Goal: Task Accomplishment & Management: Complete application form

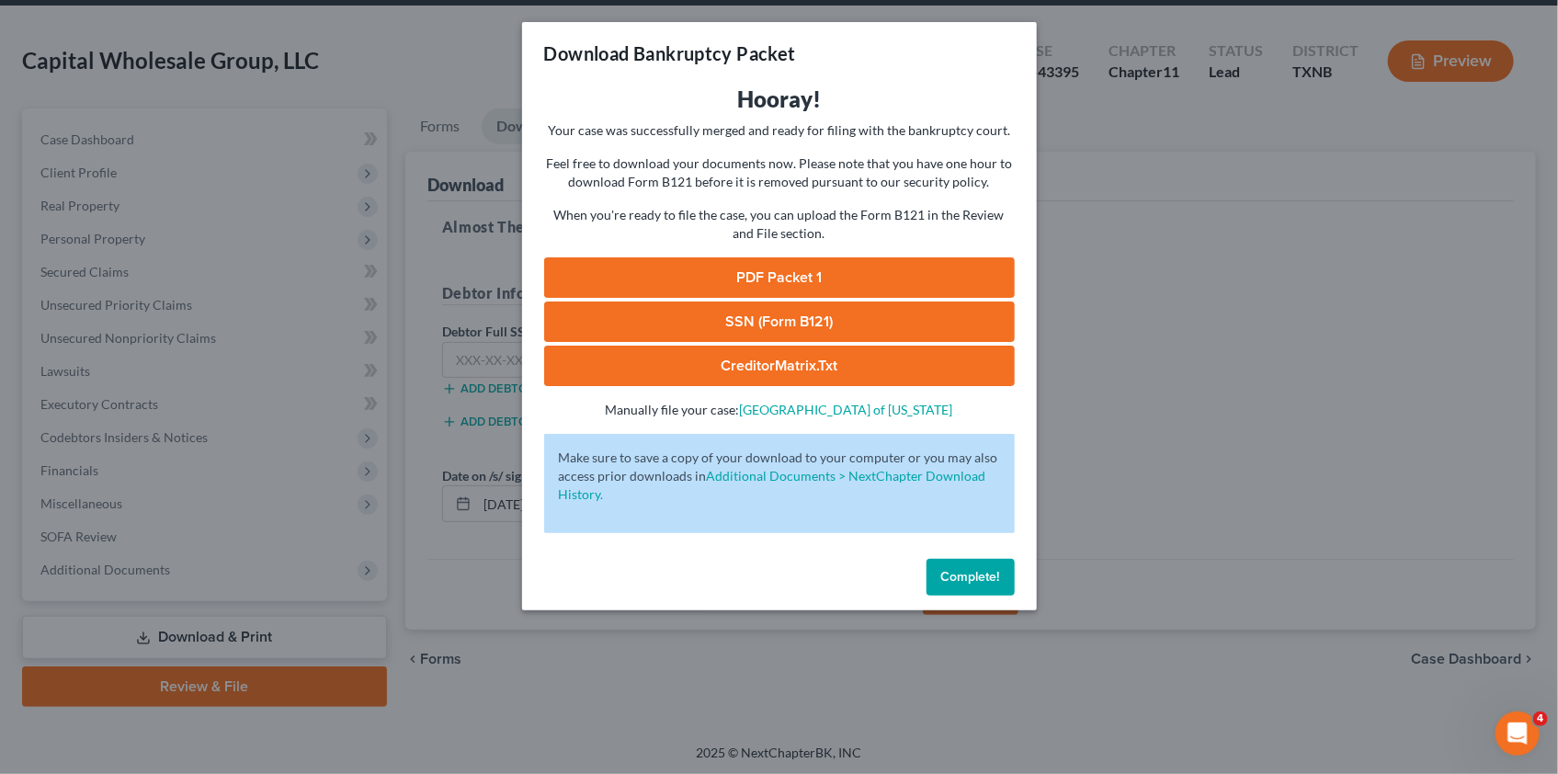
drag, startPoint x: 965, startPoint y: 584, endPoint x: 888, endPoint y: 554, distance: 82.6
click at [965, 584] on button "Complete!" at bounding box center [970, 577] width 88 height 37
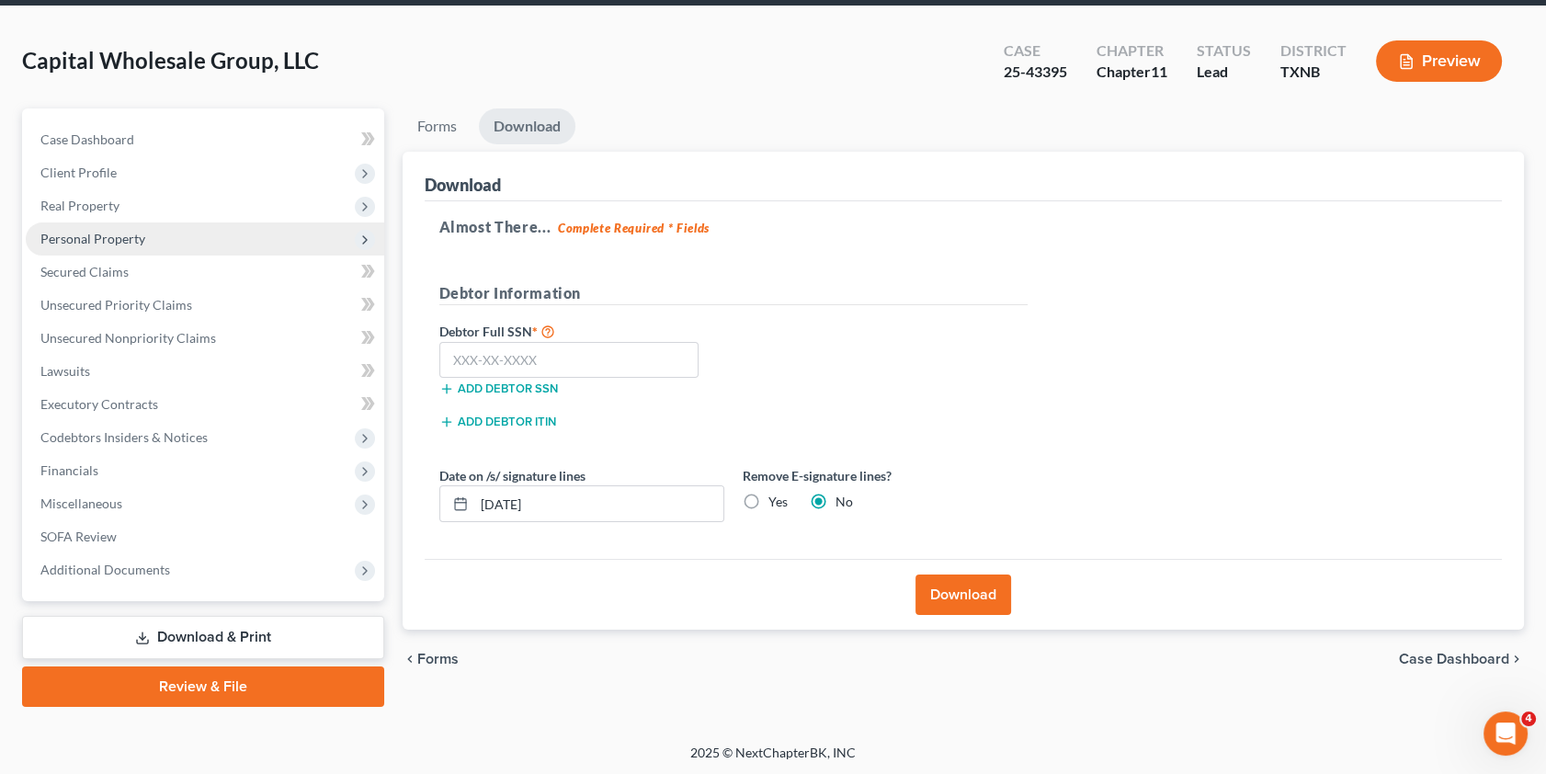
click at [77, 237] on span "Personal Property" at bounding box center [92, 239] width 105 height 16
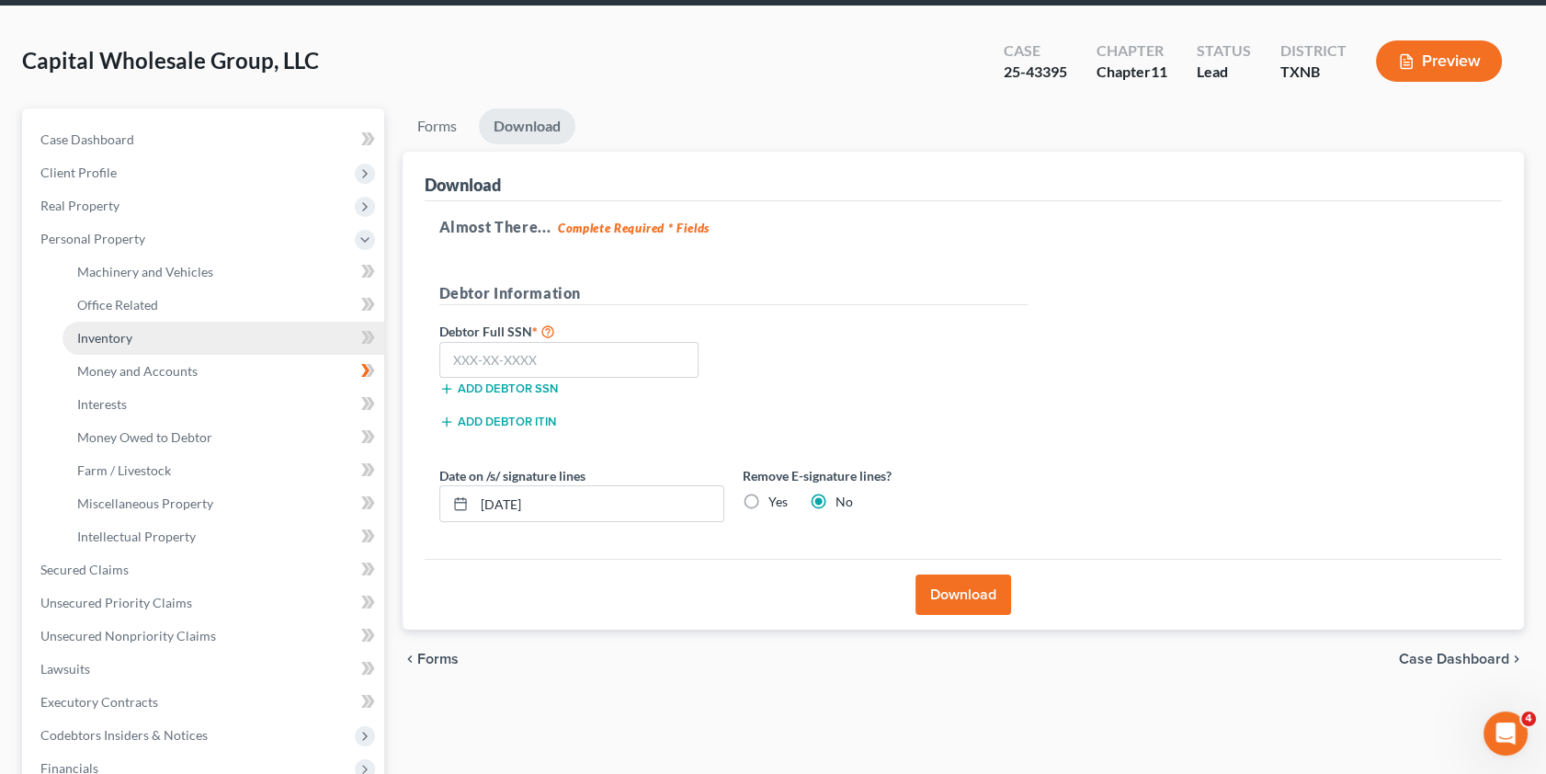
click at [119, 335] on span "Inventory" at bounding box center [104, 338] width 55 height 16
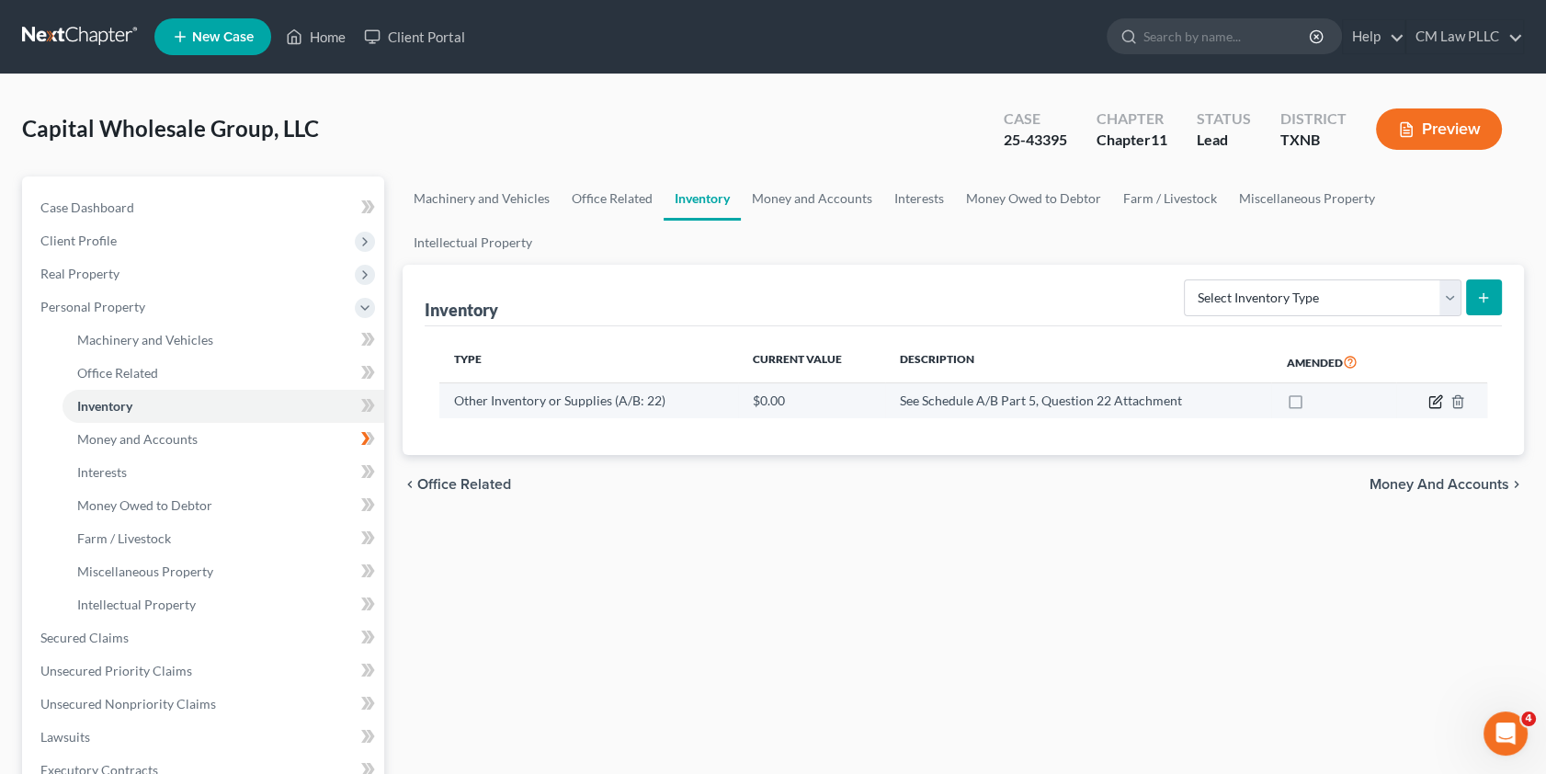
click at [1431, 394] on icon "button" at bounding box center [1435, 401] width 15 height 15
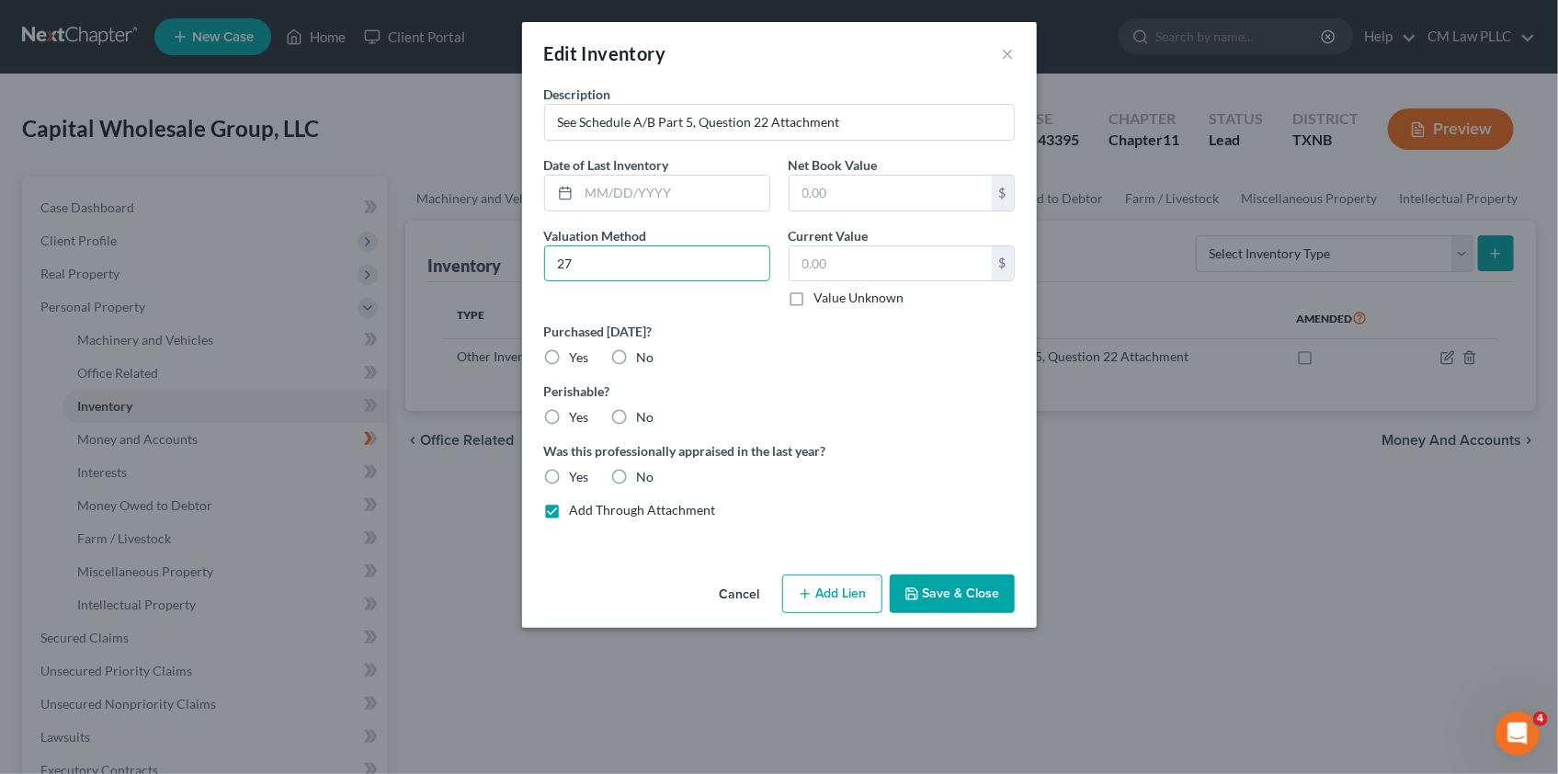
type input "2"
click at [834, 263] on input "text" at bounding box center [890, 263] width 202 height 35
type input "2,716,000"
click at [947, 590] on button "Save & Close" at bounding box center [952, 593] width 125 height 39
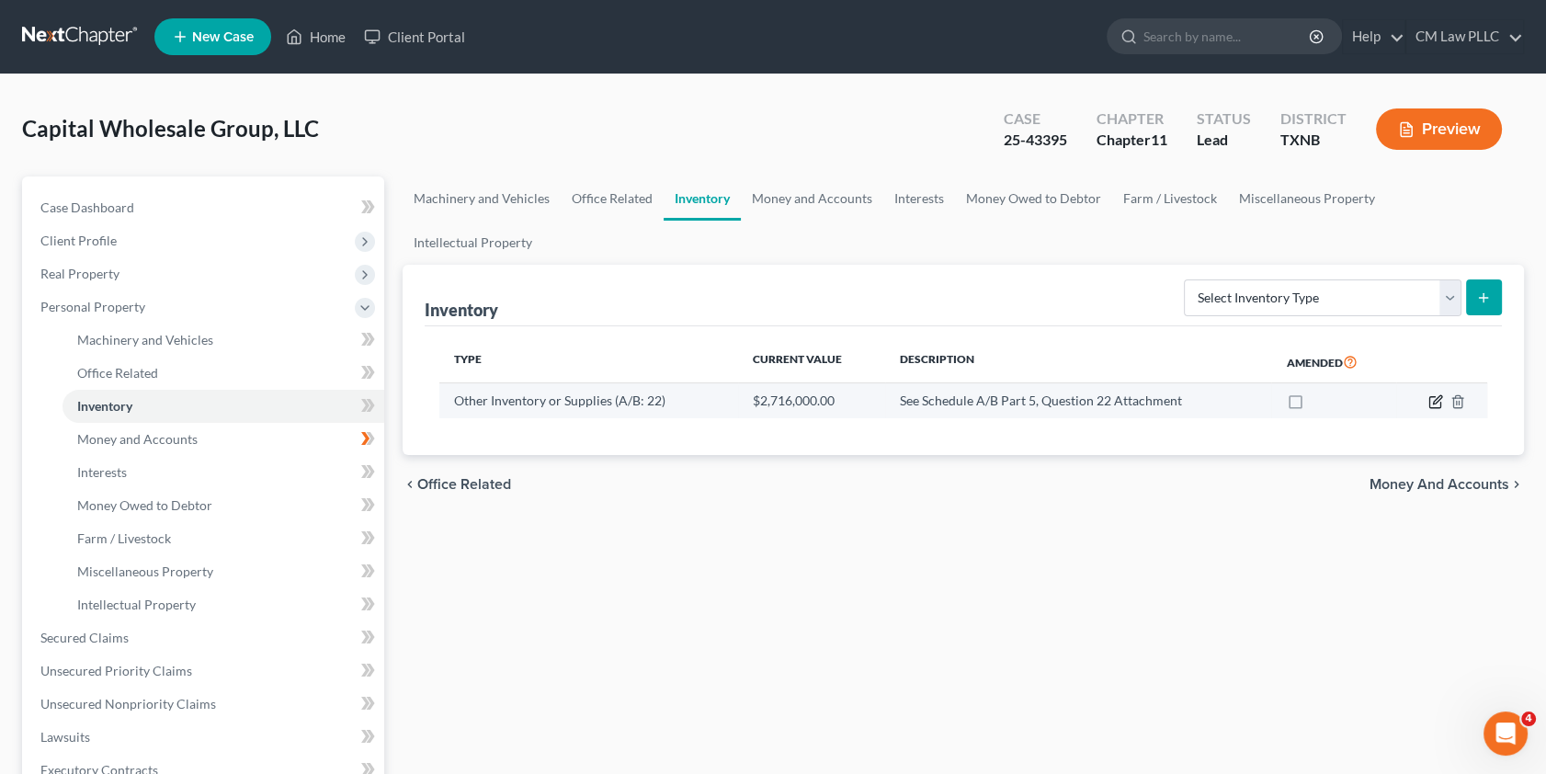
click at [1432, 394] on icon "button" at bounding box center [1435, 401] width 15 height 15
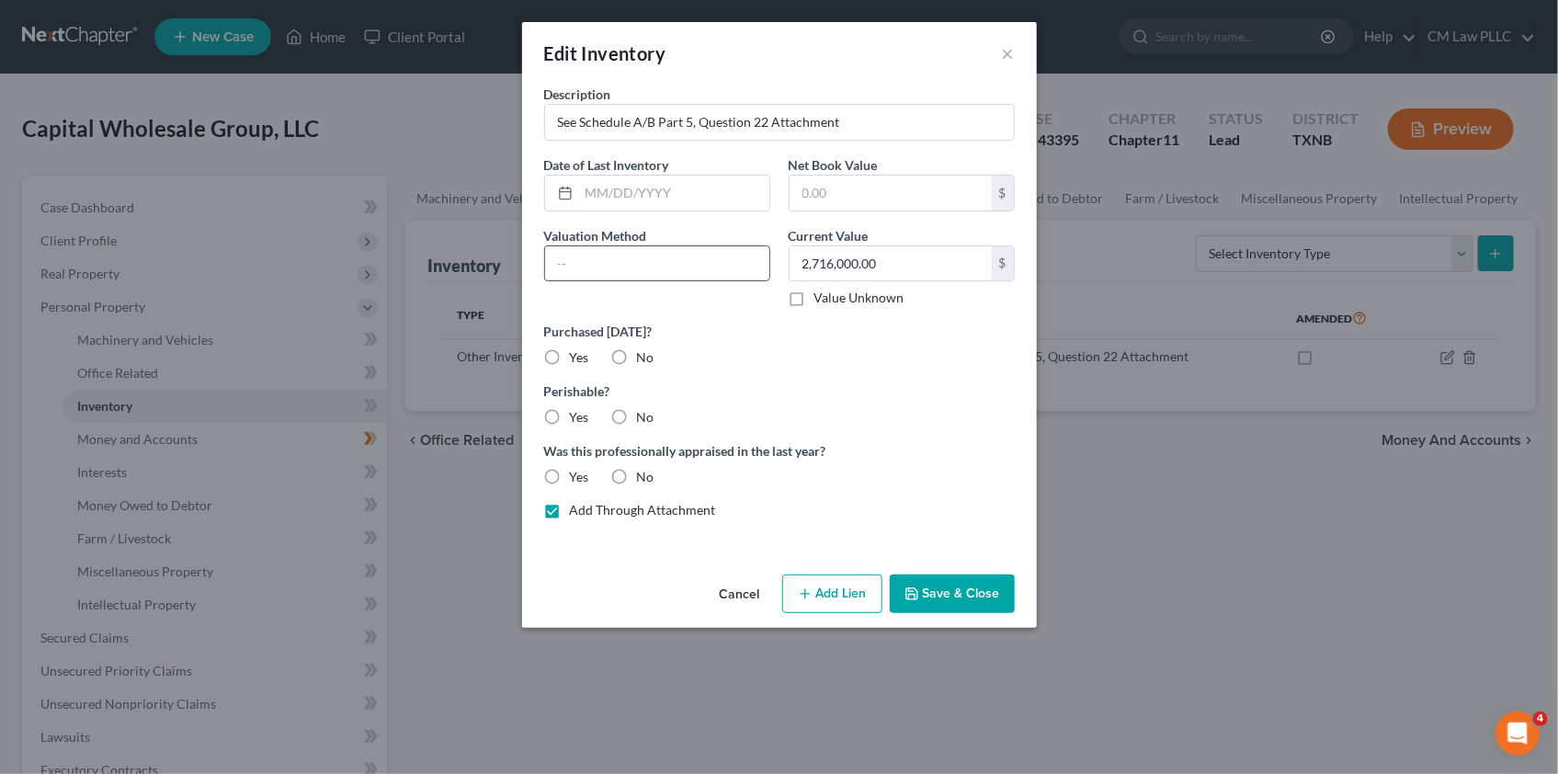
click at [568, 262] on input "text" at bounding box center [657, 263] width 224 height 35
type input "Estimated Market Value"
click at [947, 592] on button "Save & Close" at bounding box center [952, 593] width 125 height 39
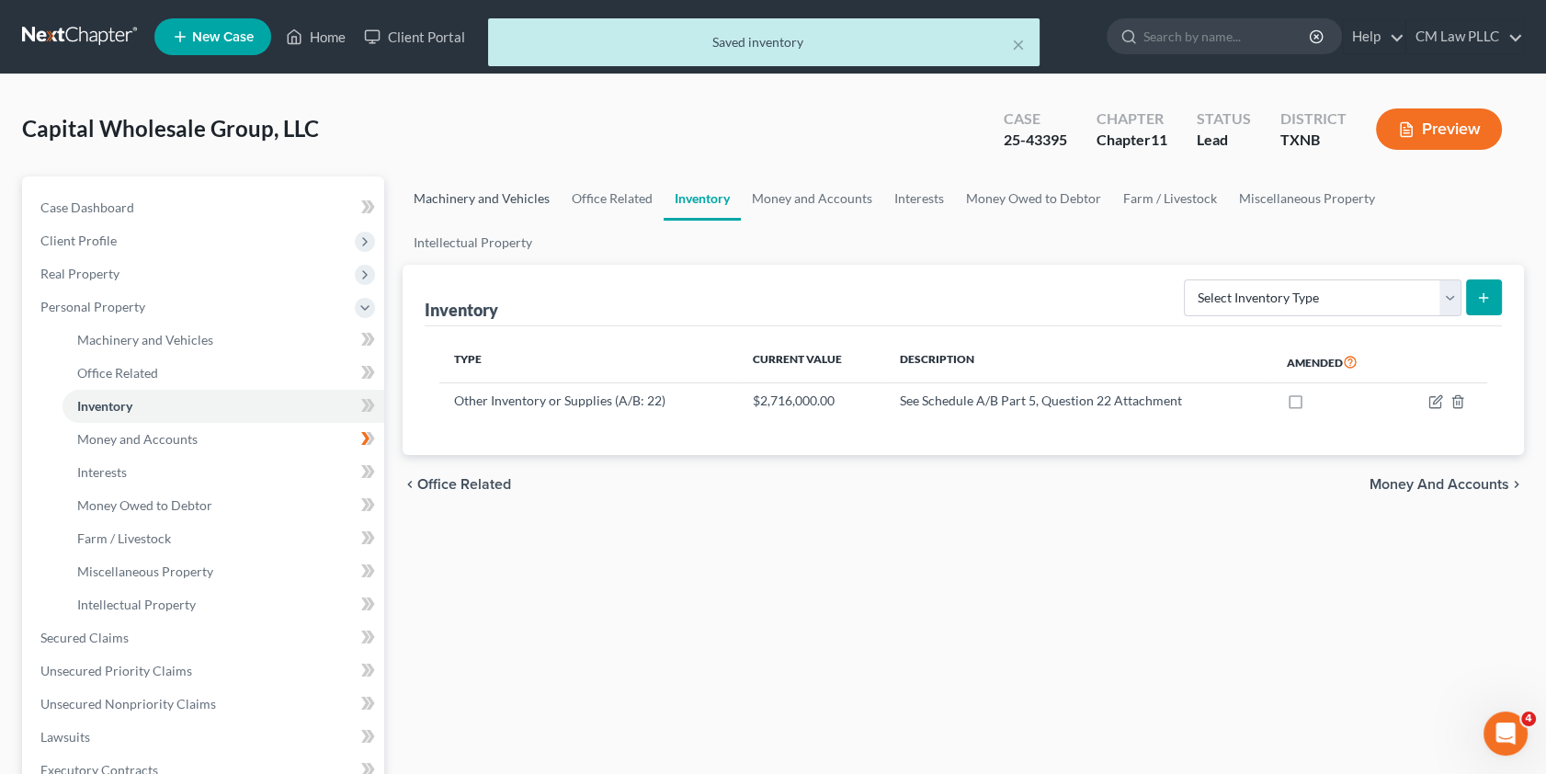
click at [487, 194] on link "Machinery and Vehicles" at bounding box center [482, 198] width 158 height 44
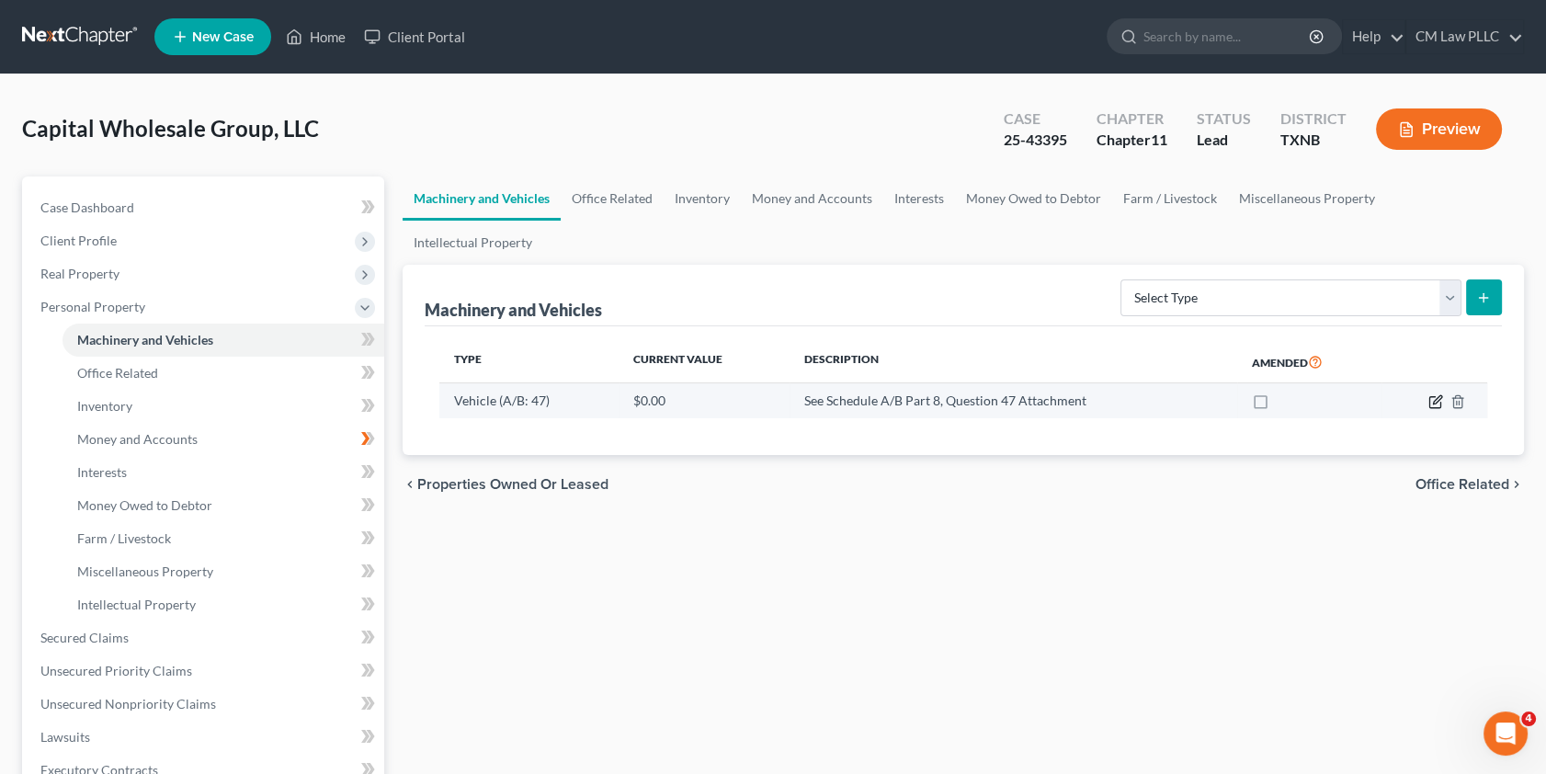
click at [1432, 394] on icon "button" at bounding box center [1435, 401] width 15 height 15
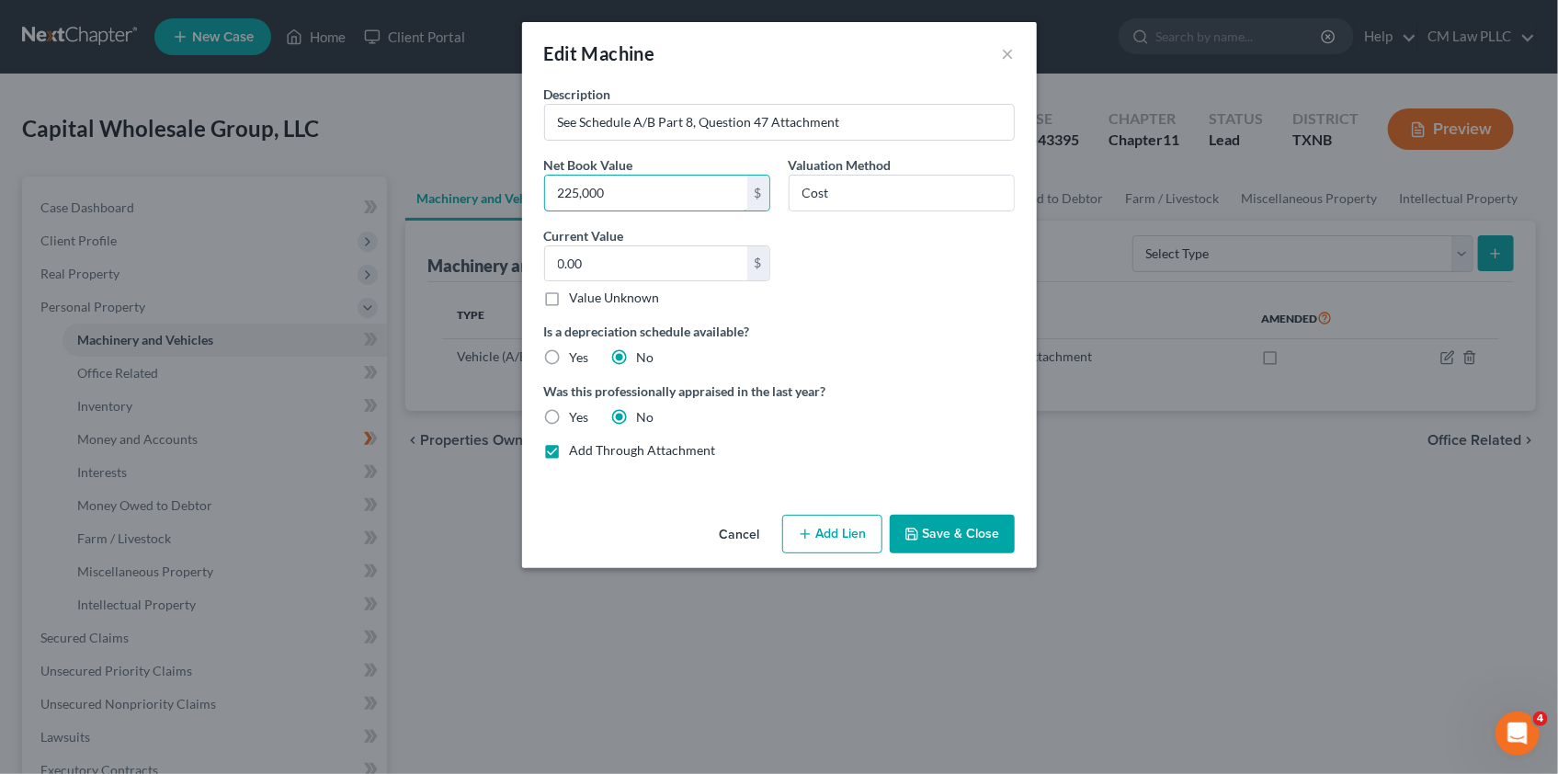
type input "225,000"
drag, startPoint x: 650, startPoint y: 187, endPoint x: 483, endPoint y: 195, distance: 167.4
click at [483, 195] on div "Edit Machine × Description See Schedule A/B Part 8, Question 47 Attachment Net …" at bounding box center [779, 387] width 1558 height 774
click at [576, 267] on input "0.00" at bounding box center [646, 263] width 202 height 35
type input "225,000"
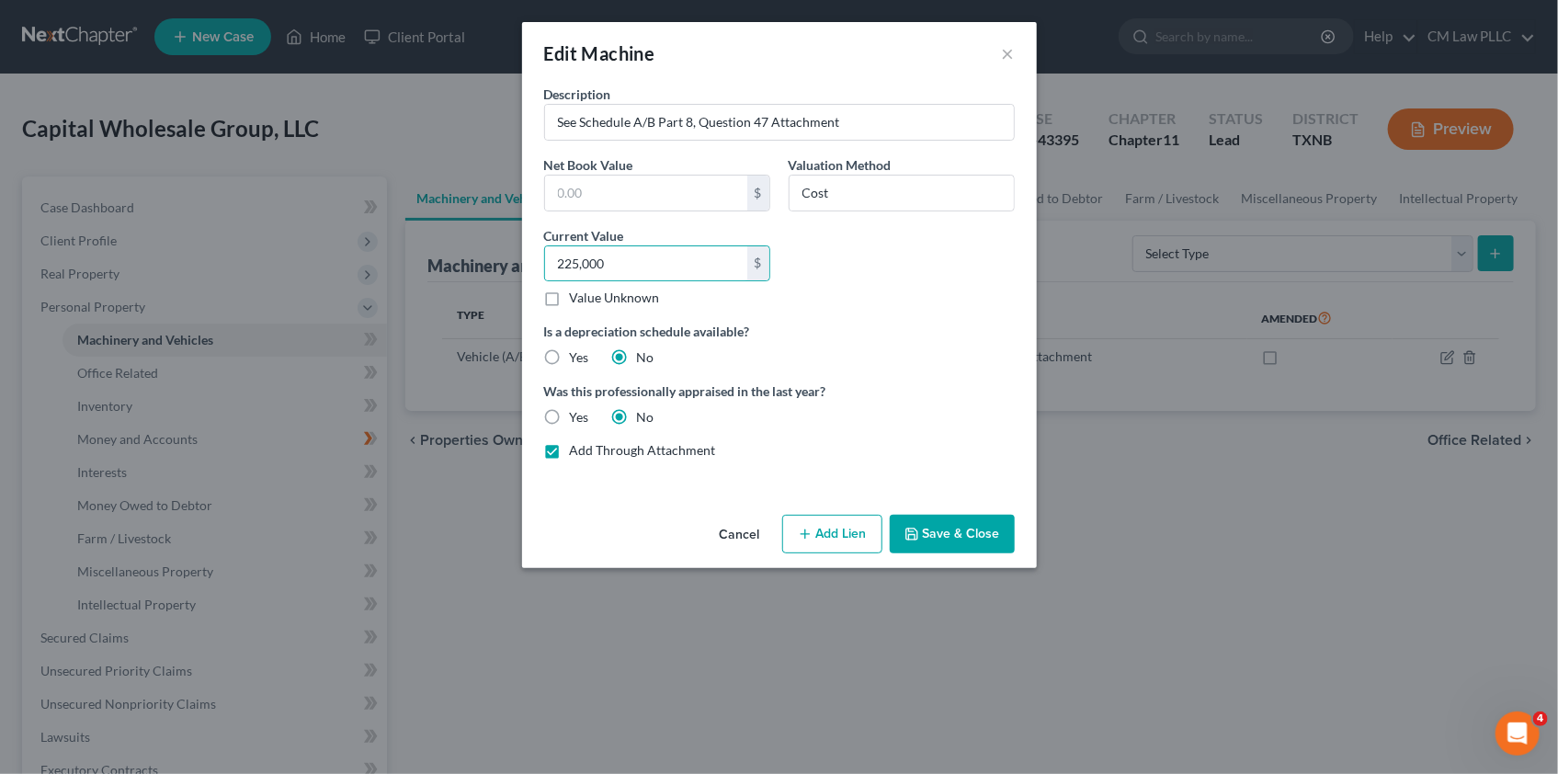
click at [833, 324] on label "Is a depreciation schedule available?" at bounding box center [779, 331] width 471 height 19
drag, startPoint x: 838, startPoint y: 193, endPoint x: 789, endPoint y: 190, distance: 48.8
click at [789, 190] on input "Cost" at bounding box center [901, 193] width 224 height 35
type input "Estimated Market Value"
click at [955, 531] on button "Save & Close" at bounding box center [952, 534] width 125 height 39
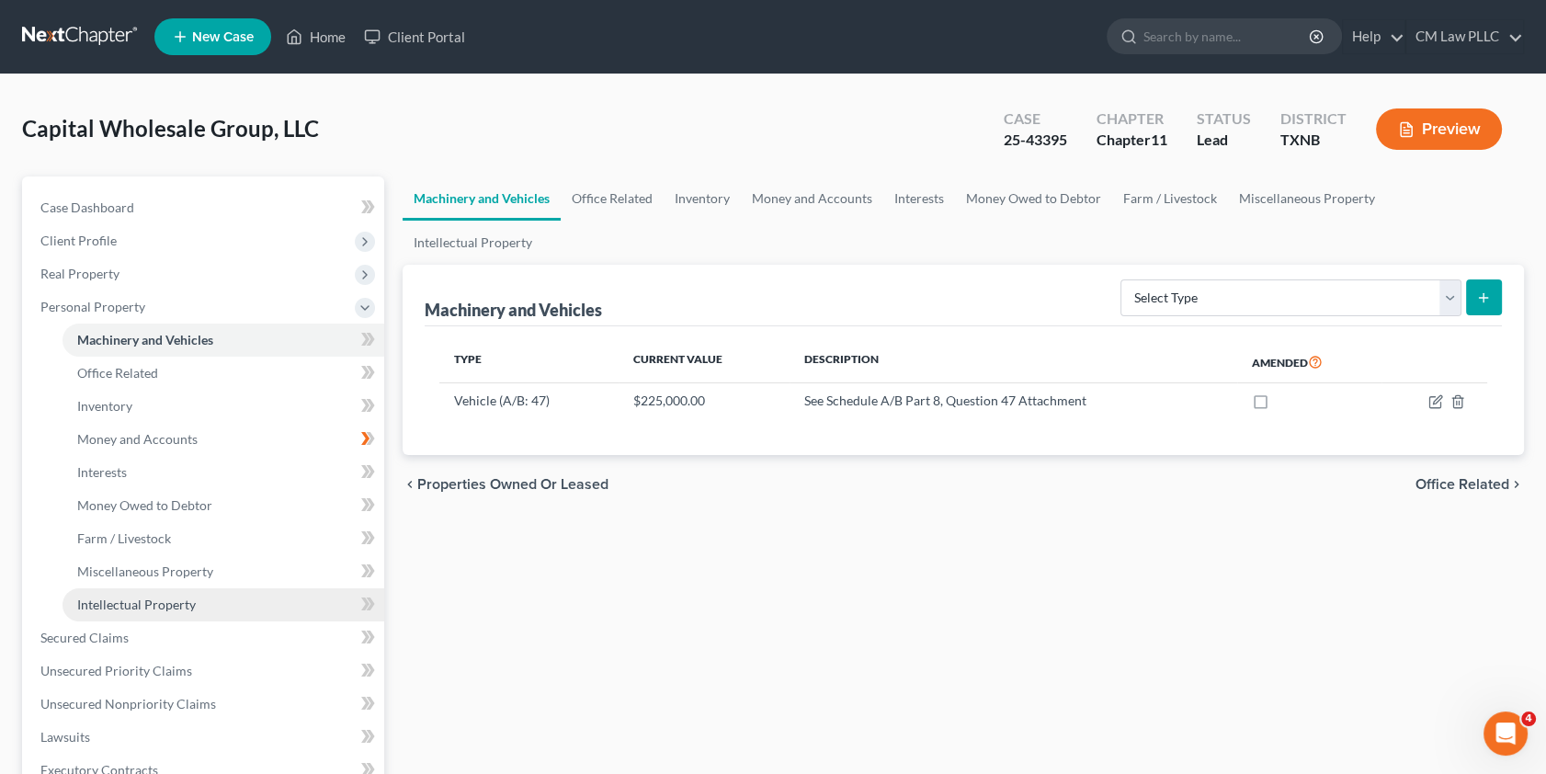
click at [138, 602] on span "Intellectual Property" at bounding box center [136, 604] width 119 height 16
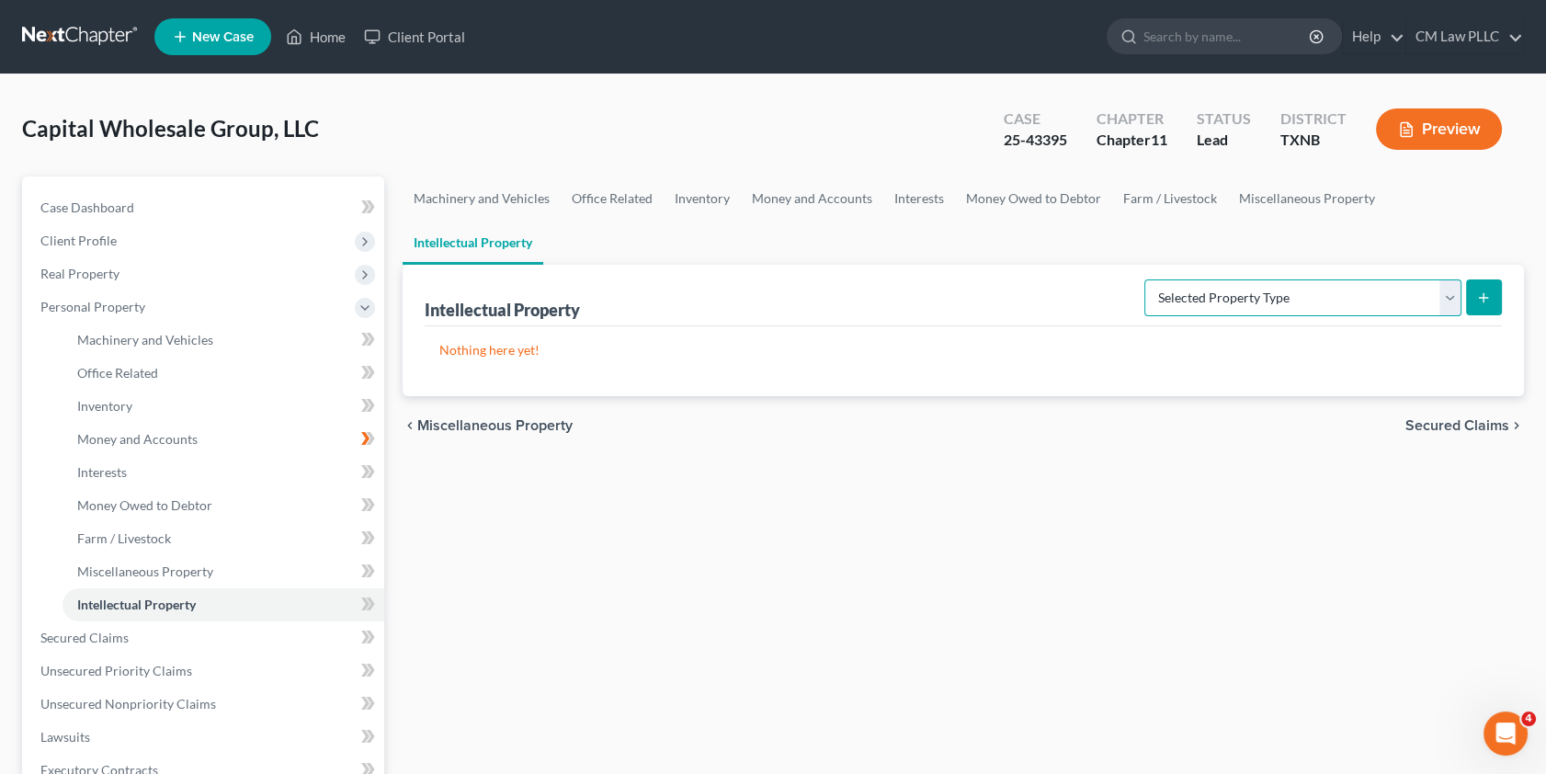
click at [1451, 279] on select "Selected Property Type Customer Lists (A/B: 63) Goodwill (A/B: 65) Internet Dom…" at bounding box center [1302, 297] width 317 height 37
select select "customer_lists"
click at [1146, 279] on select "Selected Property Type Customer Lists (A/B: 63) Goodwill (A/B: 65) Internet Dom…" at bounding box center [1302, 297] width 317 height 37
click at [1483, 293] on line "submit" at bounding box center [1483, 297] width 0 height 8
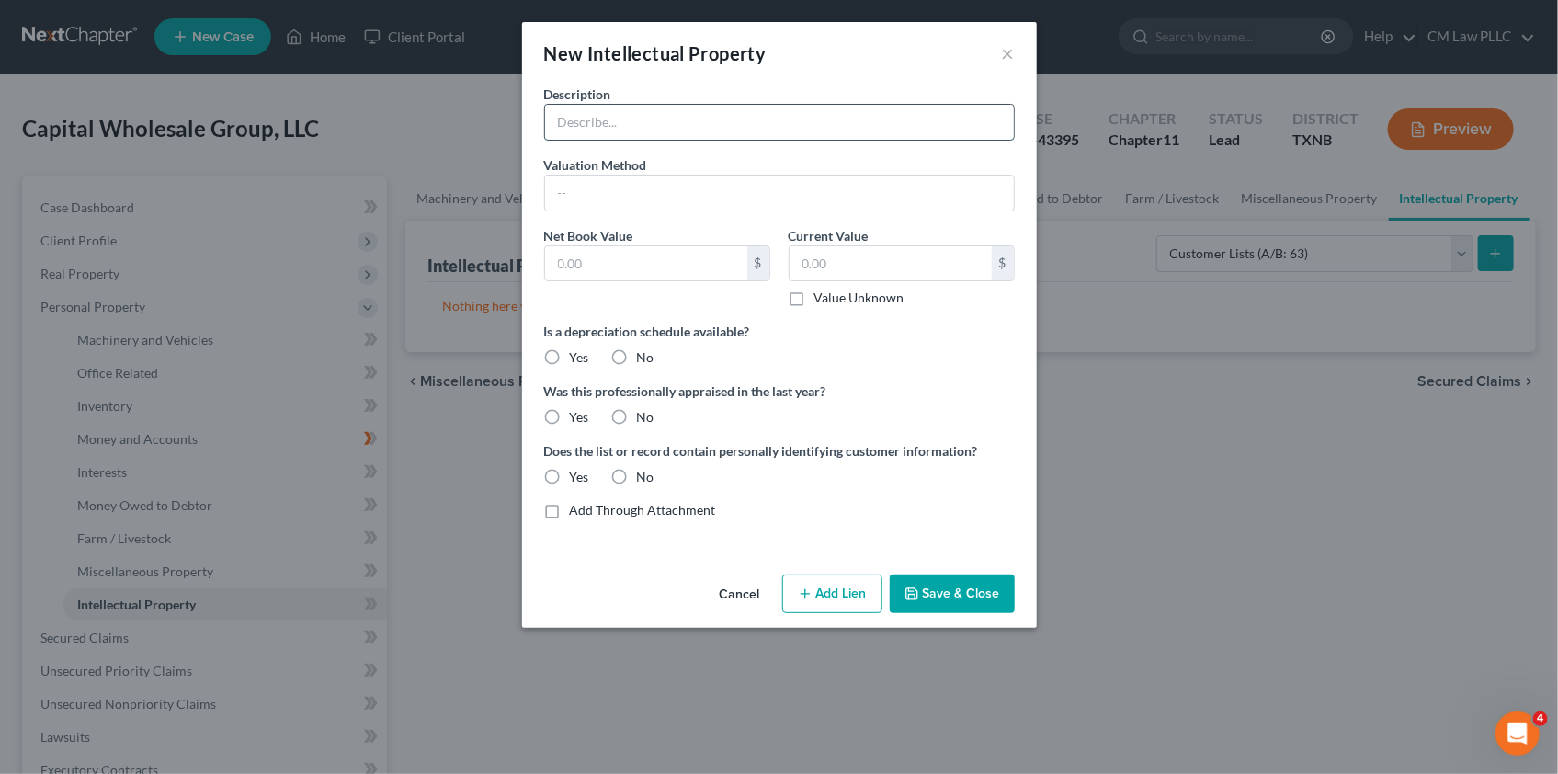
click at [579, 122] on input "text" at bounding box center [779, 122] width 469 height 35
type input "Customer Lists"
click at [814, 299] on label "Value Unknown" at bounding box center [859, 298] width 90 height 18
click at [822, 299] on input "Value Unknown" at bounding box center [828, 295] width 12 height 12
checkbox input "true"
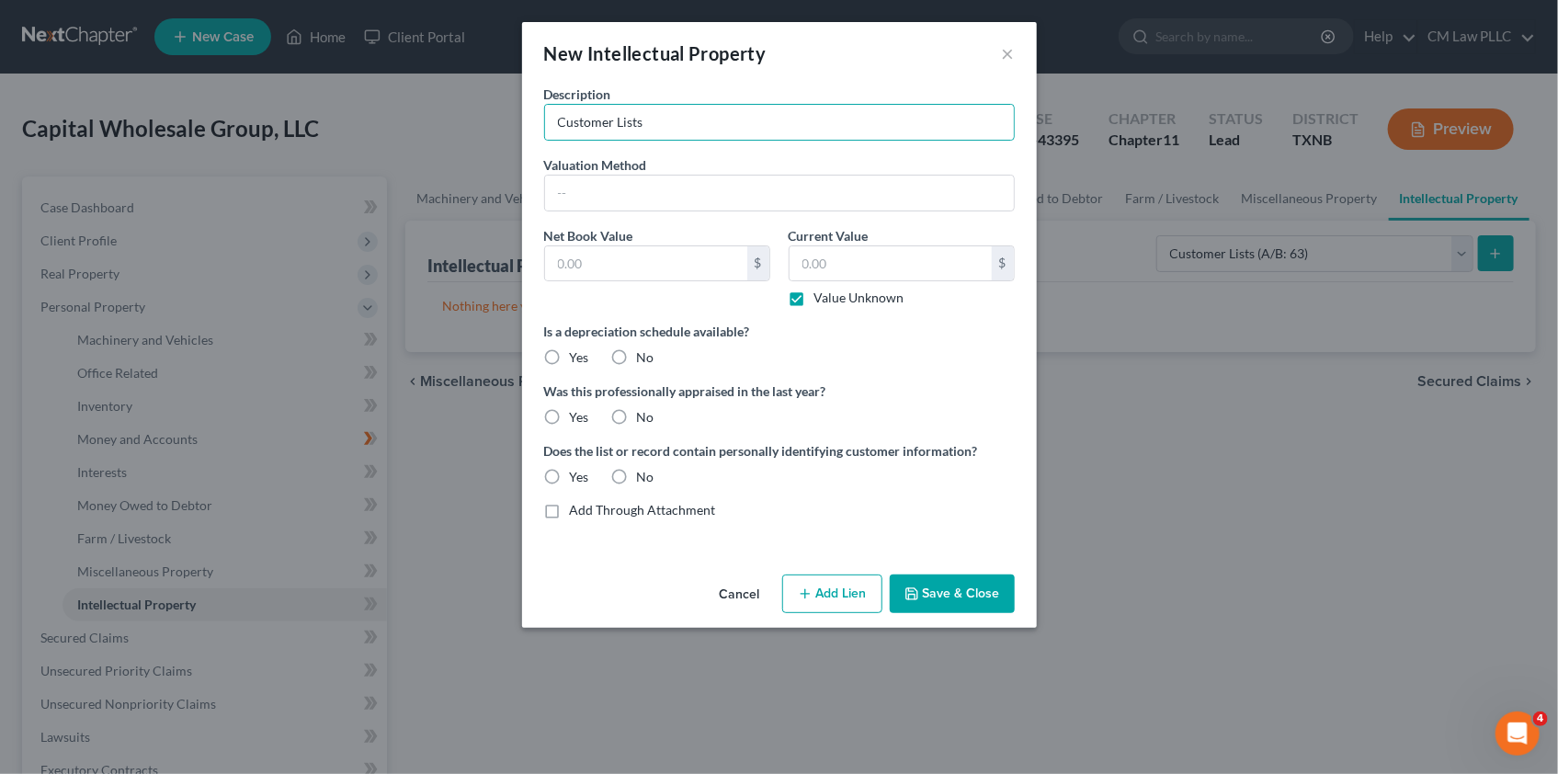
type input "0.00"
click at [965, 596] on button "Save & Close" at bounding box center [952, 593] width 125 height 39
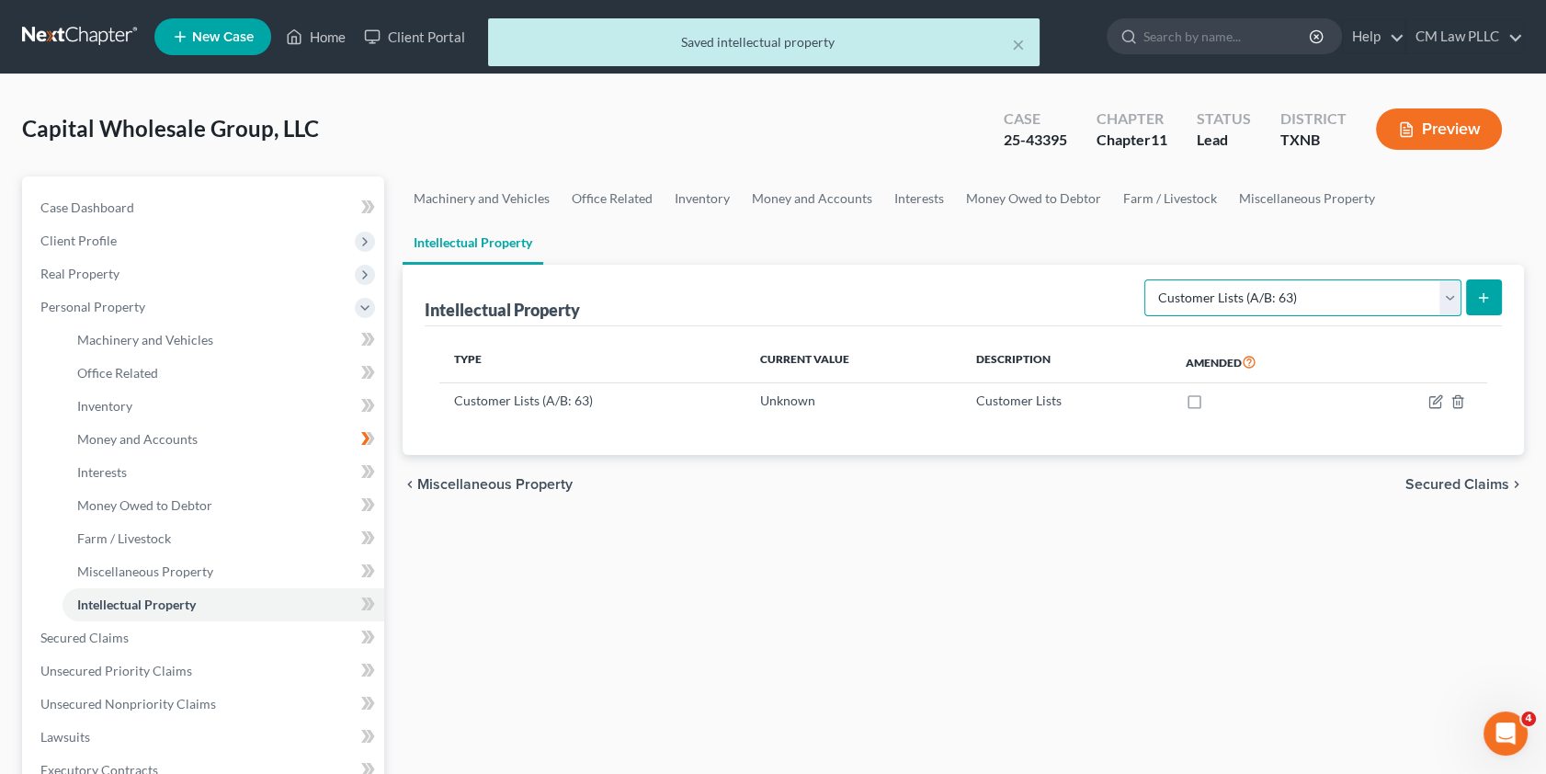
click at [1446, 279] on select "Selected Property Type Customer Lists (A/B: 63) Goodwill (A/B: 65) Internet Dom…" at bounding box center [1302, 297] width 317 height 37
select select "goodwill"
click at [1146, 279] on select "Selected Property Type Customer Lists (A/B: 63) Goodwill (A/B: 65) Internet Dom…" at bounding box center [1302, 297] width 317 height 37
click at [1486, 298] on line "submit" at bounding box center [1484, 298] width 8 height 0
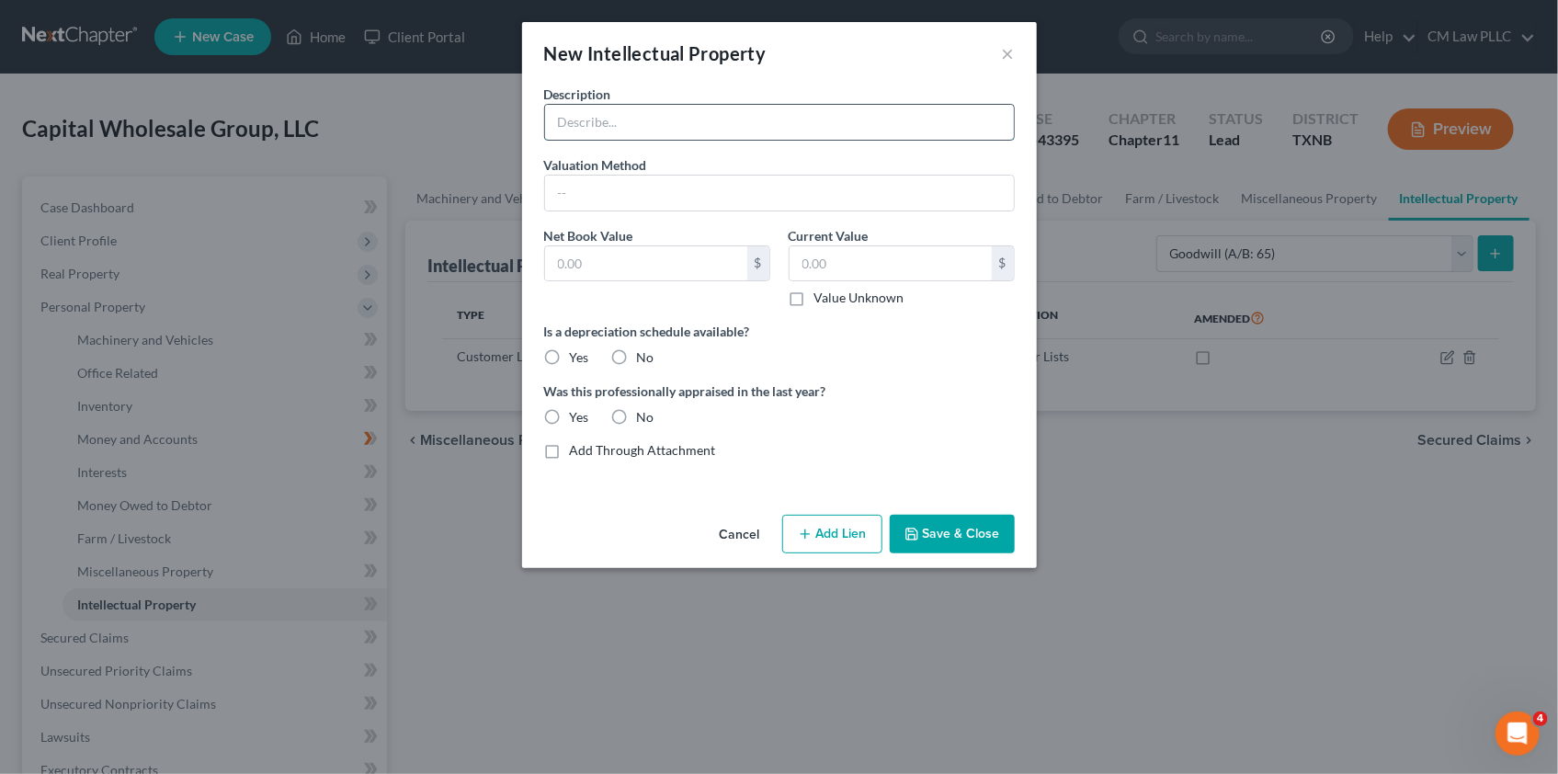
click at [580, 127] on input "text" at bounding box center [779, 122] width 469 height 35
type input "Goodwill"
click at [814, 297] on label "Value Unknown" at bounding box center [859, 298] width 90 height 18
click at [822, 297] on input "Value Unknown" at bounding box center [828, 295] width 12 height 12
checkbox input "true"
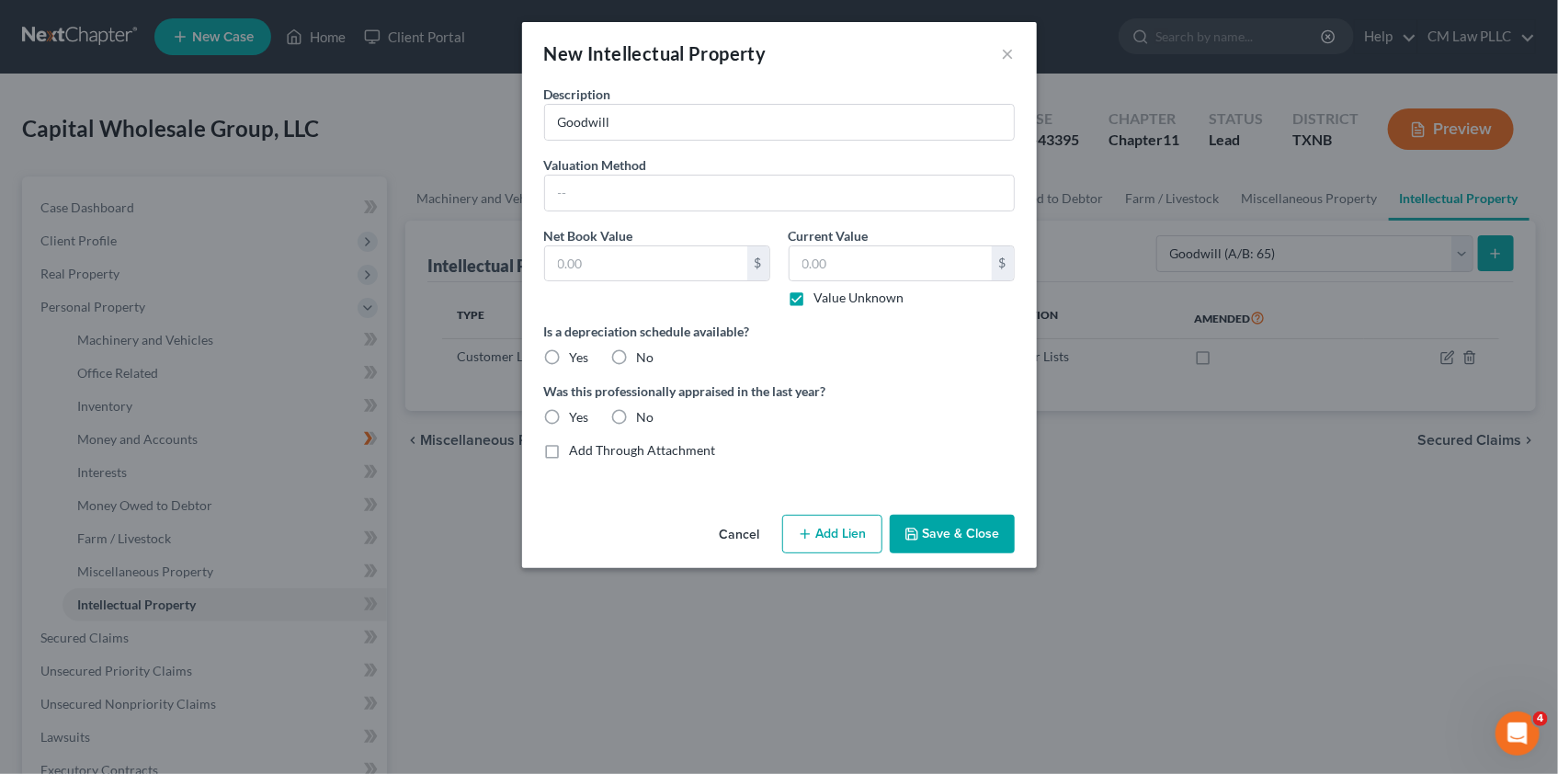
type input "0.00"
click at [963, 535] on button "Save & Close" at bounding box center [952, 534] width 125 height 39
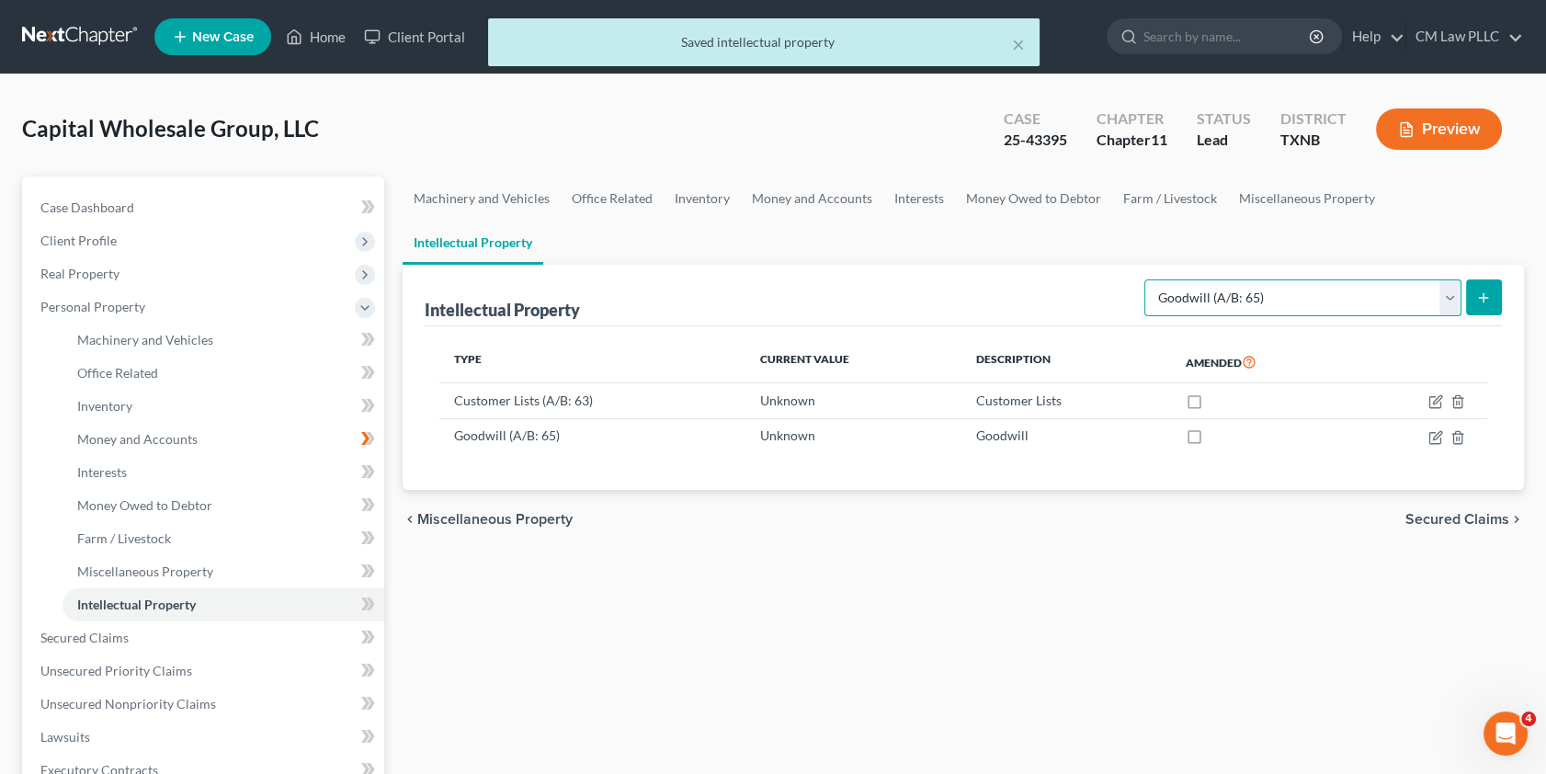
click at [1443, 279] on select "Selected Property Type Customer Lists (A/B: 63) Goodwill (A/B: 65) Internet Dom…" at bounding box center [1302, 297] width 317 height 37
select select "internet_domains_websites"
click at [1146, 279] on select "Selected Property Type Customer Lists (A/B: 63) Goodwill (A/B: 65) Internet Dom…" at bounding box center [1302, 297] width 317 height 37
click at [1497, 279] on button "submit" at bounding box center [1484, 297] width 36 height 36
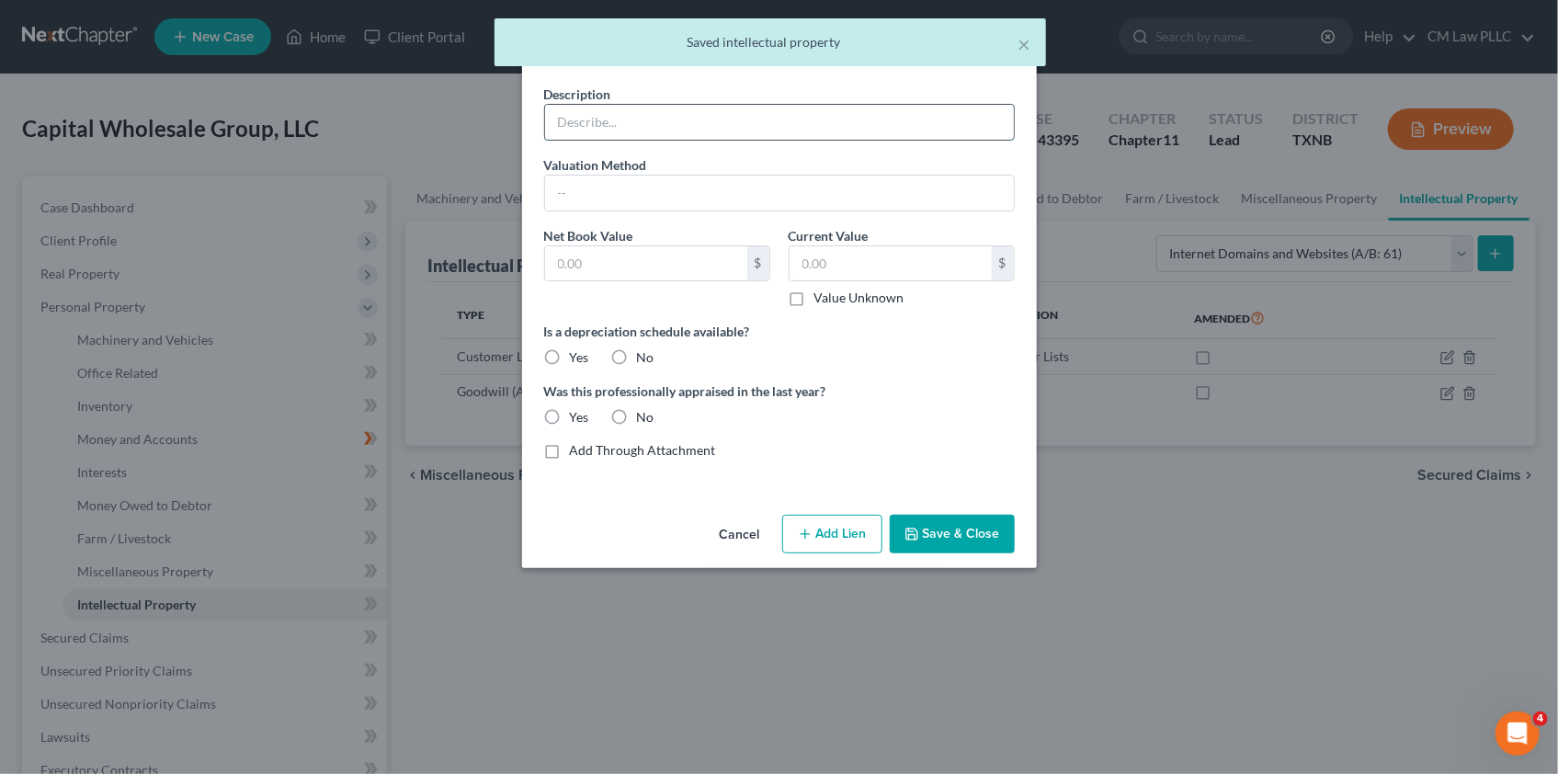
click at [585, 125] on input "text" at bounding box center [779, 122] width 469 height 35
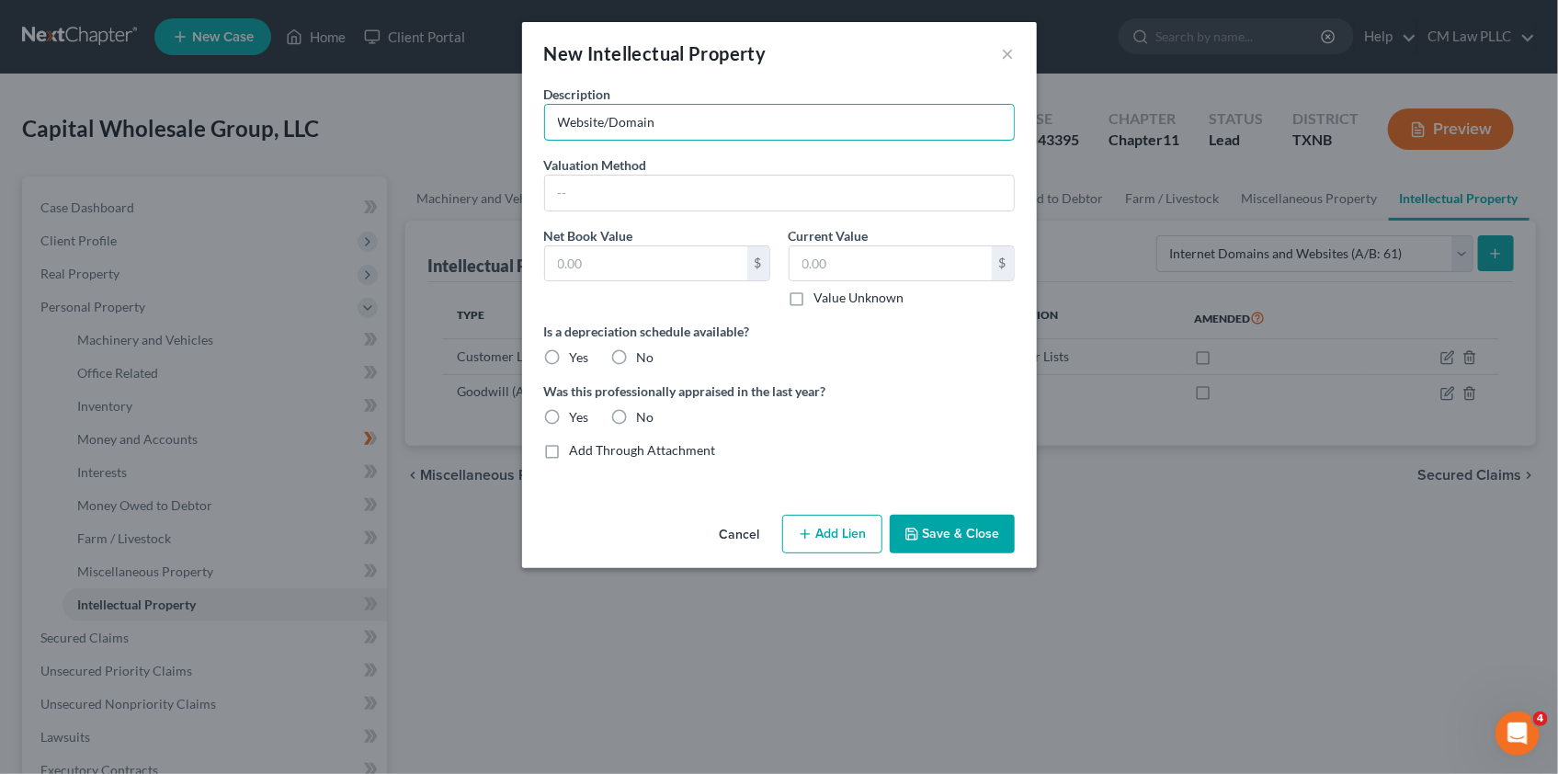
type input "Website/Domain"
click at [814, 294] on label "Value Unknown" at bounding box center [859, 298] width 90 height 18
click at [822, 294] on input "Value Unknown" at bounding box center [828, 295] width 12 height 12
checkbox input "true"
type input "0.00"
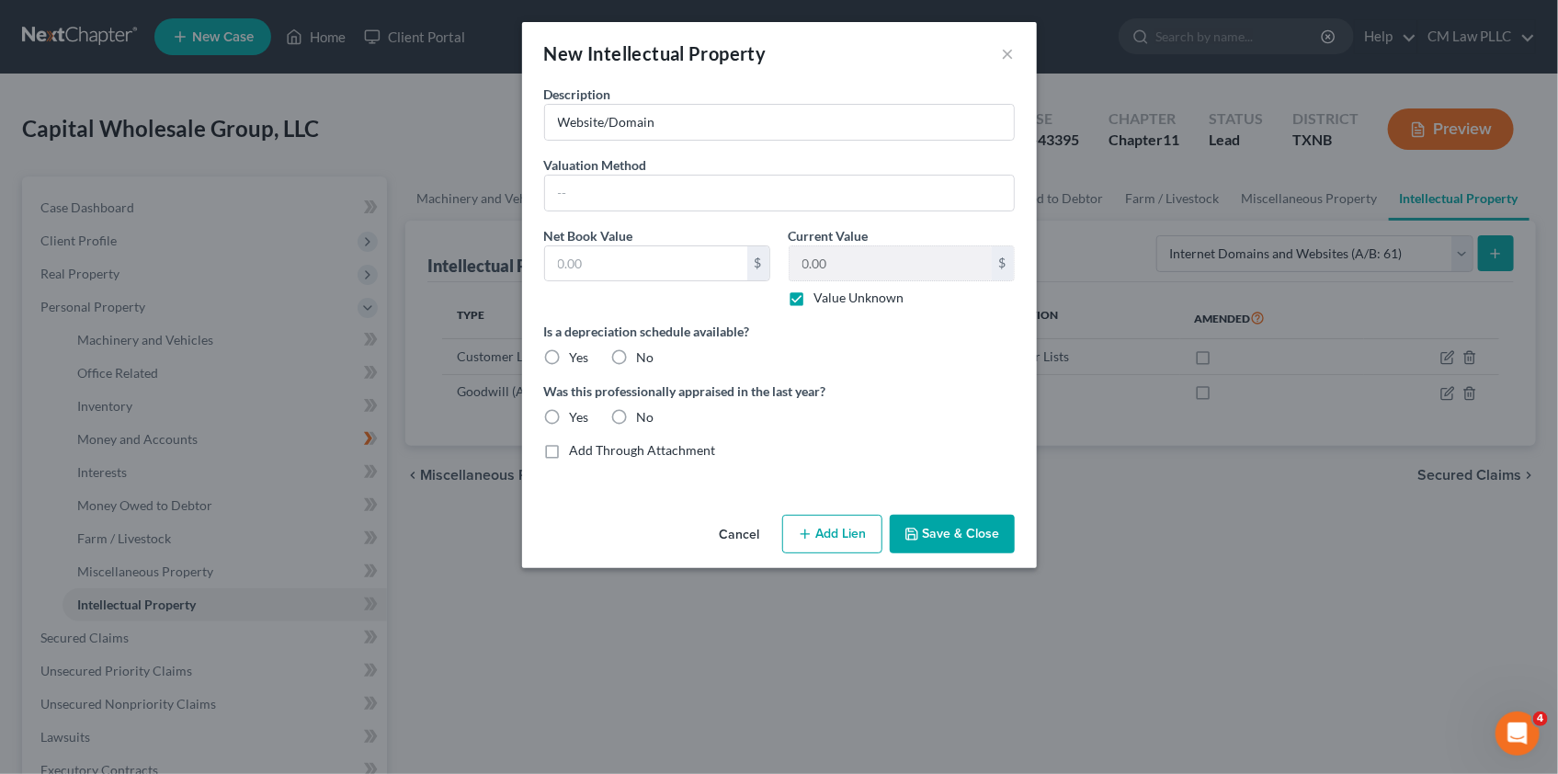
click at [934, 527] on button "Save & Close" at bounding box center [952, 534] width 125 height 39
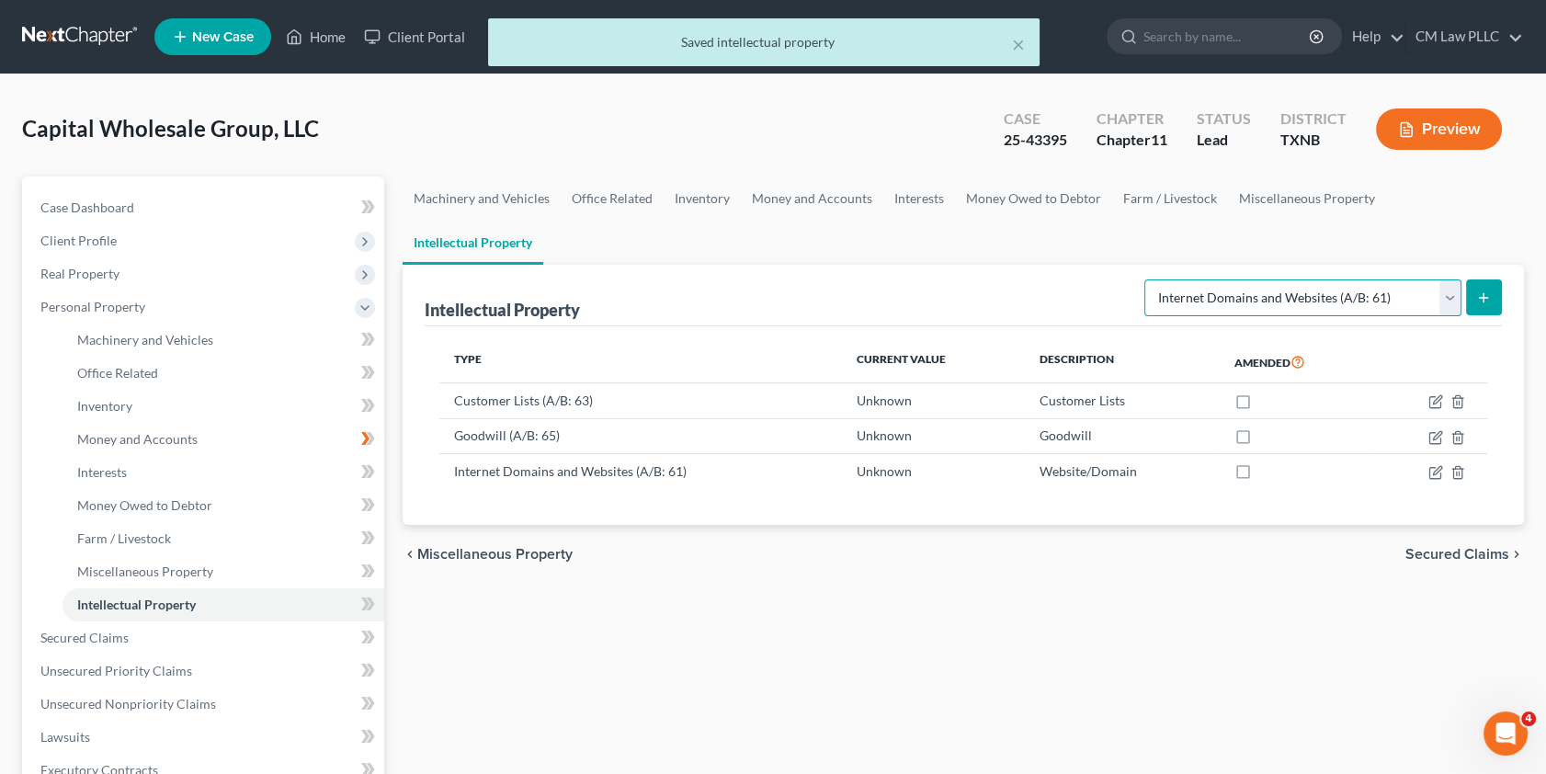
click at [1448, 279] on select "Selected Property Type Customer Lists (A/B: 63) Goodwill (A/B: 65) Internet Dom…" at bounding box center [1302, 297] width 317 height 37
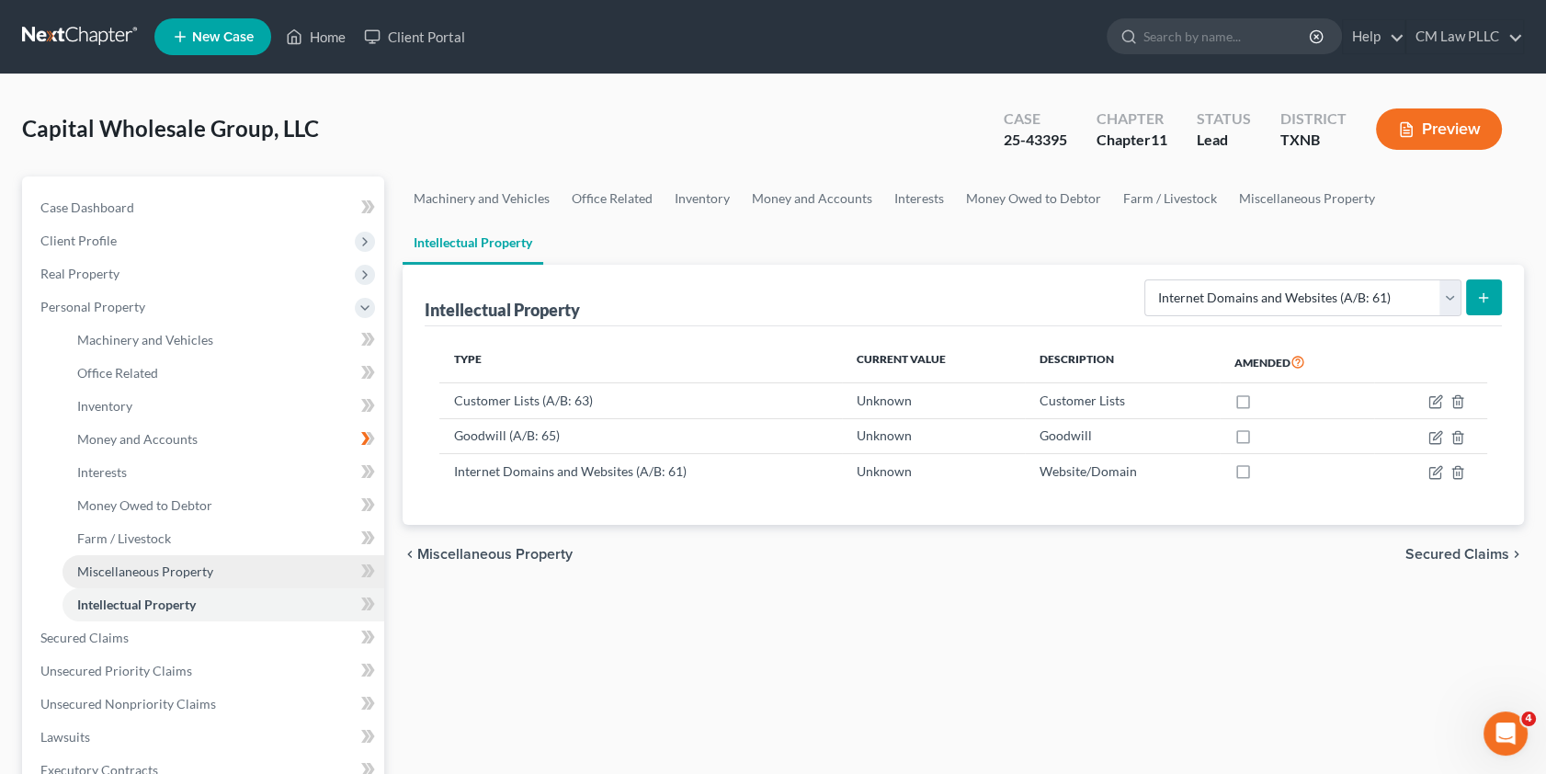
click at [167, 575] on span "Miscellaneous Property" at bounding box center [145, 571] width 136 height 16
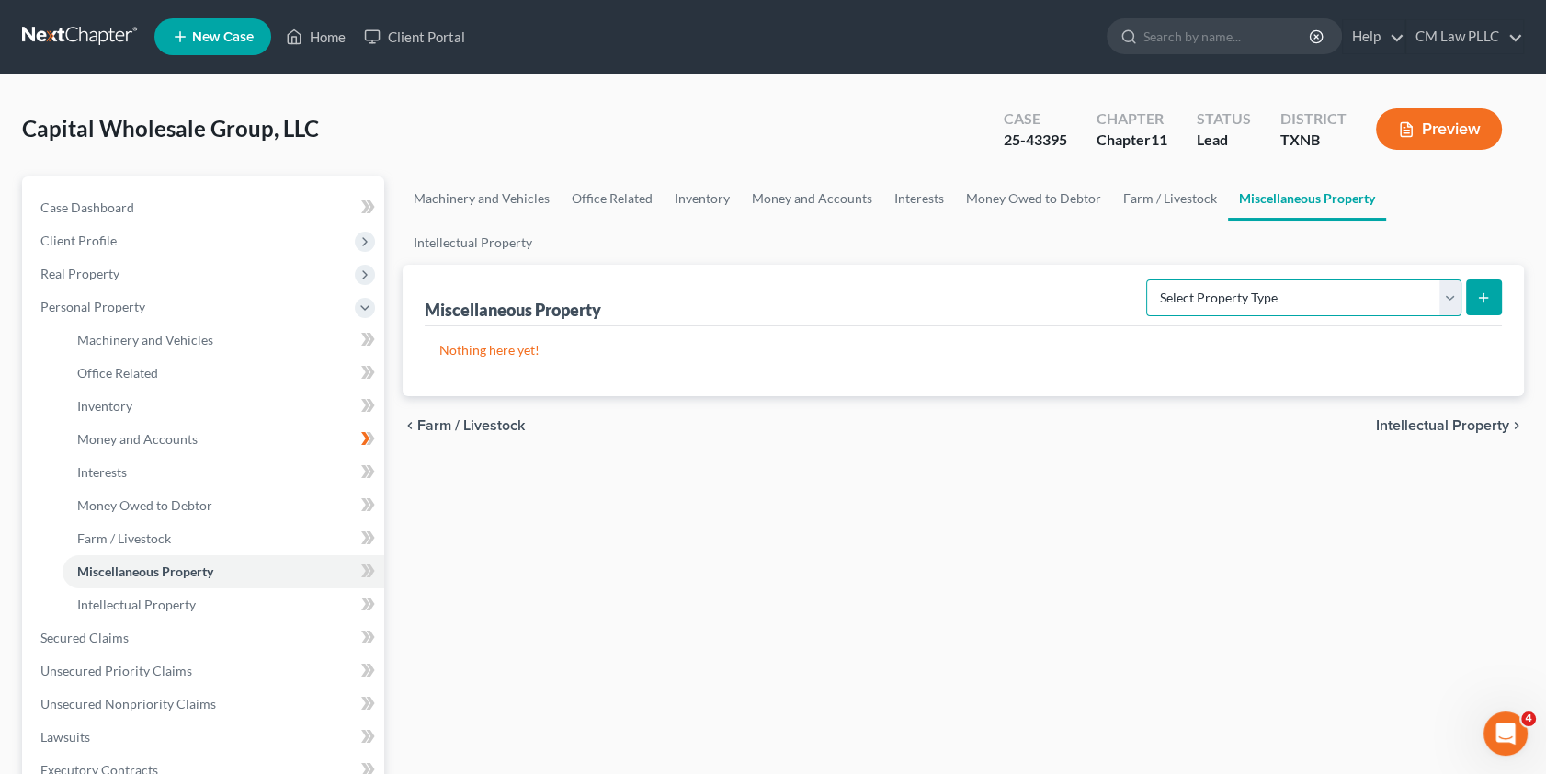
click at [1444, 279] on select "Select Property Type Assigned for Creditor Benefit [DATE] (SOFA: 8) Assigned to…" at bounding box center [1303, 297] width 315 height 37
click at [1023, 199] on link "Money Owed to Debtor" at bounding box center [1033, 198] width 157 height 44
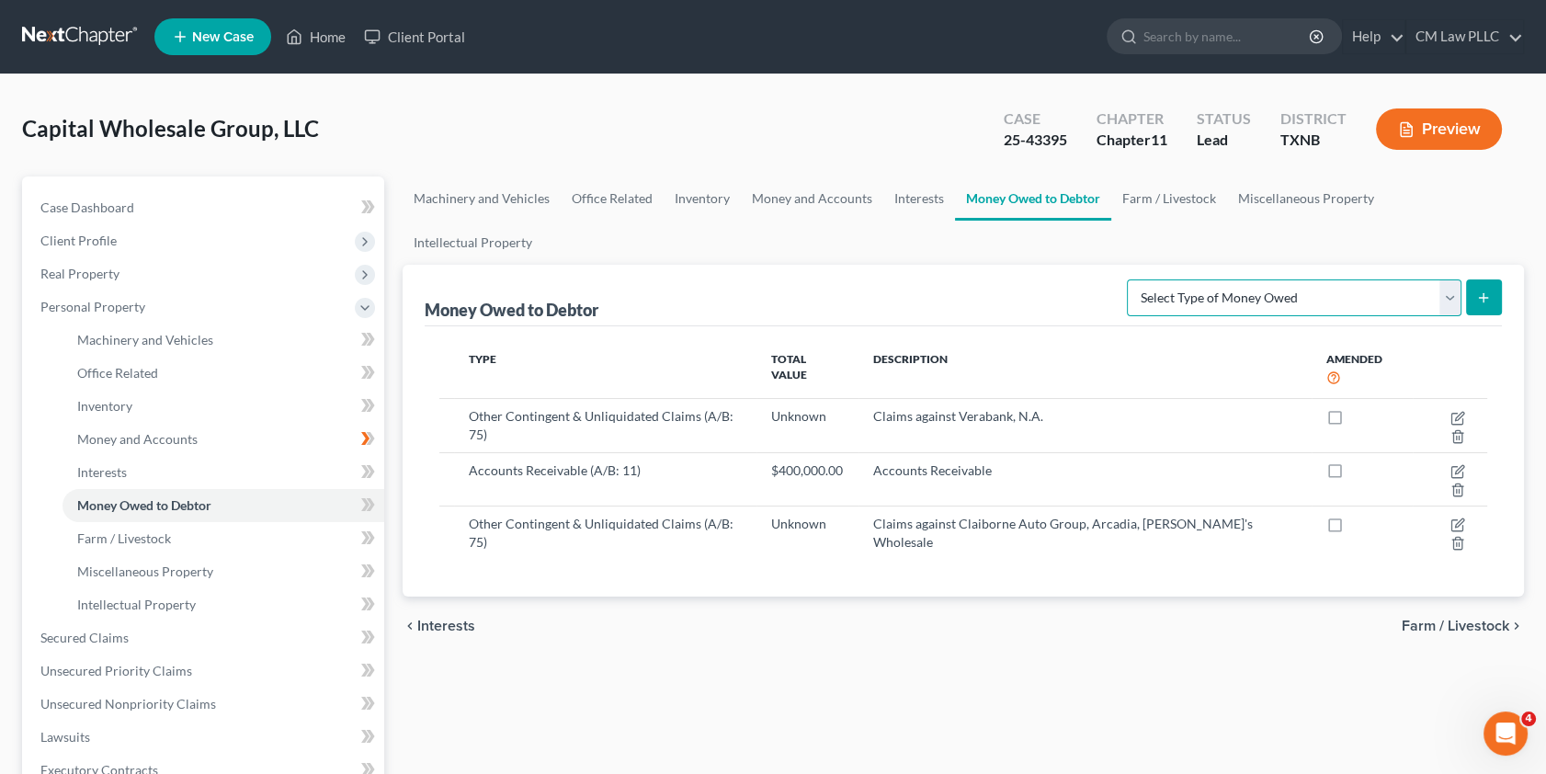
click at [1451, 279] on select "Select Type of Money Owed Accounts Receivable (A/B: 11) Causes of Action Agains…" at bounding box center [1294, 297] width 335 height 37
select select "other_contingent_and_unliquidated_claims"
click at [1130, 279] on select "Select Type of Money Owed Accounts Receivable (A/B: 11) Causes of Action Agains…" at bounding box center [1294, 297] width 335 height 37
click at [1488, 290] on icon "submit" at bounding box center [1483, 297] width 15 height 15
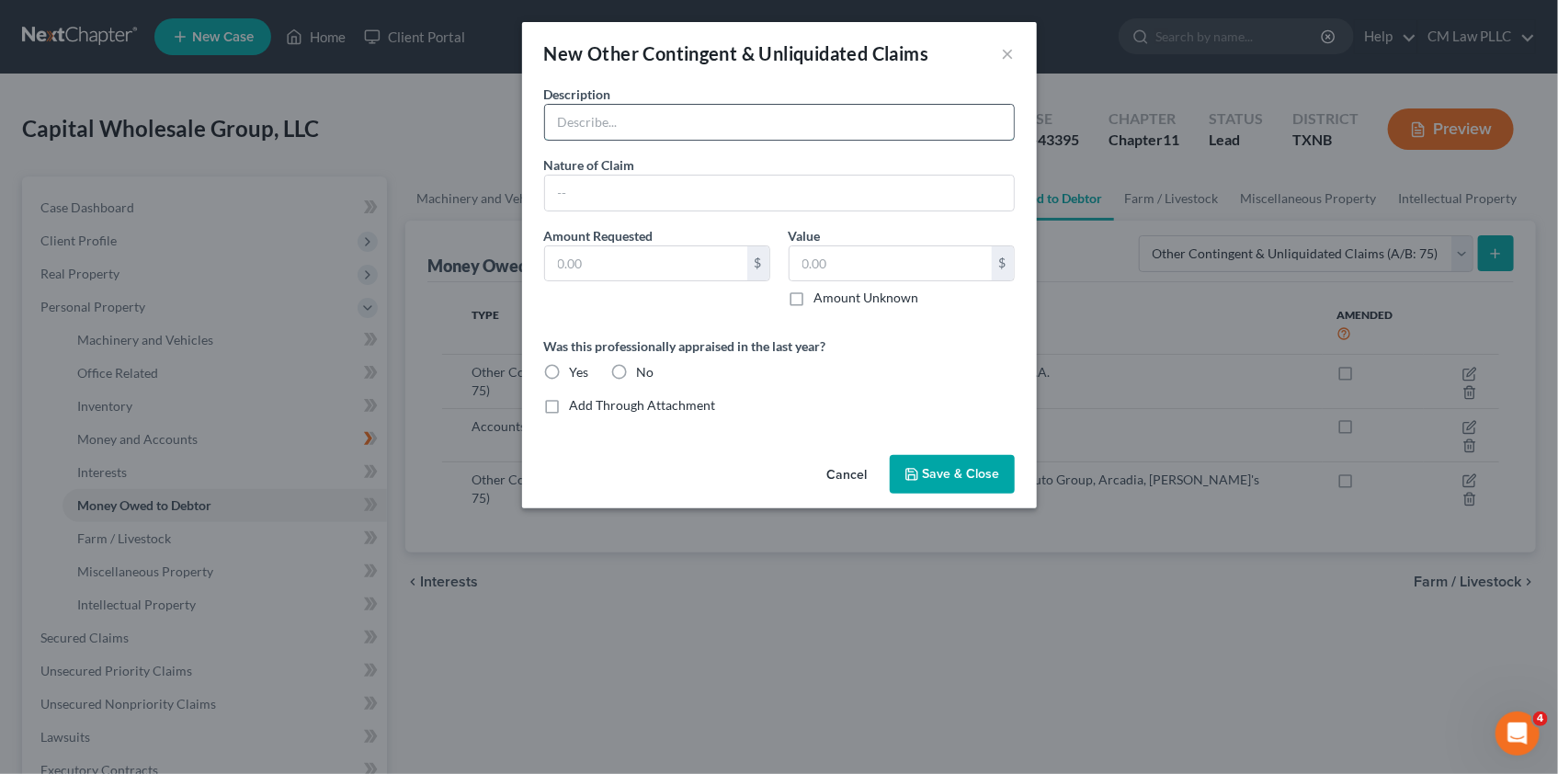
click at [615, 131] on input "text" at bounding box center [779, 122] width 469 height 35
type input "Intercompany Claims against P4, [PERSON_NAME] & [PERSON_NAME], M&S"
drag, startPoint x: 790, startPoint y: 300, endPoint x: 847, endPoint y: 333, distance: 65.9
click at [814, 300] on label "Amount Unknown" at bounding box center [866, 298] width 105 height 18
click at [822, 300] on input "Amount Unknown" at bounding box center [828, 295] width 12 height 12
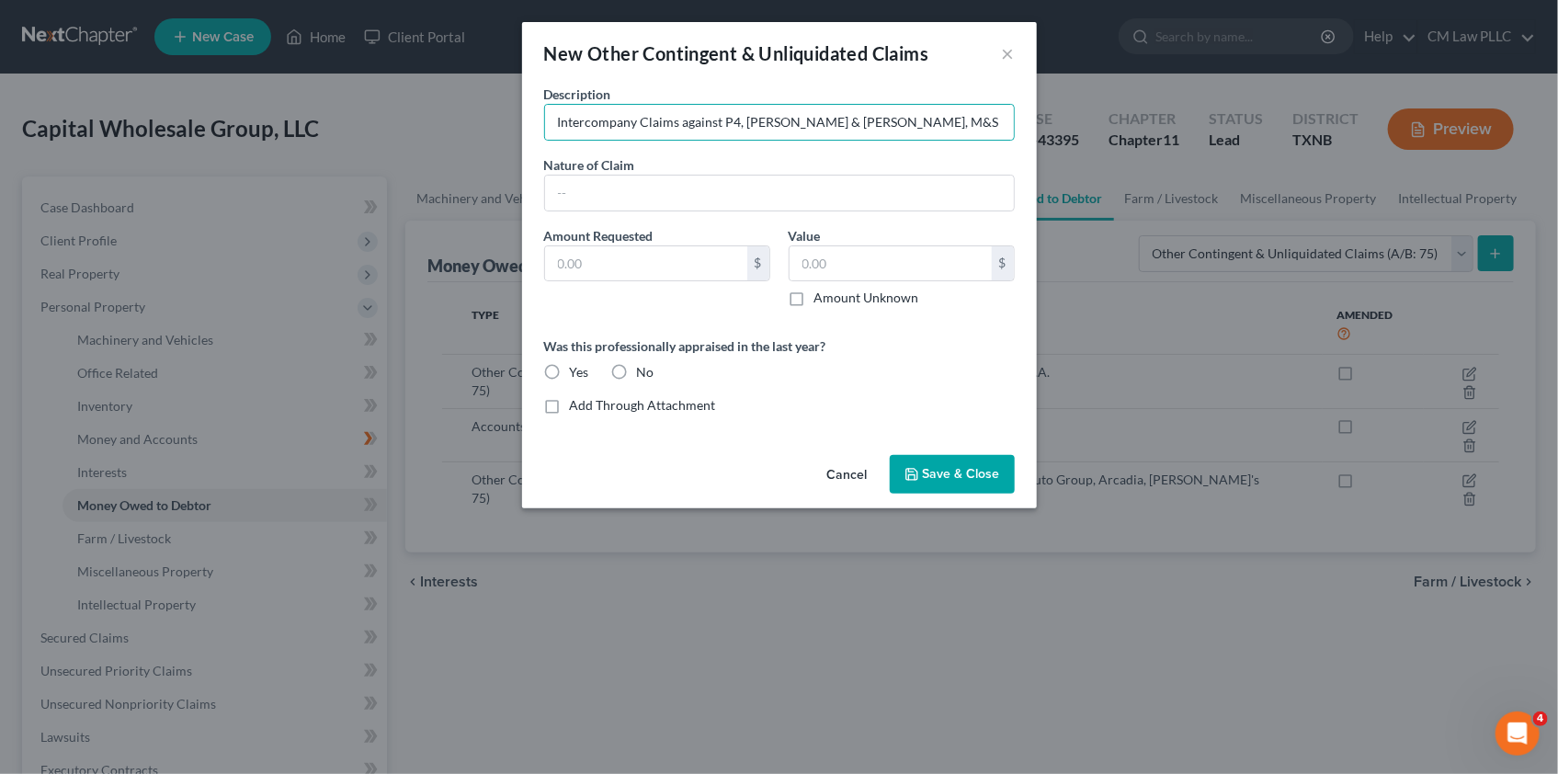
checkbox input "true"
type input "0.00"
click at [956, 476] on span "Save & Close" at bounding box center [961, 474] width 77 height 16
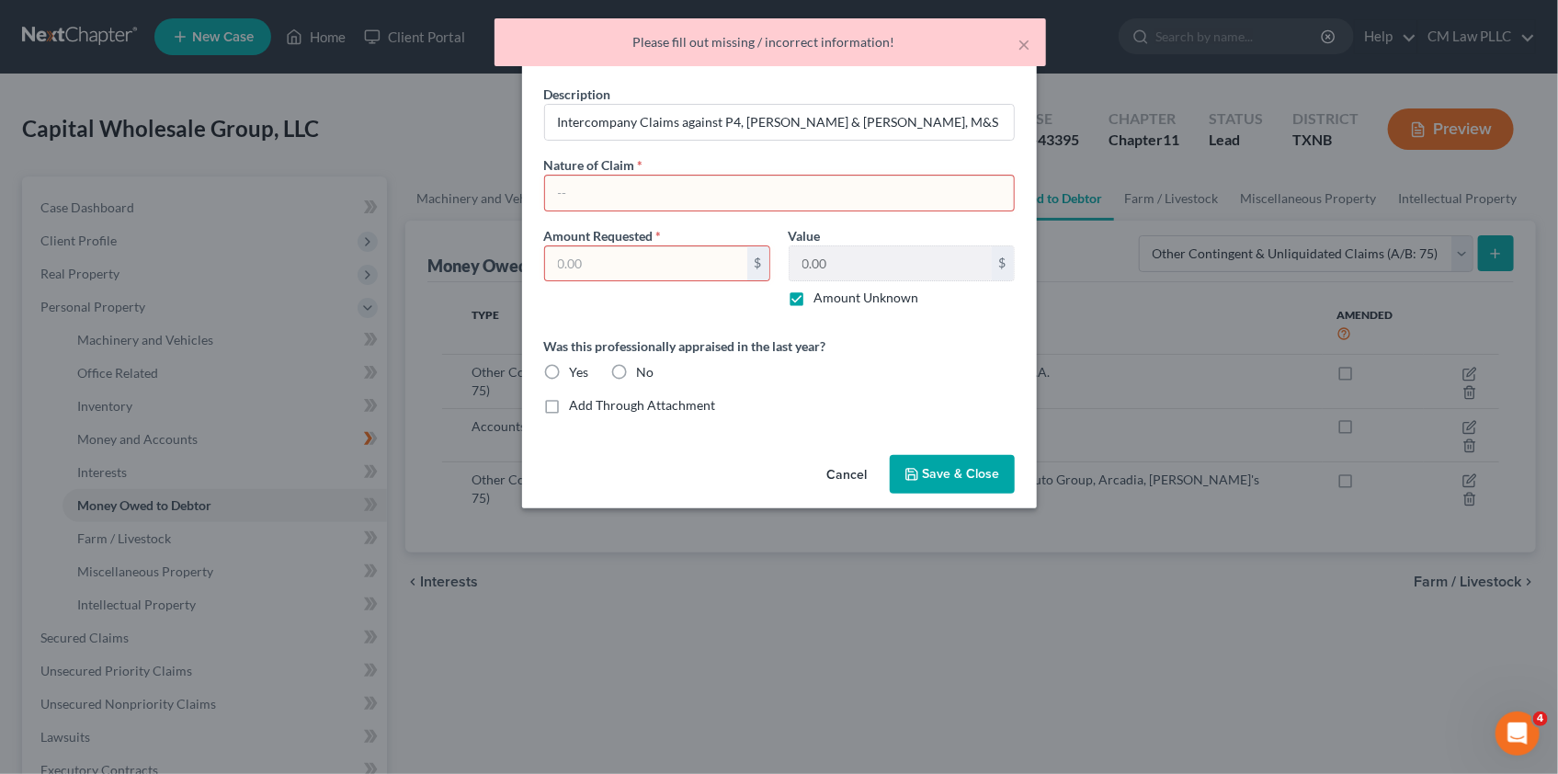
click at [570, 185] on input "text" at bounding box center [779, 193] width 469 height 35
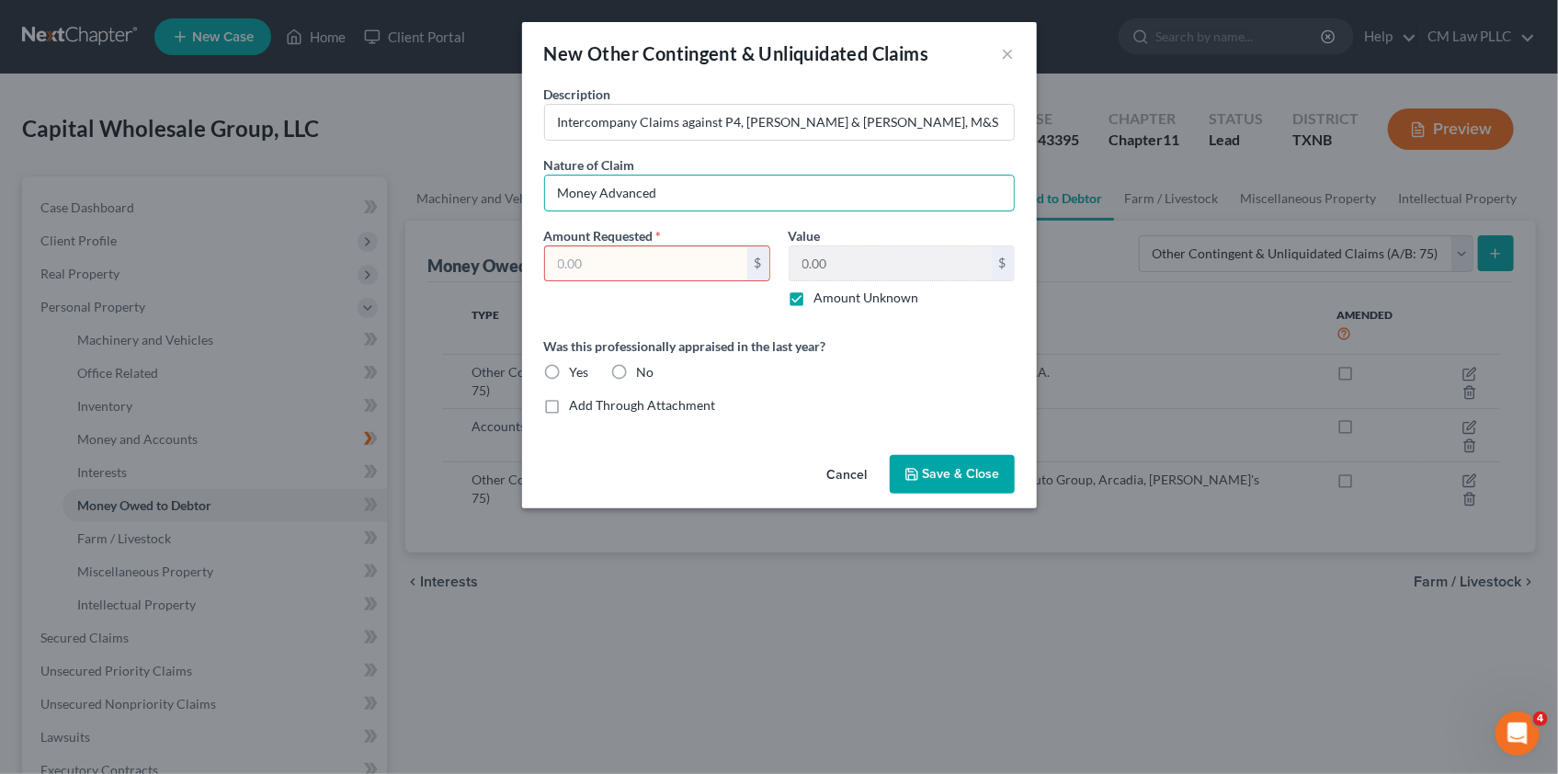
type input "Money Advanced"
drag, startPoint x: 654, startPoint y: 267, endPoint x: 558, endPoint y: 266, distance: 96.5
click at [558, 266] on input "text" at bounding box center [646, 263] width 202 height 35
type input "0.01"
click at [947, 477] on span "Save & Close" at bounding box center [961, 474] width 77 height 16
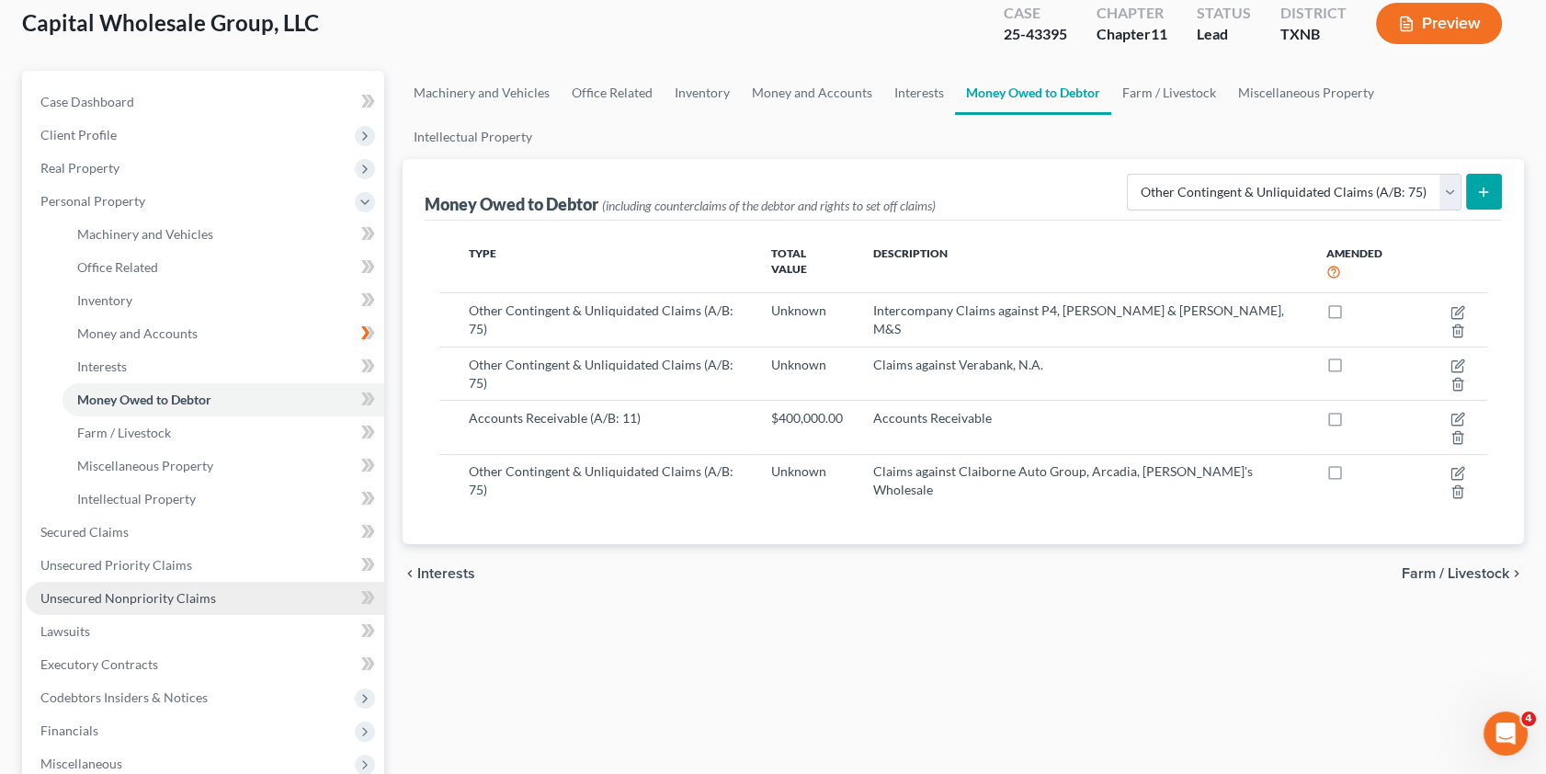
scroll to position [250, 0]
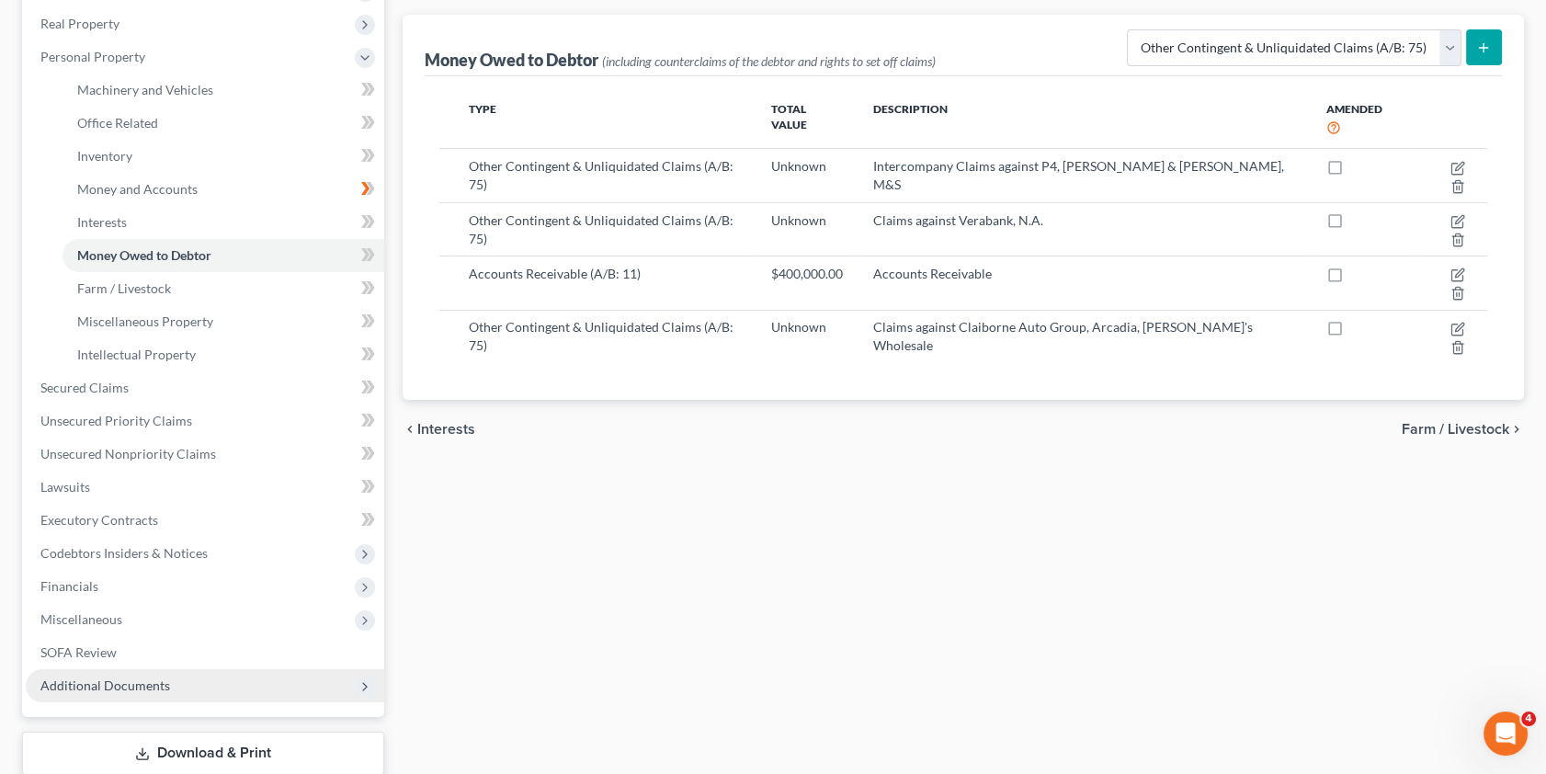
click at [97, 679] on span "Additional Documents" at bounding box center [105, 685] width 130 height 16
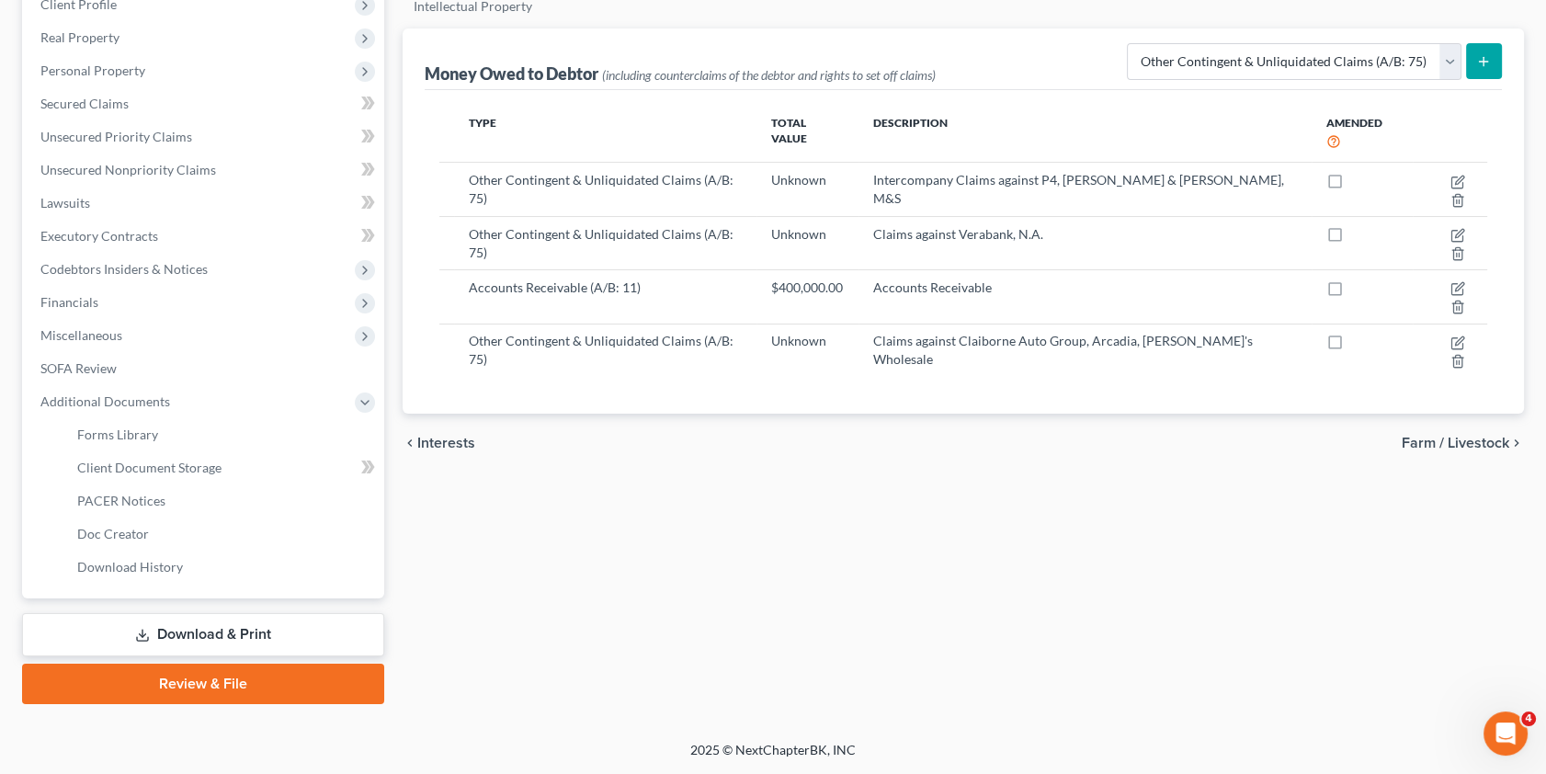
scroll to position [233, 0]
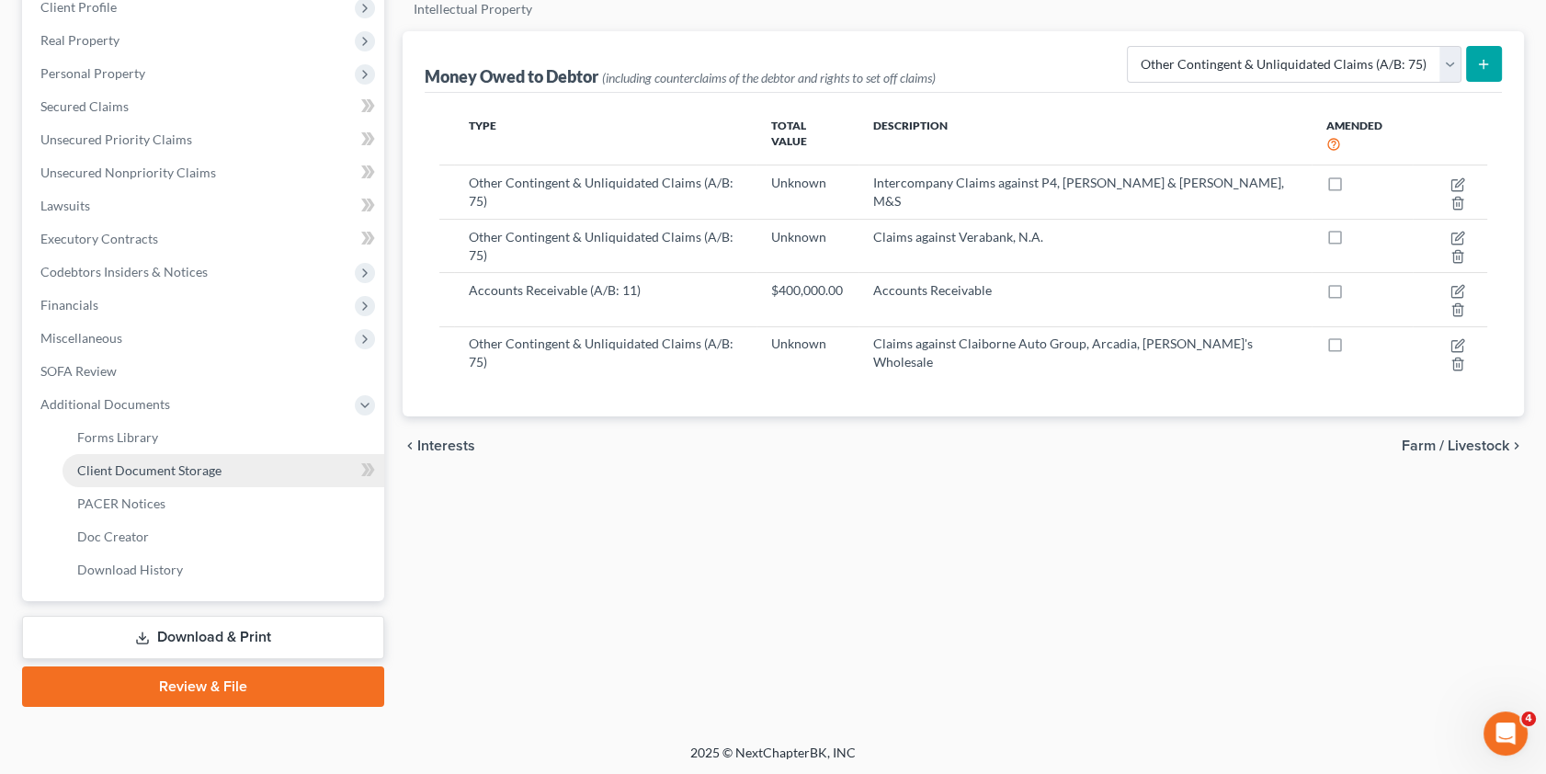
click at [169, 468] on span "Client Document Storage" at bounding box center [149, 470] width 144 height 16
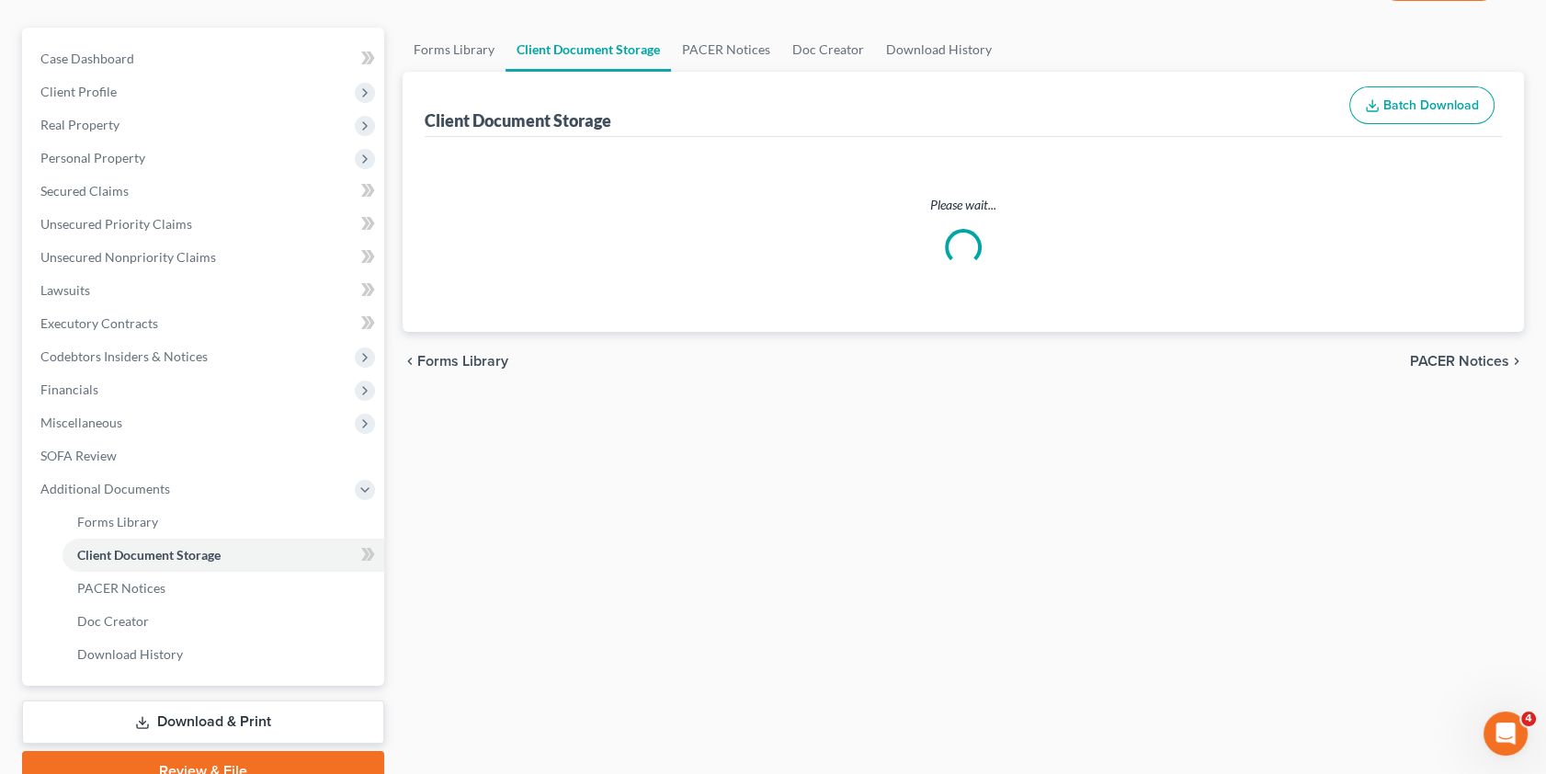
scroll to position [23, 0]
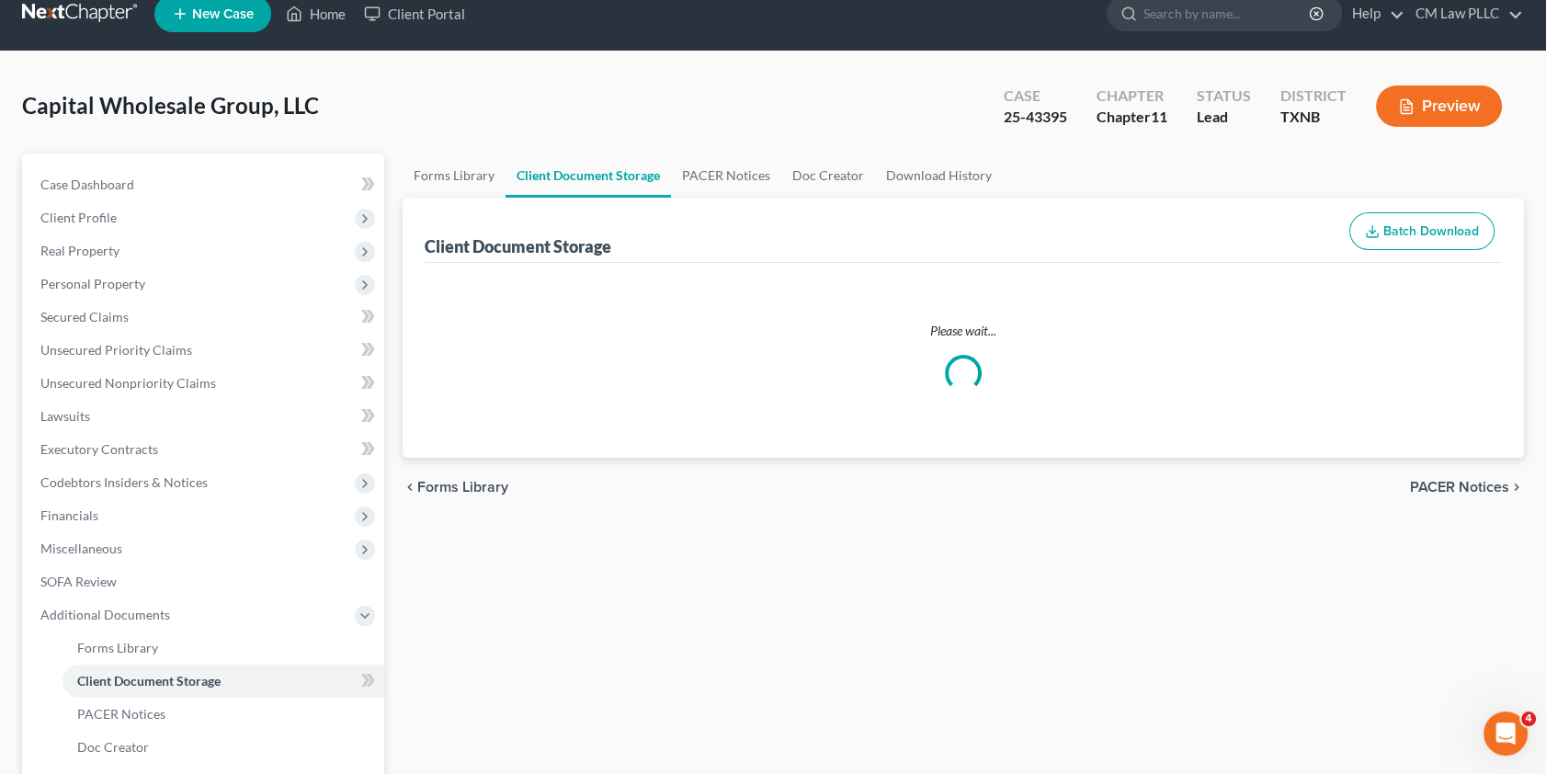
select select "3"
select select "2"
select select "5"
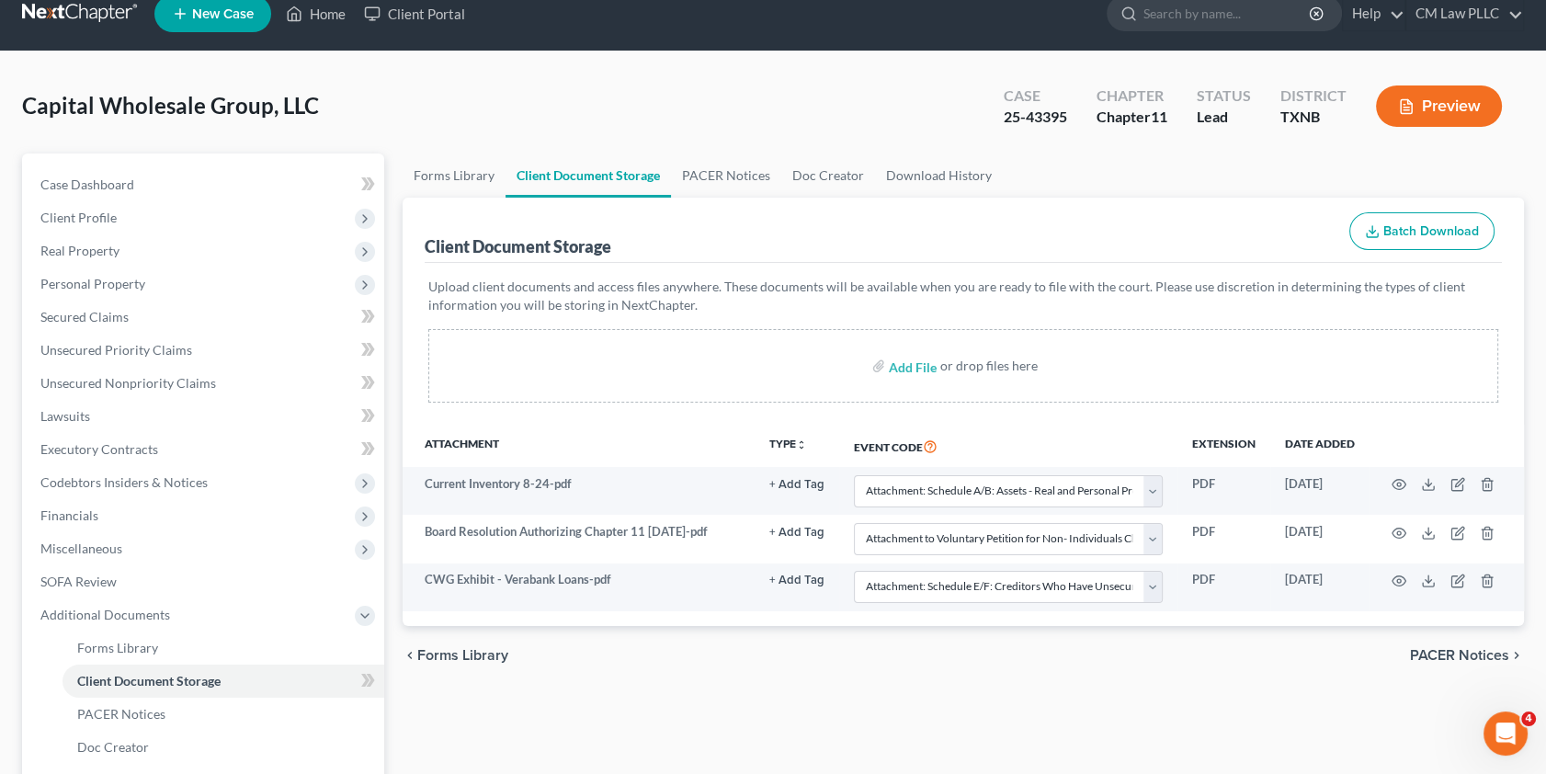
scroll to position [0, 0]
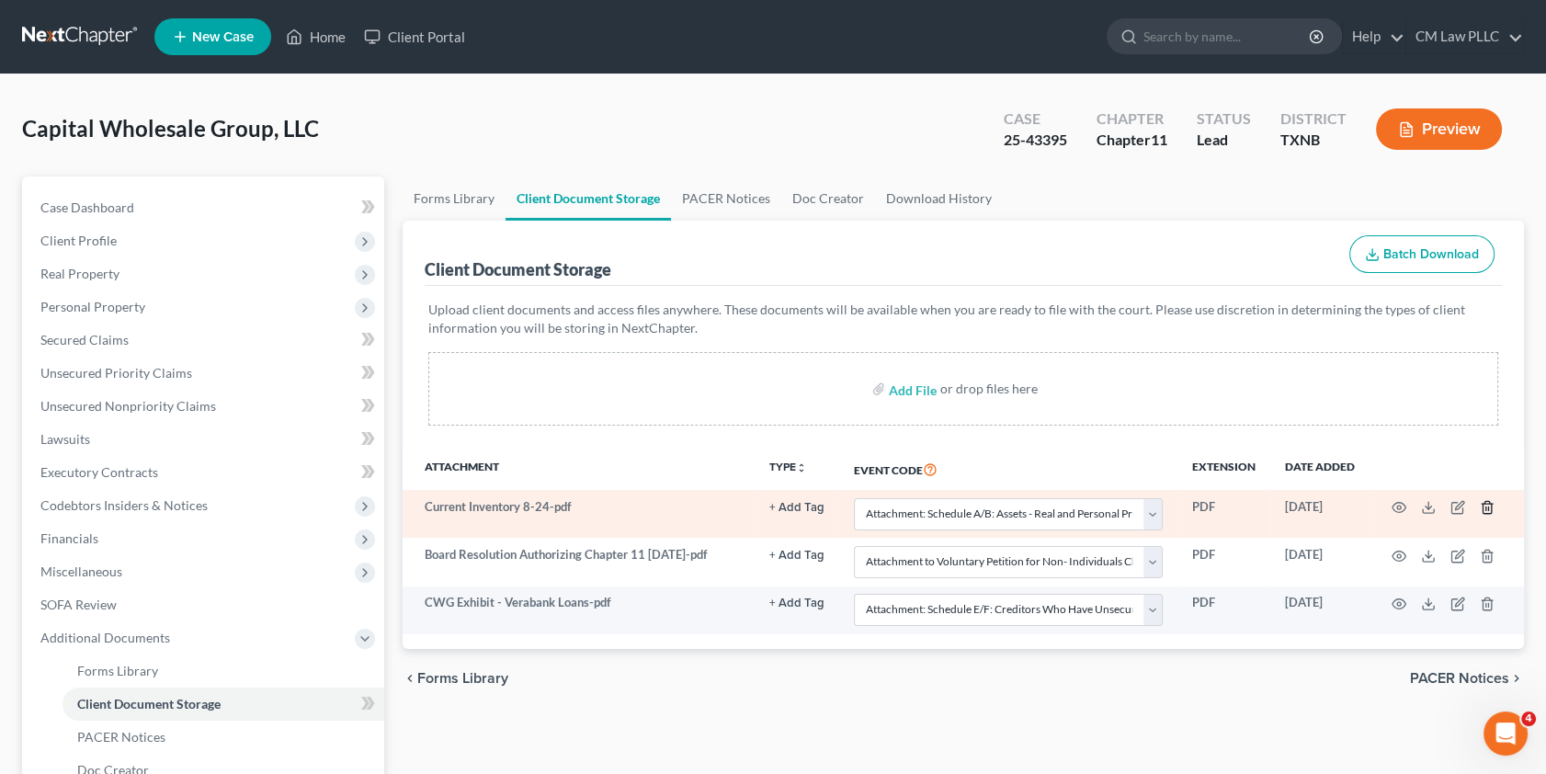
click at [1489, 505] on icon "button" at bounding box center [1487, 507] width 15 height 15
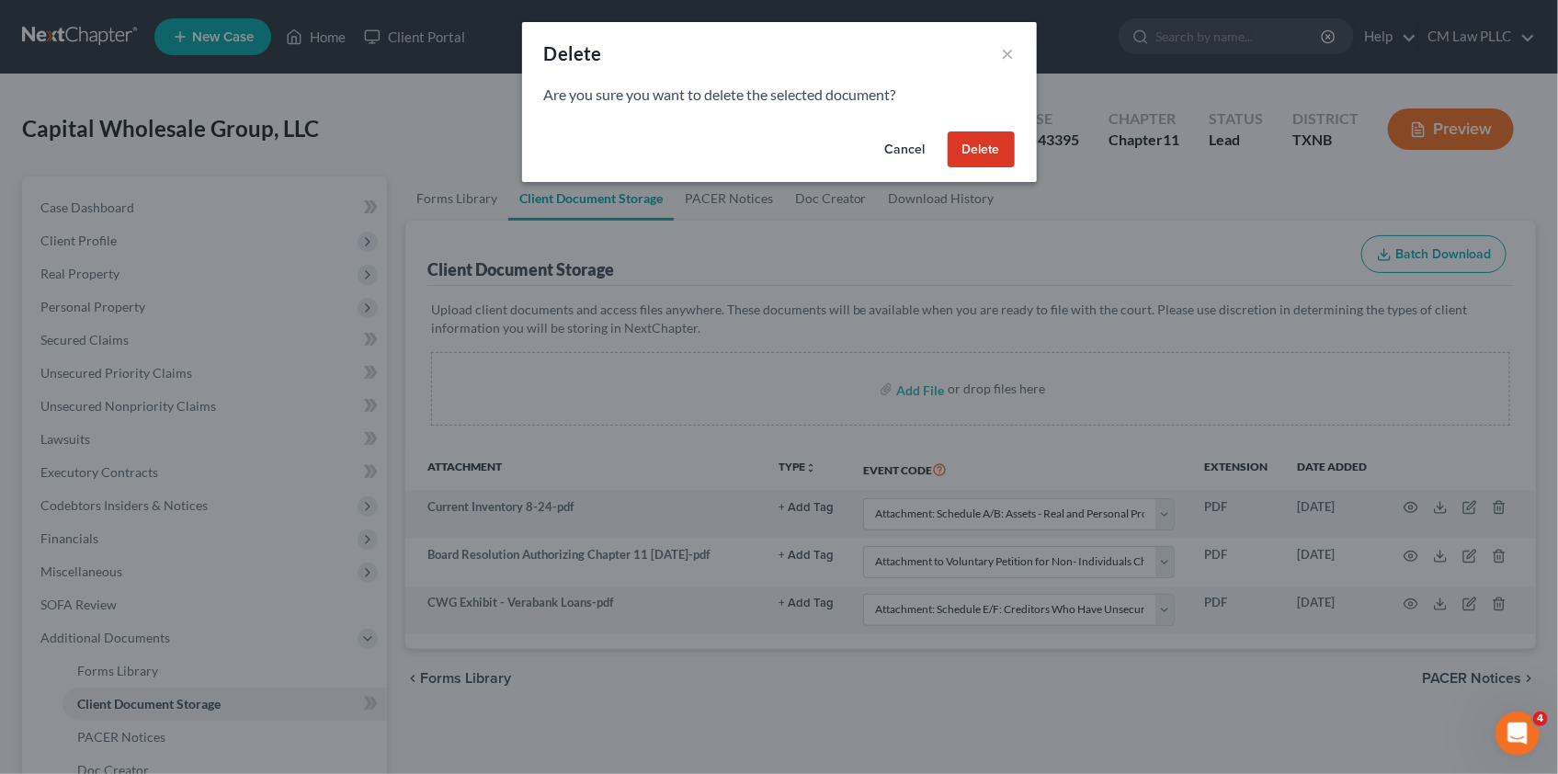
click at [974, 143] on button "Delete" at bounding box center [981, 149] width 67 height 37
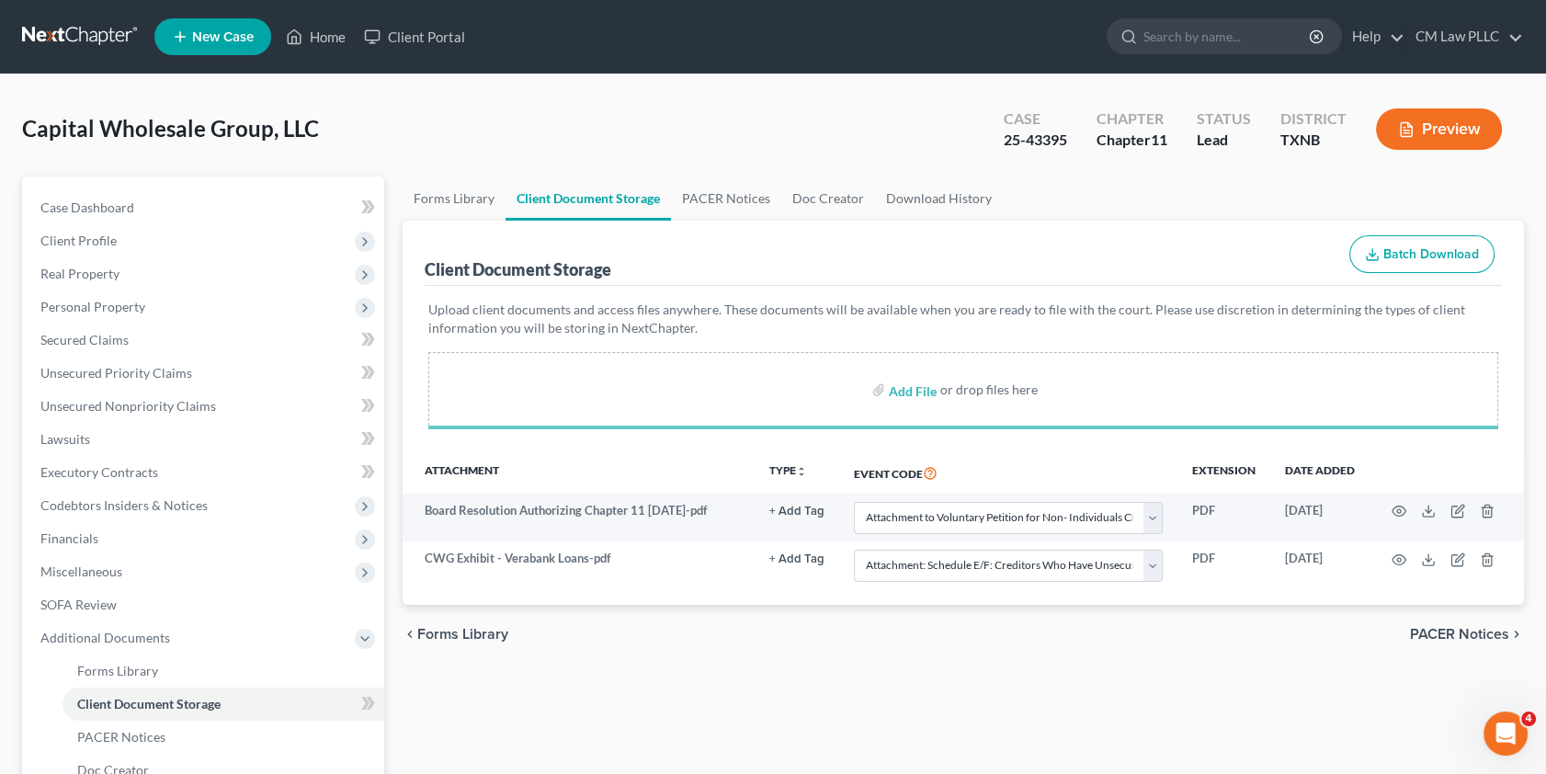
select select "2"
select select "5"
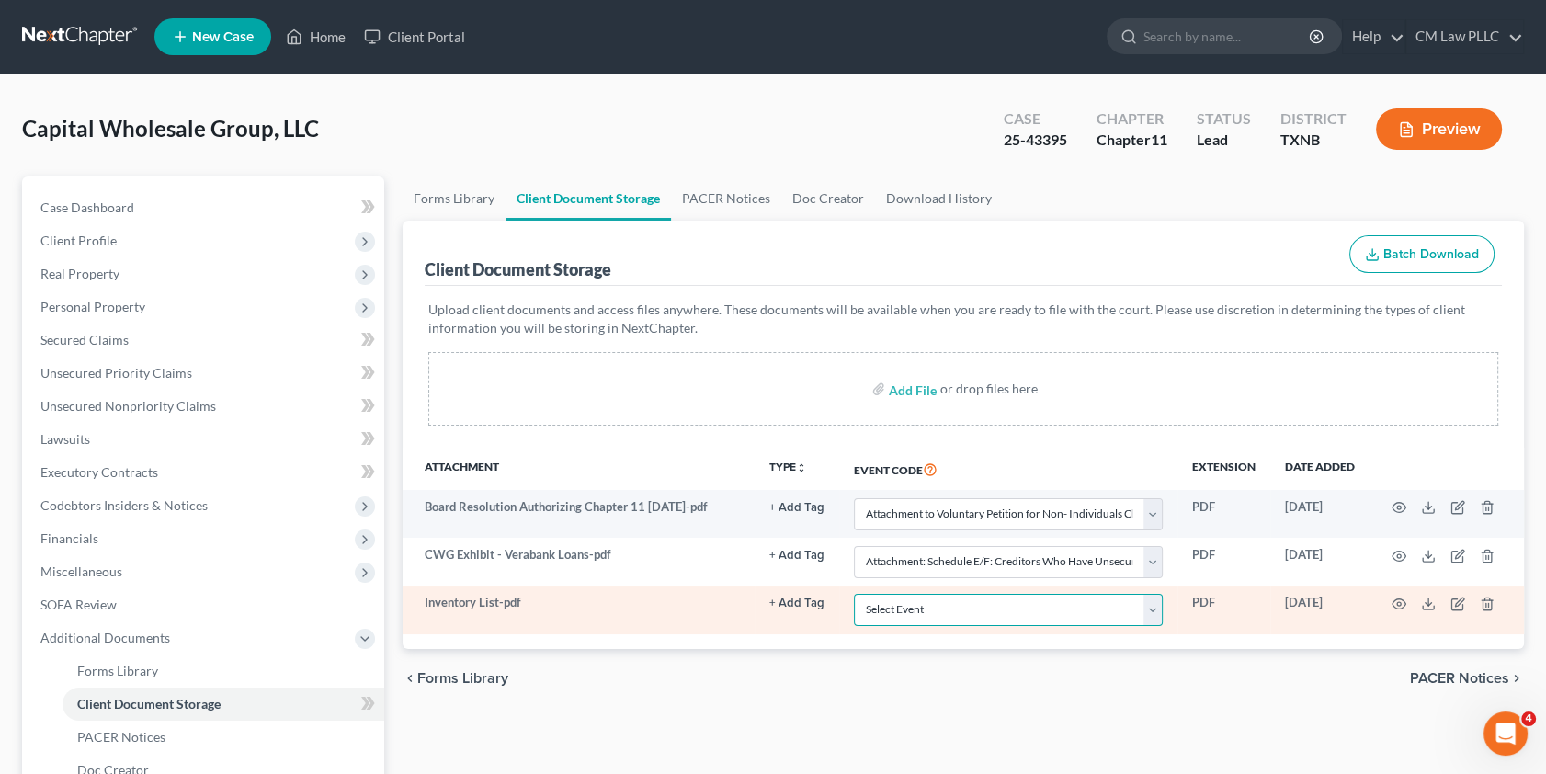
click at [978, 608] on select "Select Event 20 Largest unsecured creditors Amended petition Attachment to Volu…" at bounding box center [1008, 610] width 309 height 32
select select "3"
click at [854, 594] on select "Select Event 20 Largest unsecured creditors Amended petition Attachment to Volu…" at bounding box center [1008, 610] width 309 height 32
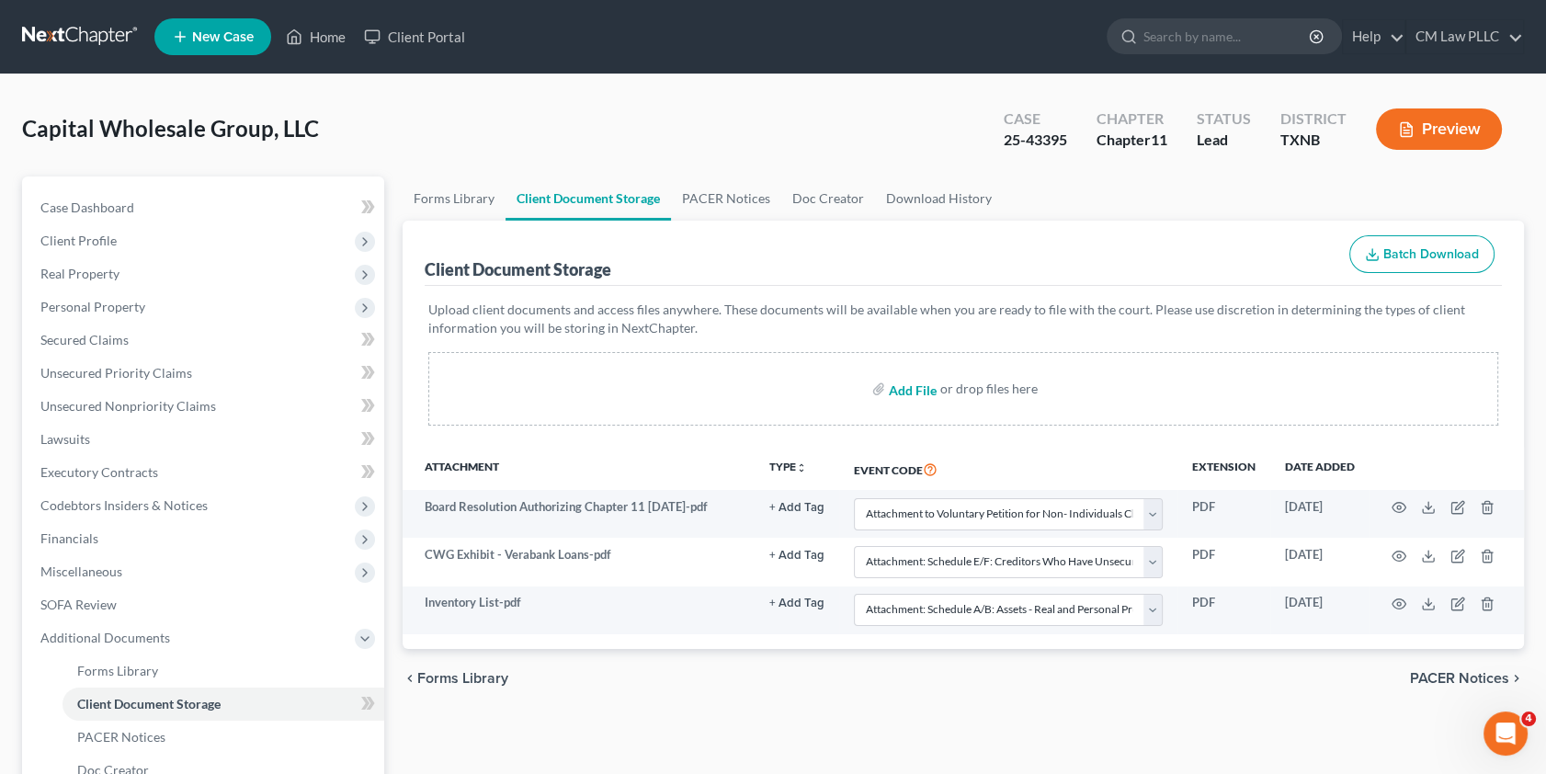
click at [926, 403] on input "file" at bounding box center [911, 388] width 44 height 33
select select "2"
select select "5"
select select "3"
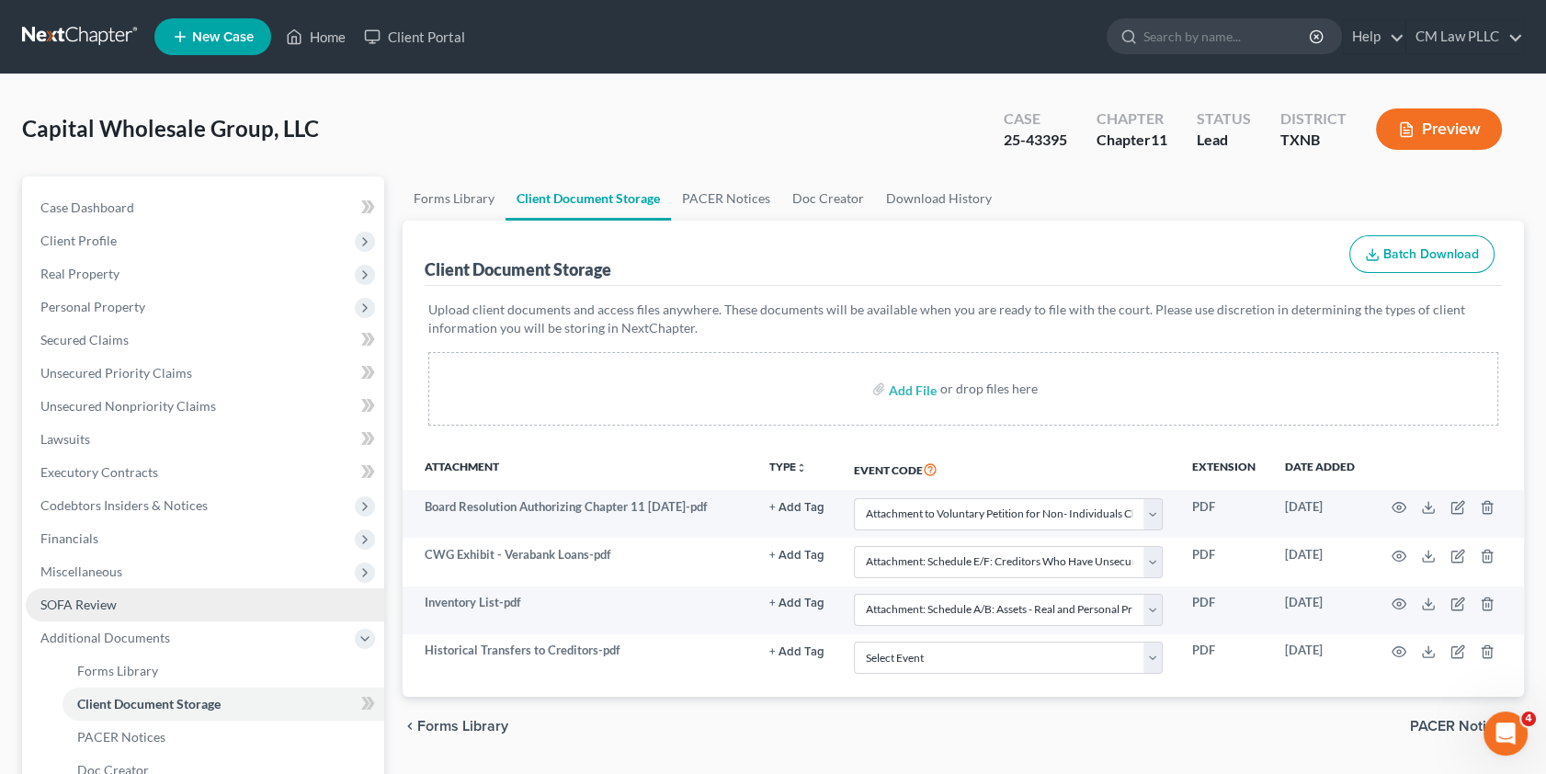
select select "2"
select select "5"
select select "3"
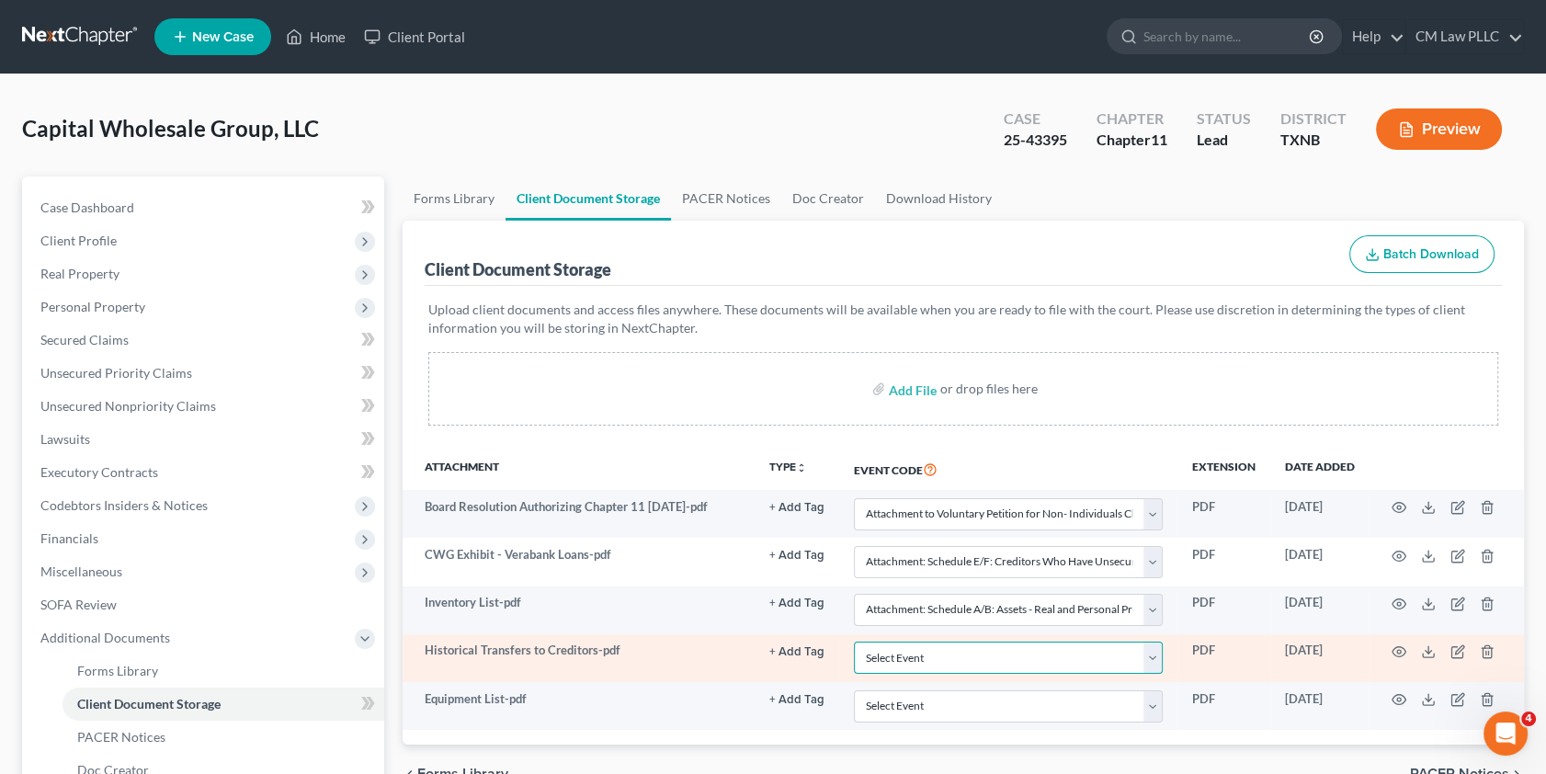
click at [889, 647] on select "Select Event 20 Largest unsecured creditors Amended petition Attachment to Volu…" at bounding box center [1008, 658] width 309 height 32
select select "8"
click at [854, 642] on select "Select Event 20 Largest unsecured creditors Amended petition Attachment to Volu…" at bounding box center [1008, 658] width 309 height 32
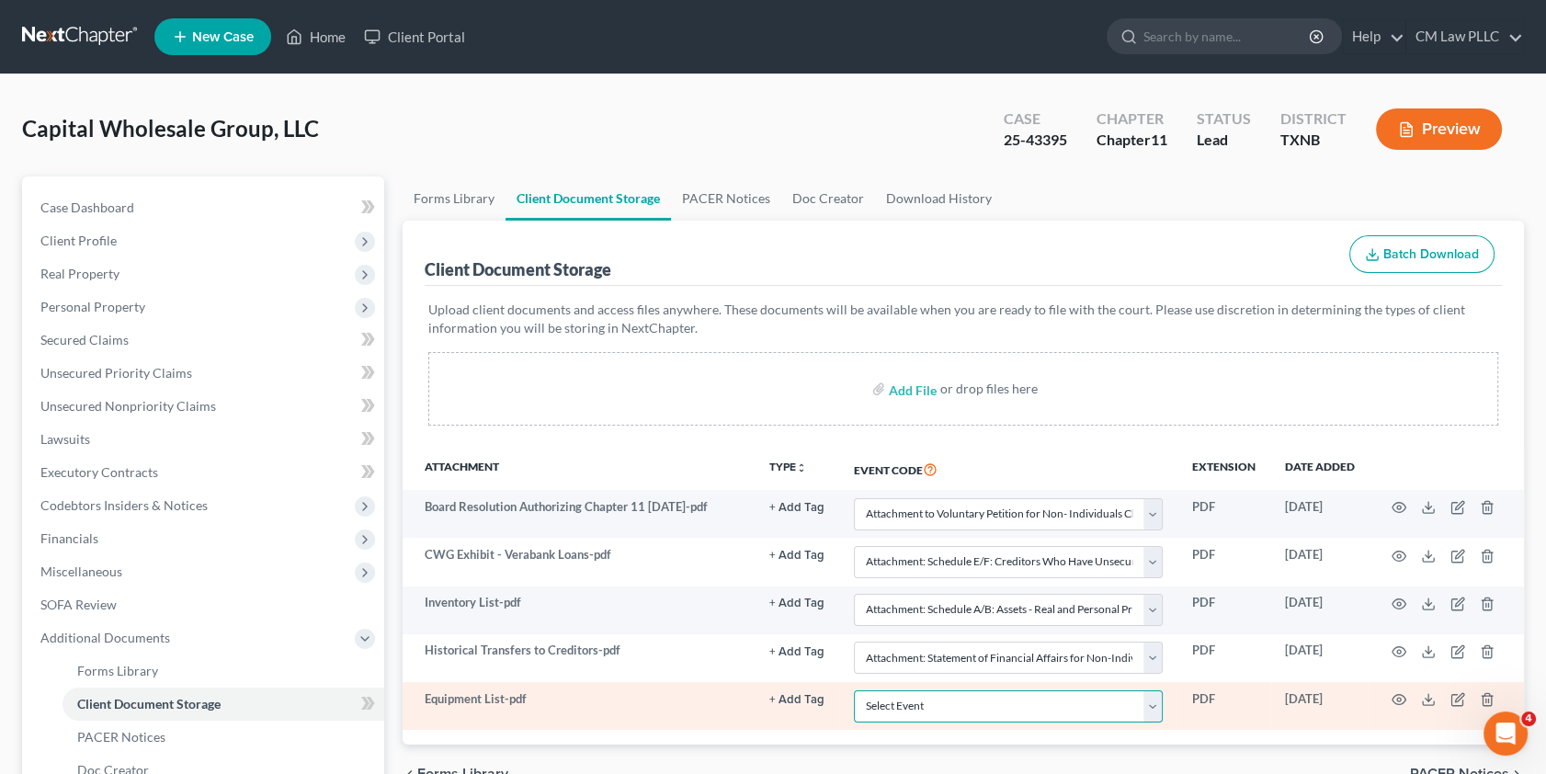
click at [977, 700] on select "Select Event 20 Largest unsecured creditors Amended petition Attachment to Volu…" at bounding box center [1008, 706] width 309 height 32
select select "3"
click at [854, 690] on select "Select Event 20 Largest unsecured creditors Amended petition Attachment to Volu…" at bounding box center [1008, 706] width 309 height 32
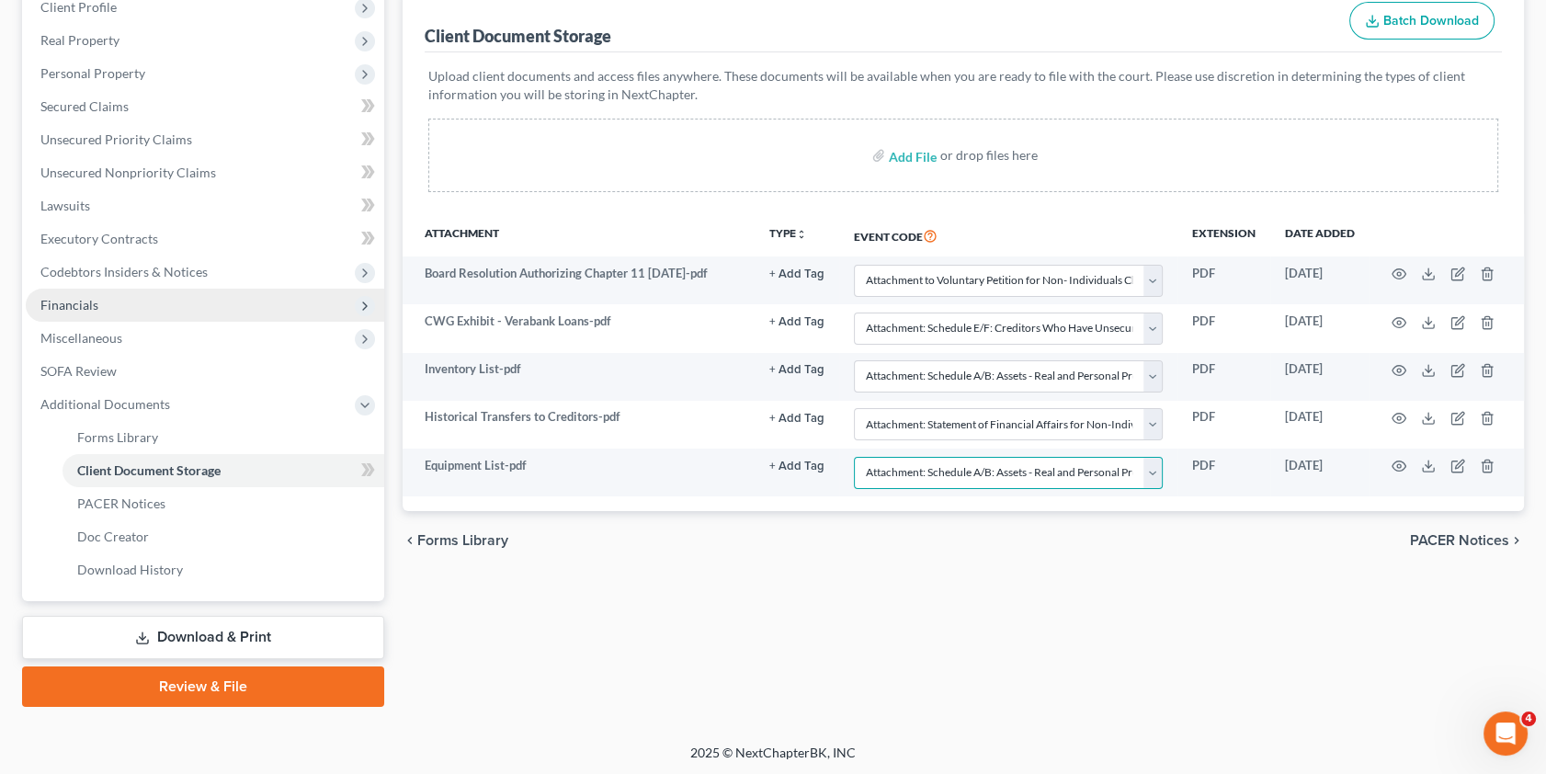
scroll to position [150, 0]
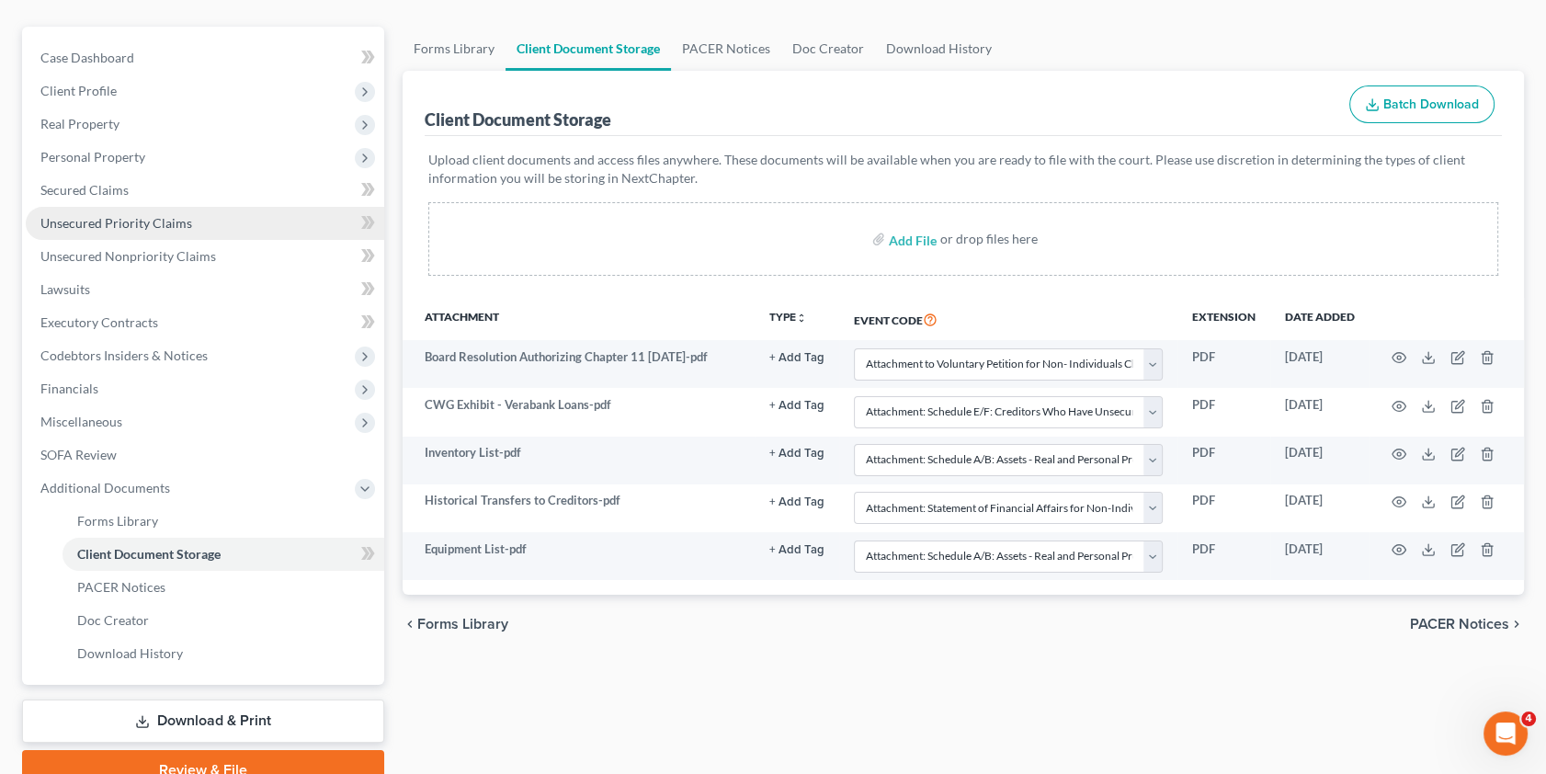
drag, startPoint x: 109, startPoint y: 218, endPoint x: 190, endPoint y: 215, distance: 80.9
click at [109, 218] on span "Unsecured Priority Claims" at bounding box center [116, 223] width 152 height 16
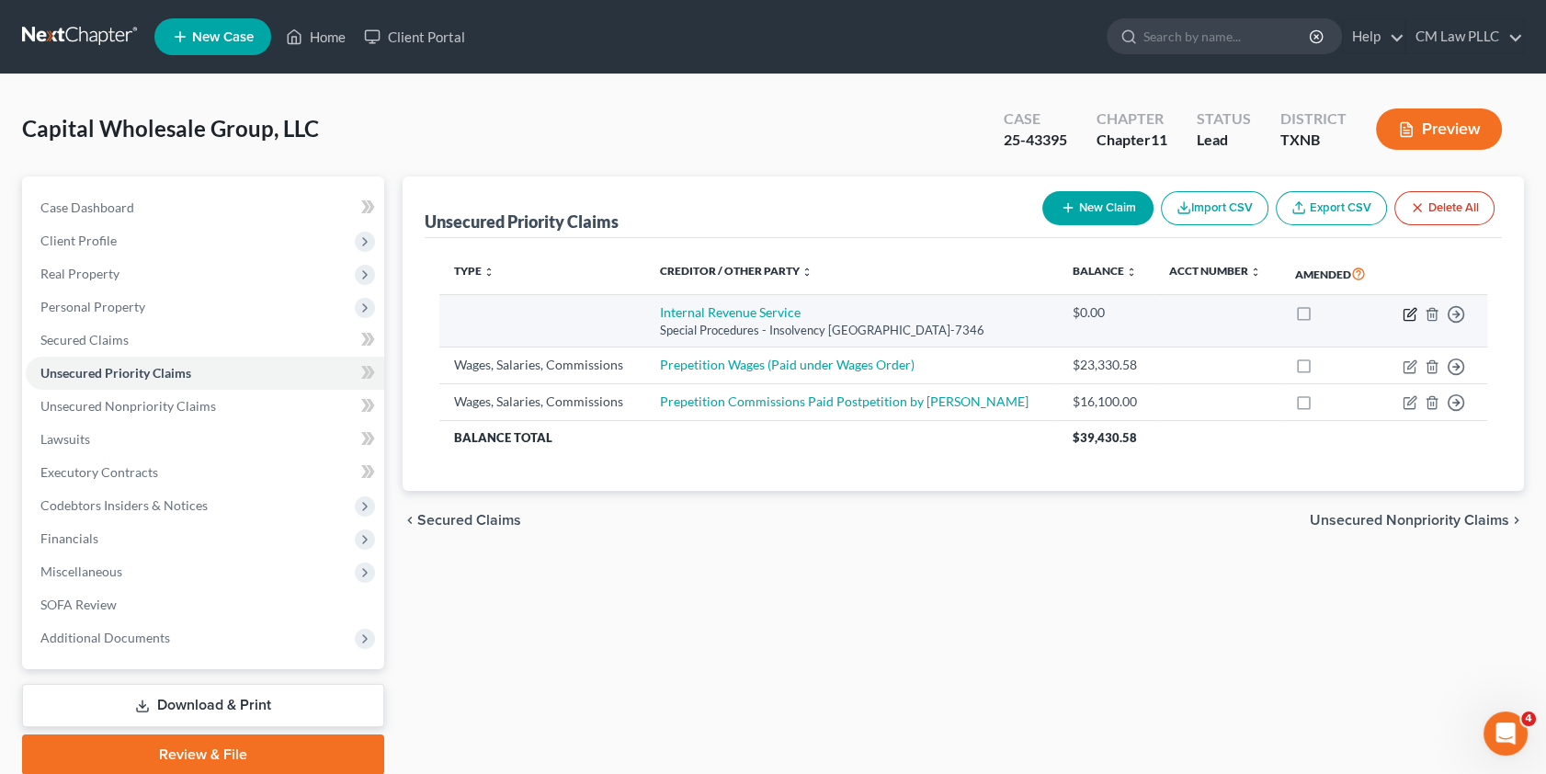
click at [1411, 311] on icon "button" at bounding box center [1410, 314] width 15 height 15
select select "39"
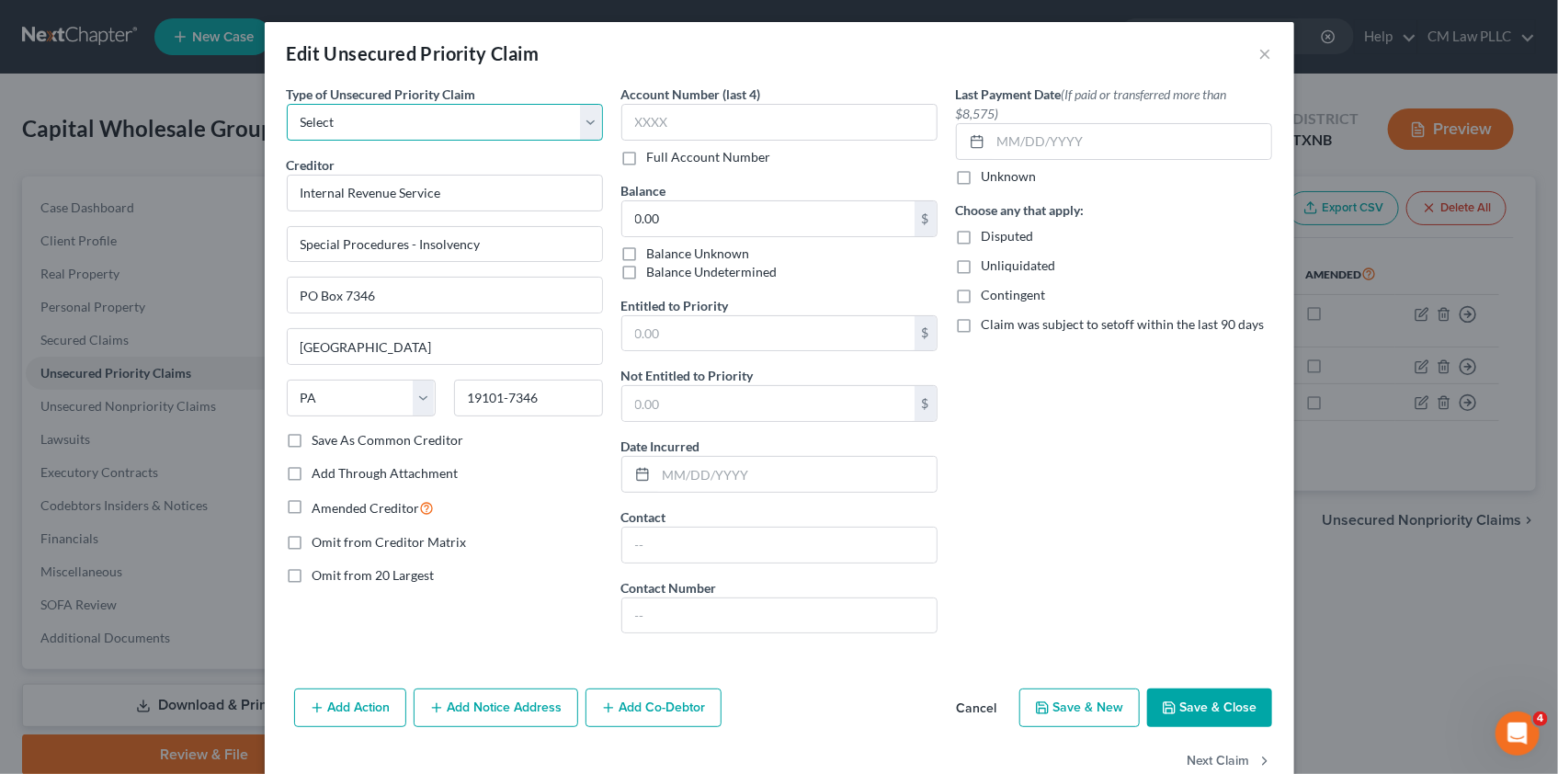
click at [585, 114] on select "Select Taxes & Other Government Units Domestic Support Obligations Extensions o…" at bounding box center [445, 122] width 316 height 37
select select "39"
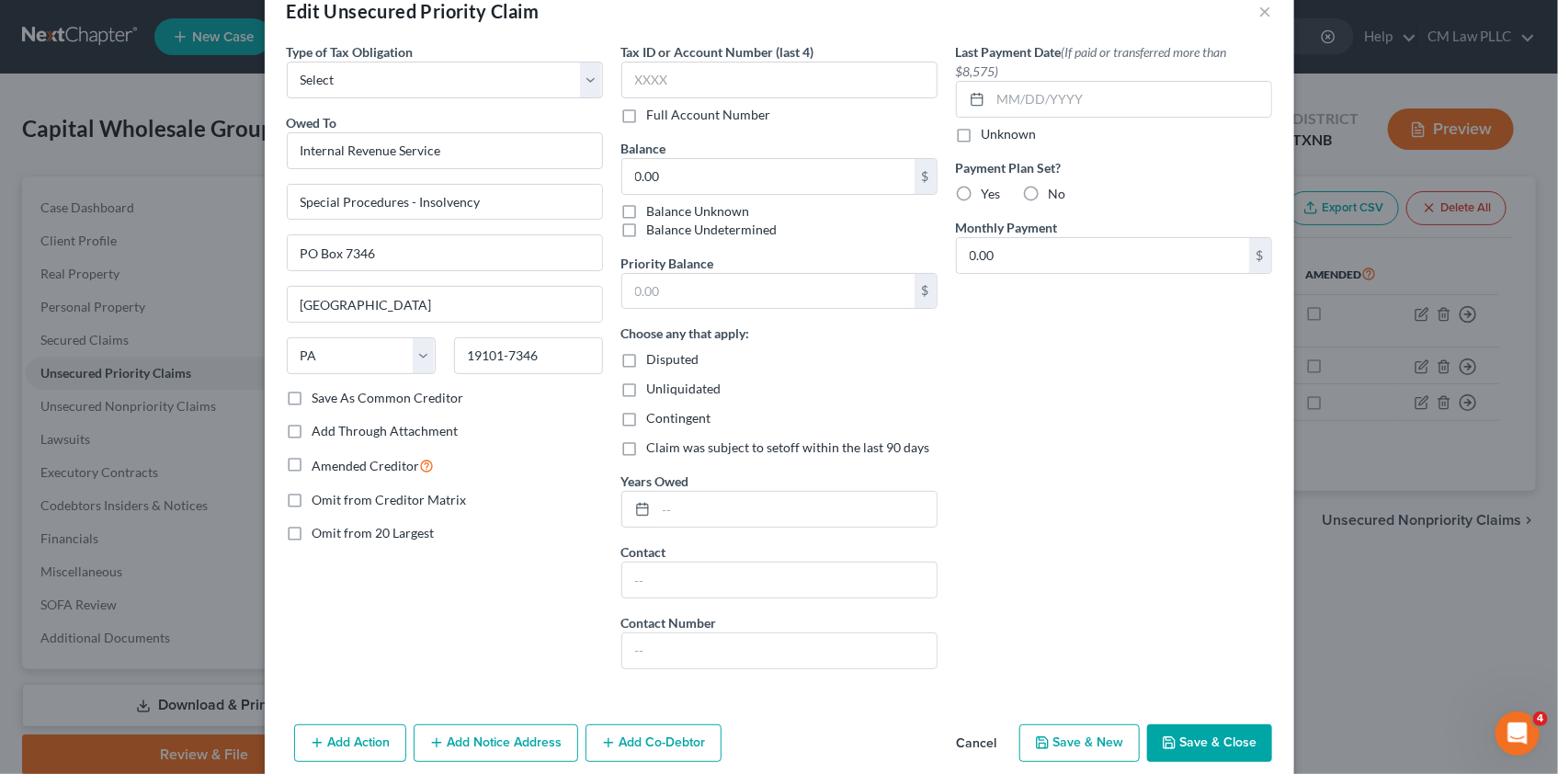
scroll to position [83, 0]
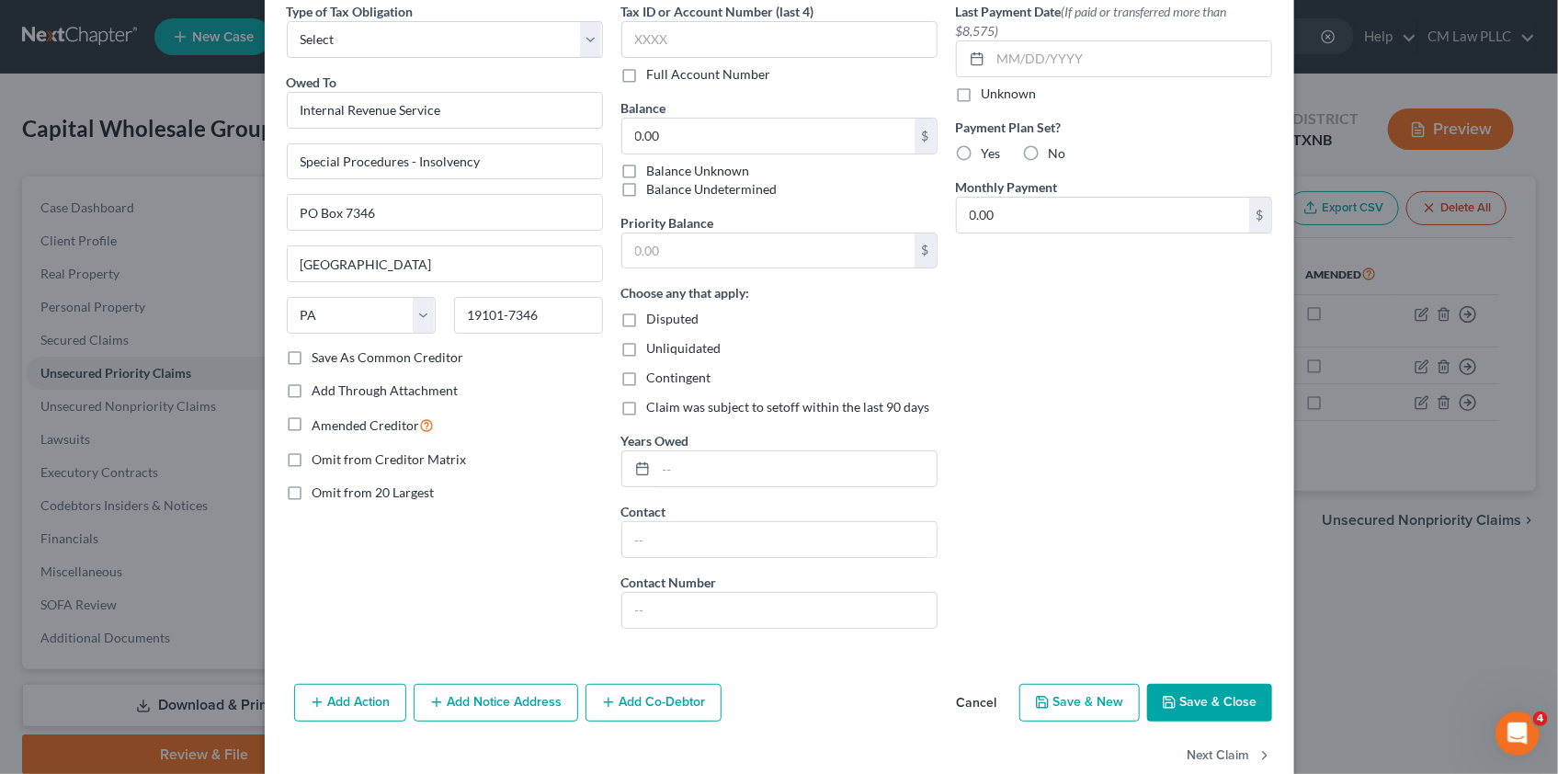
click at [1181, 699] on button "Save & Close" at bounding box center [1209, 703] width 125 height 39
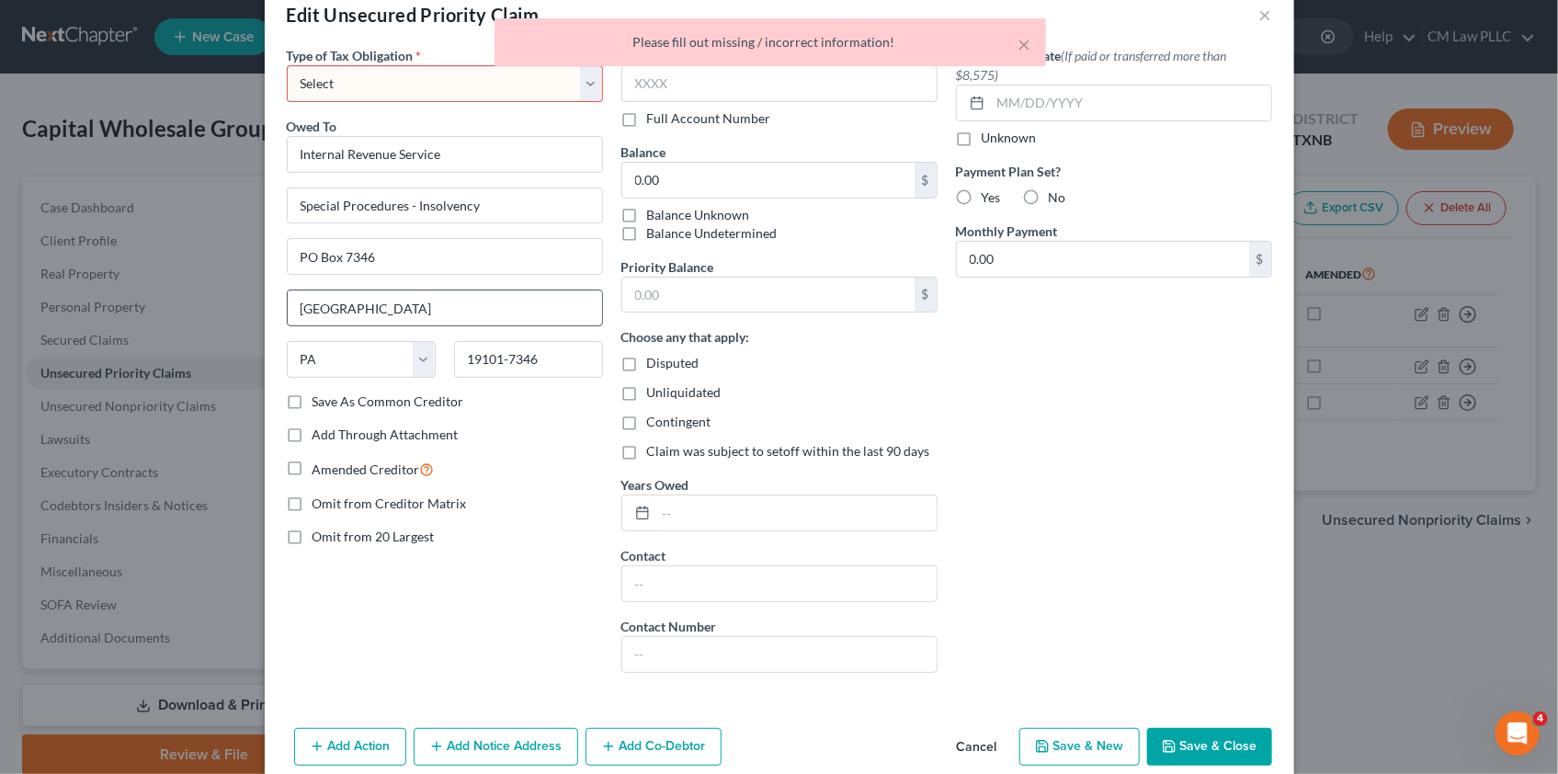
scroll to position [0, 0]
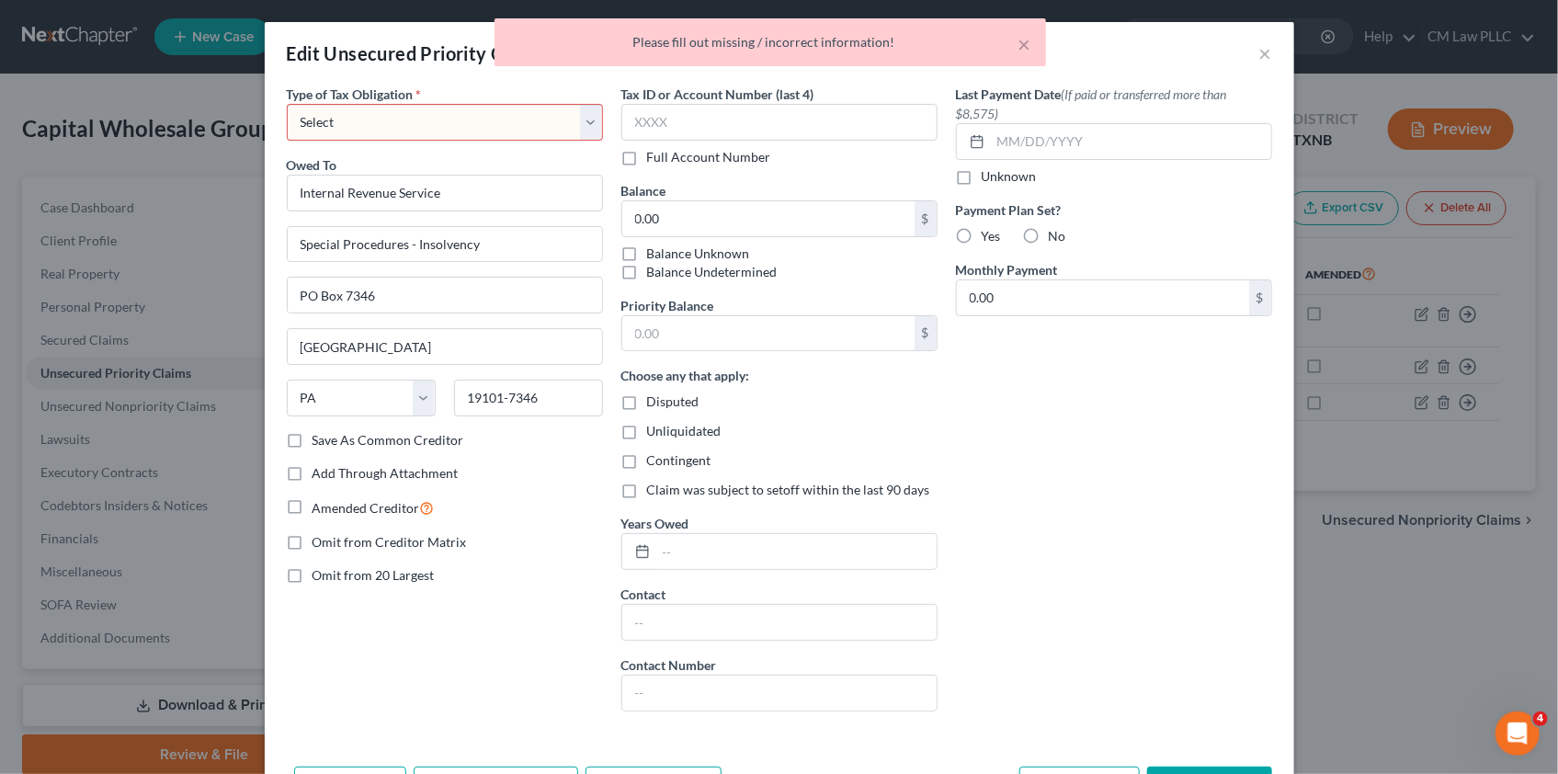
click at [443, 127] on select "Select Federal City State Franchise Tax Board Other" at bounding box center [445, 122] width 316 height 37
select select "0"
click at [287, 104] on select "Select Federal City State Franchise Tax Board Other" at bounding box center [445, 122] width 316 height 37
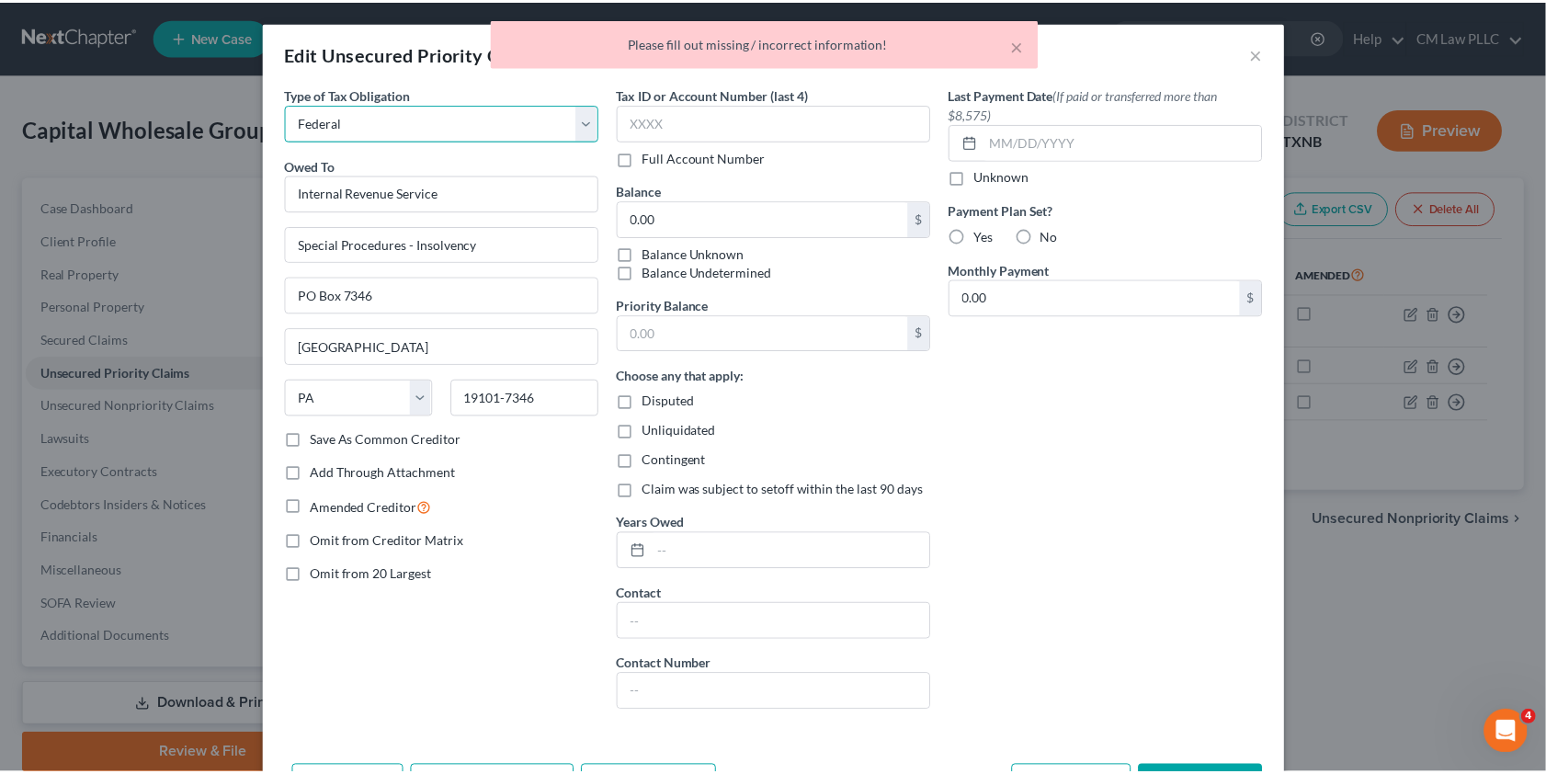
scroll to position [83, 0]
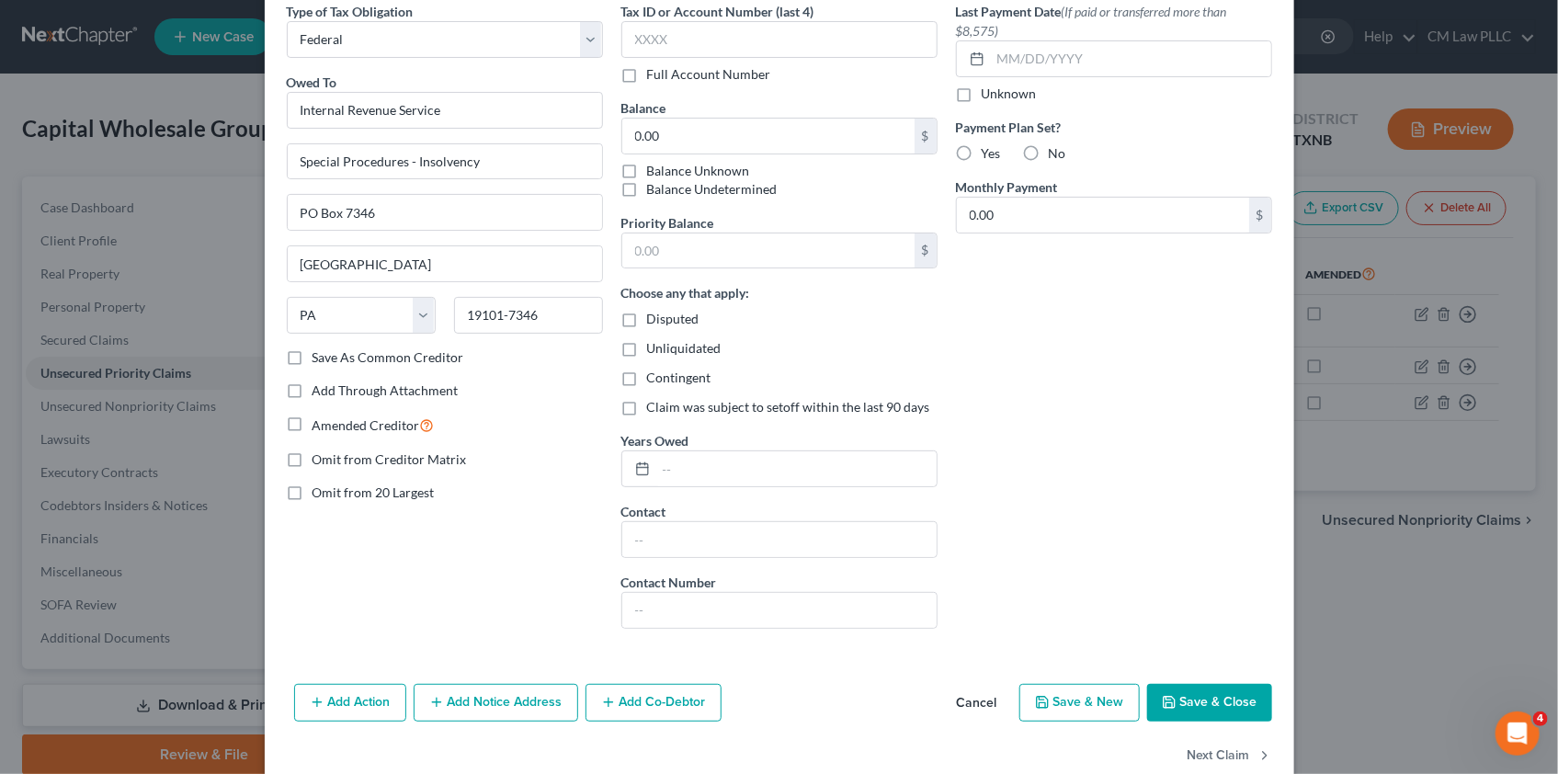
click at [1195, 699] on button "Save & Close" at bounding box center [1209, 703] width 125 height 39
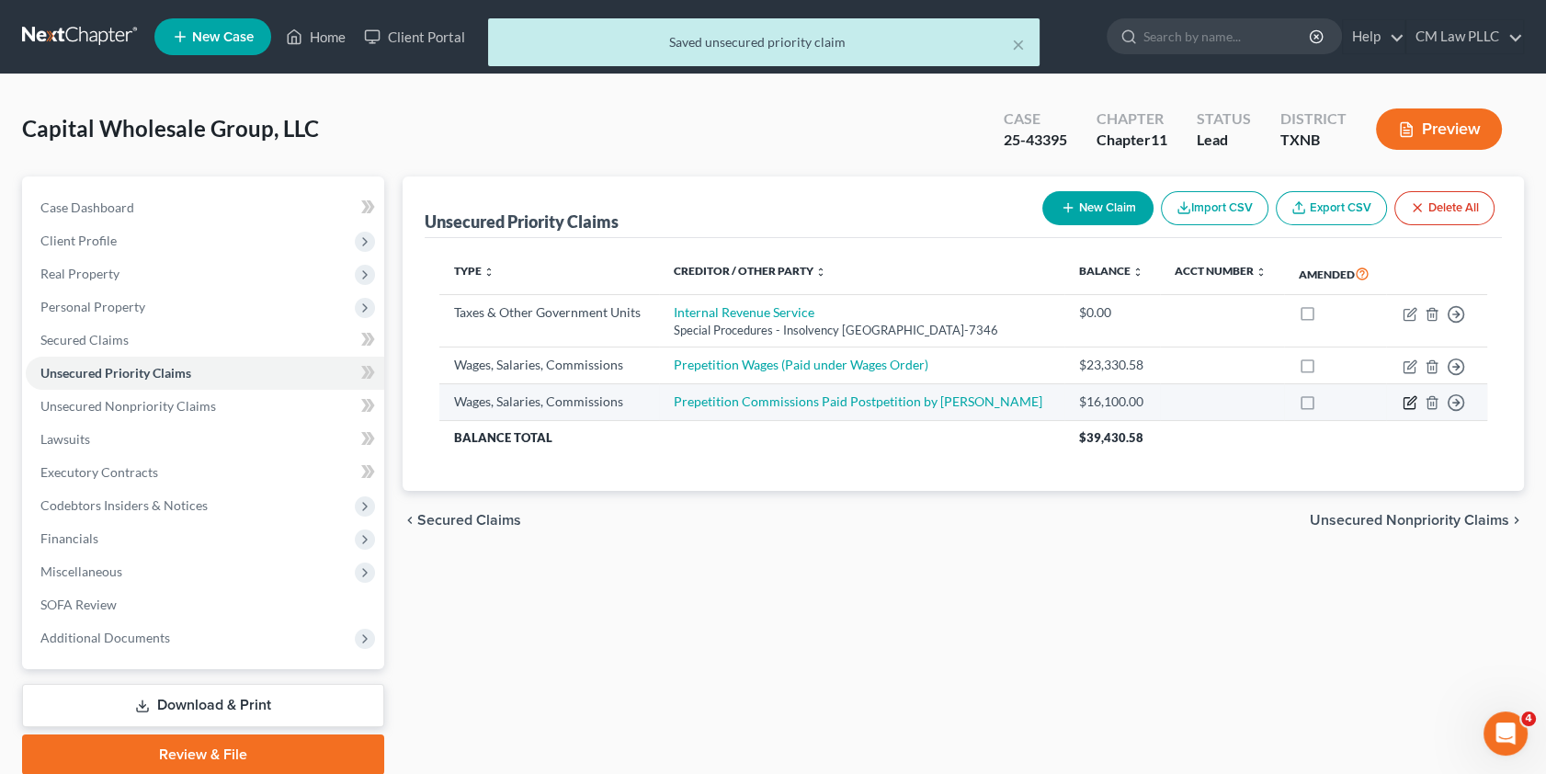
click at [1405, 410] on icon "button" at bounding box center [1410, 402] width 15 height 15
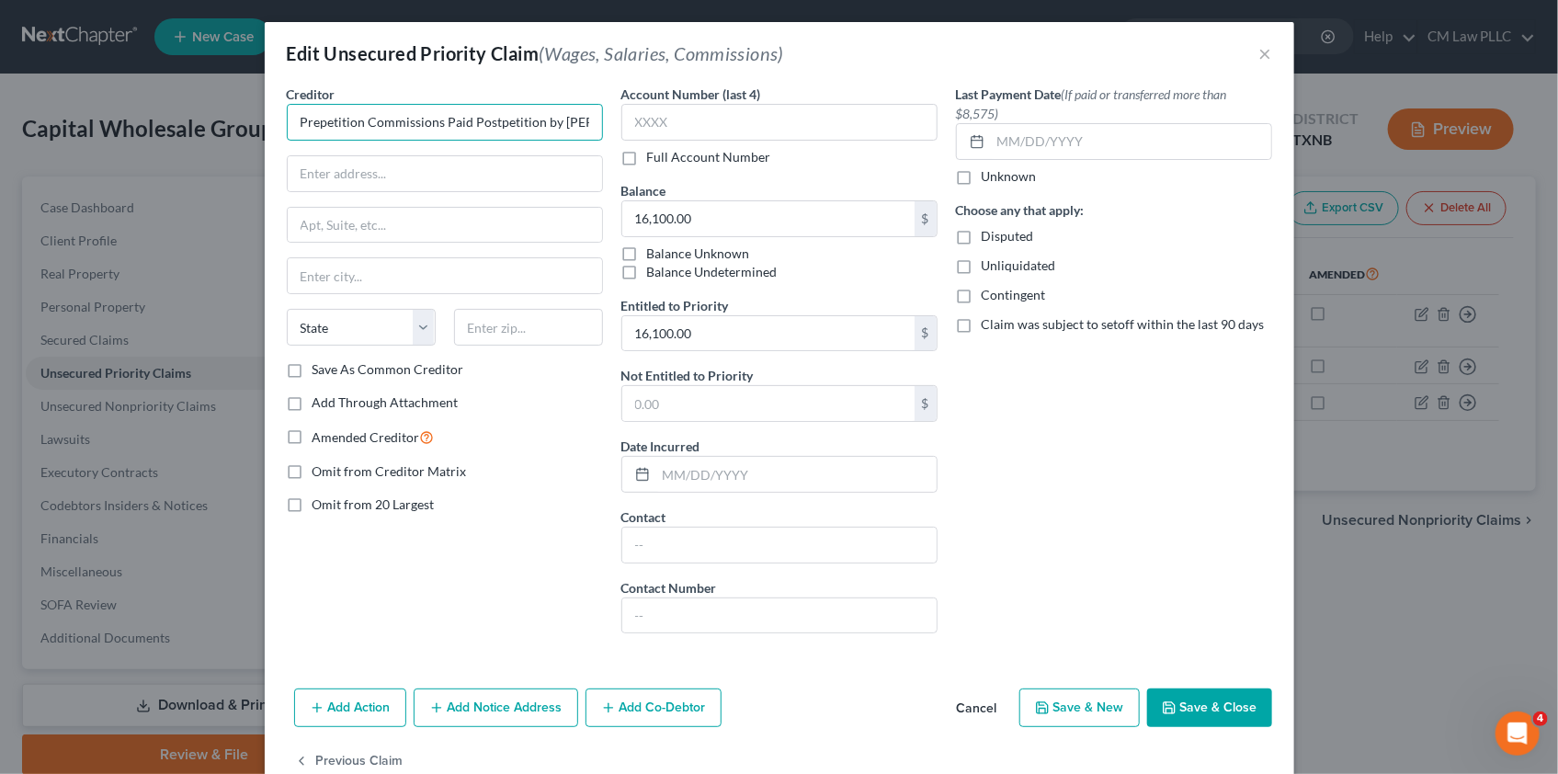
click at [358, 121] on input "Prepetition Commissions Paid Postpetition by [PERSON_NAME]" at bounding box center [445, 122] width 316 height 37
type input "Prepetition Employee Commissions Paid Postpetition by [PERSON_NAME]"
click at [1204, 703] on button "Save & Close" at bounding box center [1209, 707] width 125 height 39
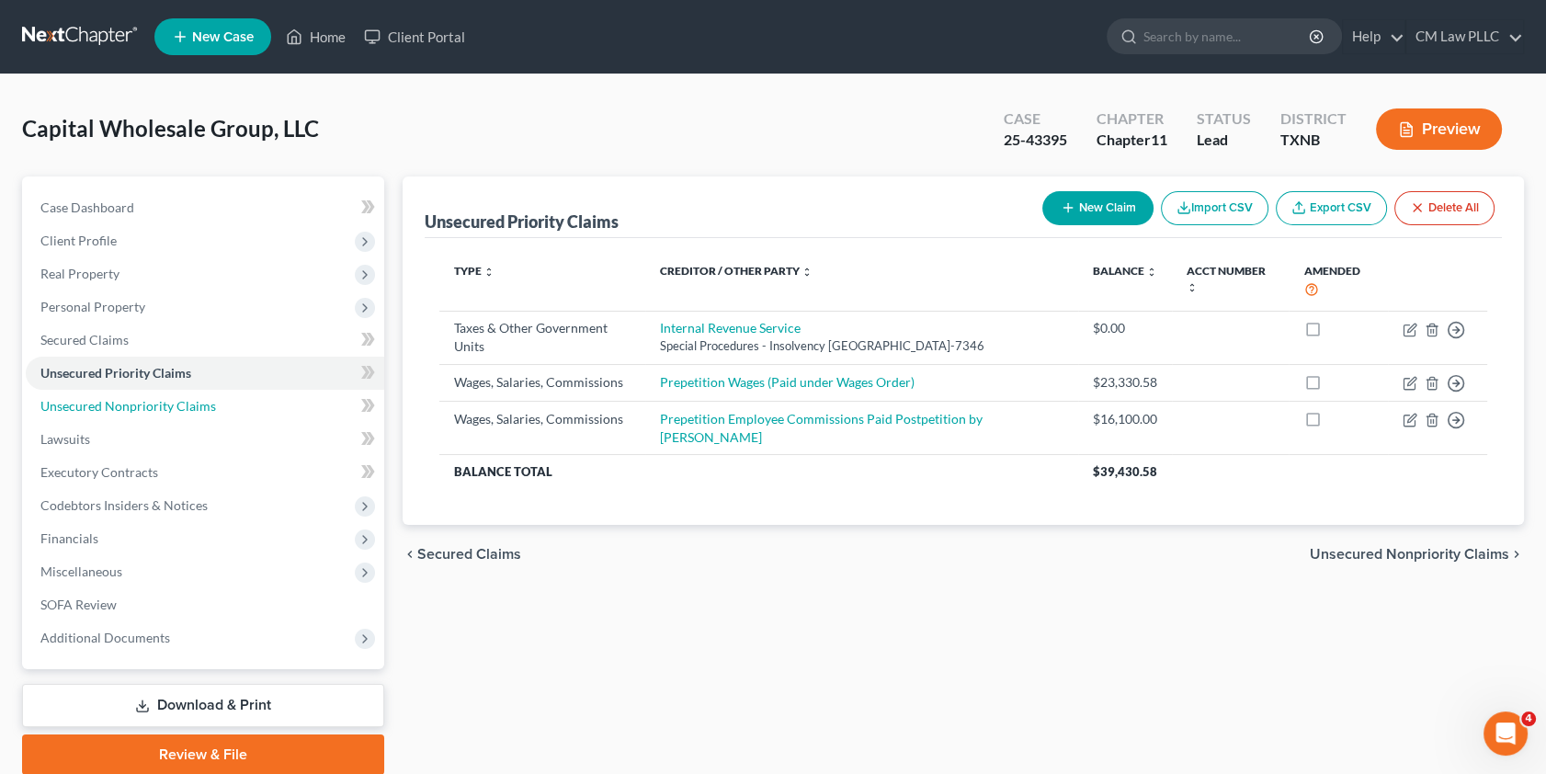
drag, startPoint x: 121, startPoint y: 409, endPoint x: 789, endPoint y: 447, distance: 668.3
click at [121, 409] on span "Unsecured Nonpriority Claims" at bounding box center [128, 406] width 176 height 16
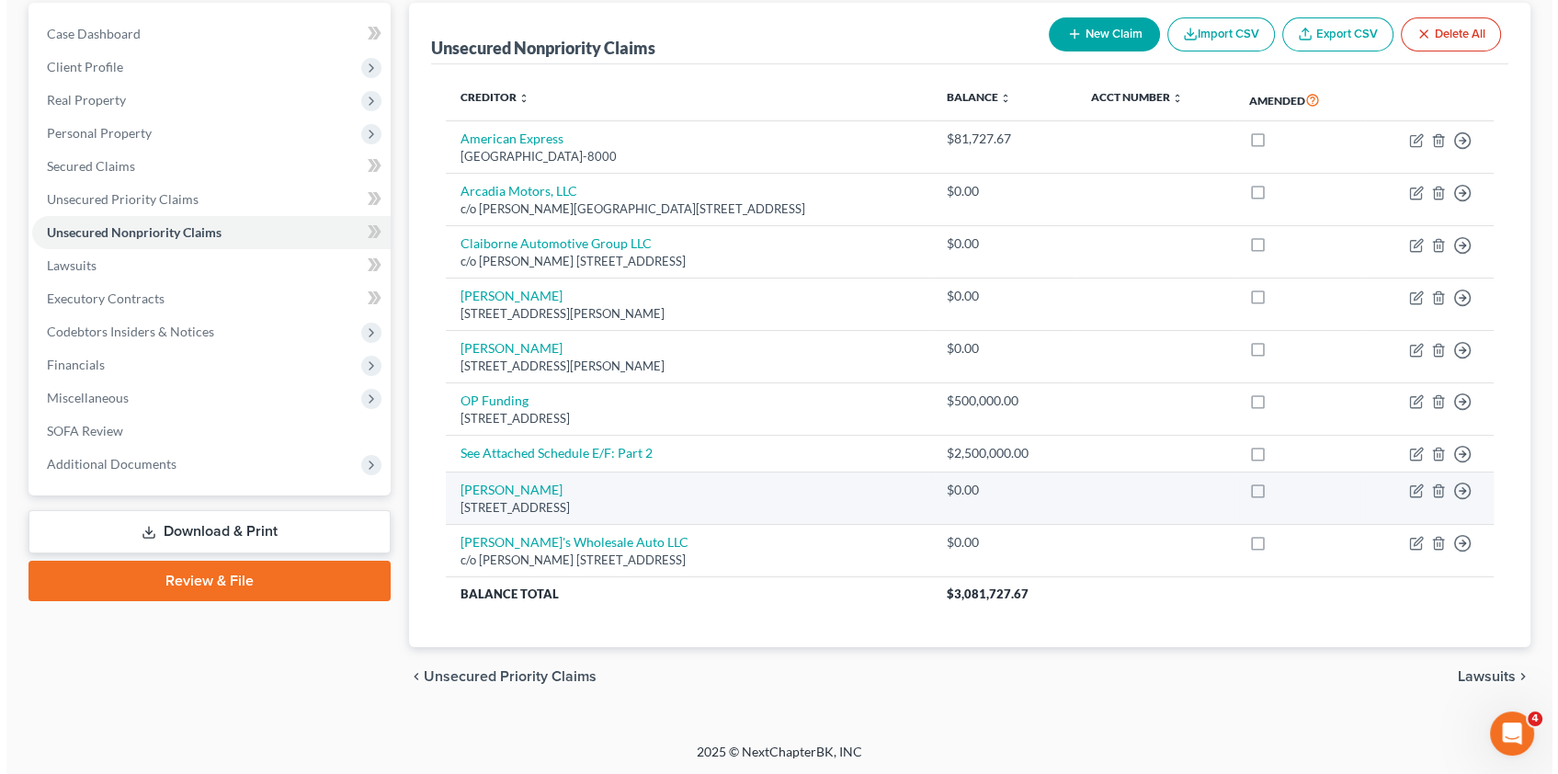
scroll to position [6, 0]
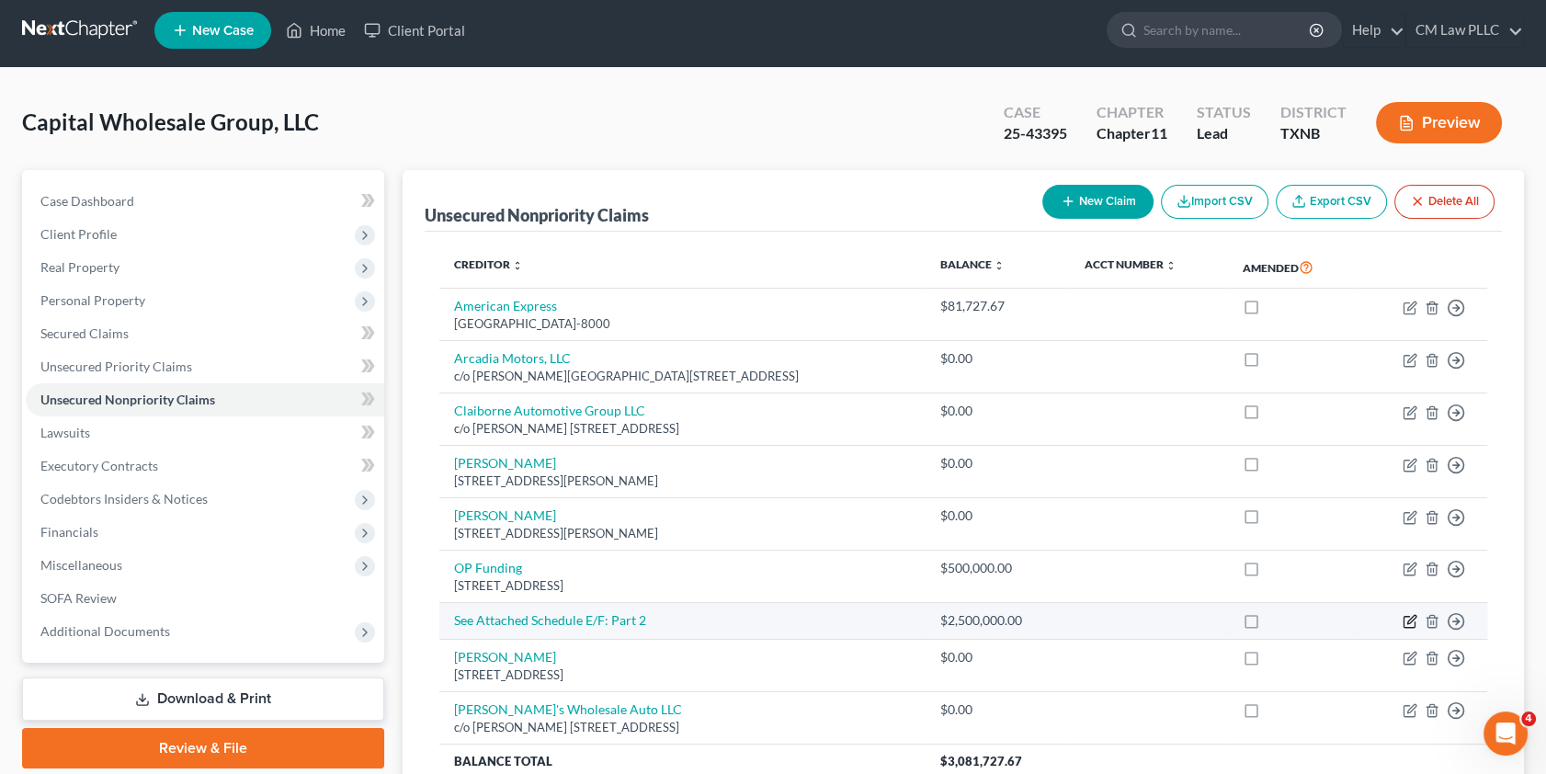
click at [1407, 620] on icon "button" at bounding box center [1411, 620] width 8 height 8
select select "8"
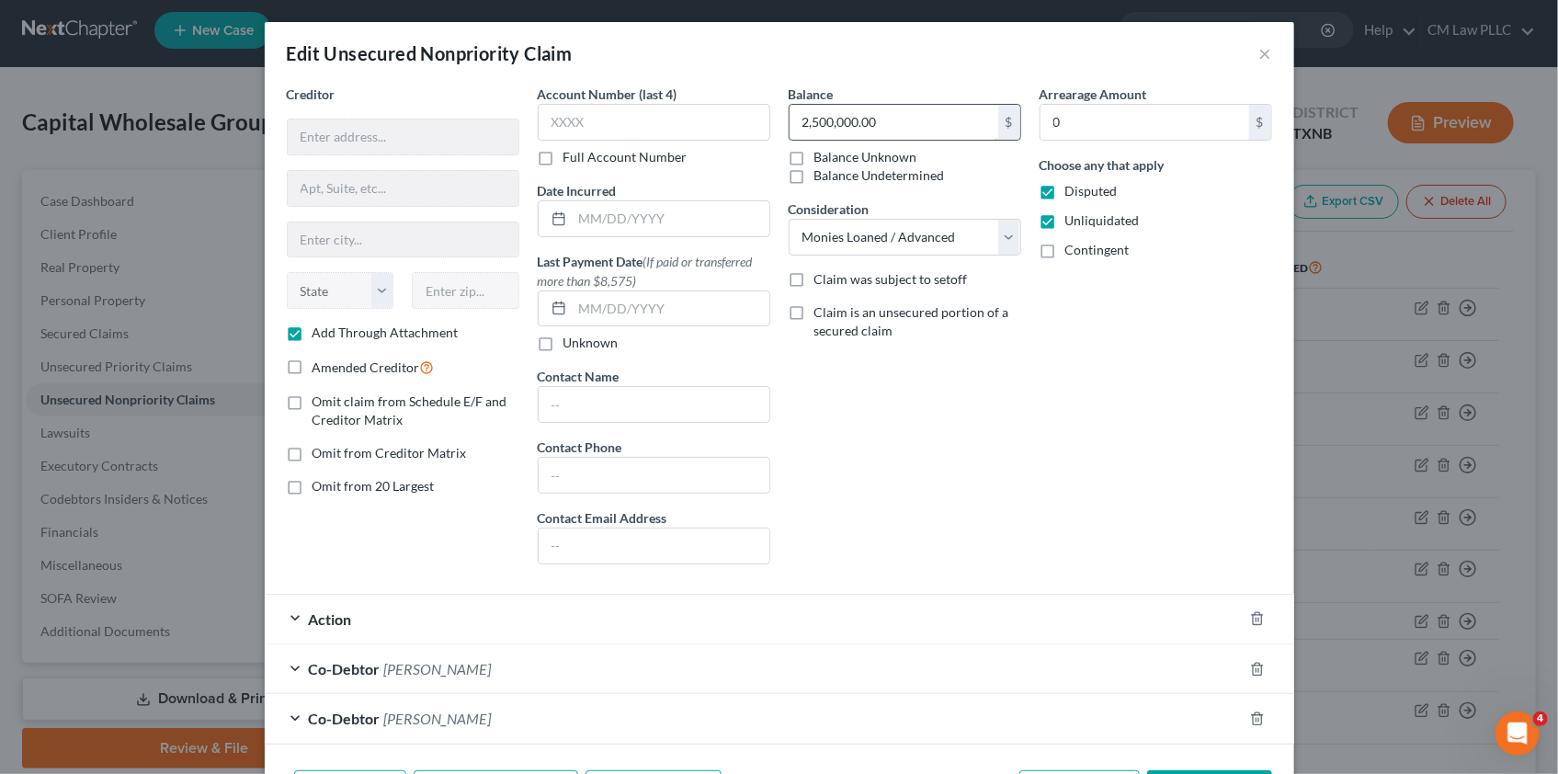
click at [880, 123] on input "2,500,000.00" at bounding box center [893, 122] width 209 height 35
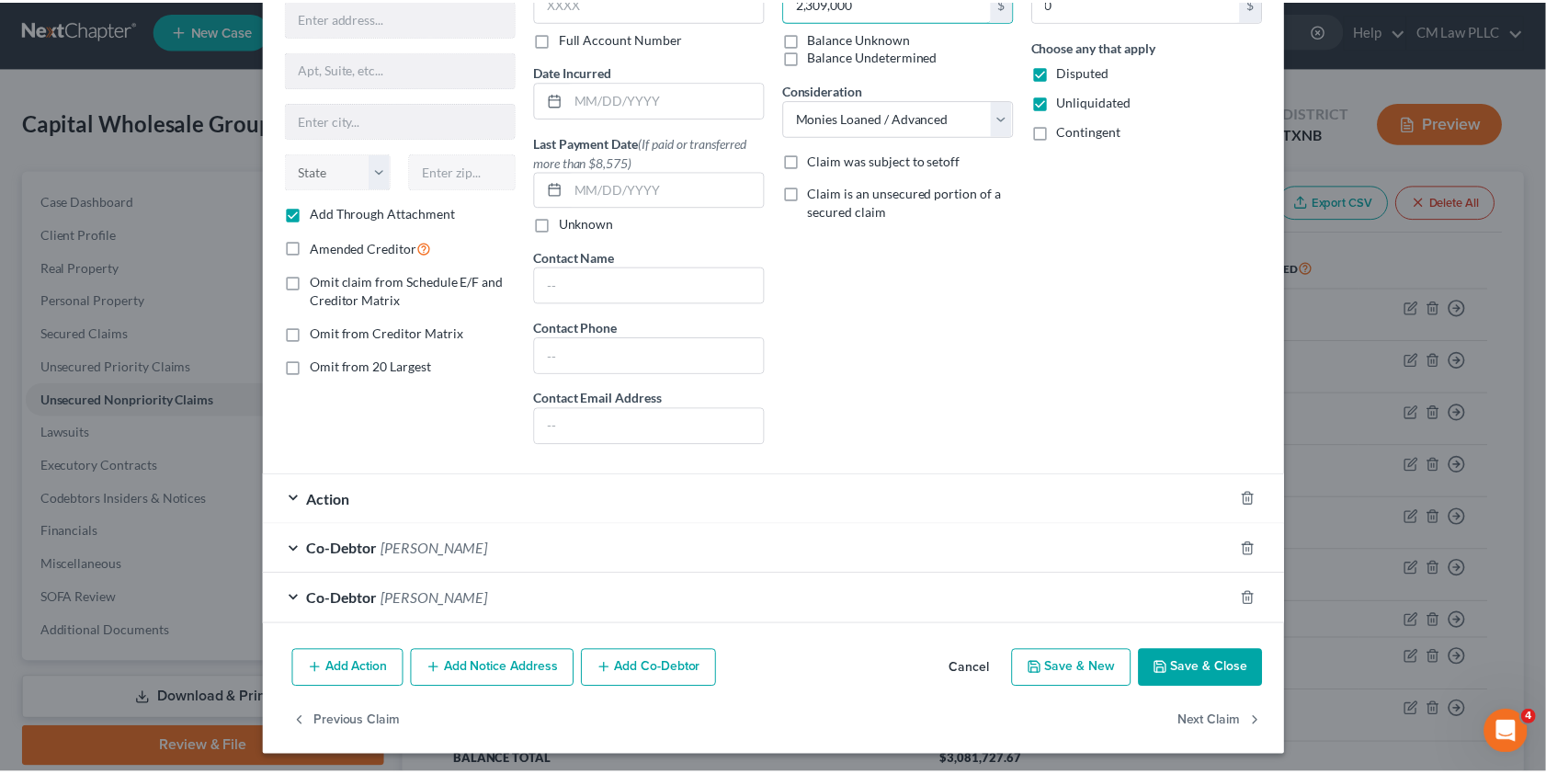
scroll to position [122, 0]
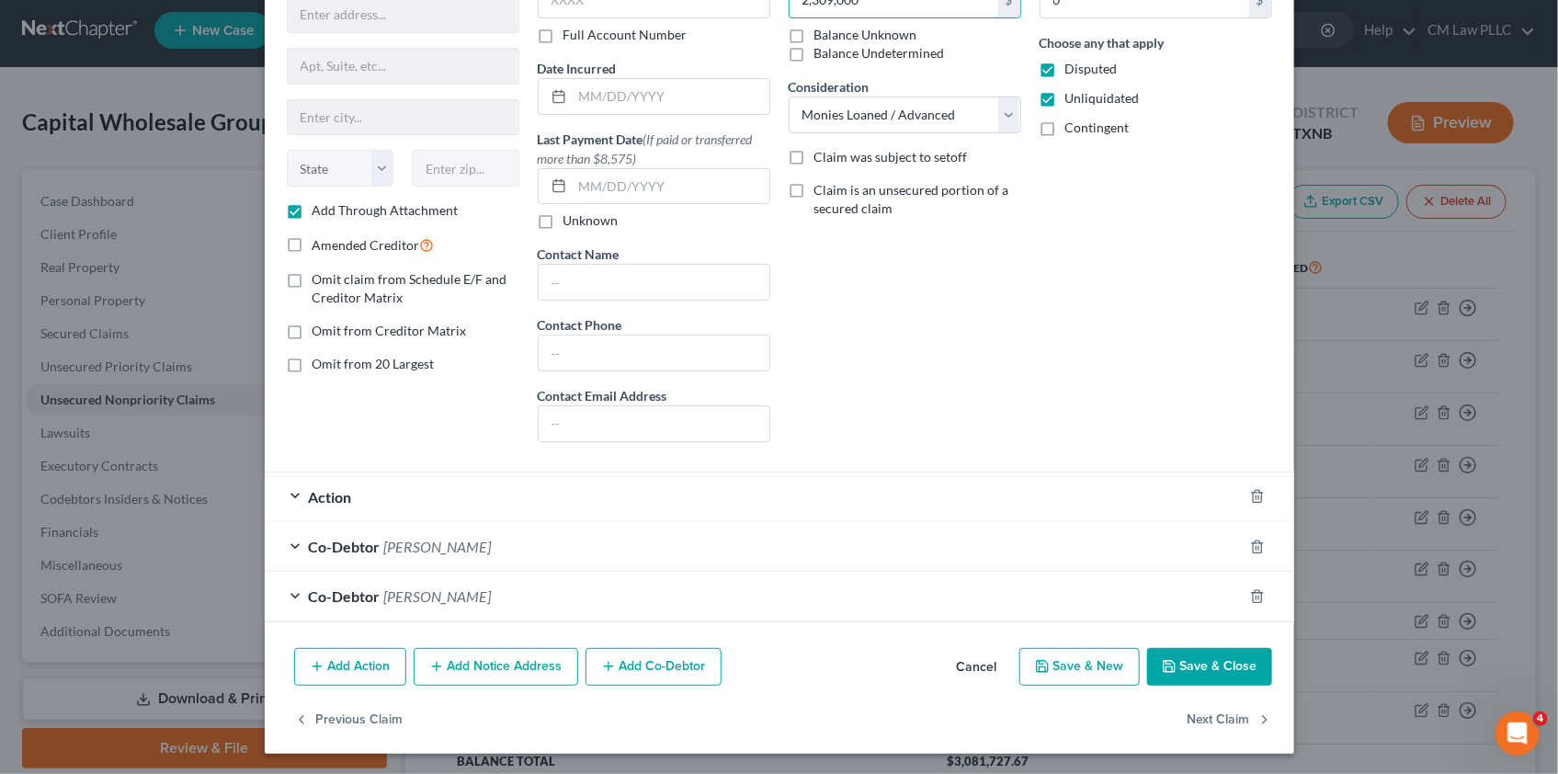
type input "2,309,000"
click at [1203, 664] on button "Save & Close" at bounding box center [1209, 667] width 125 height 39
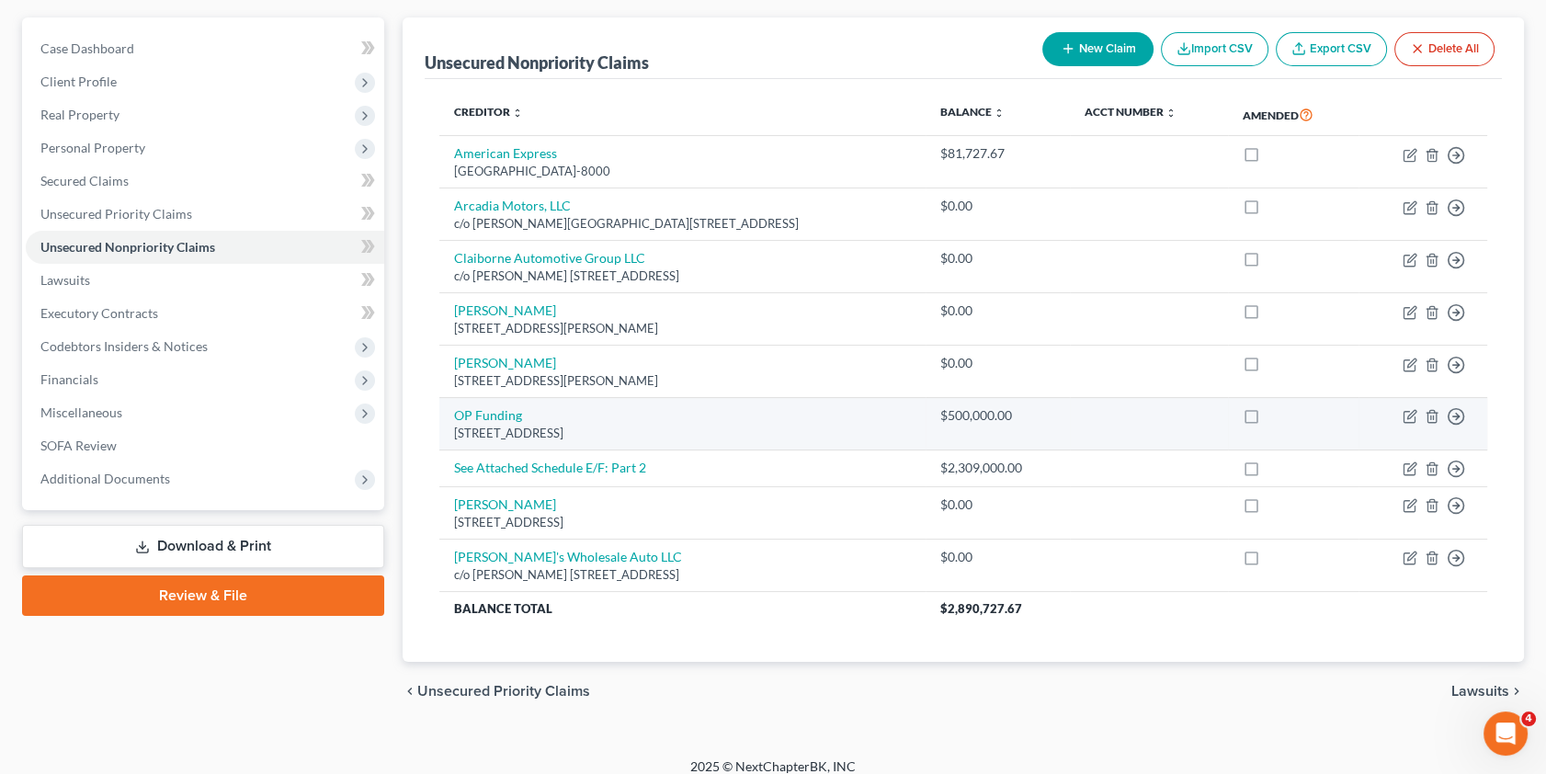
scroll to position [174, 0]
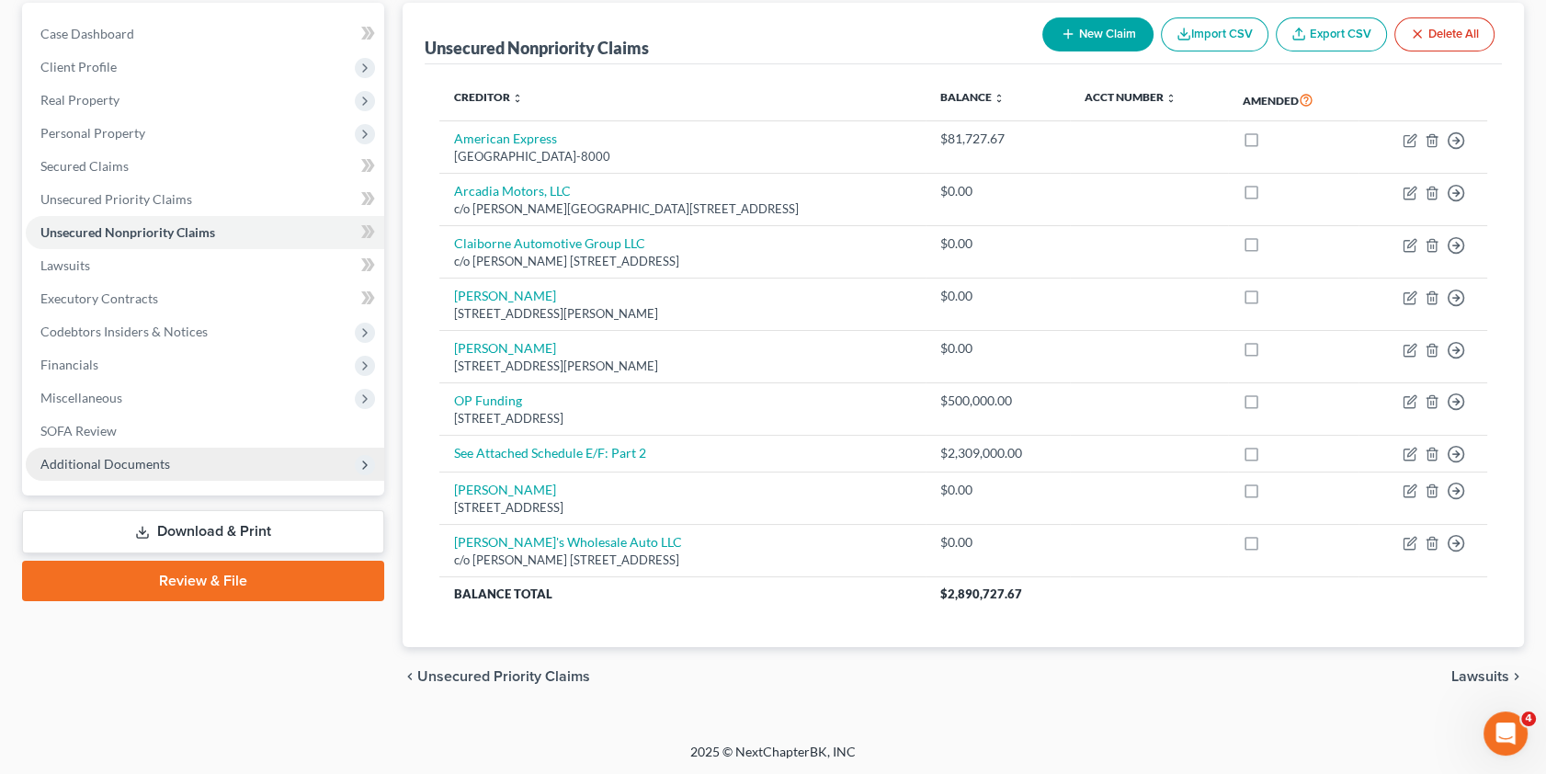
click at [152, 462] on span "Additional Documents" at bounding box center [105, 464] width 130 height 16
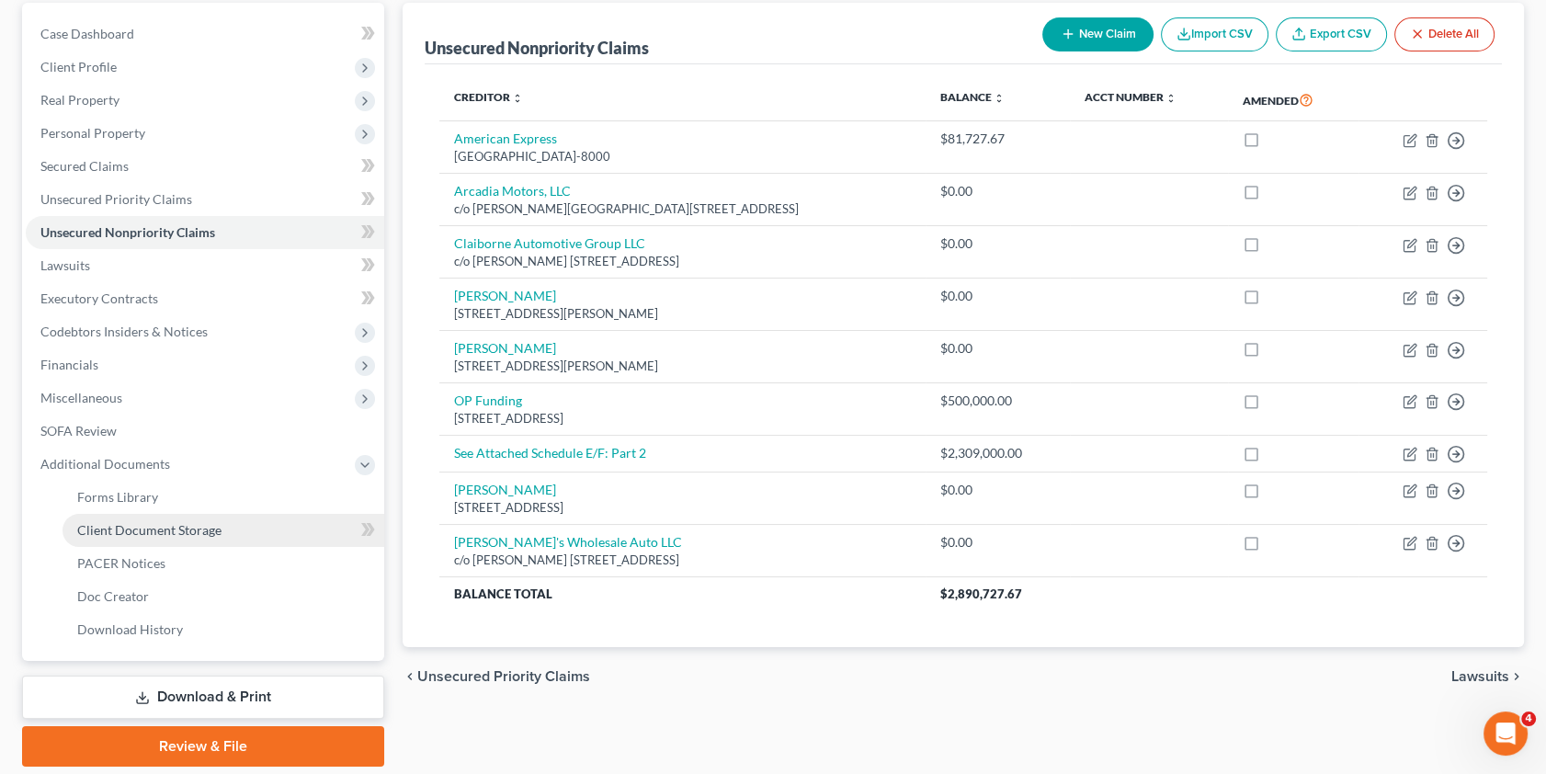
click at [136, 526] on span "Client Document Storage" at bounding box center [149, 530] width 144 height 16
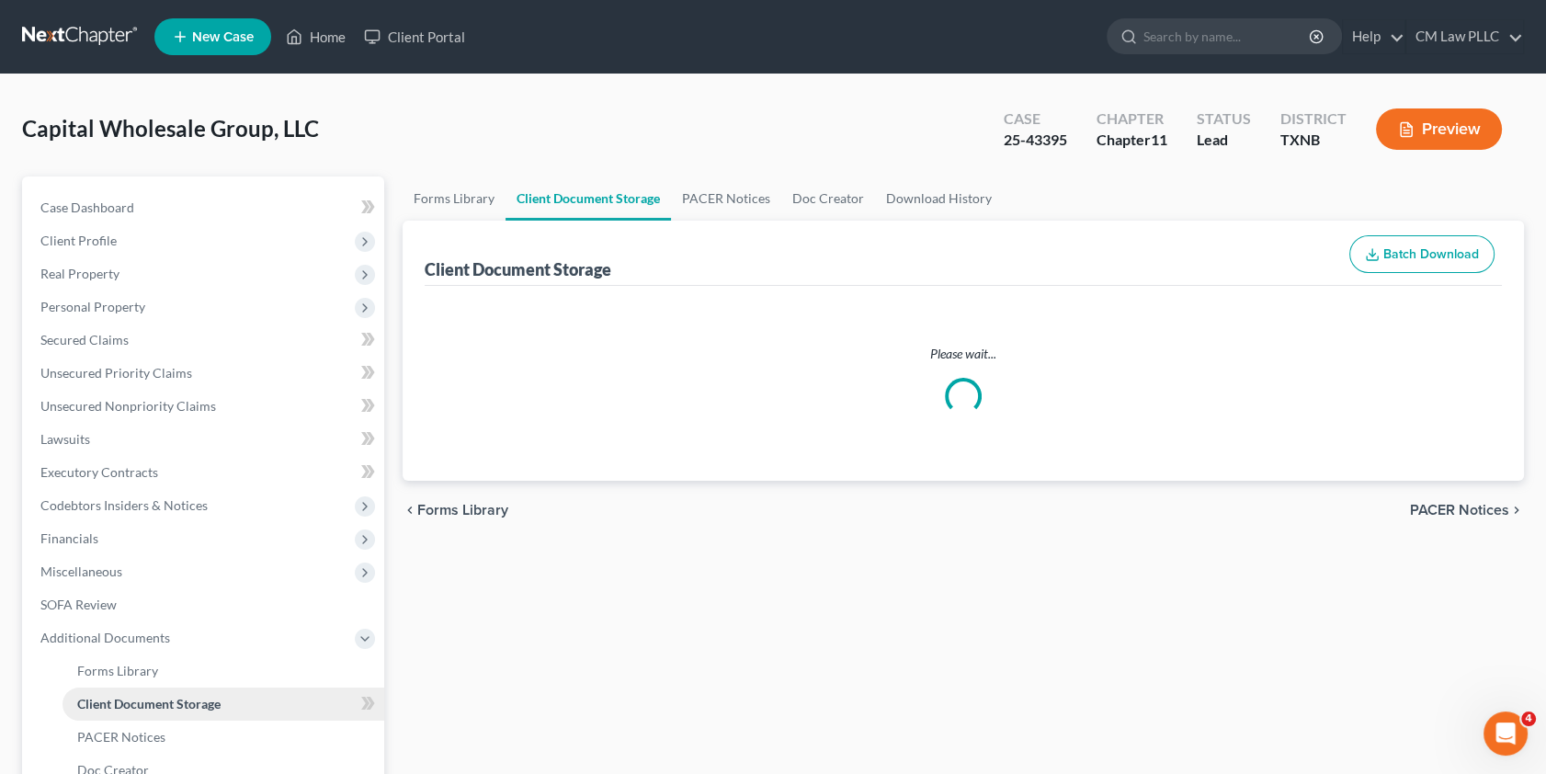
select select "2"
select select "5"
select select "3"
select select "8"
select select "3"
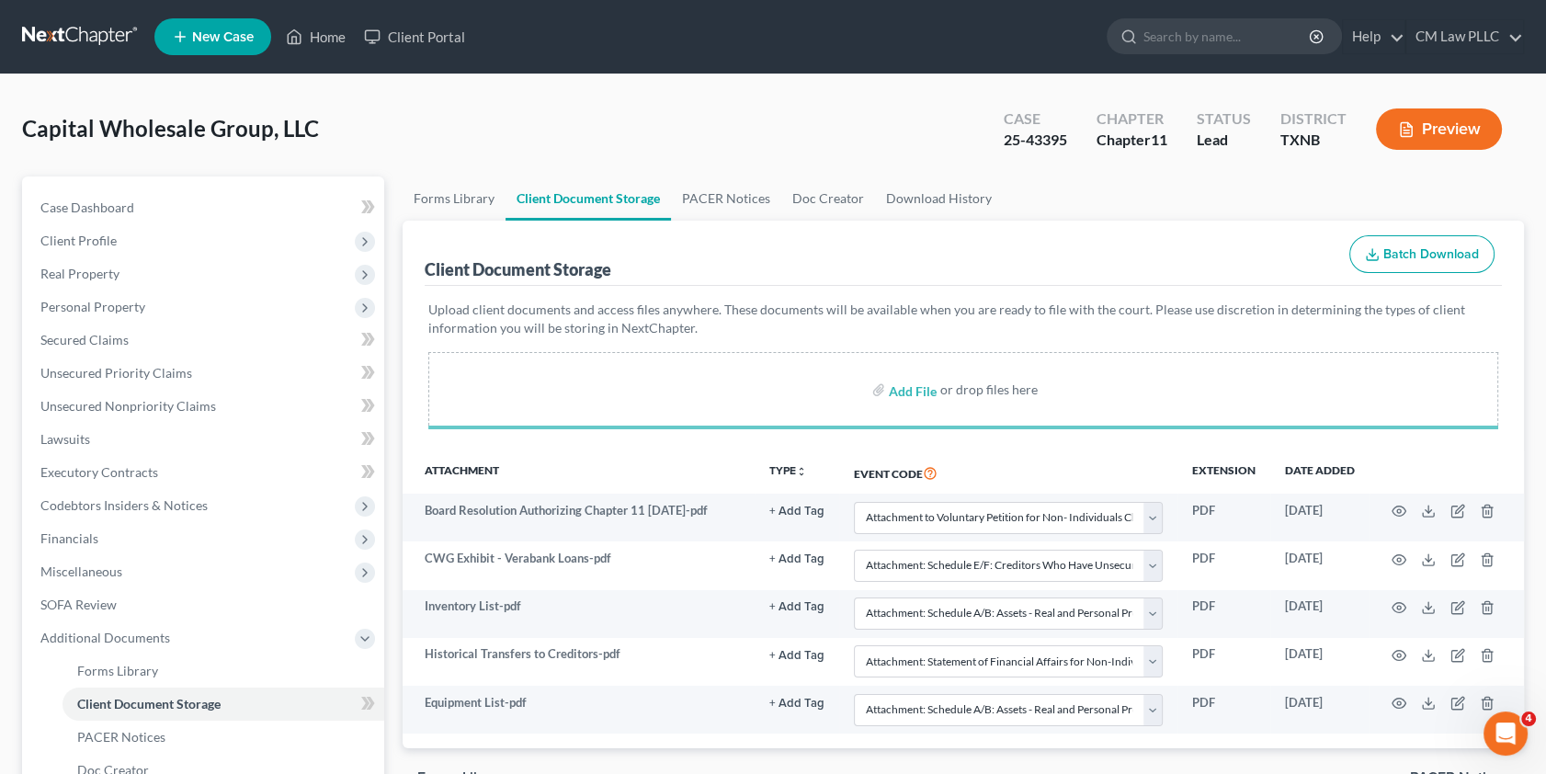
select select "2"
select select "5"
select select "3"
select select "8"
select select "3"
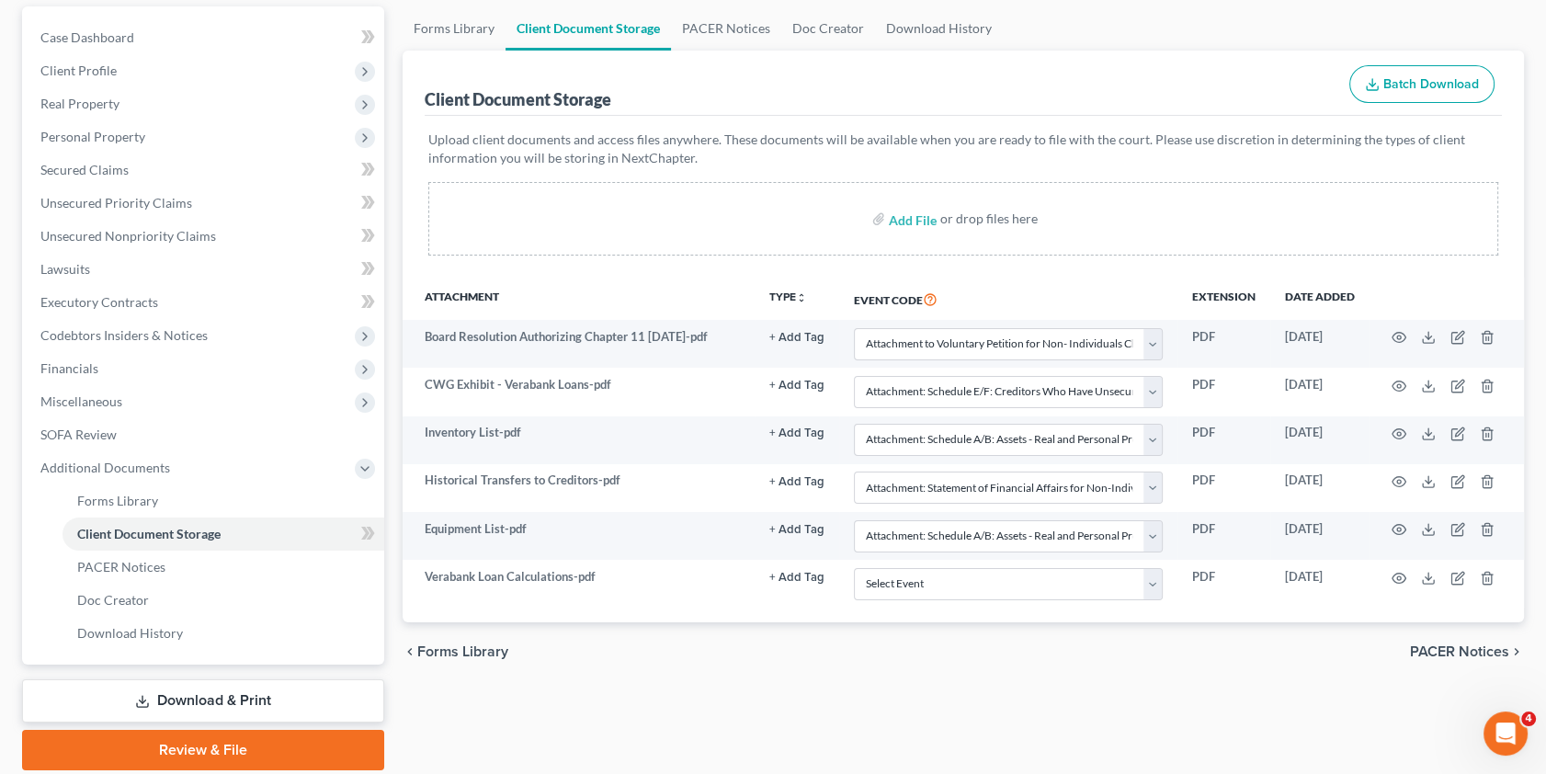
scroll to position [233, 0]
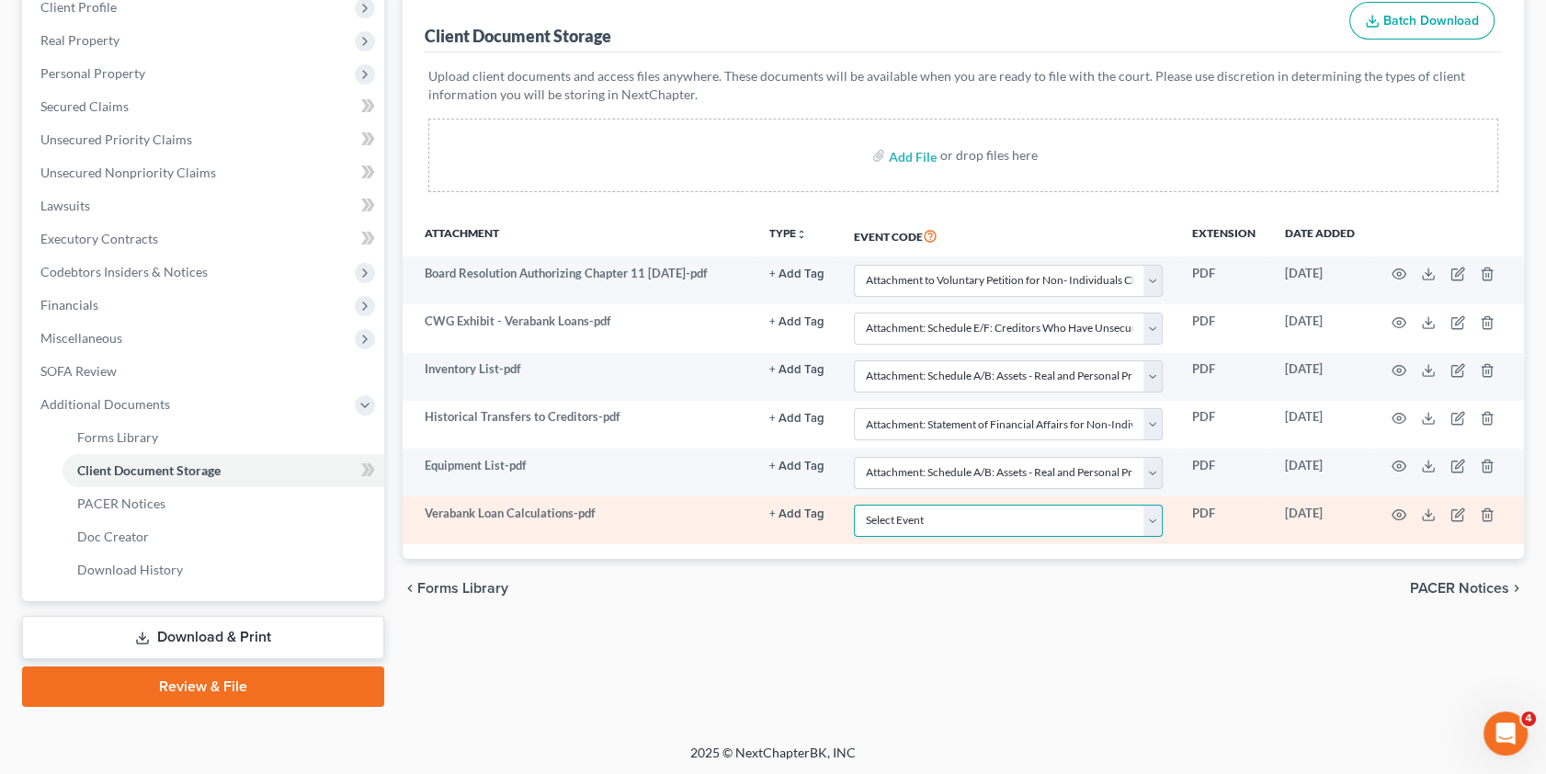
click at [1157, 517] on select "Select Event 20 Largest unsecured creditors Amended petition Attachment to Volu…" at bounding box center [1008, 521] width 309 height 32
select select "5"
click at [854, 505] on select "Select Event 20 Largest unsecured creditors Amended petition Attachment to Volu…" at bounding box center [1008, 521] width 309 height 32
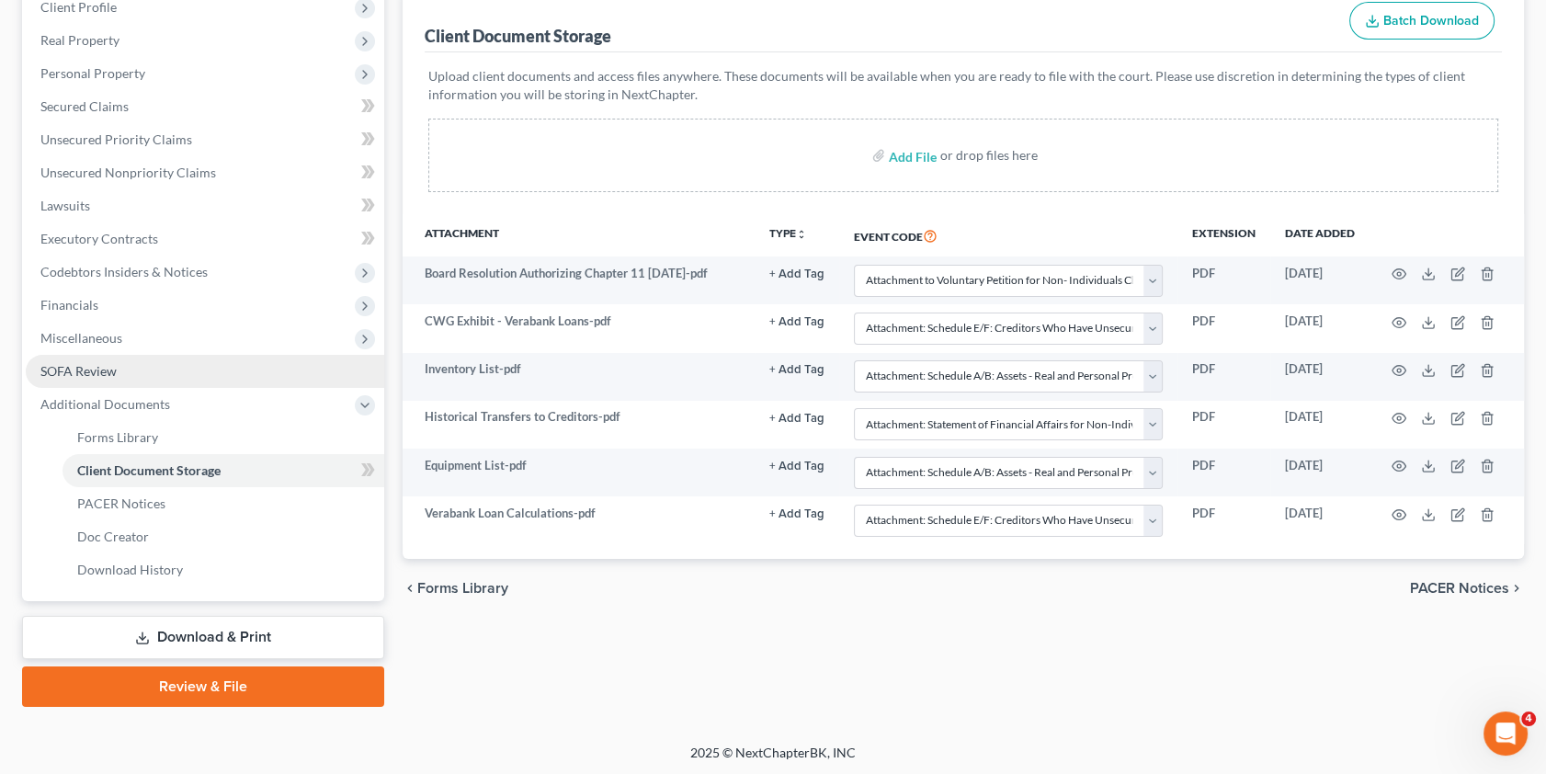
click at [109, 371] on span "SOFA Review" at bounding box center [78, 371] width 76 height 16
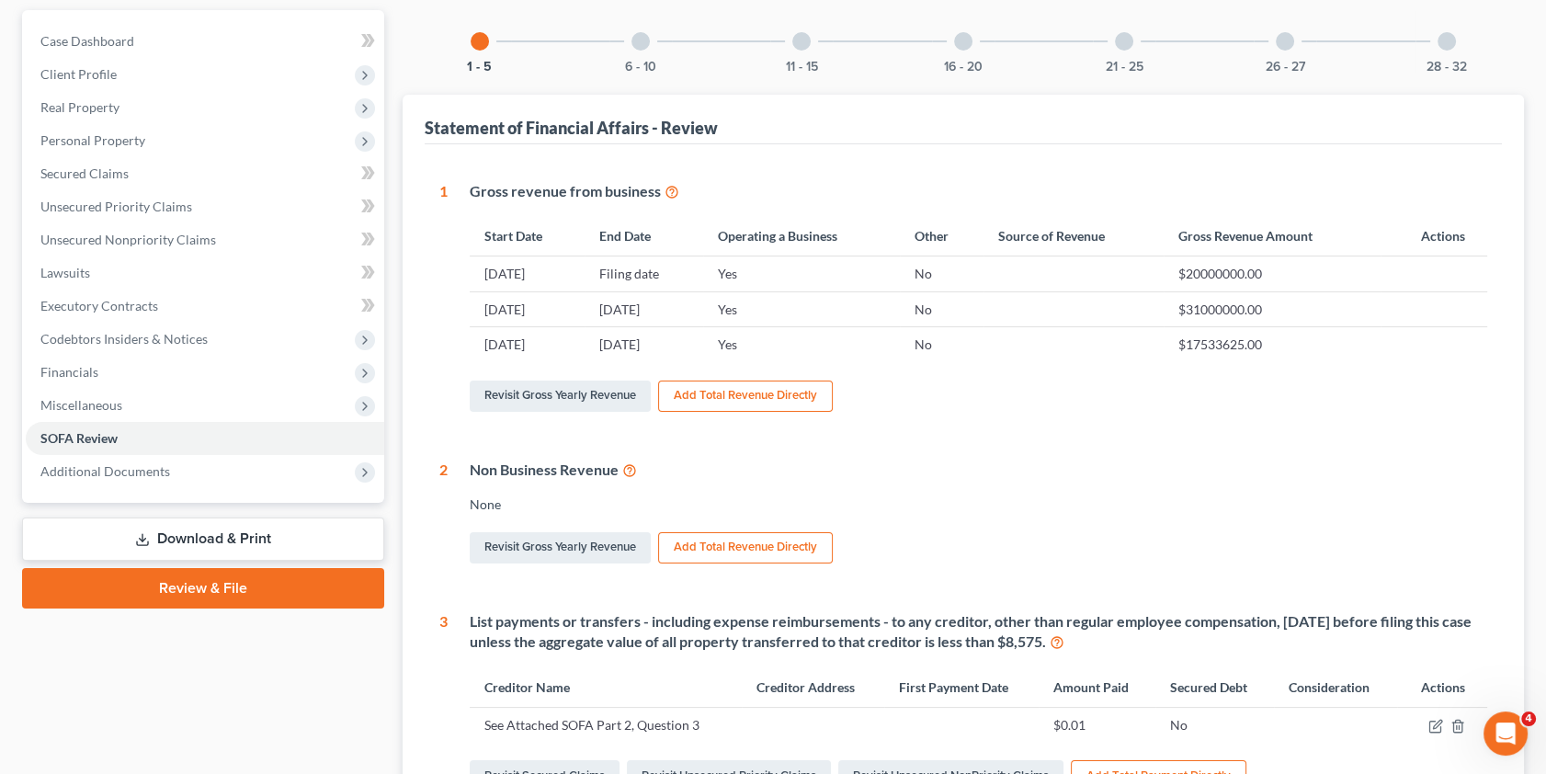
click at [220, 536] on link "Download & Print" at bounding box center [203, 538] width 362 height 43
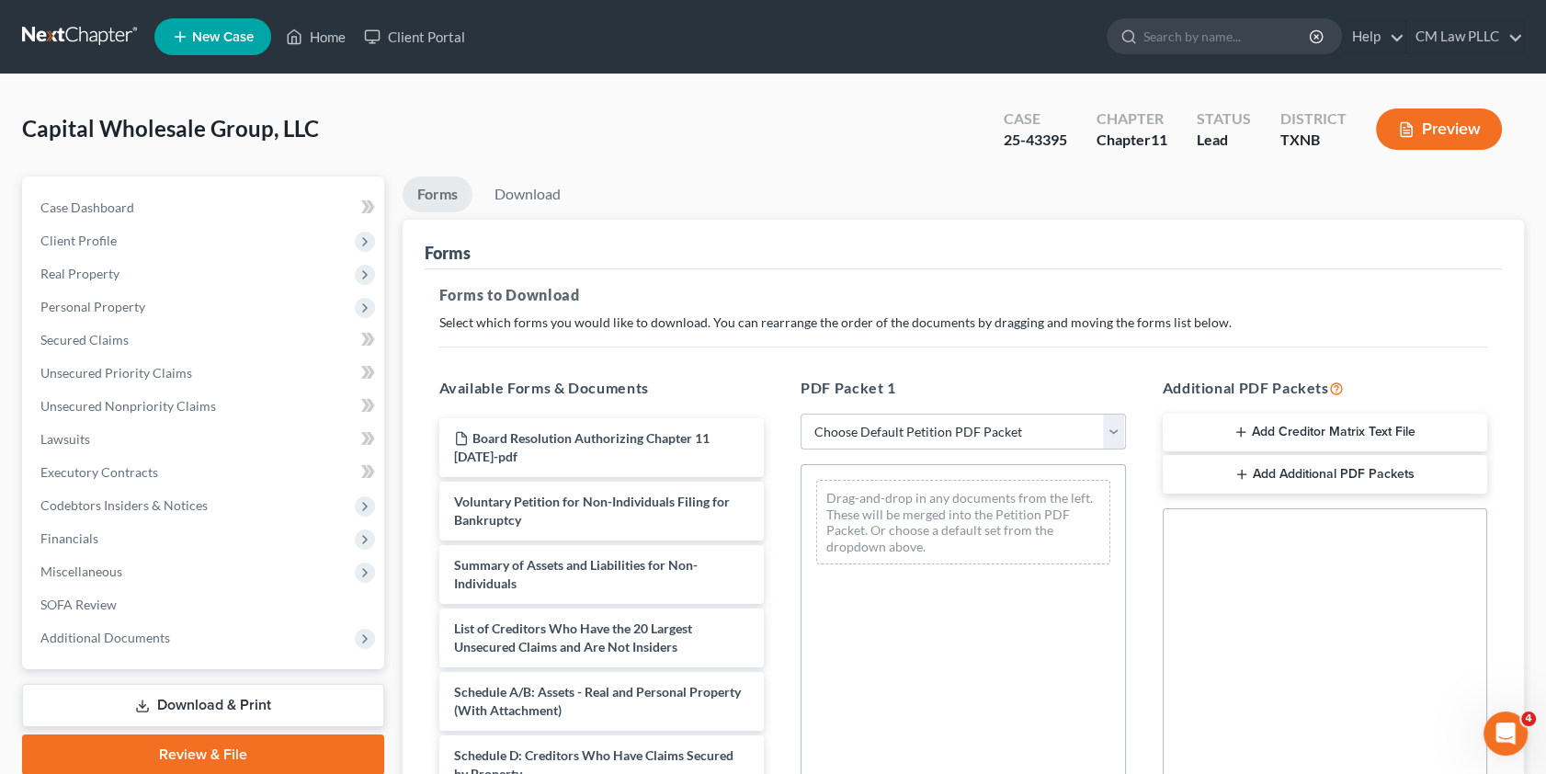
click at [1113, 420] on select "Choose Default Petition PDF Packet Complete Bankruptcy Petition (all forms and …" at bounding box center [963, 432] width 325 height 37
click at [882, 238] on div "Forms" at bounding box center [964, 245] width 1078 height 50
click at [1110, 426] on select "Choose Default Petition PDF Packet Complete Bankruptcy Petition (all forms and …" at bounding box center [963, 432] width 325 height 37
select select "0"
click at [801, 414] on select "Choose Default Petition PDF Packet Complete Bankruptcy Petition (all forms and …" at bounding box center [963, 432] width 325 height 37
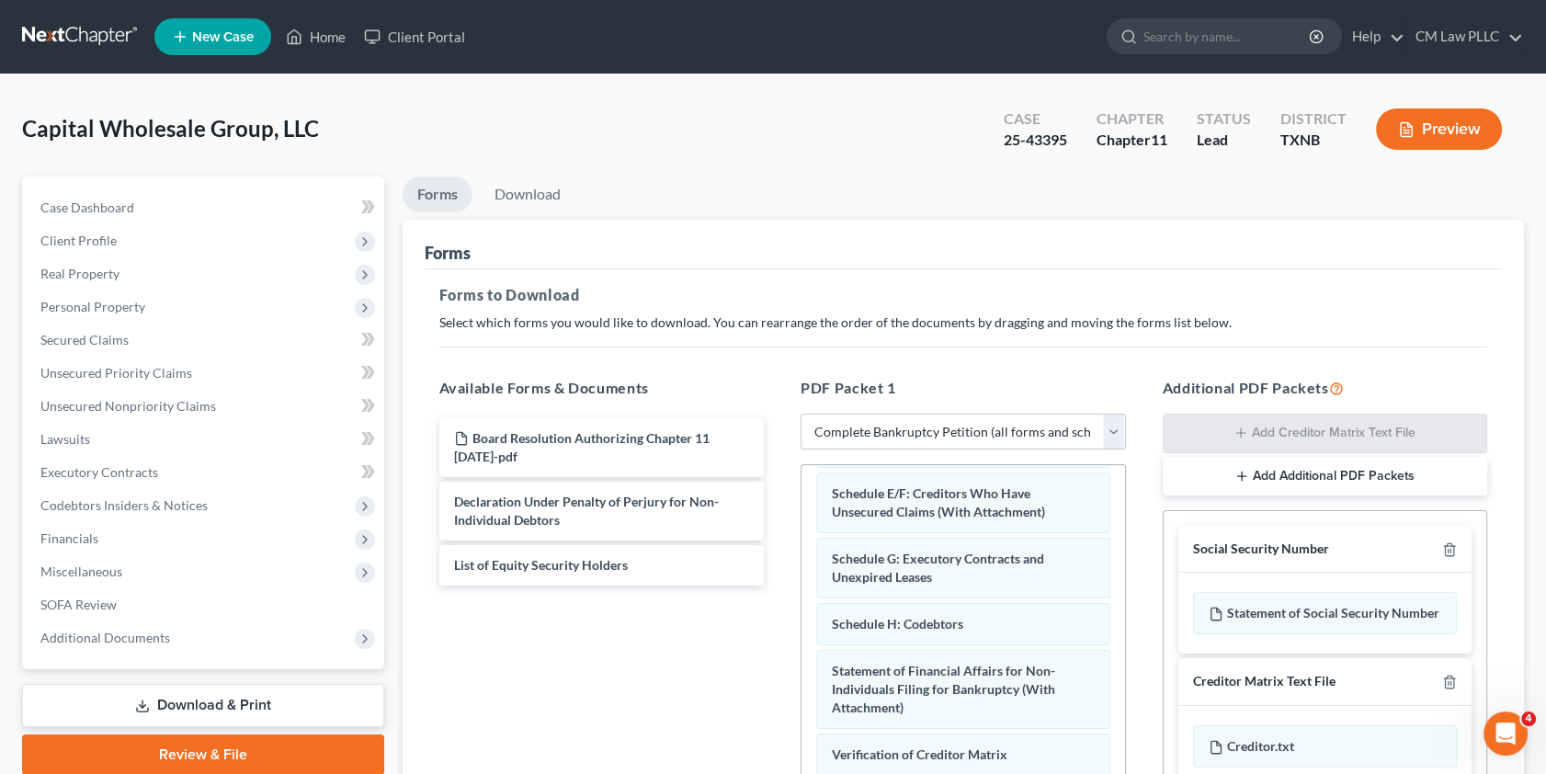
scroll to position [334, 0]
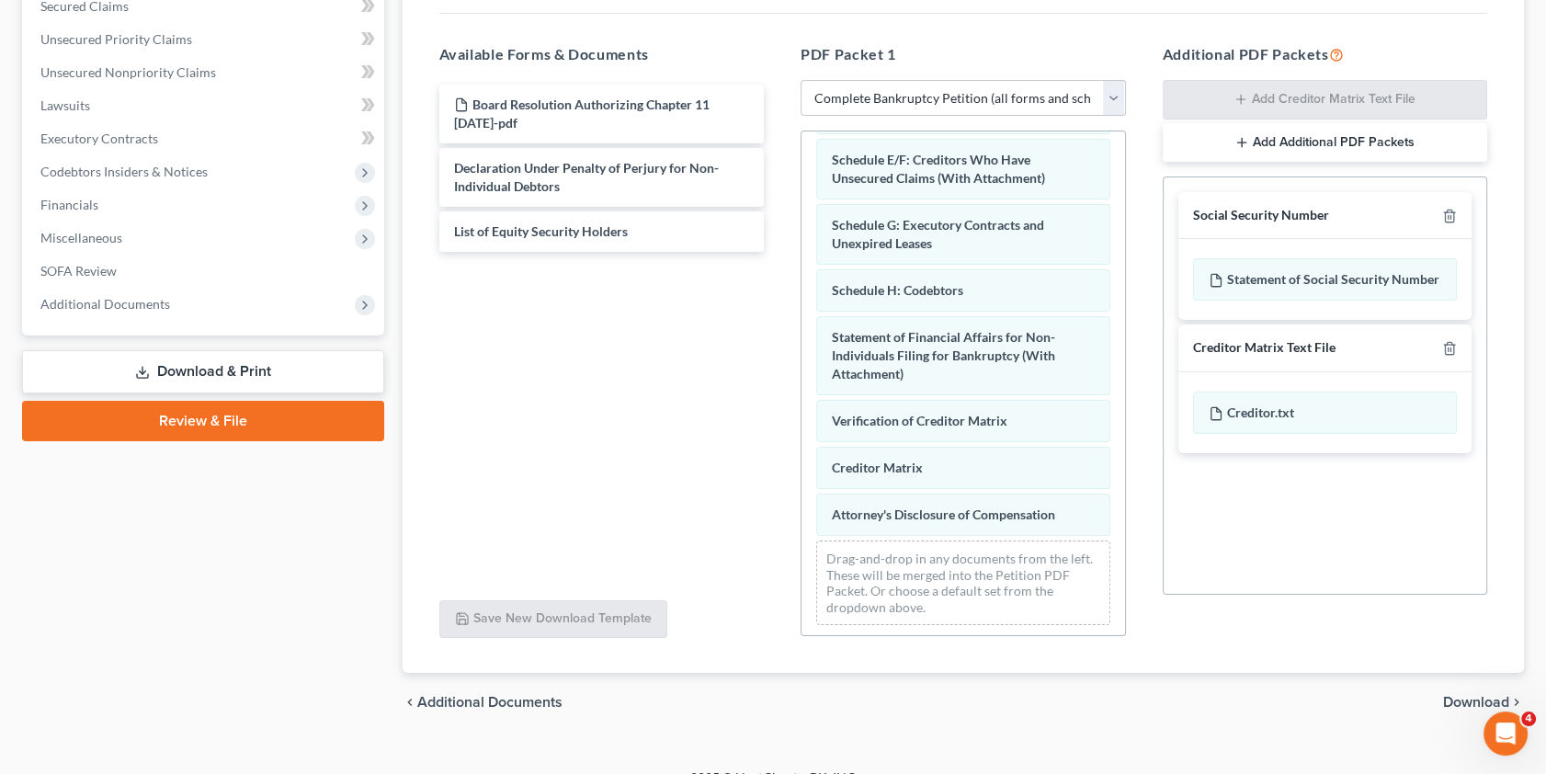
click at [1461, 699] on span "Download" at bounding box center [1476, 702] width 66 height 15
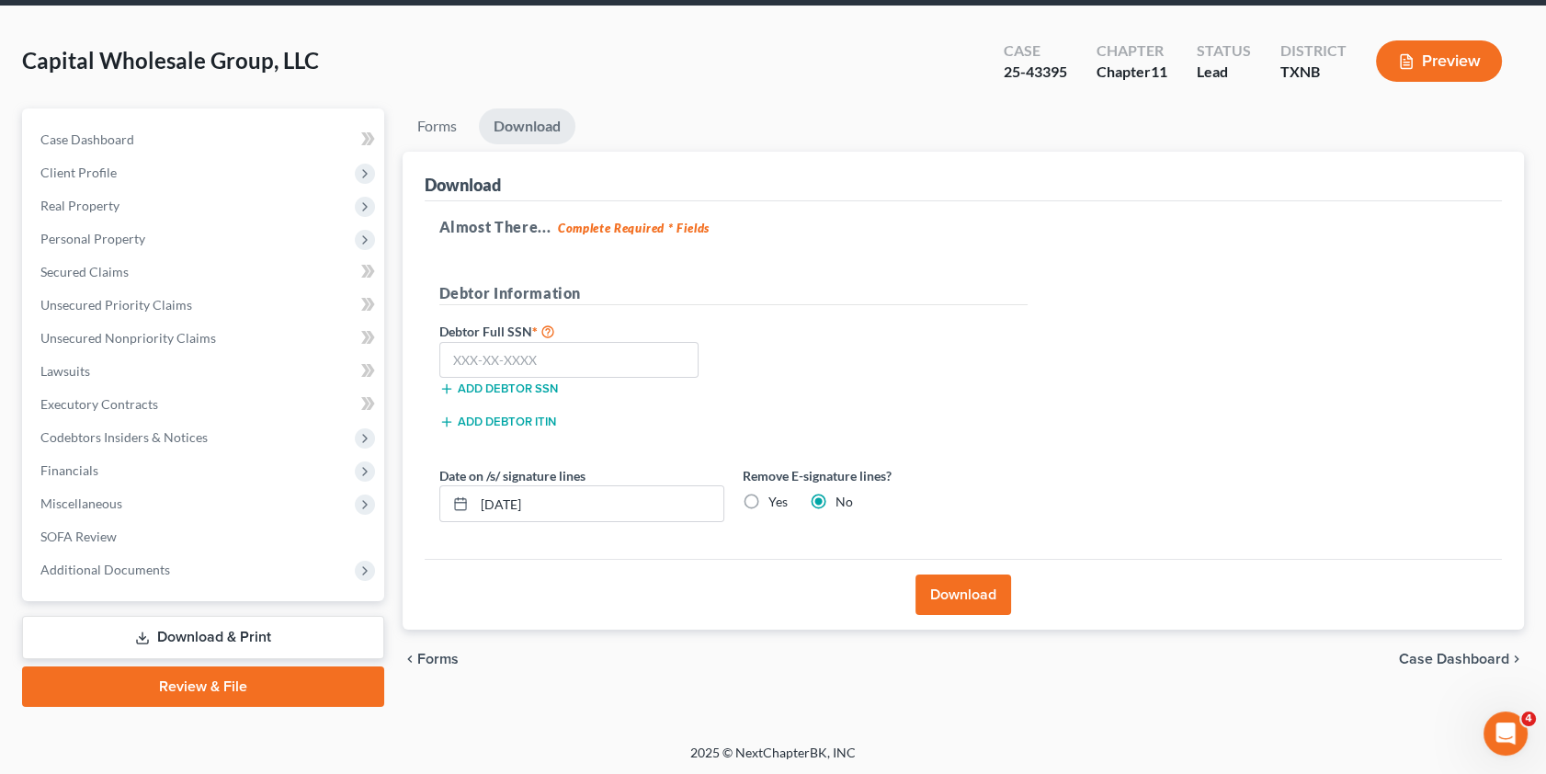
click at [982, 591] on button "Download" at bounding box center [963, 594] width 96 height 40
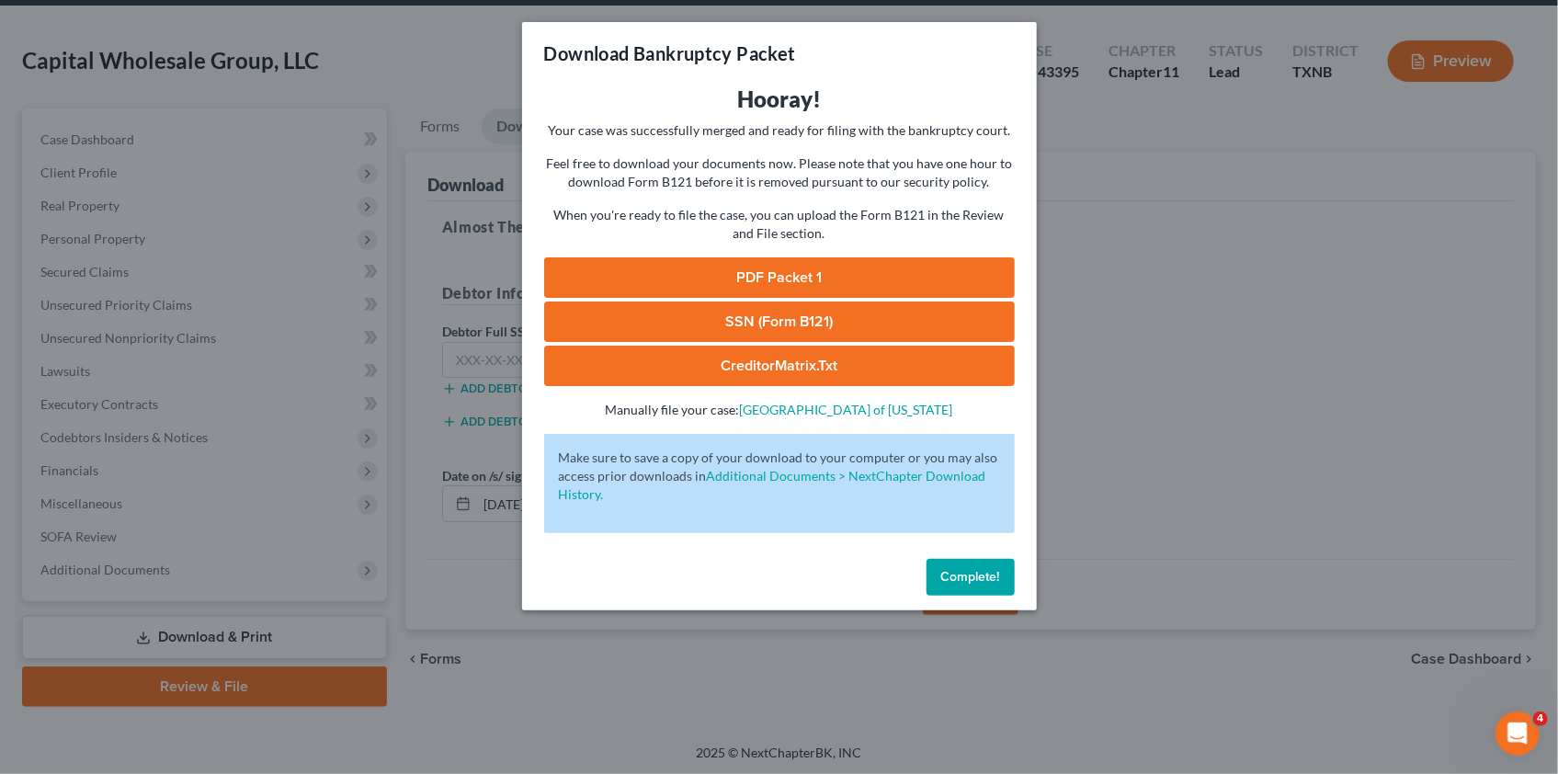
click at [778, 274] on link "PDF Packet 1" at bounding box center [779, 277] width 471 height 40
drag, startPoint x: 970, startPoint y: 571, endPoint x: 953, endPoint y: 560, distance: 19.9
click at [970, 571] on span "Complete!" at bounding box center [970, 577] width 59 height 16
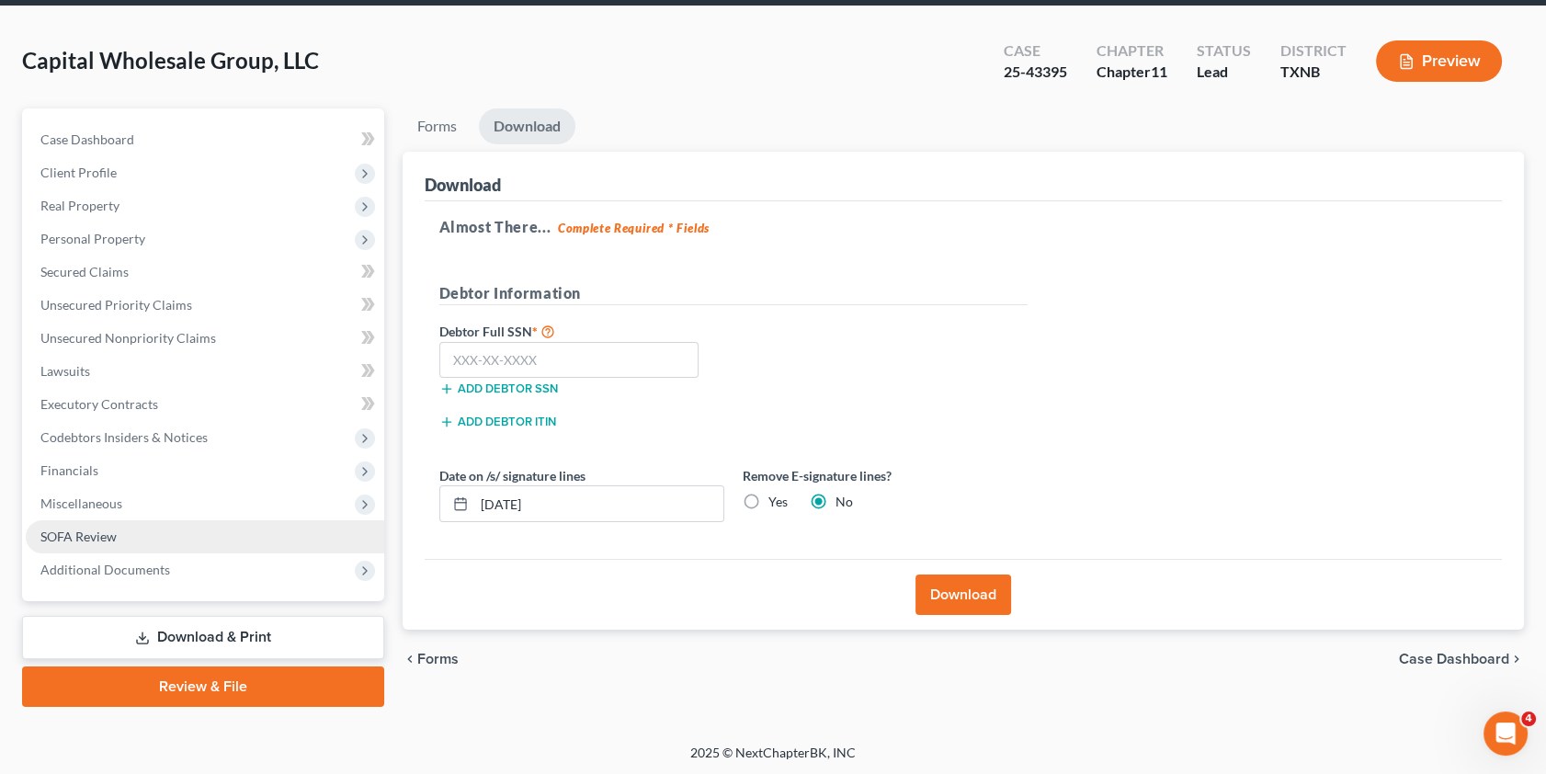
click at [83, 533] on span "SOFA Review" at bounding box center [78, 536] width 76 height 16
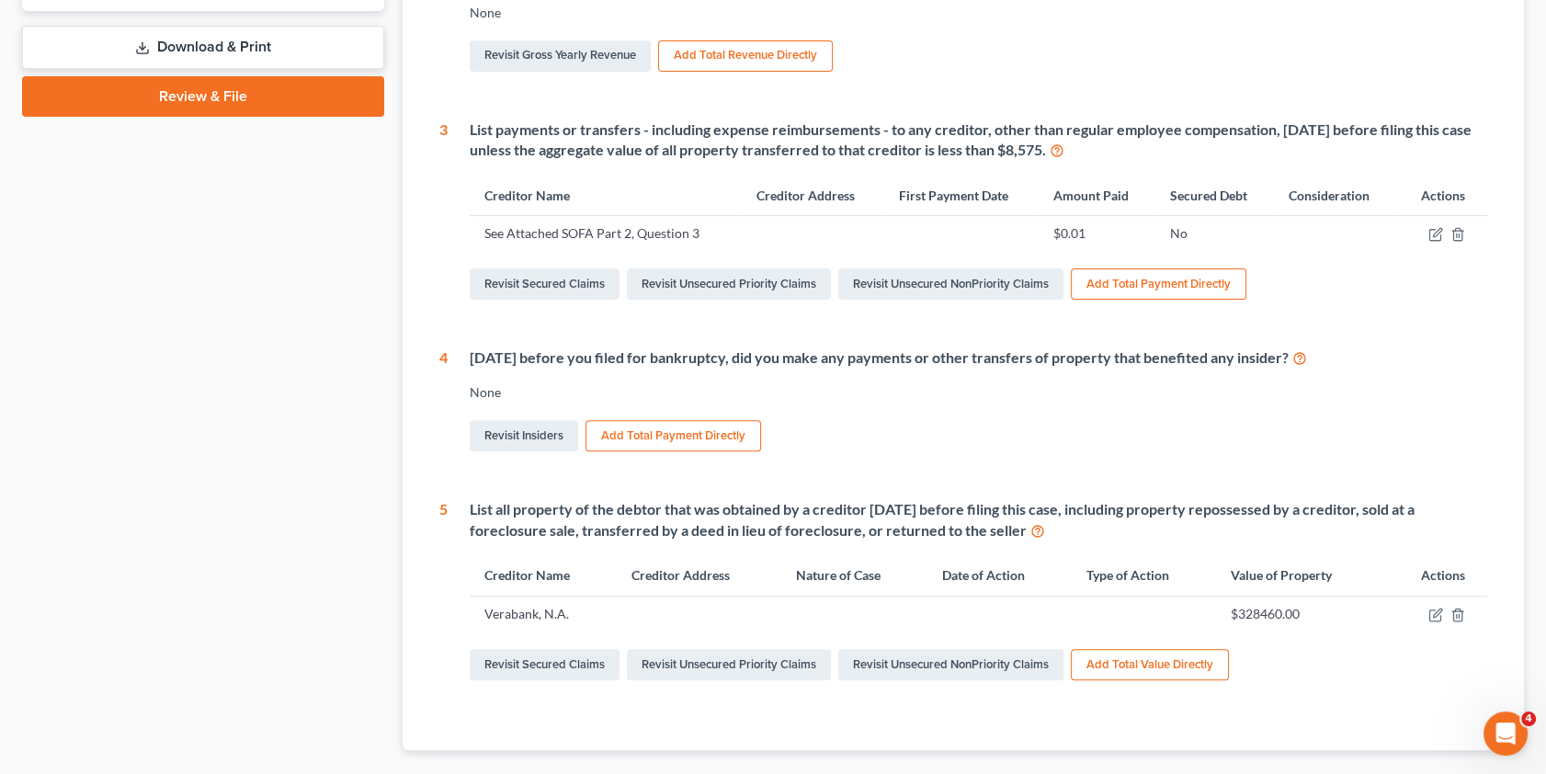
scroll to position [417, 0]
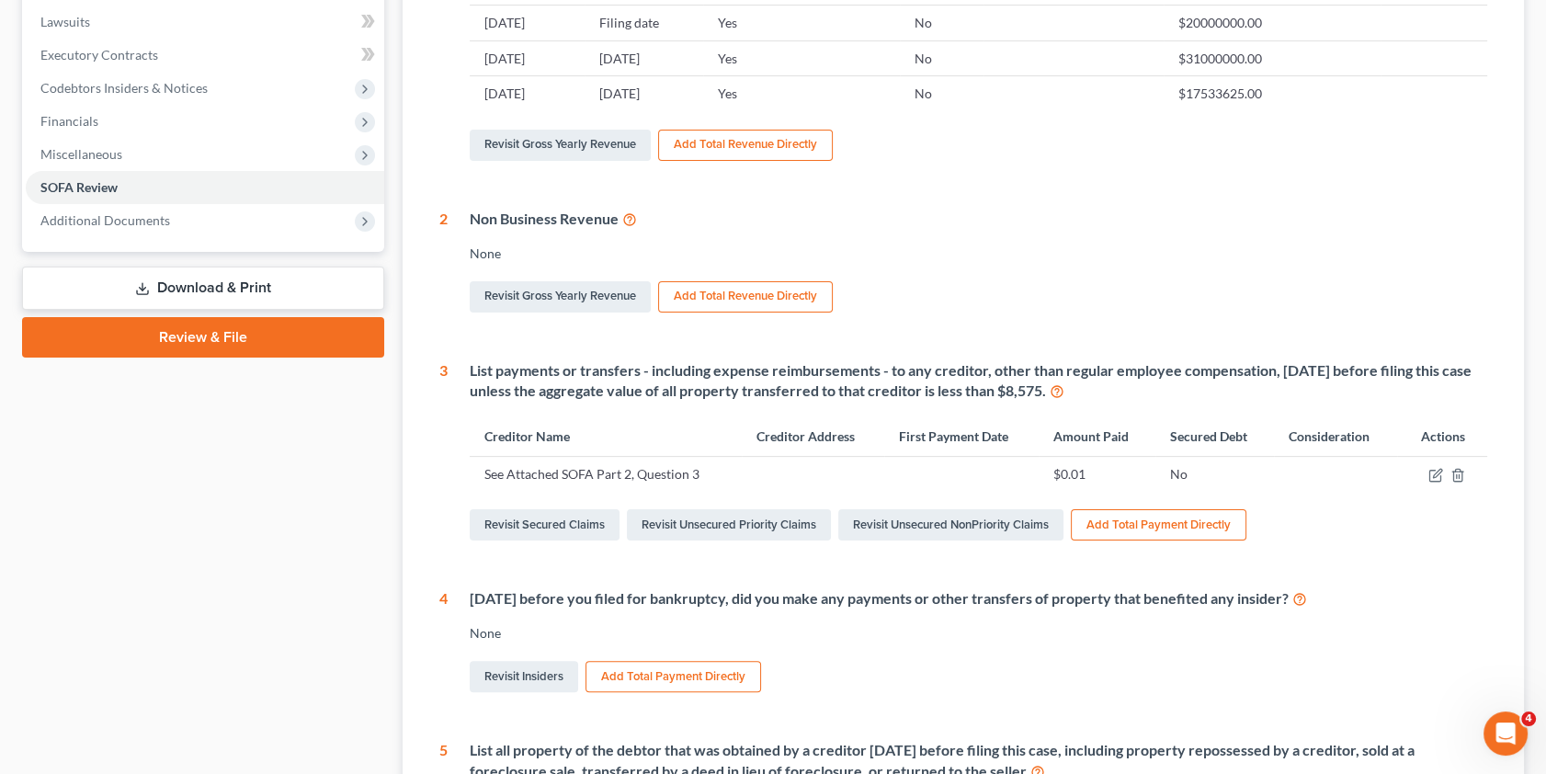
click at [643, 679] on button "Add Total Payment Directly" at bounding box center [673, 676] width 176 height 31
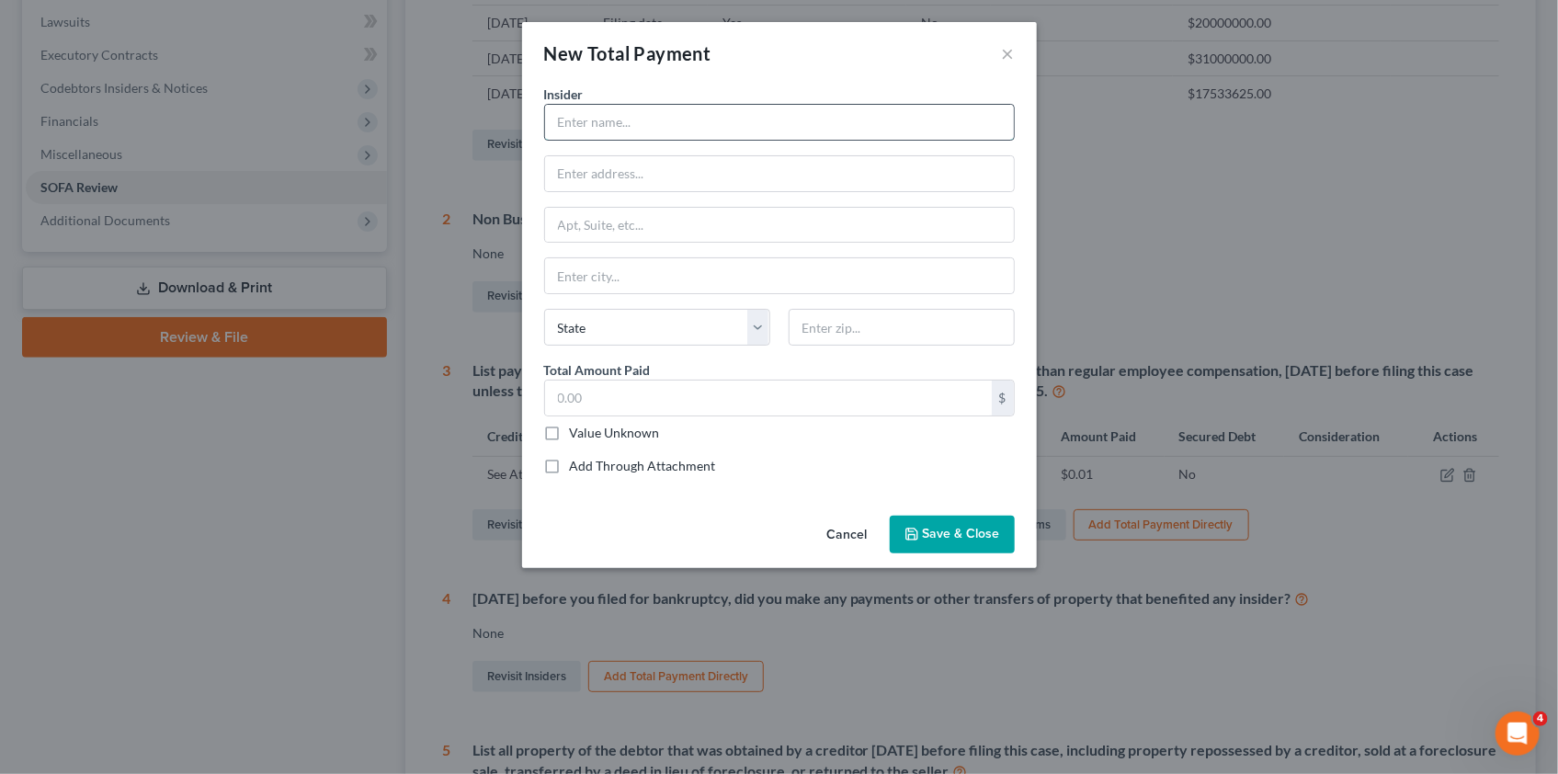
click at [562, 116] on input "text" at bounding box center [779, 122] width 469 height 35
click at [570, 466] on label "Add Through Attachment" at bounding box center [643, 466] width 146 height 18
click at [577, 466] on input "Add Through Attachment" at bounding box center [583, 463] width 12 height 12
checkbox input "true"
type input "See Attached SOFA Part 2, Question 4"
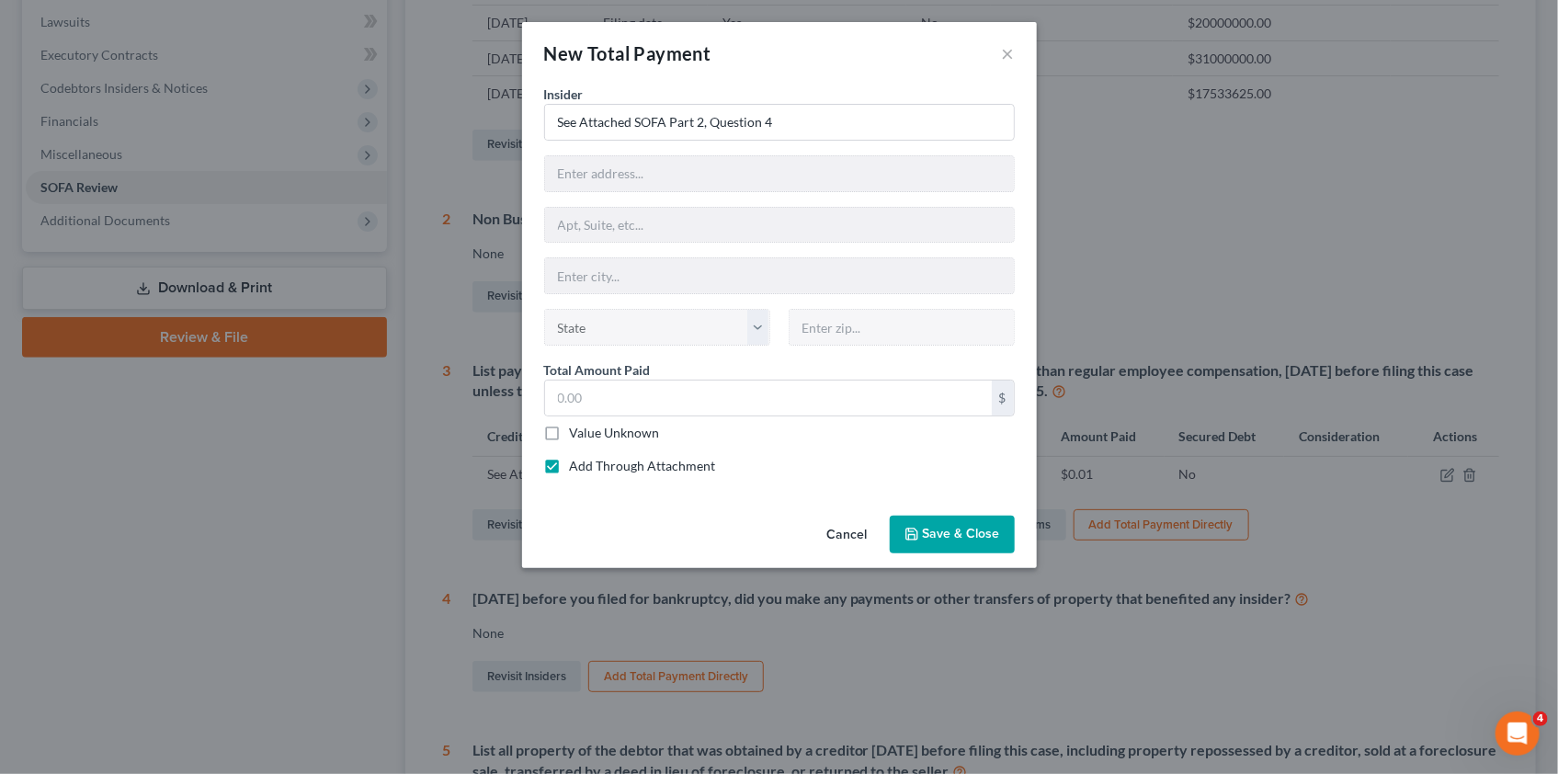
click at [958, 533] on span "Save & Close" at bounding box center [961, 535] width 77 height 16
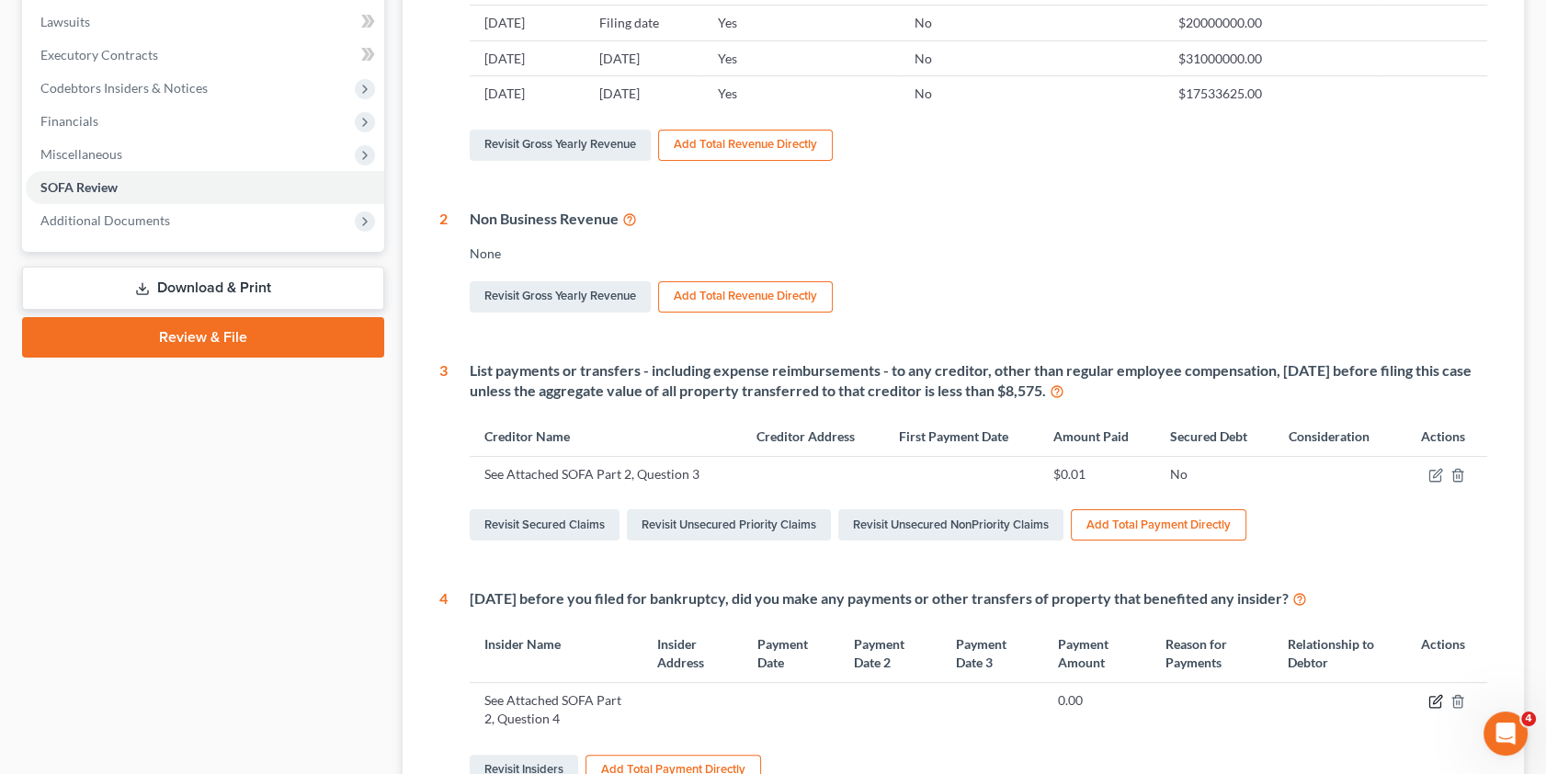
click at [1434, 699] on icon "button" at bounding box center [1435, 701] width 15 height 15
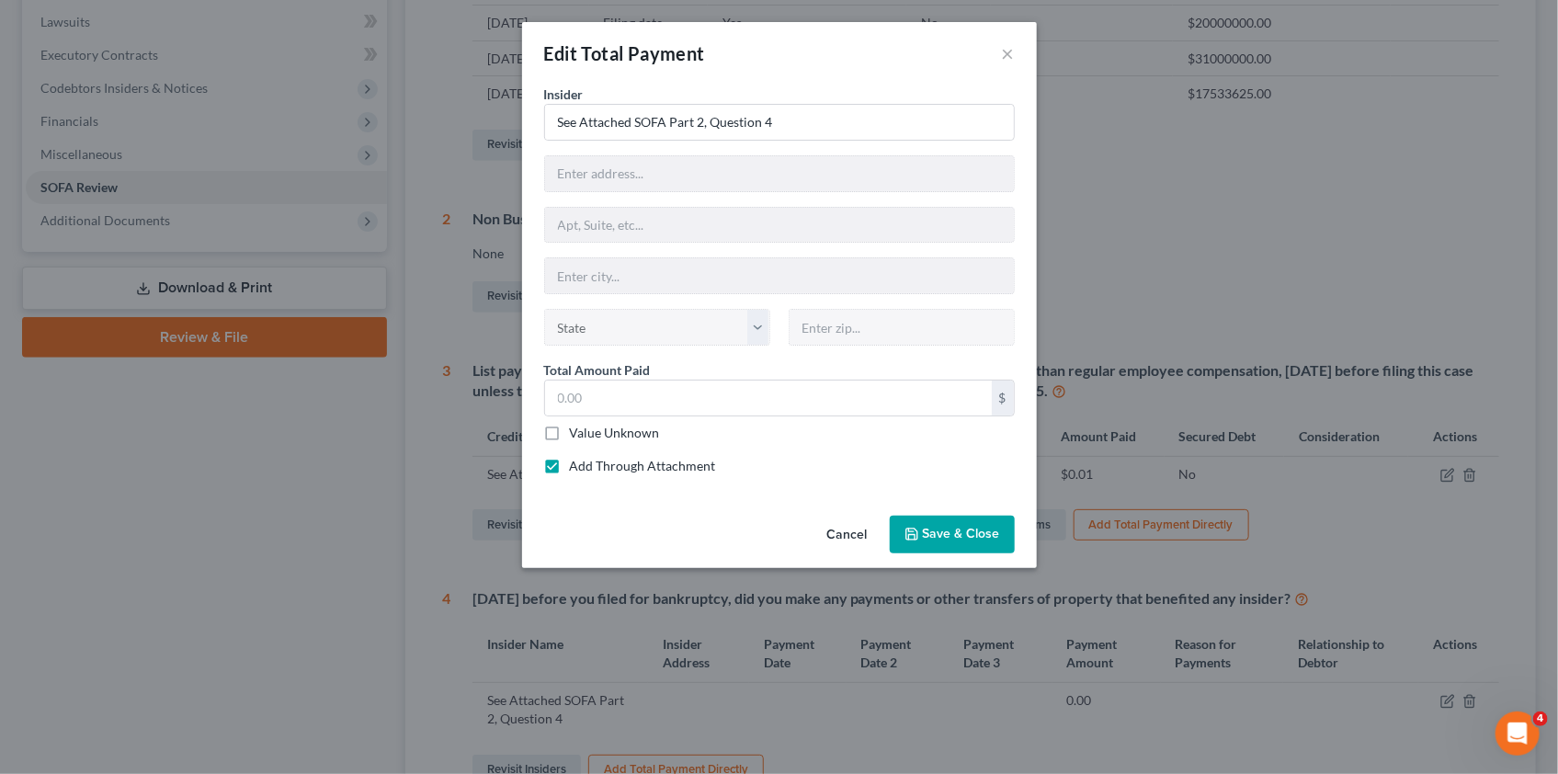
click at [921, 532] on button "Save & Close" at bounding box center [952, 535] width 125 height 39
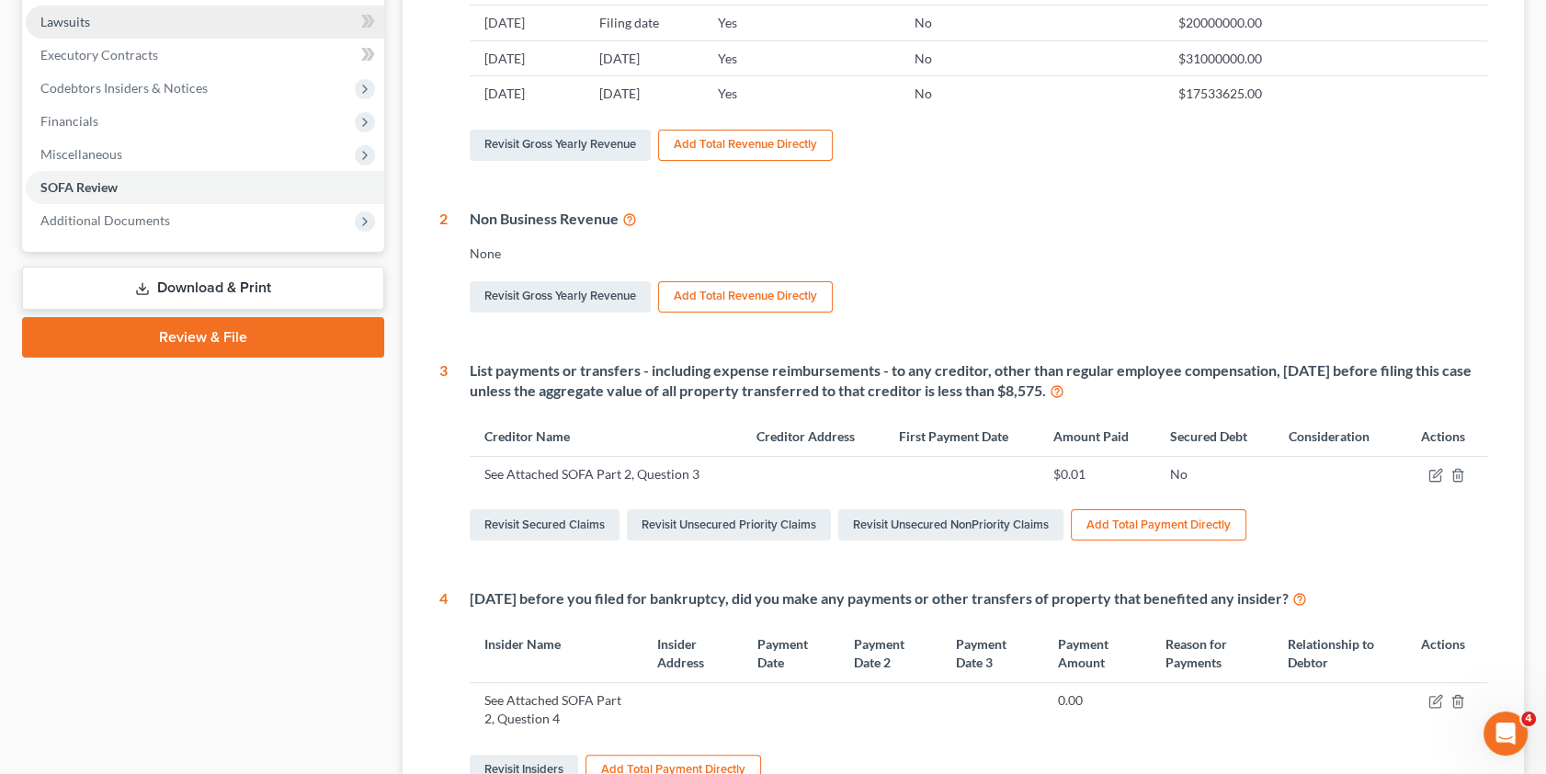
scroll to position [0, 0]
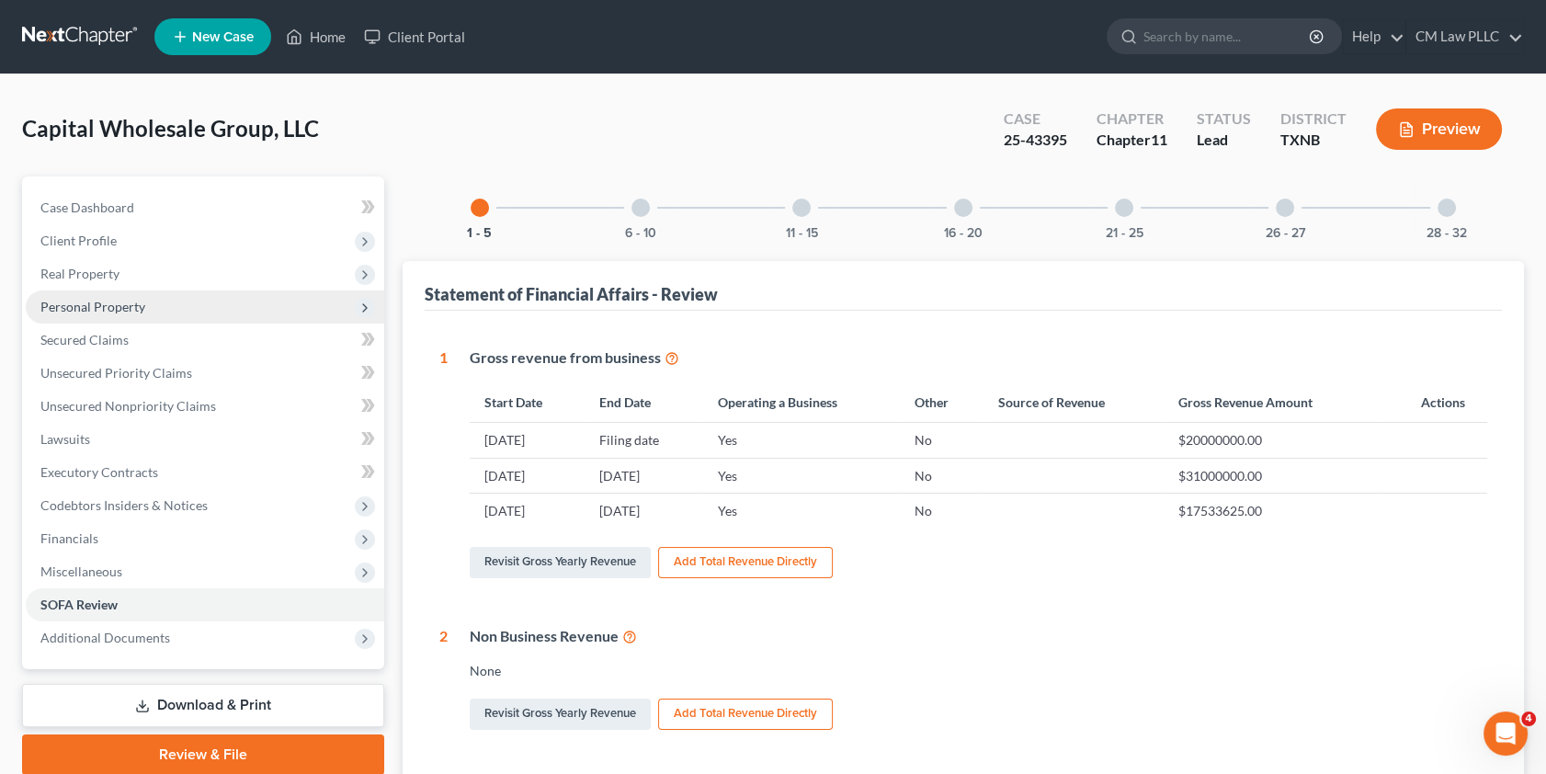
click at [137, 309] on span "Personal Property" at bounding box center [92, 307] width 105 height 16
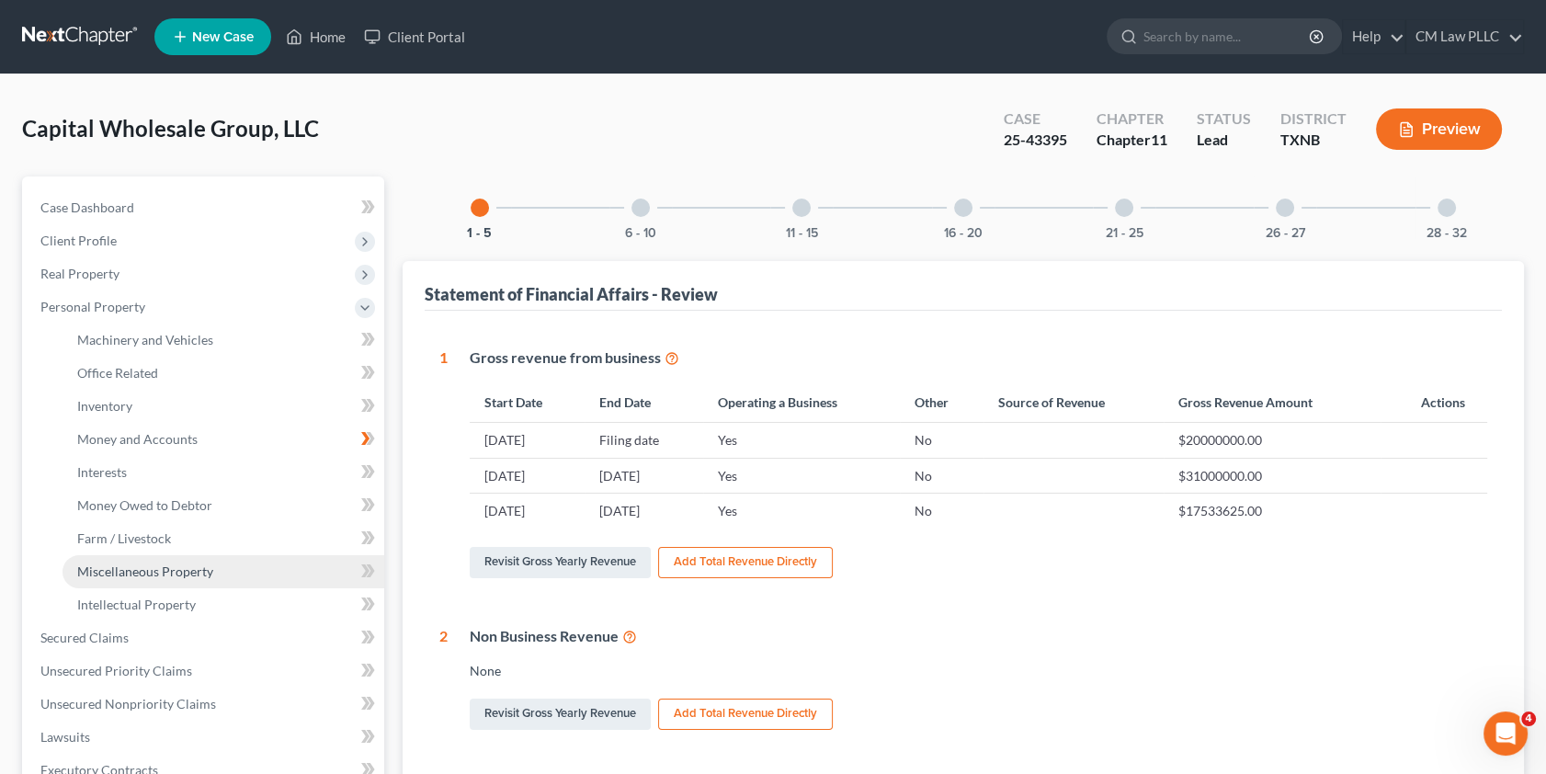
click at [173, 572] on span "Miscellaneous Property" at bounding box center [145, 571] width 136 height 16
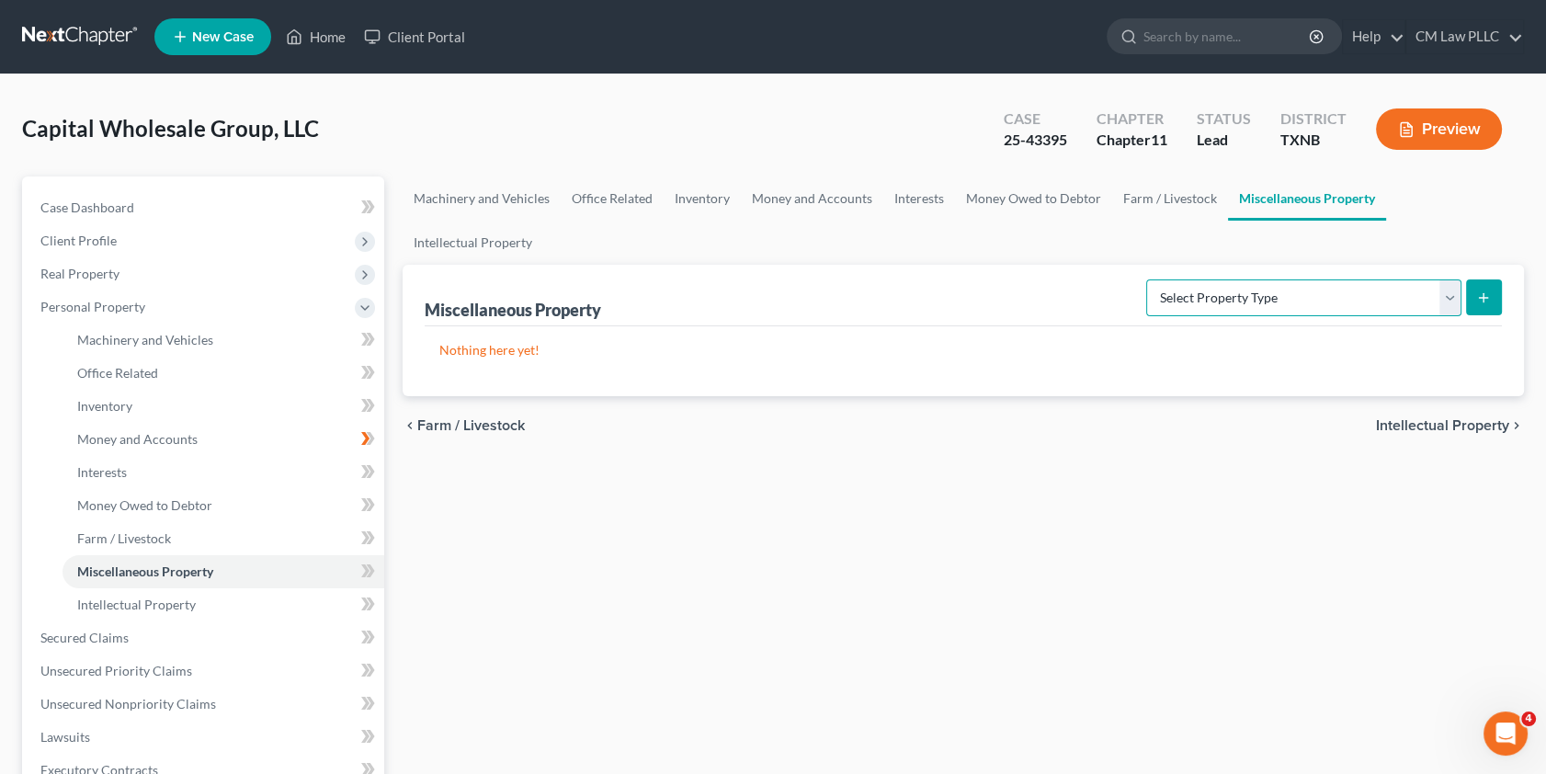
click at [1436, 279] on select "Select Property Type Assigned for Creditor Benefit [DATE] (SOFA: 8) Assigned to…" at bounding box center [1303, 297] width 315 height 37
click at [846, 456] on div "Machinery and Vehicles Office Related Inventory Money and Accounts Interests Mo…" at bounding box center [963, 624] width 1141 height 896
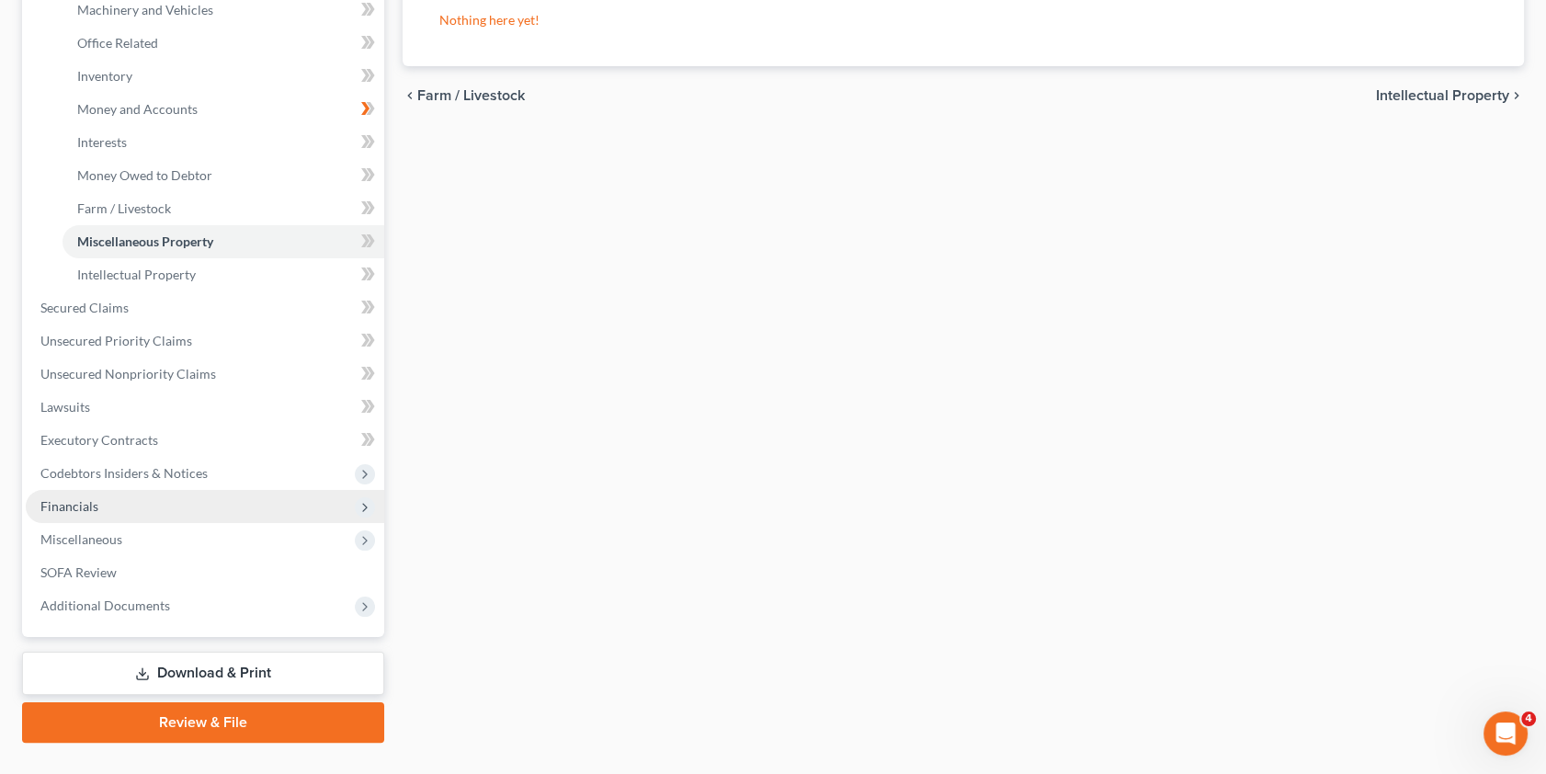
scroll to position [334, 0]
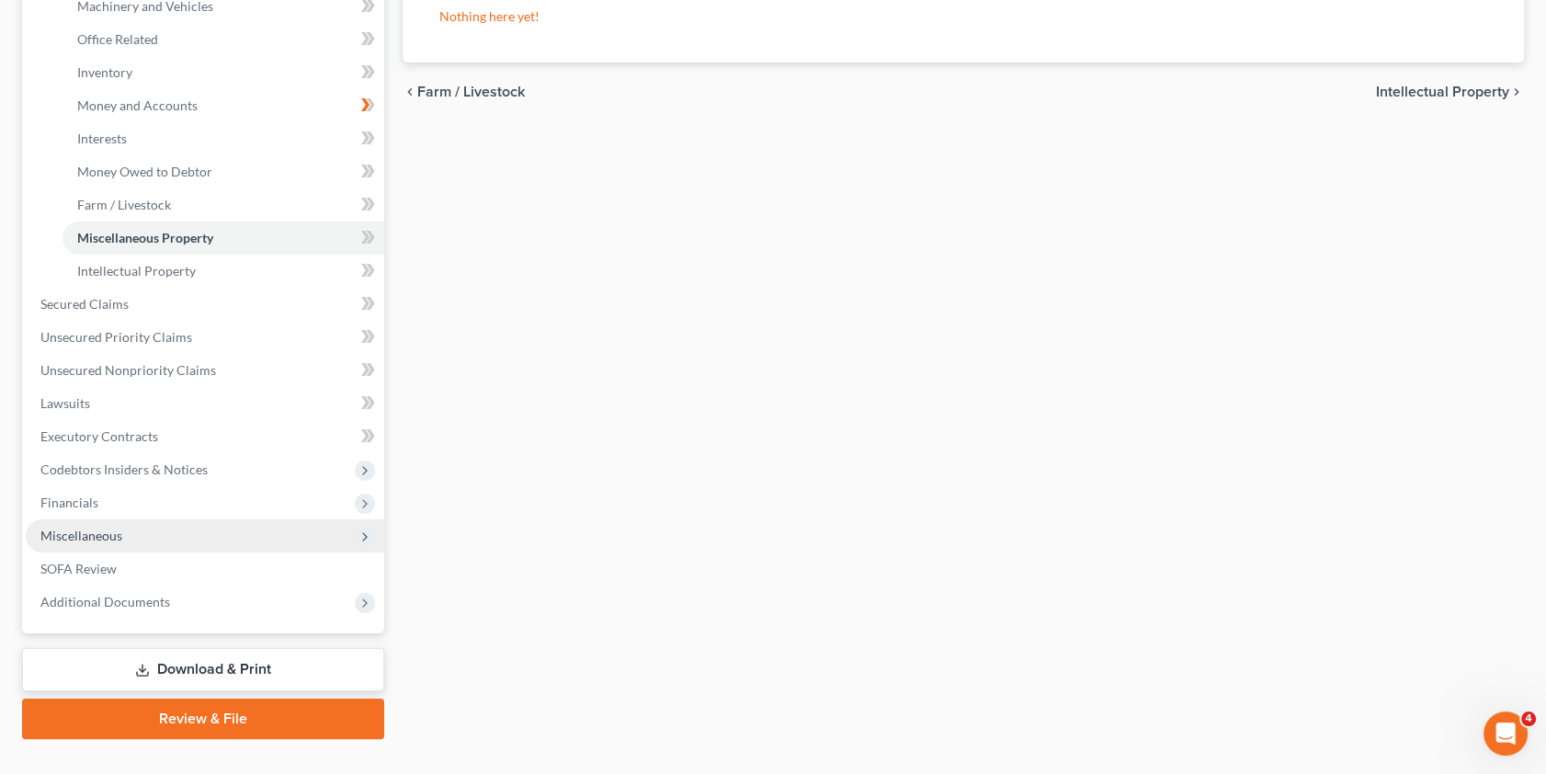
click at [284, 531] on span "Miscellaneous" at bounding box center [205, 535] width 358 height 33
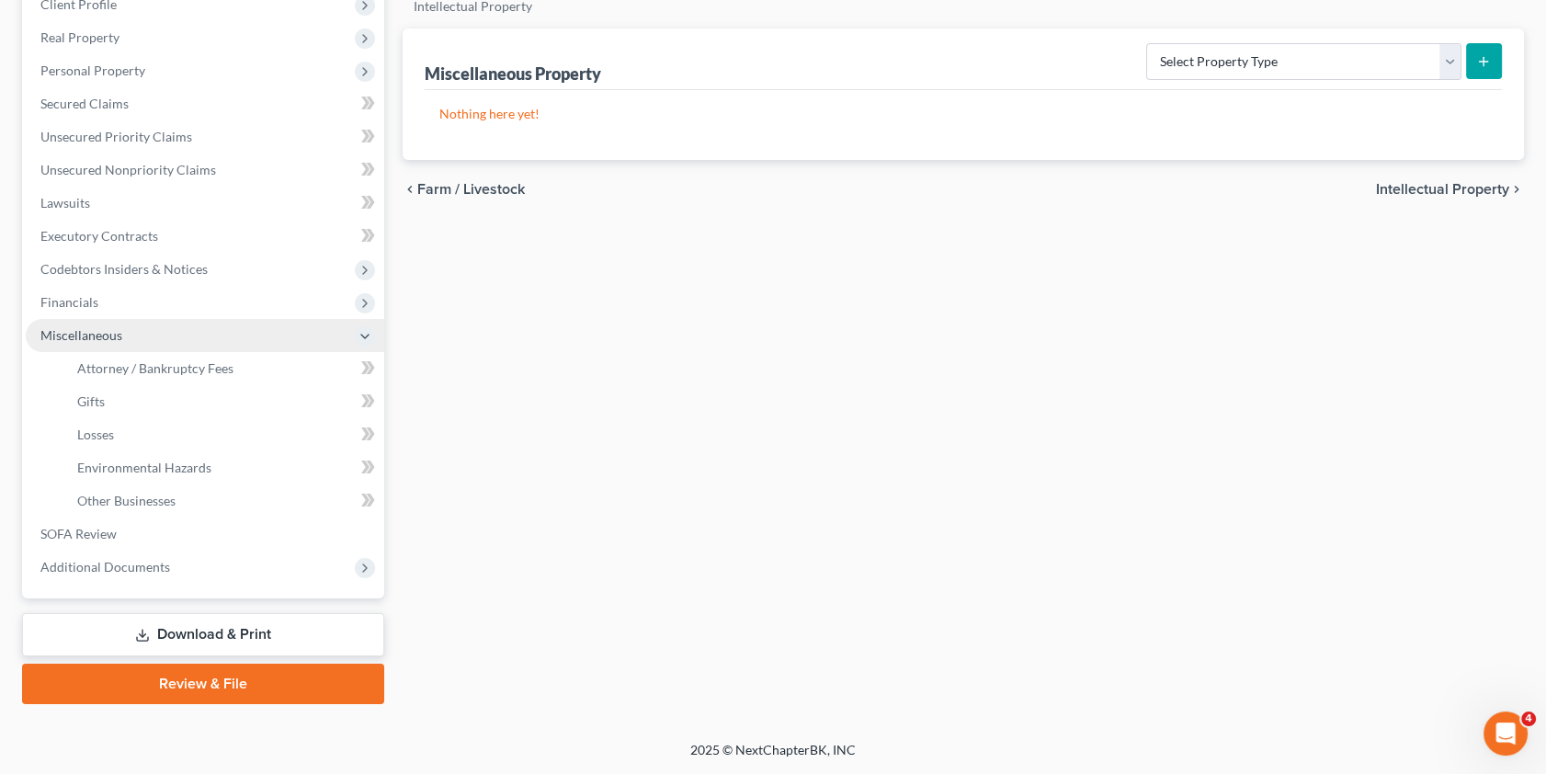
scroll to position [233, 0]
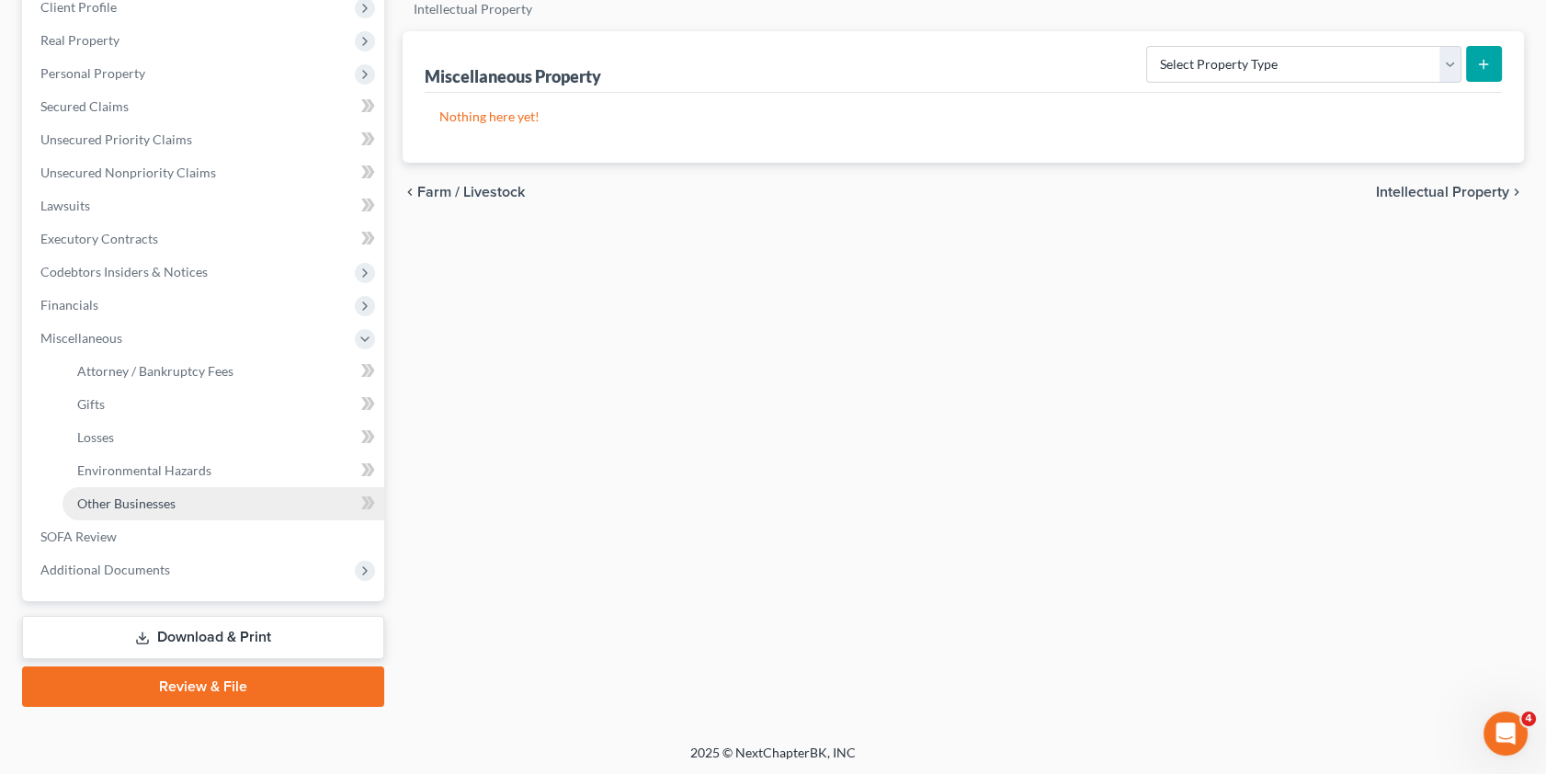
click at [186, 504] on link "Other Businesses" at bounding box center [223, 503] width 322 height 33
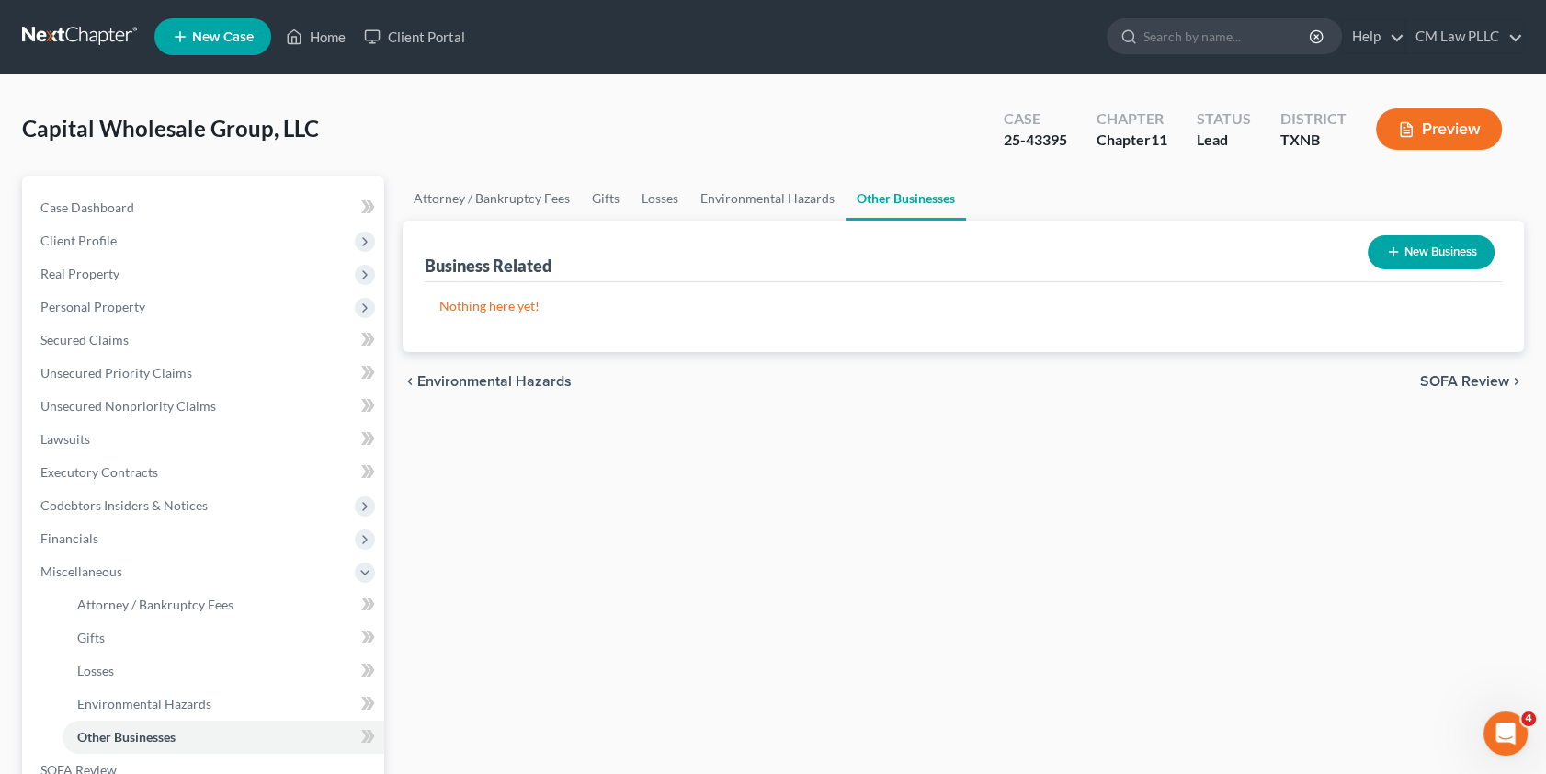
click at [790, 511] on div "Attorney / Bankruptcy Fees Gifts Losses Environmental Hazards Other Businesses …" at bounding box center [963, 558] width 1141 height 764
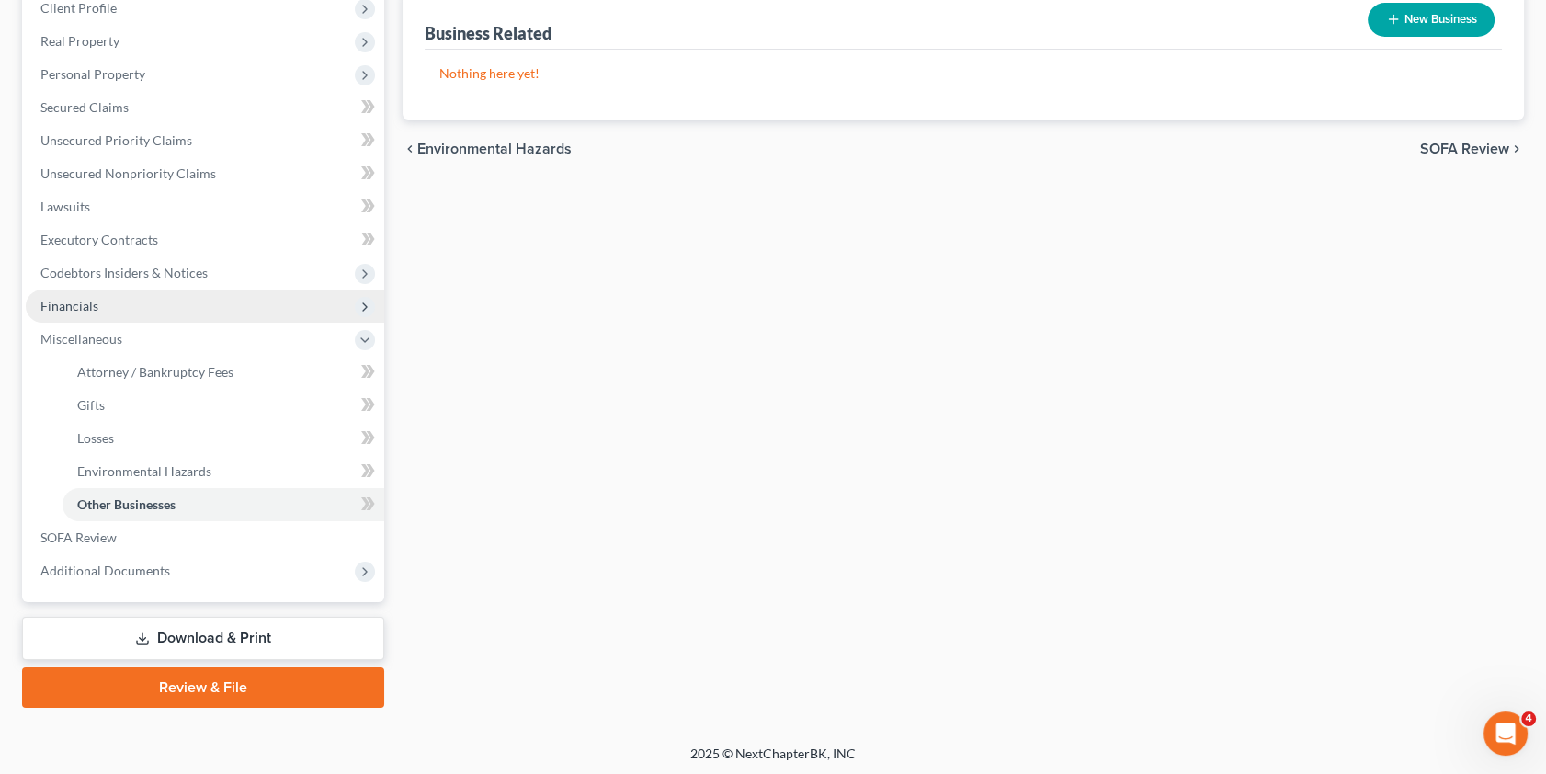
scroll to position [233, 0]
click at [289, 542] on link "SOFA Review" at bounding box center [205, 536] width 358 height 33
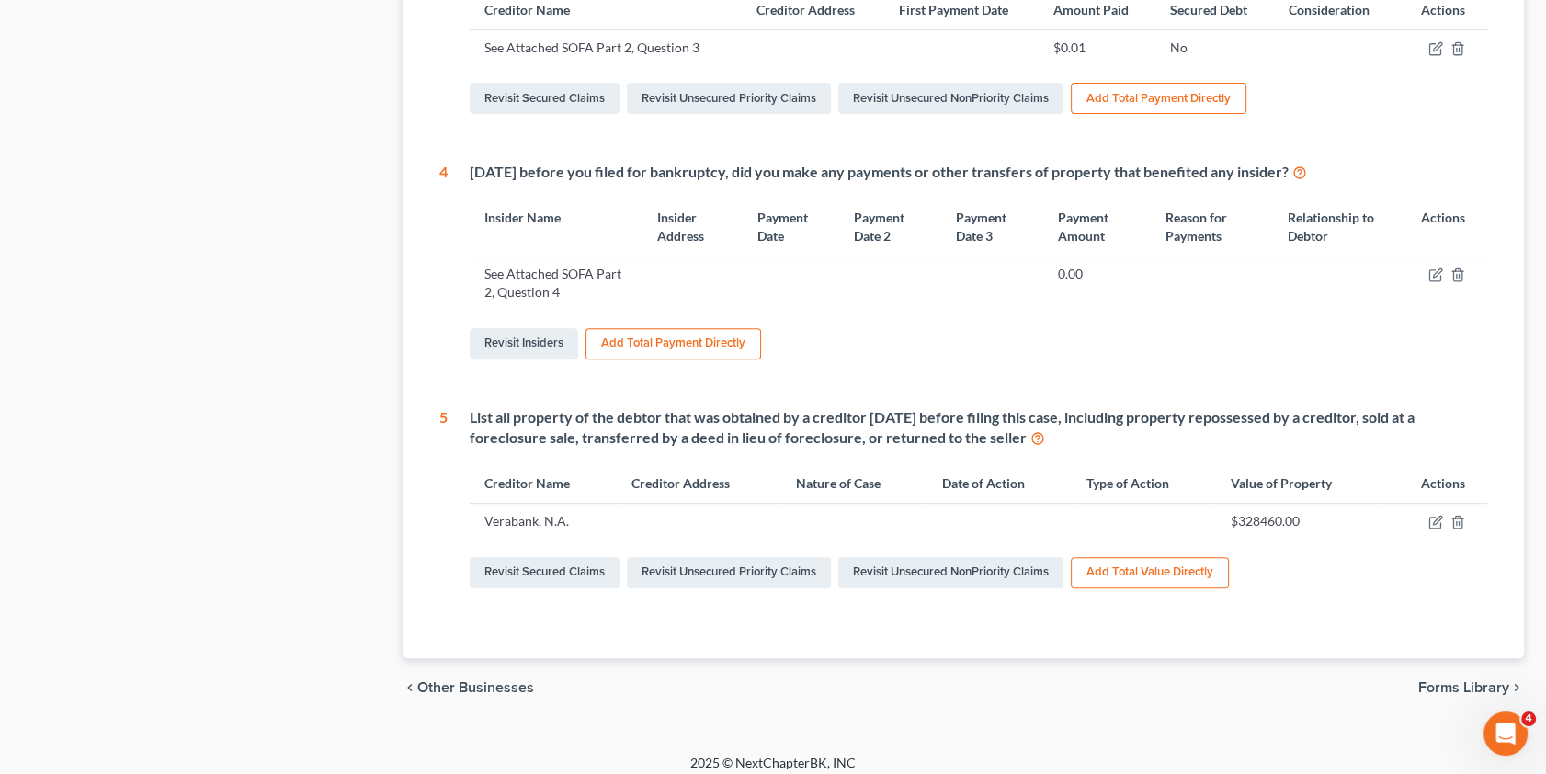
scroll to position [854, 0]
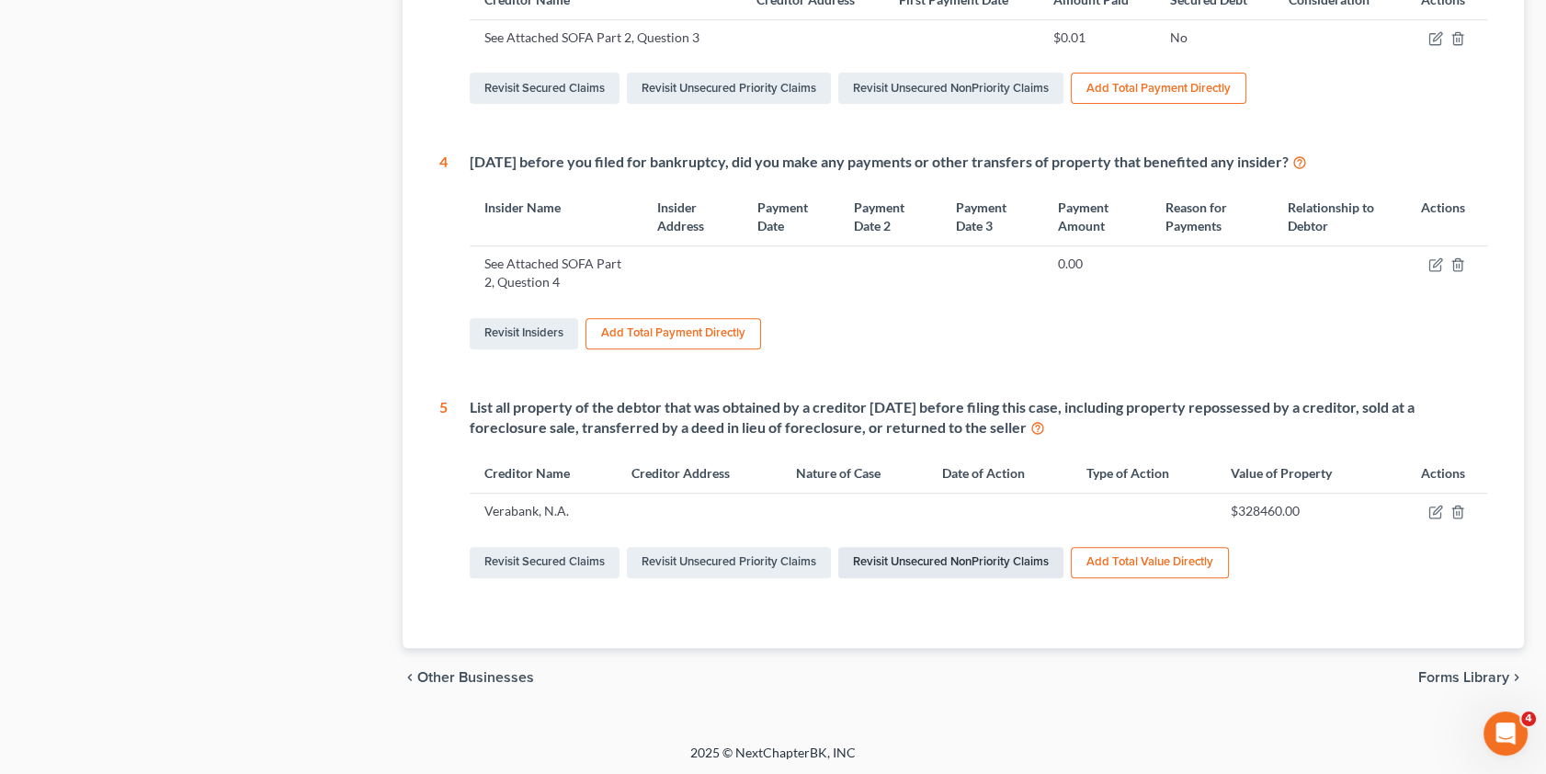
click at [912, 555] on link "Revisit Unsecured NonPriority Claims" at bounding box center [950, 562] width 225 height 31
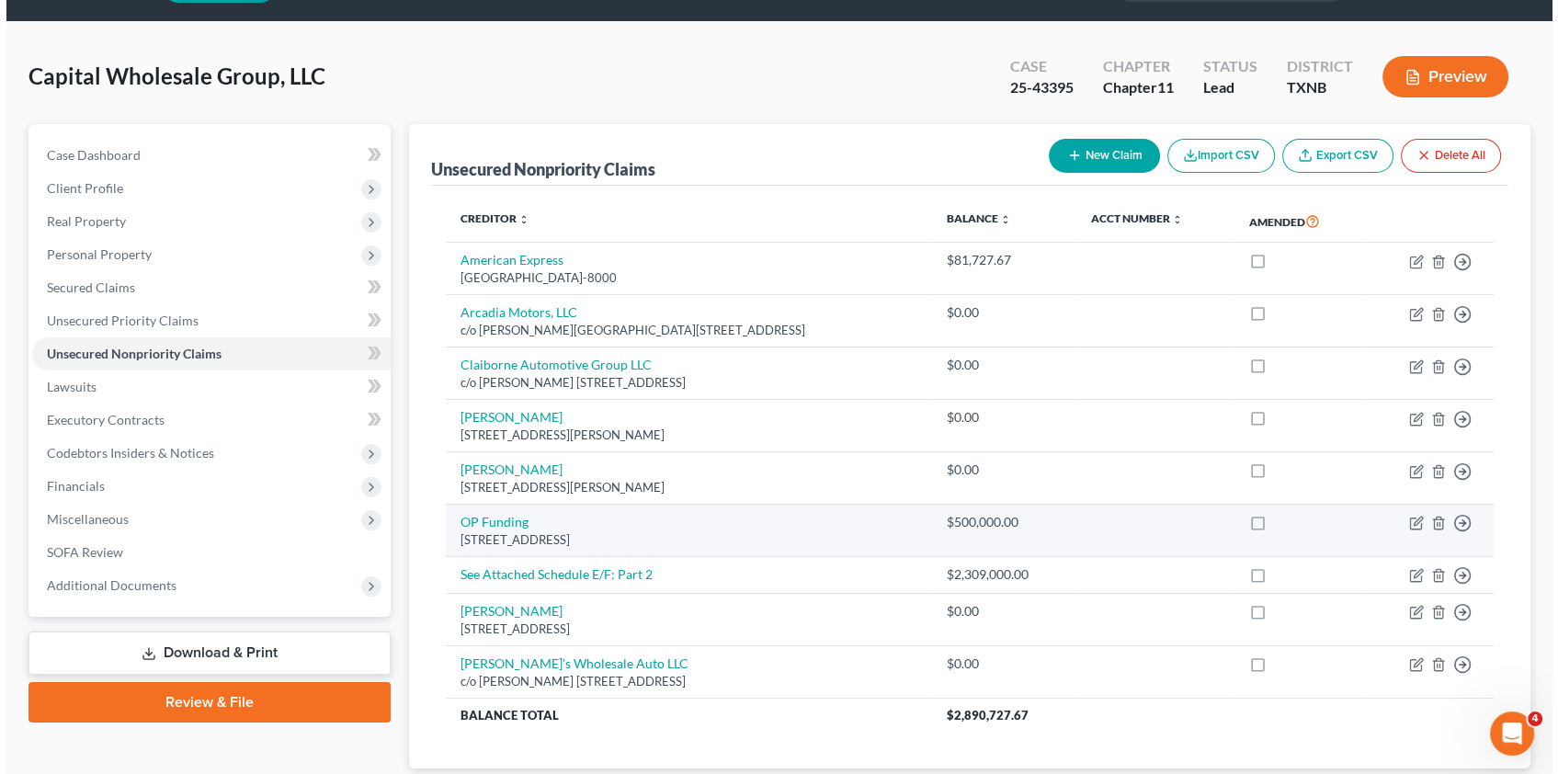
scroll to position [174, 0]
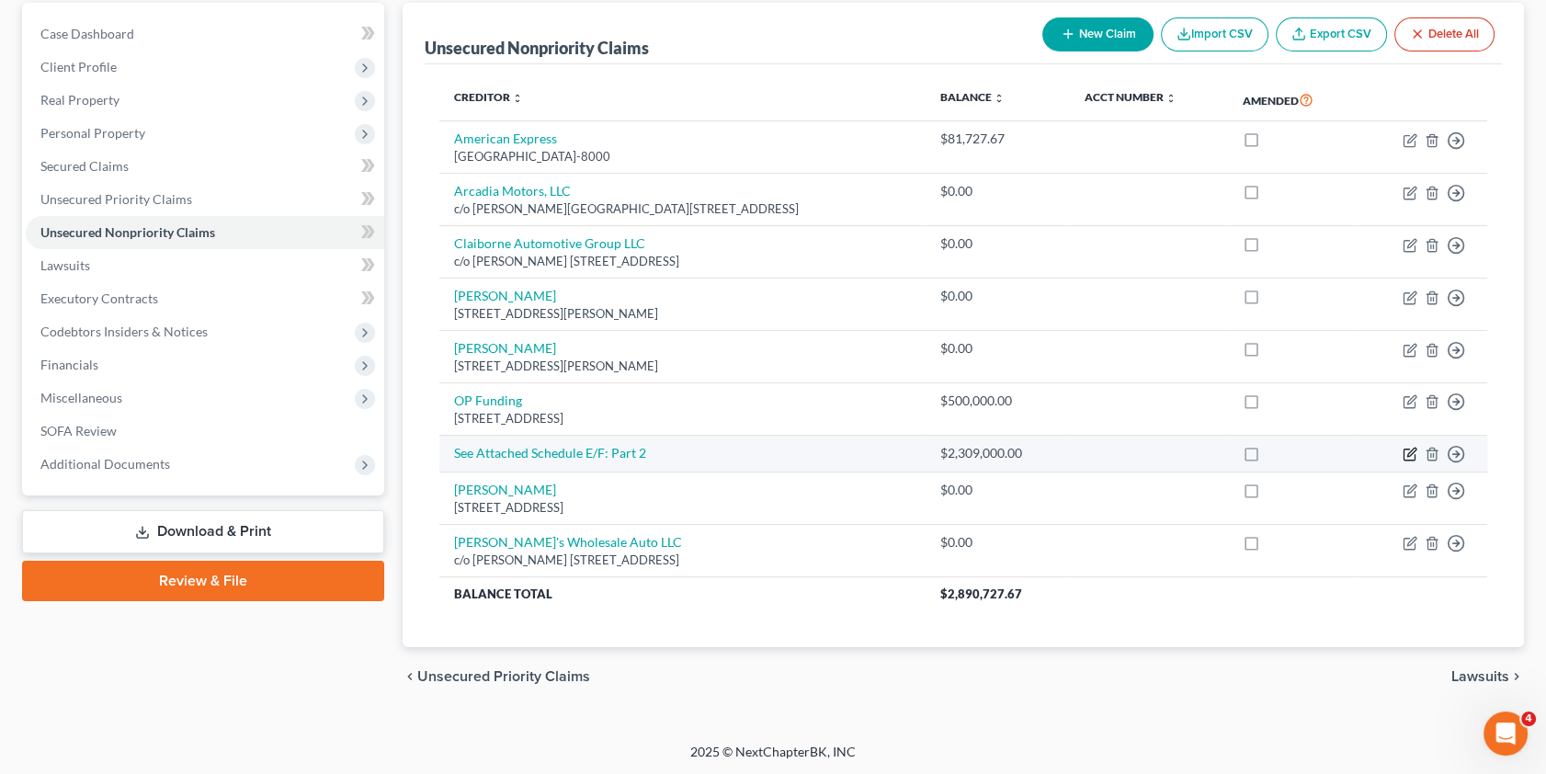
click at [1409, 450] on icon "button" at bounding box center [1411, 453] width 8 height 8
select select "8"
select select "0"
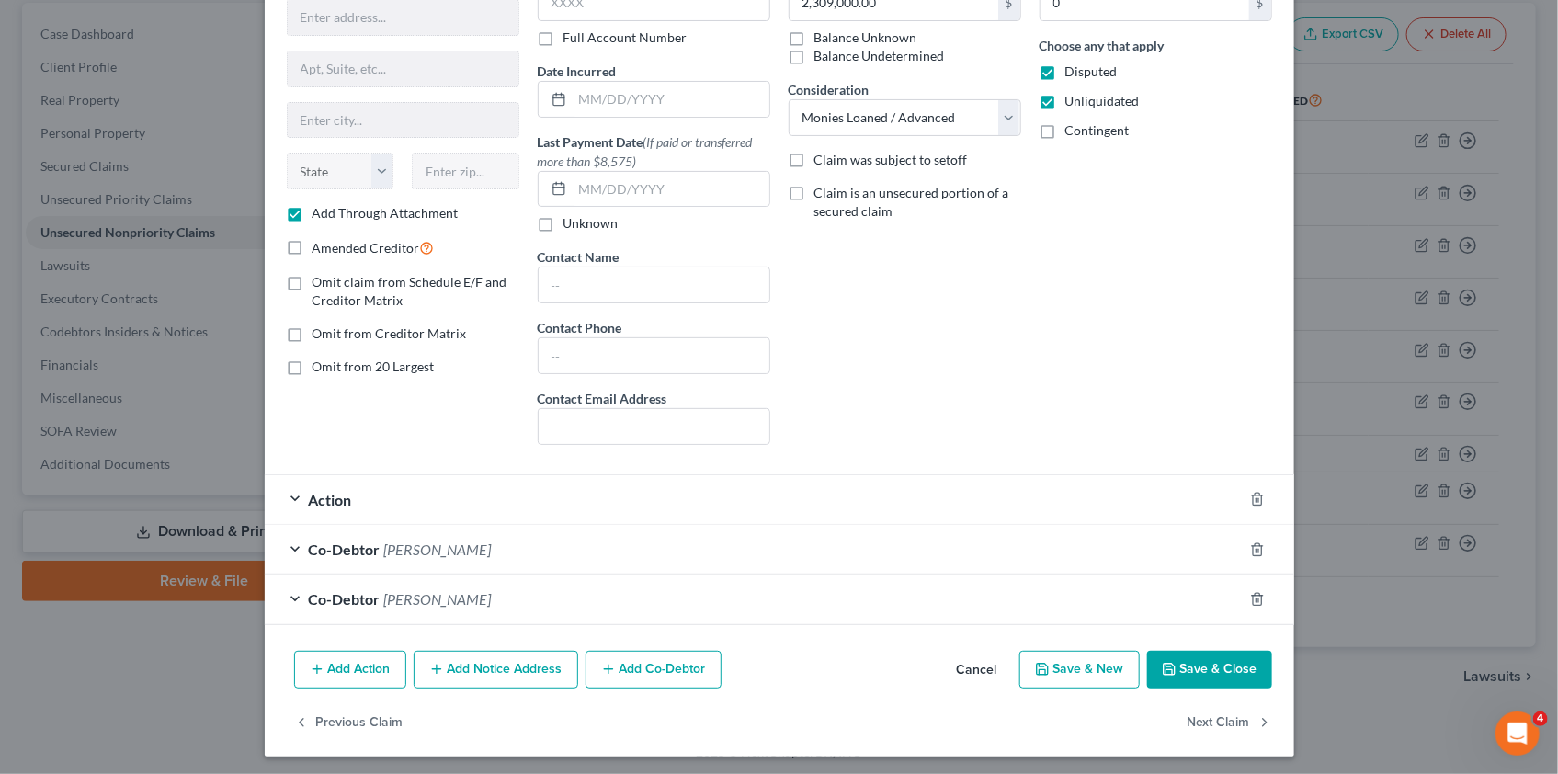
scroll to position [122, 0]
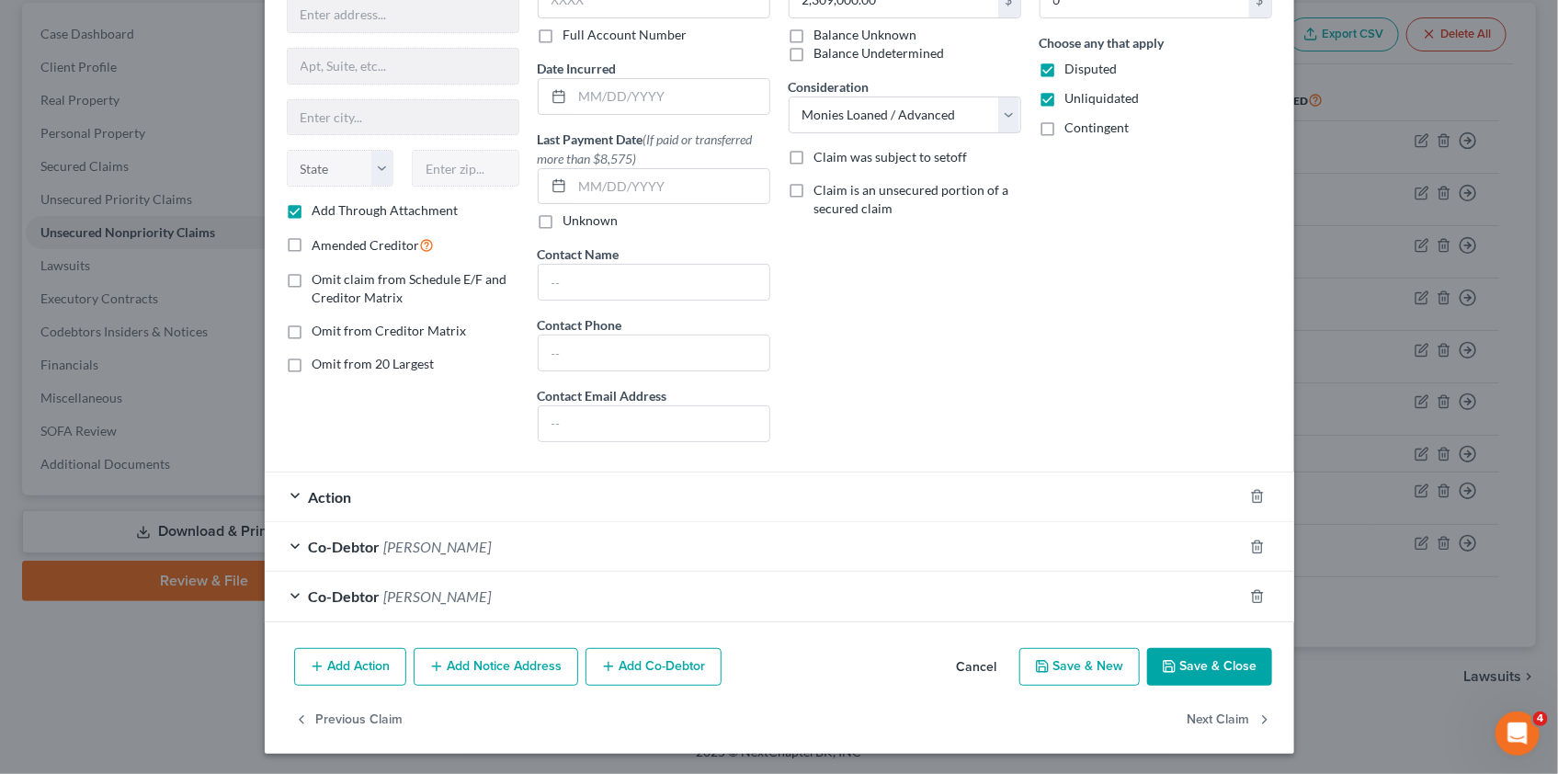
click at [291, 492] on div "Action" at bounding box center [754, 496] width 978 height 49
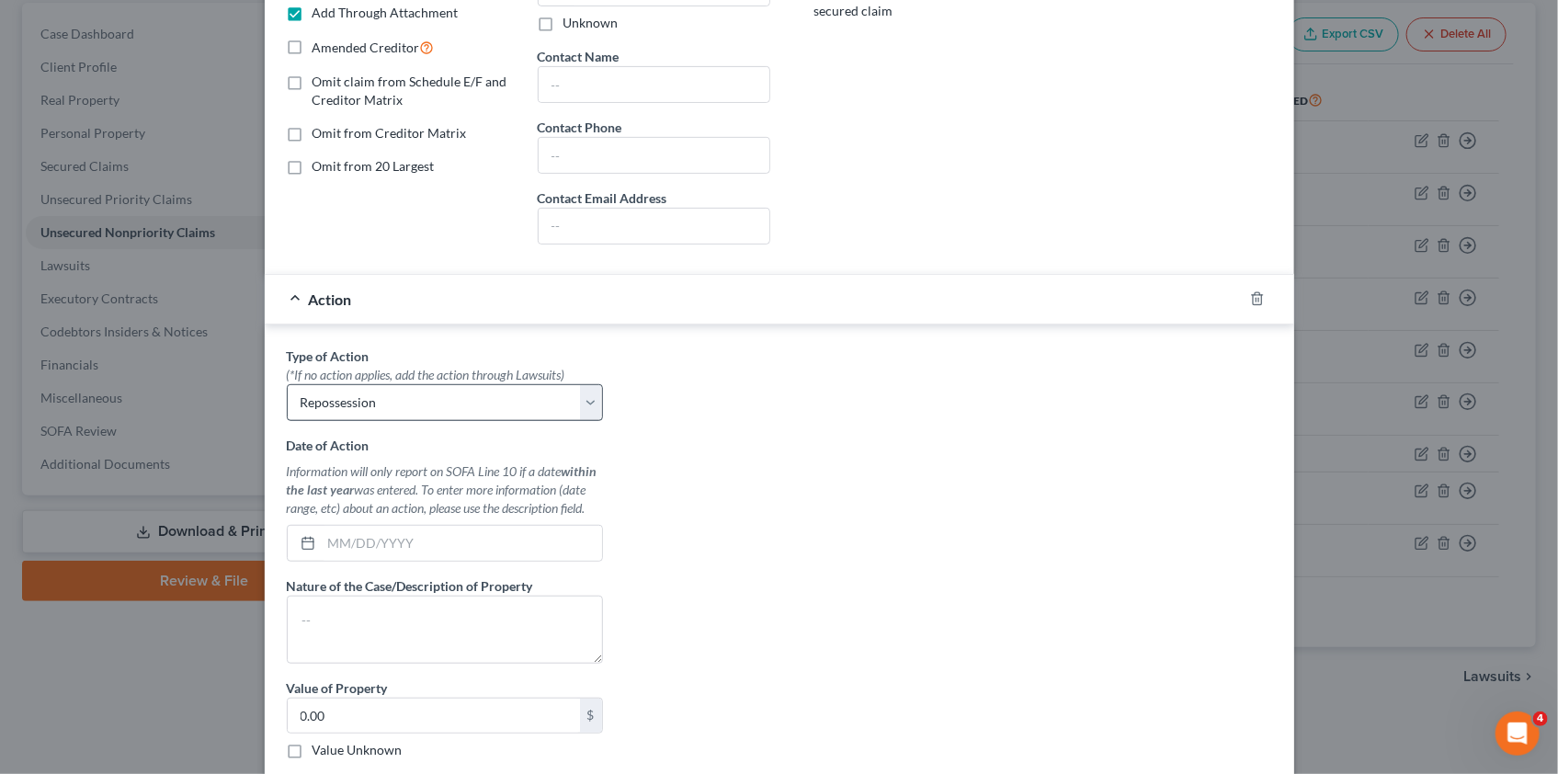
scroll to position [373, 0]
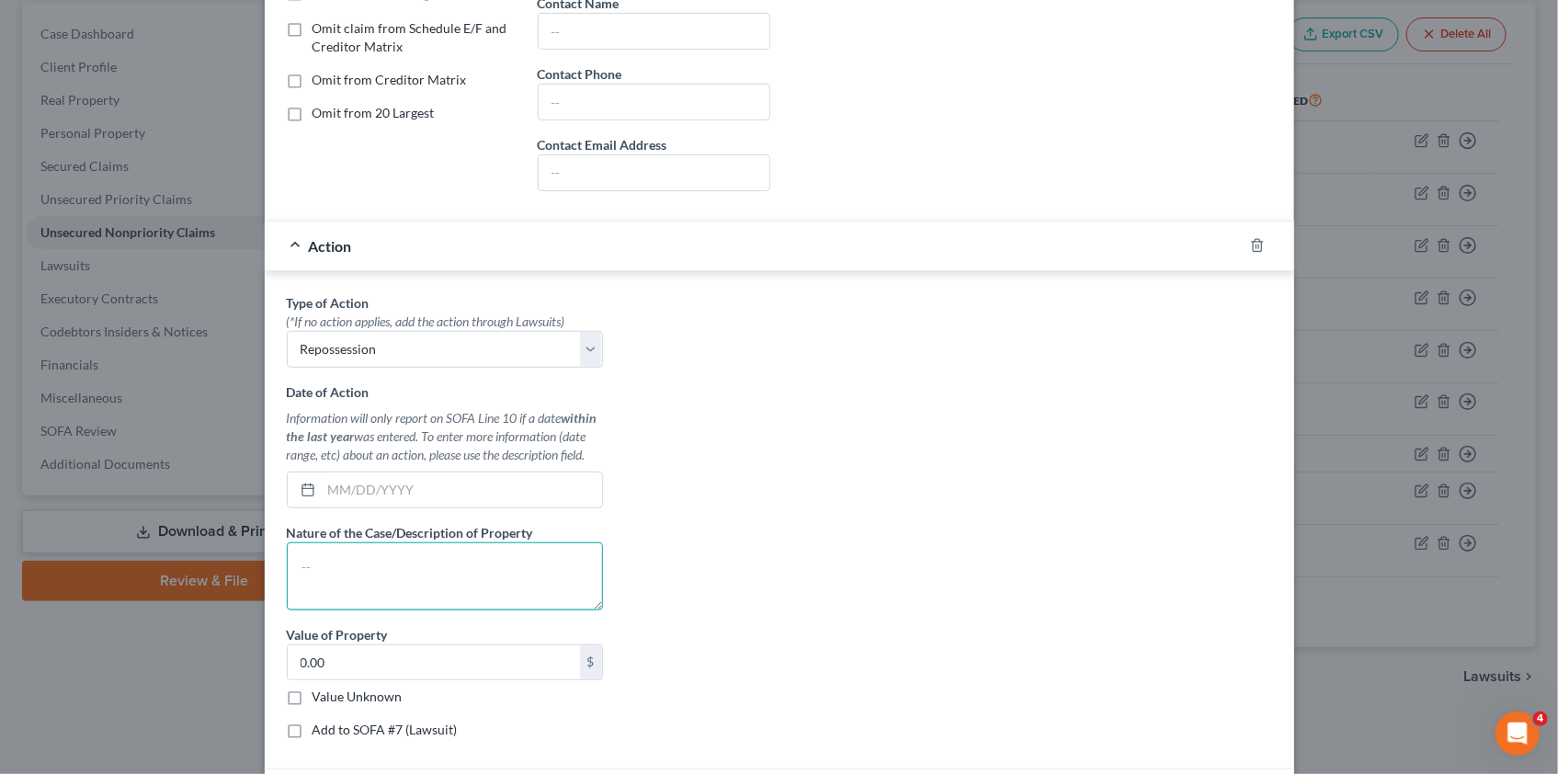
click at [299, 561] on textarea at bounding box center [445, 576] width 316 height 68
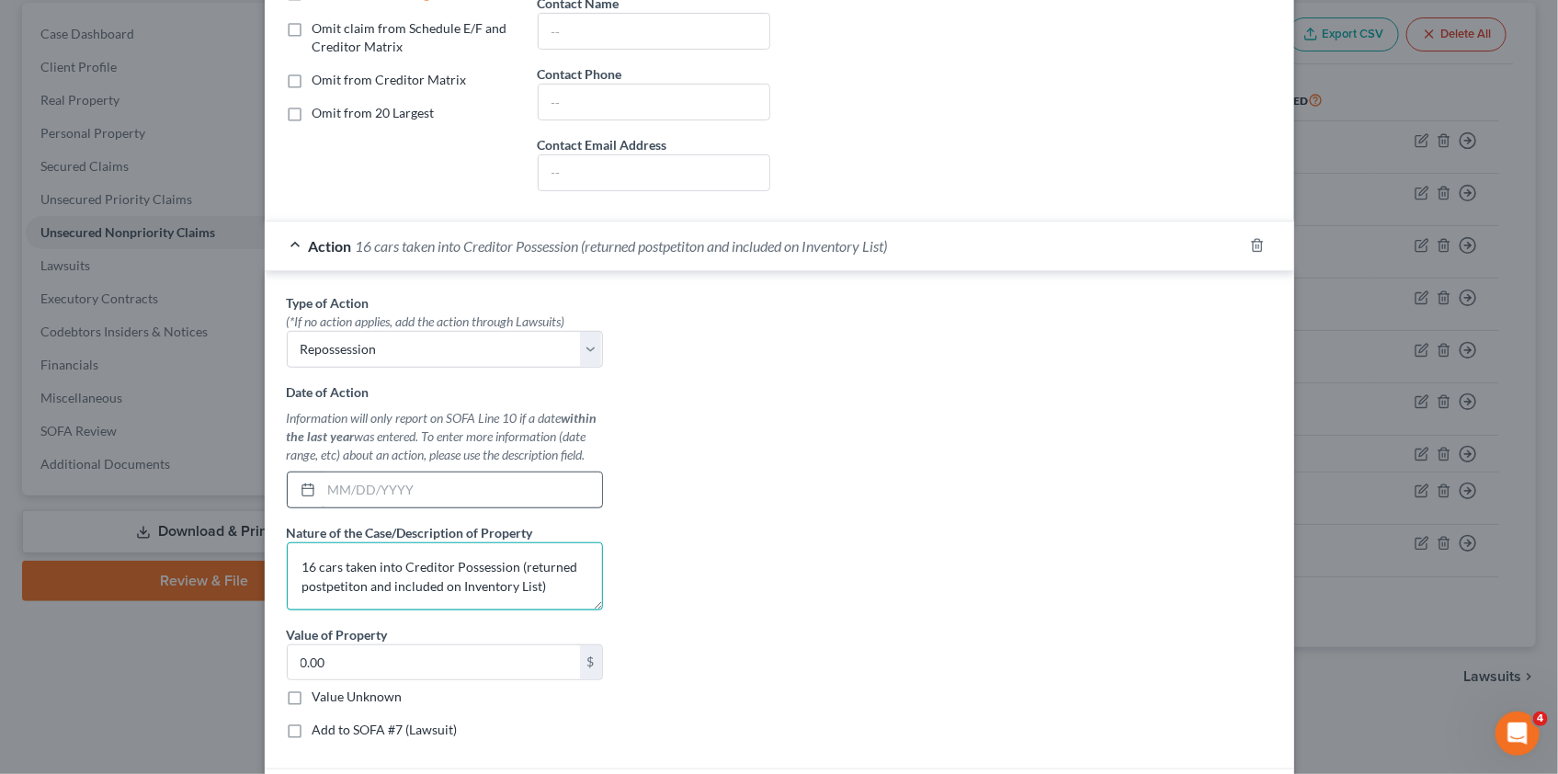
type textarea "16 cars taken into Creditor Possession (returned postpetiton and included on In…"
click at [342, 483] on input "text" at bounding box center [462, 489] width 280 height 35
type input "[DATE]"
click at [789, 498] on div "Type of Action * (*If no action applies, add the action through Lawsuits) Selec…" at bounding box center [780, 523] width 1004 height 460
type textarea "16 cars taken into Creditor Possession (returned postpetition and included on I…"
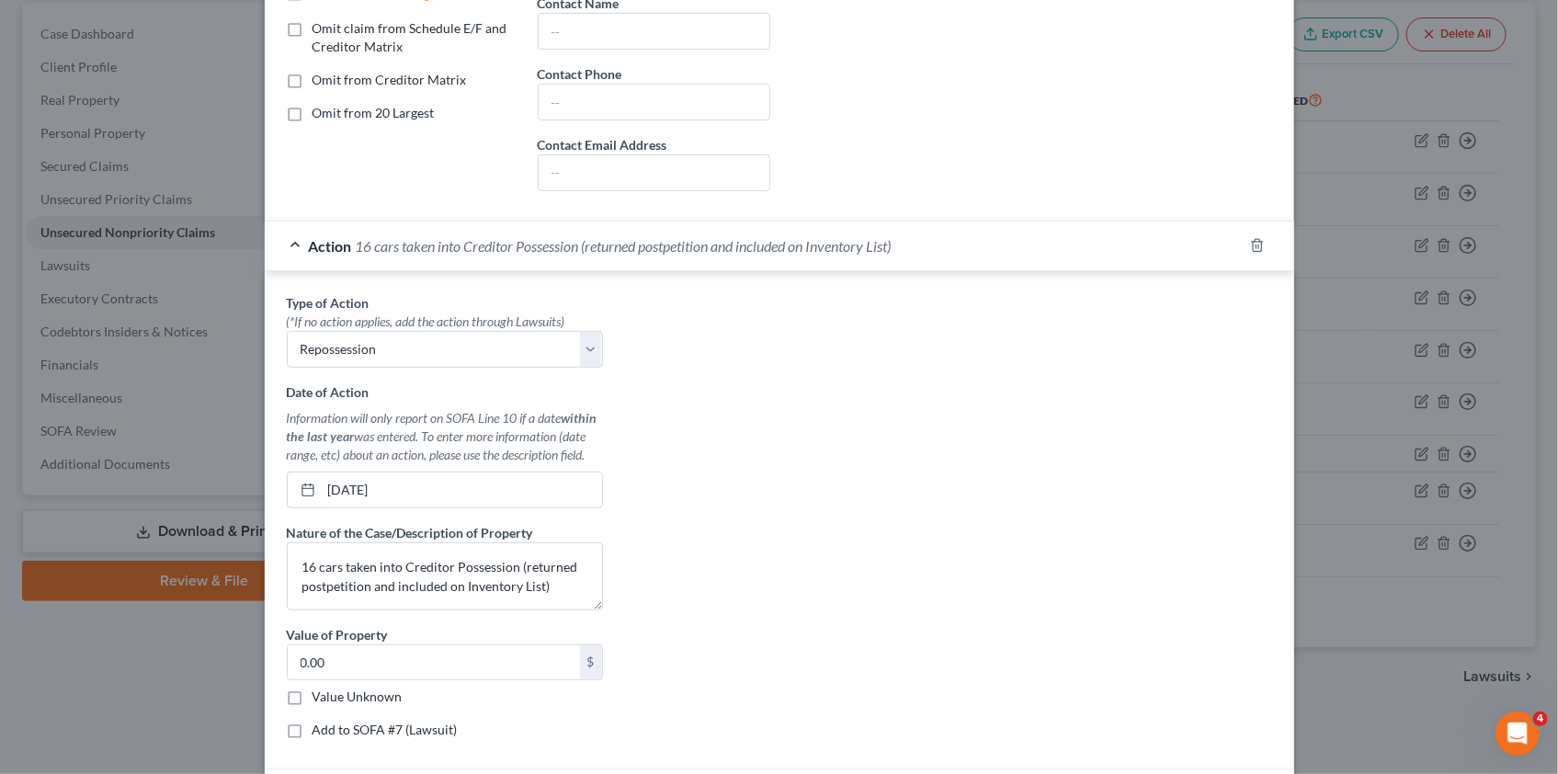
click at [807, 482] on div "Type of Action * (*If no action applies, add the action through Lawsuits) Selec…" at bounding box center [780, 523] width 1004 height 460
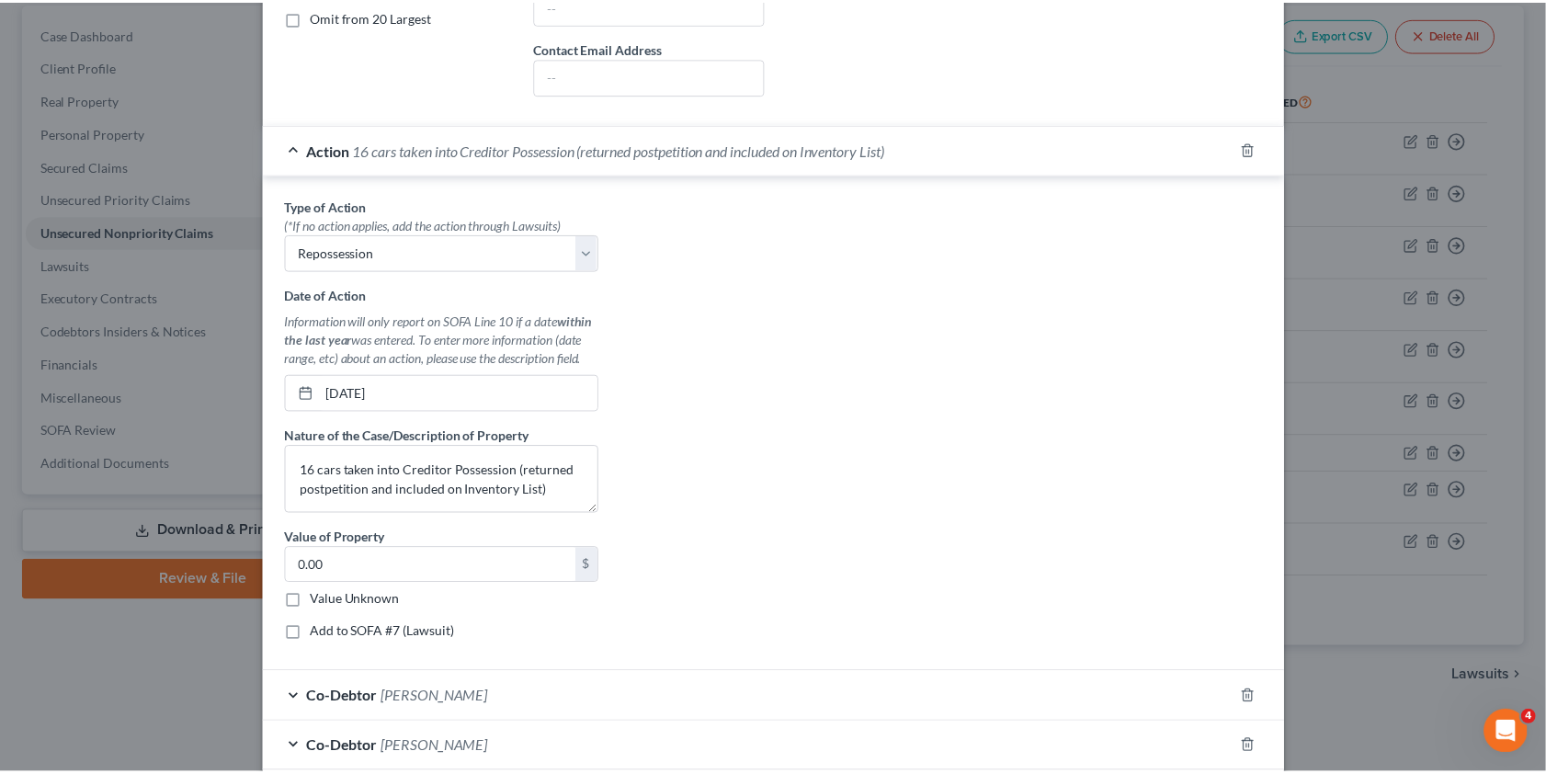
scroll to position [619, 0]
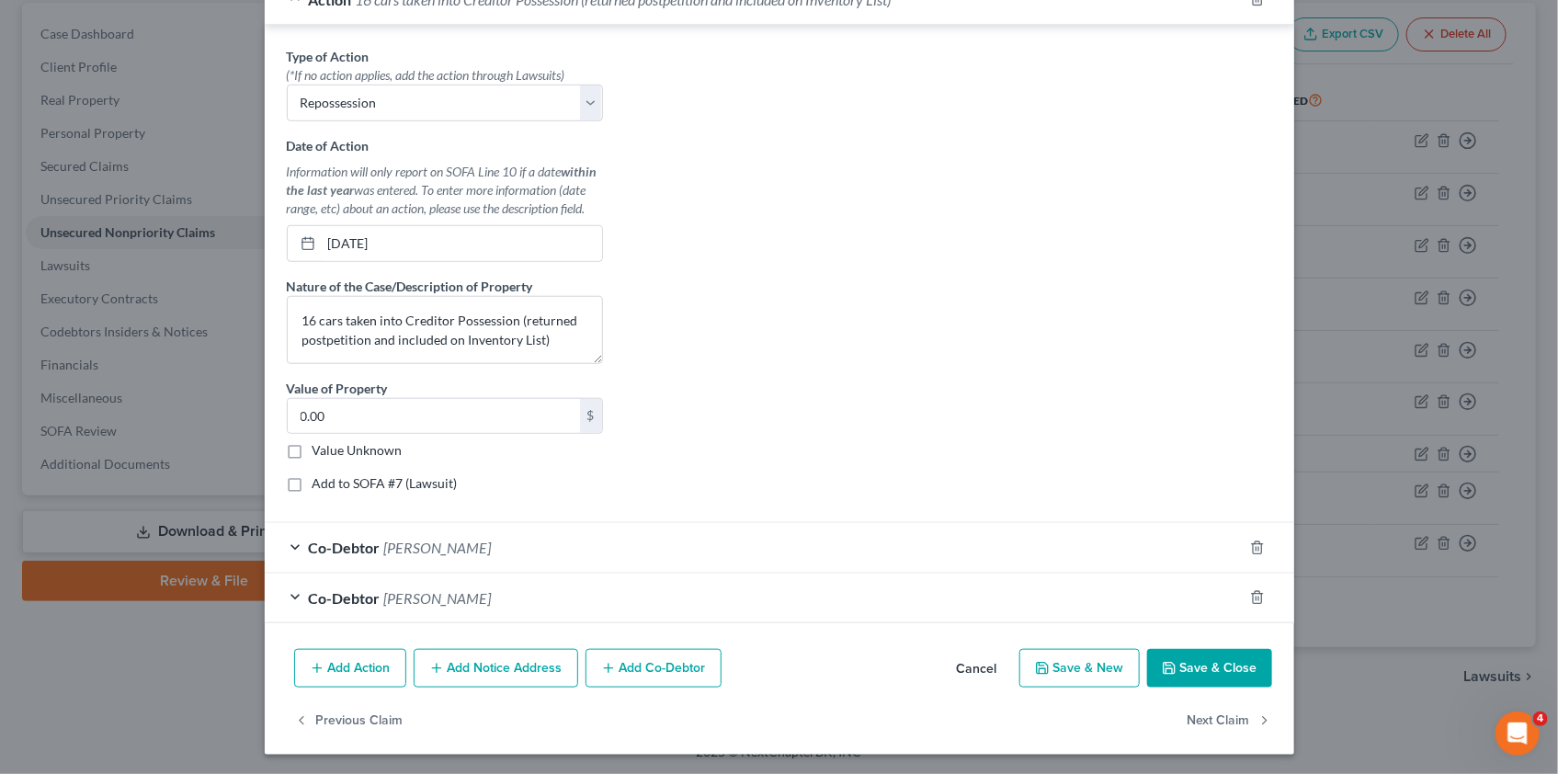
click at [1189, 662] on button "Save & Close" at bounding box center [1209, 668] width 125 height 39
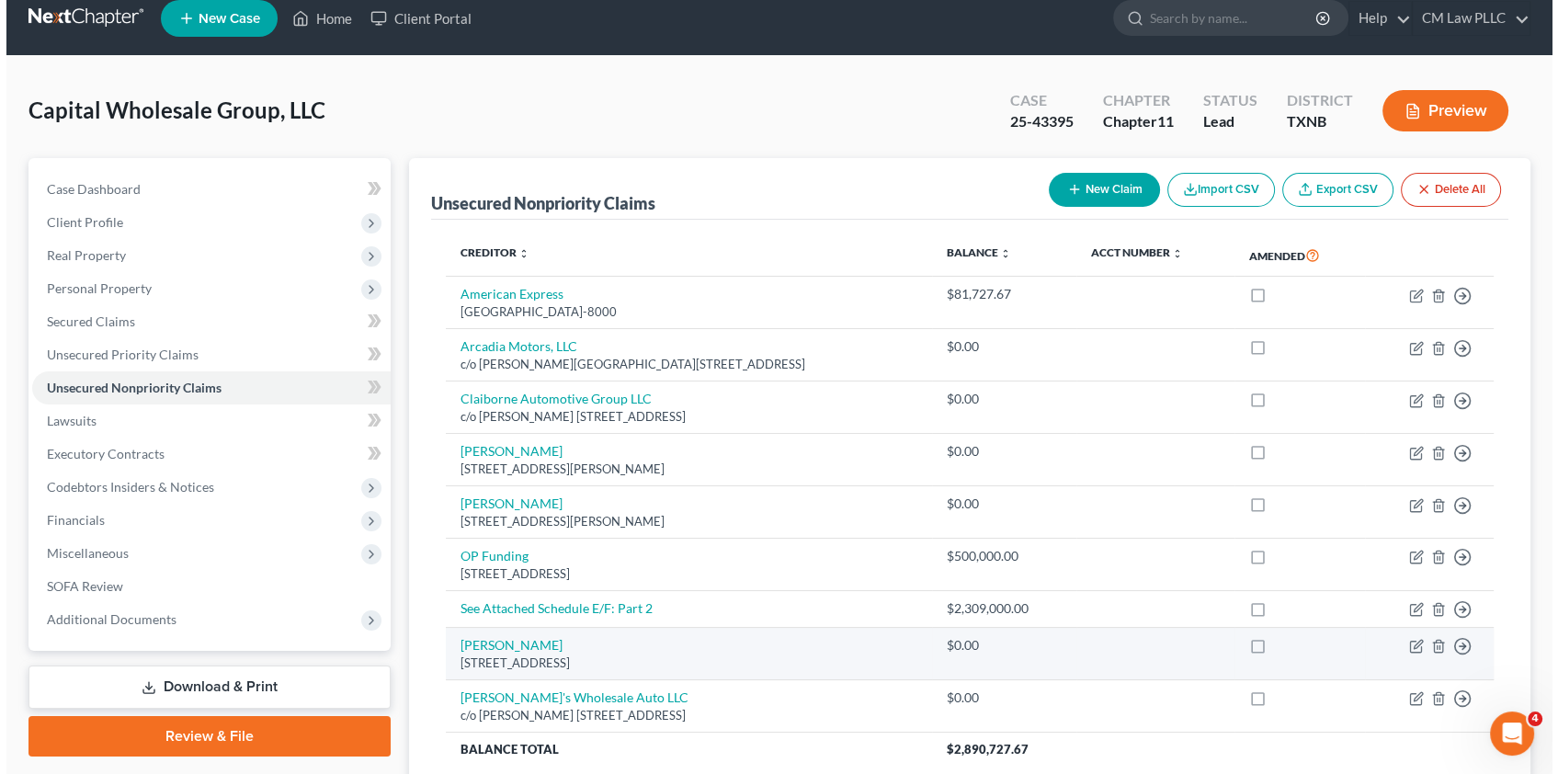
scroll to position [174, 0]
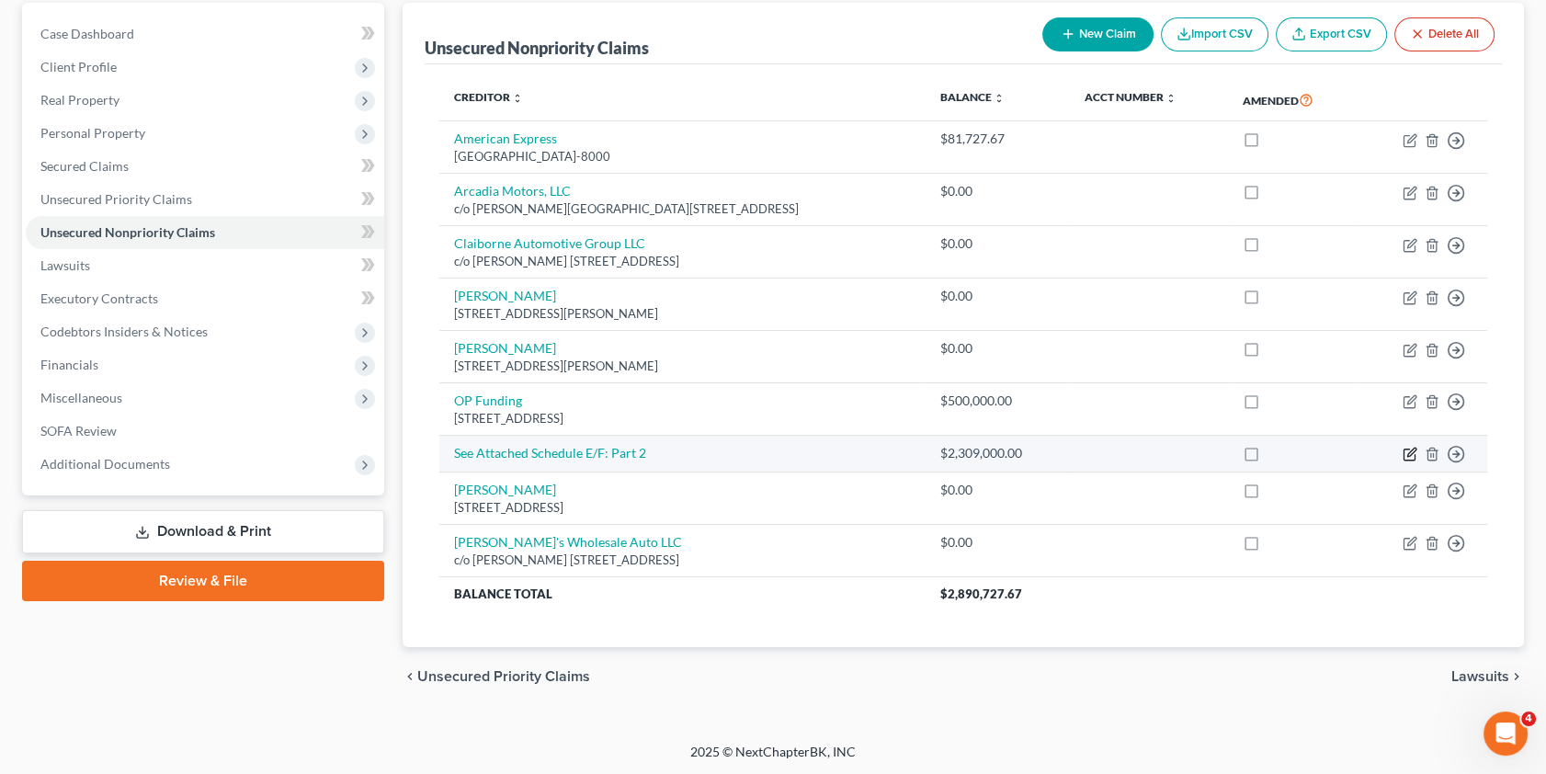
click at [1407, 450] on icon "button" at bounding box center [1410, 454] width 15 height 15
select select "8"
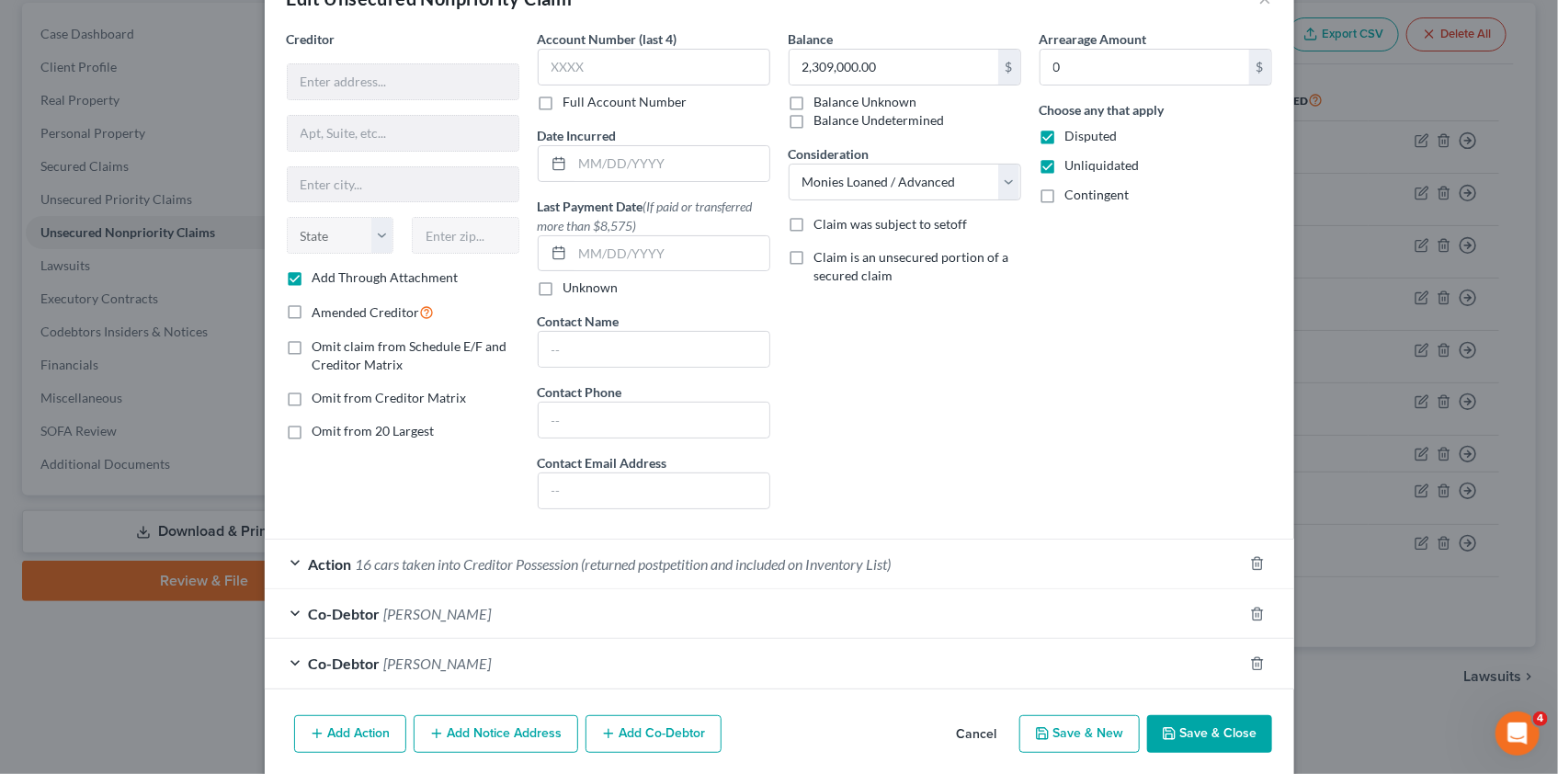
scroll to position [122, 0]
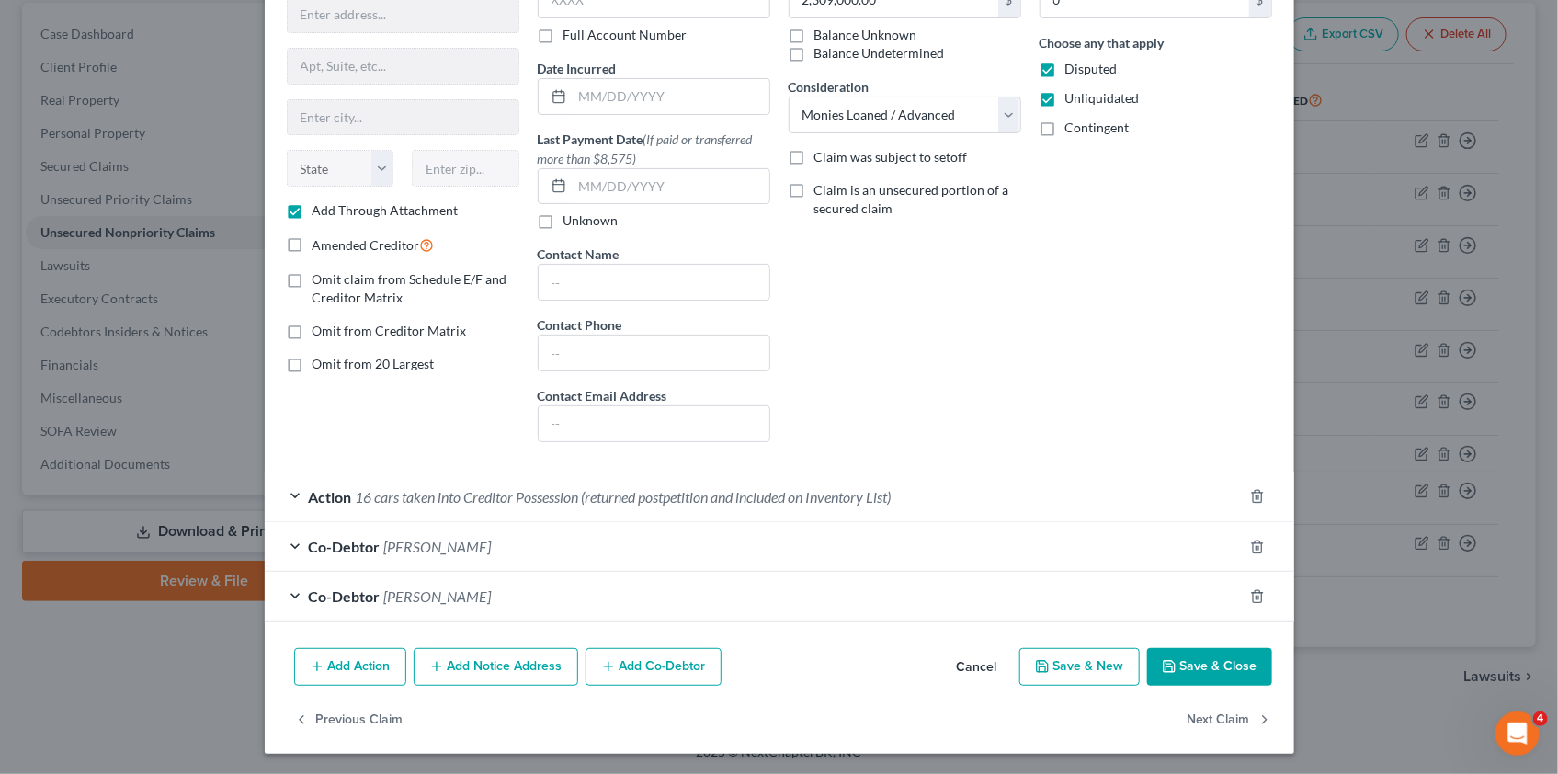
click at [332, 664] on button "Add Action" at bounding box center [350, 667] width 112 height 39
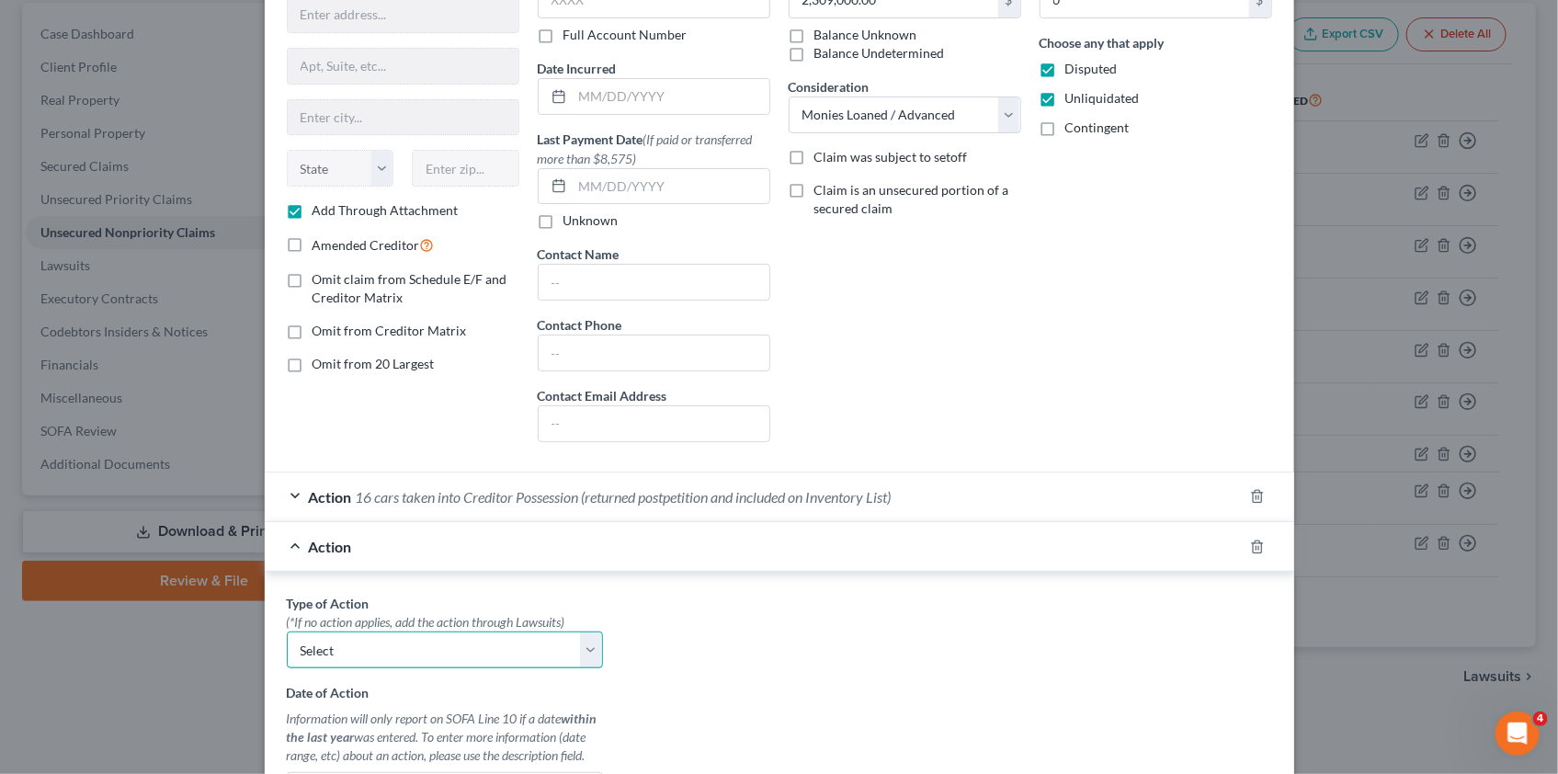
click at [373, 646] on select "Select Repossession Foreclosure Returns" at bounding box center [445, 649] width 316 height 37
select select "0"
click at [287, 631] on select "Select Repossession Foreclosure Returns" at bounding box center [445, 649] width 316 height 37
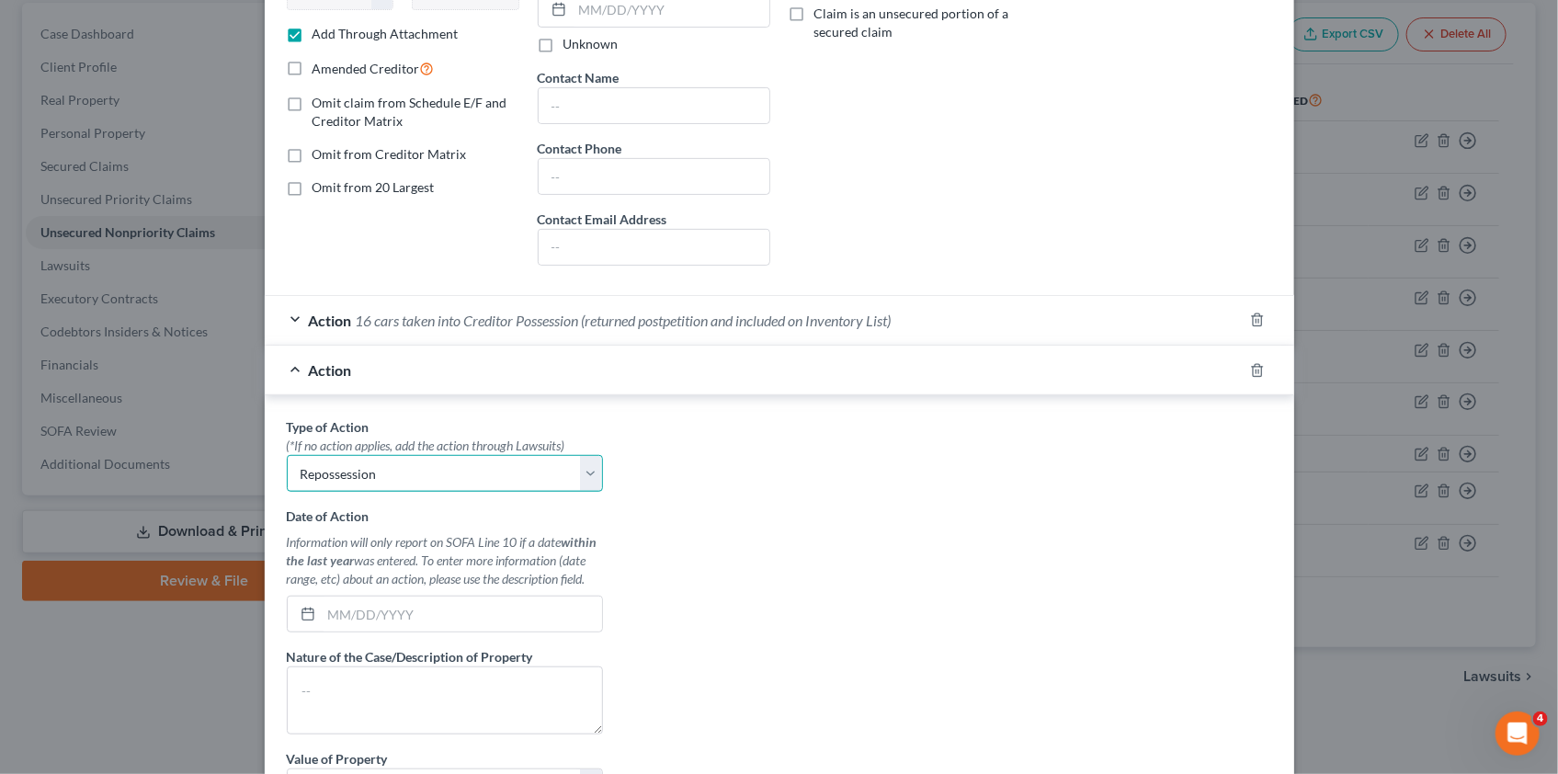
scroll to position [373, 0]
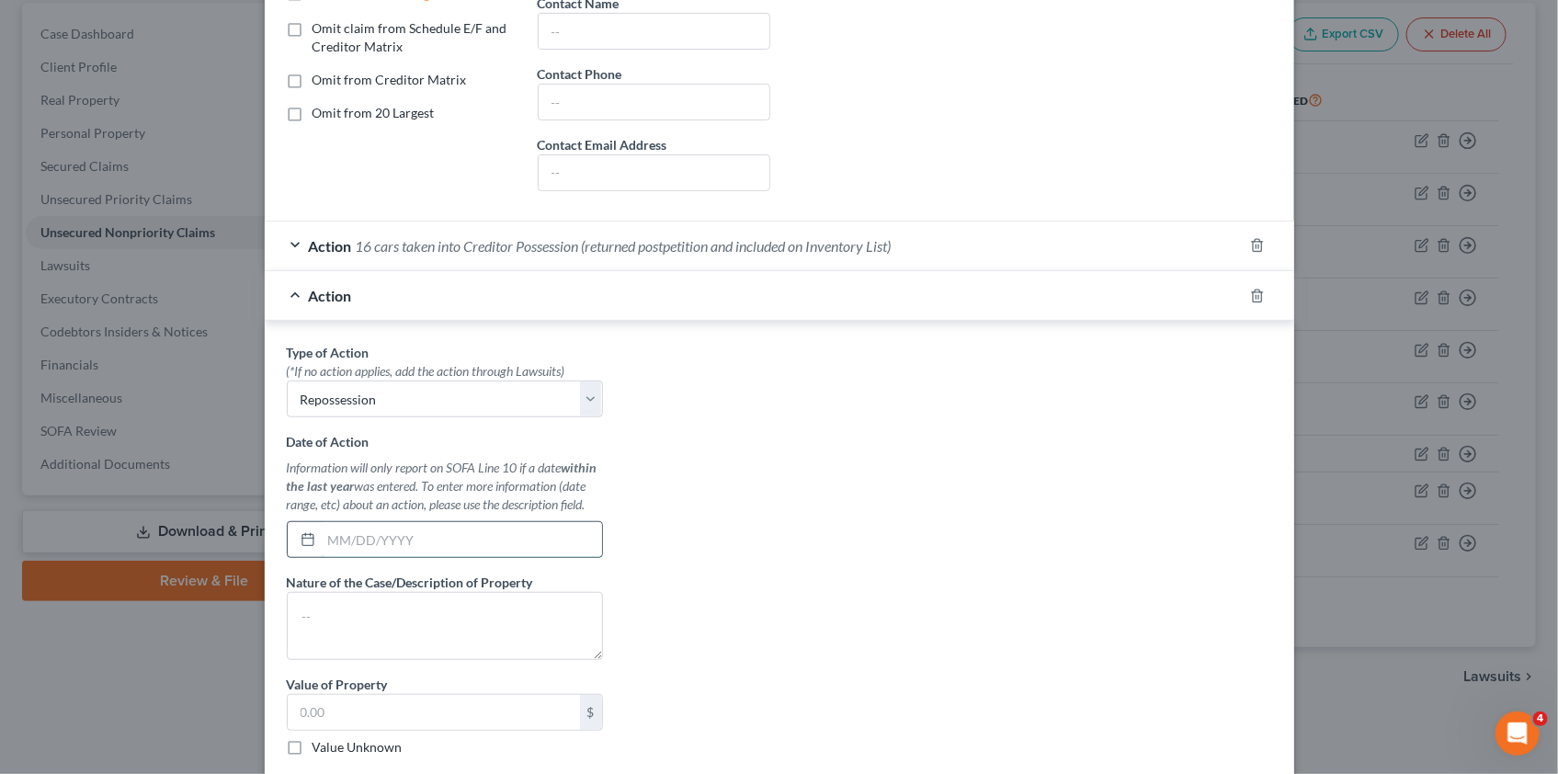
click at [342, 534] on input "text" at bounding box center [462, 539] width 280 height 35
type input "[DATE]"
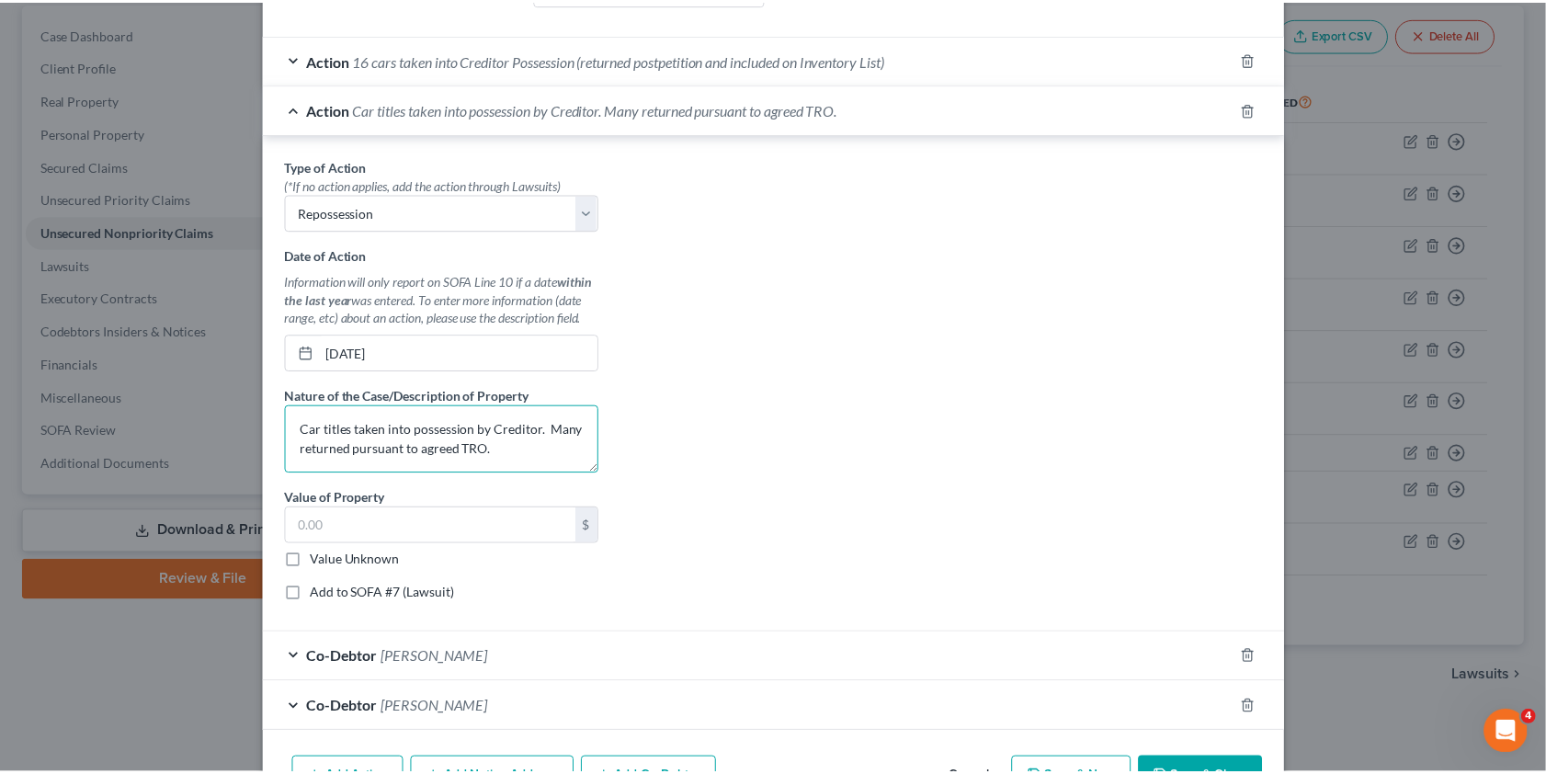
scroll to position [624, 0]
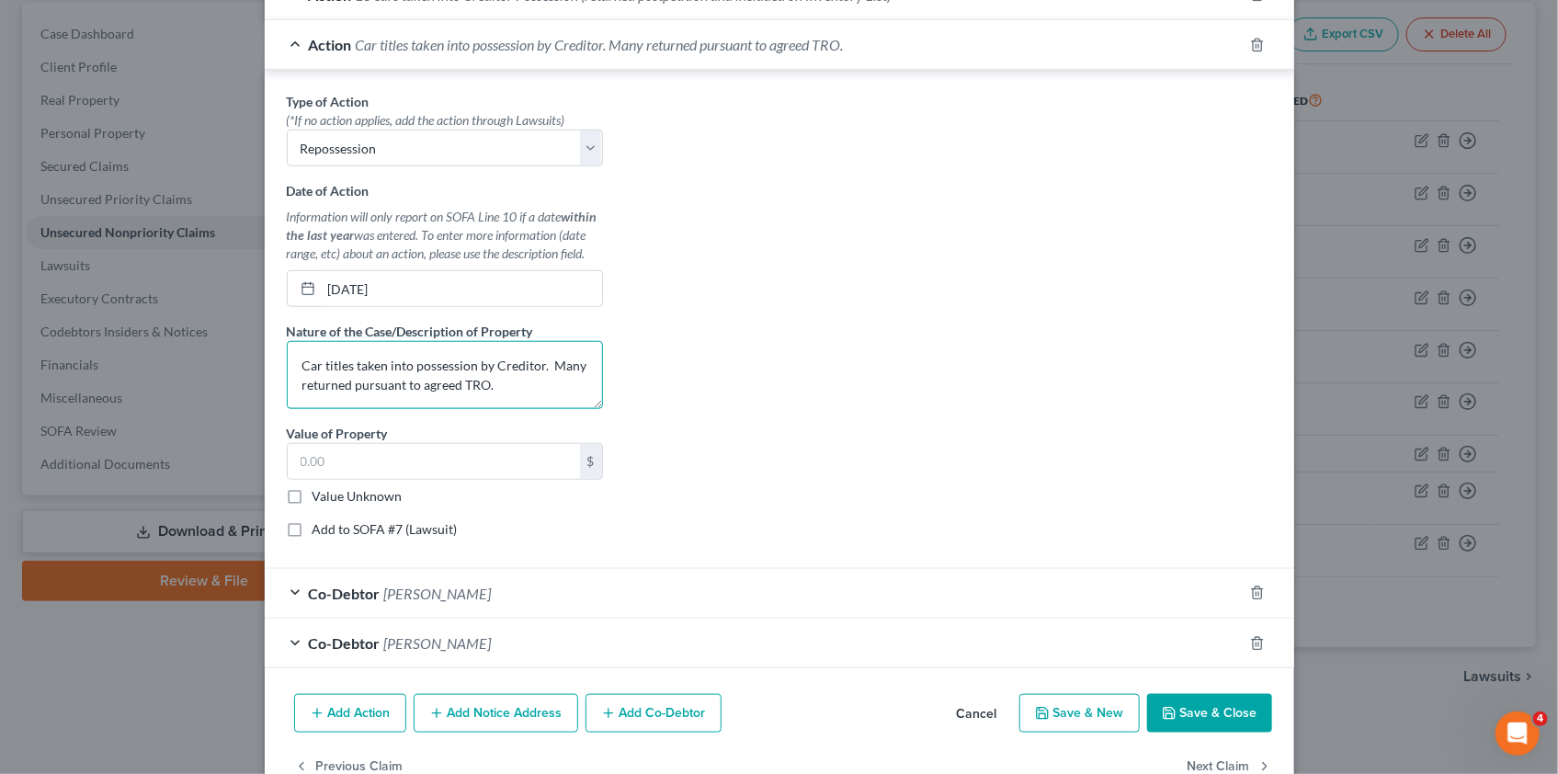
type textarea "Car titles taken into possession by Creditor. Many returned pursuant to agreed …"
click at [312, 494] on label "Value Unknown" at bounding box center [357, 496] width 90 height 18
click at [320, 494] on input "Value Unknown" at bounding box center [326, 493] width 12 height 12
checkbox input "true"
type input "0.00"
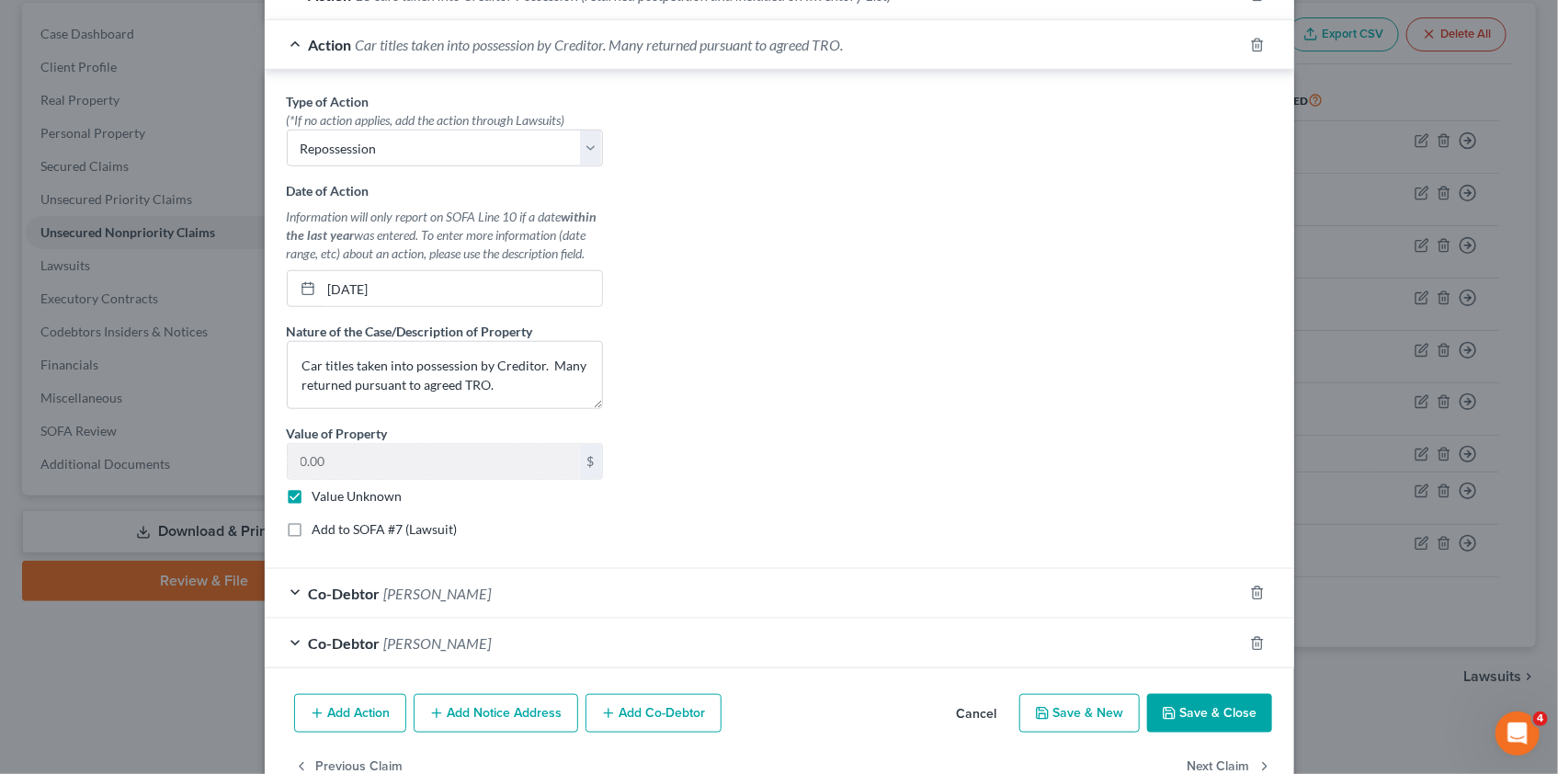
click at [1221, 709] on button "Save & Close" at bounding box center [1209, 713] width 125 height 39
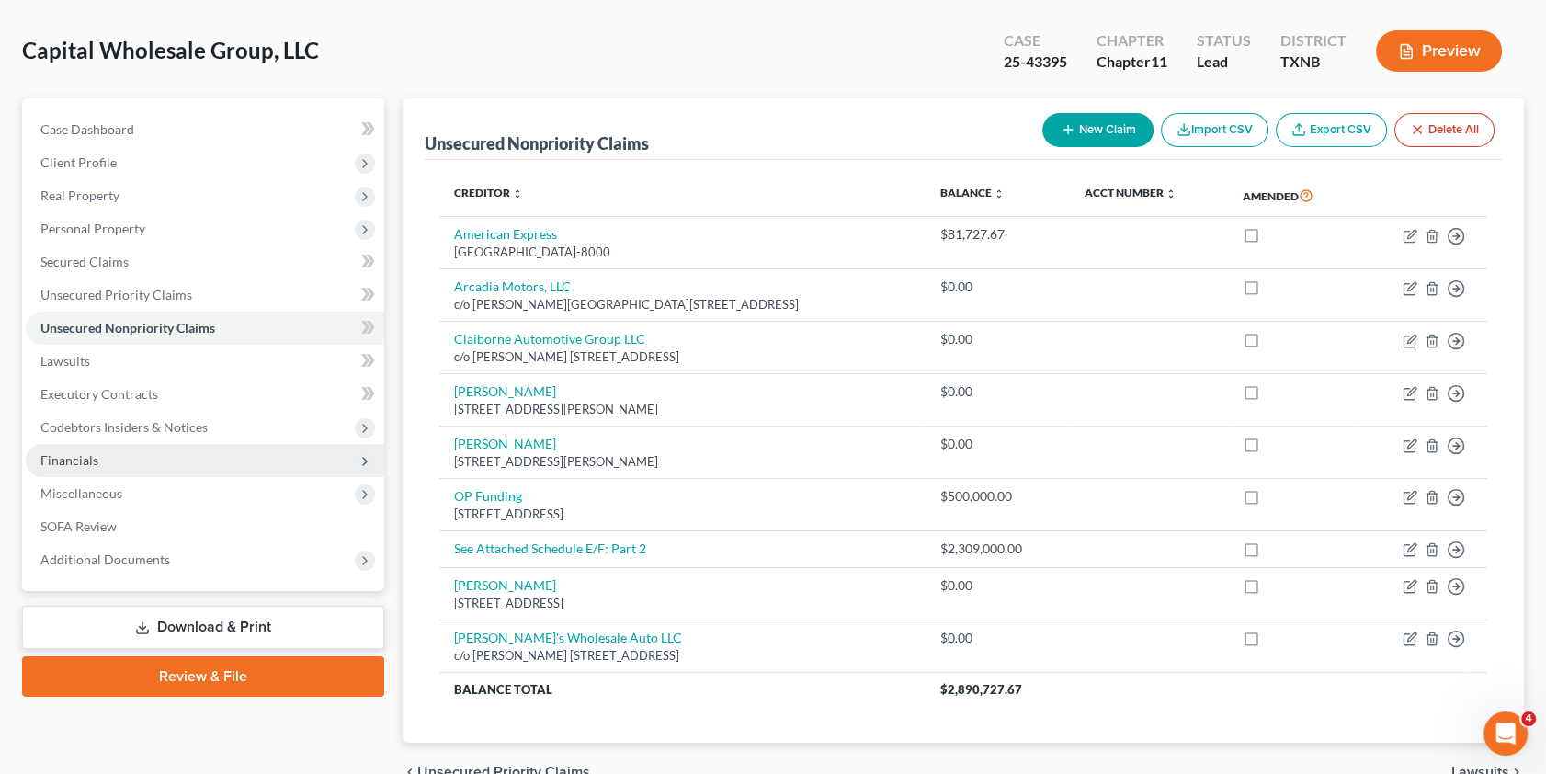
scroll to position [0, 0]
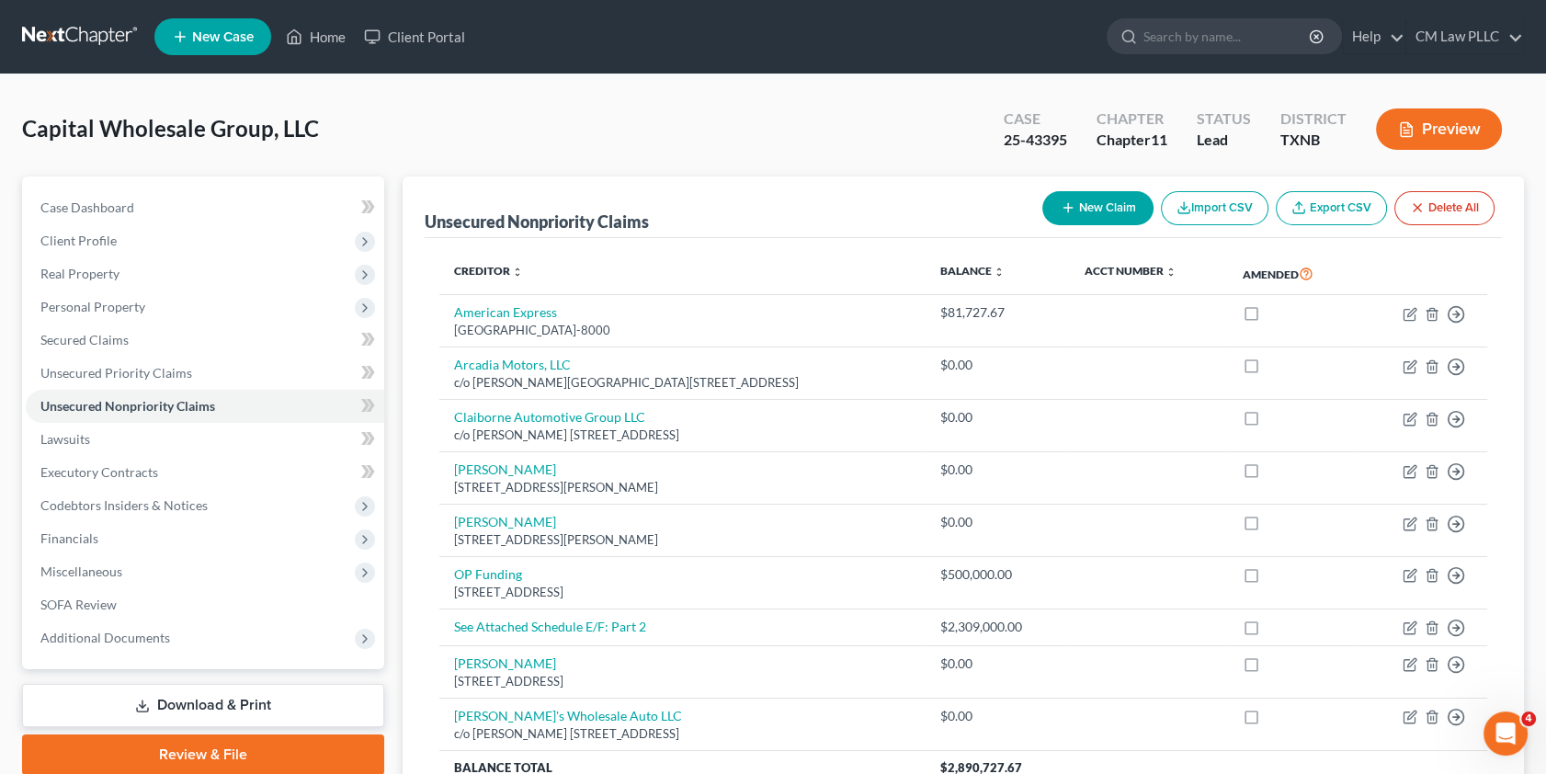
click at [1437, 124] on button "Preview" at bounding box center [1439, 128] width 126 height 41
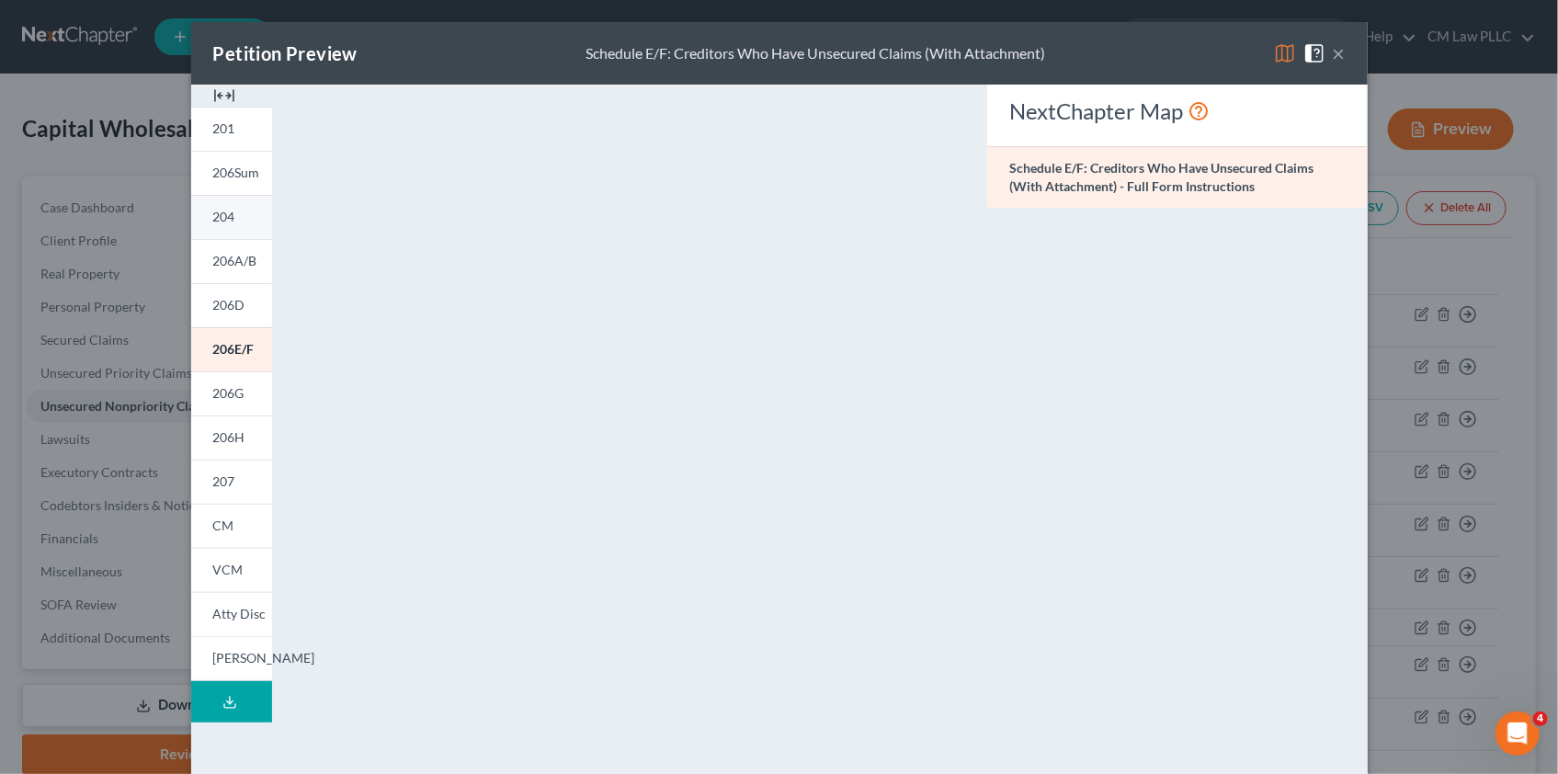
click at [224, 219] on span "204" at bounding box center [224, 217] width 22 height 16
click at [234, 257] on span "206A/B" at bounding box center [235, 261] width 44 height 16
click at [1277, 52] on img at bounding box center [1285, 53] width 22 height 22
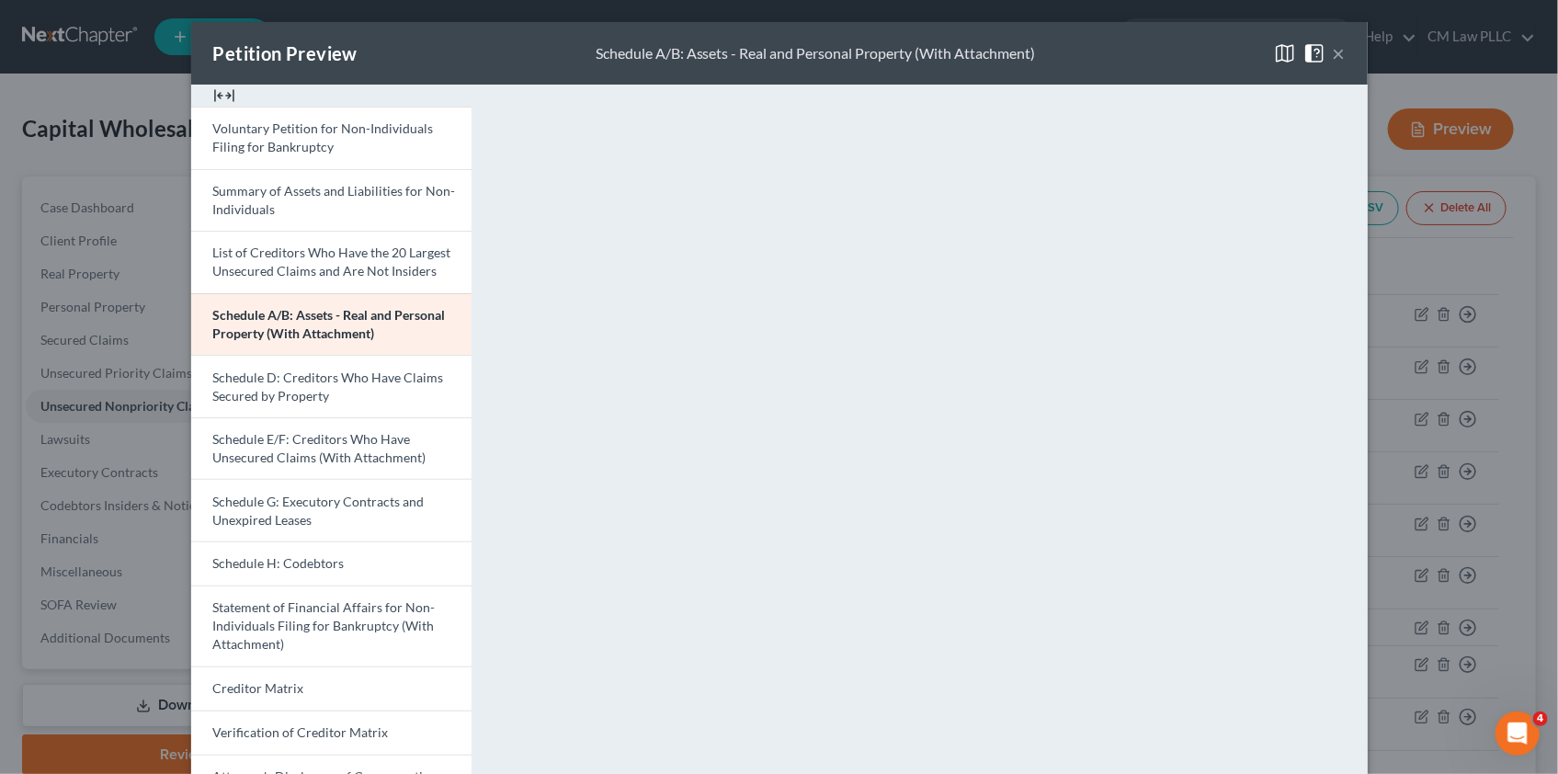
click at [1333, 54] on button "×" at bounding box center [1339, 53] width 13 height 22
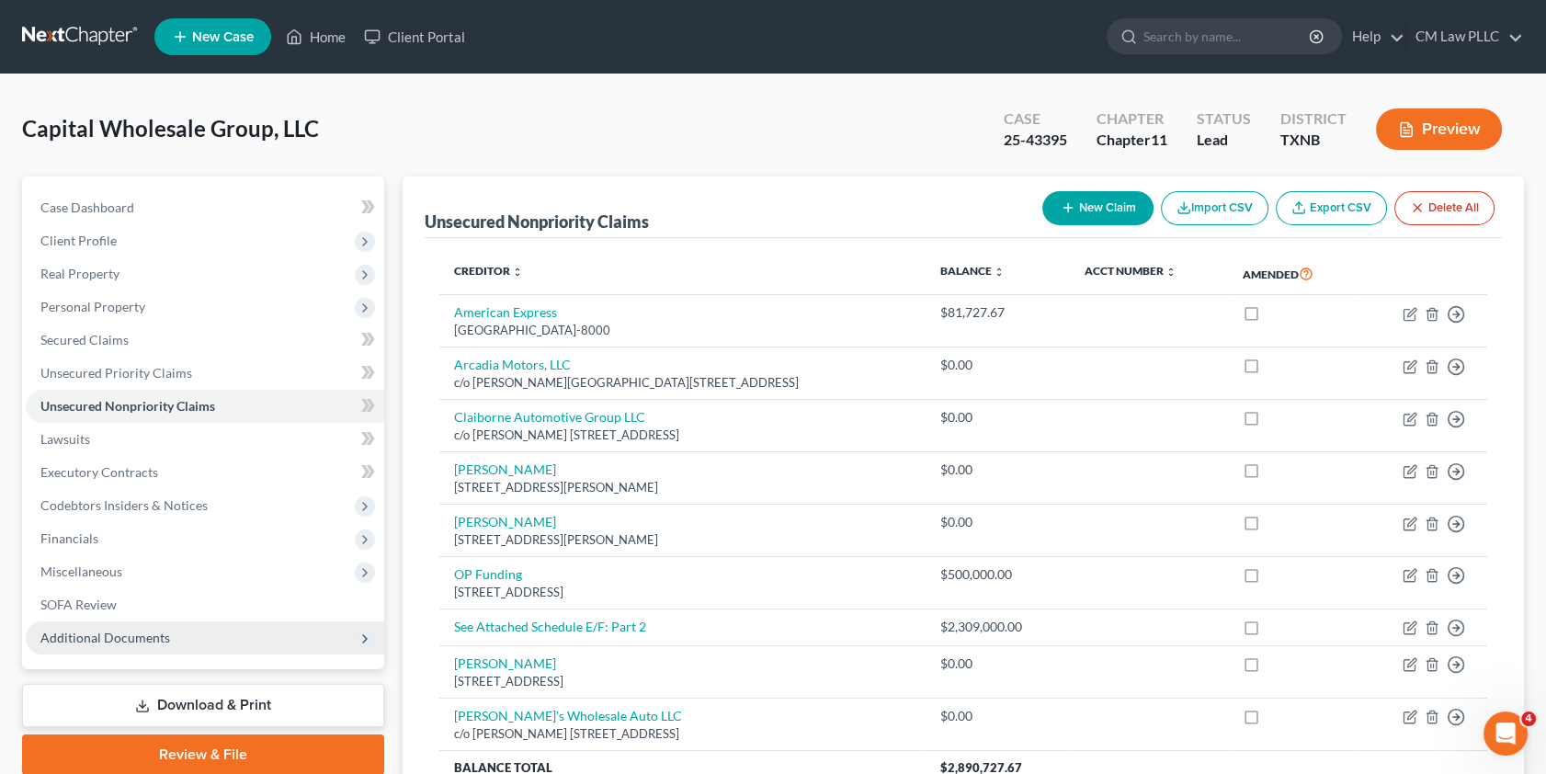
click at [129, 640] on span "Additional Documents" at bounding box center [105, 638] width 130 height 16
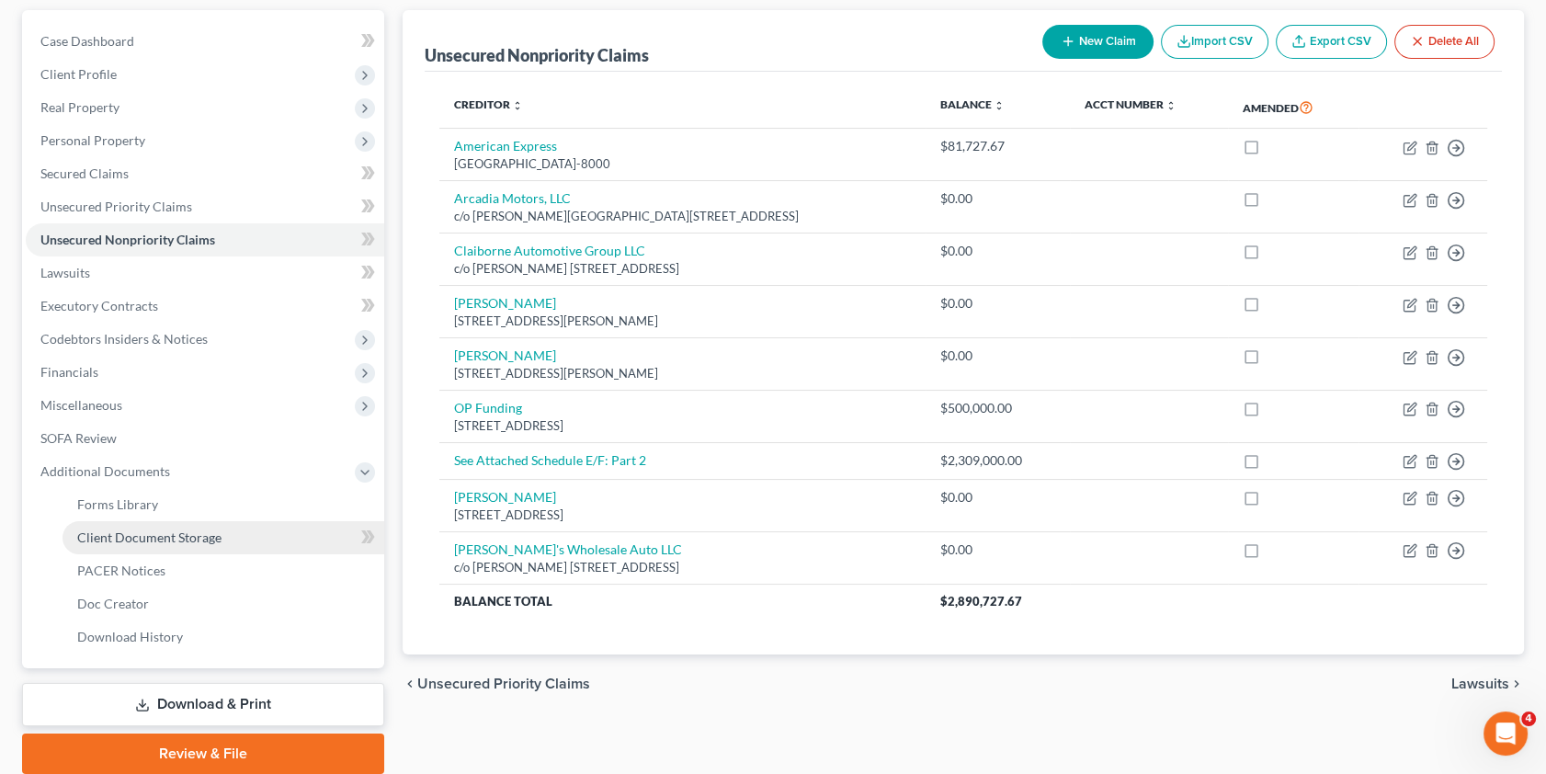
click at [171, 532] on span "Client Document Storage" at bounding box center [149, 537] width 144 height 16
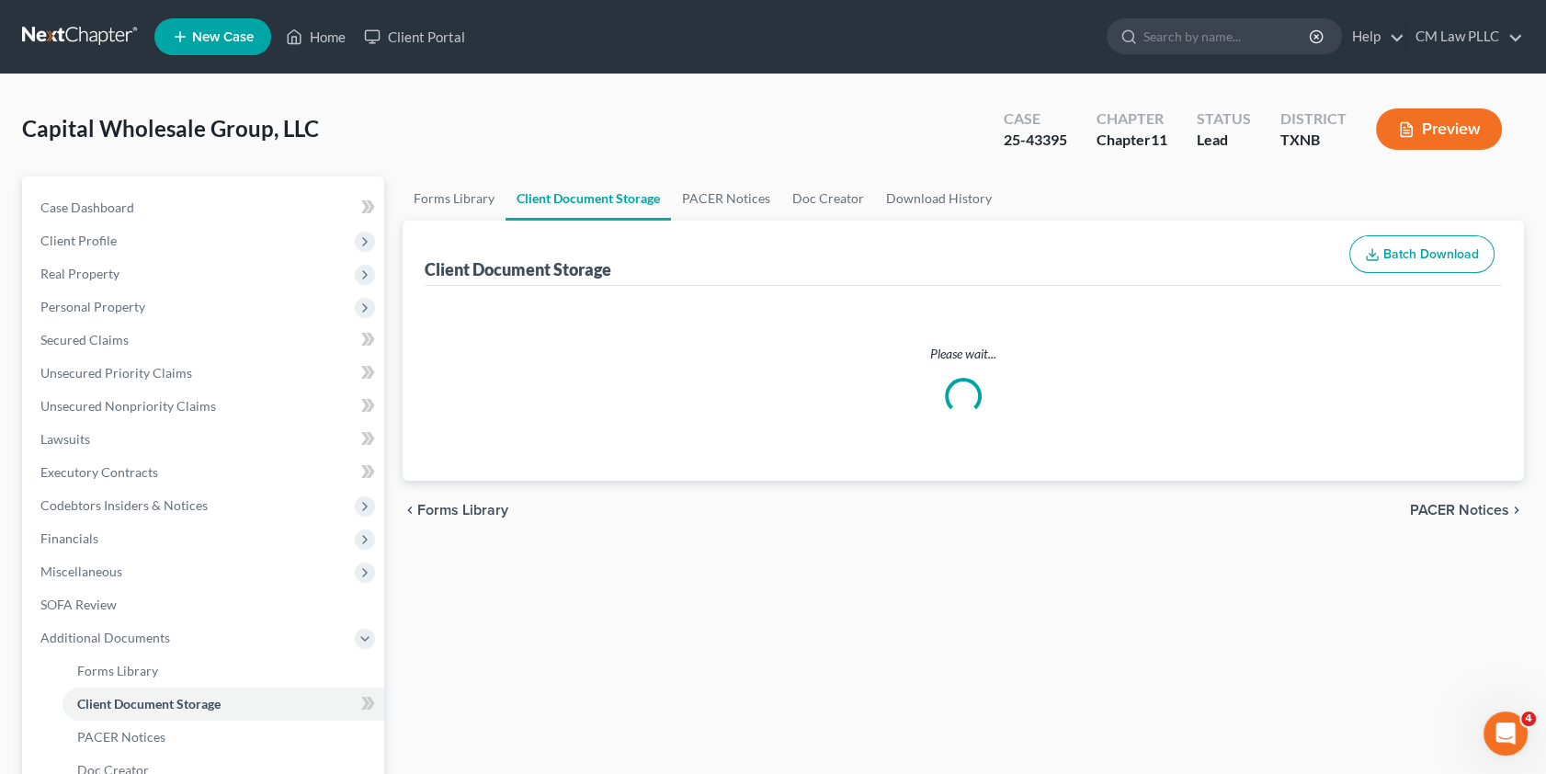
select select "2"
select select "5"
select select "3"
select select "8"
select select "3"
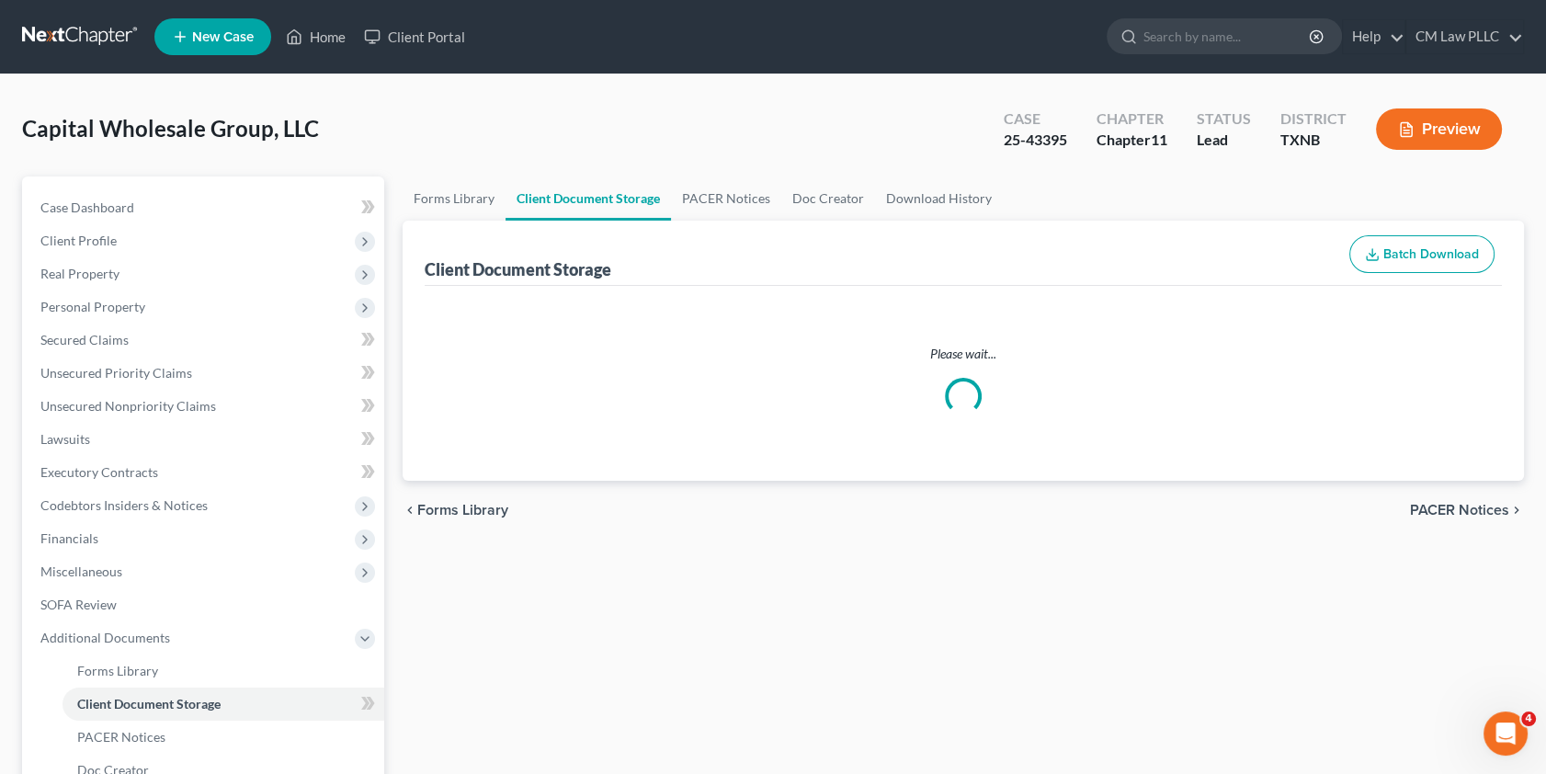
select select "5"
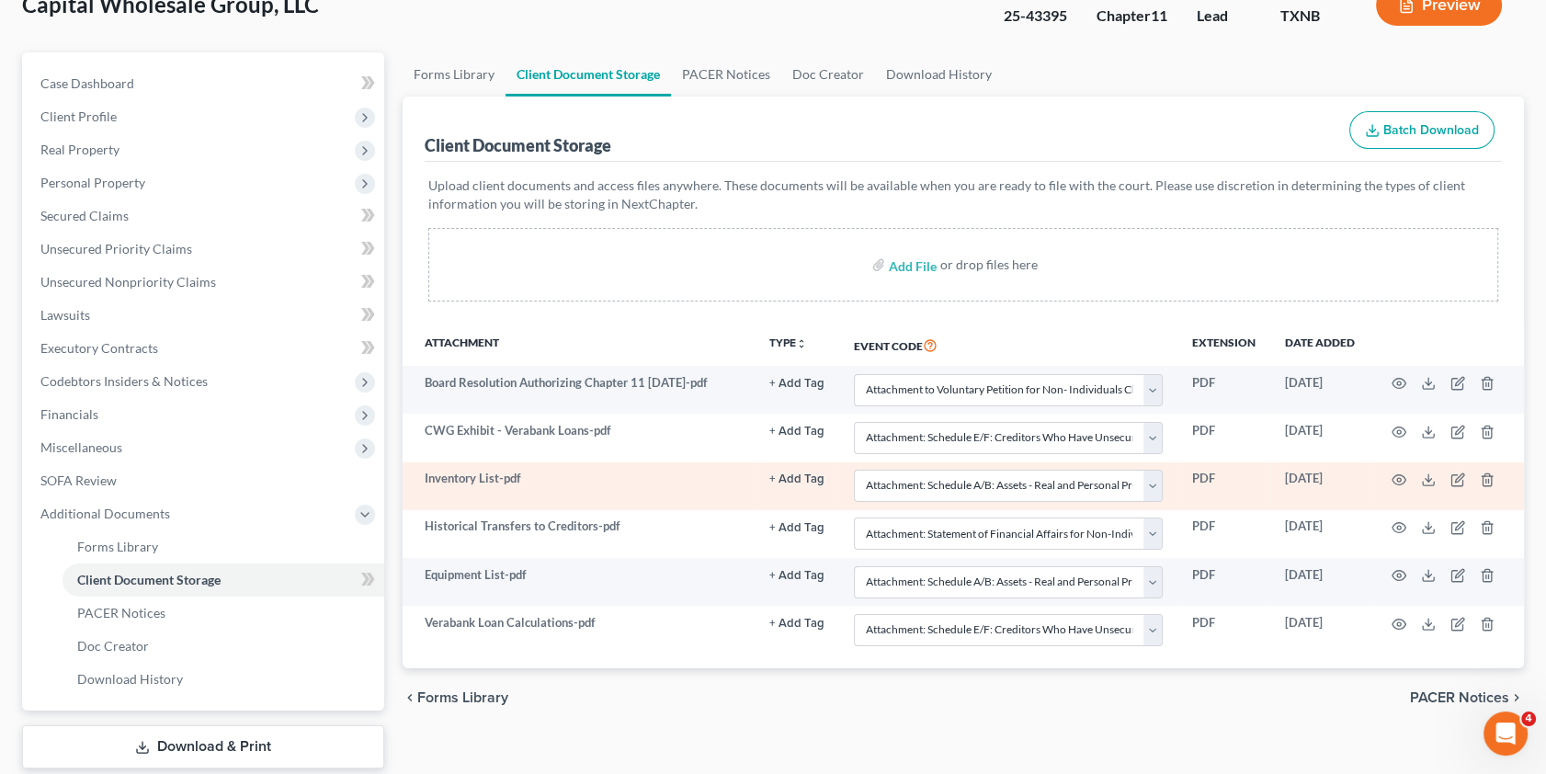
scroll to position [166, 0]
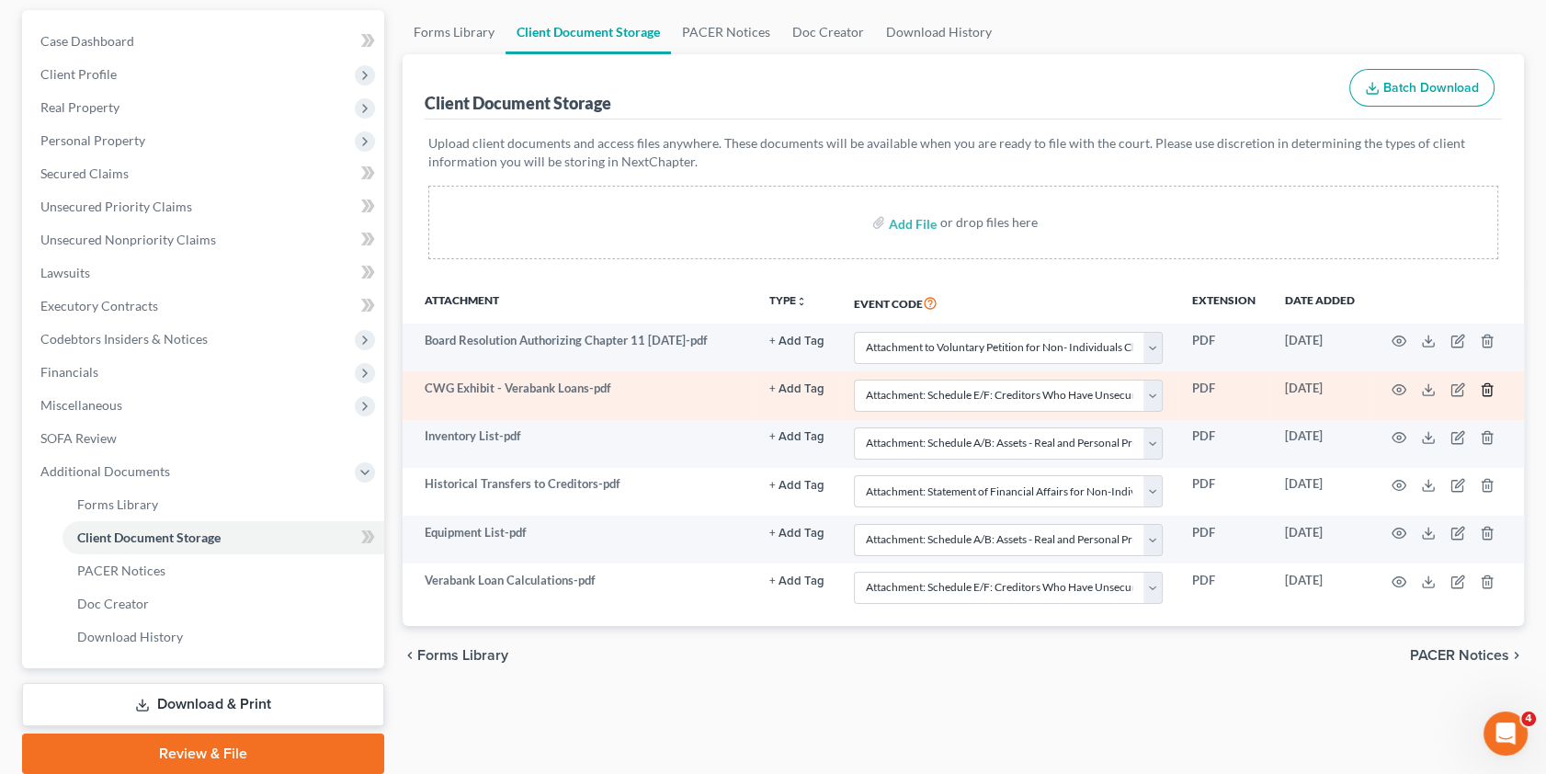
click at [1486, 389] on line "button" at bounding box center [1486, 391] width 0 height 4
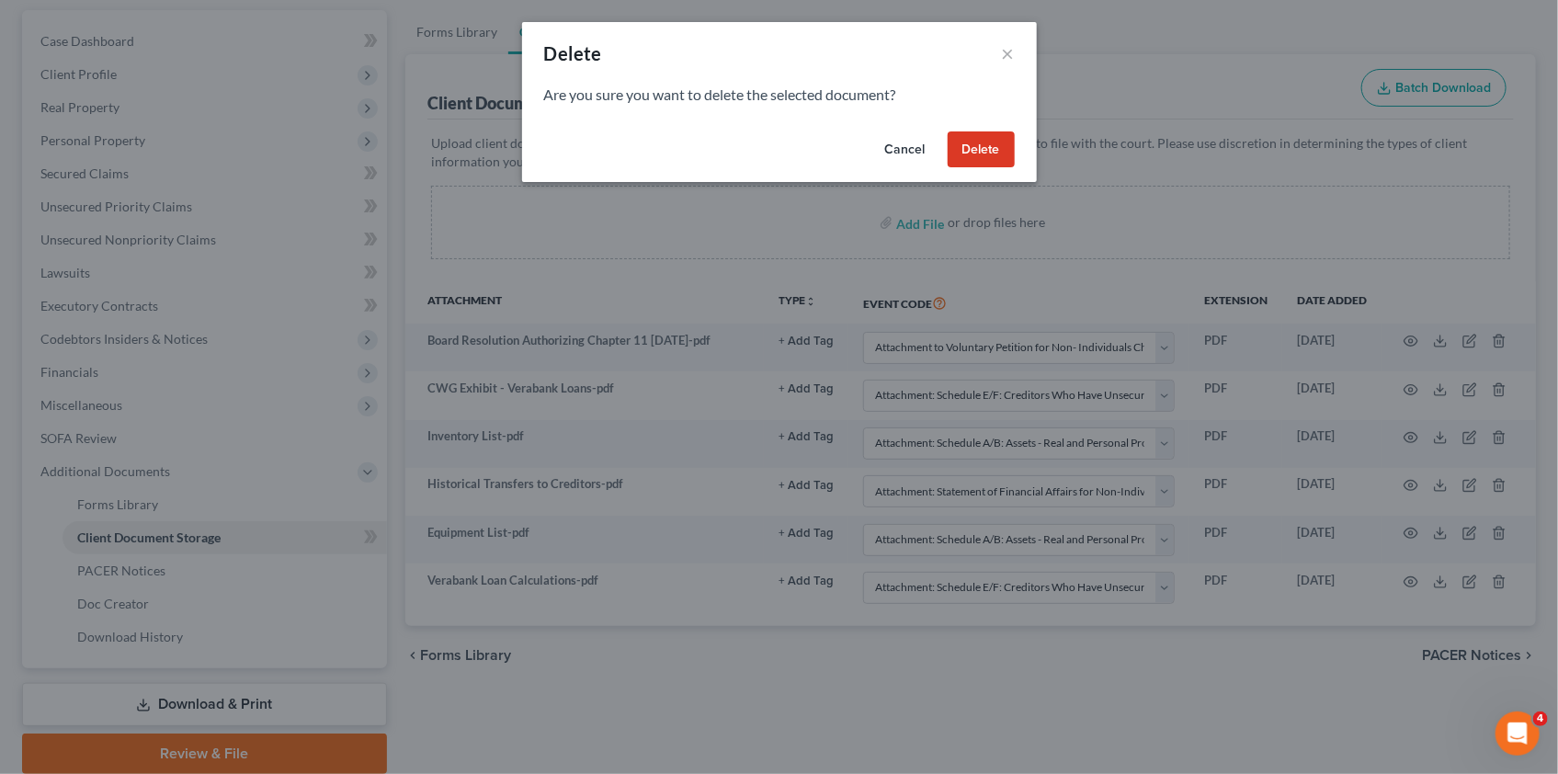
click at [992, 142] on button "Delete" at bounding box center [981, 149] width 67 height 37
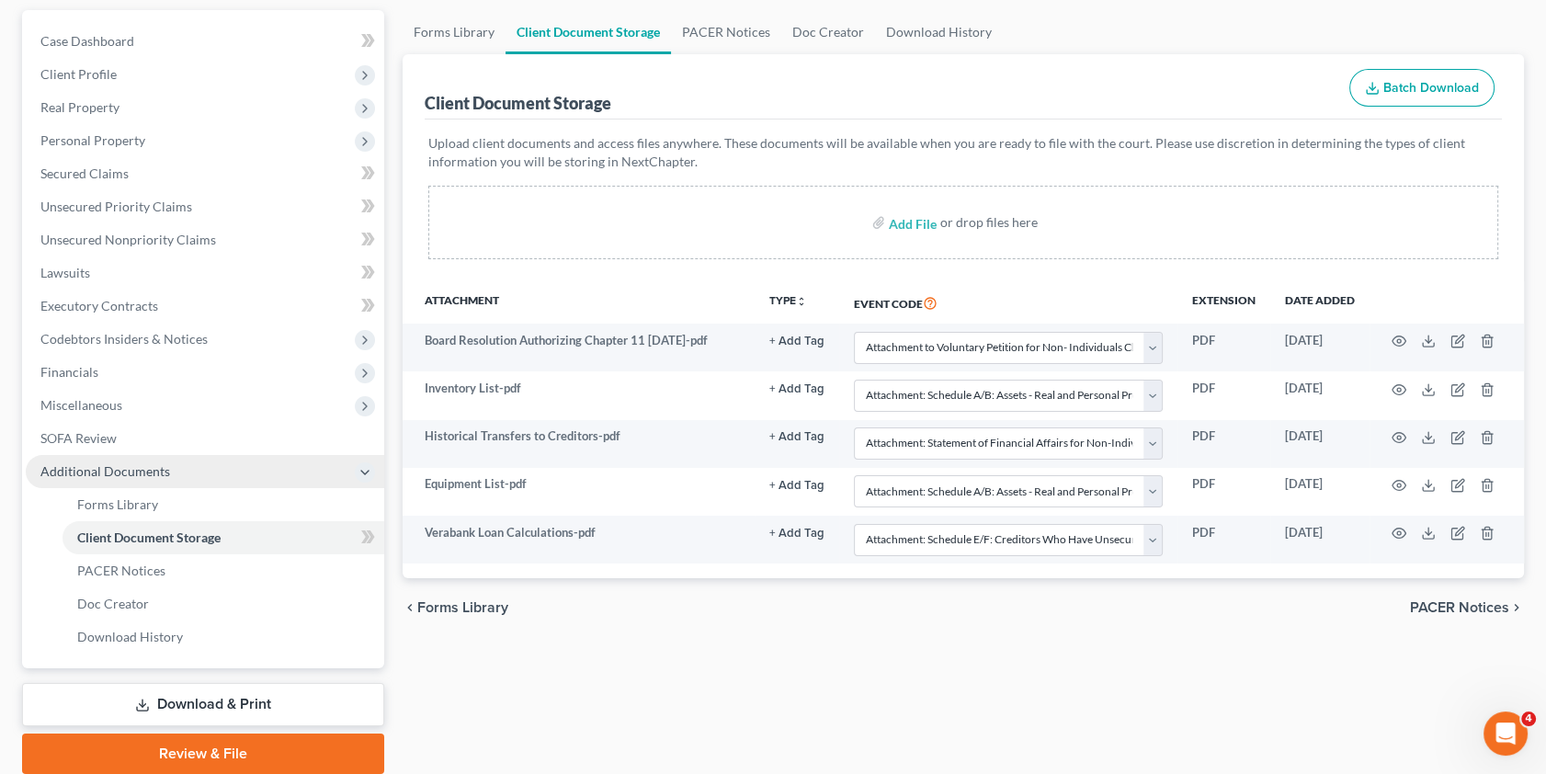
click at [126, 471] on span "Additional Documents" at bounding box center [105, 471] width 130 height 16
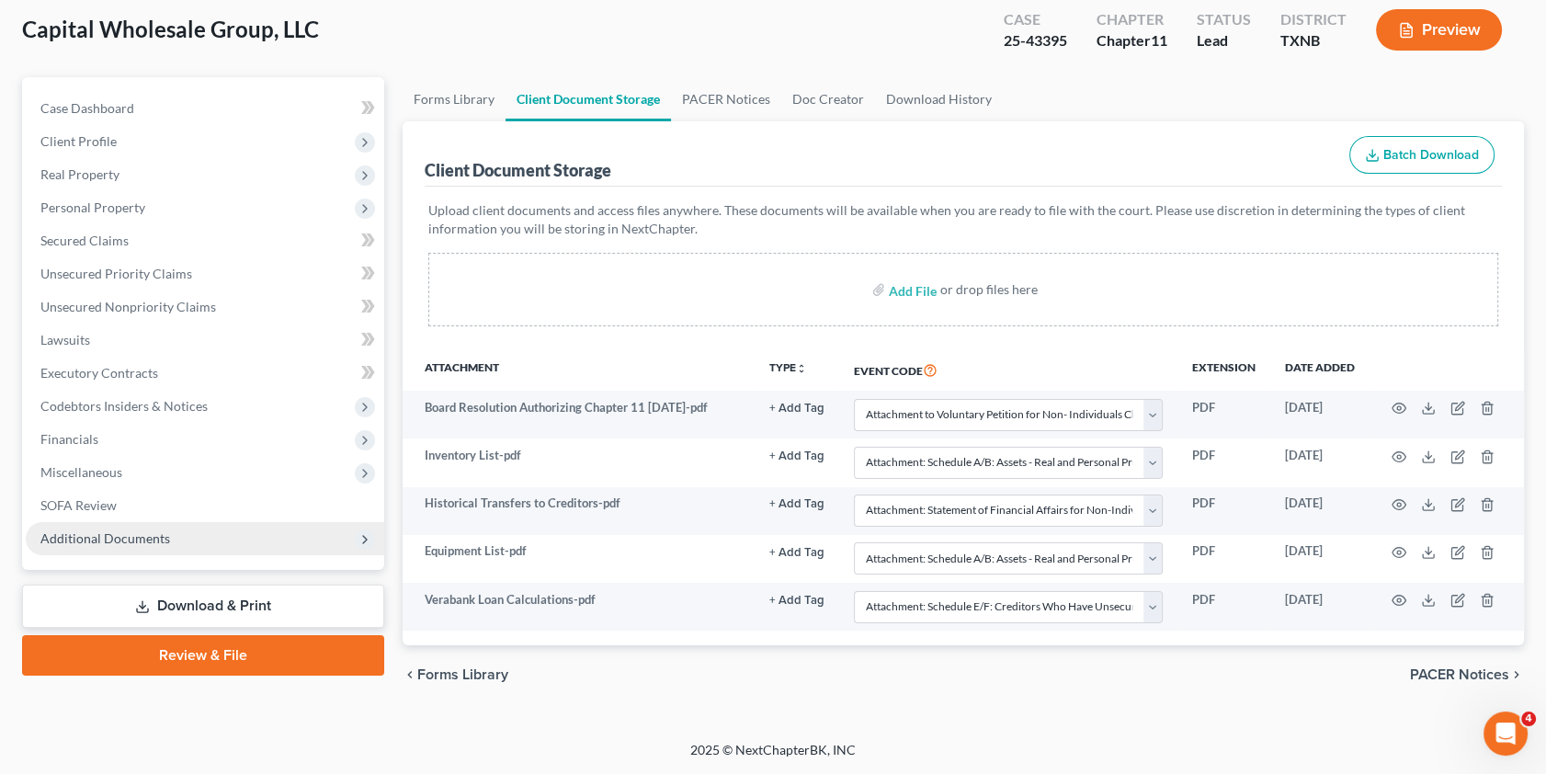
scroll to position [97, 0]
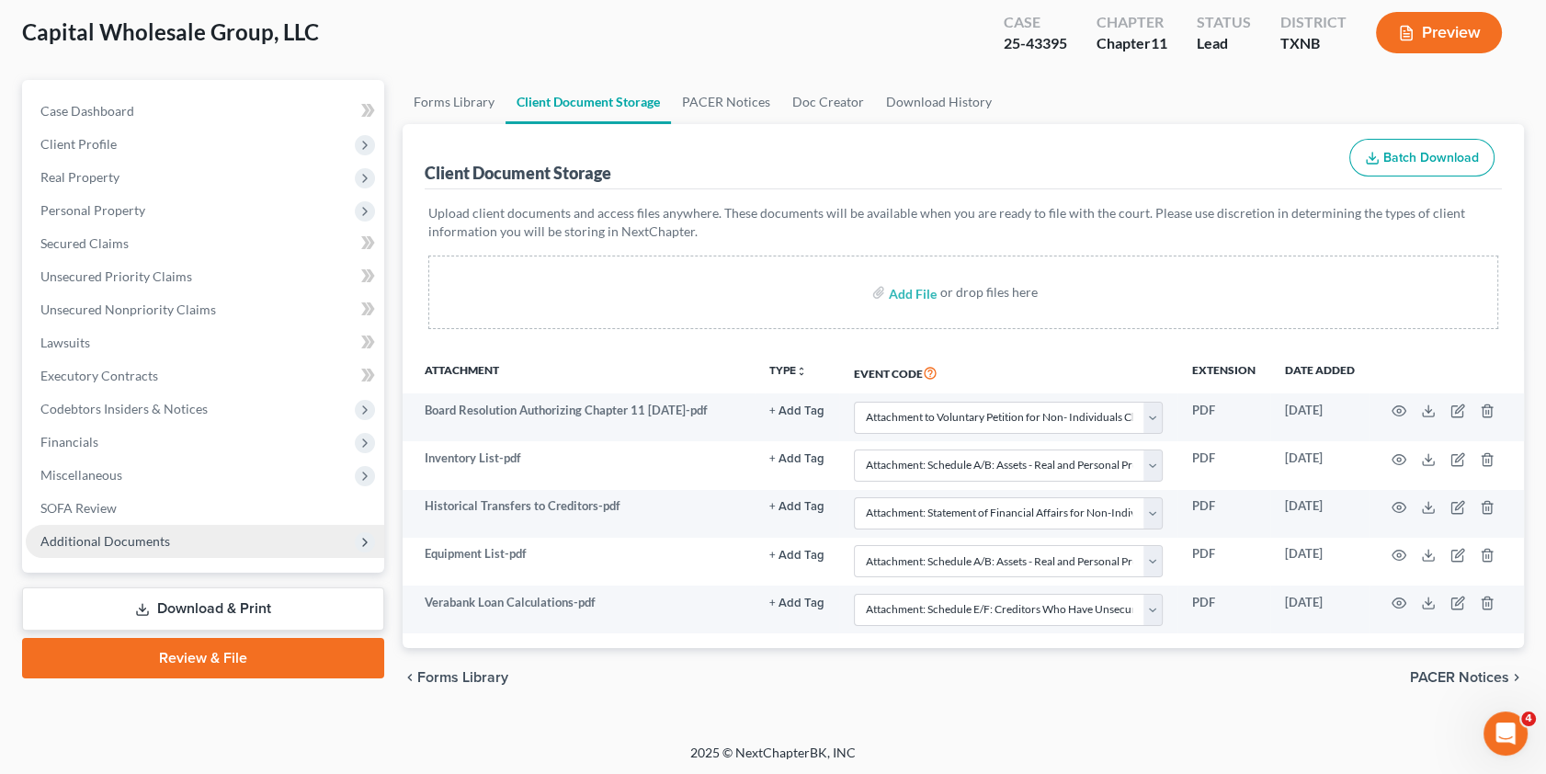
click at [126, 539] on span "Additional Documents" at bounding box center [105, 541] width 130 height 16
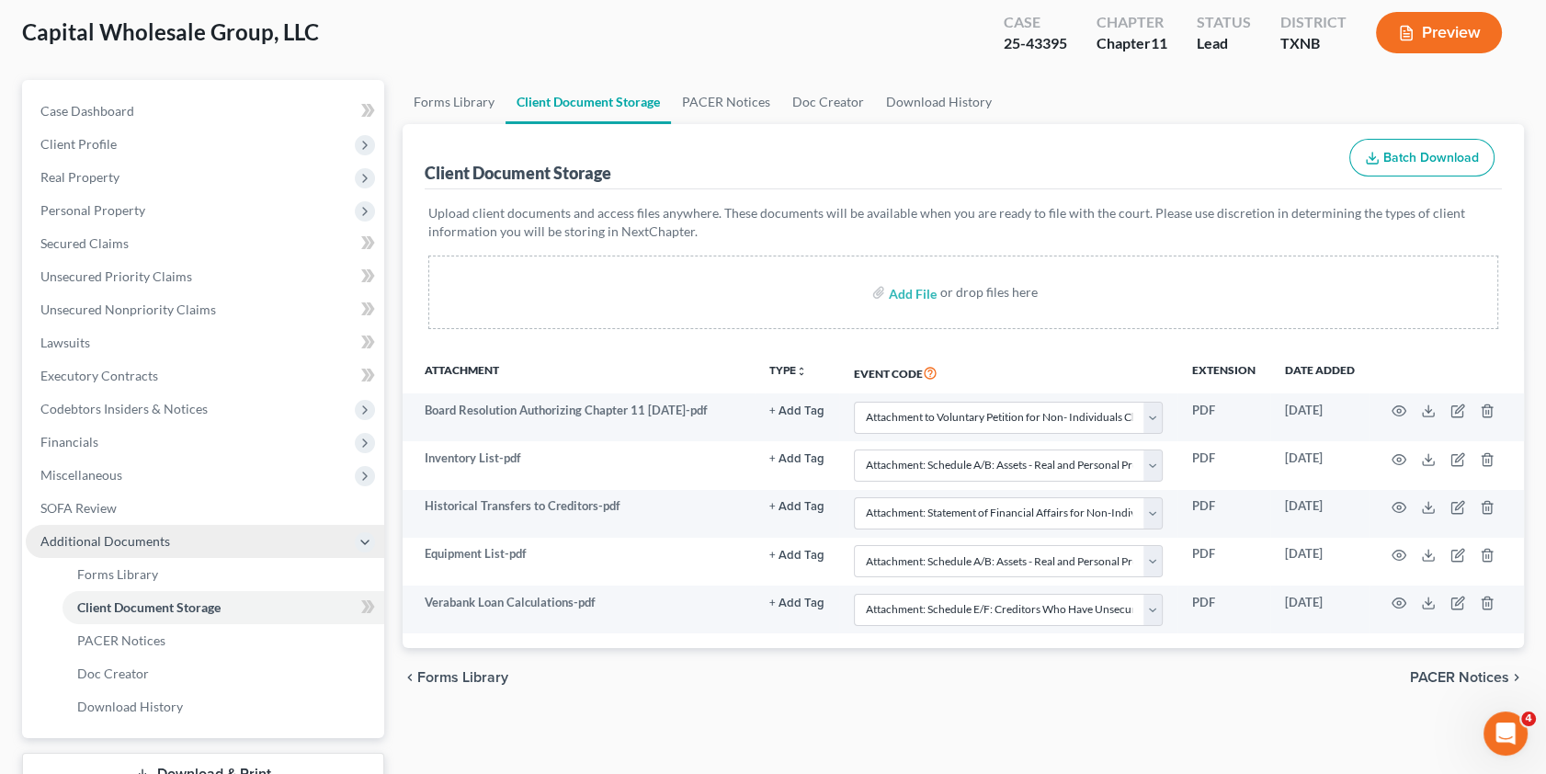
scroll to position [166, 0]
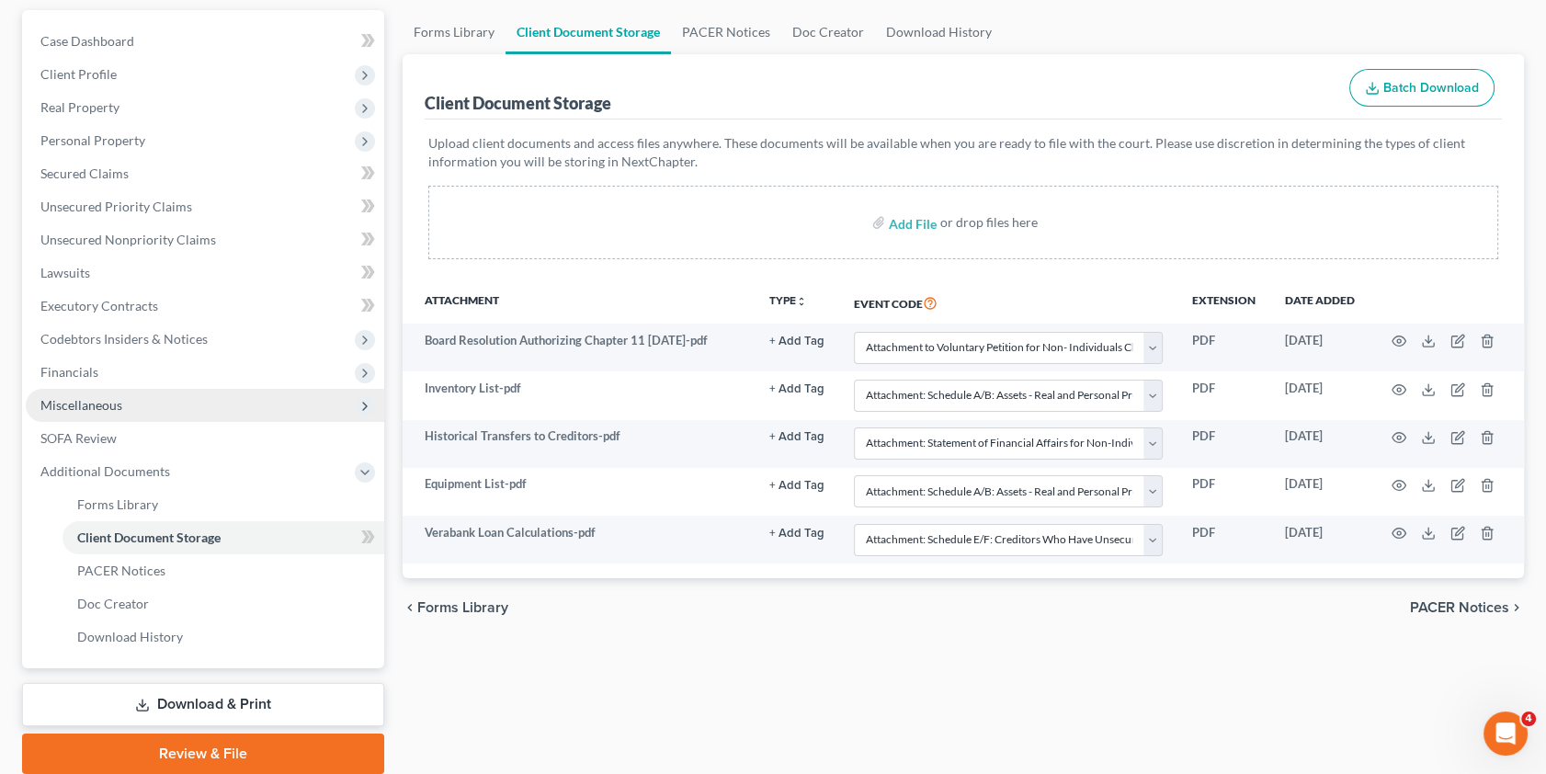
click at [84, 403] on span "Miscellaneous" at bounding box center [81, 405] width 82 height 16
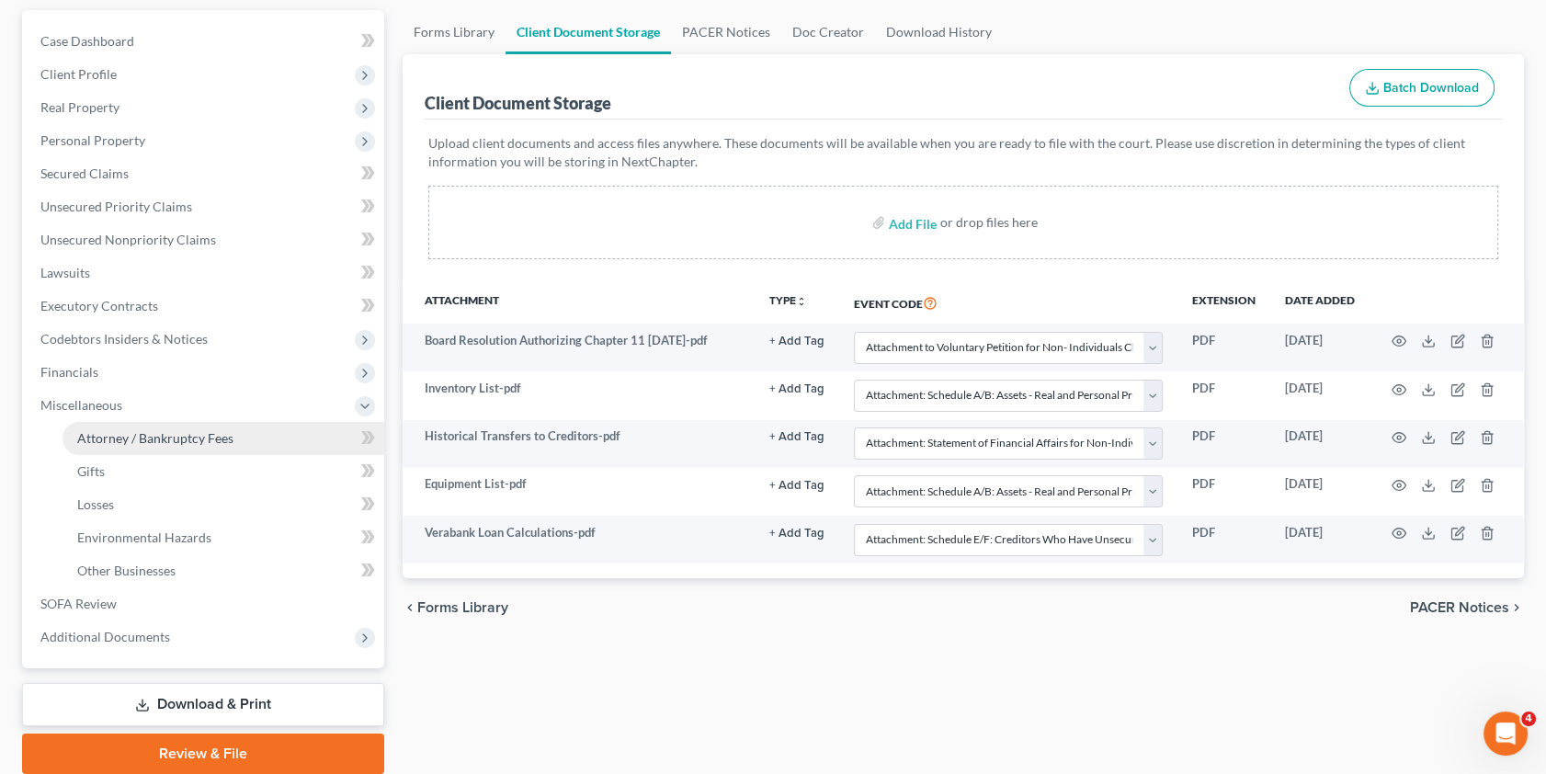
click at [118, 436] on span "Attorney / Bankruptcy Fees" at bounding box center [155, 438] width 156 height 16
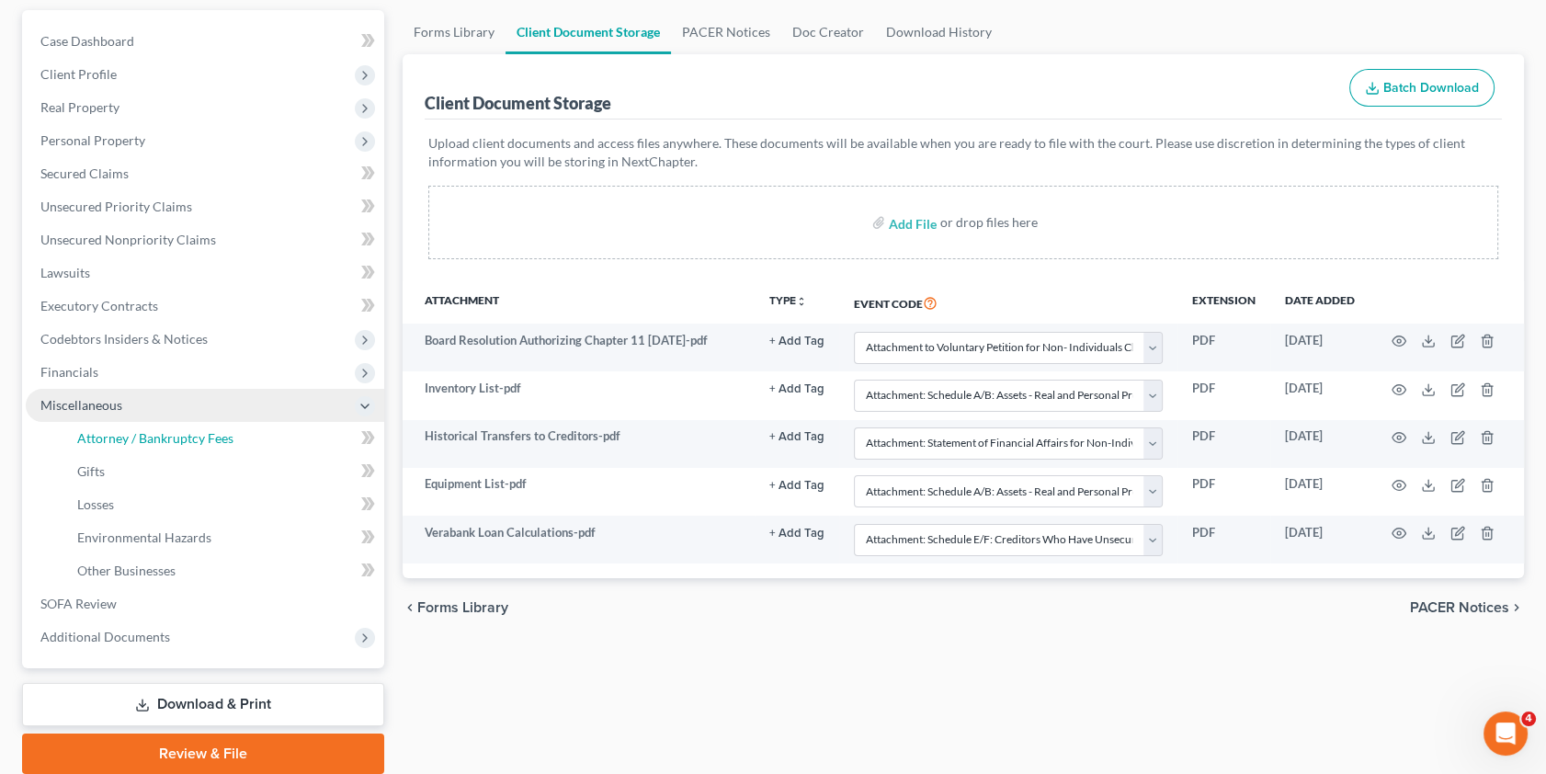
select select "0"
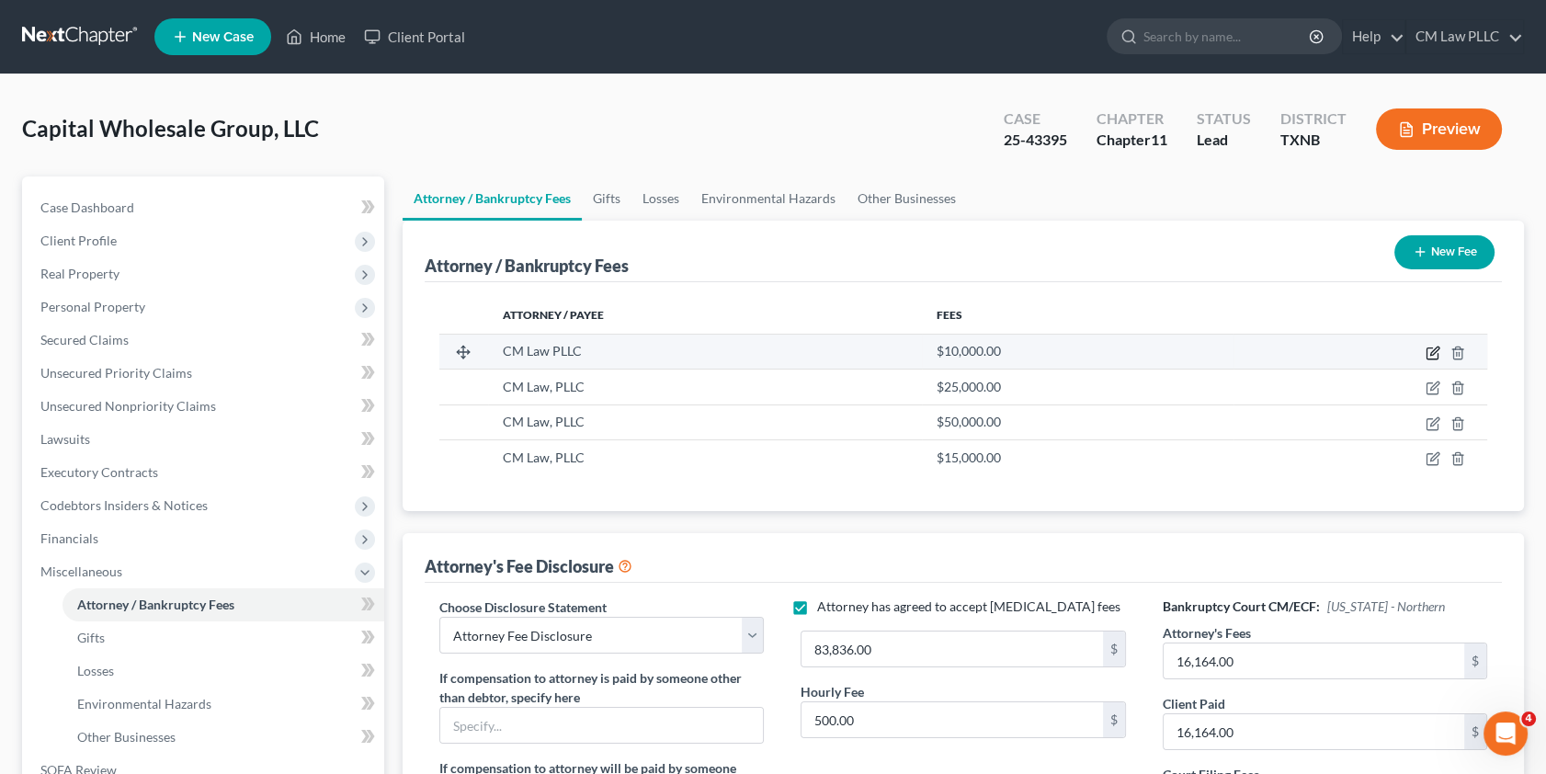
click at [1426, 349] on icon "button" at bounding box center [1431, 353] width 11 height 11
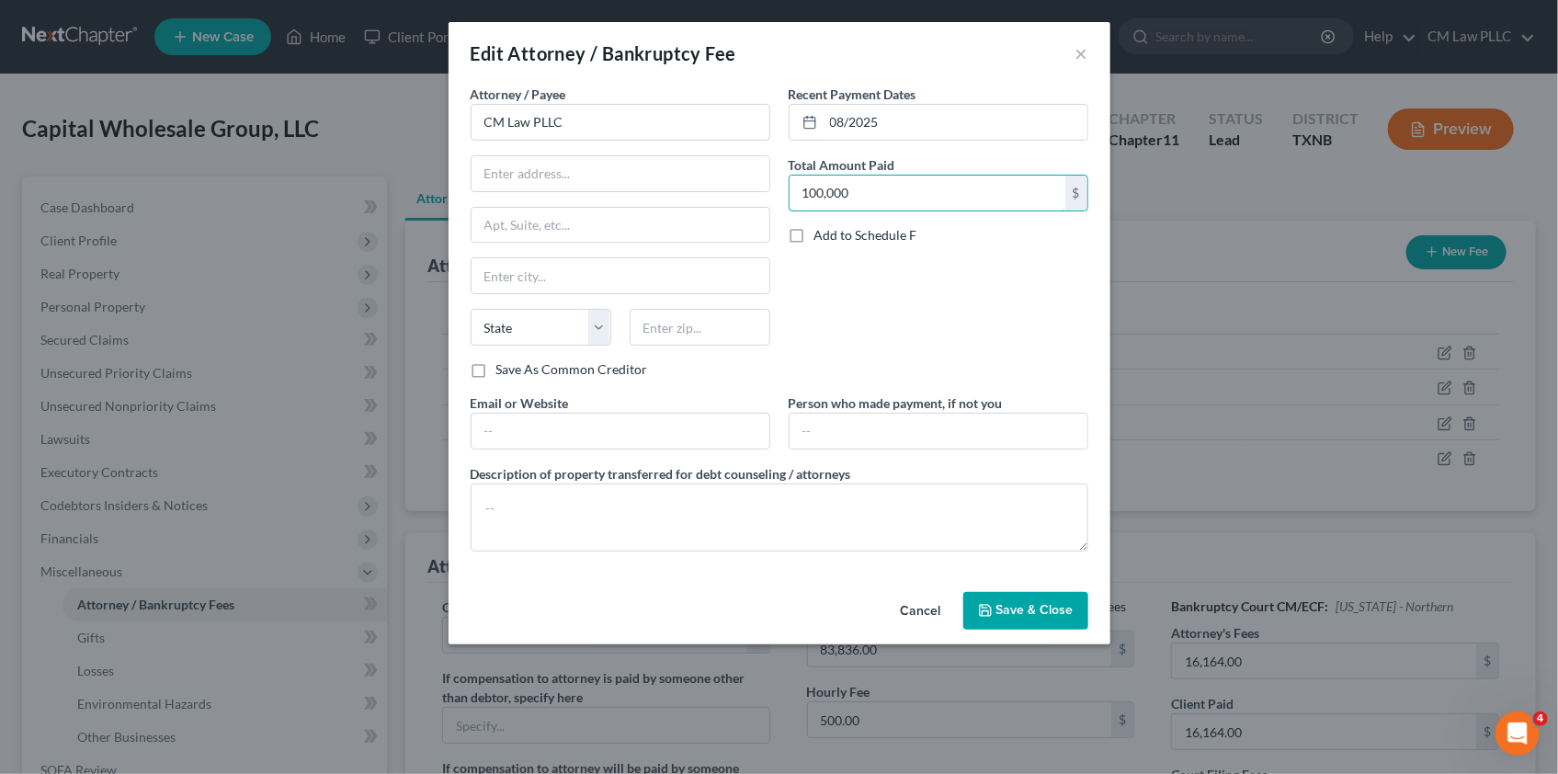
type input "100,000"
click at [1033, 608] on span "Save & Close" at bounding box center [1034, 611] width 77 height 16
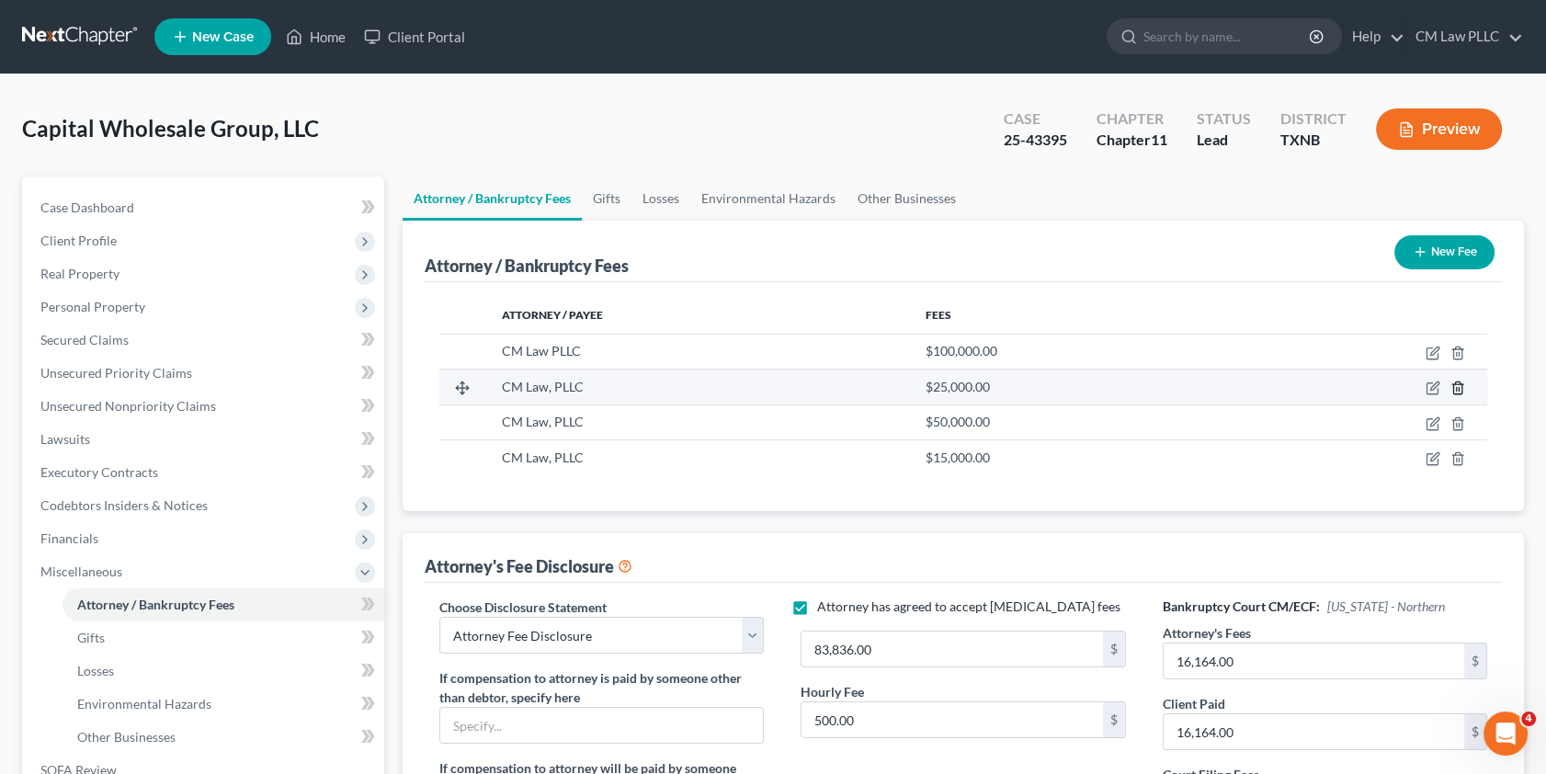
click at [1461, 386] on icon "button" at bounding box center [1457, 388] width 8 height 12
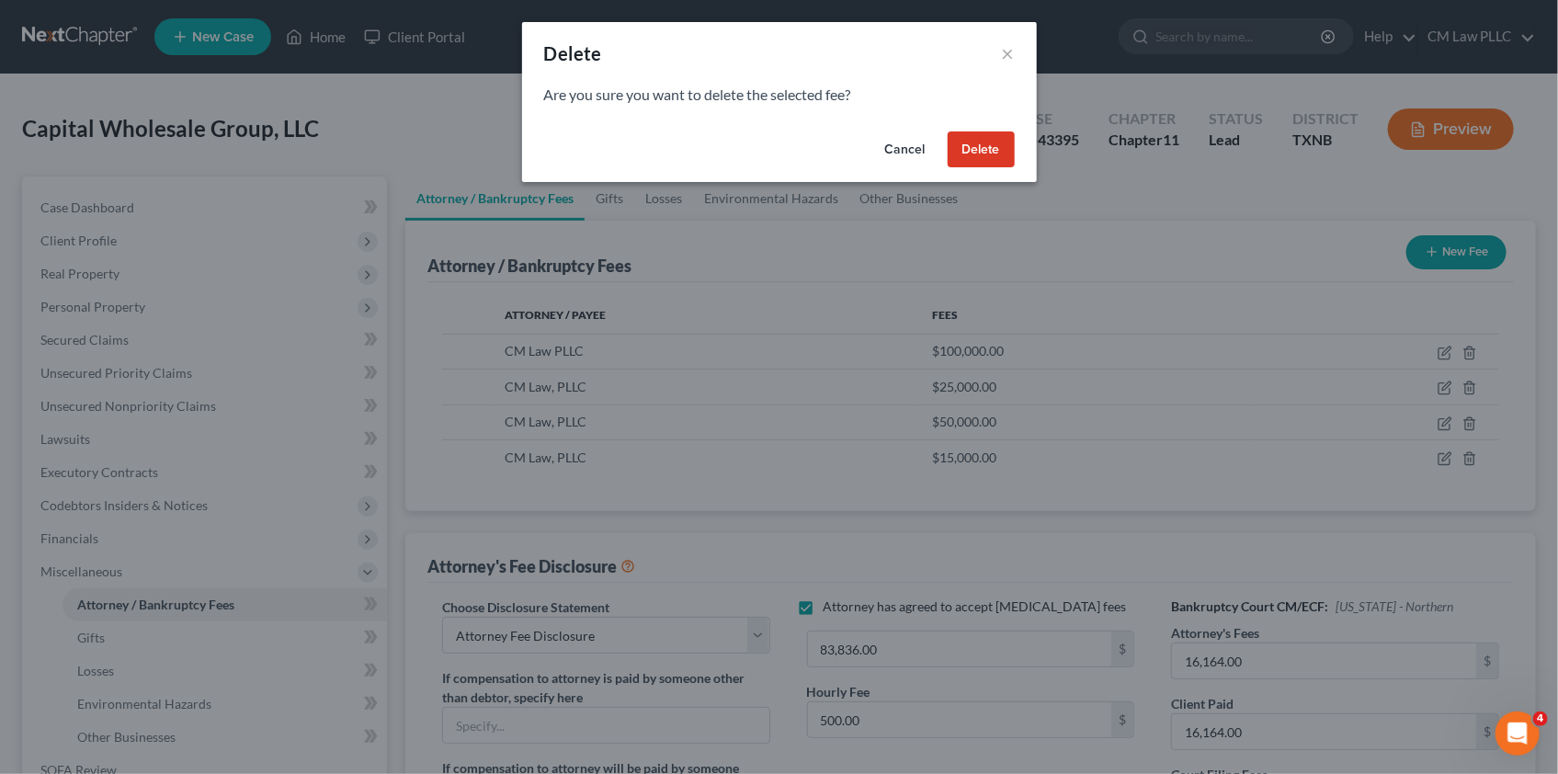
click at [986, 156] on button "Delete" at bounding box center [981, 149] width 67 height 37
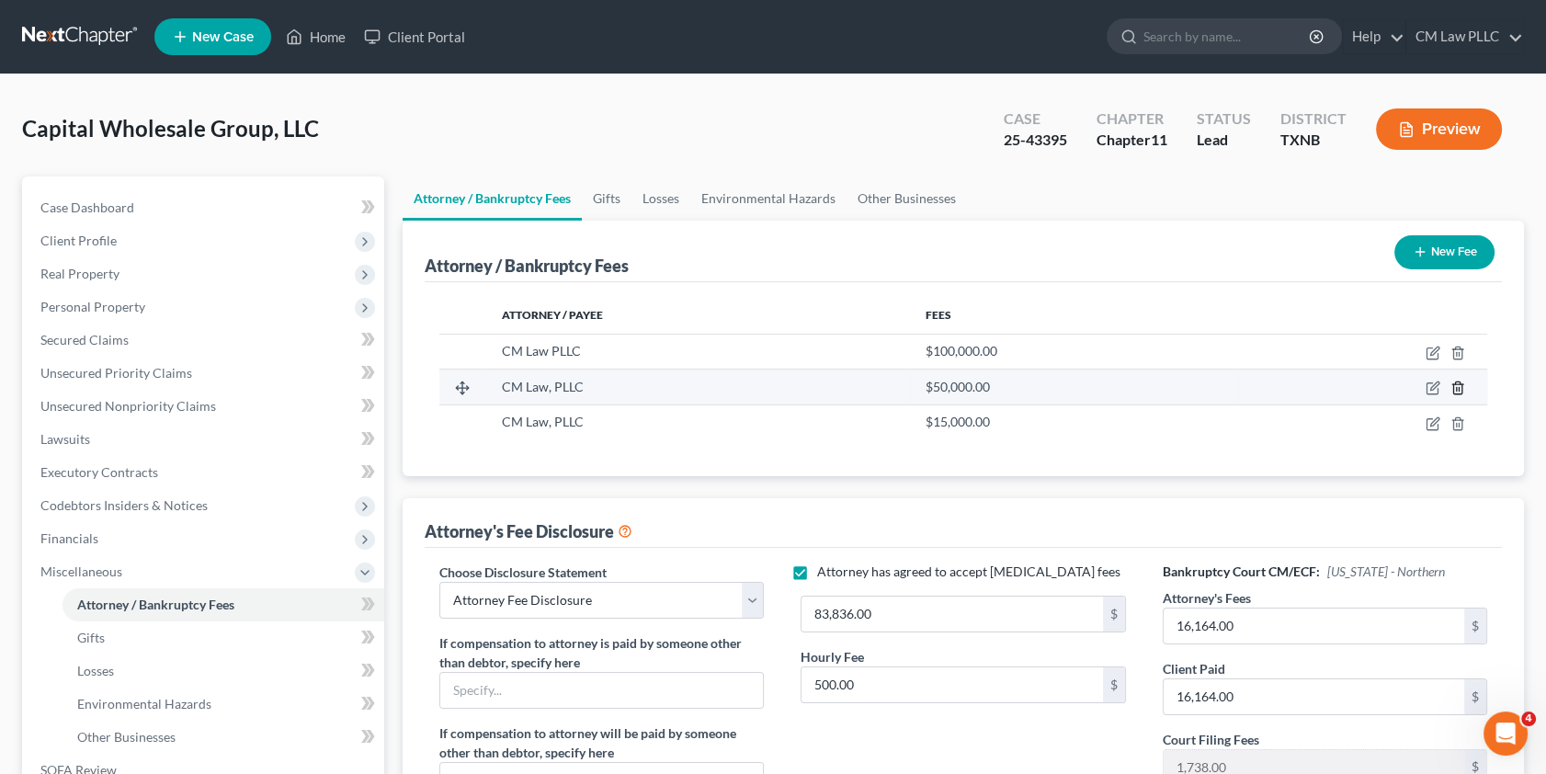
click at [1455, 386] on icon "button" at bounding box center [1457, 388] width 15 height 15
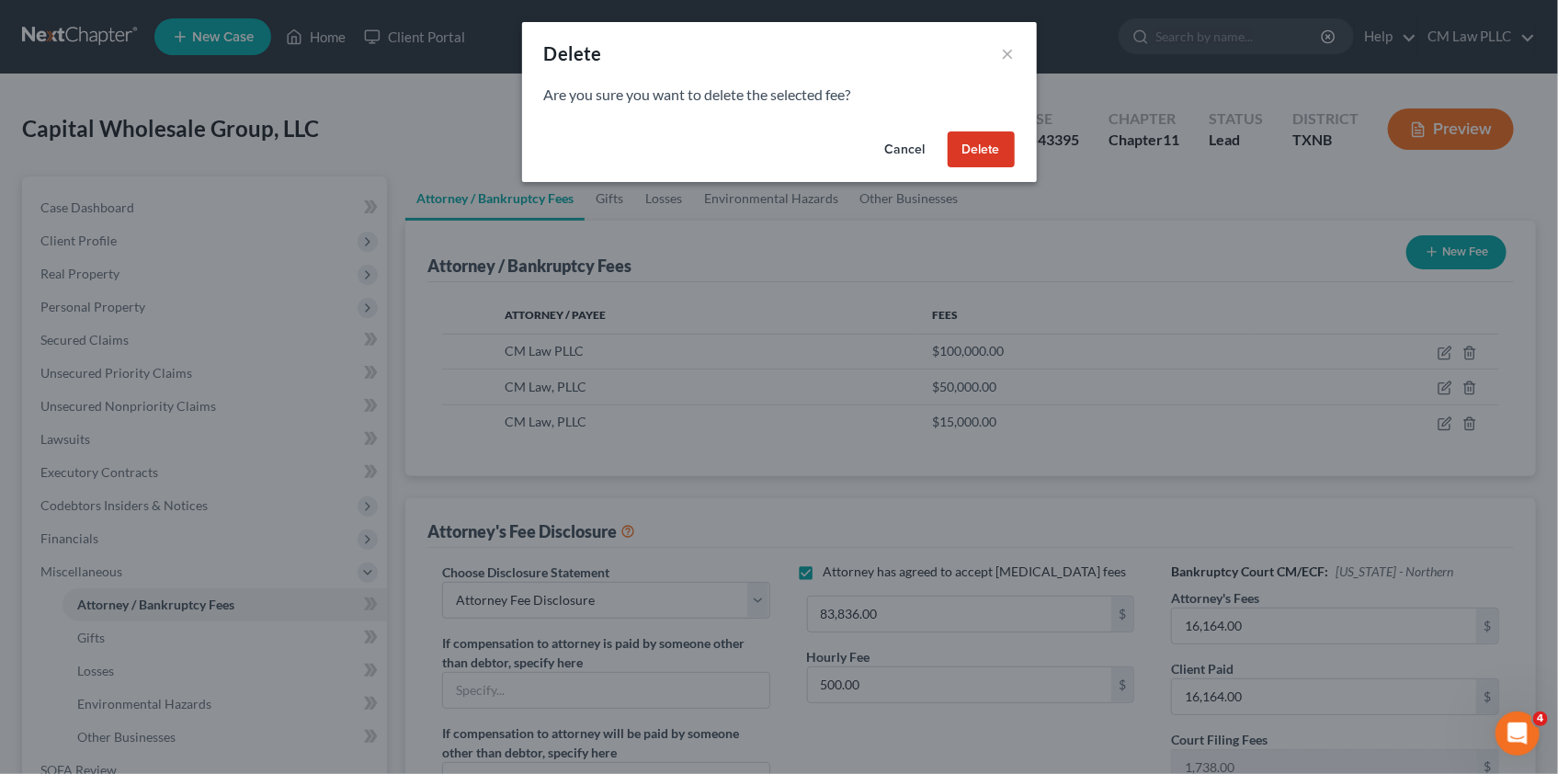
click at [977, 149] on button "Delete" at bounding box center [981, 149] width 67 height 37
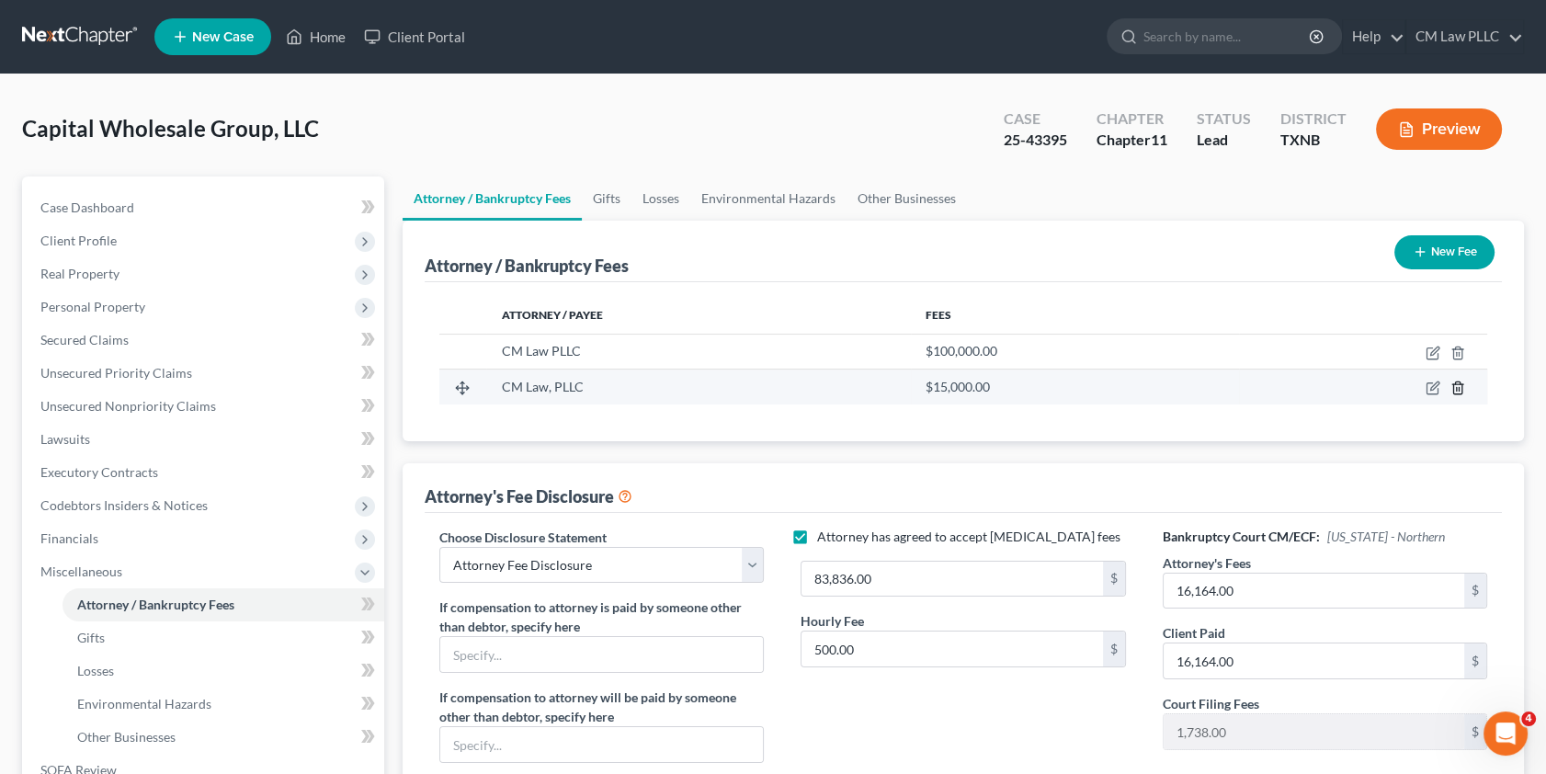
click at [1454, 386] on icon "button" at bounding box center [1457, 388] width 15 height 15
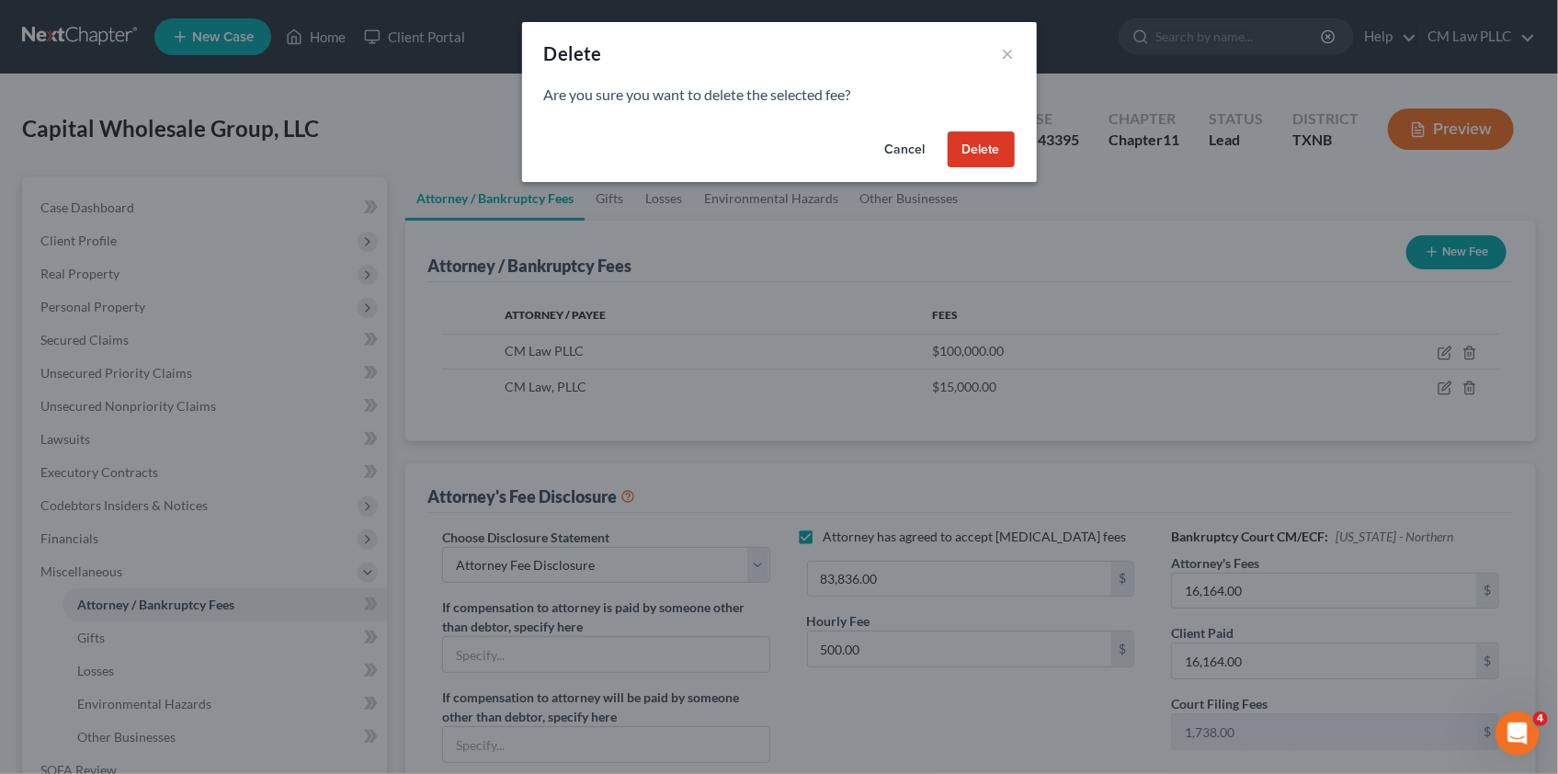
click at [988, 147] on button "Delete" at bounding box center [981, 149] width 67 height 37
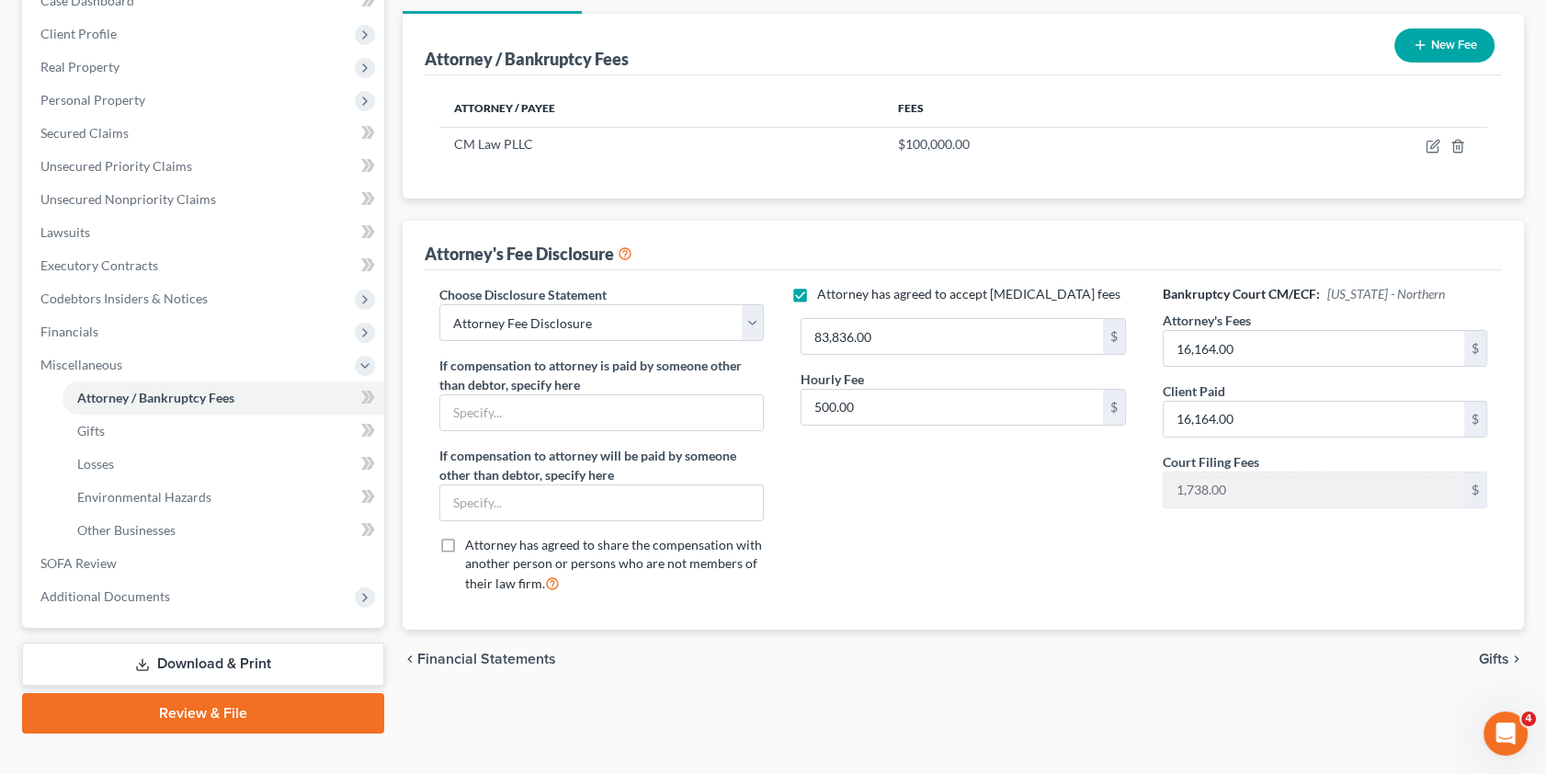
scroll to position [233, 0]
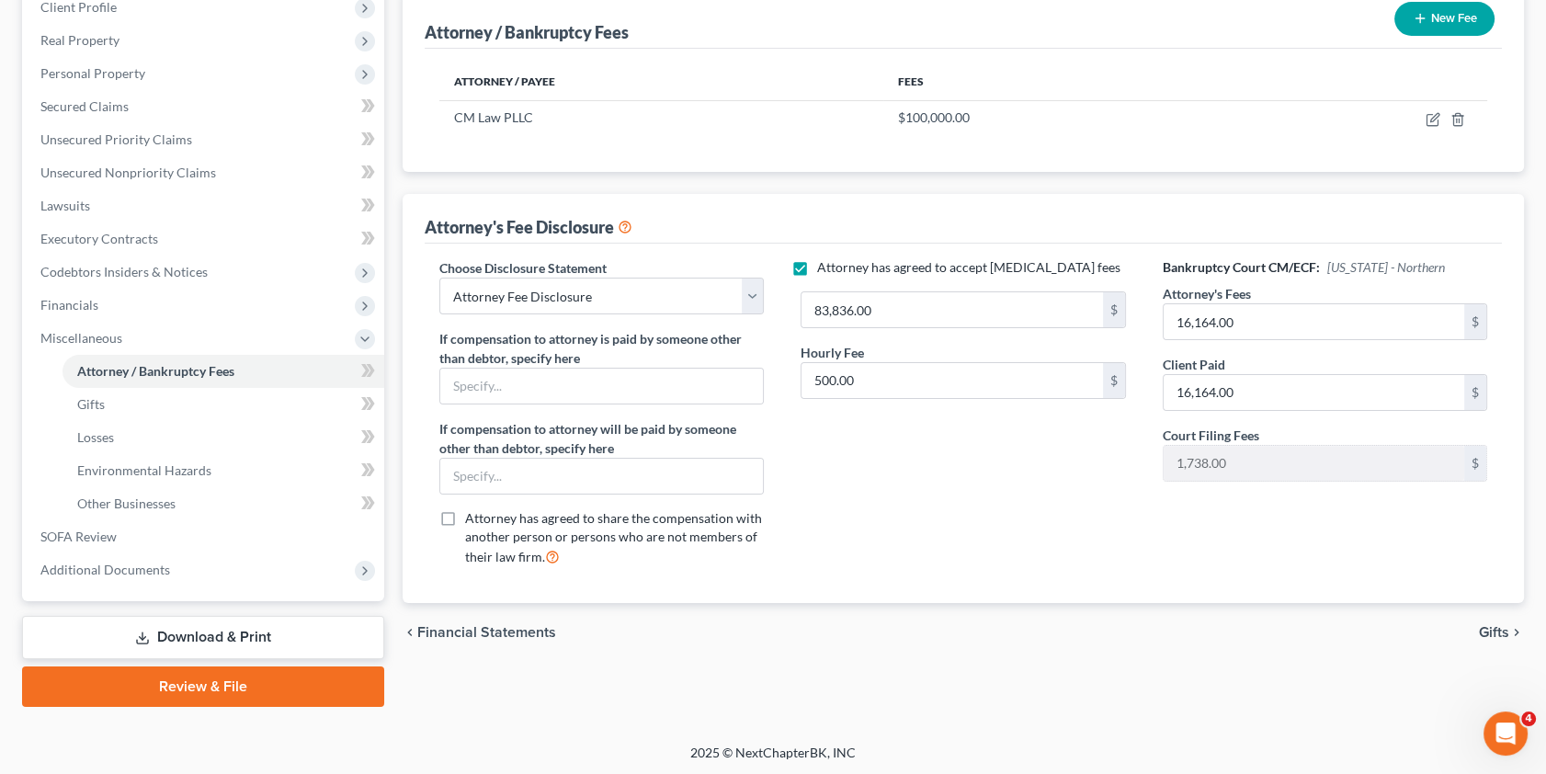
drag, startPoint x: 238, startPoint y: 634, endPoint x: 248, endPoint y: 631, distance: 10.5
click at [238, 634] on link "Download & Print" at bounding box center [203, 637] width 362 height 43
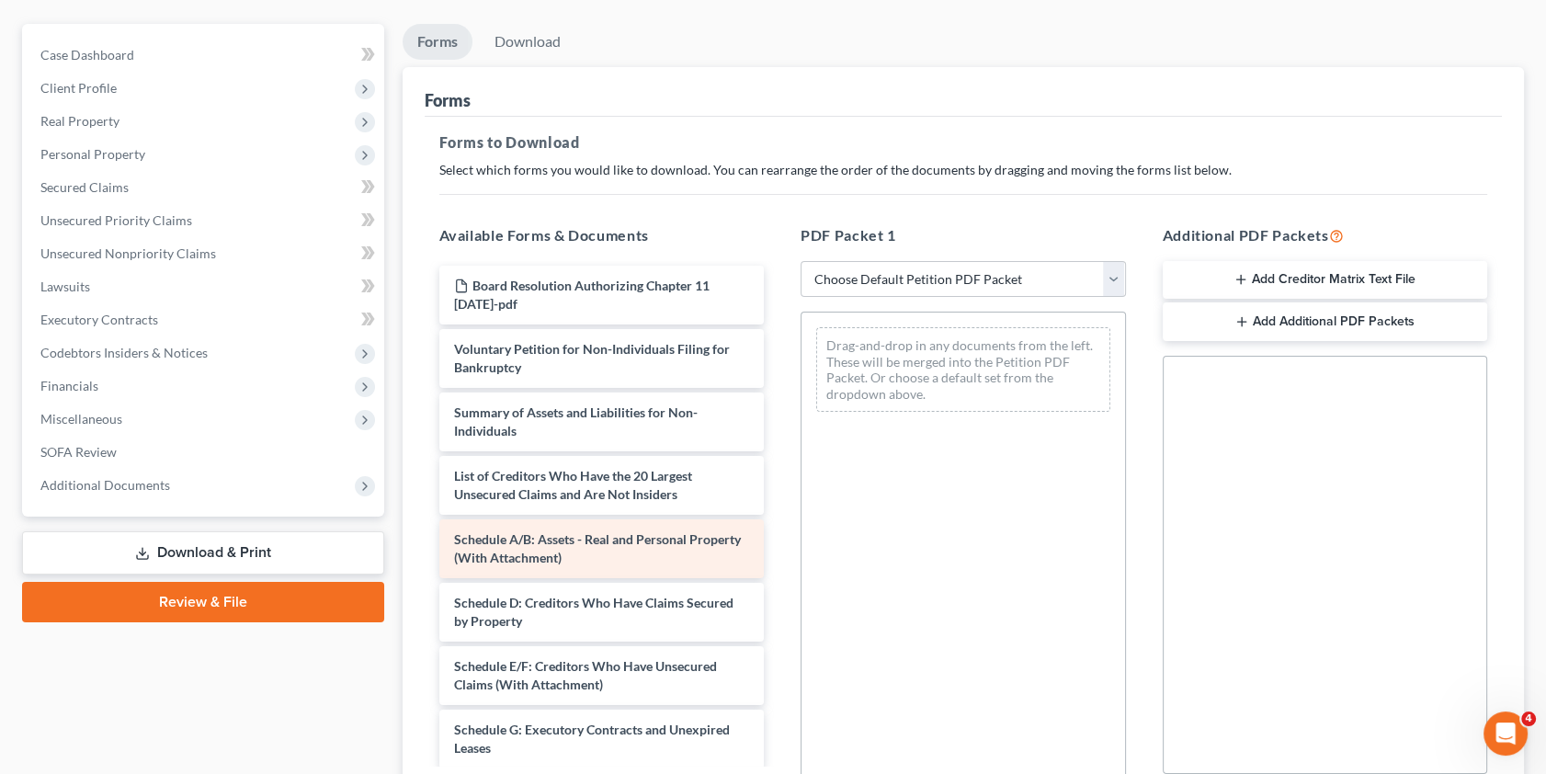
scroll to position [166, 0]
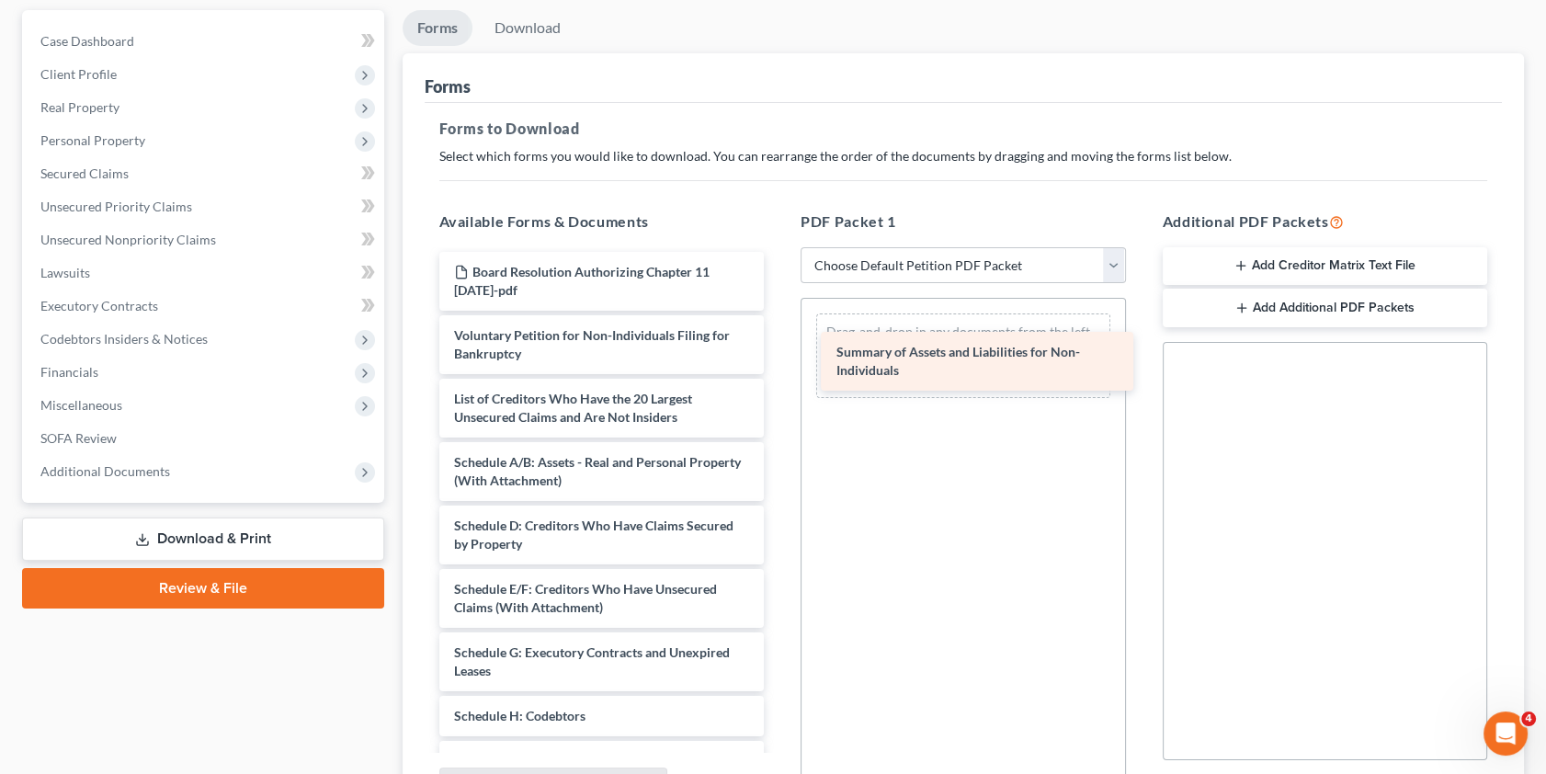
drag, startPoint x: 559, startPoint y: 408, endPoint x: 941, endPoint y: 364, distance: 384.9
click at [779, 364] on div "Summary of Assets and Liabilities for Non-Individuals Board Resolution Authoriz…" at bounding box center [602, 647] width 355 height 791
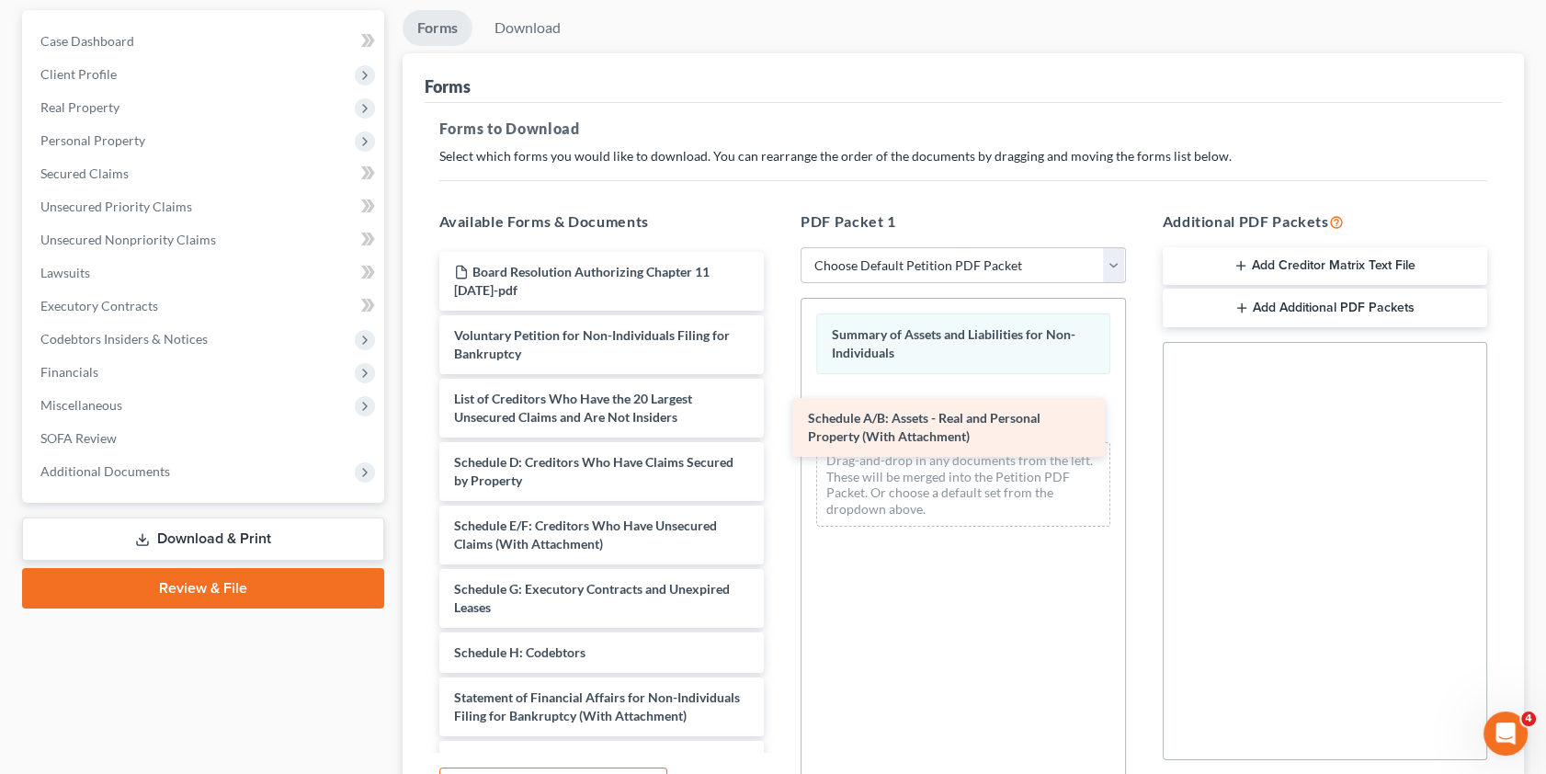
drag, startPoint x: 509, startPoint y: 465, endPoint x: 862, endPoint y: 422, distance: 355.6
click at [779, 422] on div "Schedule A/B: Assets - Real and Personal Property (With Attachment) Board Resol…" at bounding box center [602, 616] width 355 height 728
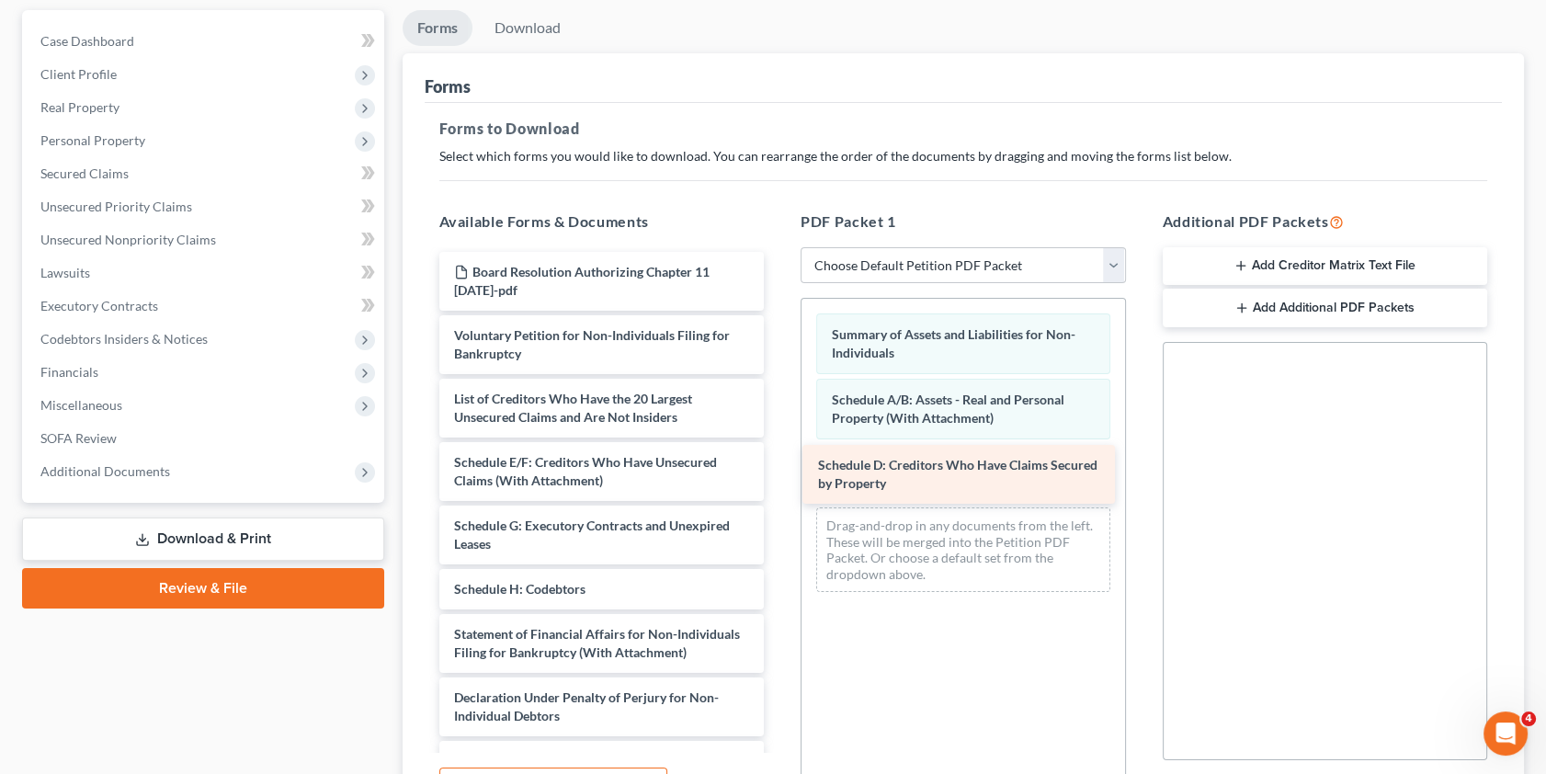
drag, startPoint x: 542, startPoint y: 469, endPoint x: 906, endPoint y: 474, distance: 364.0
click at [779, 474] on div "Schedule D: Creditors Who Have Claims Secured by Property Board Resolution Auth…" at bounding box center [602, 584] width 355 height 664
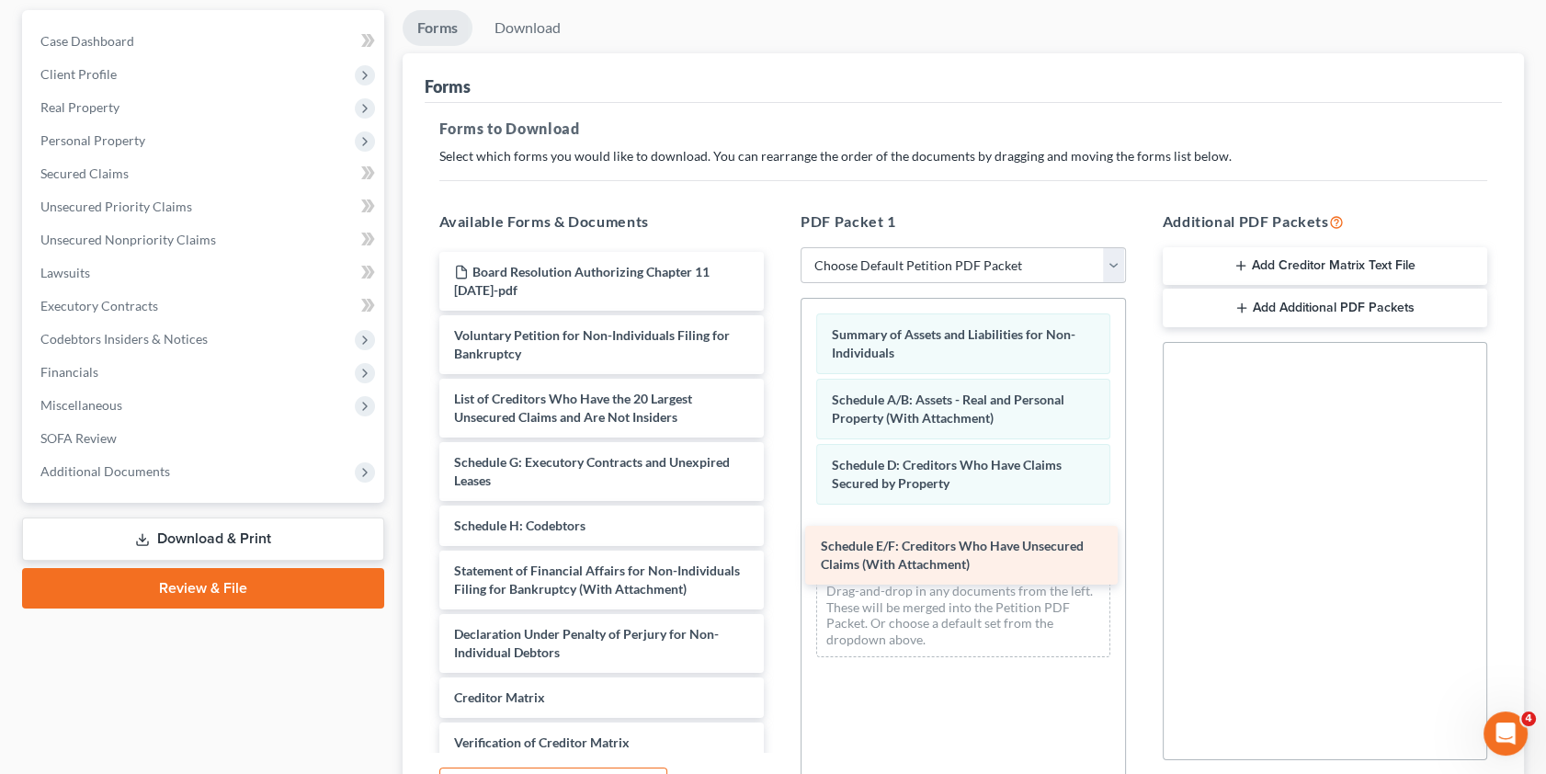
drag, startPoint x: 541, startPoint y: 464, endPoint x: 908, endPoint y: 551, distance: 376.8
click at [779, 551] on div "Schedule E/F: Creditors Who Have Unsecured Claims (With Attachment) Board Resol…" at bounding box center [602, 552] width 355 height 601
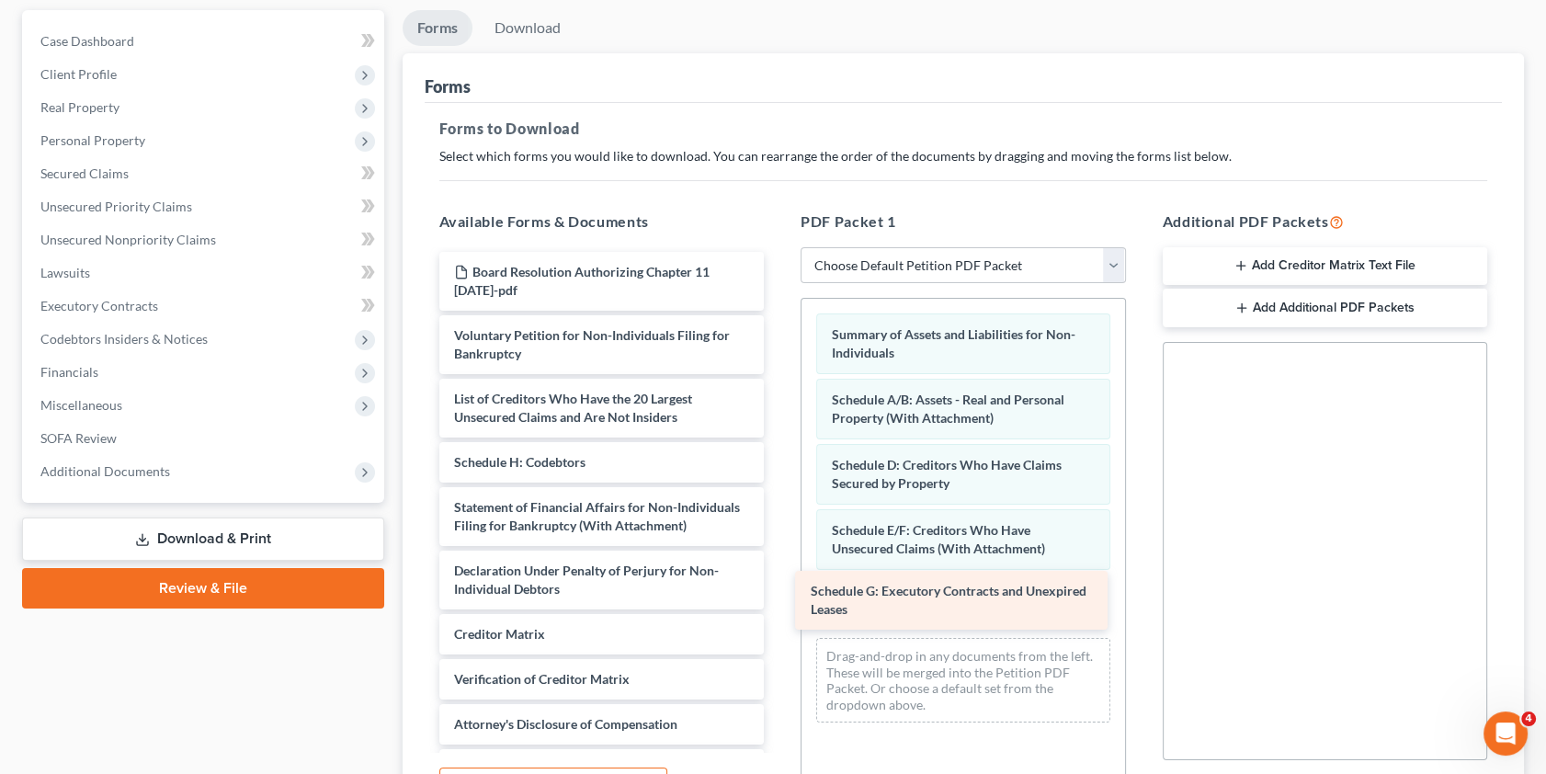
drag, startPoint x: 524, startPoint y: 468, endPoint x: 880, endPoint y: 598, distance: 378.9
click at [779, 598] on div "Schedule G: Executory Contracts and Unexpired Leases Board Resolution Authorizi…" at bounding box center [602, 521] width 355 height 538
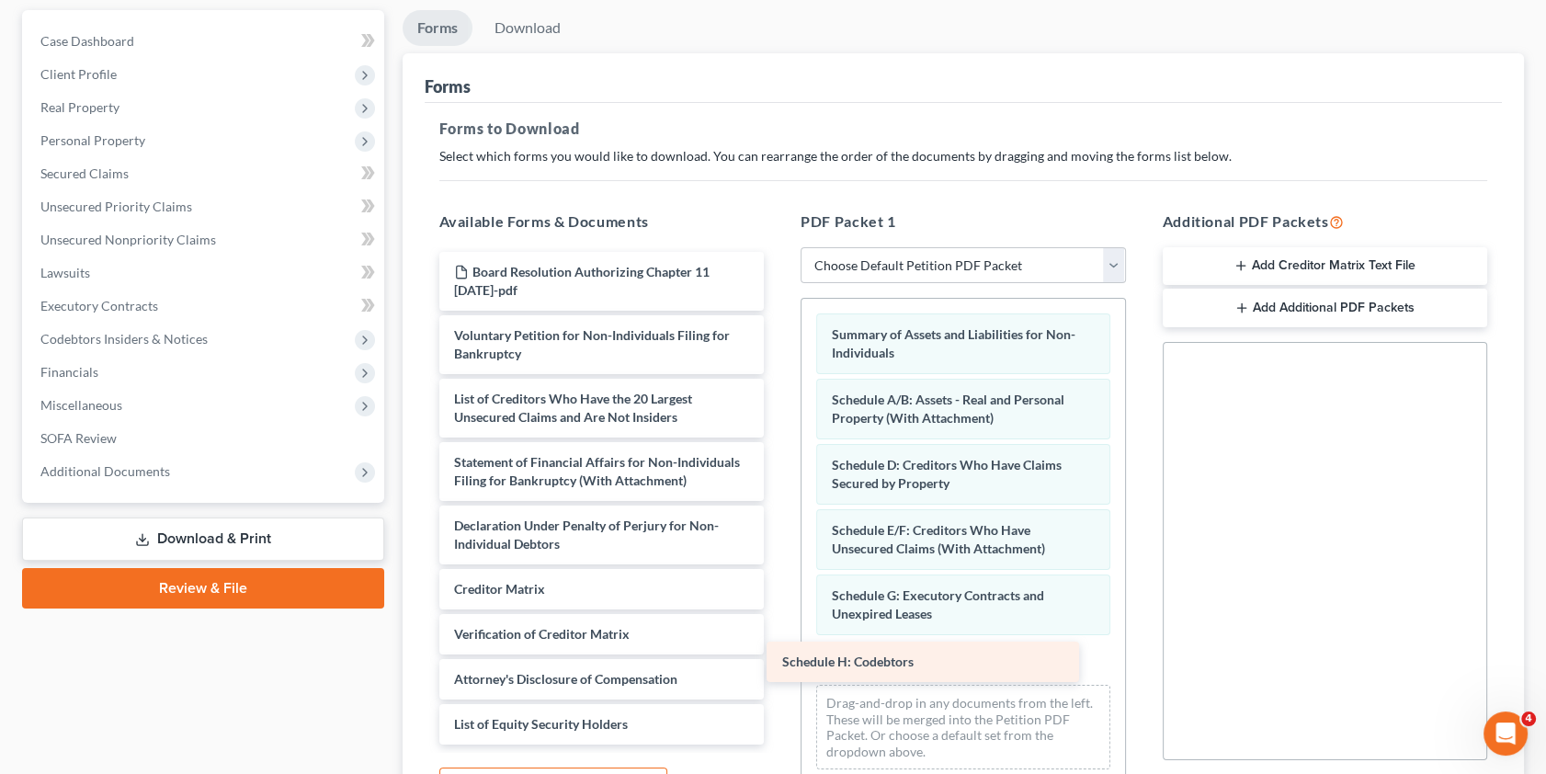
drag, startPoint x: 529, startPoint y: 459, endPoint x: 842, endPoint y: 652, distance: 367.3
click at [779, 660] on div "Schedule H: Codebtors Board Resolution Authorizing Chapter 11 [DATE]-pdf Volunt…" at bounding box center [602, 498] width 355 height 493
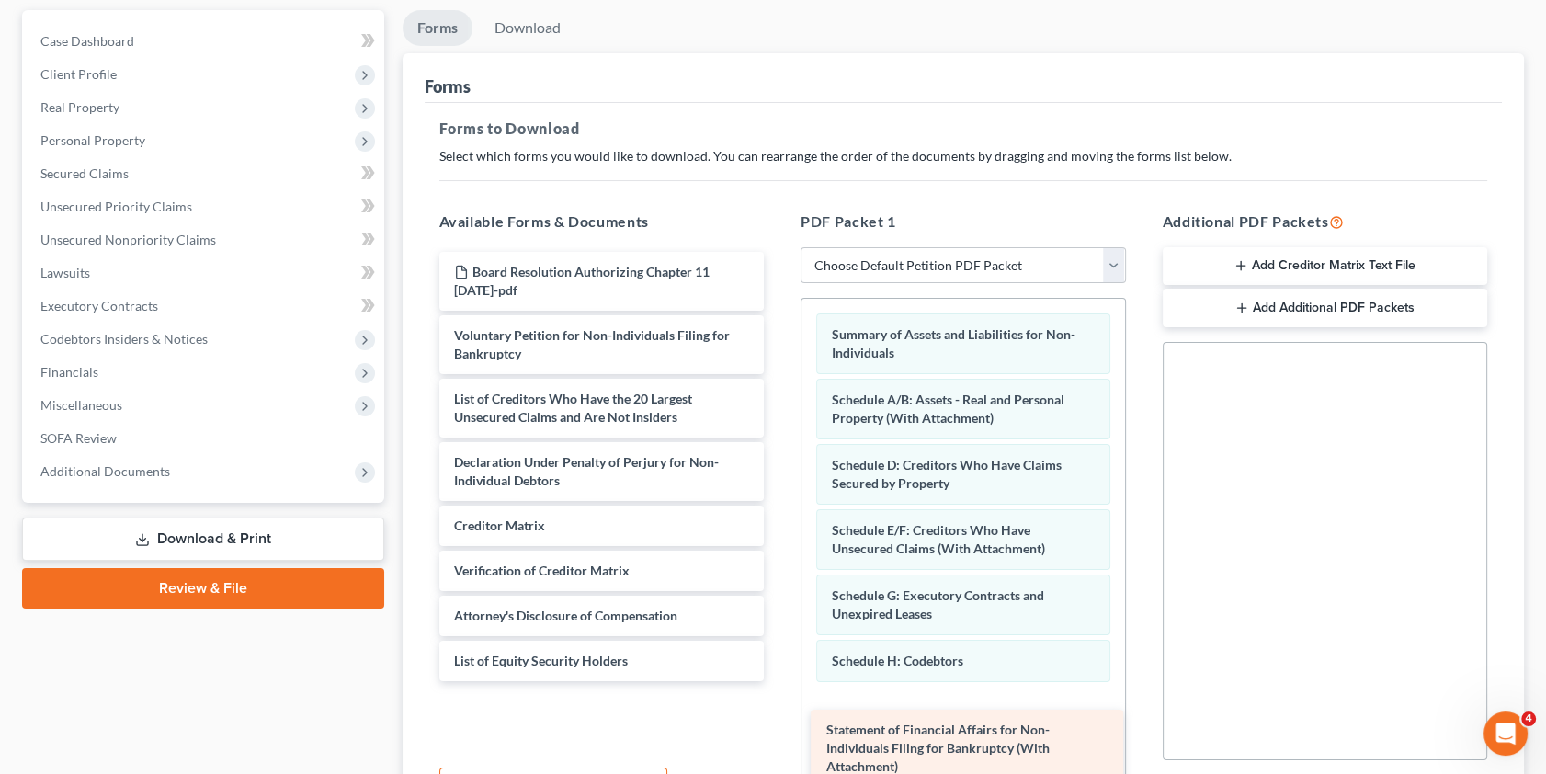
drag, startPoint x: 550, startPoint y: 471, endPoint x: 907, endPoint y: 718, distance: 434.7
click at [779, 681] on div "Statement of Financial Affairs for Non-Individuals Filing for Bankruptcy (With …" at bounding box center [602, 466] width 355 height 429
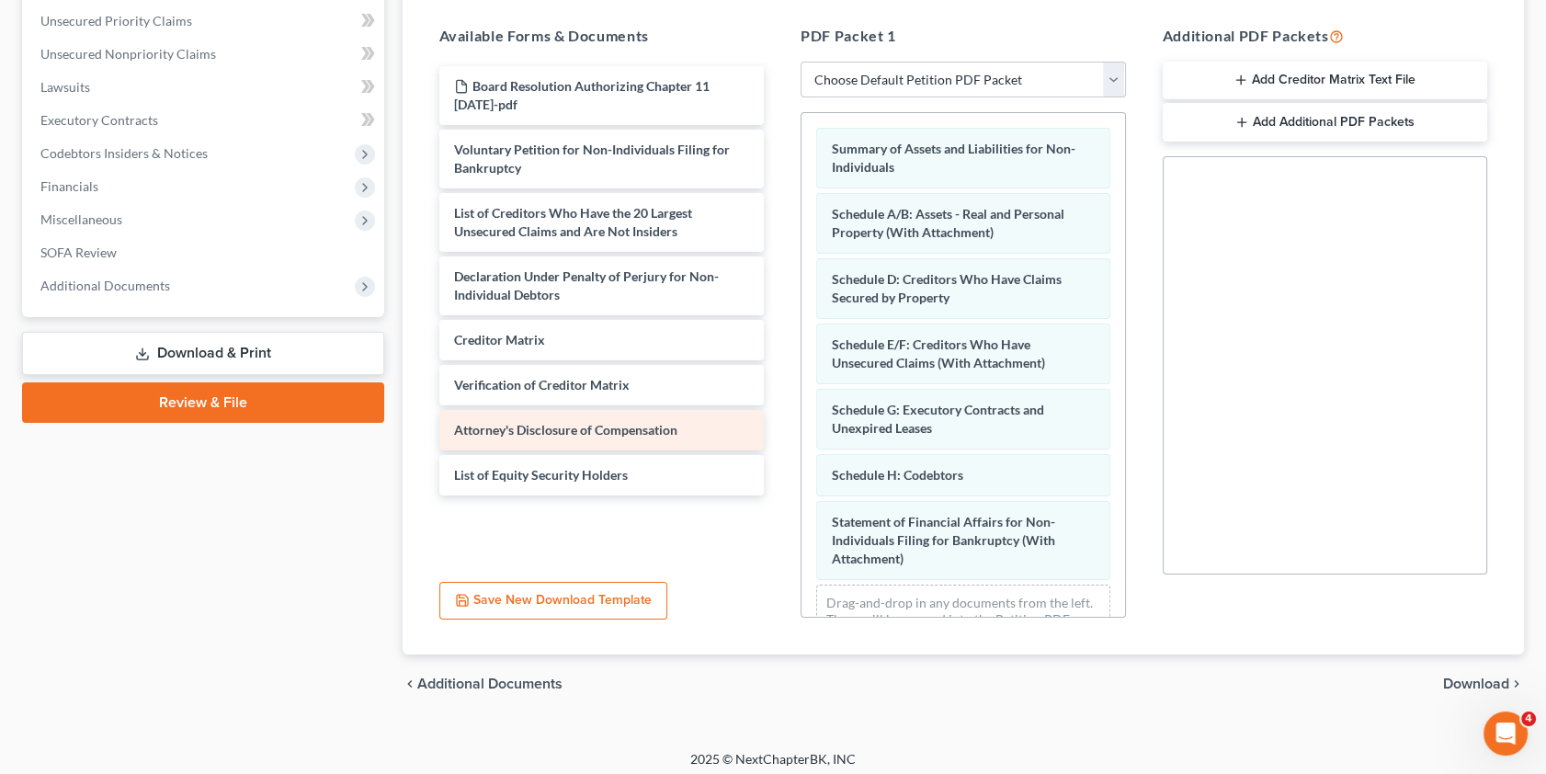
scroll to position [359, 0]
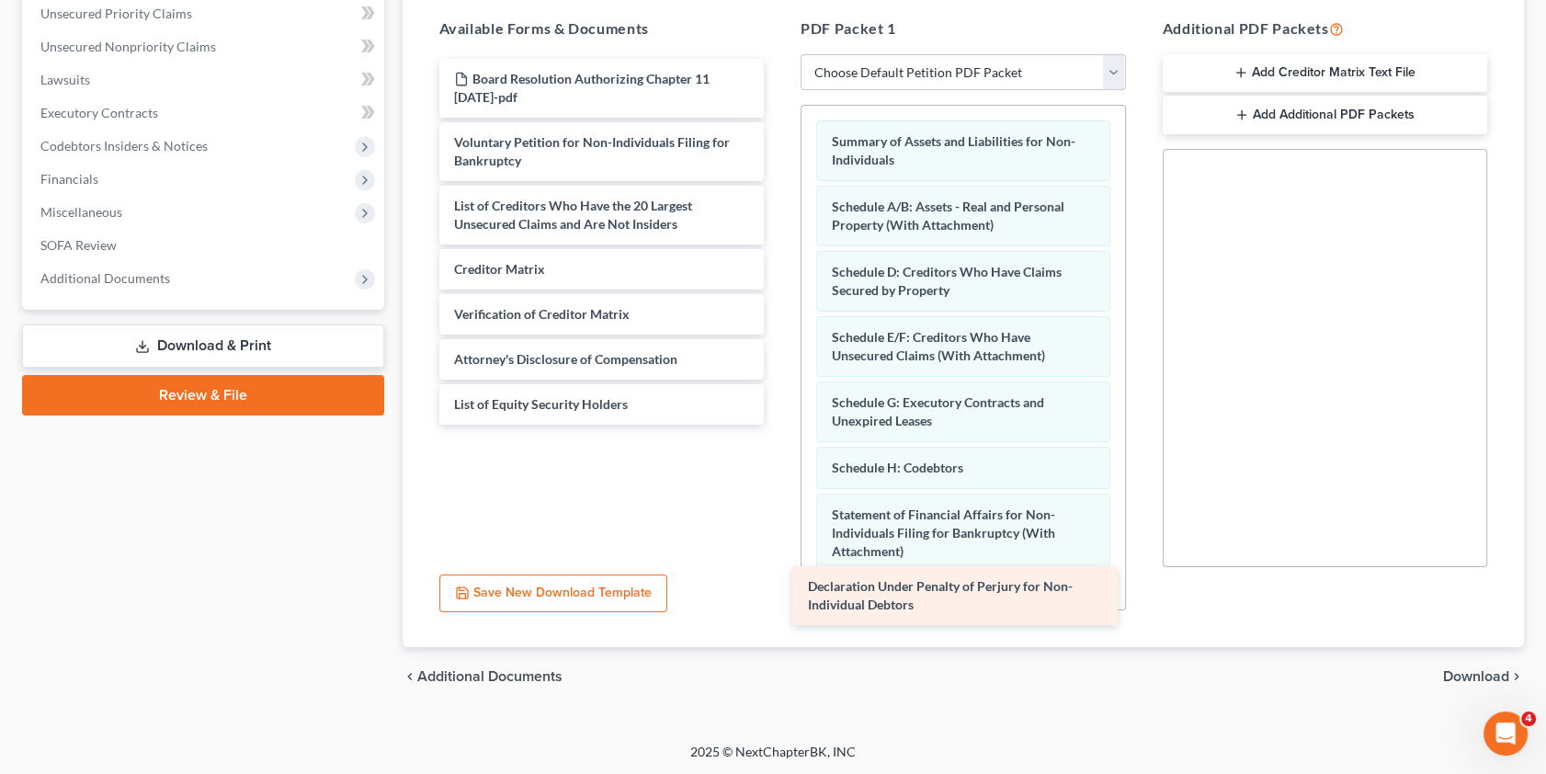
drag, startPoint x: 546, startPoint y: 266, endPoint x: 900, endPoint y: 585, distance: 476.4
click at [779, 425] on div "Declaration Under Penalty of Perjury for Non-Individual Debtors Board Resolutio…" at bounding box center [602, 242] width 355 height 366
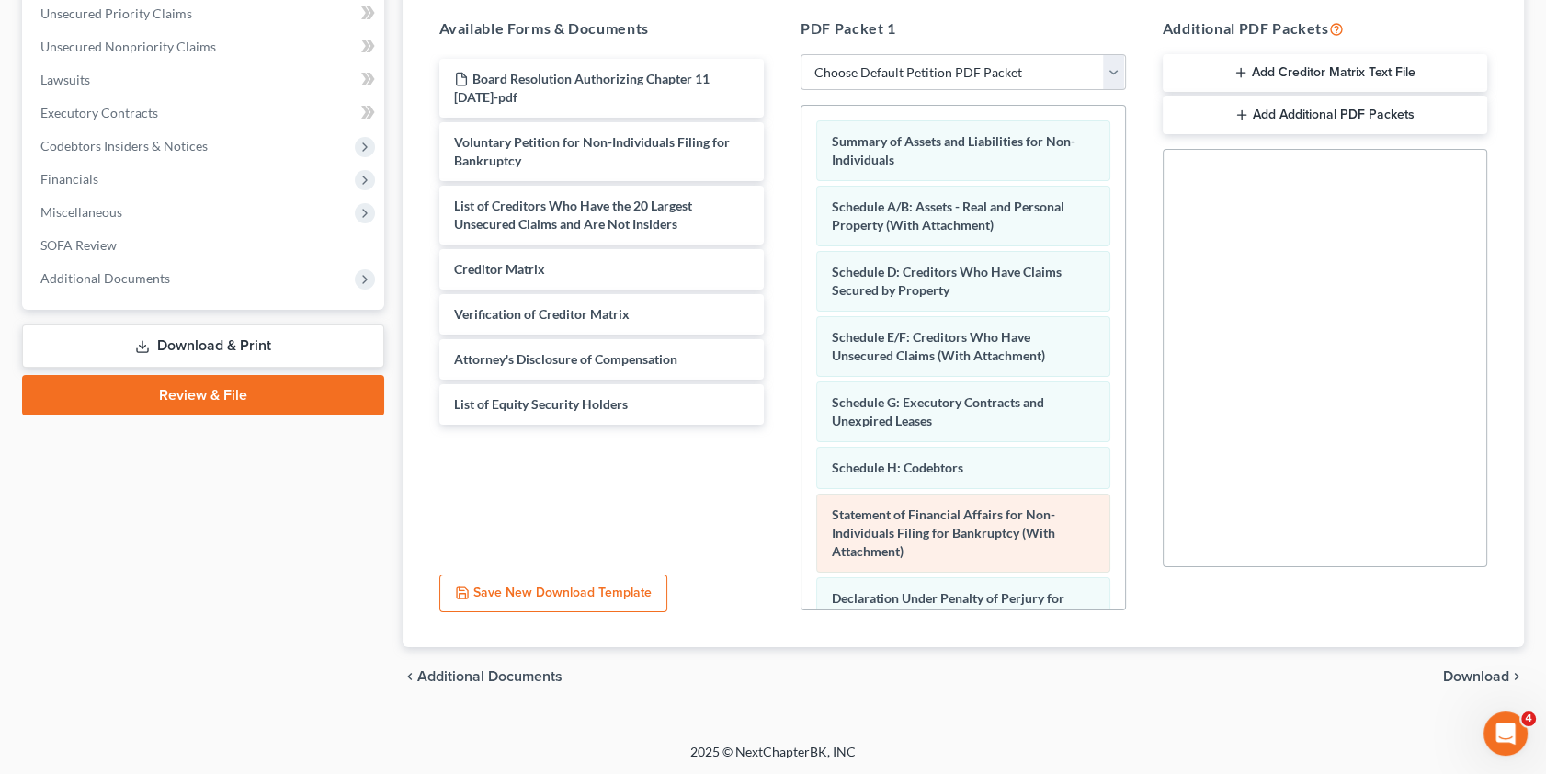
scroll to position [130, 0]
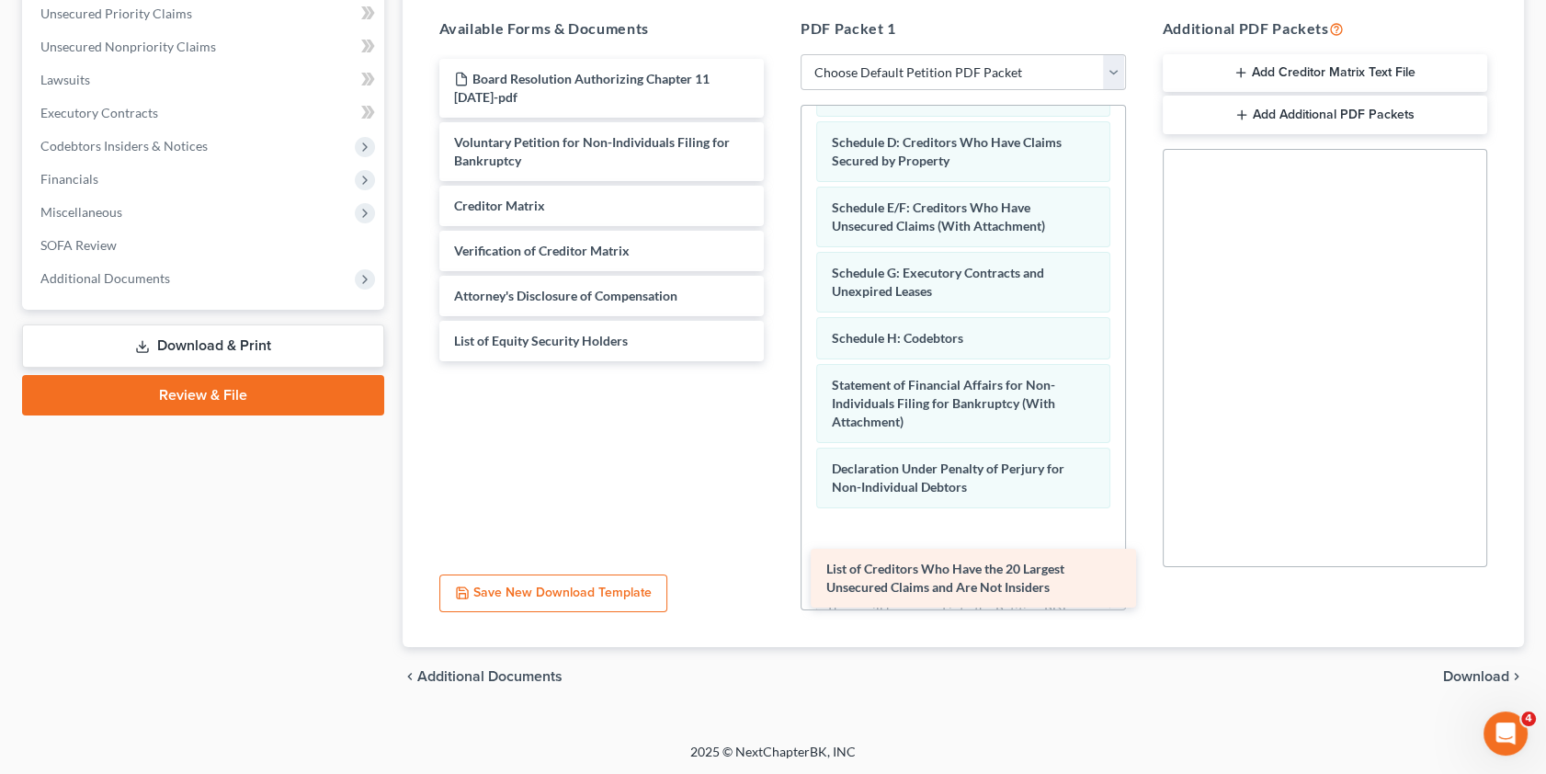
drag, startPoint x: 564, startPoint y: 206, endPoint x: 924, endPoint y: 540, distance: 490.4
click at [779, 361] on div "List of Creditors Who Have the 20 Largest Unsecured Claims and Are Not Insiders…" at bounding box center [602, 210] width 355 height 302
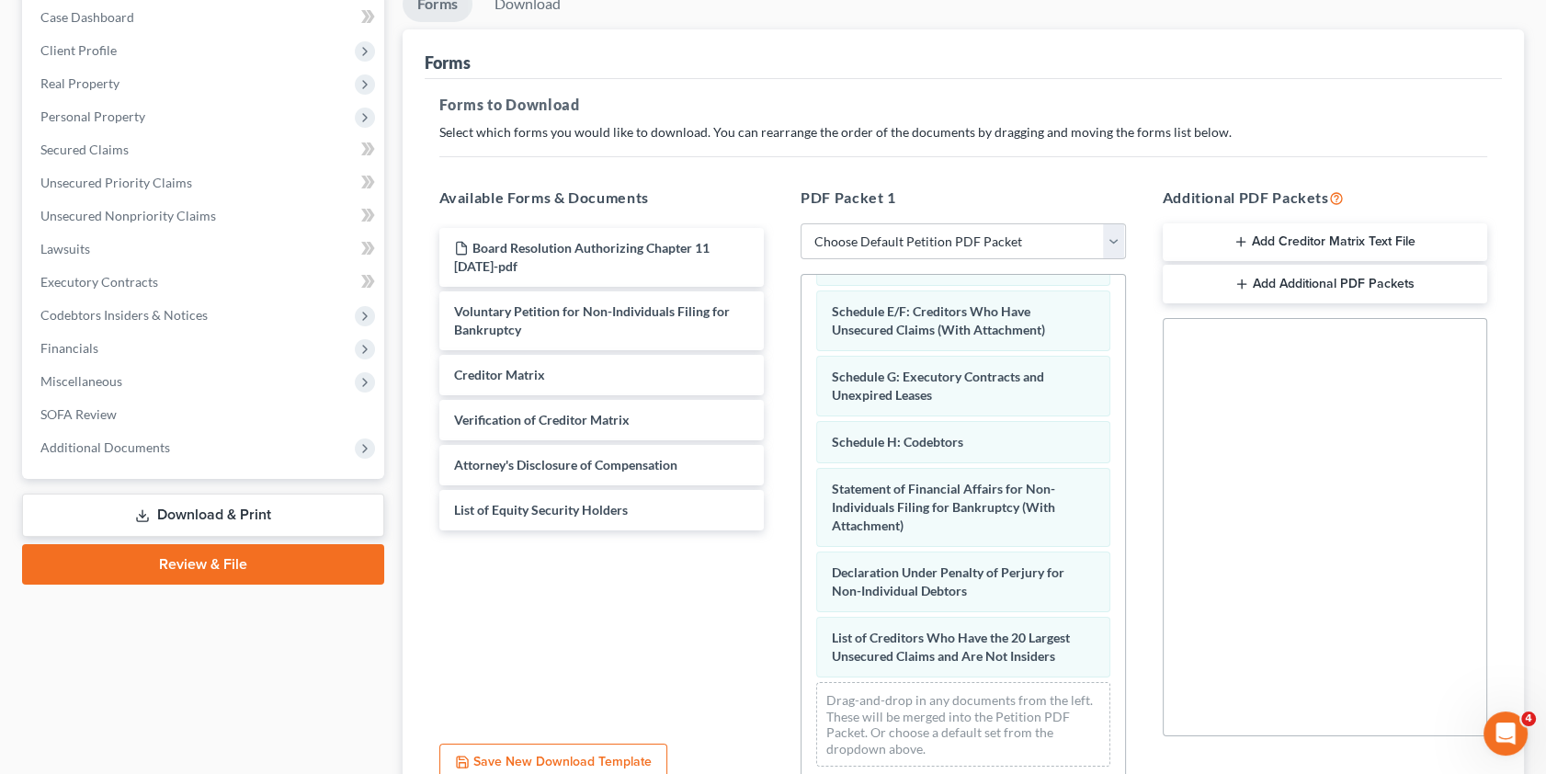
scroll to position [109, 0]
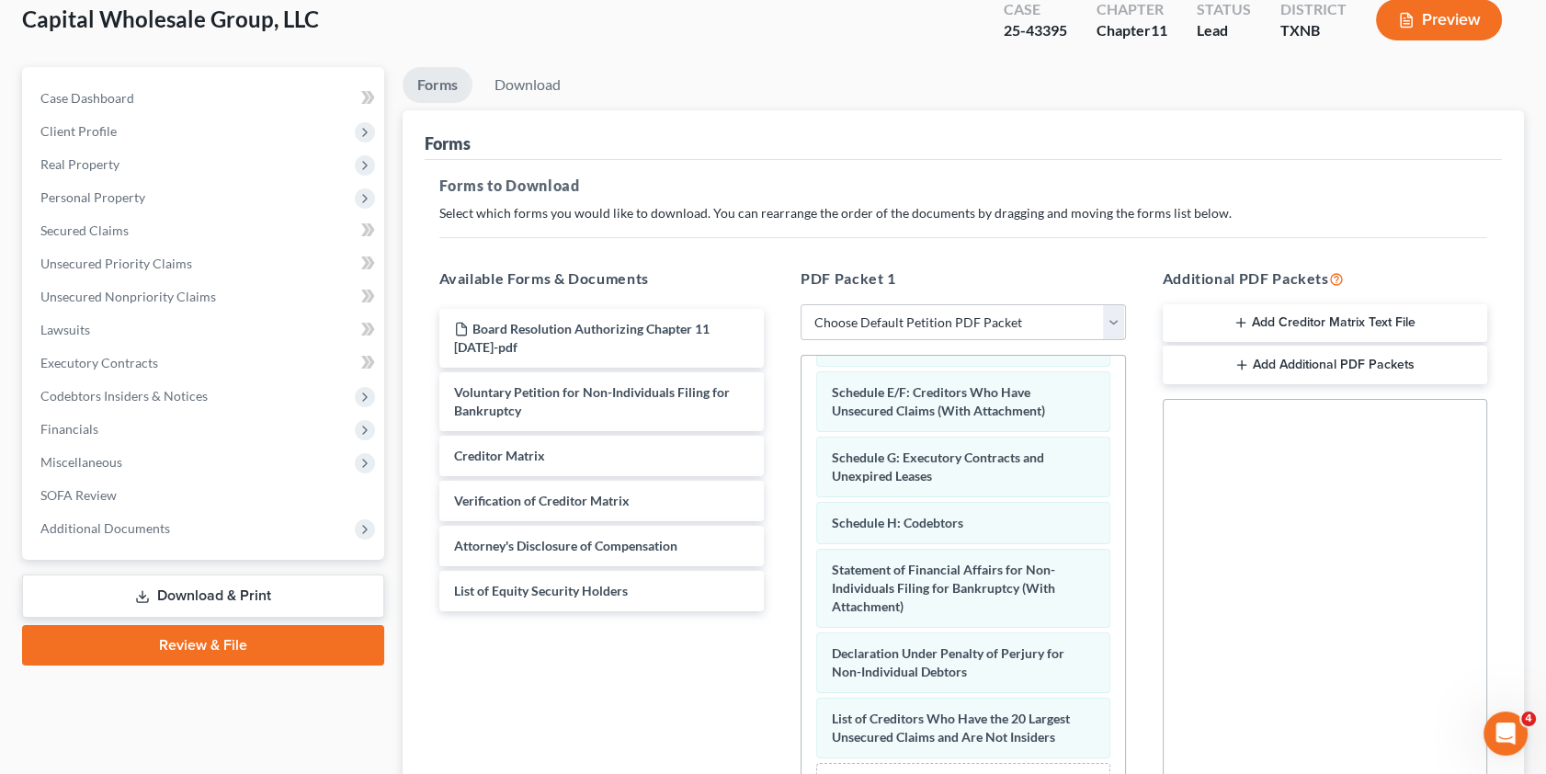
click at [1241, 359] on icon "button" at bounding box center [1241, 365] width 15 height 15
click at [1449, 434] on icon "button" at bounding box center [1449, 438] width 15 height 15
click at [1243, 318] on icon "button" at bounding box center [1240, 322] width 15 height 15
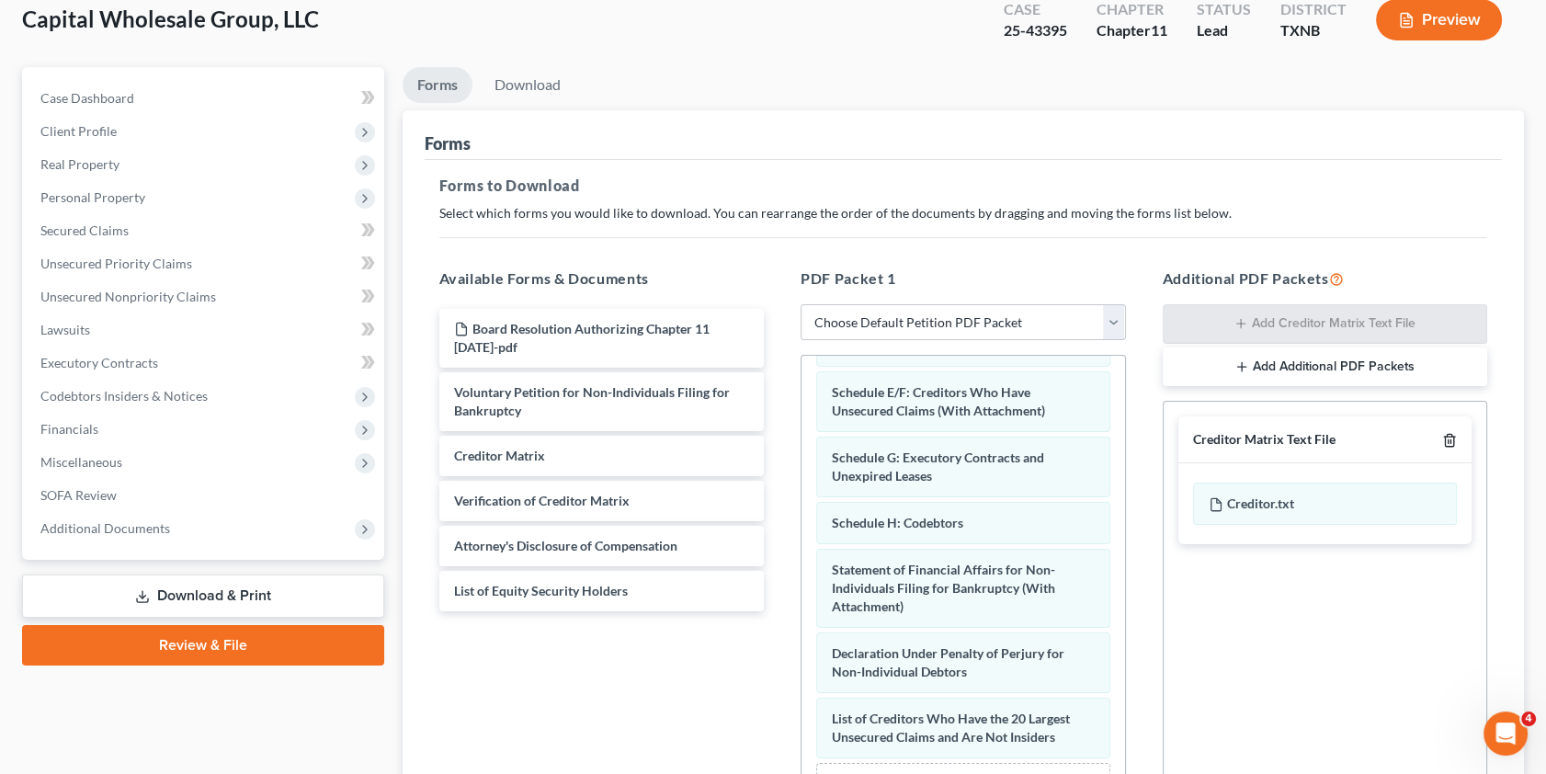
click at [1451, 434] on icon "button" at bounding box center [1449, 440] width 8 height 12
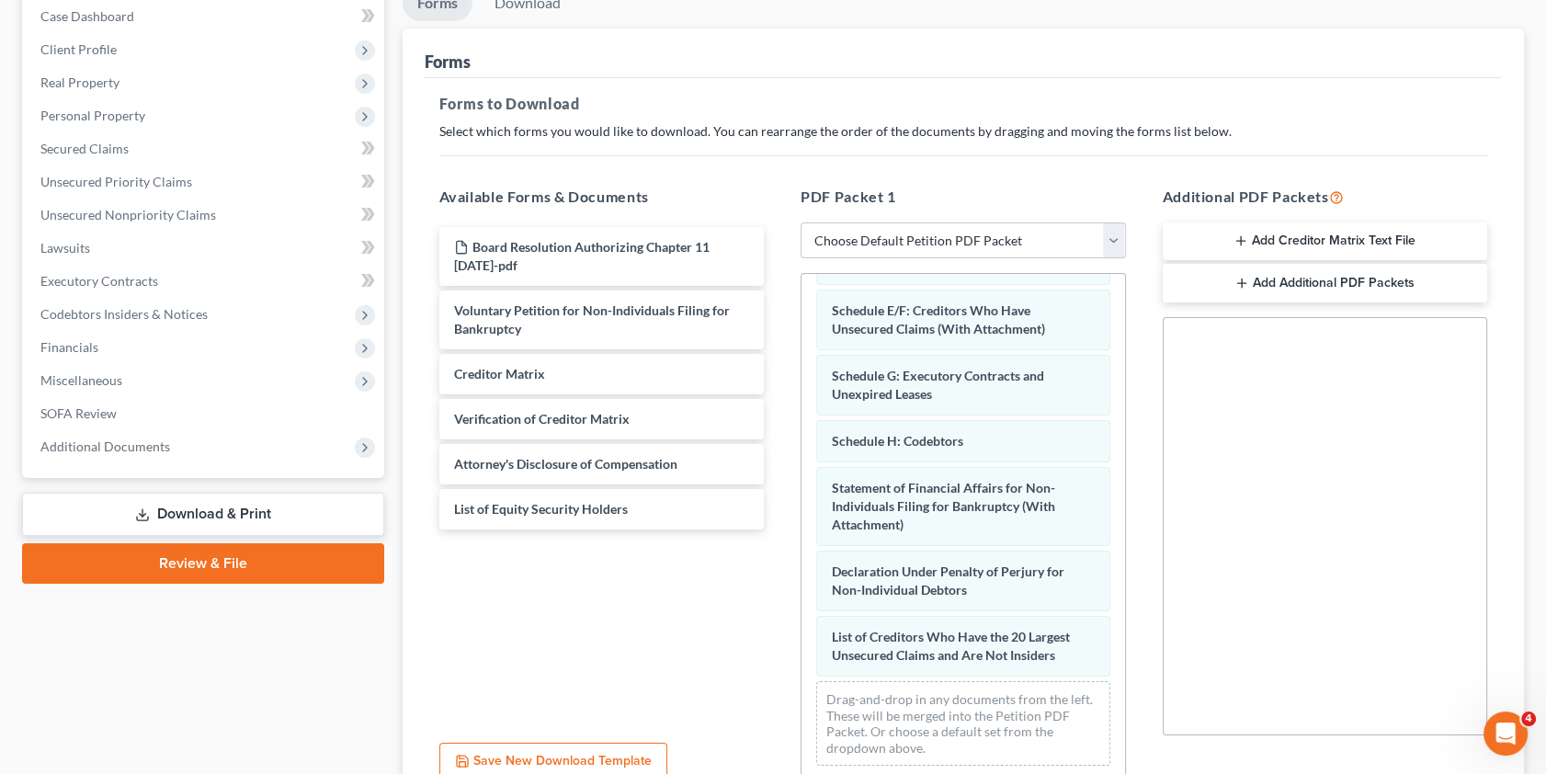
scroll to position [359, 0]
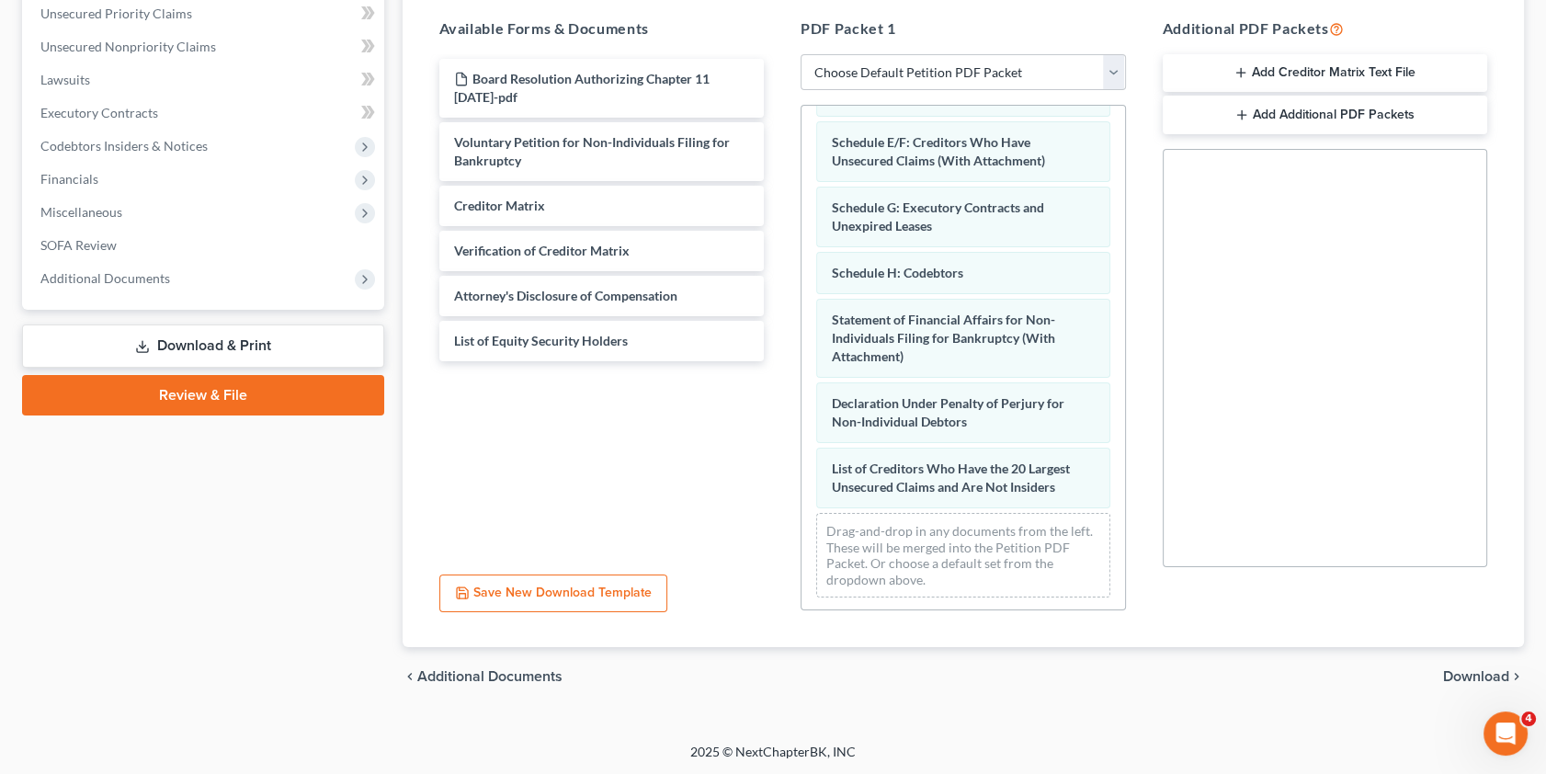
click at [557, 591] on button "Save New Download Template" at bounding box center [553, 593] width 228 height 39
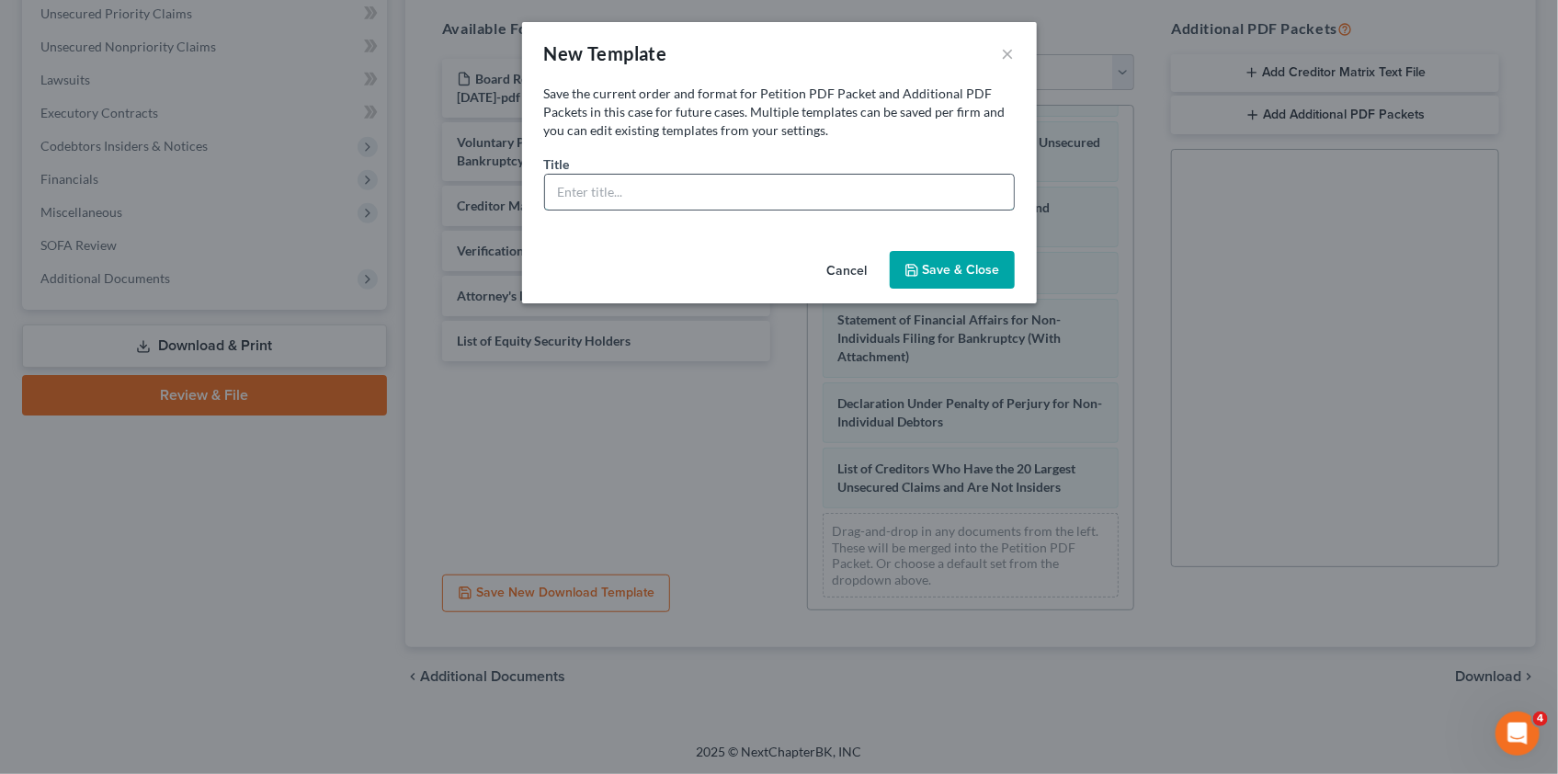
click at [560, 186] on input "text" at bounding box center [779, 192] width 469 height 35
type input "Post Emergency"
click at [928, 262] on button "Save & Close" at bounding box center [952, 270] width 125 height 39
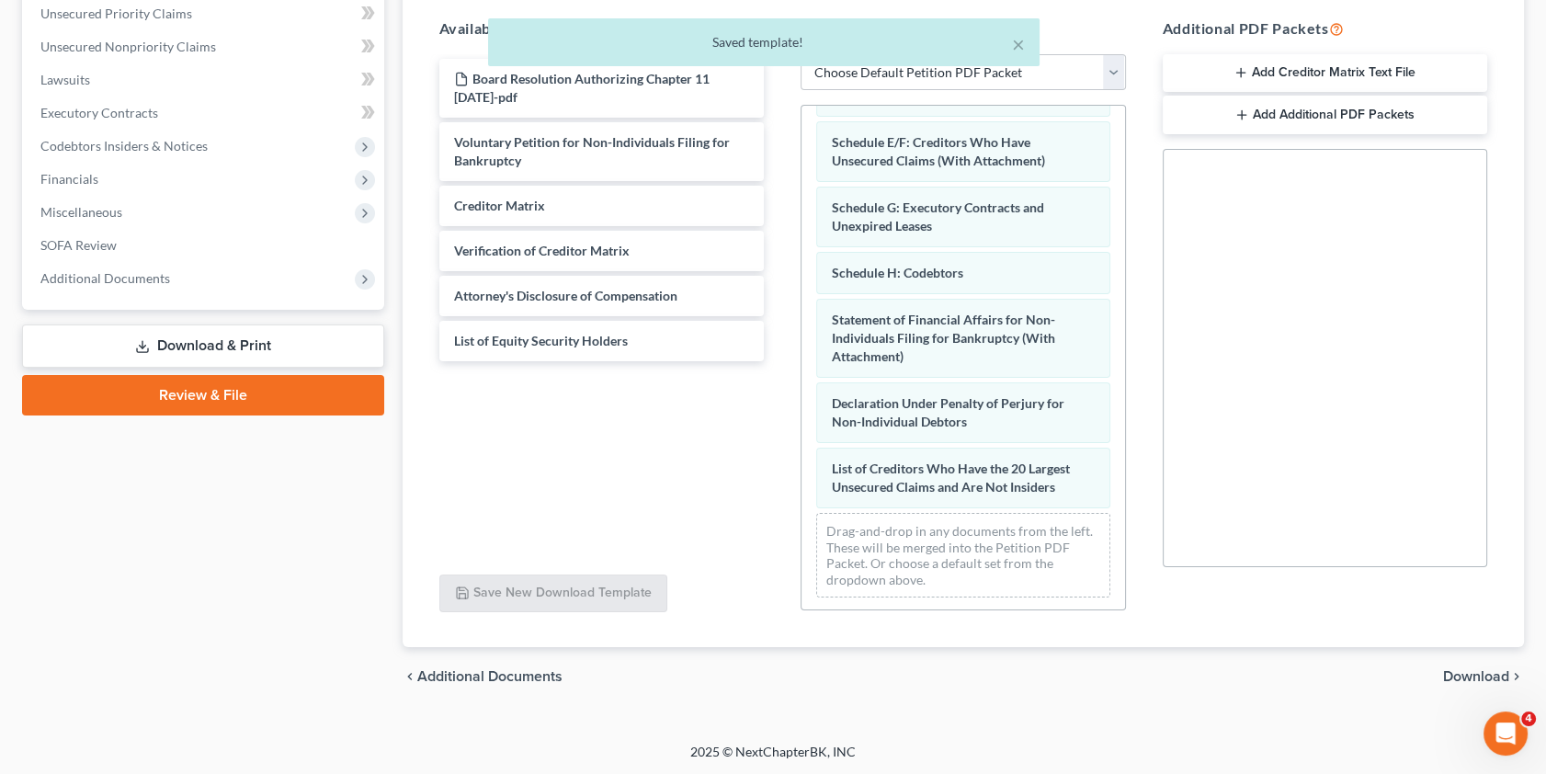
click at [1473, 669] on span "Download" at bounding box center [1476, 676] width 66 height 15
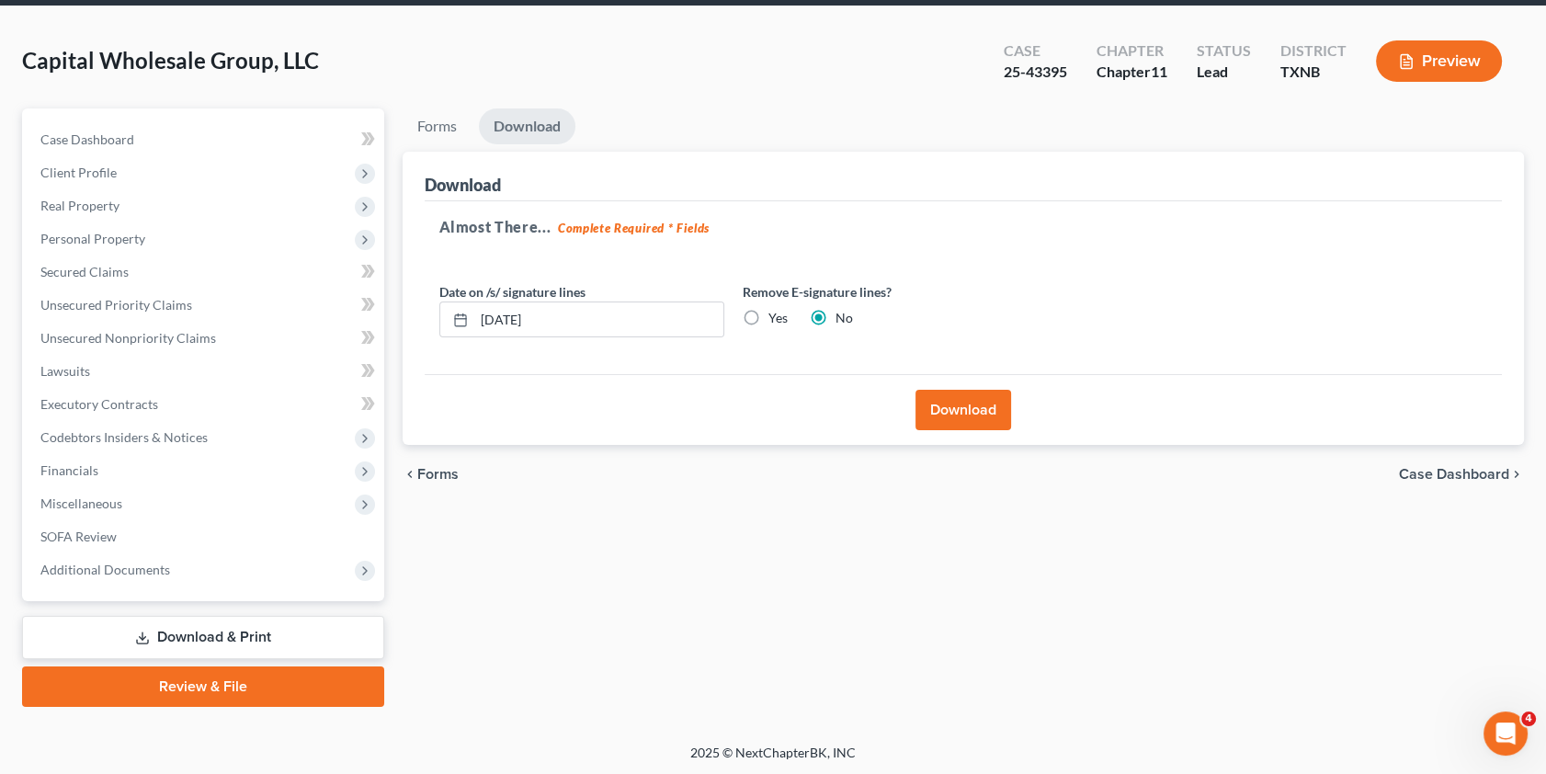
click at [966, 408] on button "Download" at bounding box center [963, 410] width 96 height 40
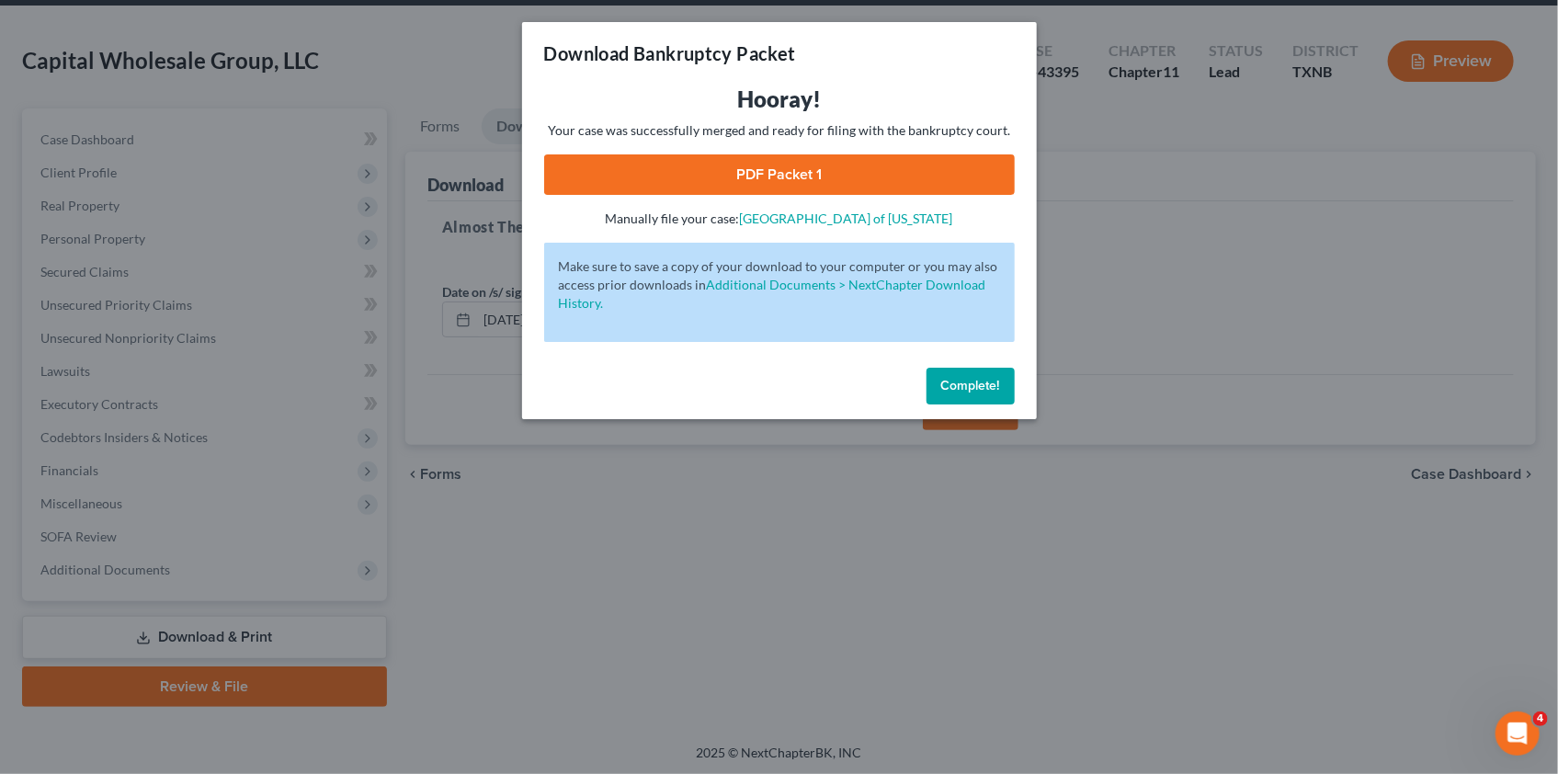
drag, startPoint x: 973, startPoint y: 385, endPoint x: 788, endPoint y: 331, distance: 193.4
click at [973, 385] on span "Complete!" at bounding box center [970, 386] width 59 height 16
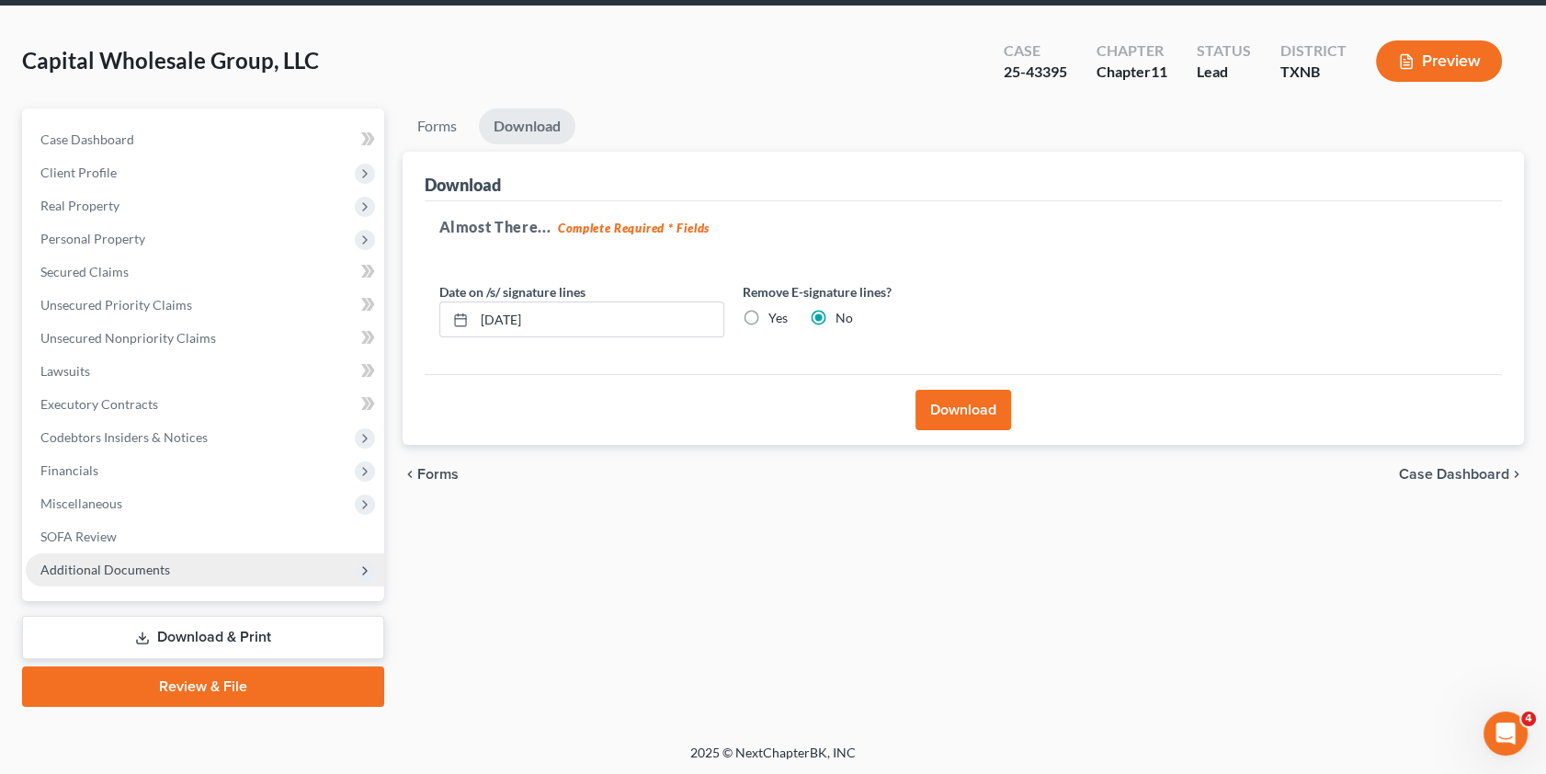
click at [136, 562] on span "Additional Documents" at bounding box center [105, 570] width 130 height 16
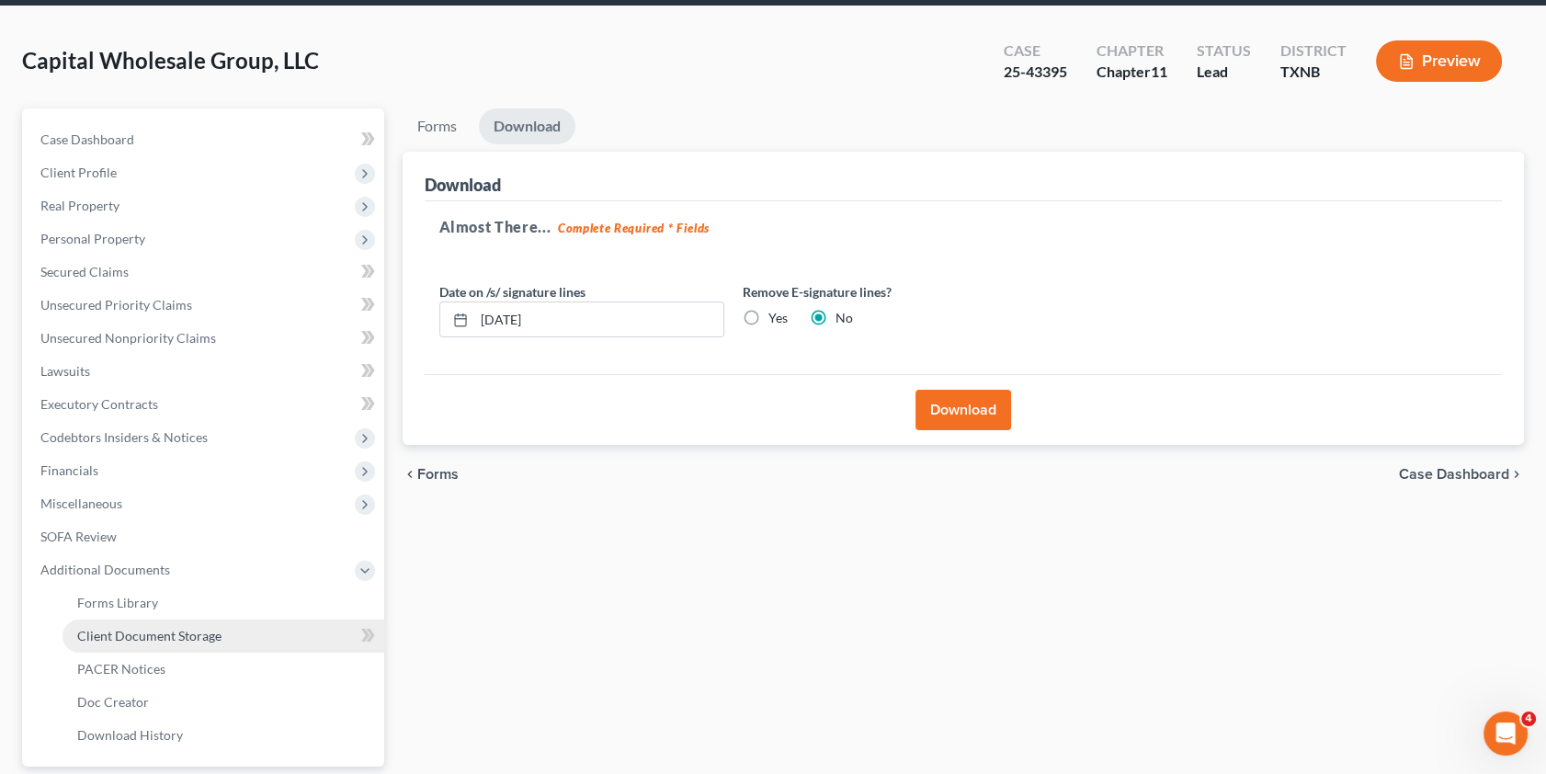
click at [227, 635] on link "Client Document Storage" at bounding box center [223, 635] width 322 height 33
select select "2"
select select "3"
select select "8"
select select "3"
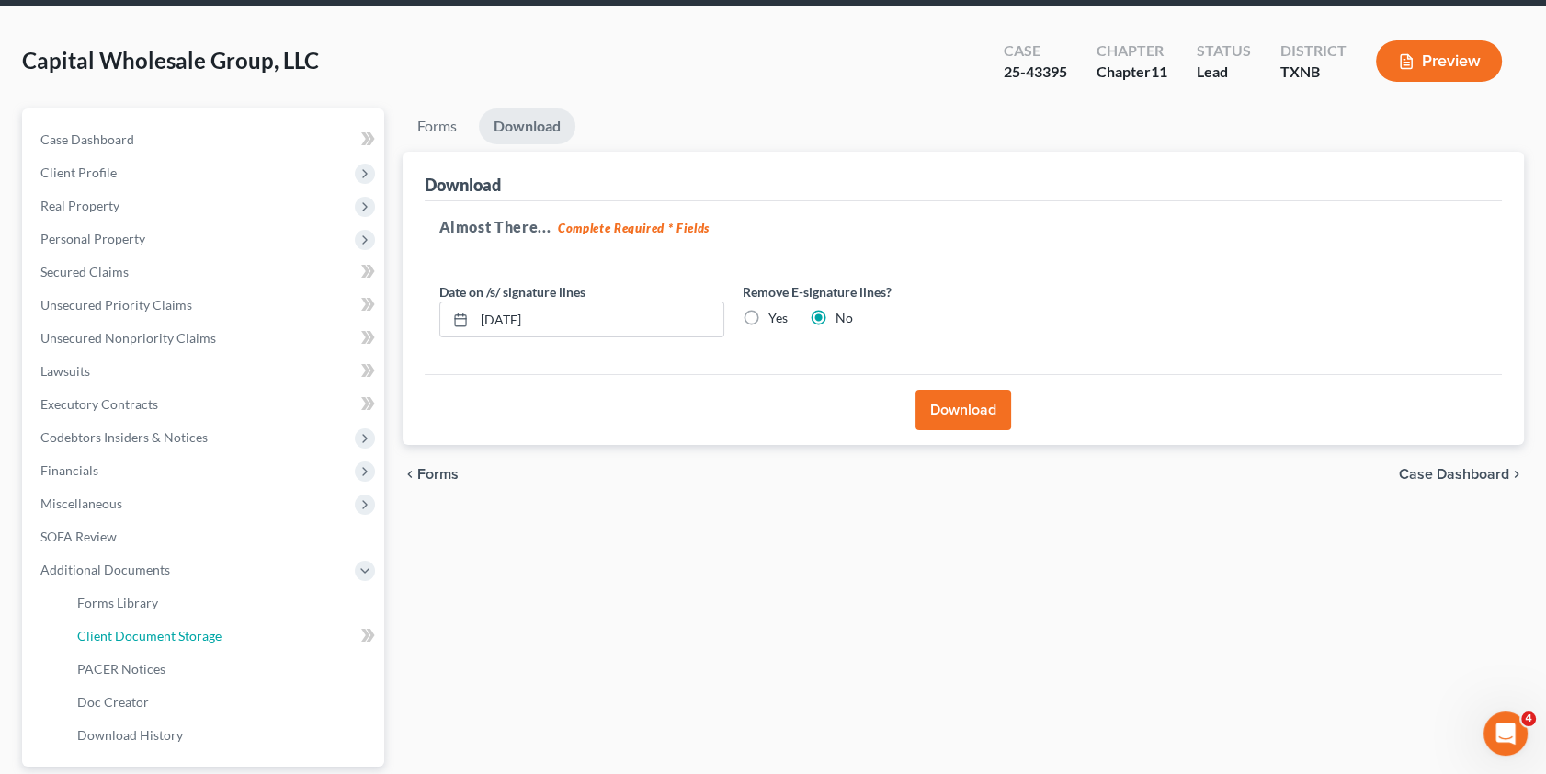
select select "5"
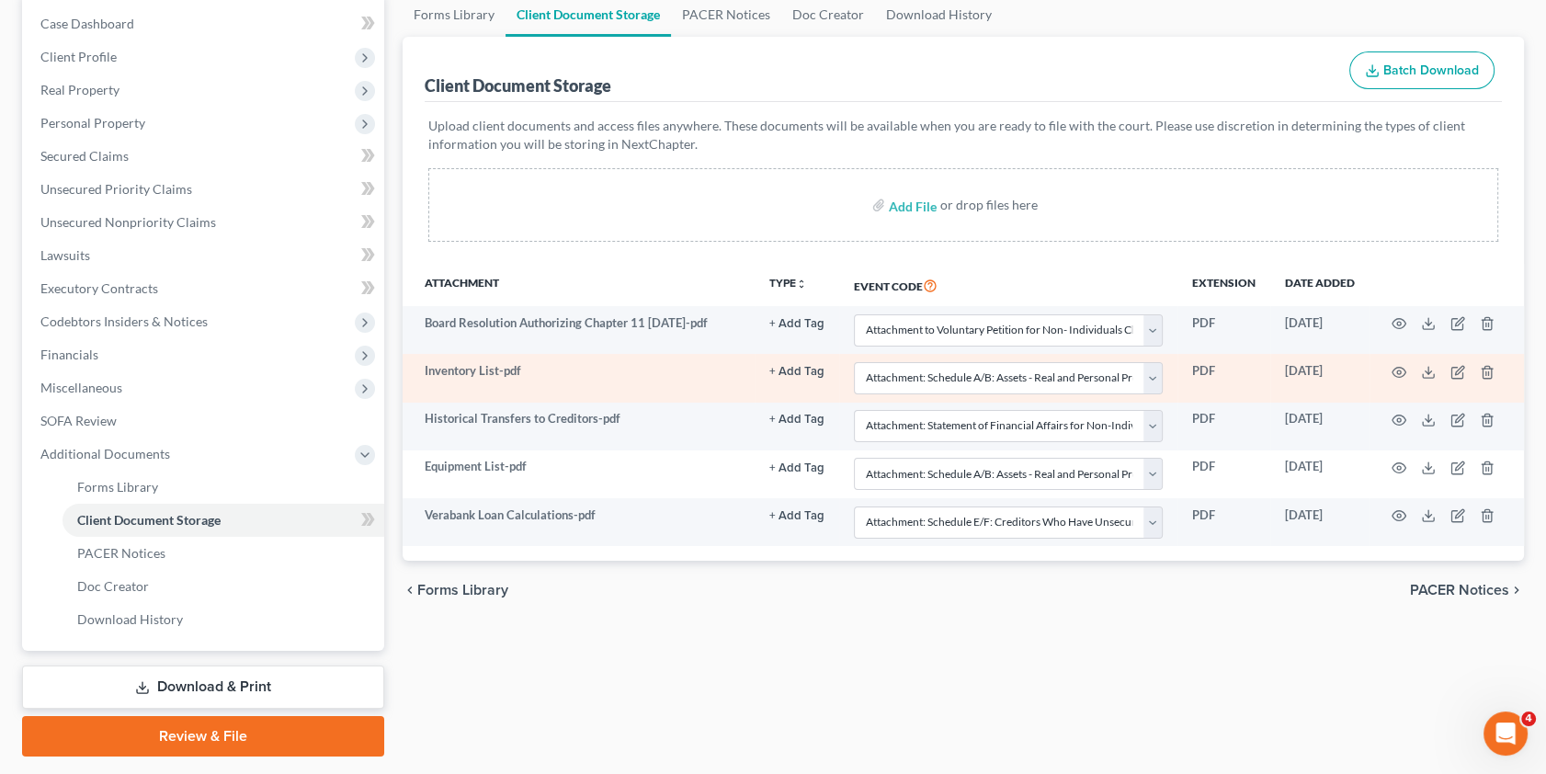
scroll to position [233, 0]
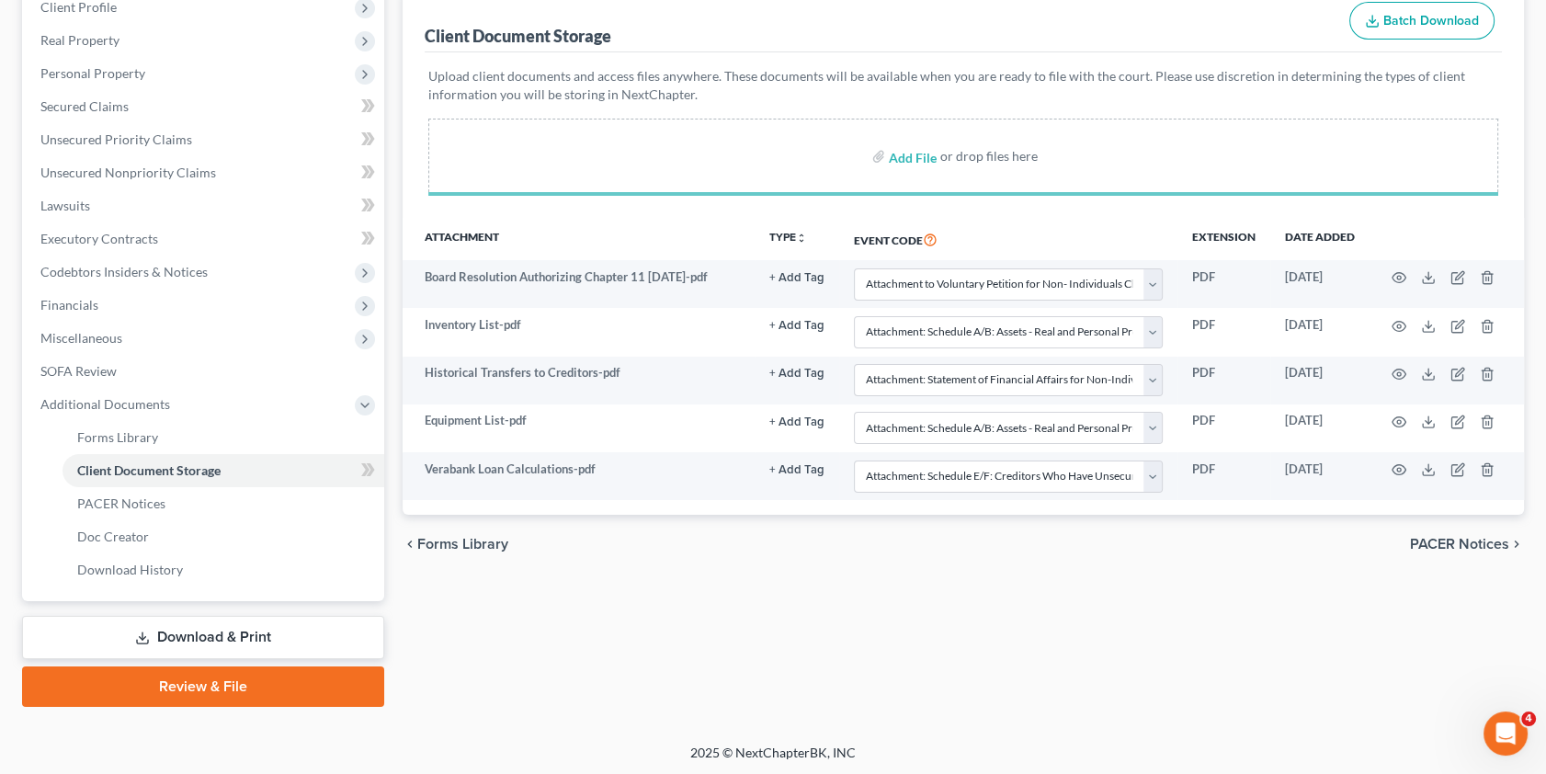
select select "2"
select select "3"
select select "8"
select select "3"
select select "5"
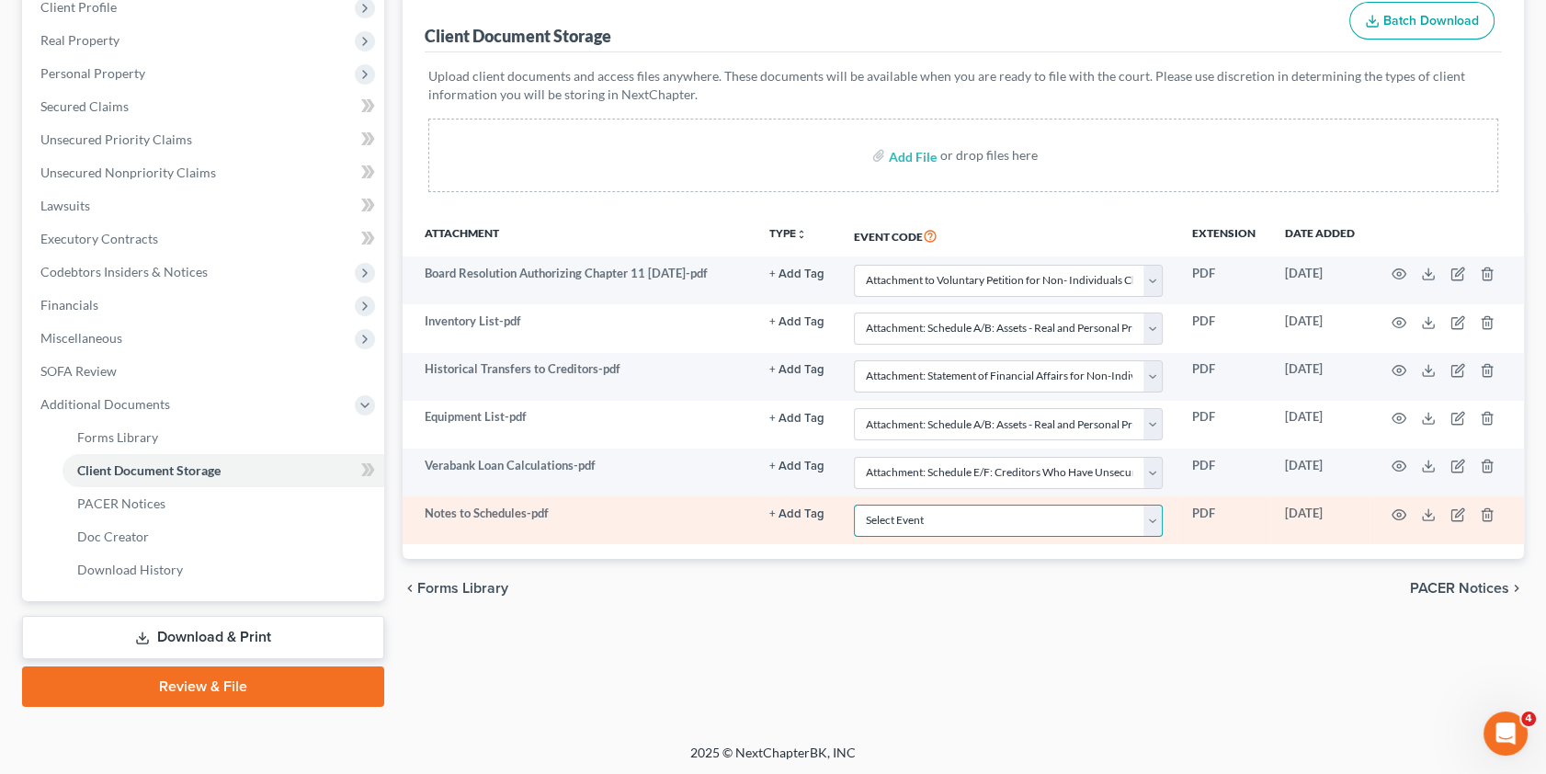
click at [1159, 517] on select "Select Event 20 Largest unsecured creditors Amended petition Attachment to Volu…" at bounding box center [1008, 521] width 309 height 32
select select "8"
click at [854, 505] on select "Select Event 20 Largest unsecured creditors Amended petition Attachment to Volu…" at bounding box center [1008, 521] width 309 height 32
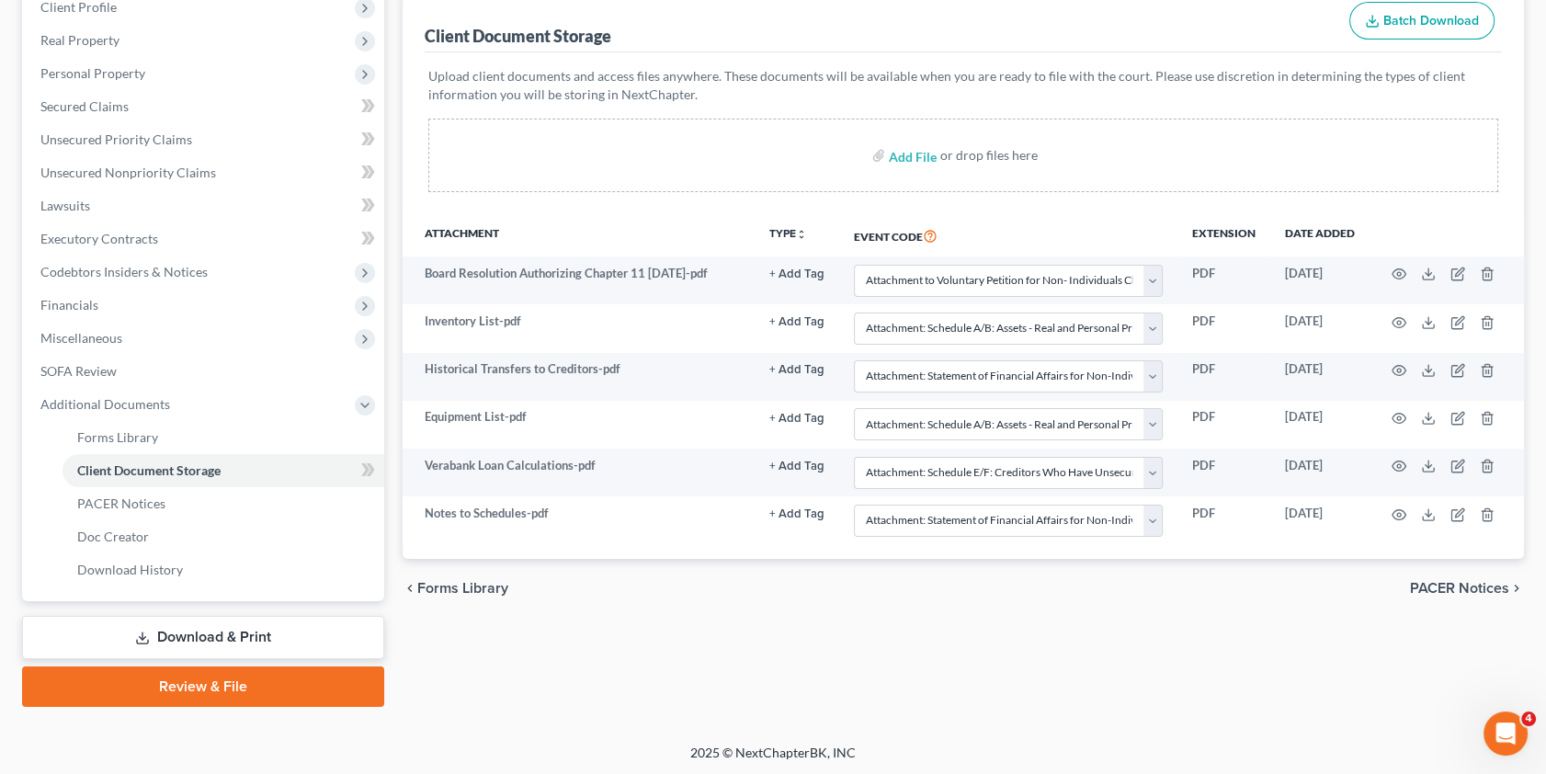
click at [242, 632] on link "Download & Print" at bounding box center [203, 637] width 362 height 43
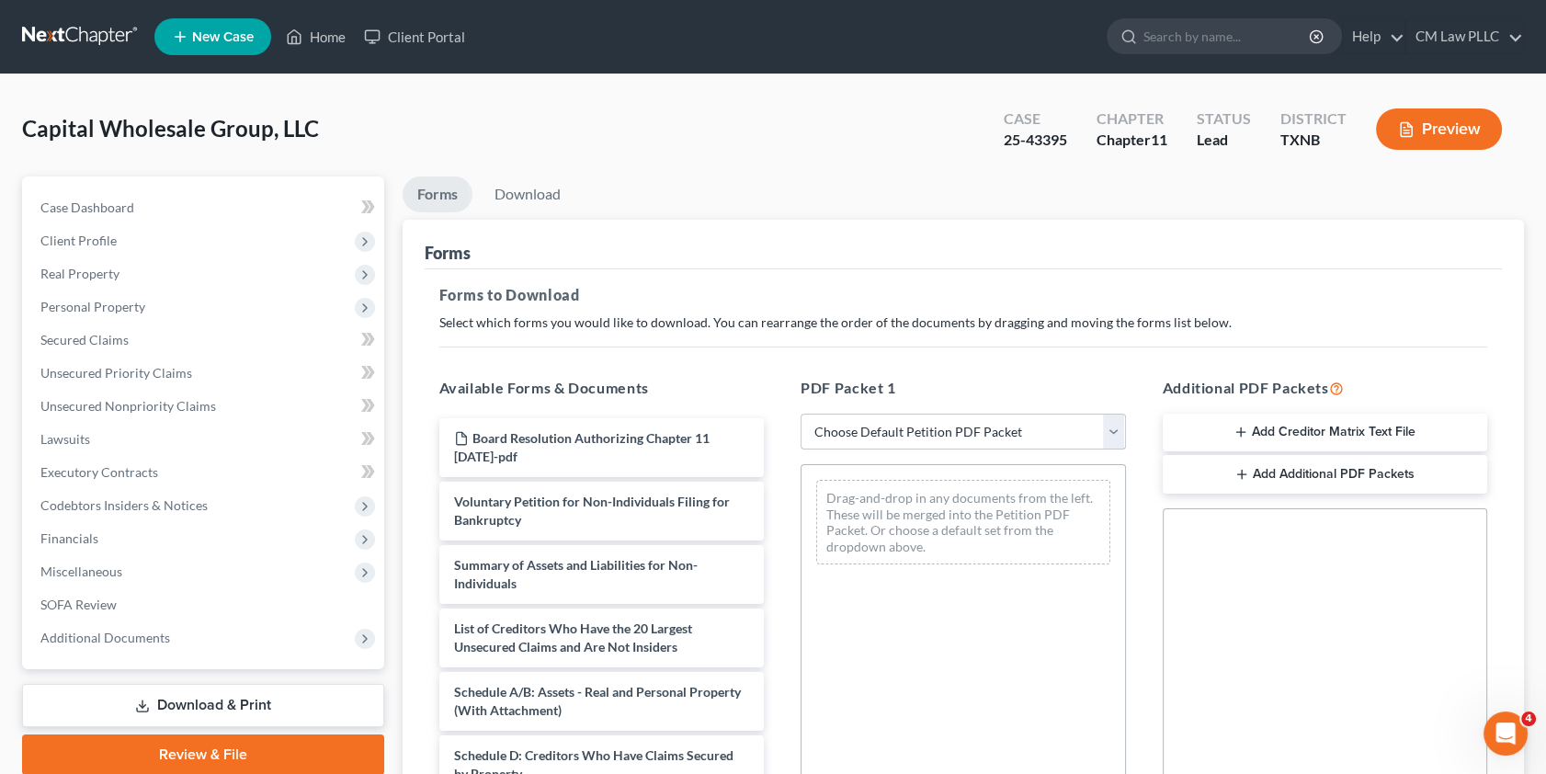
click at [1111, 429] on select "Choose Default Petition PDF Packet Complete Bankruptcy Petition (all forms and …" at bounding box center [963, 432] width 325 height 37
select select "9"
click at [801, 414] on select "Choose Default Petition PDF Packet Complete Bankruptcy Petition (all forms and …" at bounding box center [963, 432] width 325 height 37
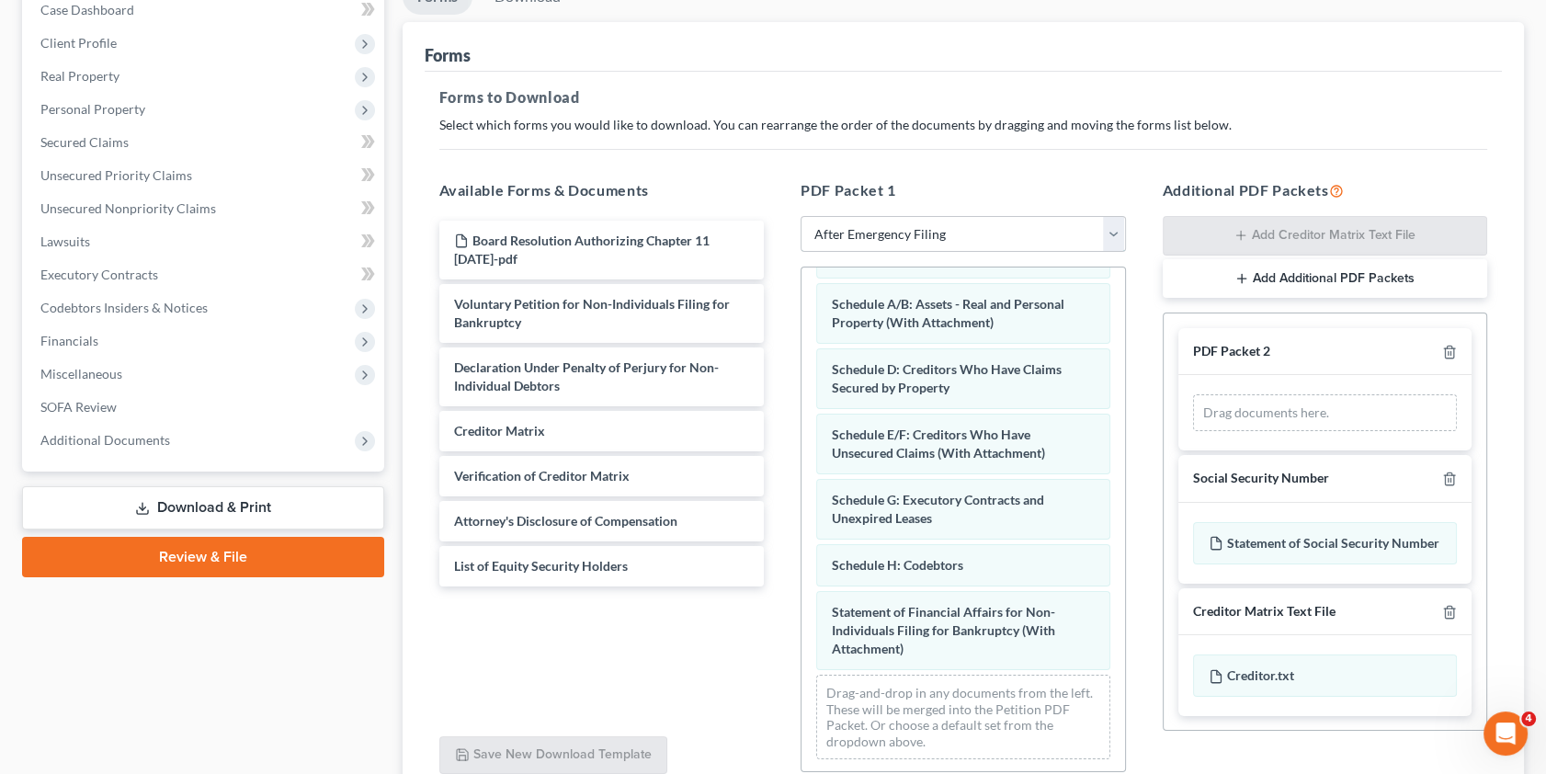
scroll to position [334, 0]
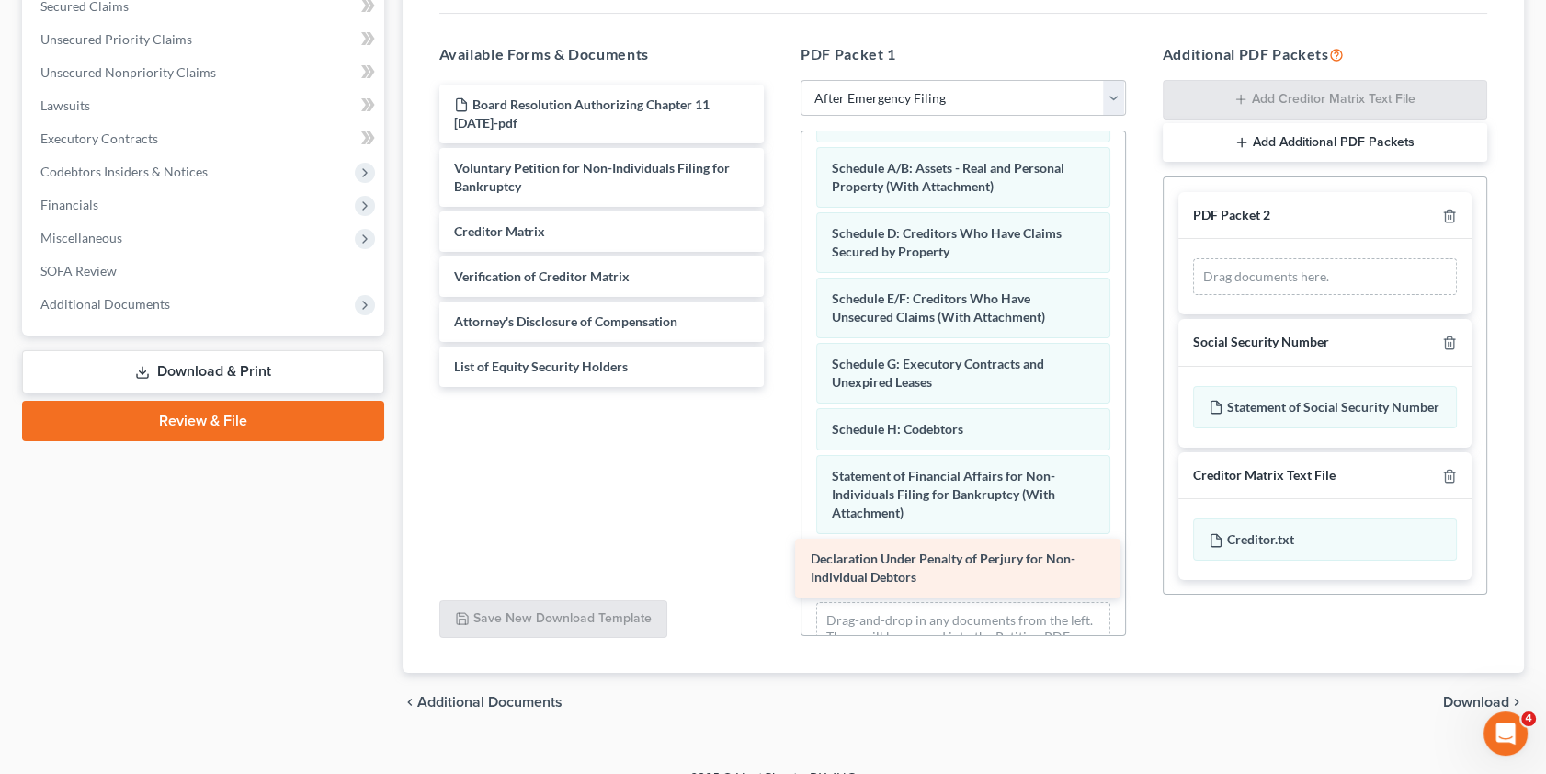
drag, startPoint x: 572, startPoint y: 233, endPoint x: 928, endPoint y: 563, distance: 485.8
click at [779, 387] on div "Declaration Under Penalty of Perjury for Non-Individual Debtors Board Resolutio…" at bounding box center [602, 236] width 355 height 302
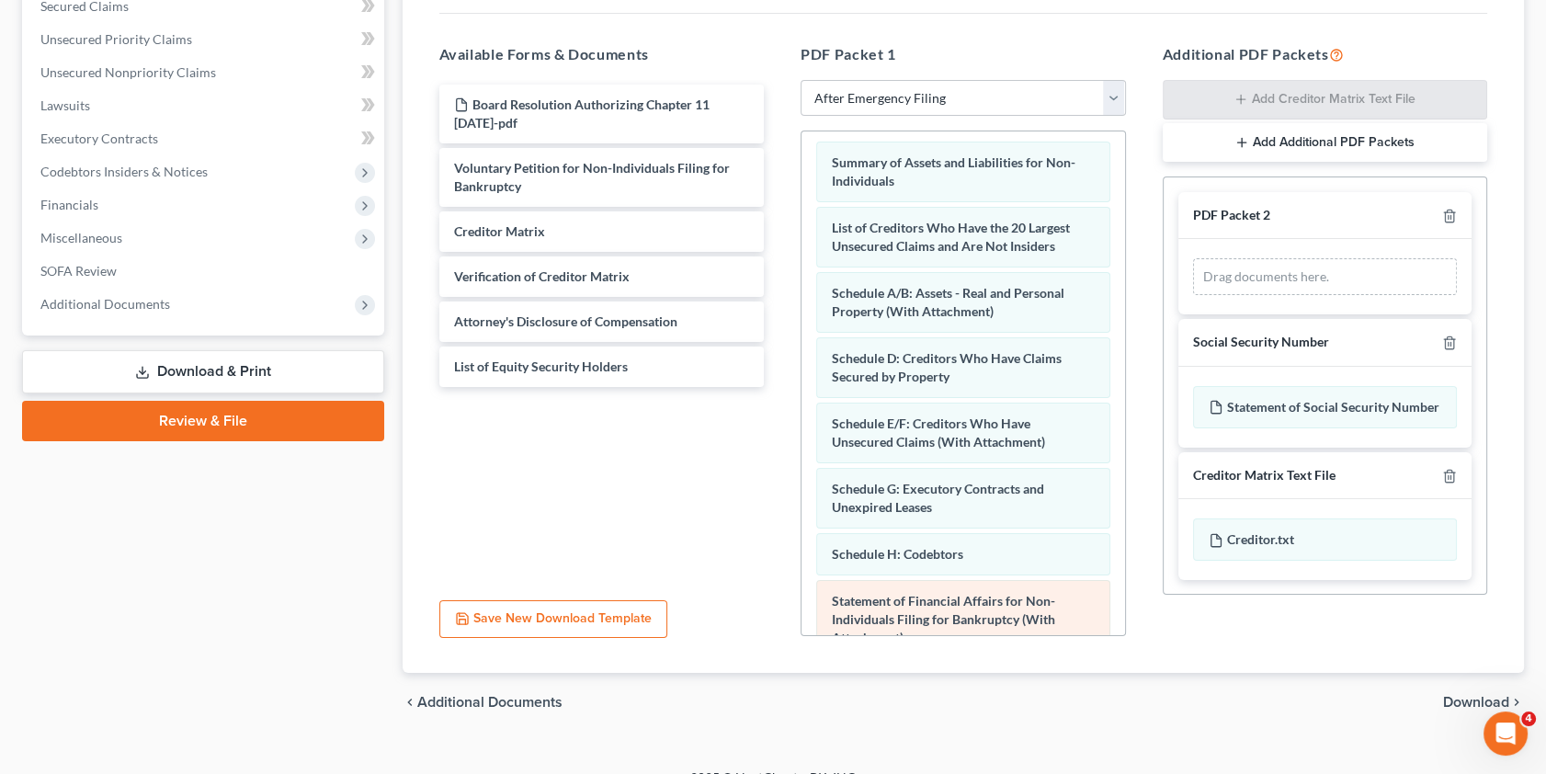
scroll to position [0, 0]
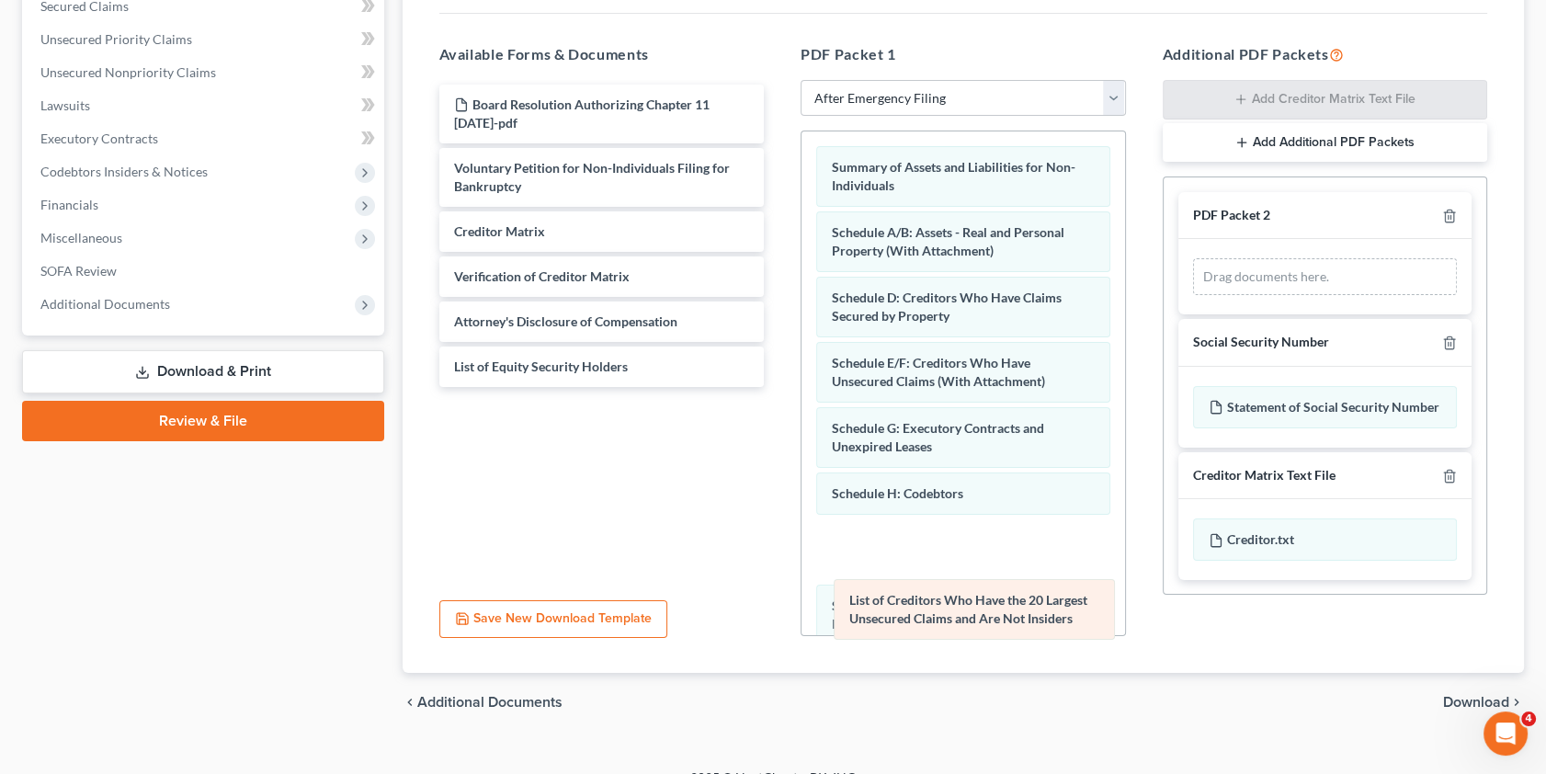
drag, startPoint x: 952, startPoint y: 240, endPoint x: 972, endPoint y: 584, distance: 344.3
click at [965, 609] on div "List of Creditors Who Have the 20 Largest Unsecured Claims and Are Not Insiders…" at bounding box center [963, 481] width 324 height 701
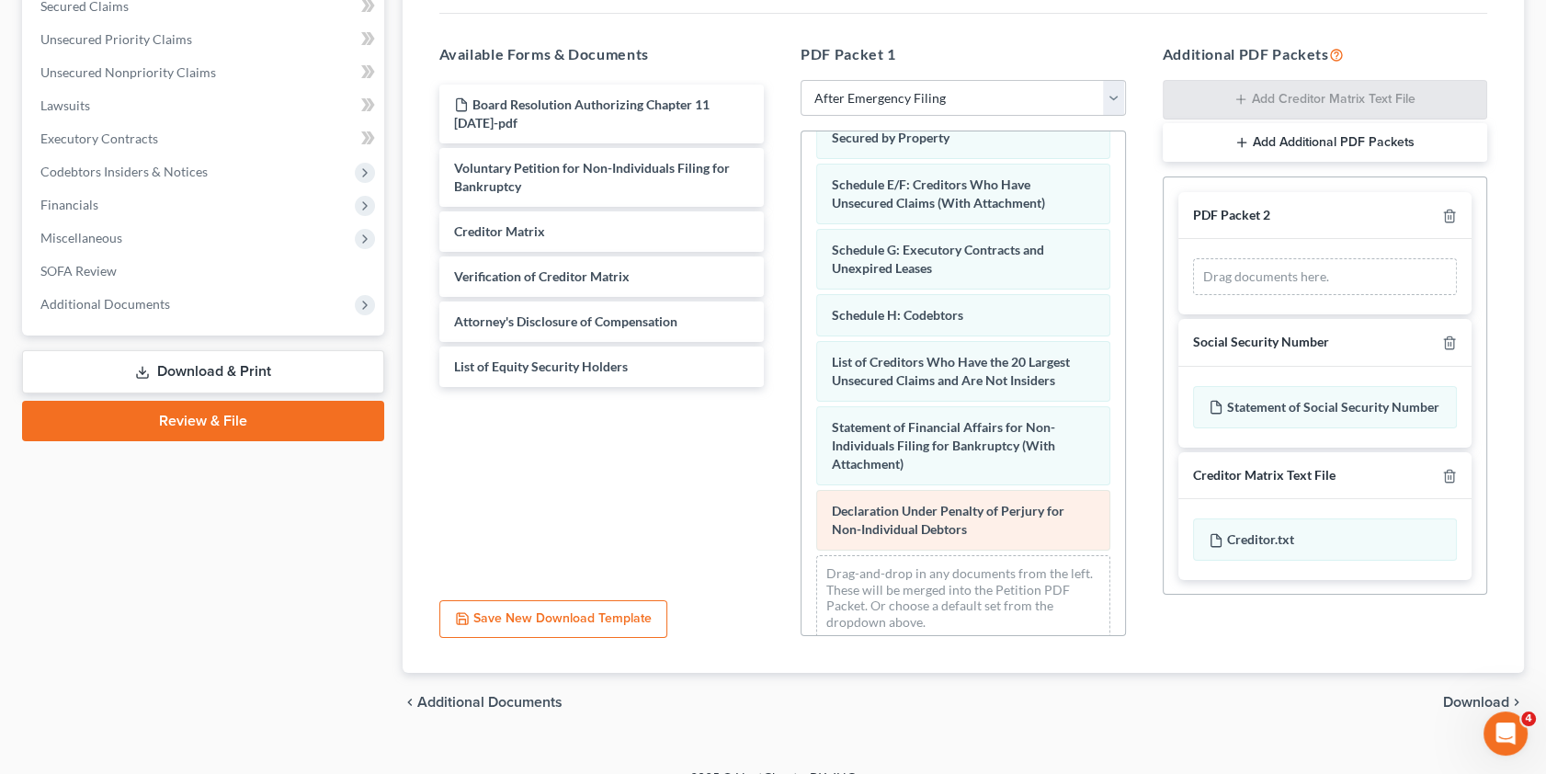
scroll to position [195, 0]
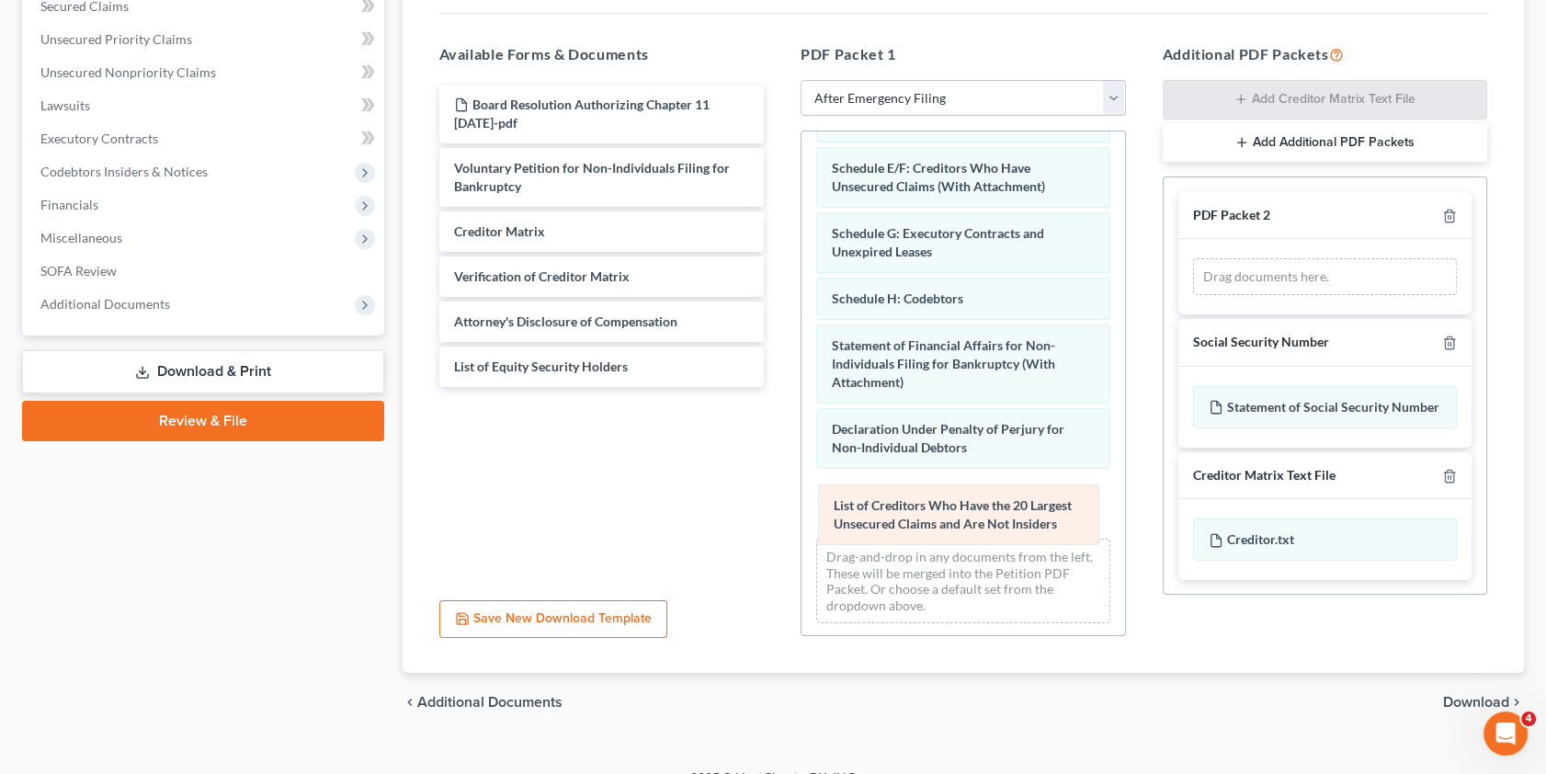
drag, startPoint x: 960, startPoint y: 343, endPoint x: 959, endPoint y: 495, distance: 152.6
click at [959, 495] on div "List of Creditors Who Have the 20 Largest Unsecured Claims and Are Not Insiders…" at bounding box center [963, 287] width 324 height 701
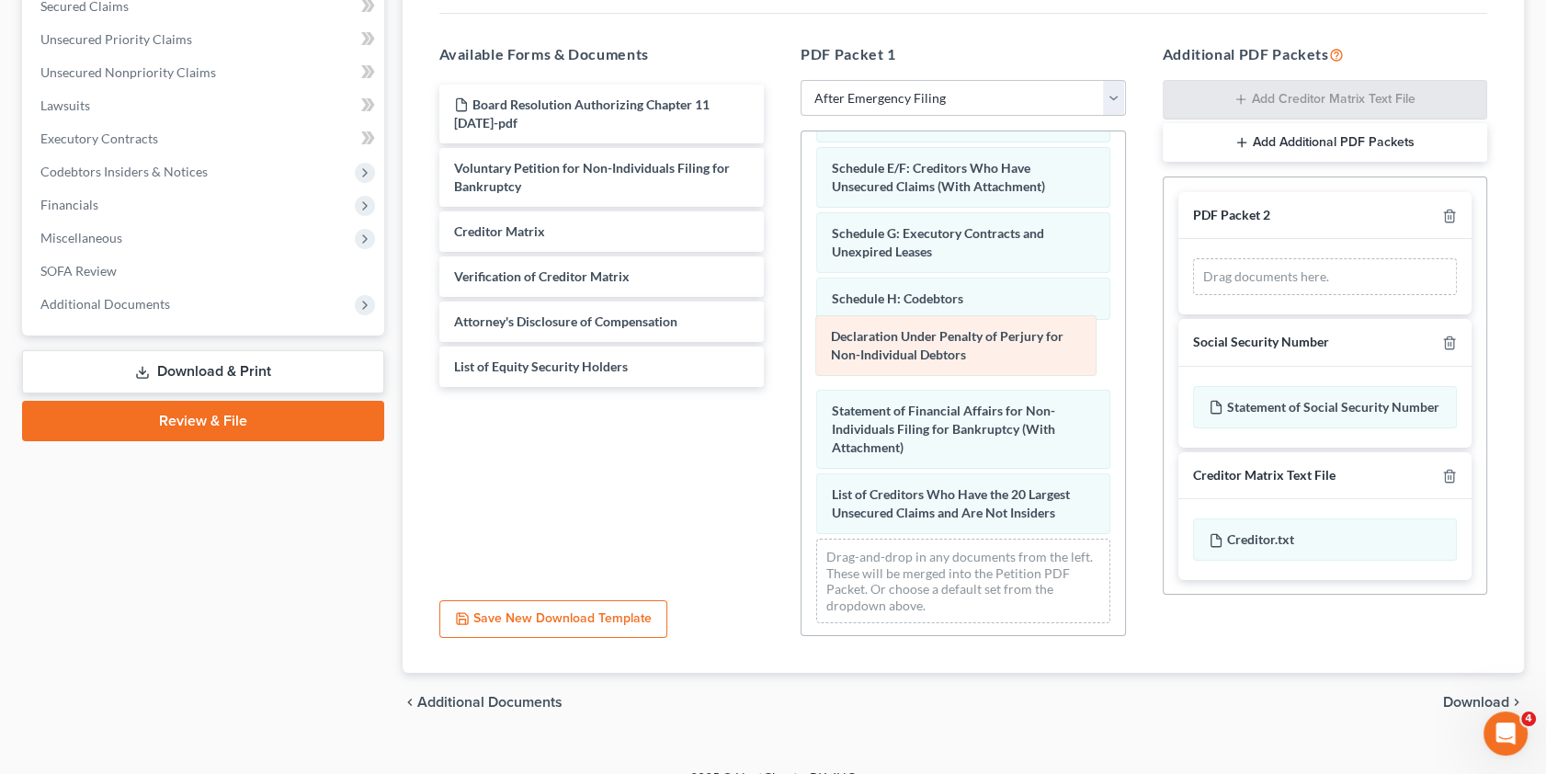
drag, startPoint x: 920, startPoint y: 430, endPoint x: 919, endPoint y: 341, distance: 89.2
click at [919, 341] on div "Declaration Under Penalty of Perjury for Non-Individual Debtors Summary of Asse…" at bounding box center [963, 287] width 324 height 701
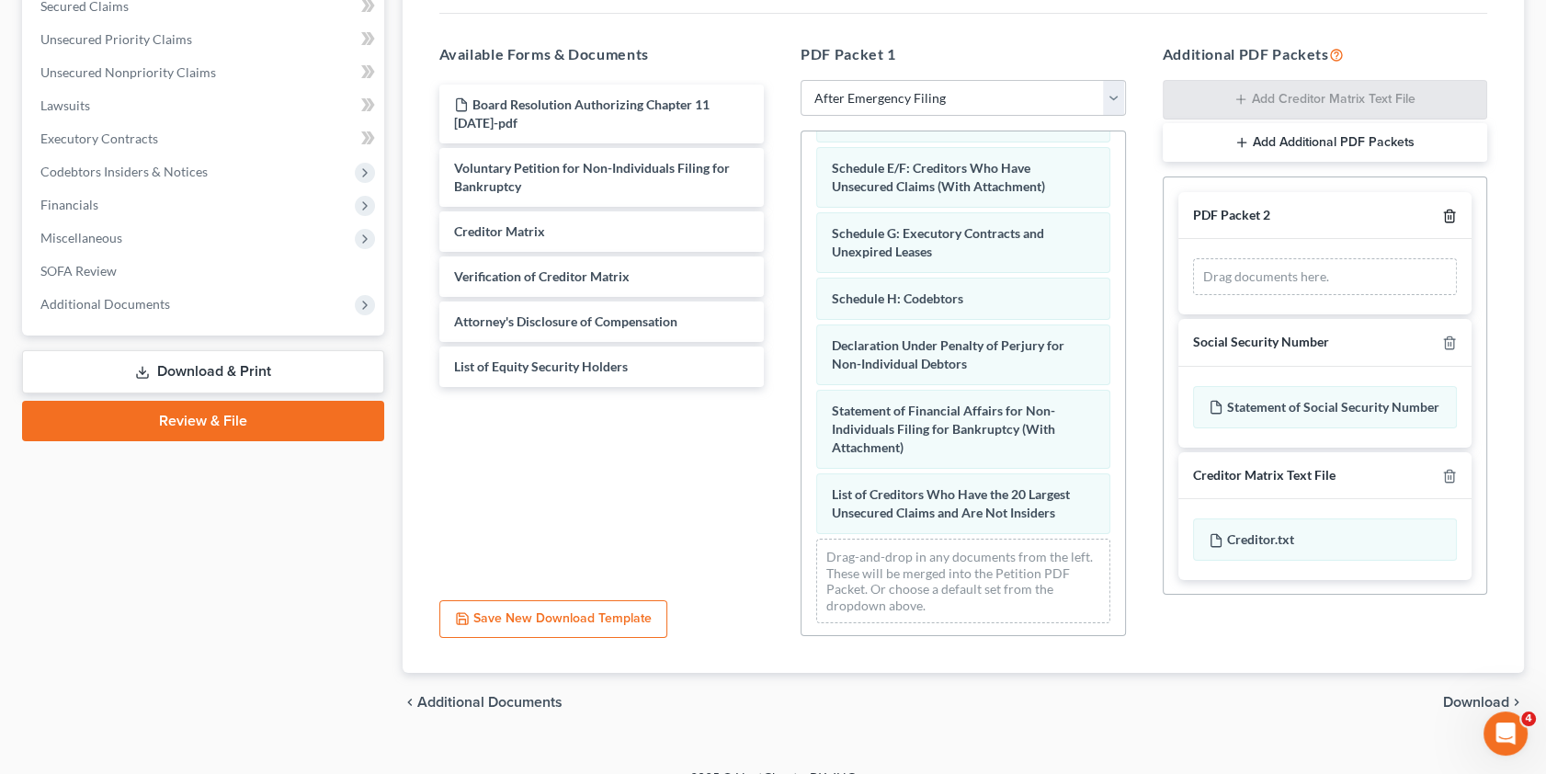
click at [1452, 211] on icon "button" at bounding box center [1449, 216] width 15 height 15
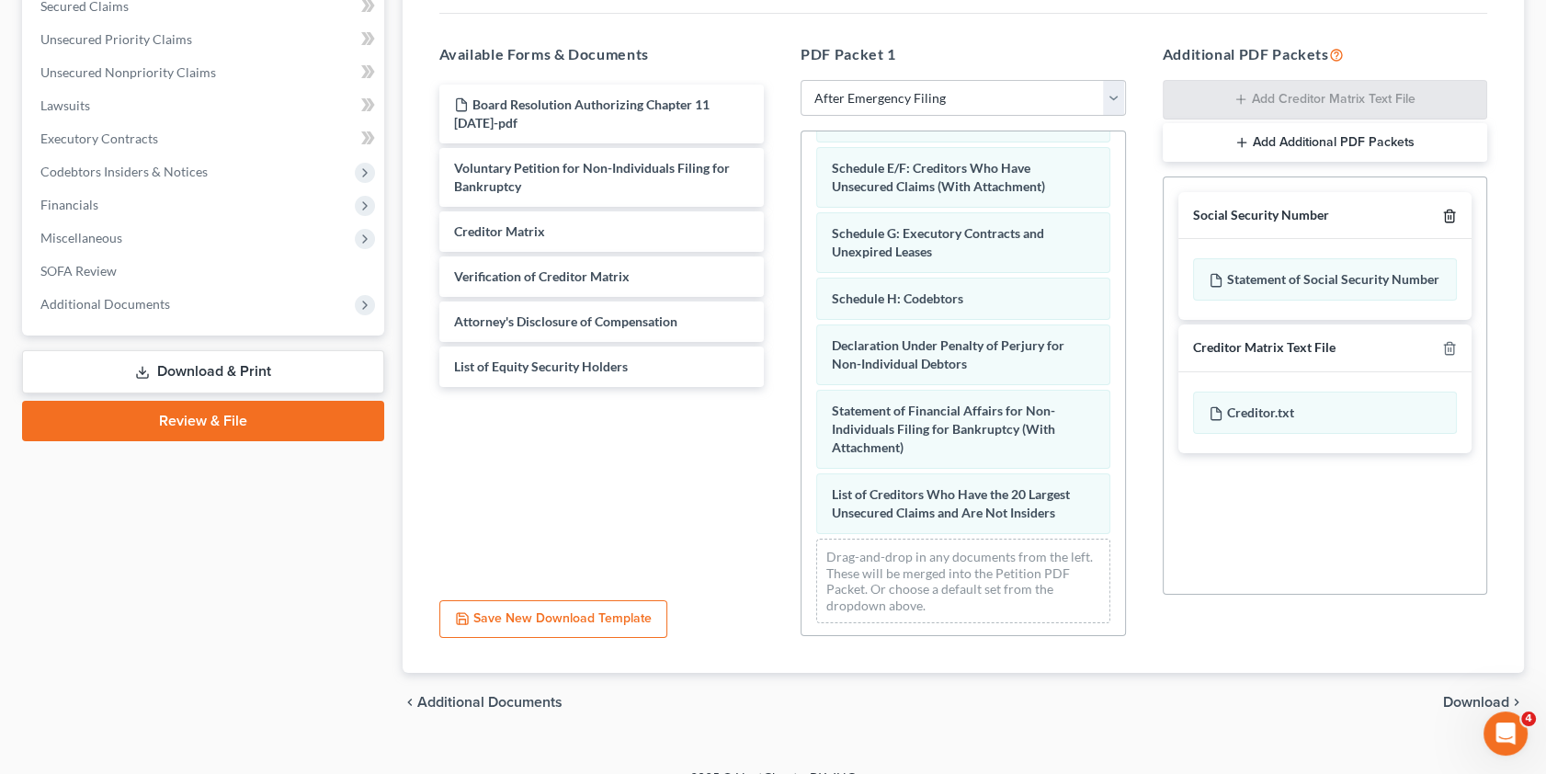
click at [1452, 211] on icon "button" at bounding box center [1449, 216] width 15 height 15
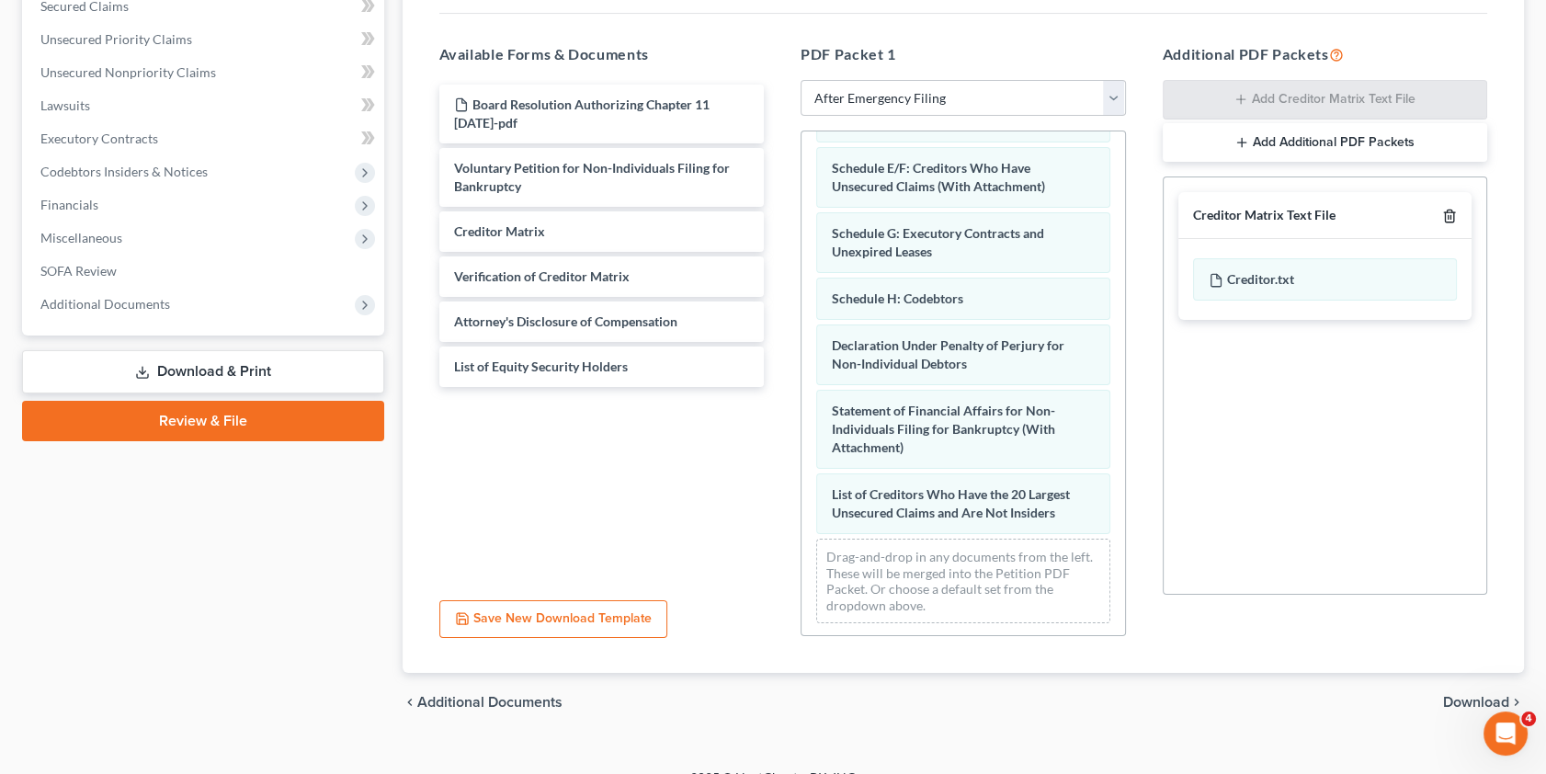
click at [1452, 211] on icon "button" at bounding box center [1449, 216] width 15 height 15
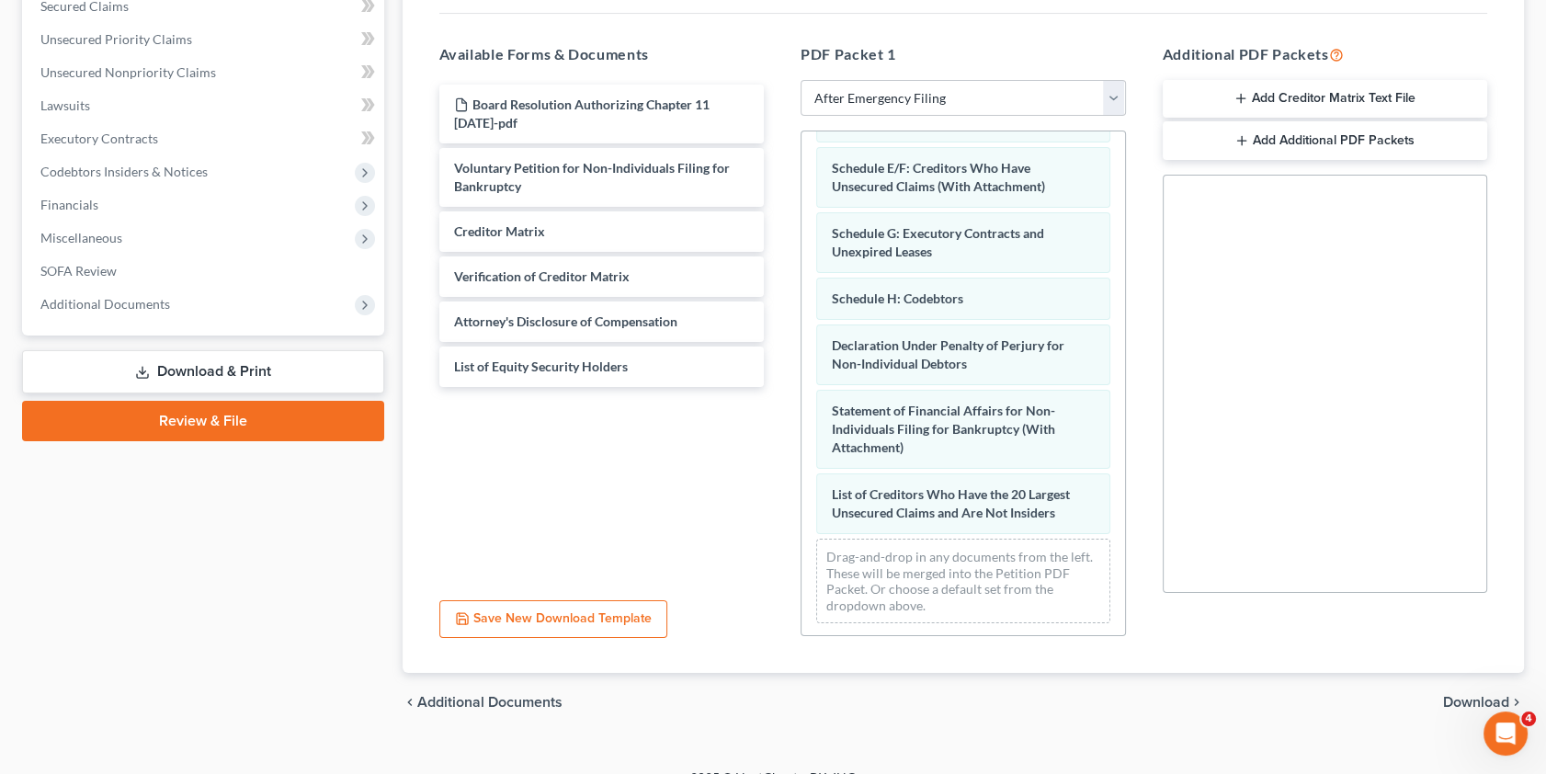
click at [1462, 695] on span "Download" at bounding box center [1476, 702] width 66 height 15
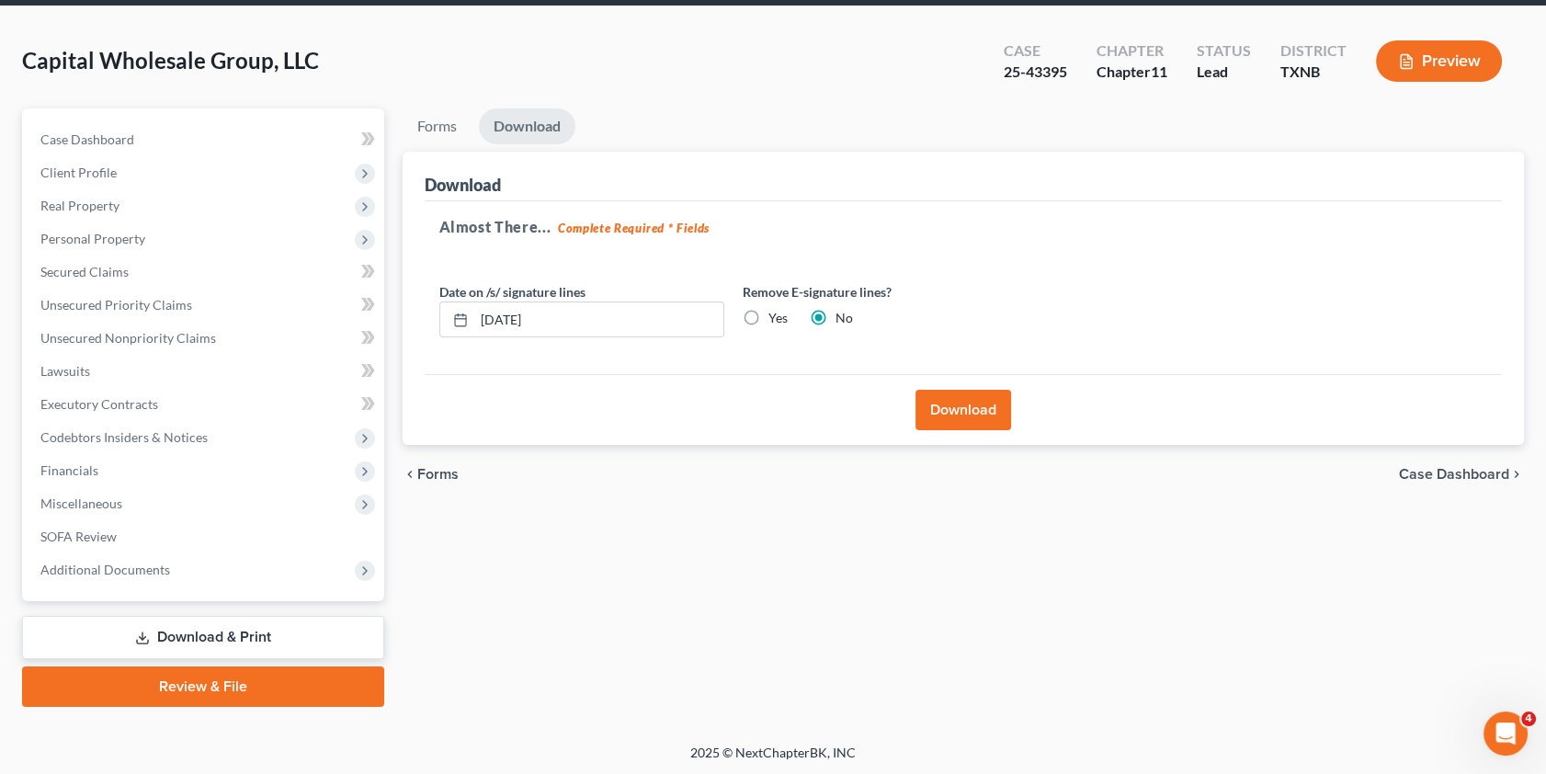
click at [961, 404] on button "Download" at bounding box center [963, 410] width 96 height 40
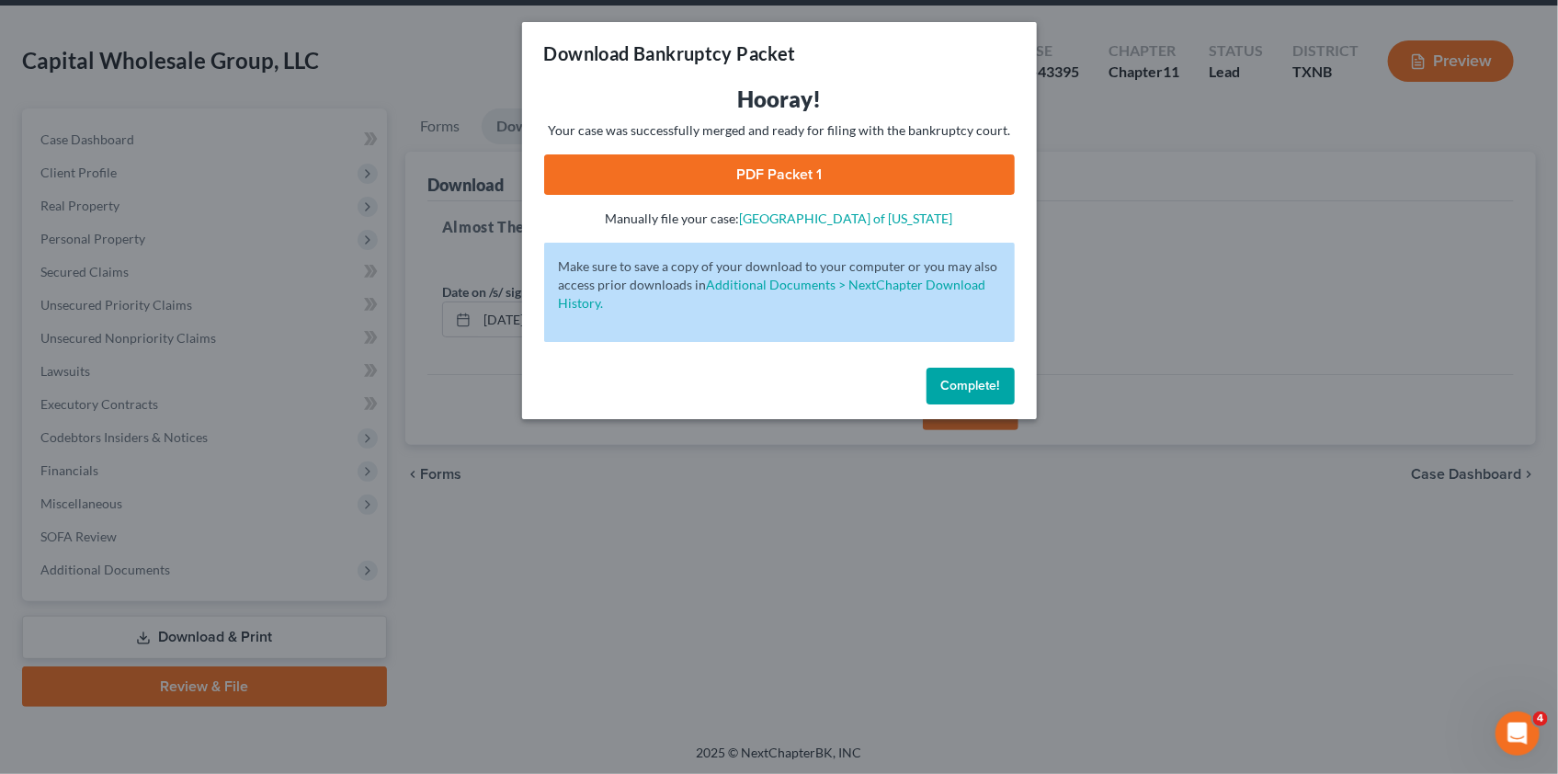
click at [763, 176] on link "PDF Packet 1" at bounding box center [779, 174] width 471 height 40
drag, startPoint x: 966, startPoint y: 389, endPoint x: 876, endPoint y: 369, distance: 92.1
click at [966, 389] on span "Complete!" at bounding box center [970, 386] width 59 height 16
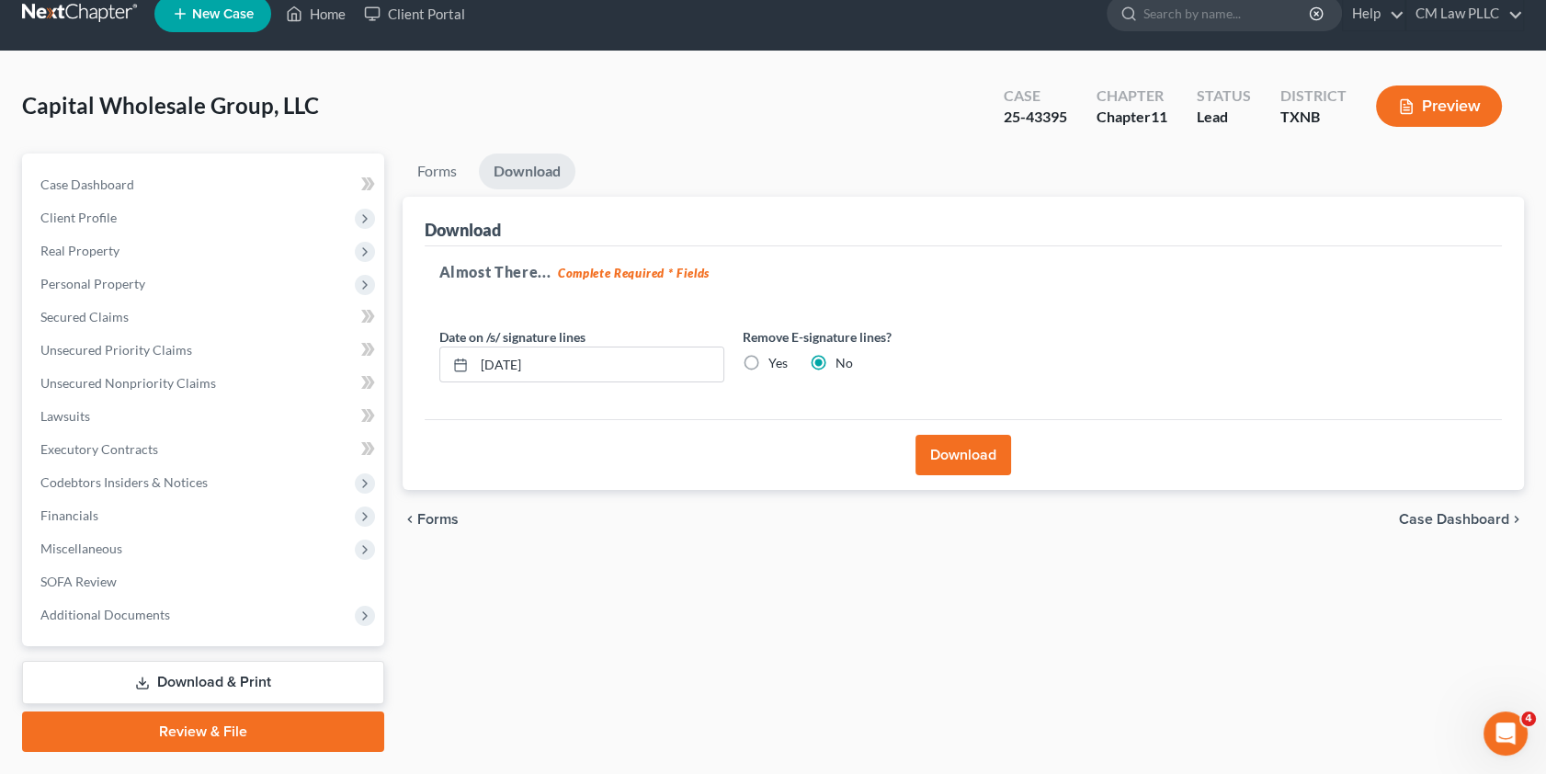
scroll to position [0, 0]
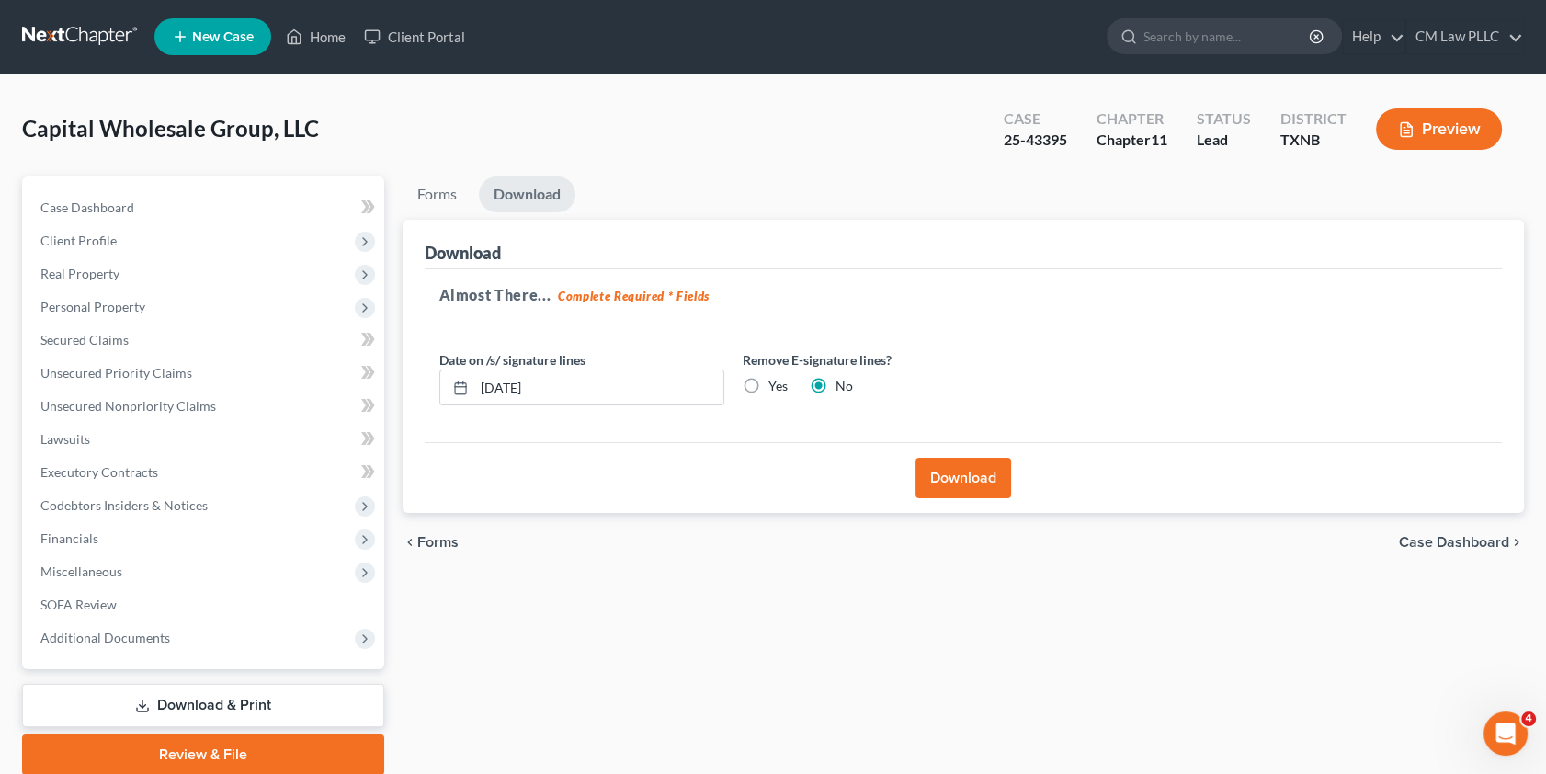
click at [76, 23] on link at bounding box center [81, 36] width 118 height 33
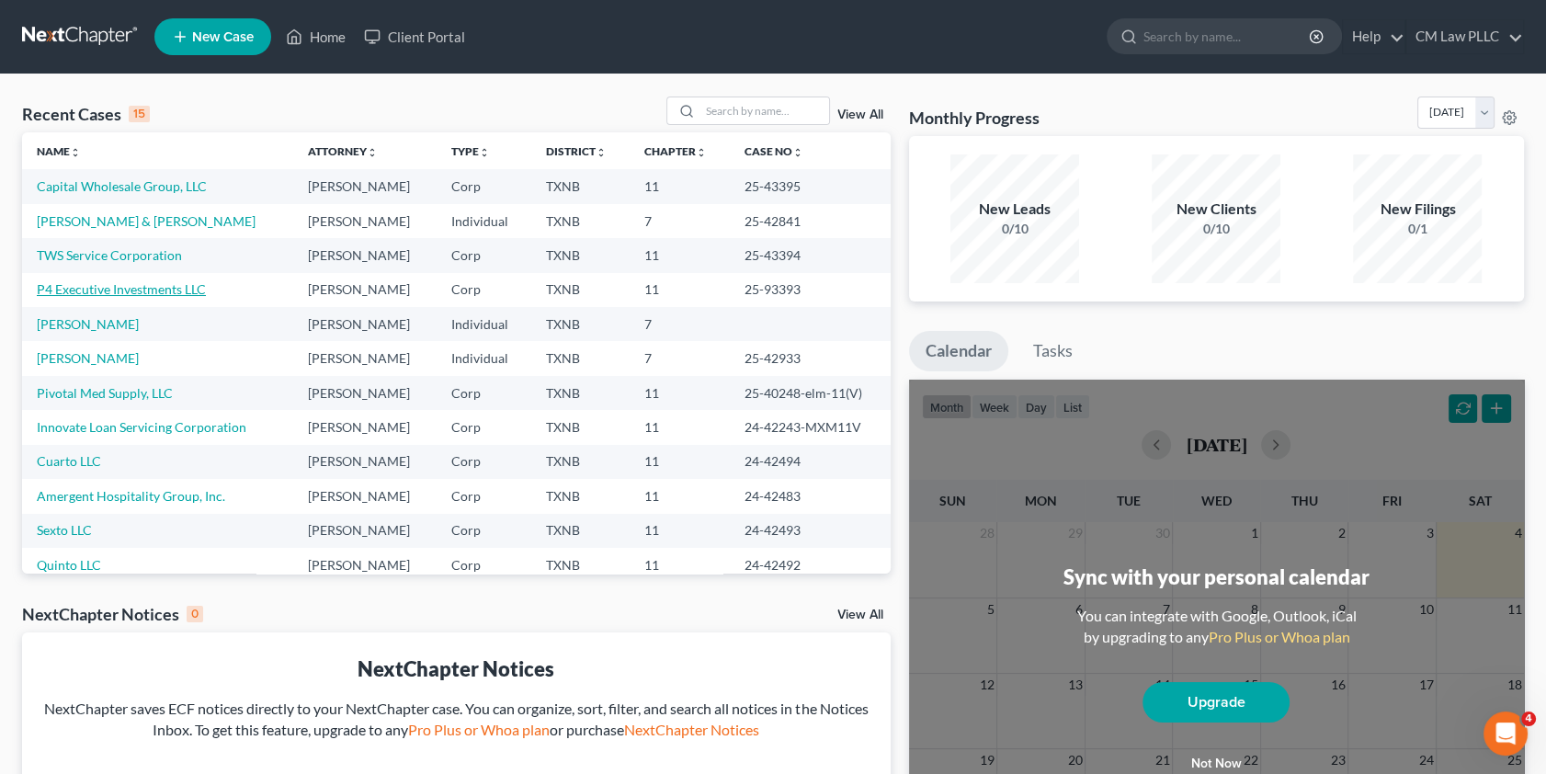
click at [132, 291] on link "P4 Executive Investments LLC" at bounding box center [121, 289] width 169 height 16
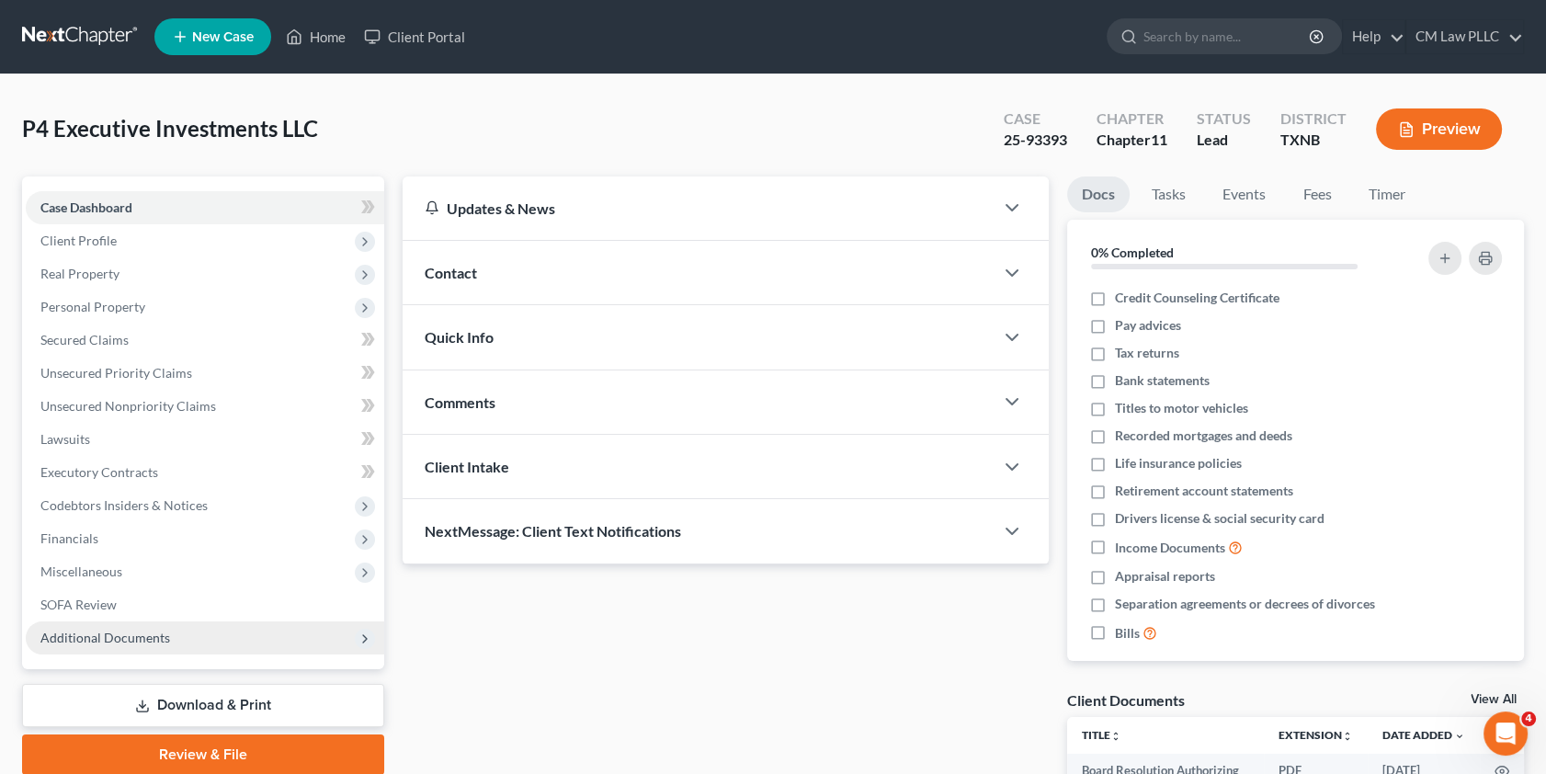
click at [119, 636] on span "Additional Documents" at bounding box center [105, 638] width 130 height 16
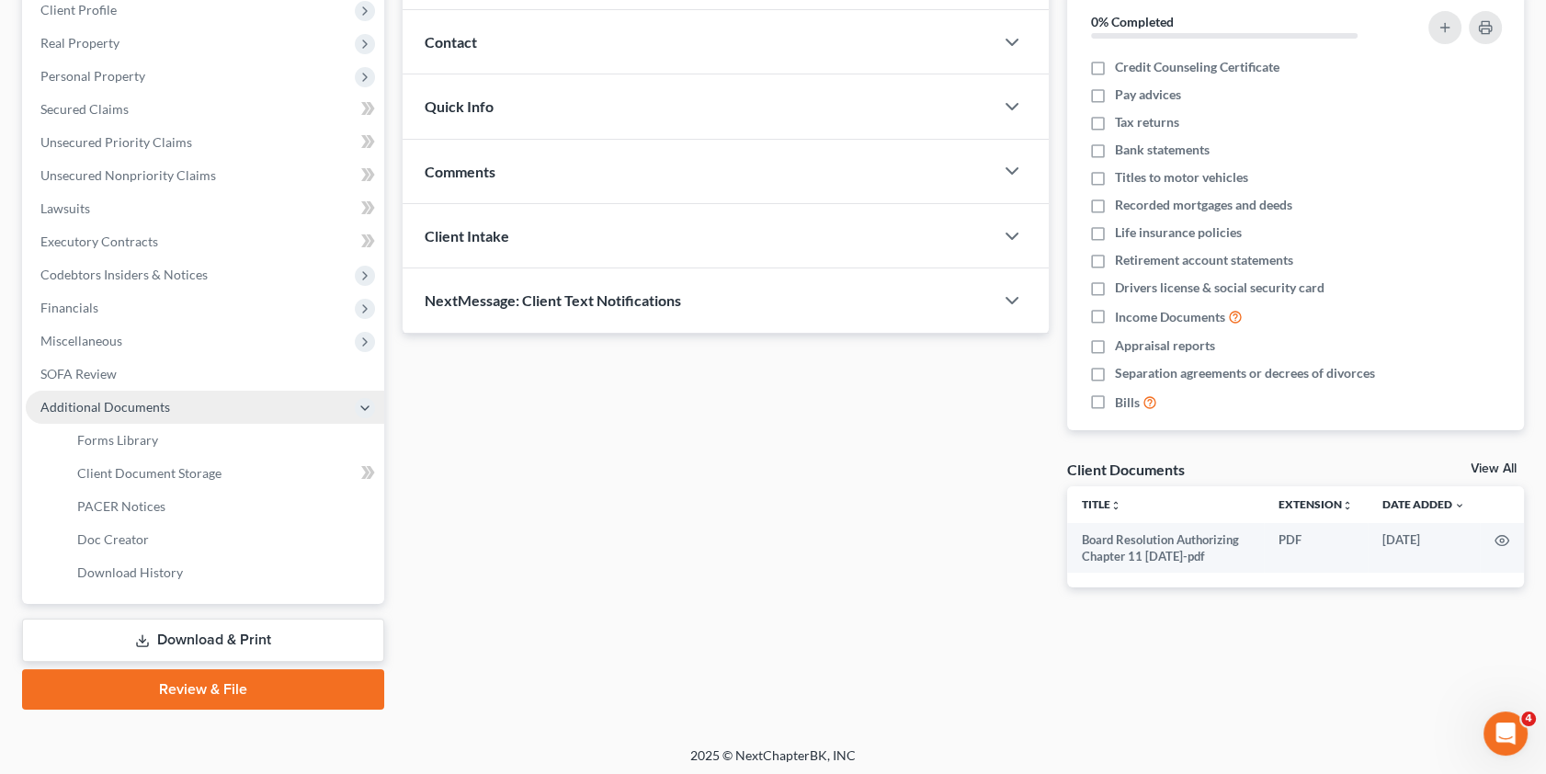
scroll to position [233, 0]
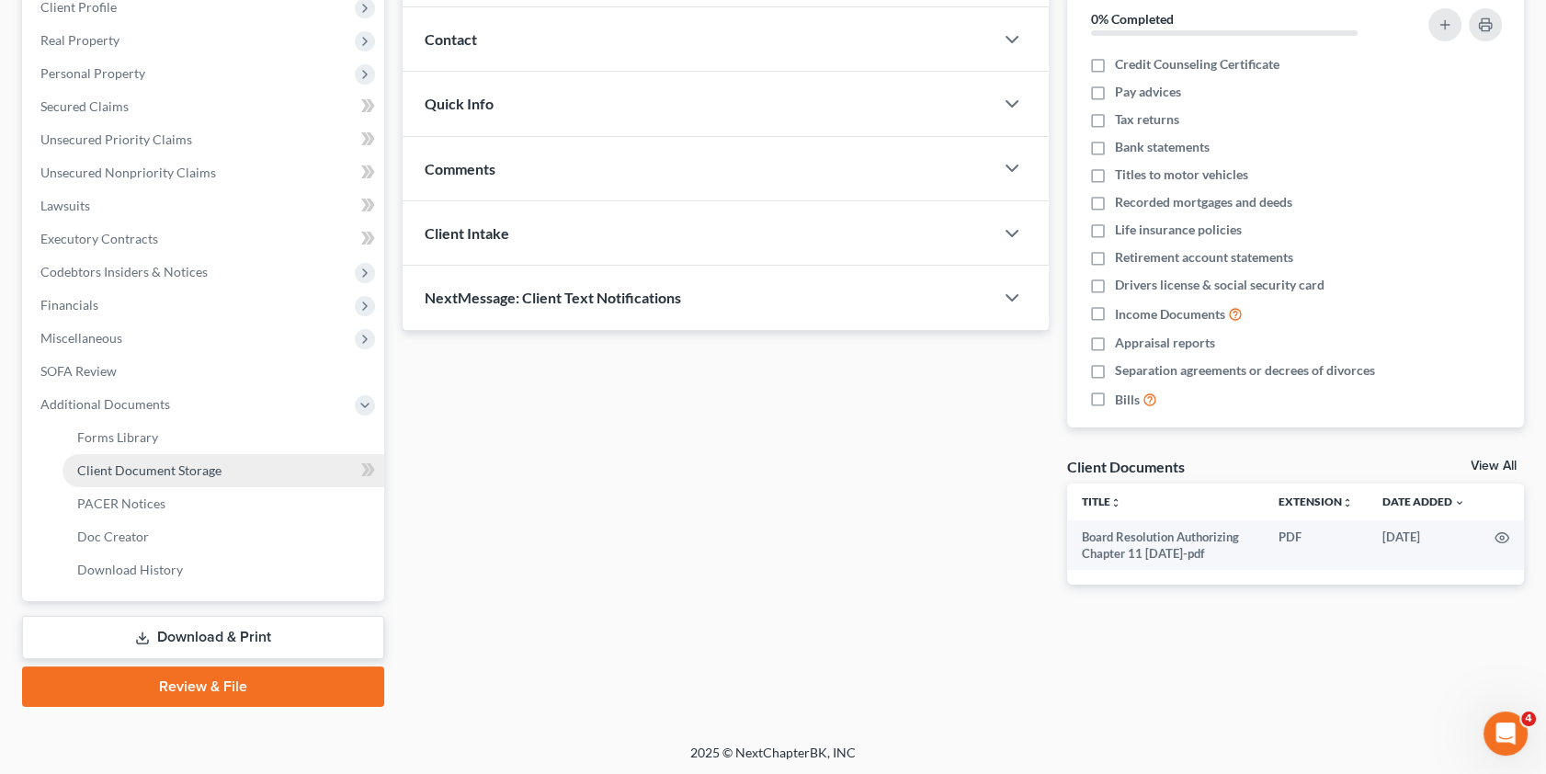
click at [138, 468] on span "Client Document Storage" at bounding box center [149, 470] width 144 height 16
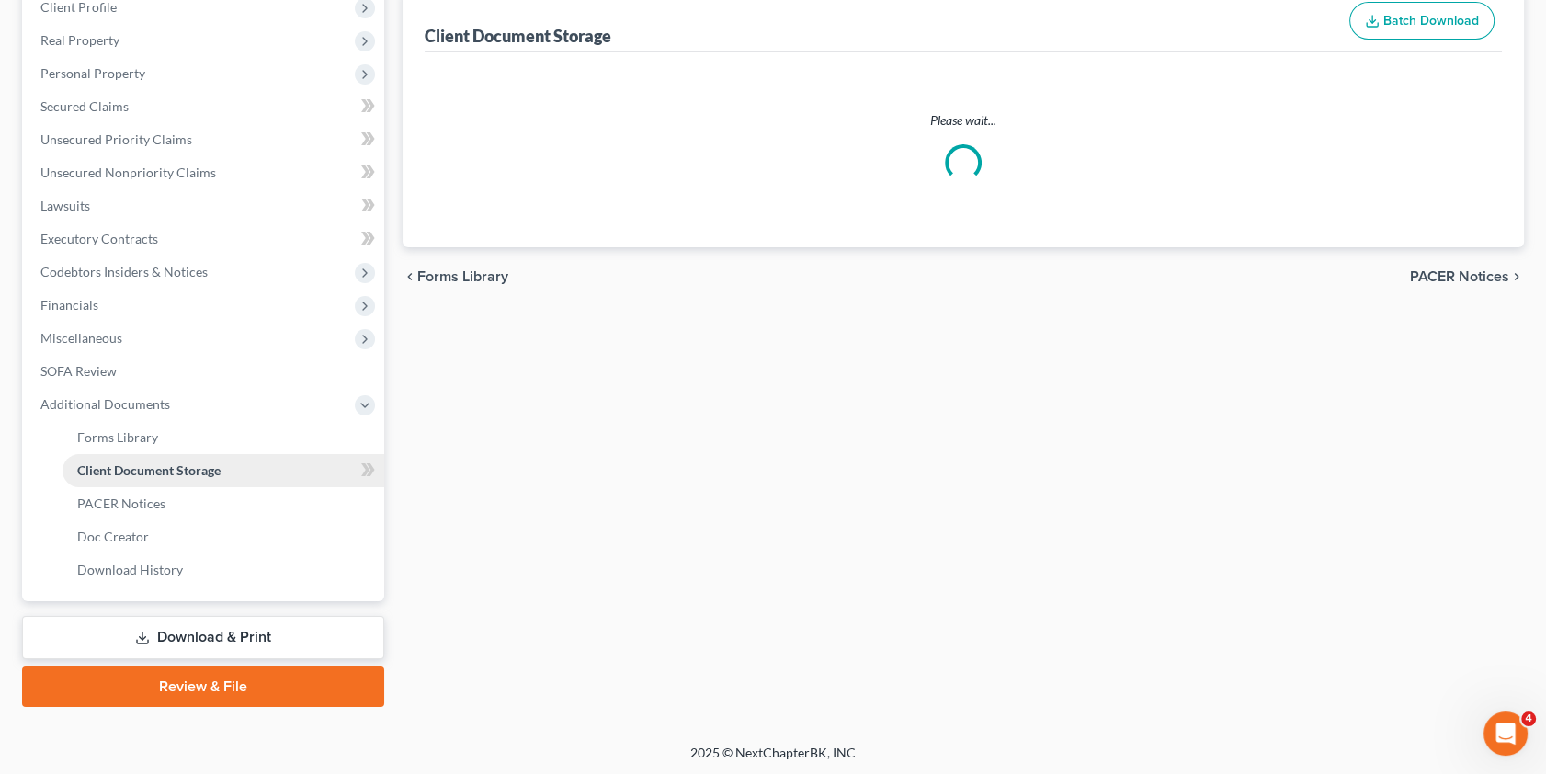
scroll to position [232, 0]
select select "2"
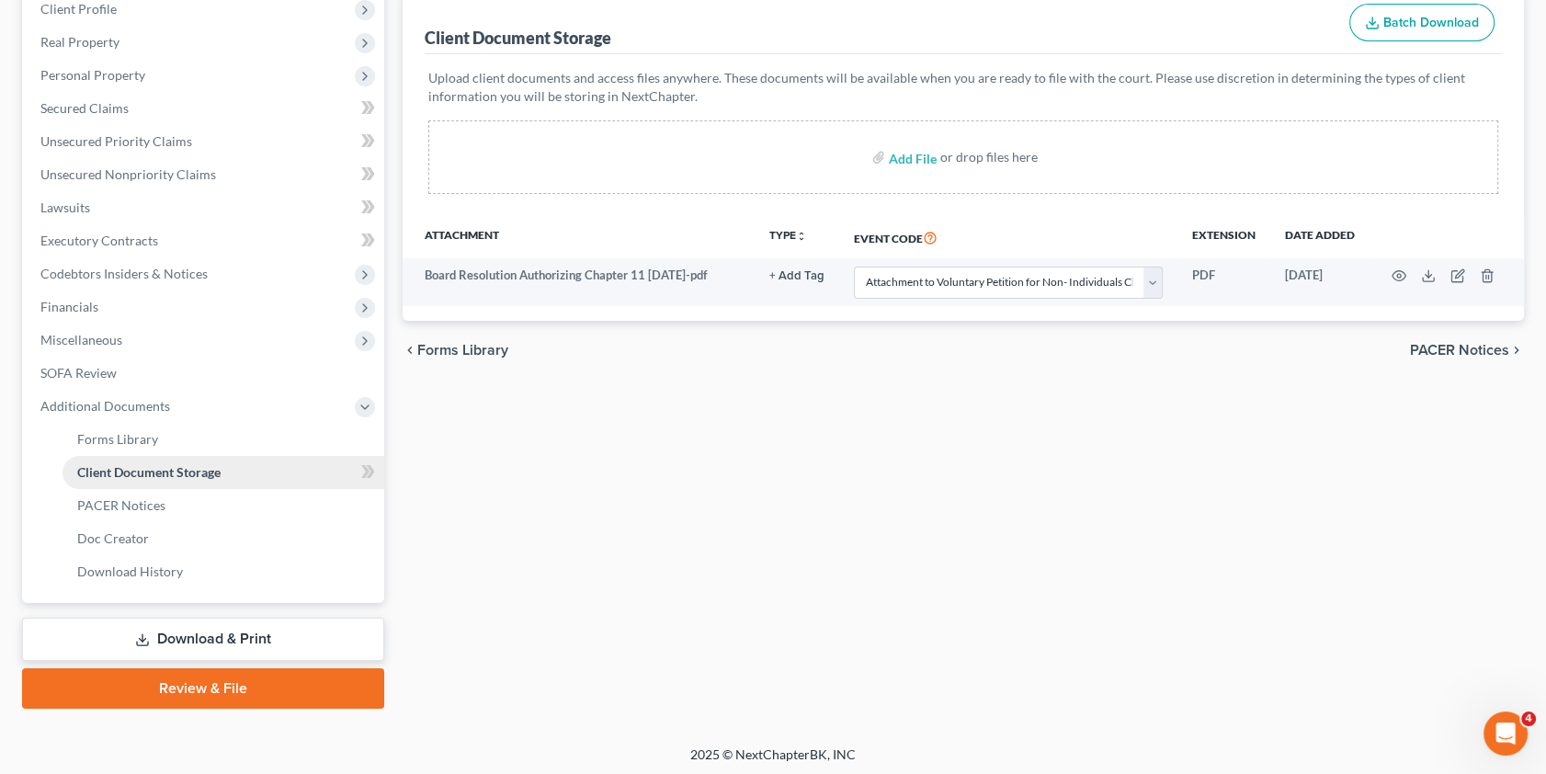
scroll to position [0, 0]
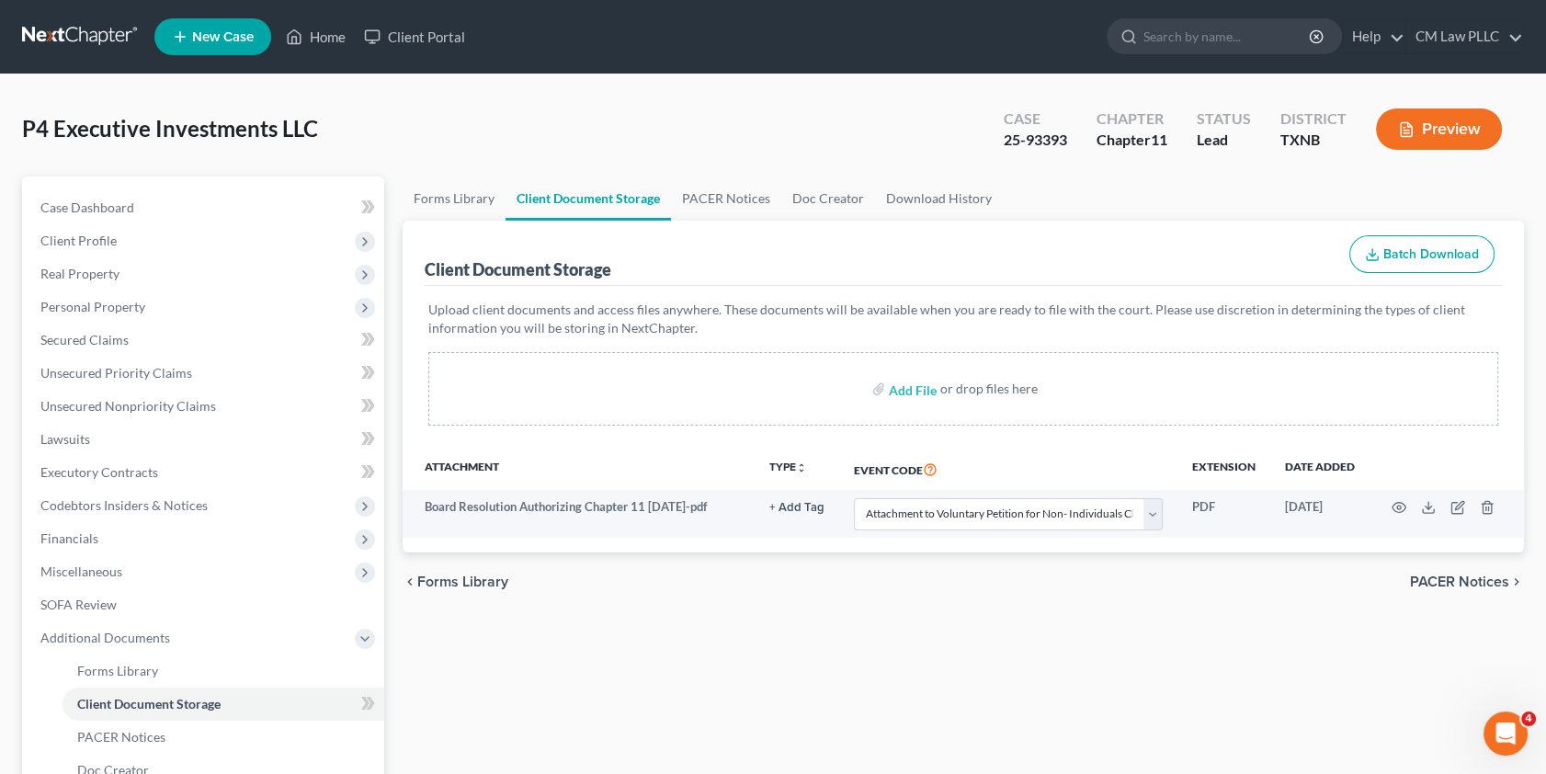
select select "2"
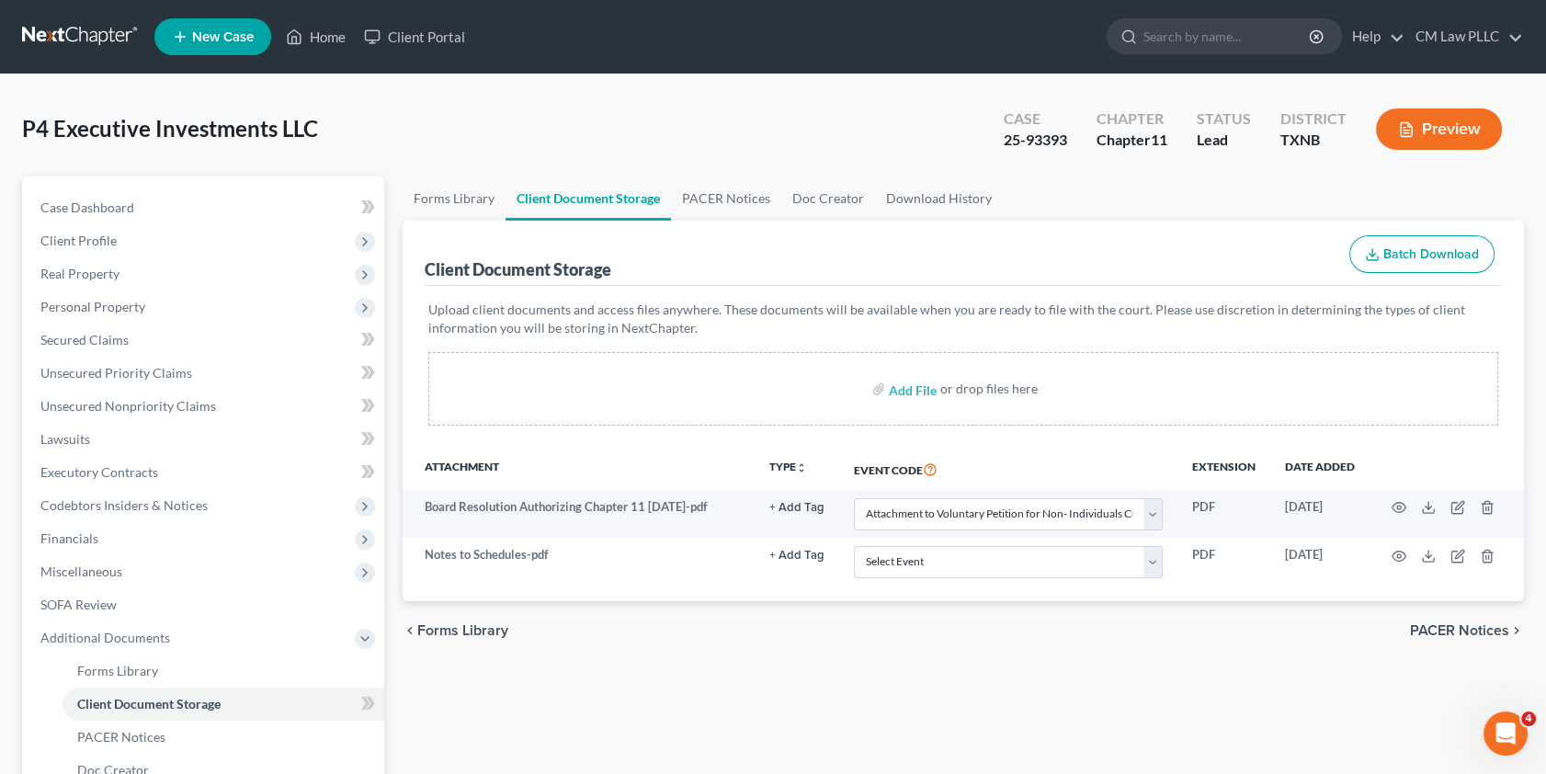
select select "2"
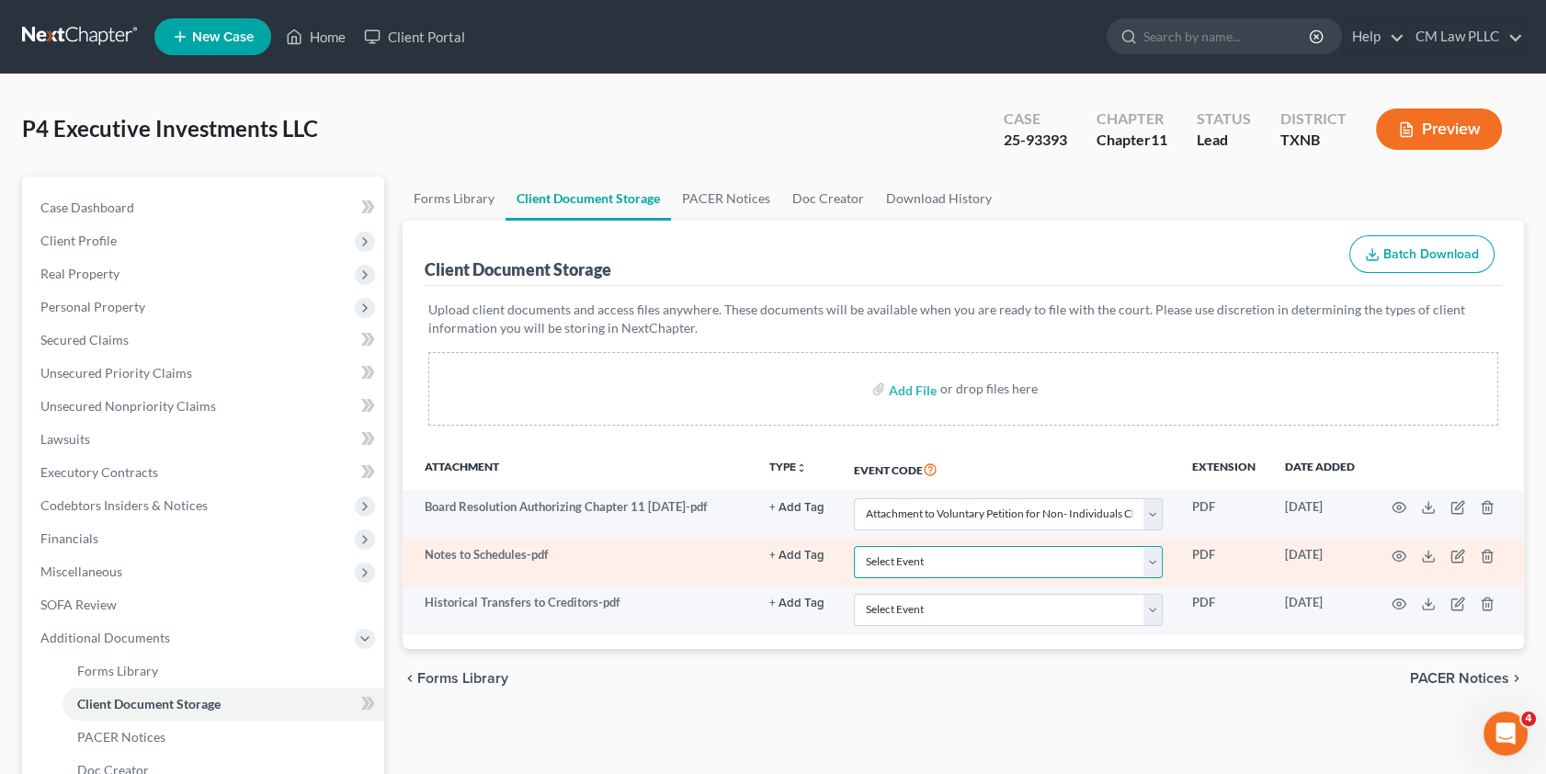
click at [1152, 556] on select "Select Event 20 Largest unsecured creditors Amended petition Attachment to Volu…" at bounding box center [1008, 562] width 309 height 32
select select "8"
click at [854, 546] on select "Select Event 20 Largest unsecured creditors Amended petition Attachment to Volu…" at bounding box center [1008, 562] width 309 height 32
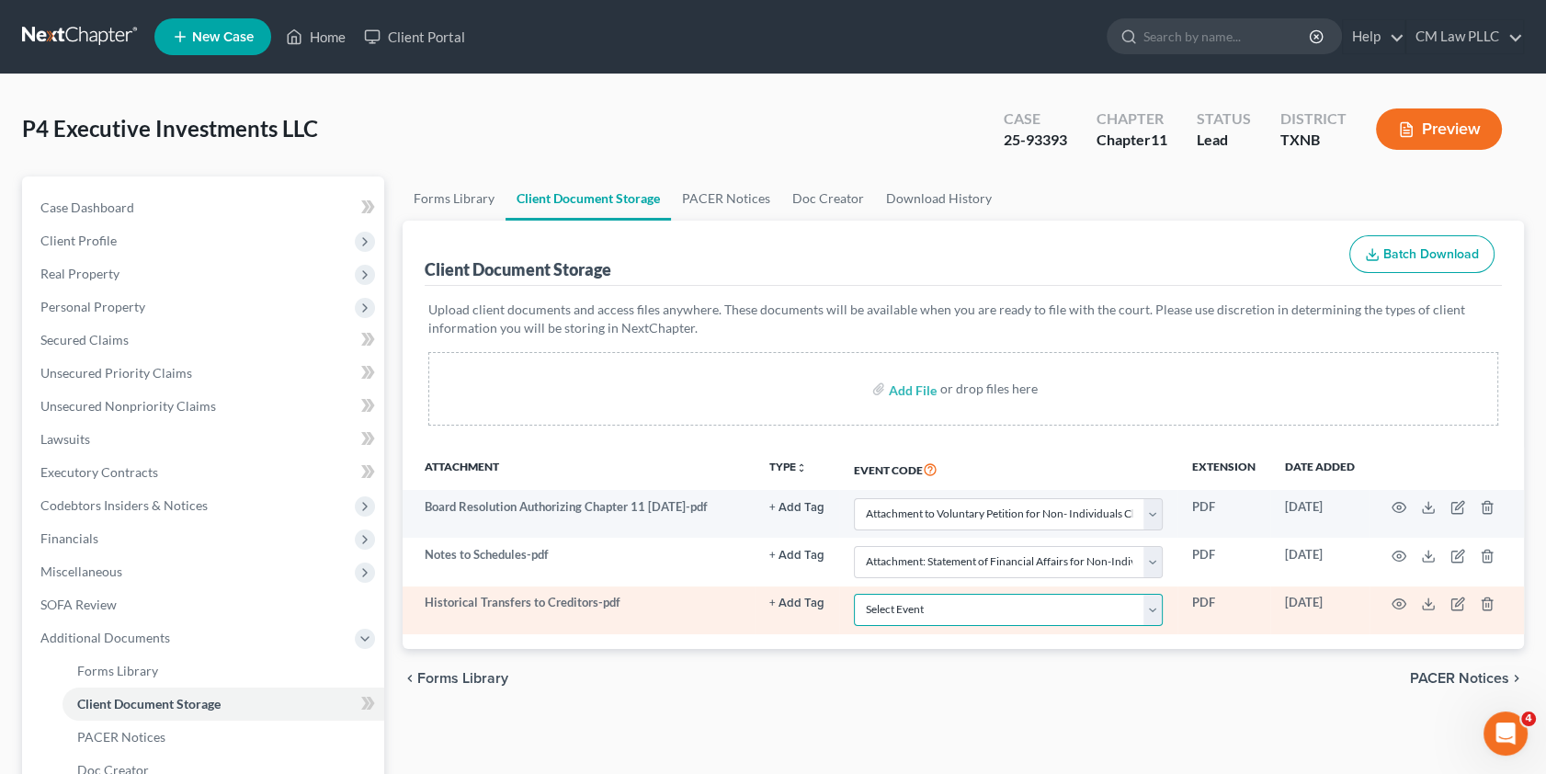
click at [1154, 603] on select "Select Event 20 Largest unsecured creditors Amended petition Attachment to Volu…" at bounding box center [1008, 610] width 309 height 32
select select "8"
click at [854, 594] on select "Select Event 20 Largest unsecured creditors Amended petition Attachment to Volu…" at bounding box center [1008, 610] width 309 height 32
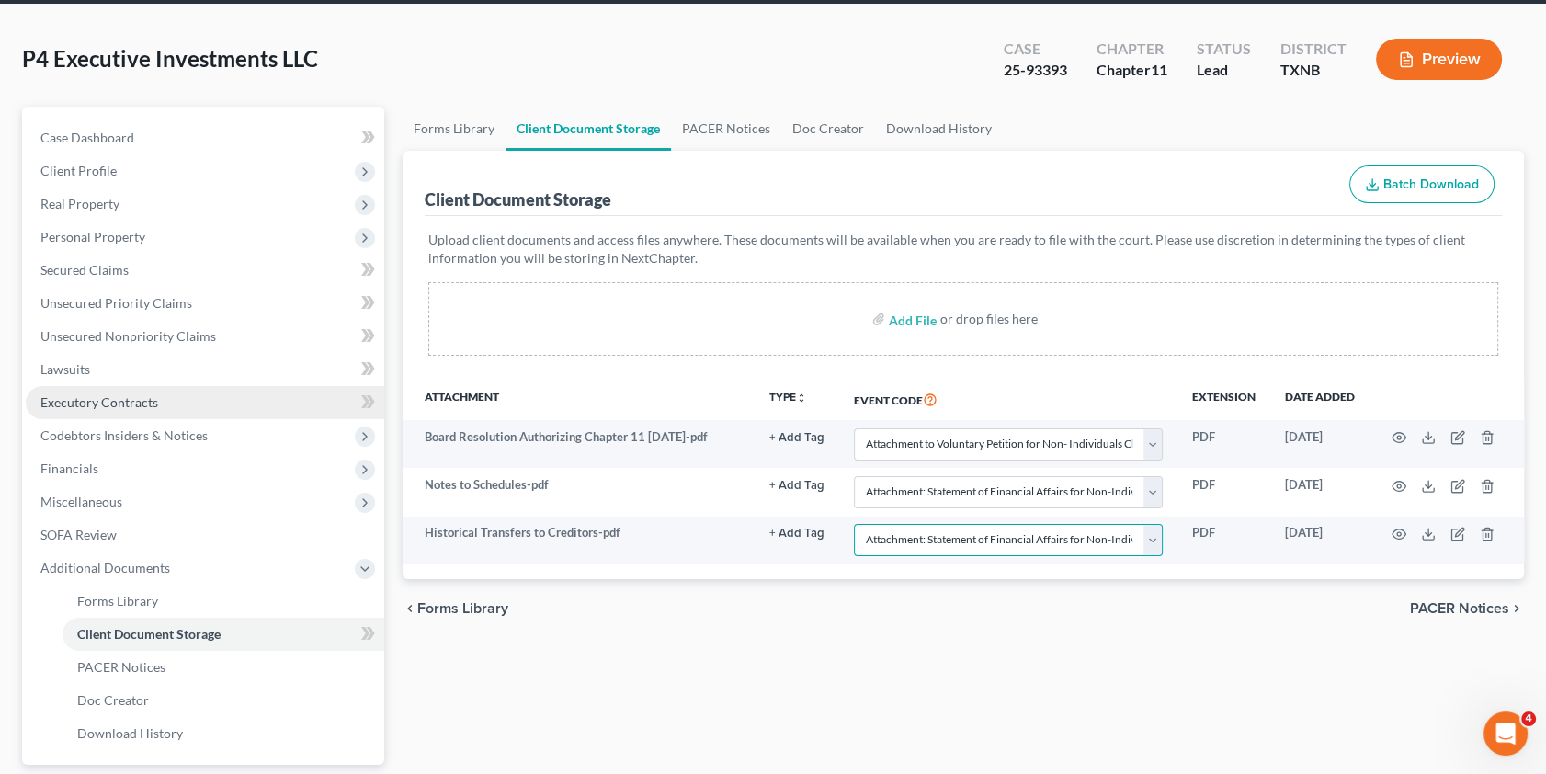
scroll to position [233, 0]
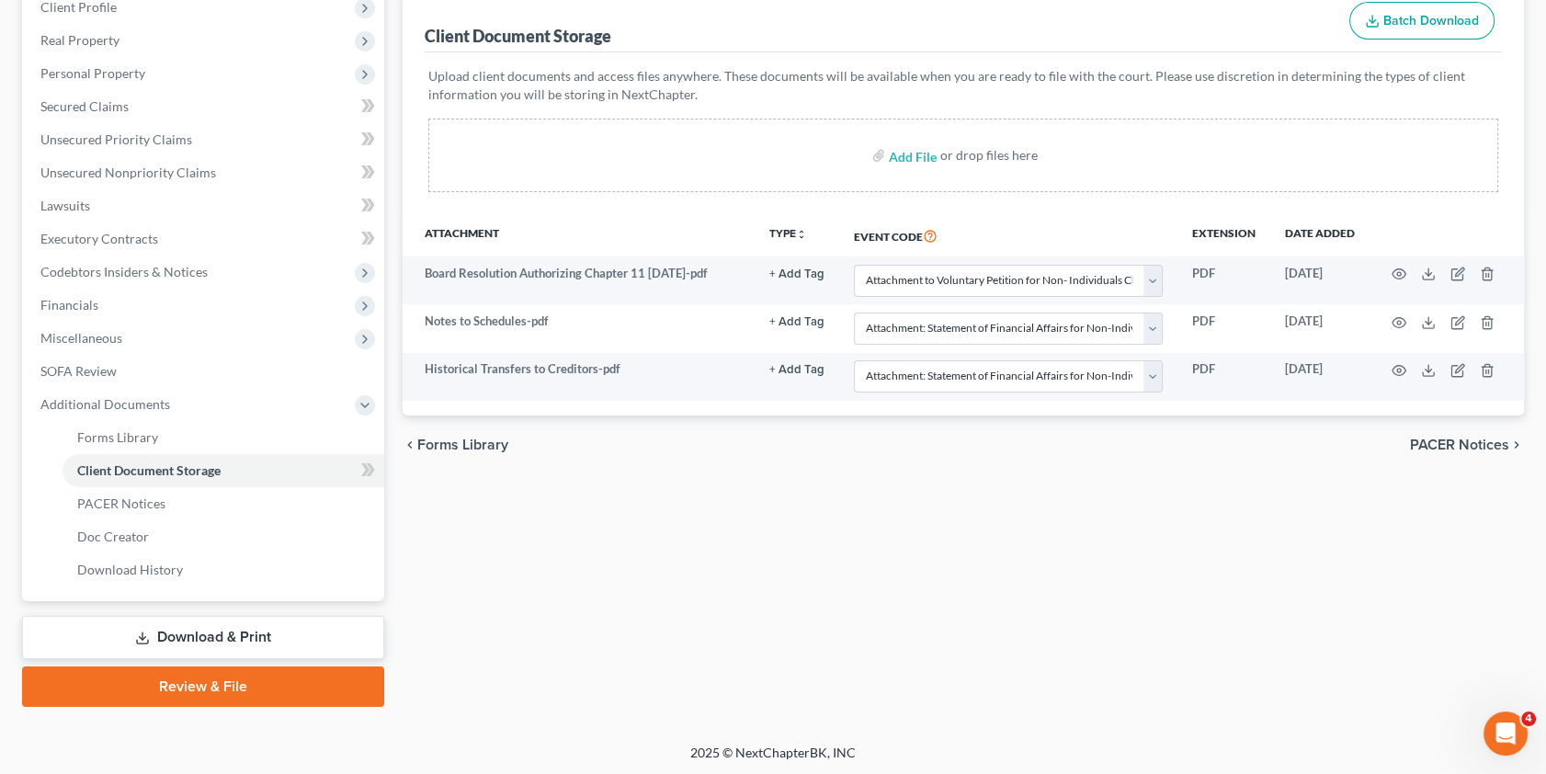
click at [223, 640] on link "Download & Print" at bounding box center [203, 637] width 362 height 43
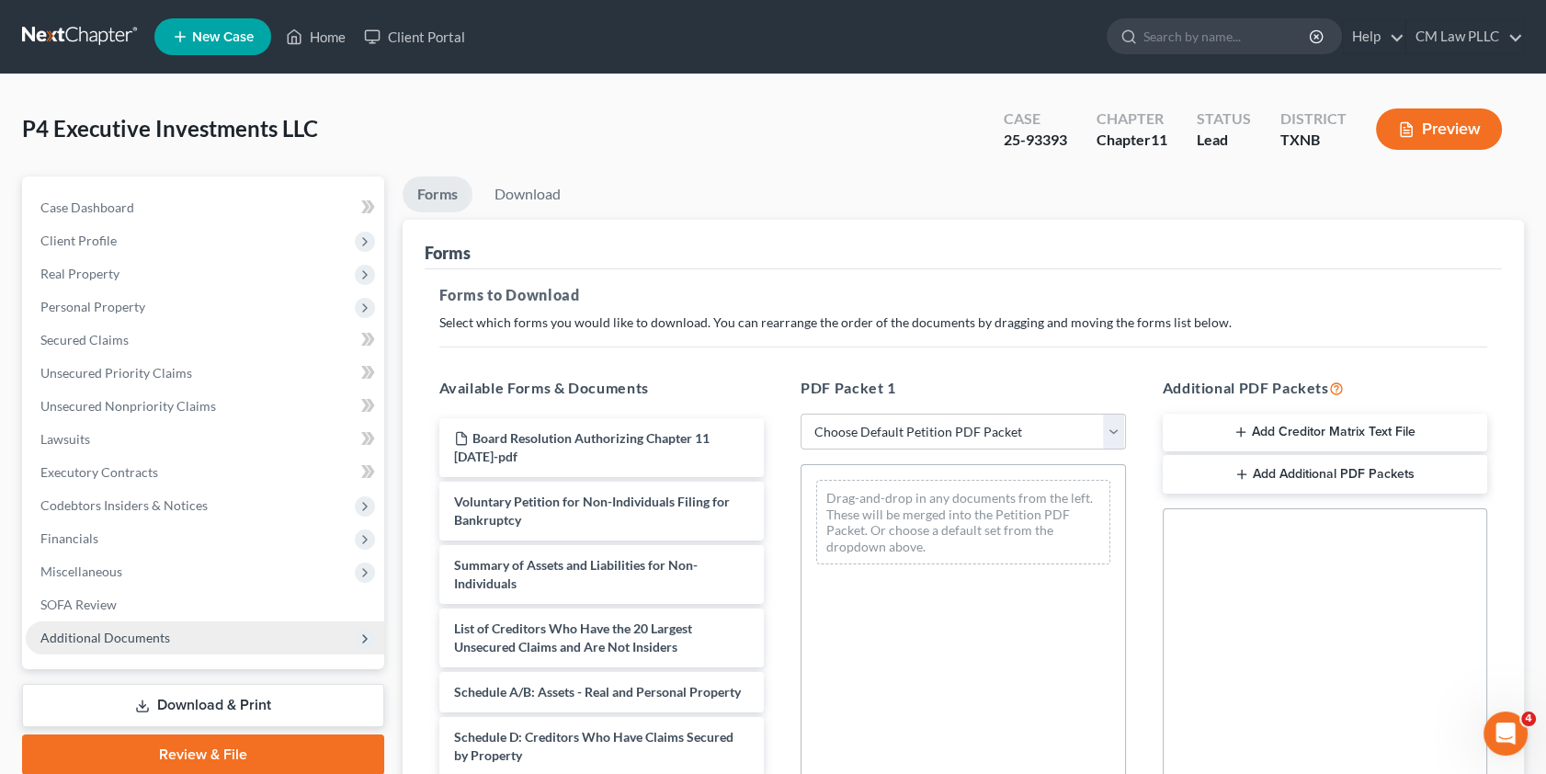
click at [109, 636] on span "Additional Documents" at bounding box center [105, 638] width 130 height 16
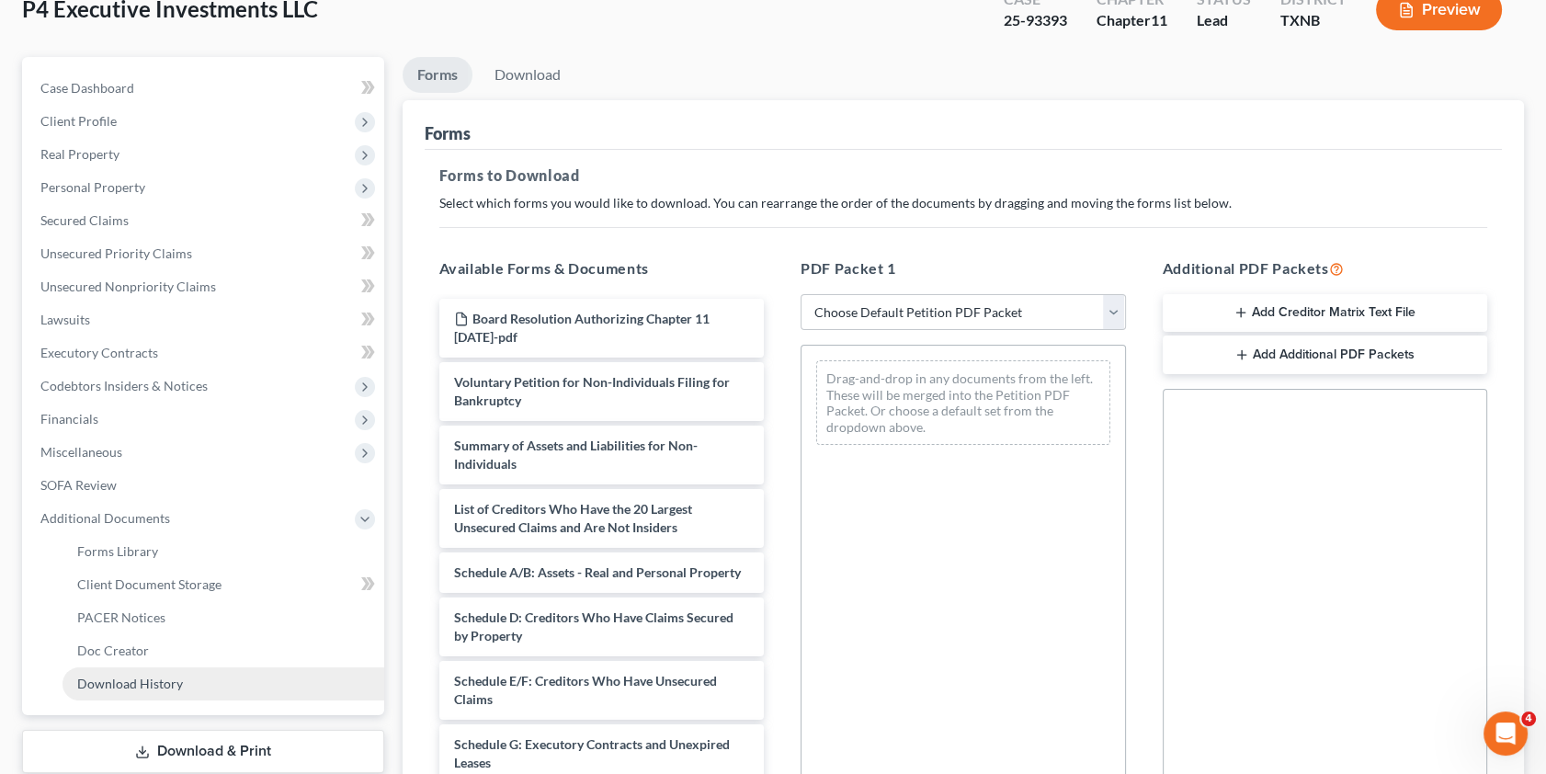
scroll to position [166, 0]
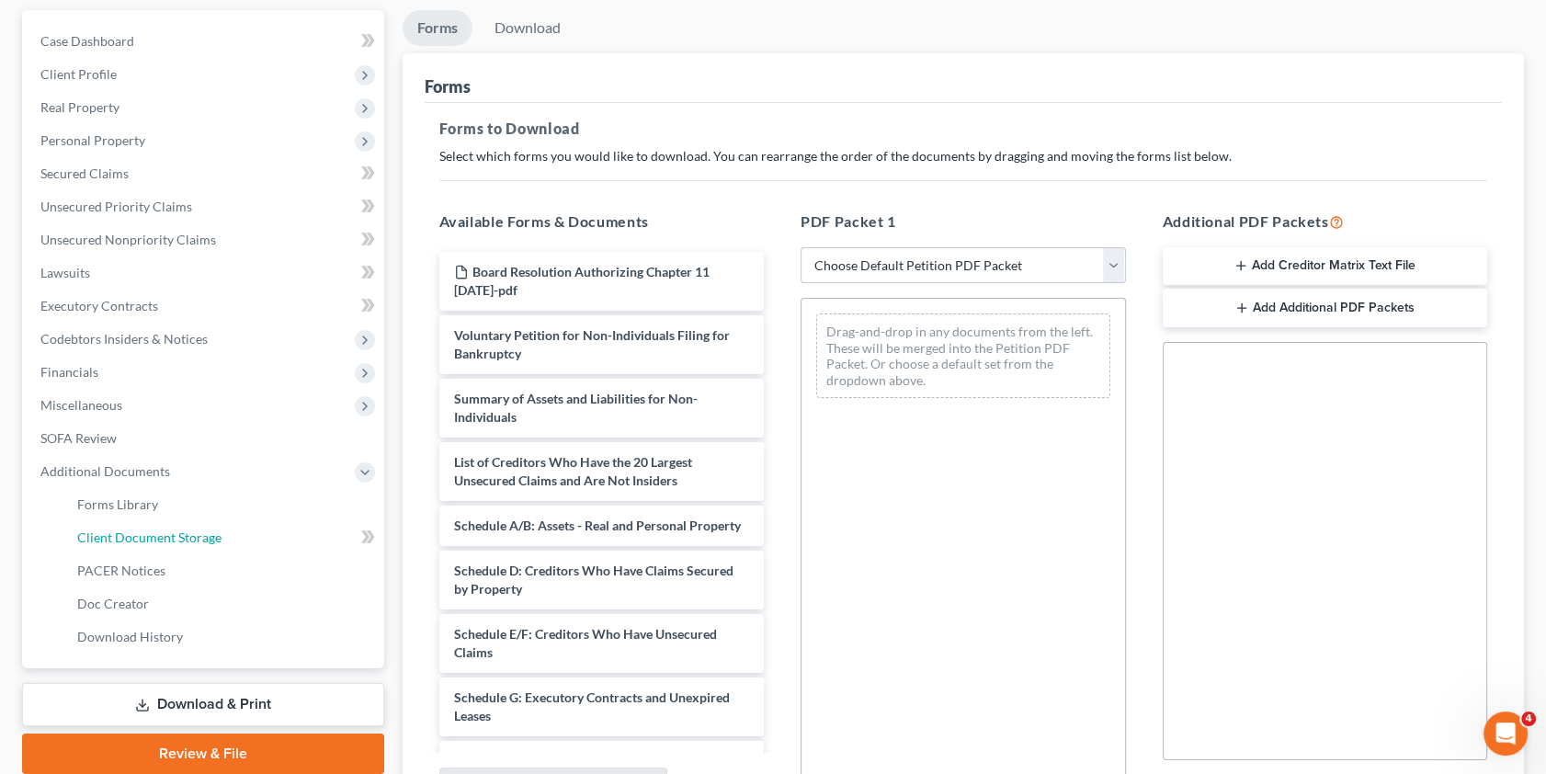
drag, startPoint x: 185, startPoint y: 541, endPoint x: 367, endPoint y: 540, distance: 182.0
click at [186, 540] on span "Client Document Storage" at bounding box center [149, 537] width 144 height 16
select select "2"
select select "8"
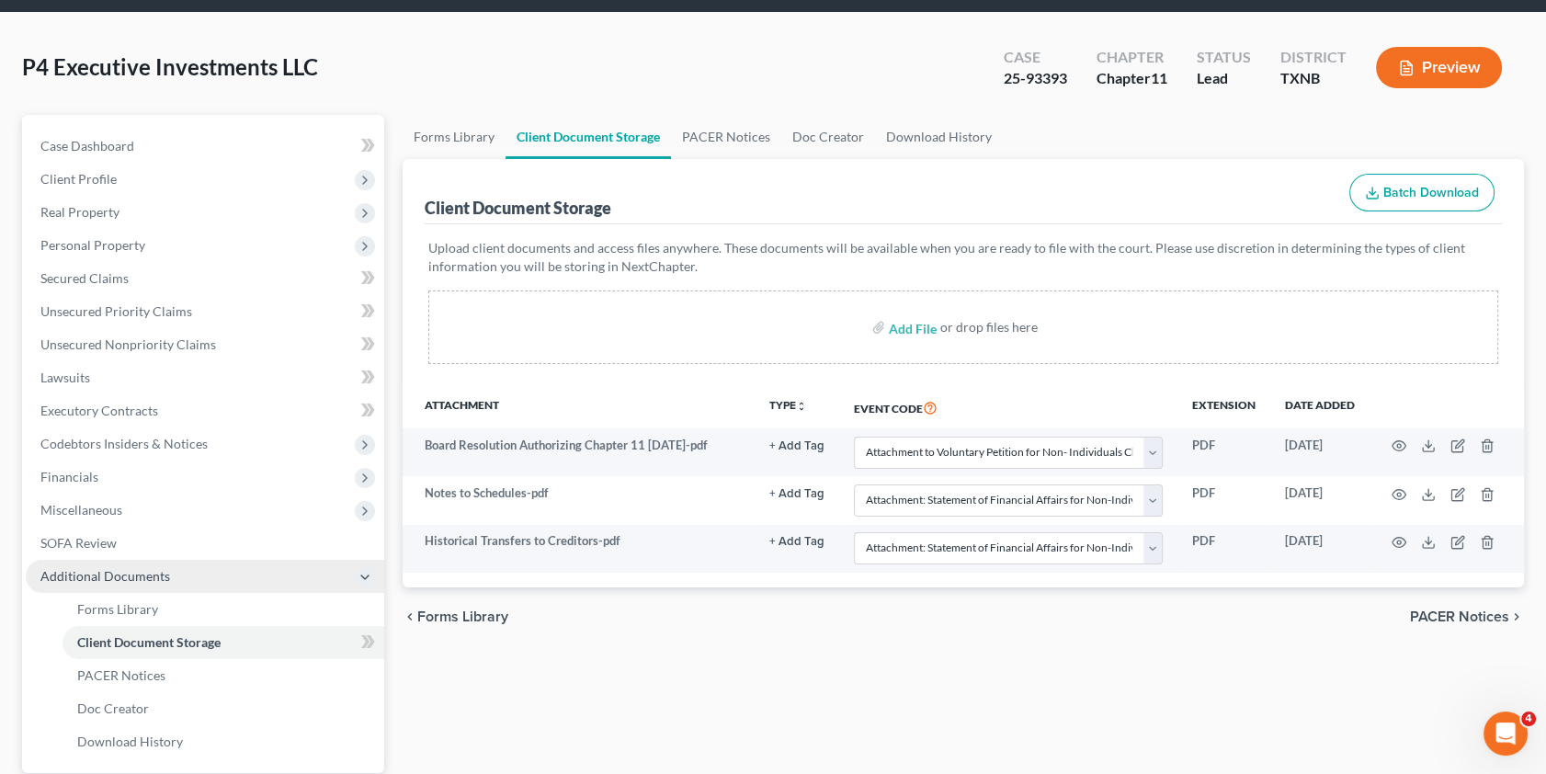
scroll to position [233, 0]
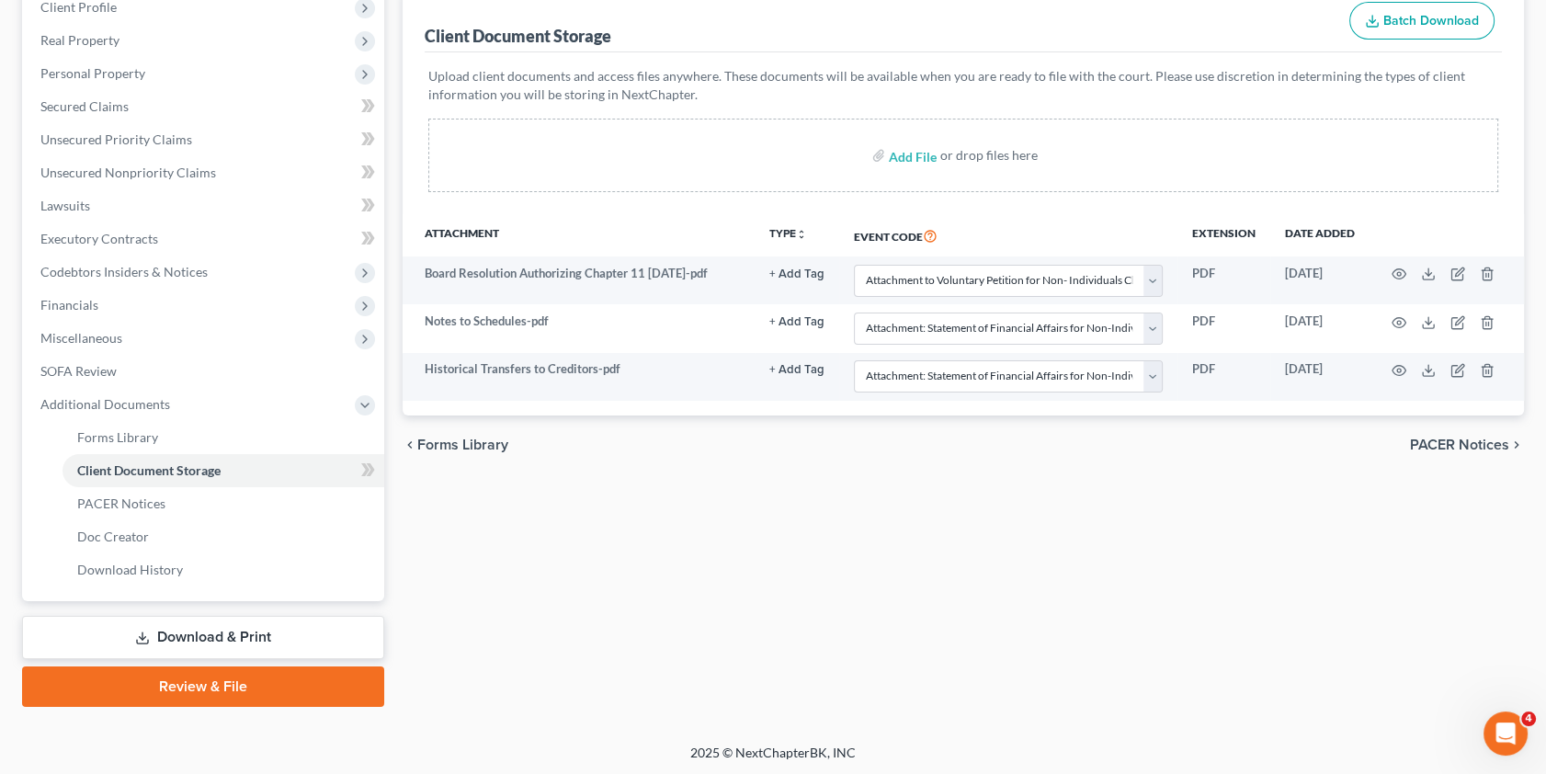
click at [244, 631] on link "Download & Print" at bounding box center [203, 637] width 362 height 43
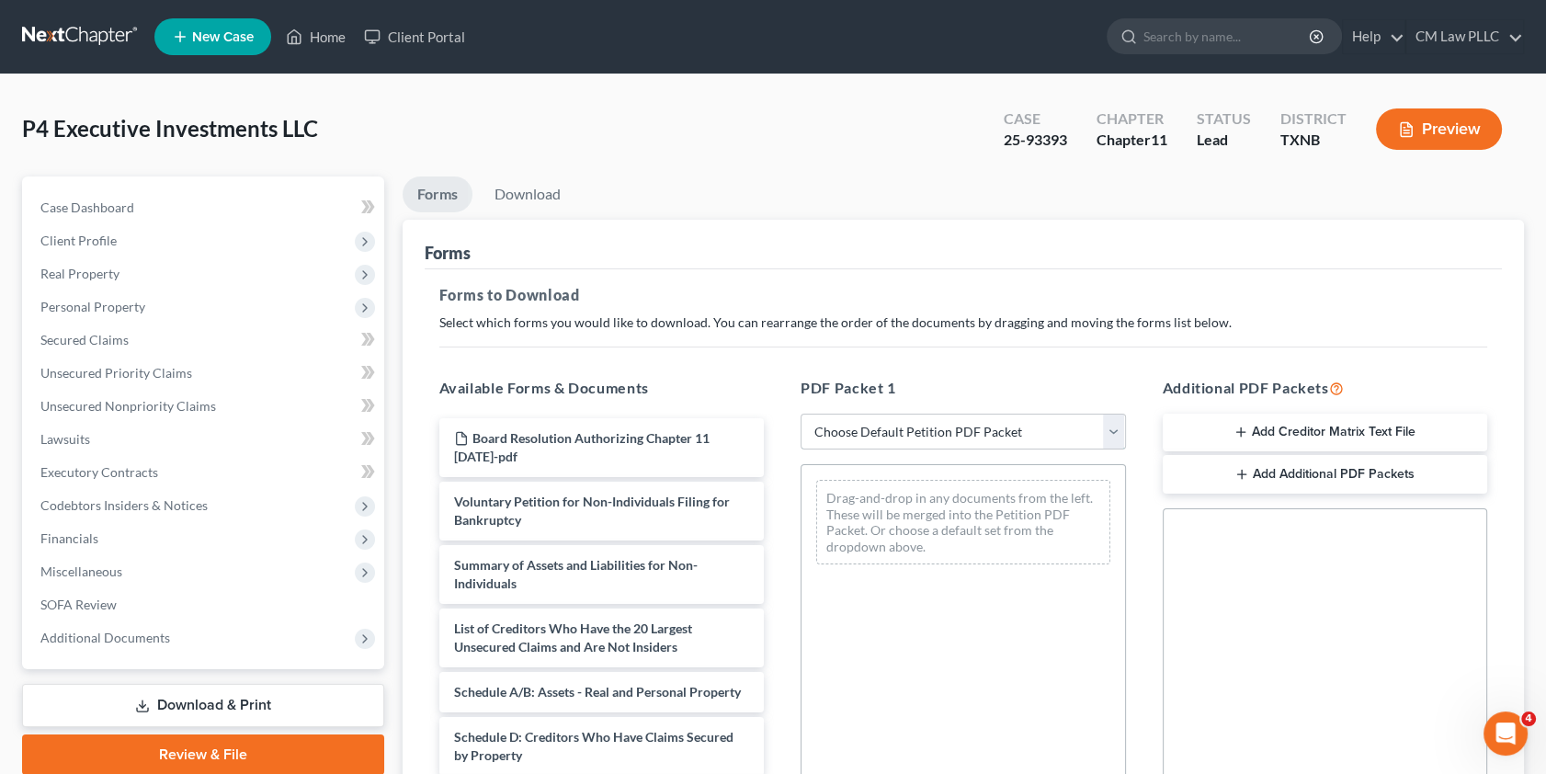
click at [1118, 422] on select "Choose Default Petition PDF Packet Complete Bankruptcy Petition (all forms and …" at bounding box center [963, 432] width 325 height 37
click at [801, 414] on select "Choose Default Petition PDF Packet Complete Bankruptcy Petition (all forms and …" at bounding box center [963, 432] width 325 height 37
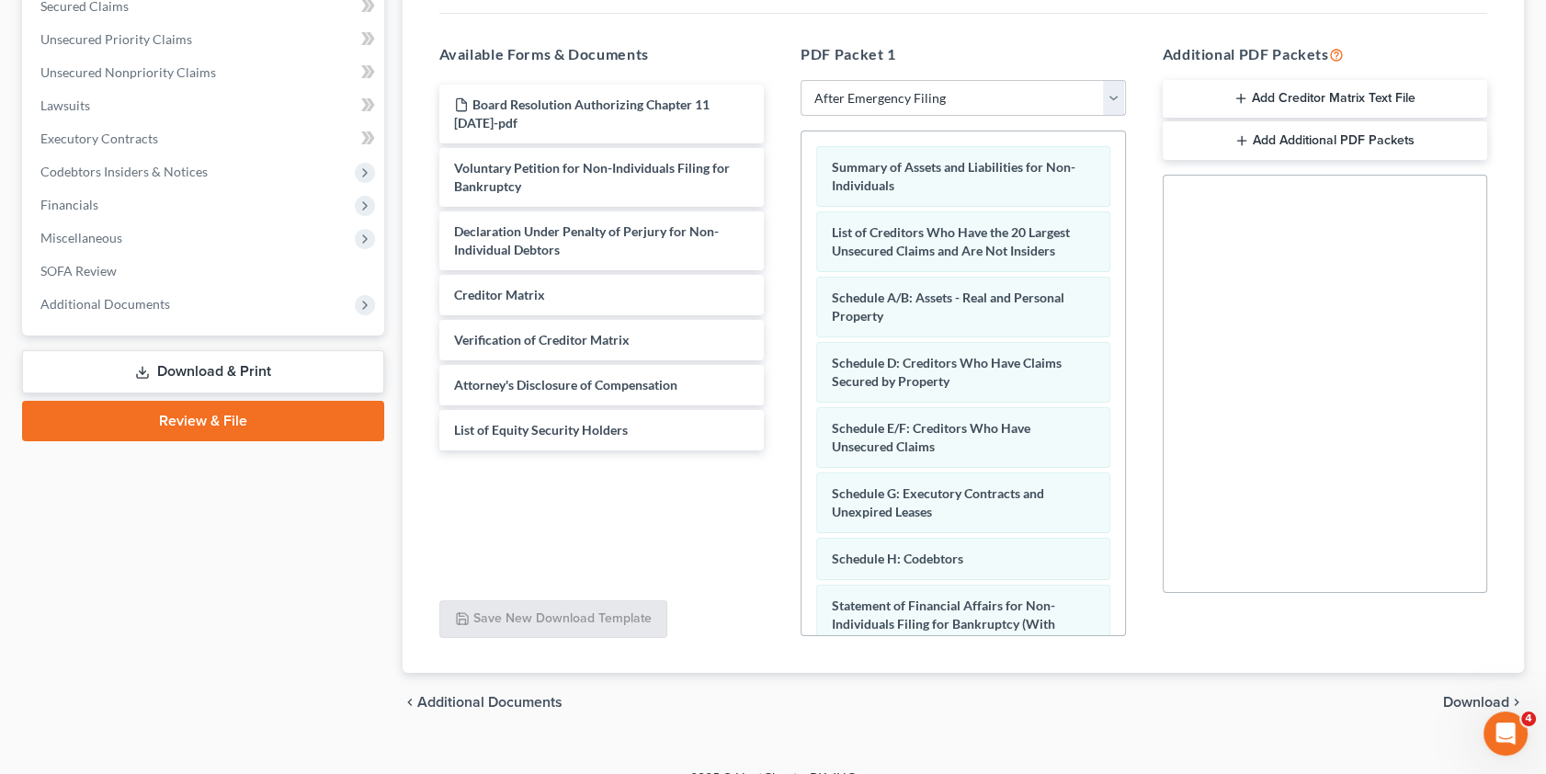
click at [1115, 91] on select "Choose Default Petition PDF Packet Complete Bankruptcy Petition (all forms and …" at bounding box center [963, 98] width 325 height 37
click at [801, 80] on select "Choose Default Petition PDF Packet Complete Bankruptcy Petition (all forms and …" at bounding box center [963, 98] width 325 height 37
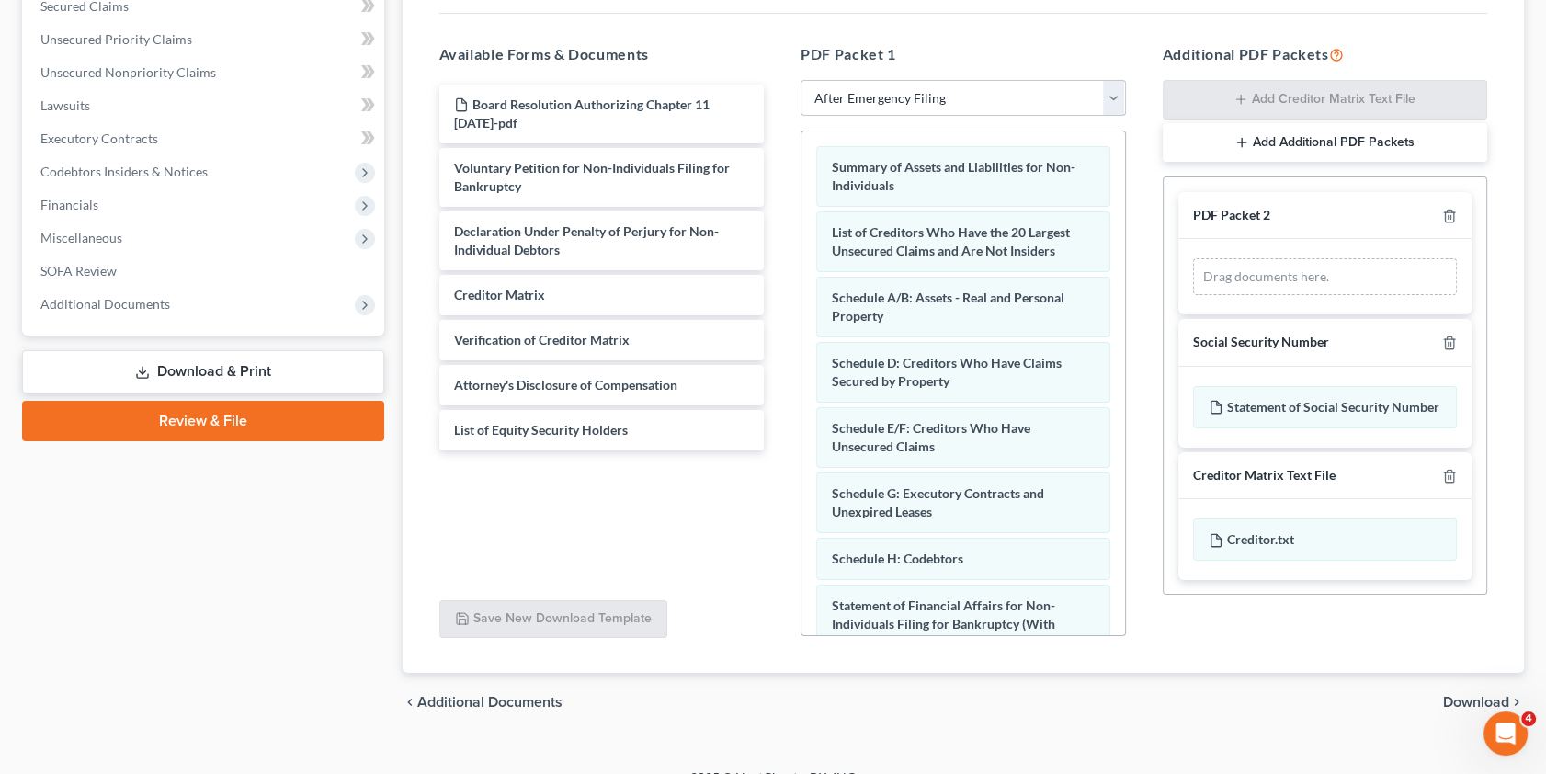
drag, startPoint x: 981, startPoint y: 92, endPoint x: 972, endPoint y: 97, distance: 9.5
click at [981, 92] on select "Choose Default Petition PDF Packet Complete Bankruptcy Petition (all forms and …" at bounding box center [963, 98] width 325 height 37
select select "10"
click at [801, 80] on select "Choose Default Petition PDF Packet Complete Bankruptcy Petition (all forms and …" at bounding box center [963, 98] width 325 height 37
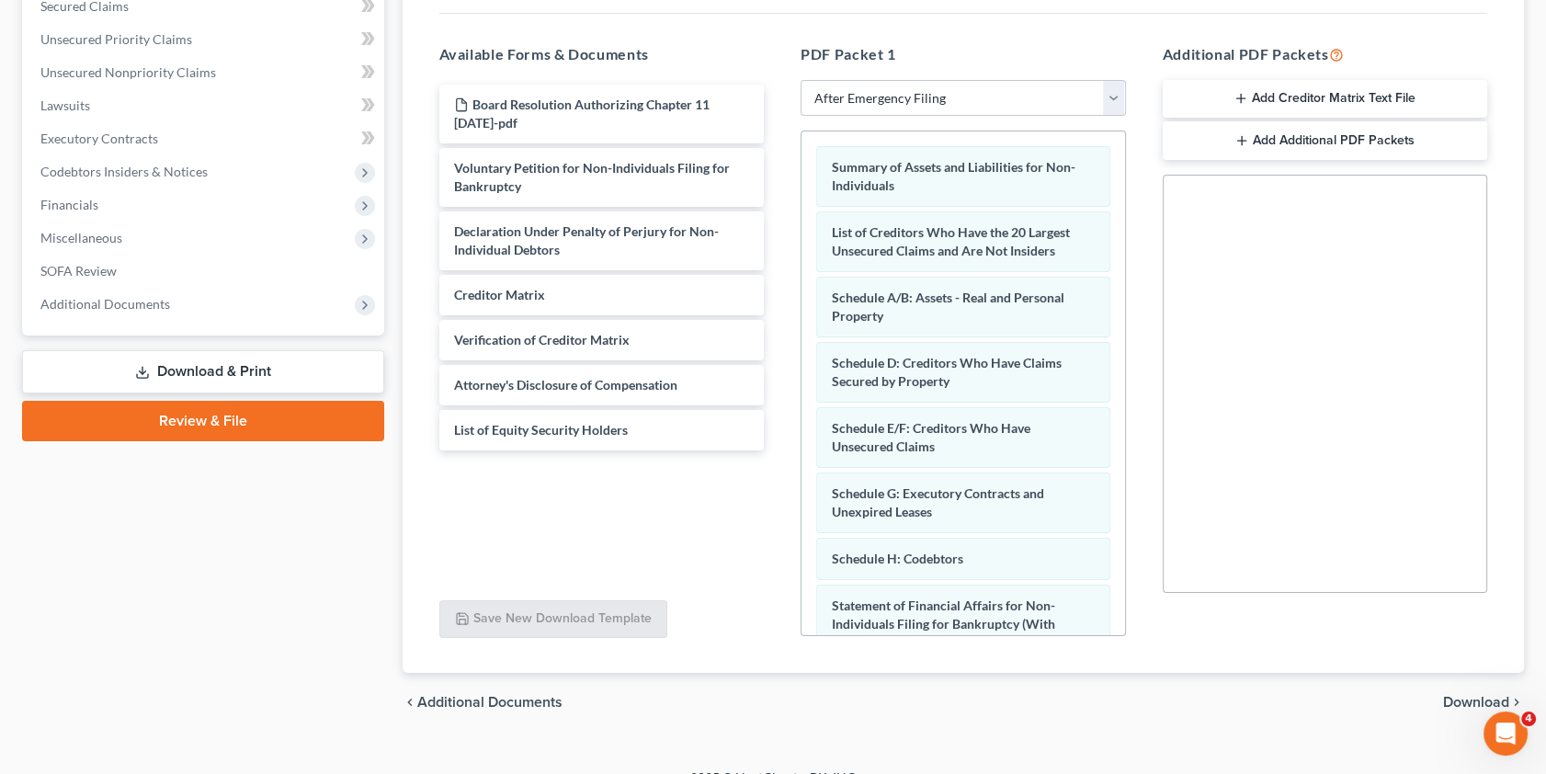
click at [1470, 699] on span "Download" at bounding box center [1476, 702] width 66 height 15
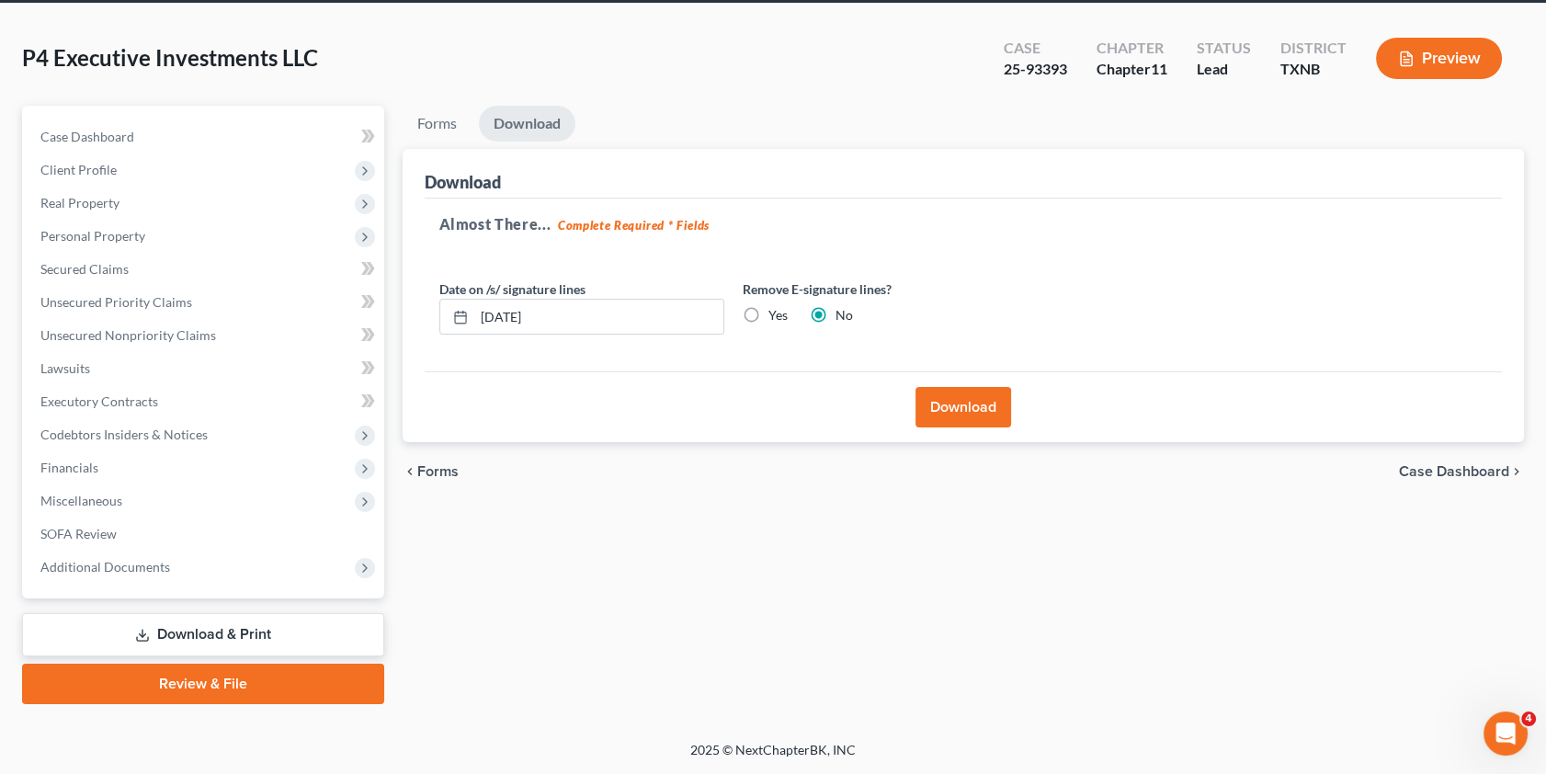
scroll to position [68, 0]
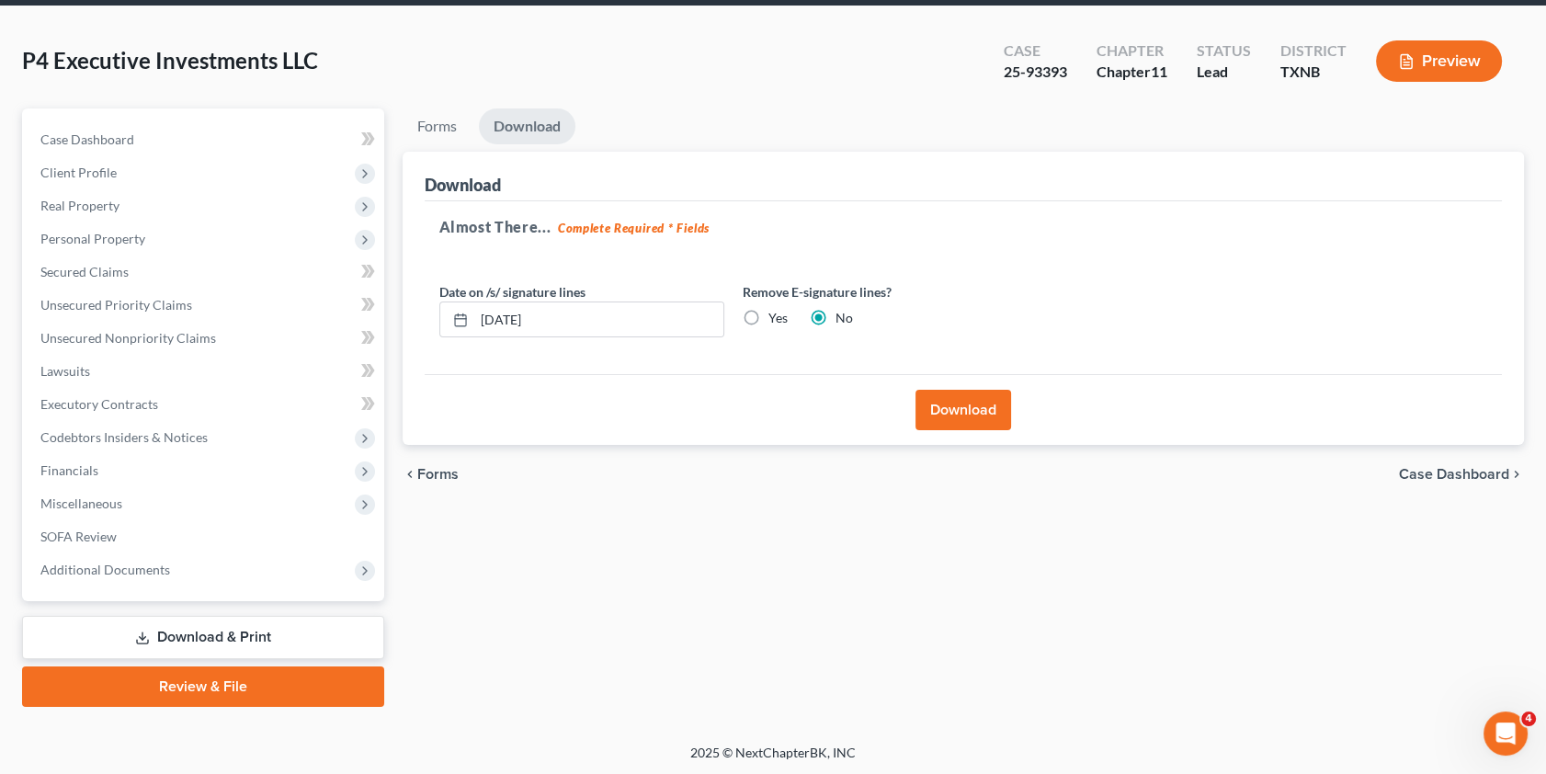
click at [964, 403] on button "Download" at bounding box center [963, 410] width 96 height 40
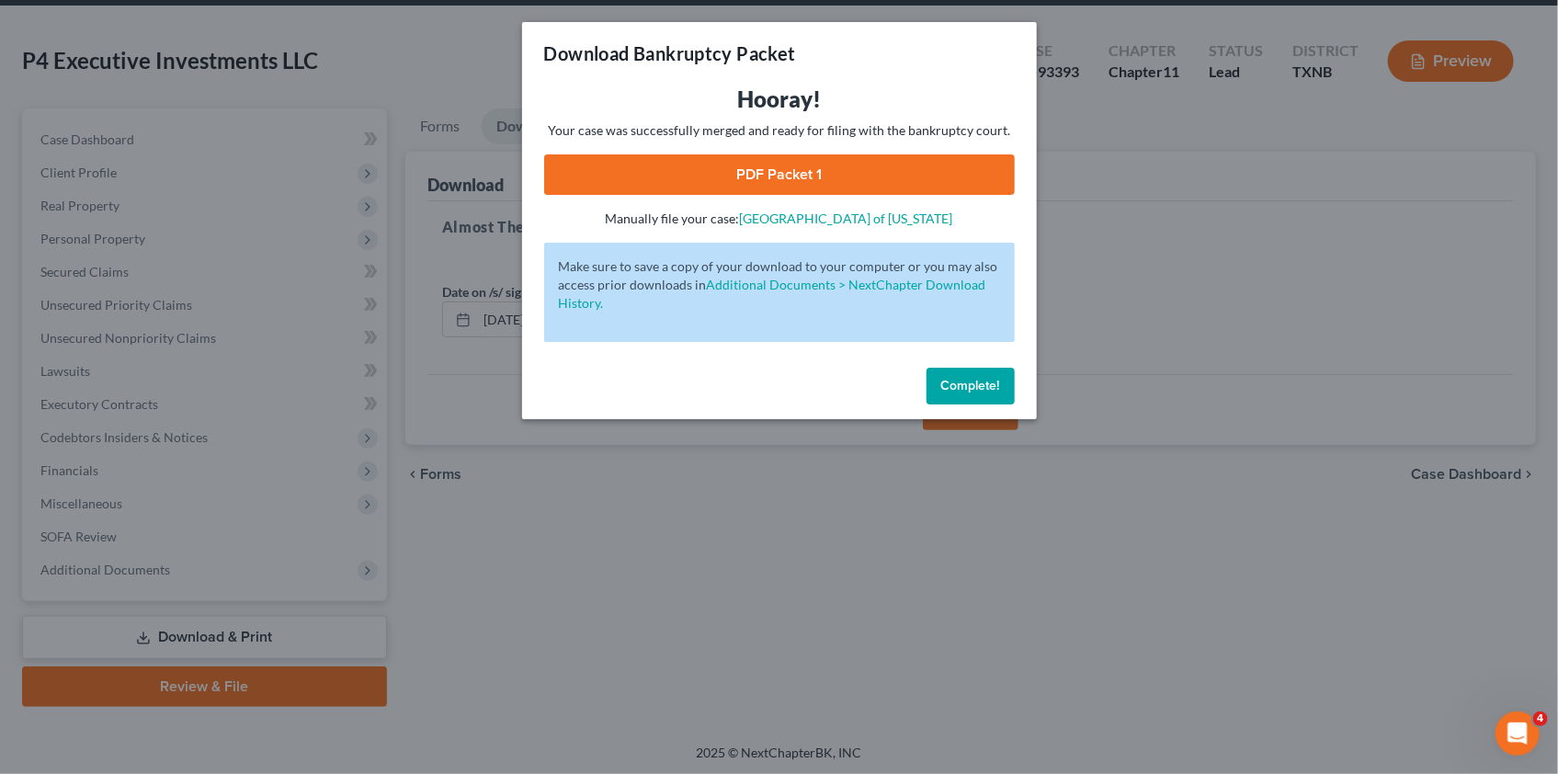
click at [782, 175] on link "PDF Packet 1" at bounding box center [779, 174] width 471 height 40
click at [974, 389] on span "Complete!" at bounding box center [970, 386] width 59 height 16
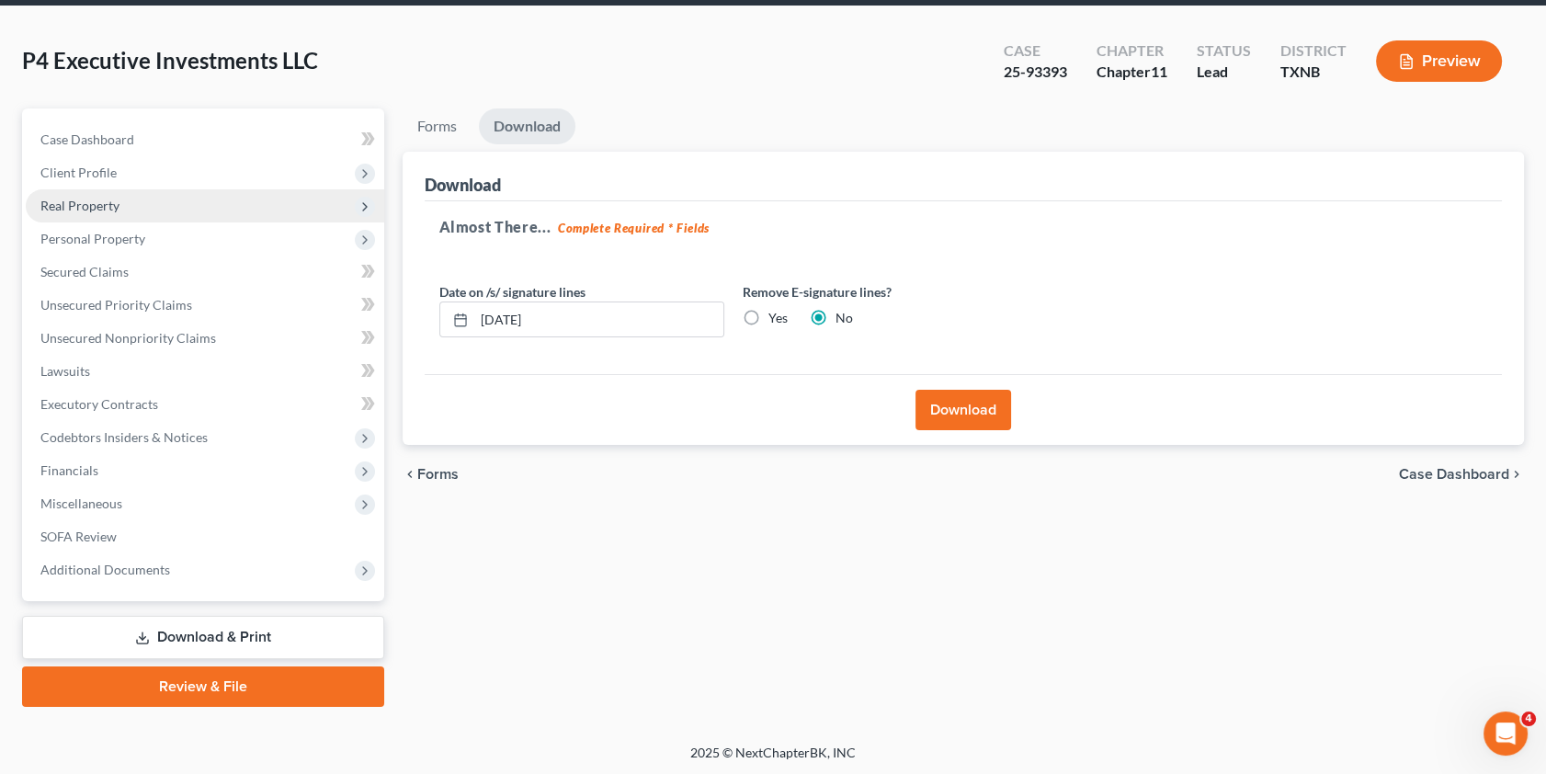
click at [67, 205] on span "Real Property" at bounding box center [79, 206] width 79 height 16
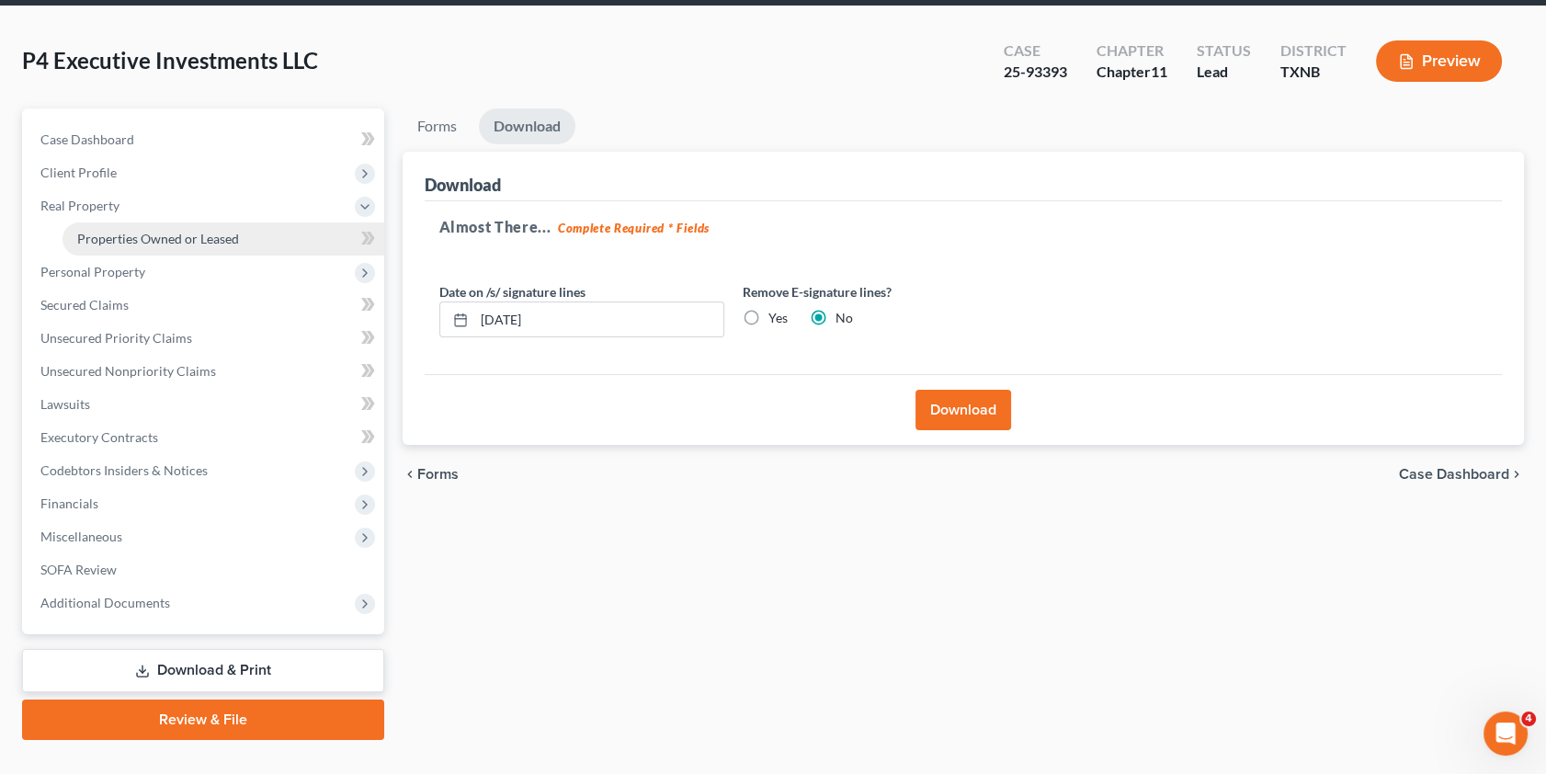
click at [148, 234] on span "Properties Owned or Leased" at bounding box center [158, 239] width 162 height 16
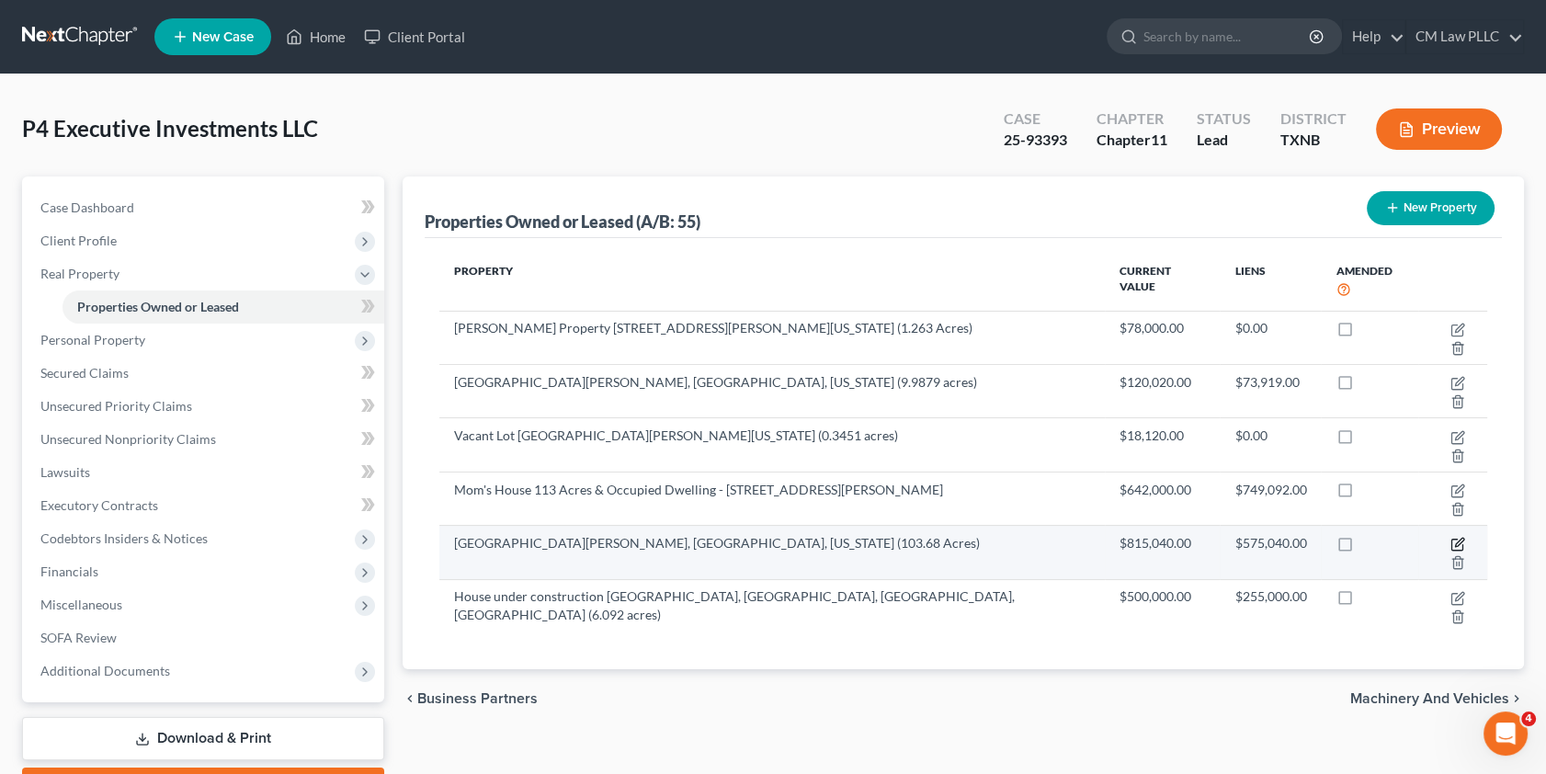
click at [1450, 537] on icon "button" at bounding box center [1457, 544] width 15 height 15
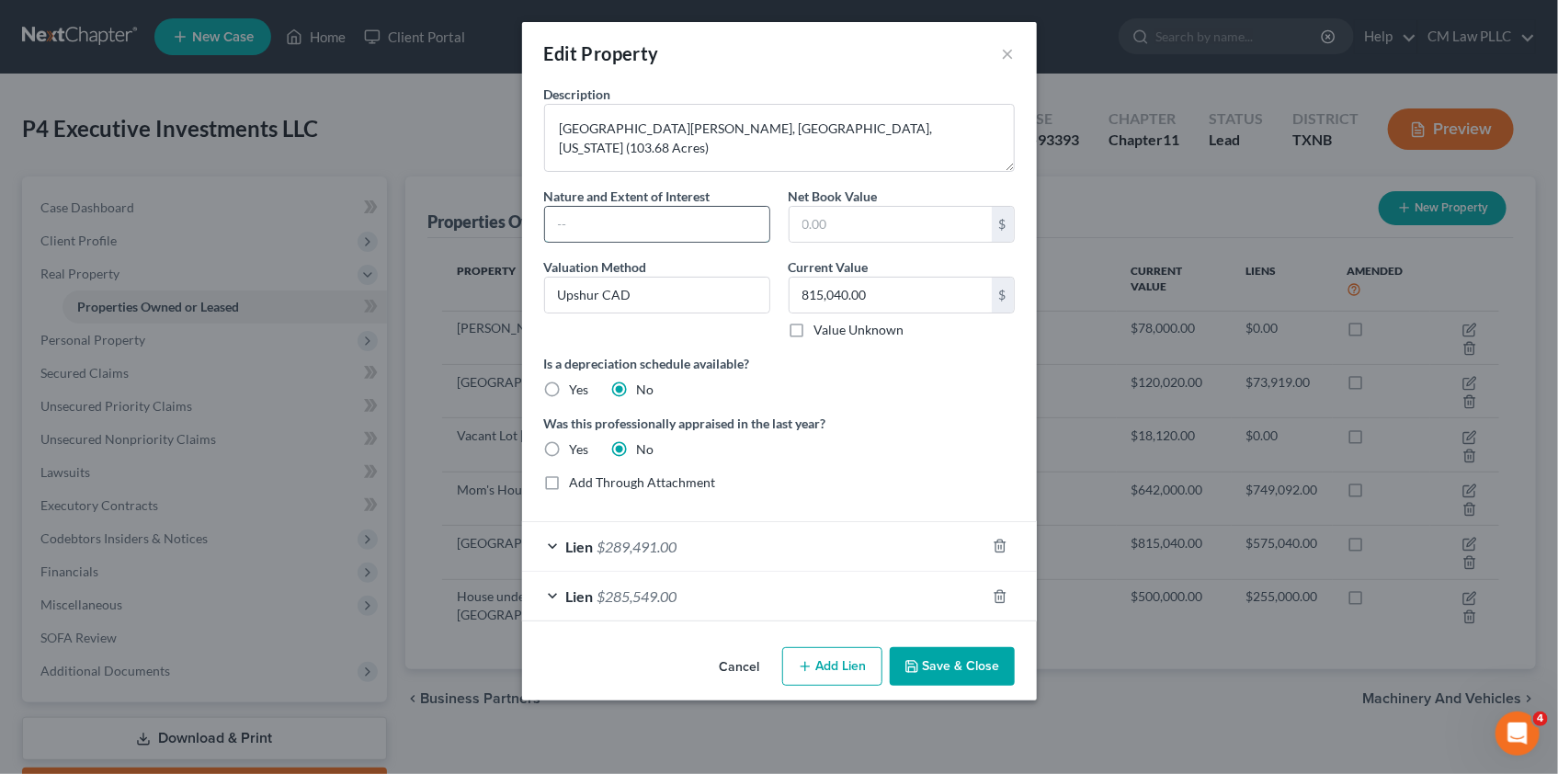
click at [599, 226] on input "text" at bounding box center [657, 224] width 224 height 35
type input "Fee Simple"
click at [938, 675] on button "Save & Close" at bounding box center [952, 666] width 125 height 39
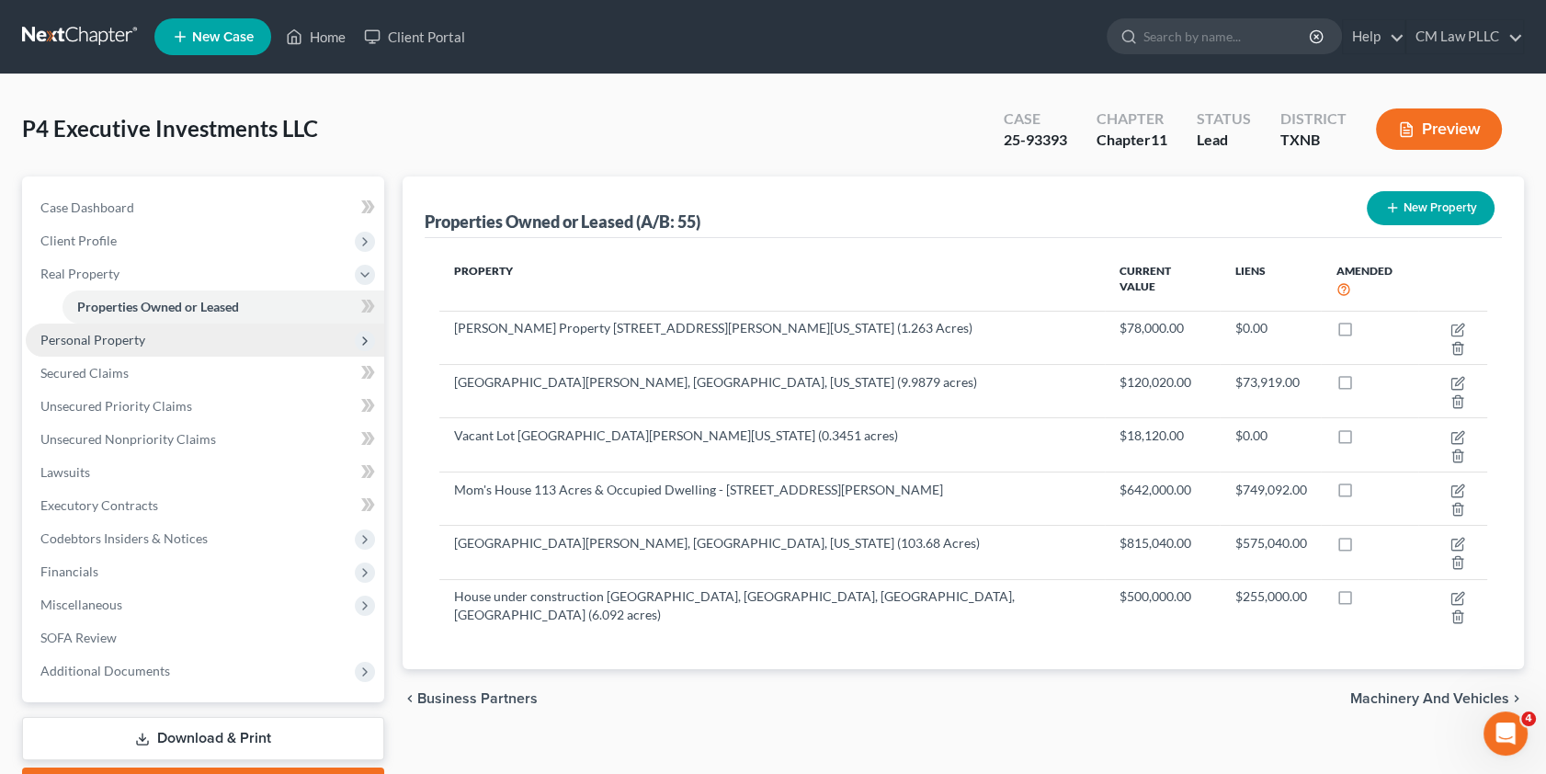
click at [94, 337] on span "Personal Property" at bounding box center [92, 340] width 105 height 16
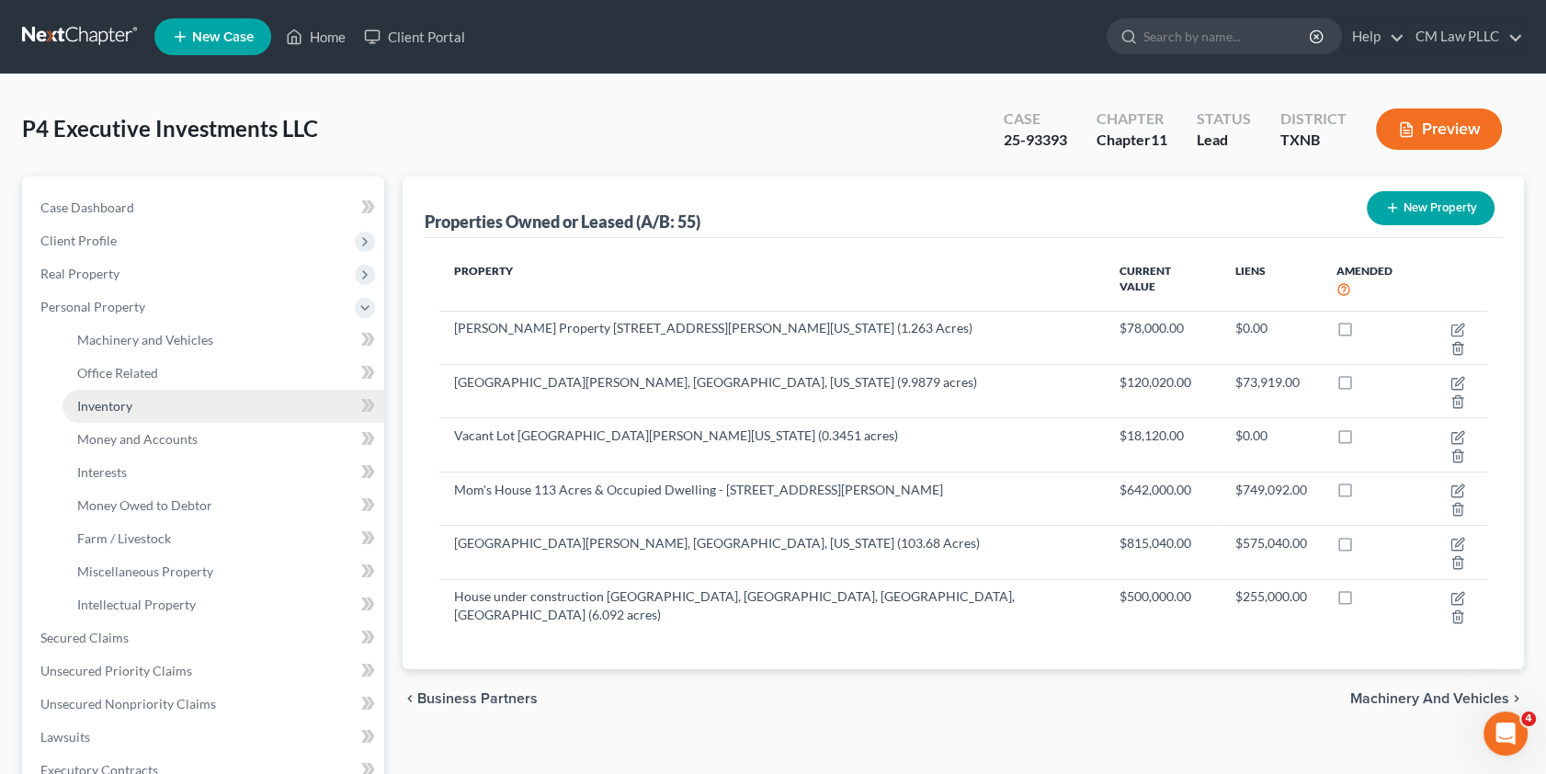
click at [109, 405] on span "Inventory" at bounding box center [104, 406] width 55 height 16
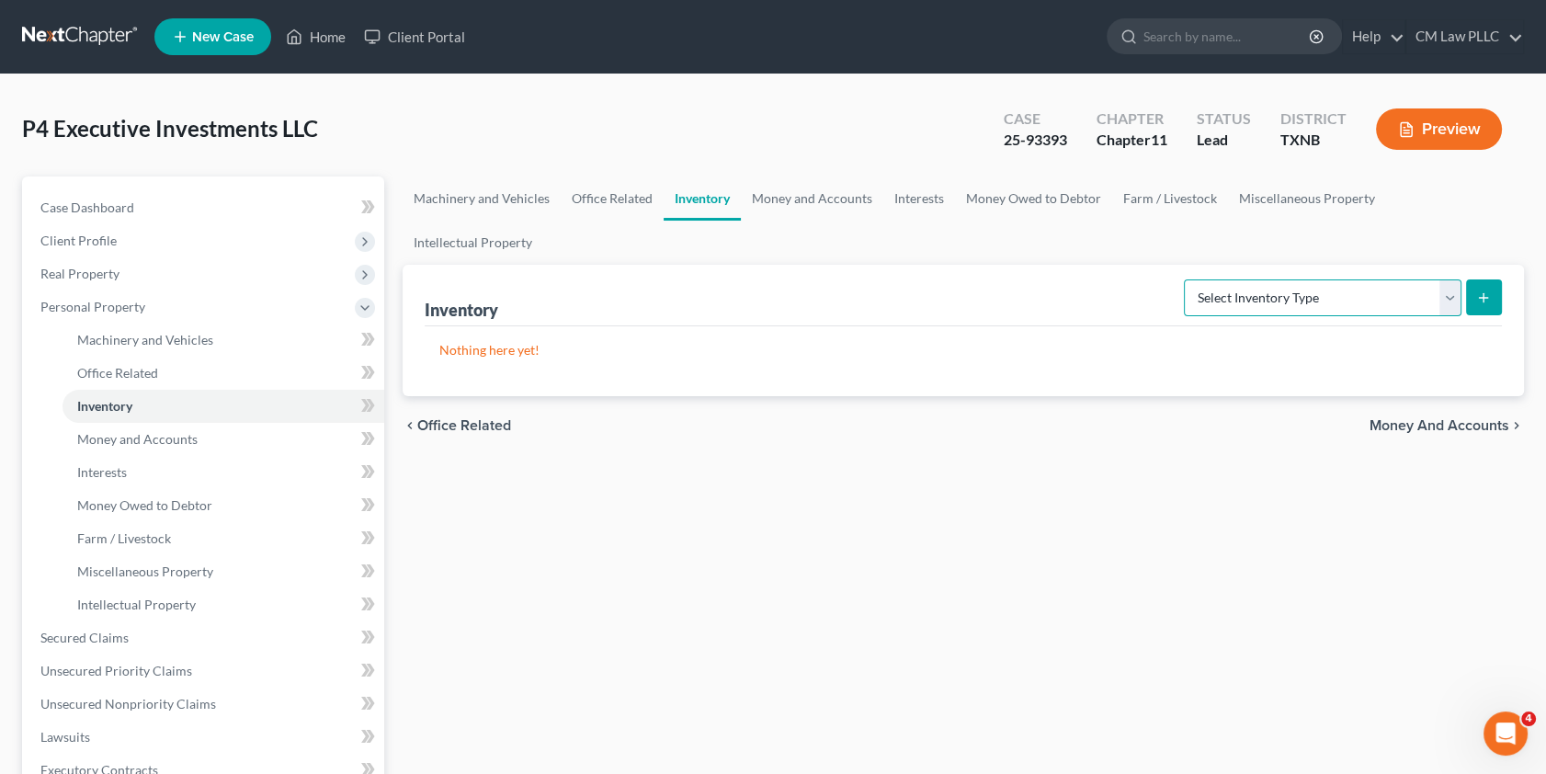
click at [1452, 279] on select "Select Inventory Type Finished Goods (A/B: 21) Other Inventory or Supplies (A/B…" at bounding box center [1323, 297] width 278 height 37
select select "work_in_progress"
click at [1184, 279] on select "Select Inventory Type Finished Goods (A/B: 21) Other Inventory or Supplies (A/B…" at bounding box center [1323, 297] width 278 height 37
click at [1473, 279] on button "submit" at bounding box center [1484, 297] width 36 height 36
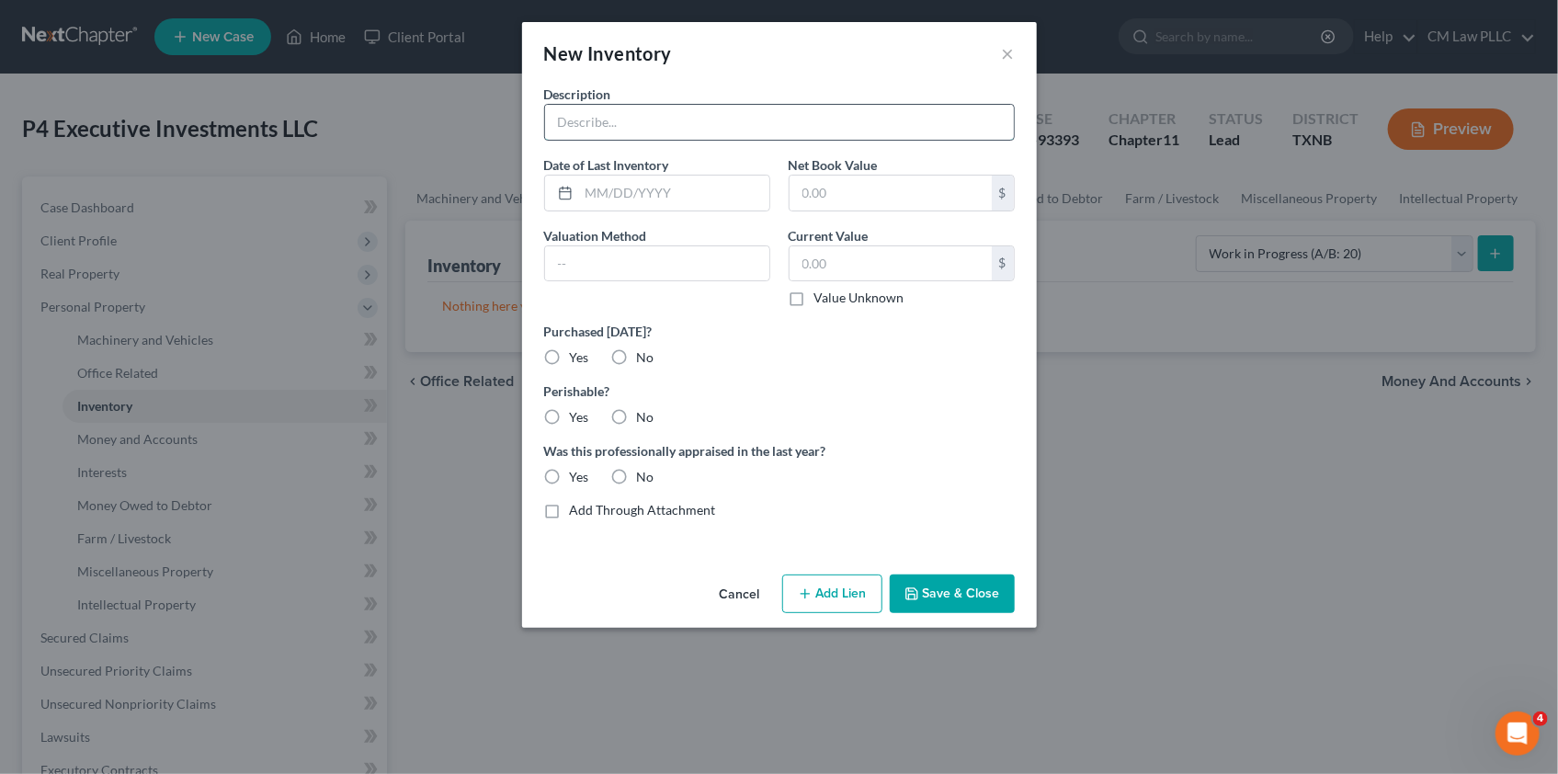
click at [585, 119] on input "text" at bounding box center [779, 122] width 469 height 35
type input "Construction Materials/WIP - House under Construction"
click at [814, 295] on label "Value Unknown" at bounding box center [859, 298] width 90 height 18
click at [822, 295] on input "Value Unknown" at bounding box center [828, 295] width 12 height 12
checkbox input "true"
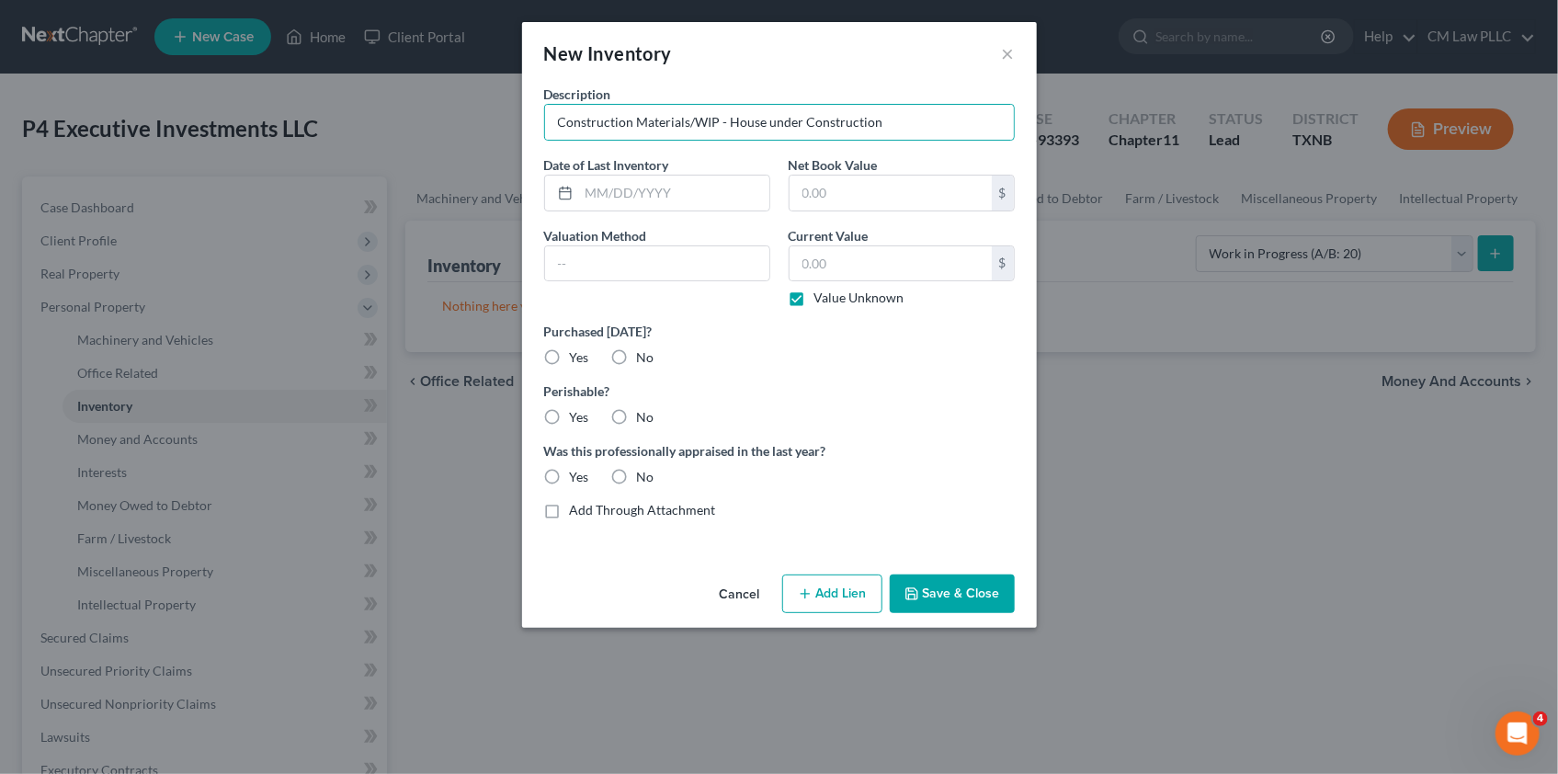
type input "0.00"
click at [971, 593] on button "Save & Close" at bounding box center [952, 593] width 125 height 39
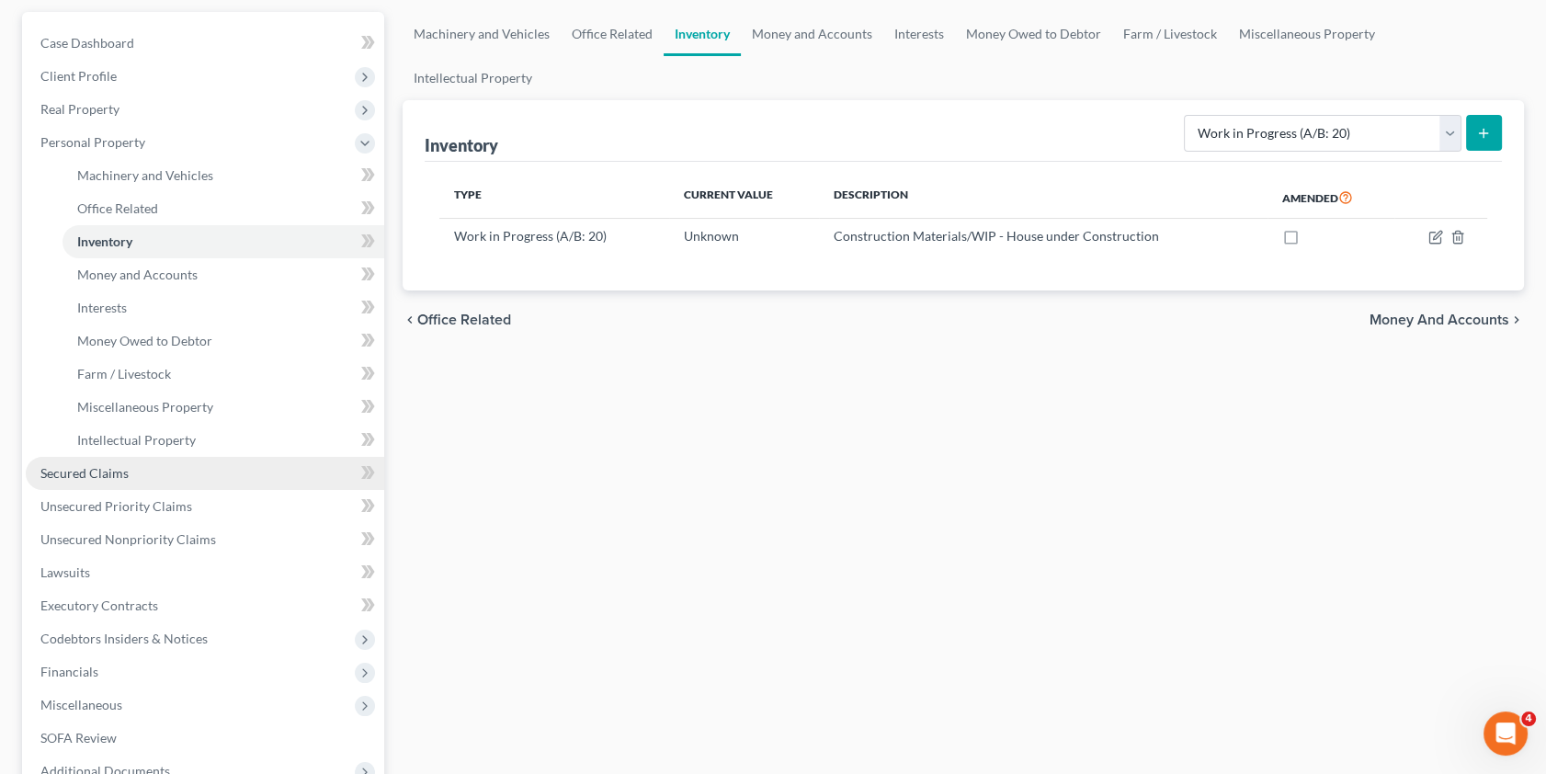
scroll to position [334, 0]
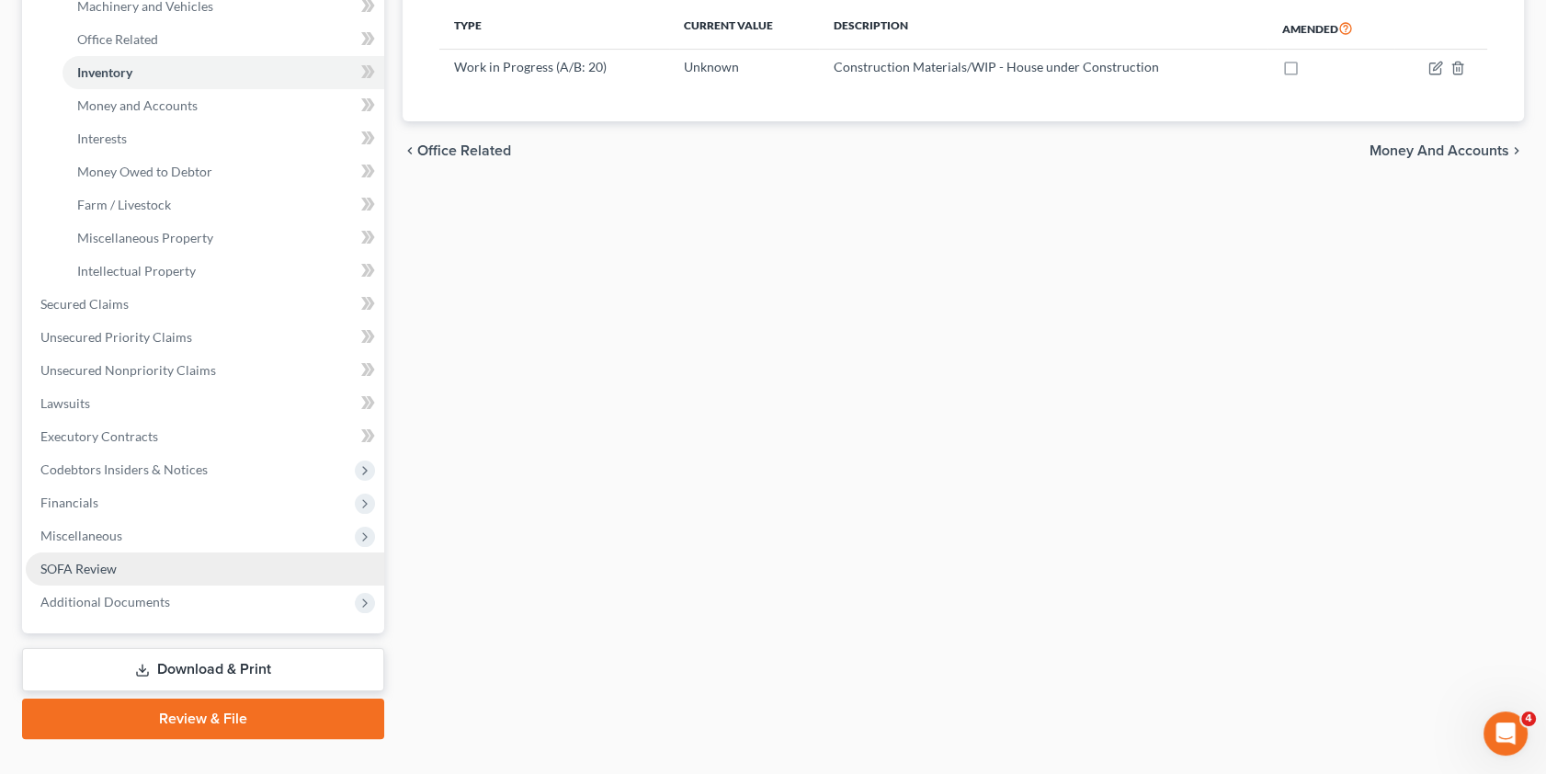
click at [73, 568] on span "SOFA Review" at bounding box center [78, 569] width 76 height 16
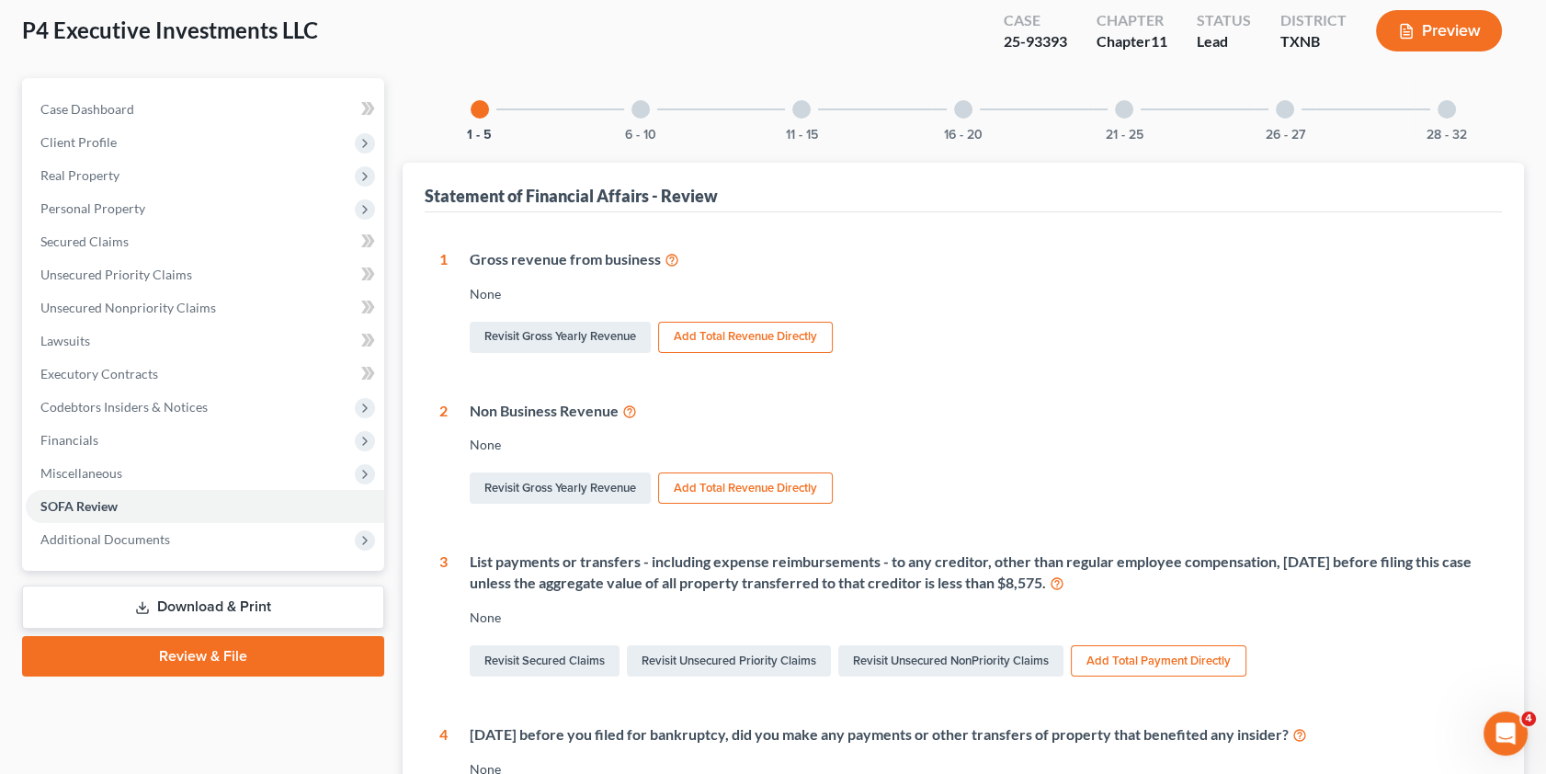
scroll to position [334, 0]
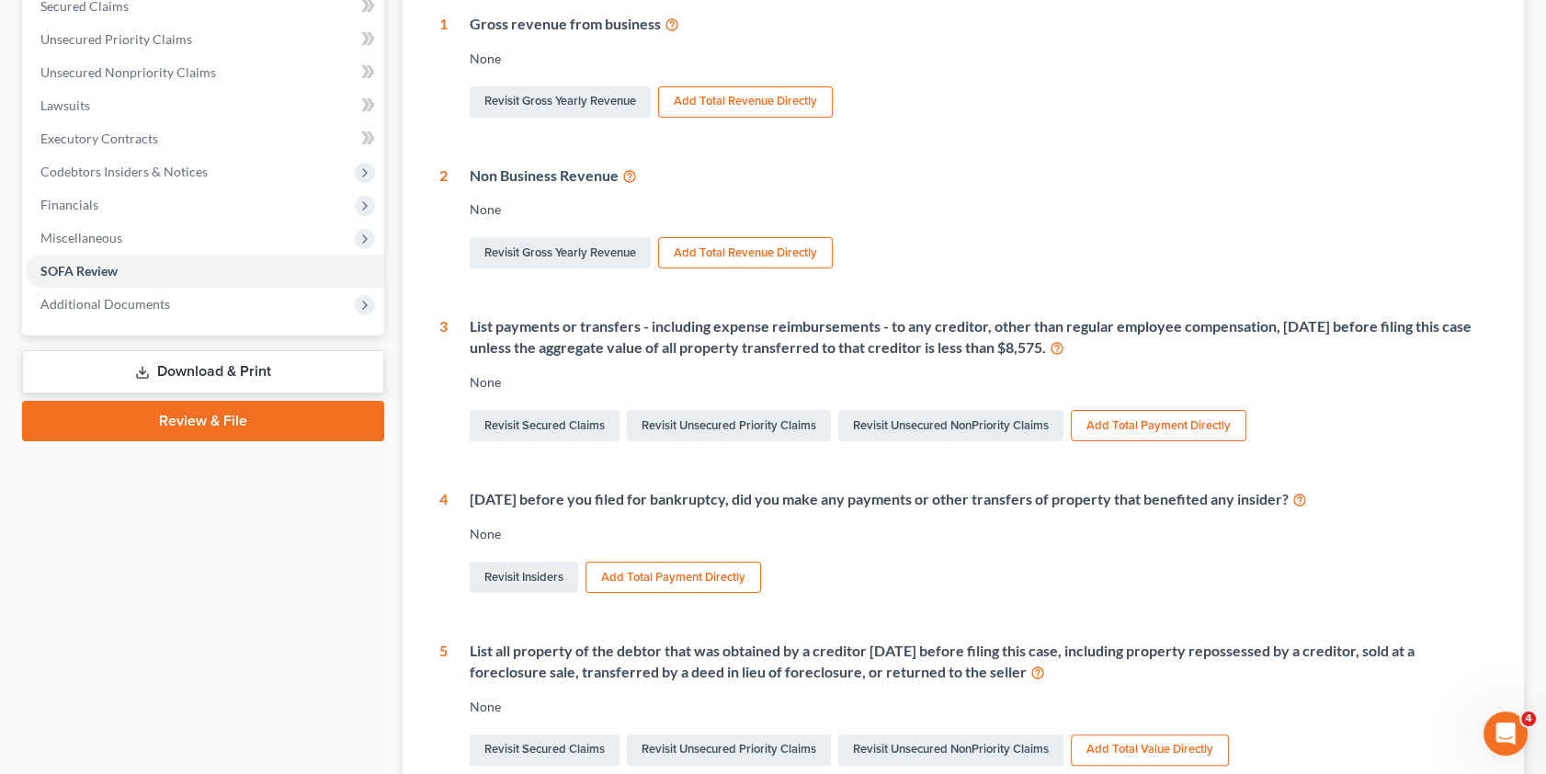
click at [1155, 422] on button "Add Total Payment Directly" at bounding box center [1159, 425] width 176 height 31
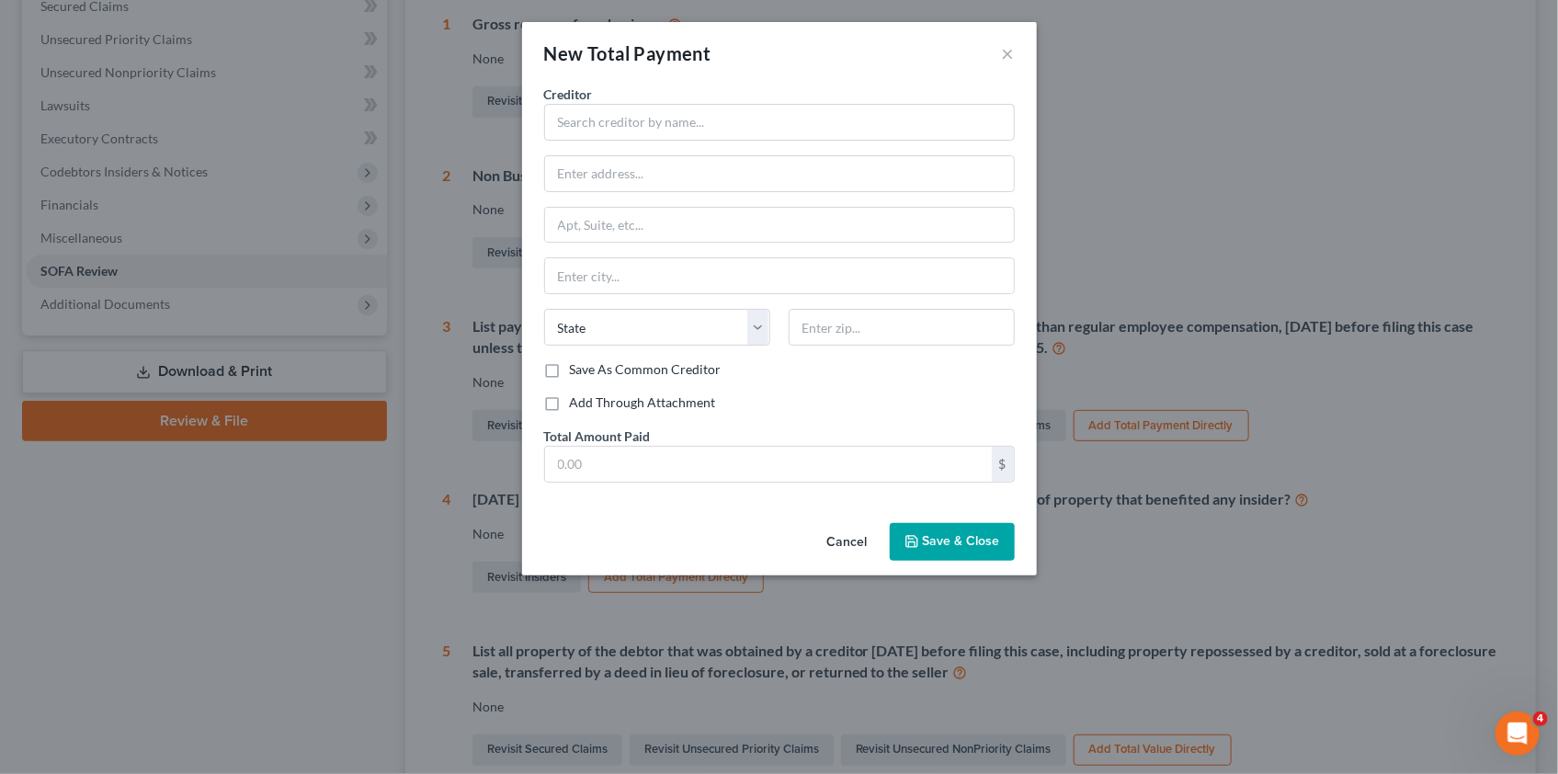
click at [593, 396] on label "Add Through Attachment" at bounding box center [643, 402] width 146 height 18
click at [589, 396] on input "Add Through Attachment" at bounding box center [583, 399] width 12 height 12
checkbox input "true"
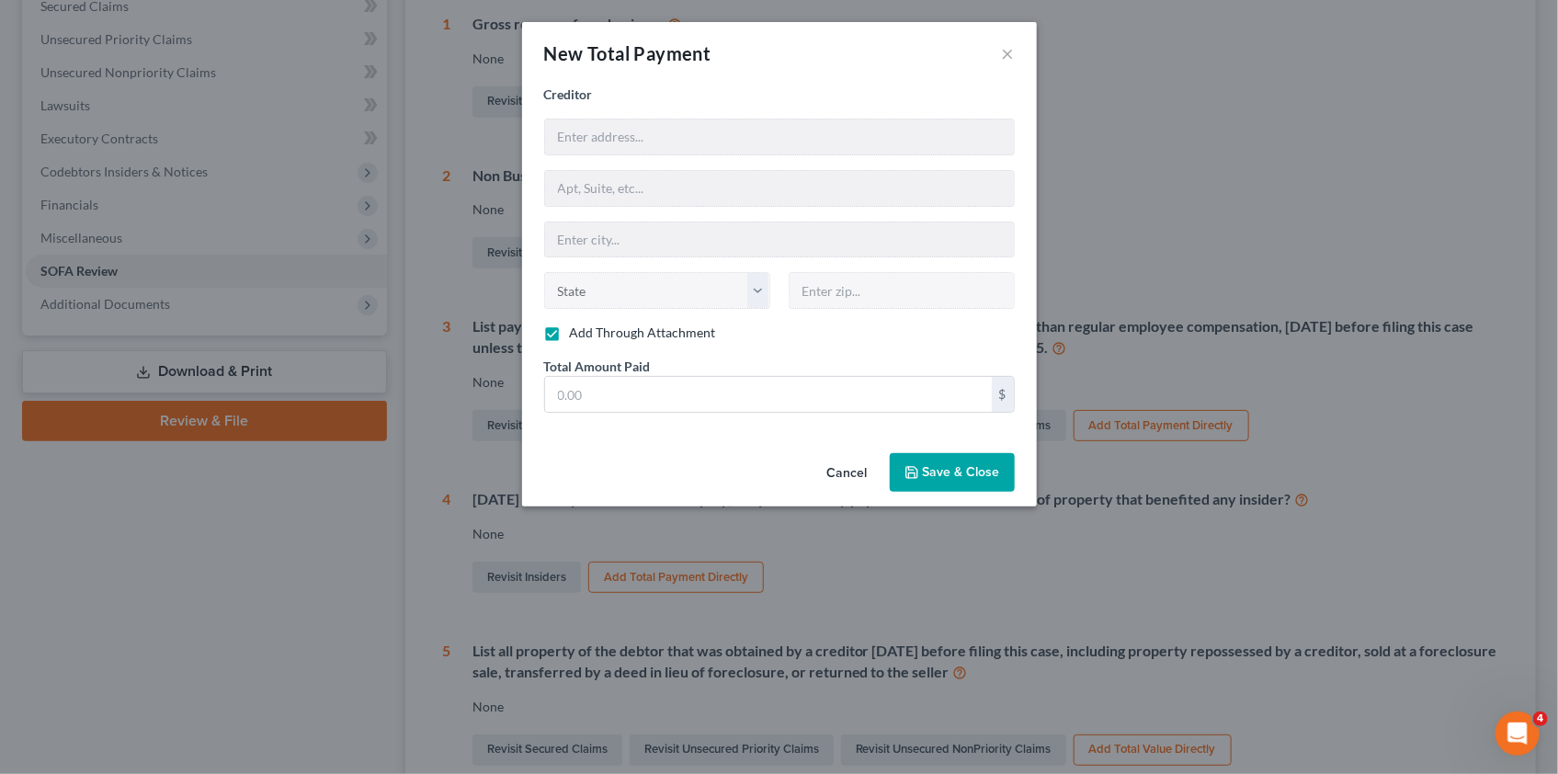
click at [962, 468] on span "Save & Close" at bounding box center [961, 472] width 77 height 16
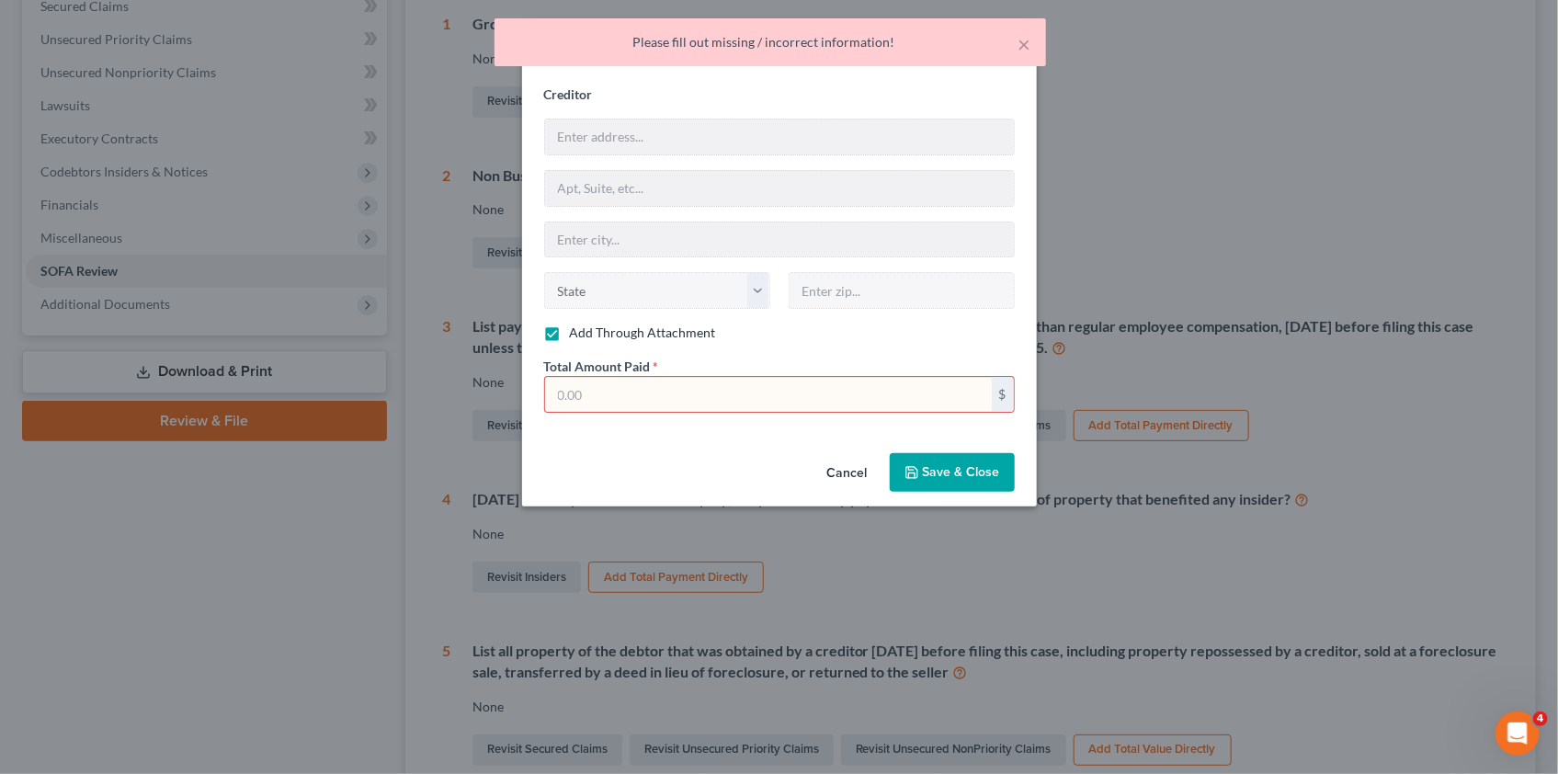
click at [641, 391] on input "text" at bounding box center [768, 394] width 447 height 35
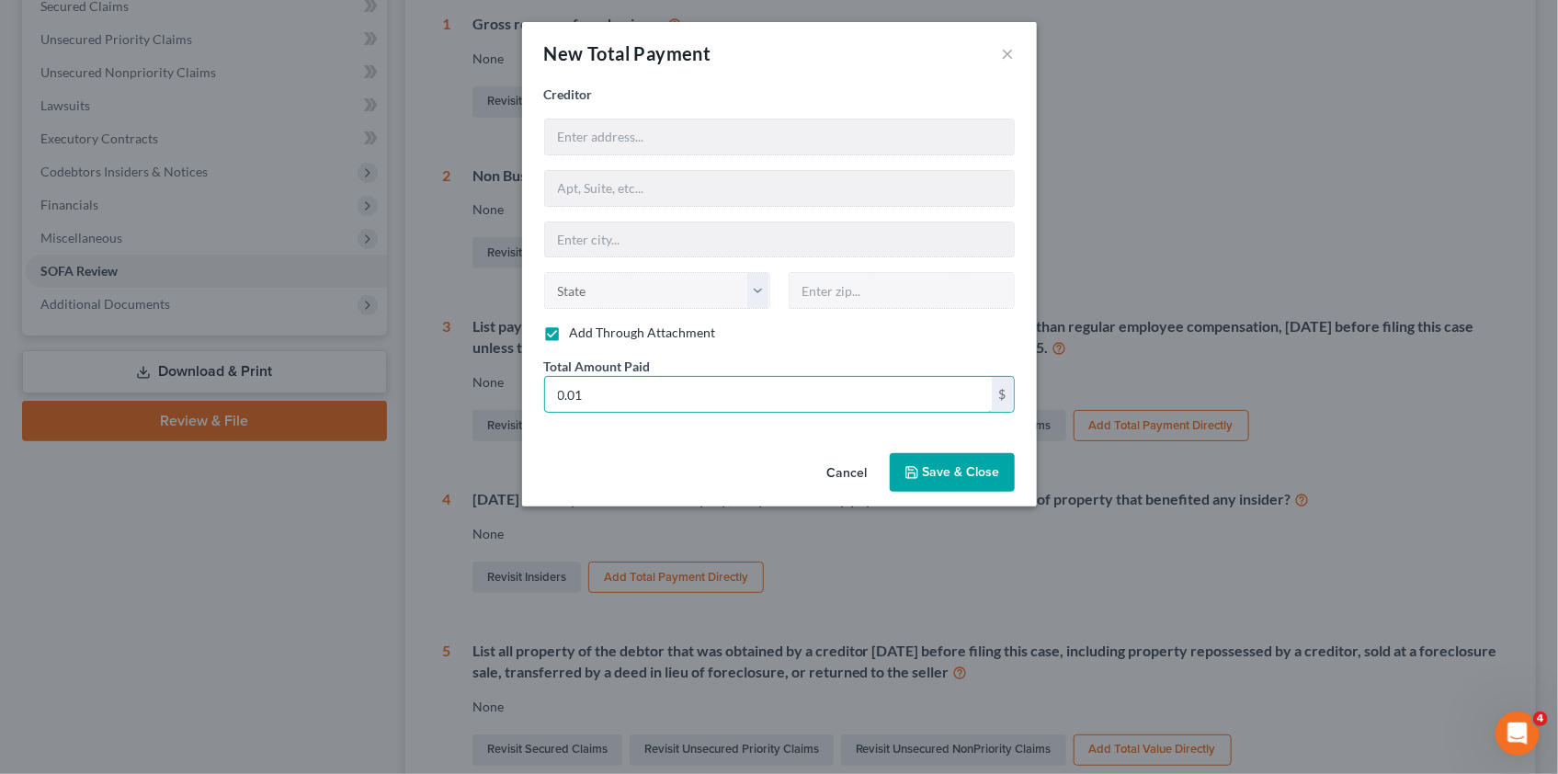
type input "0.01"
click at [965, 467] on span "Save & Close" at bounding box center [961, 472] width 77 height 16
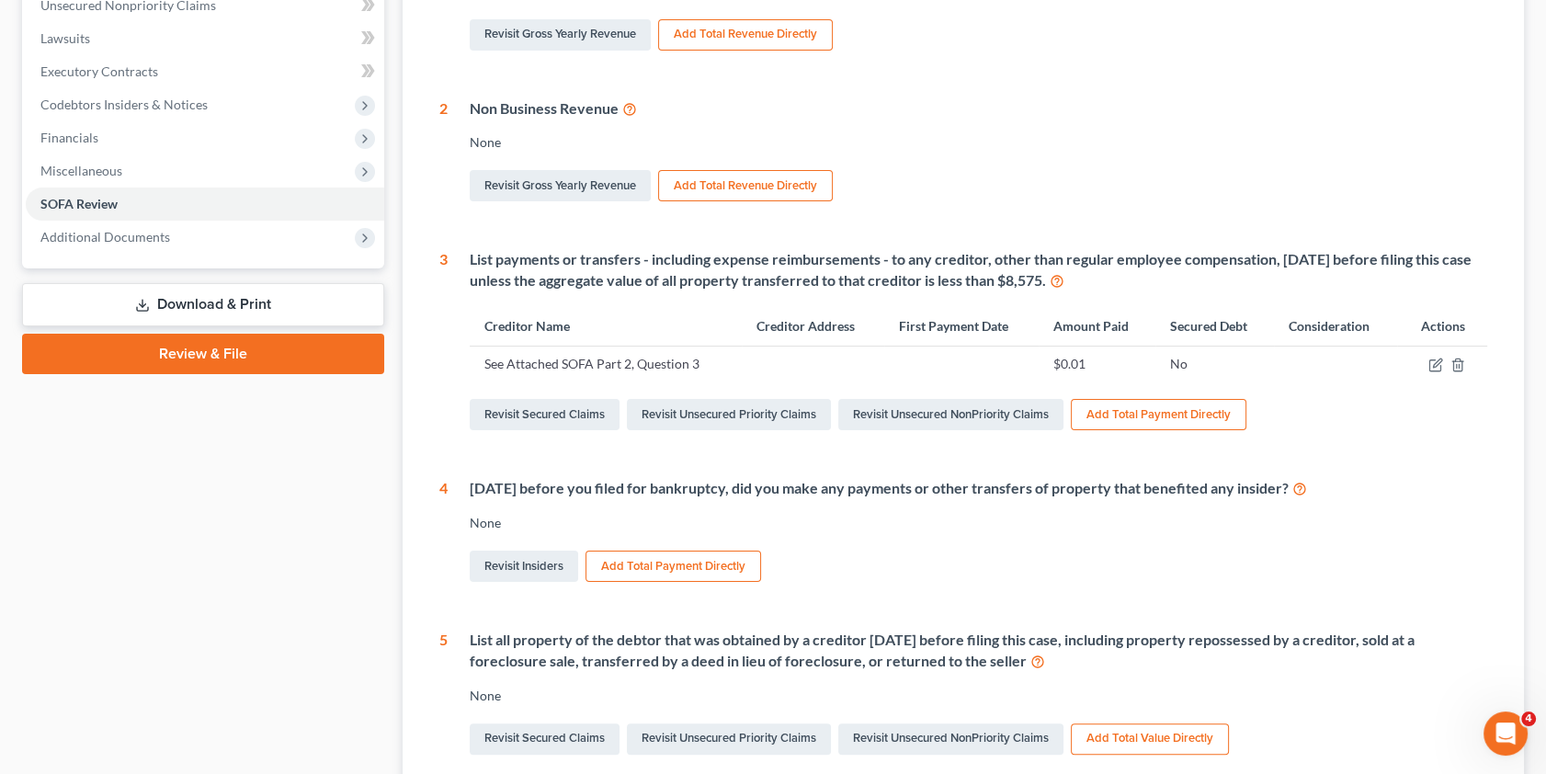
scroll to position [501, 0]
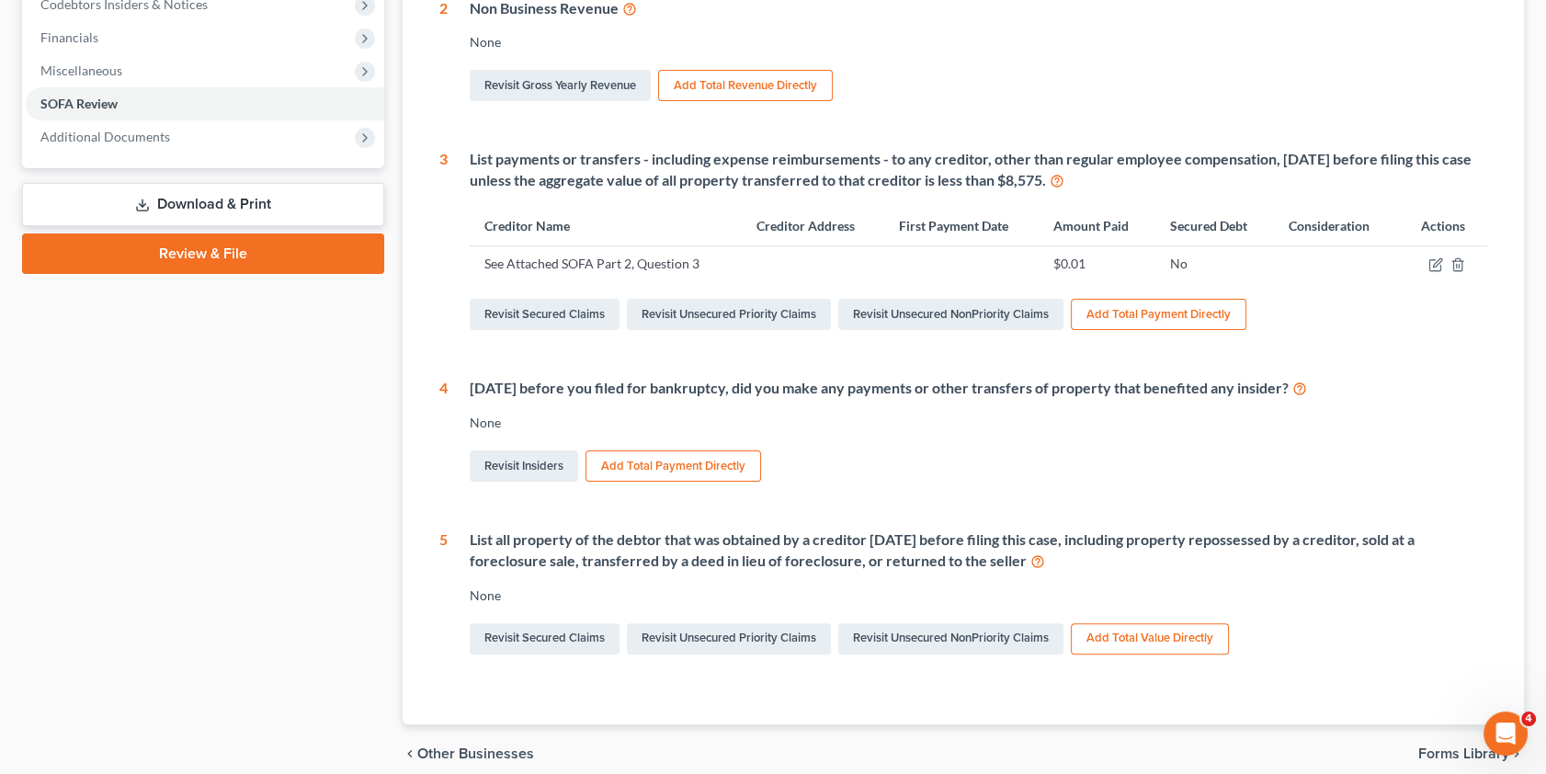
click at [656, 460] on button "Add Total Payment Directly" at bounding box center [673, 465] width 176 height 31
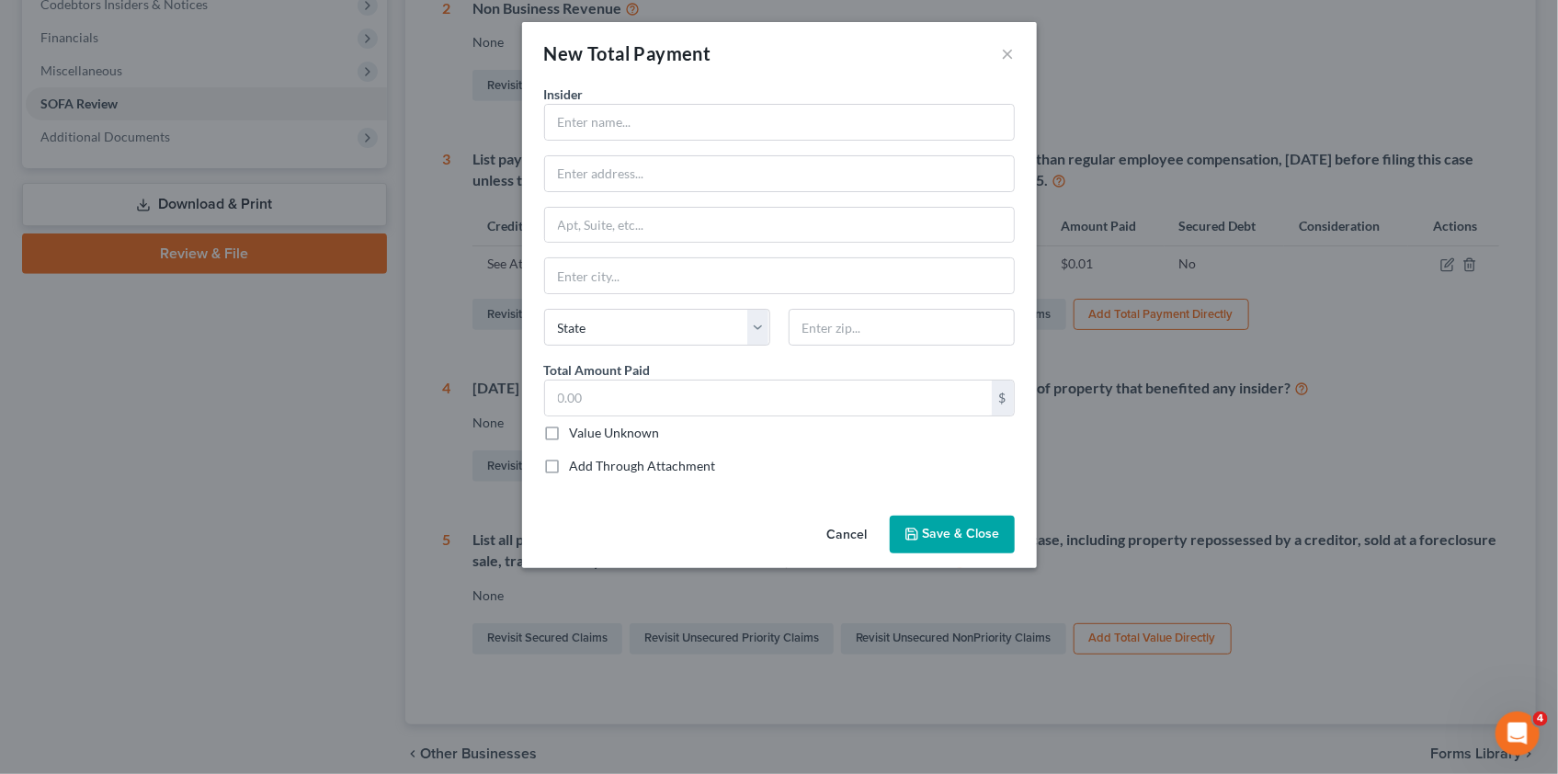
click at [570, 467] on label "Add Through Attachment" at bounding box center [643, 466] width 146 height 18
click at [577, 467] on input "Add Through Attachment" at bounding box center [583, 463] width 12 height 12
checkbox input "true"
type input "See Attached SOFA Part 2, Question 4"
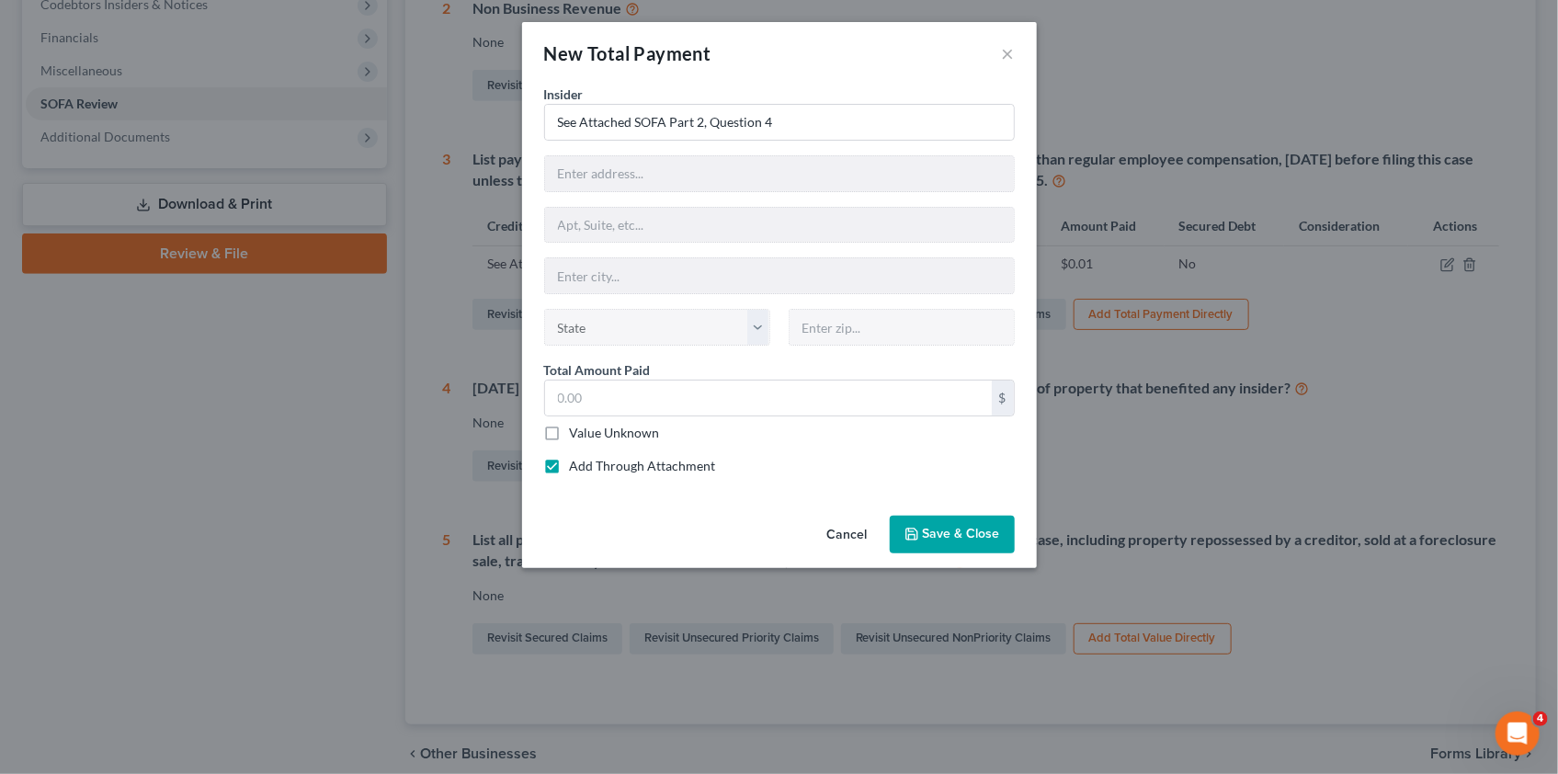
click at [570, 434] on label "Value Unknown" at bounding box center [615, 433] width 90 height 18
click at [577, 434] on input "Value Unknown" at bounding box center [583, 430] width 12 height 12
checkbox input "true"
type input "0.00"
click at [929, 527] on span "Save & Close" at bounding box center [961, 535] width 77 height 16
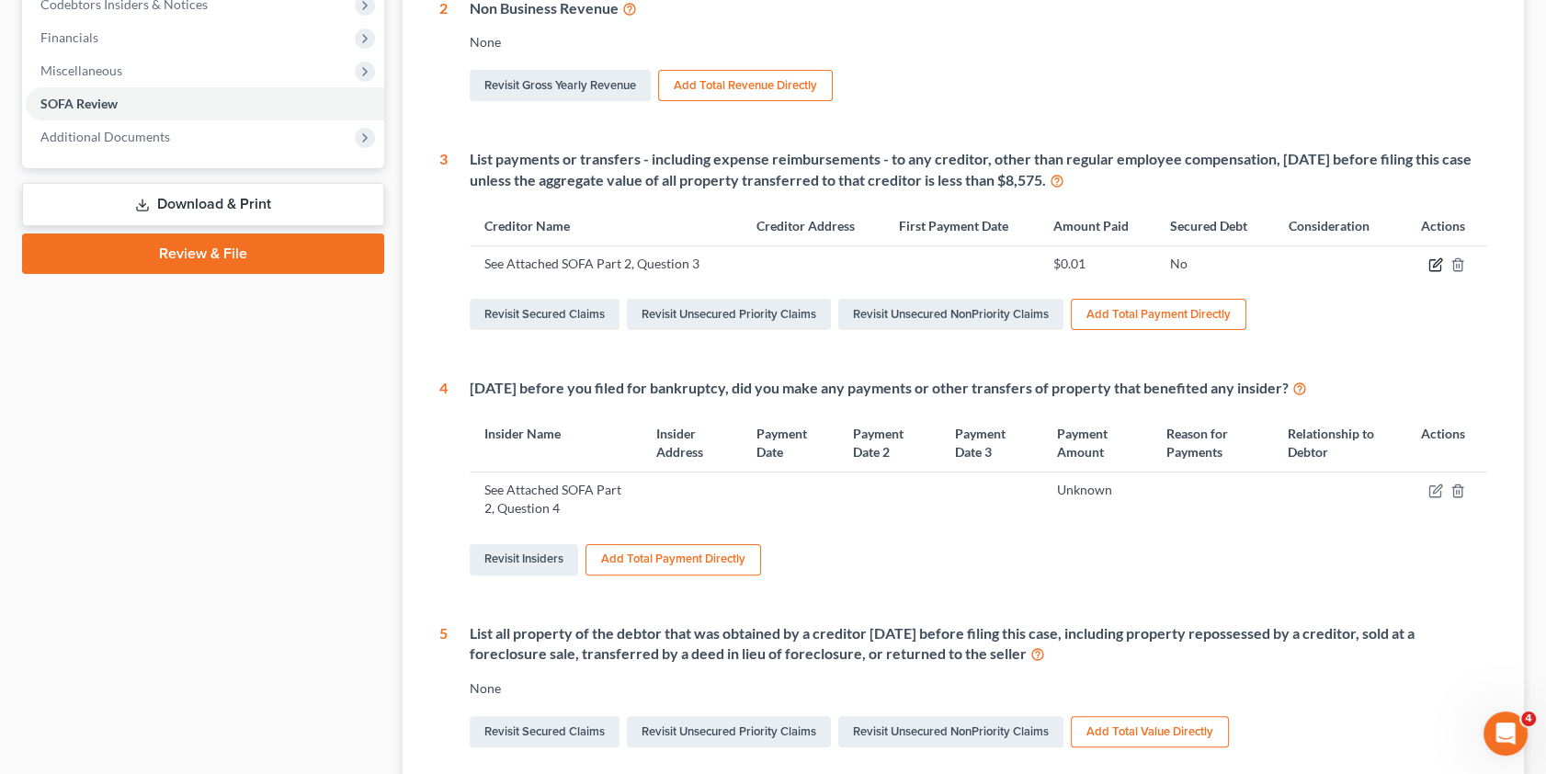
click at [1437, 264] on icon "button" at bounding box center [1435, 264] width 15 height 15
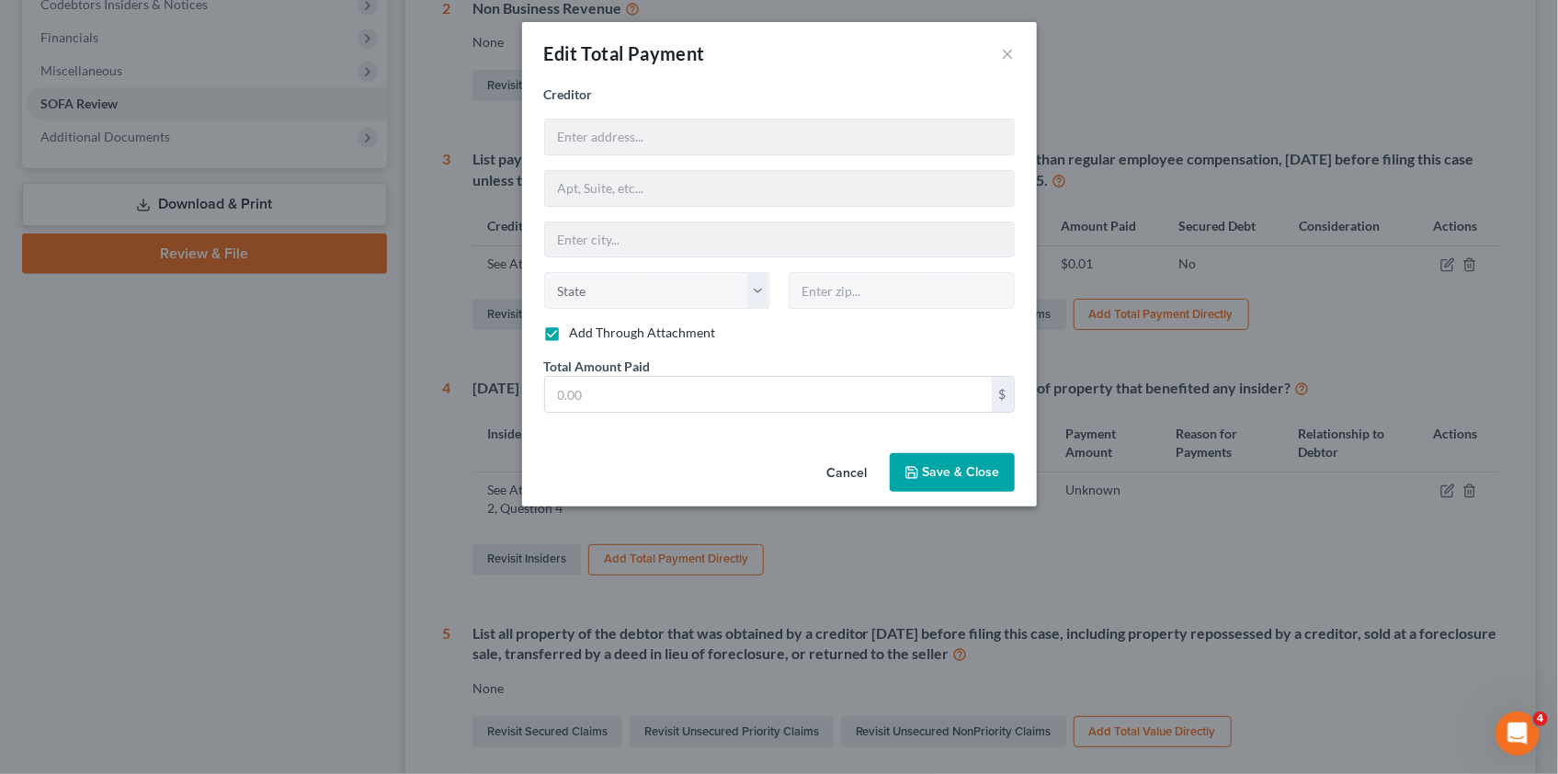
click at [570, 335] on label "Add Through Attachment" at bounding box center [643, 333] width 146 height 18
click at [577, 335] on input "Add Through Attachment" at bounding box center [583, 330] width 12 height 12
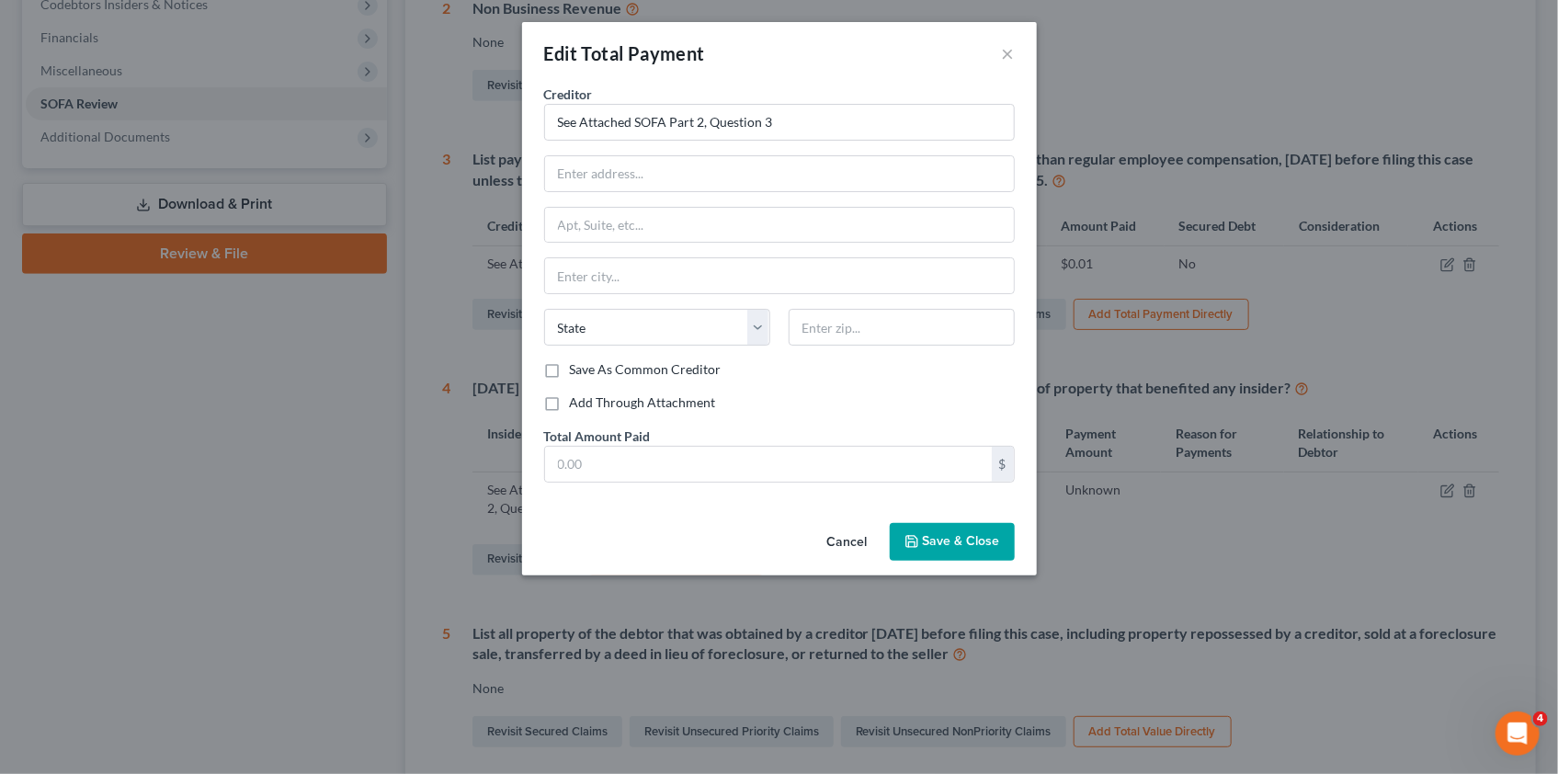
click at [570, 403] on label "Add Through Attachment" at bounding box center [643, 402] width 146 height 18
click at [577, 403] on input "Add Through Attachment" at bounding box center [583, 399] width 12 height 12
checkbox input "true"
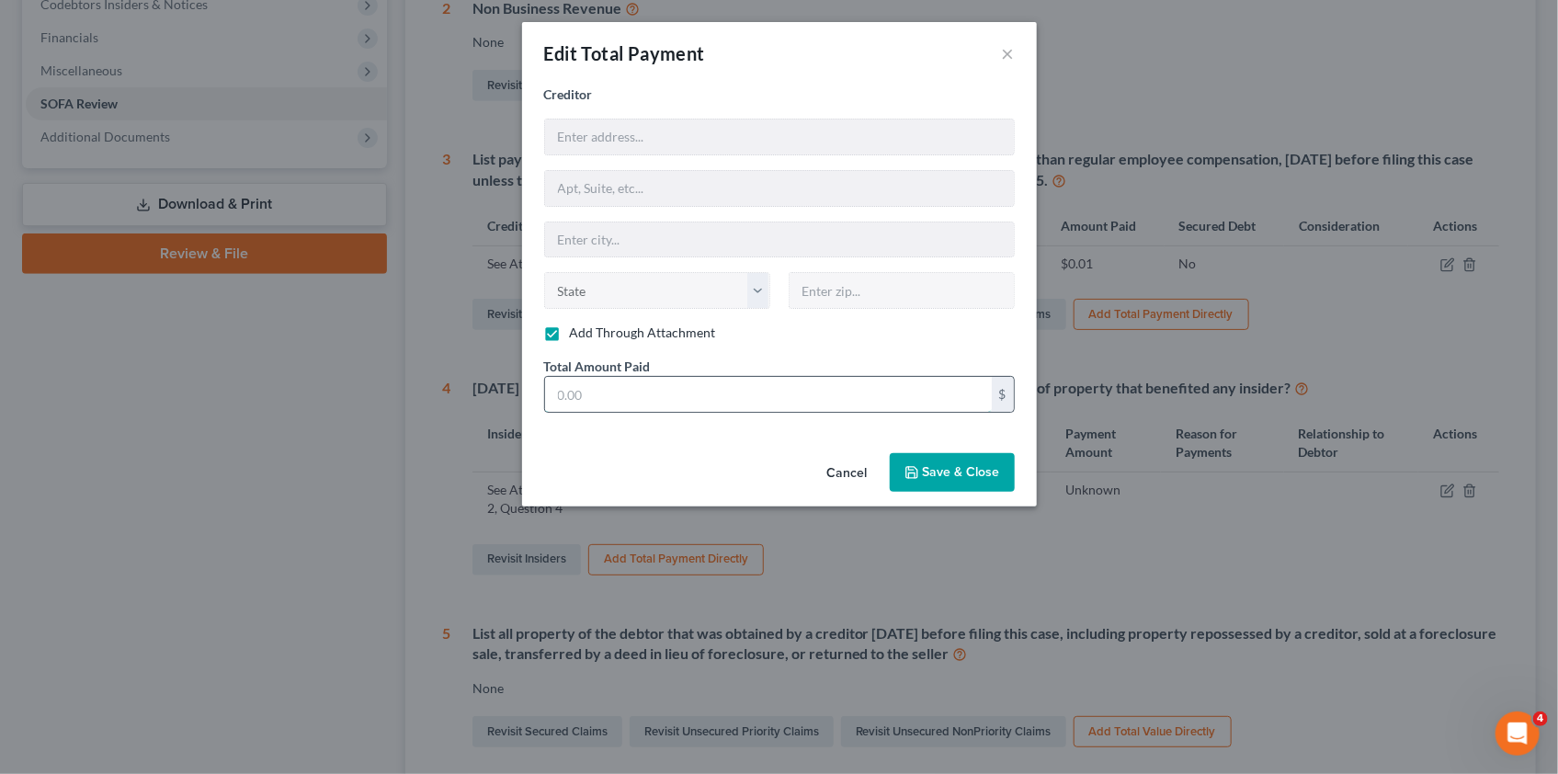
click at [605, 395] on input "text" at bounding box center [768, 394] width 447 height 35
type input "0.01"
click at [946, 472] on span "Save & Close" at bounding box center [961, 472] width 77 height 16
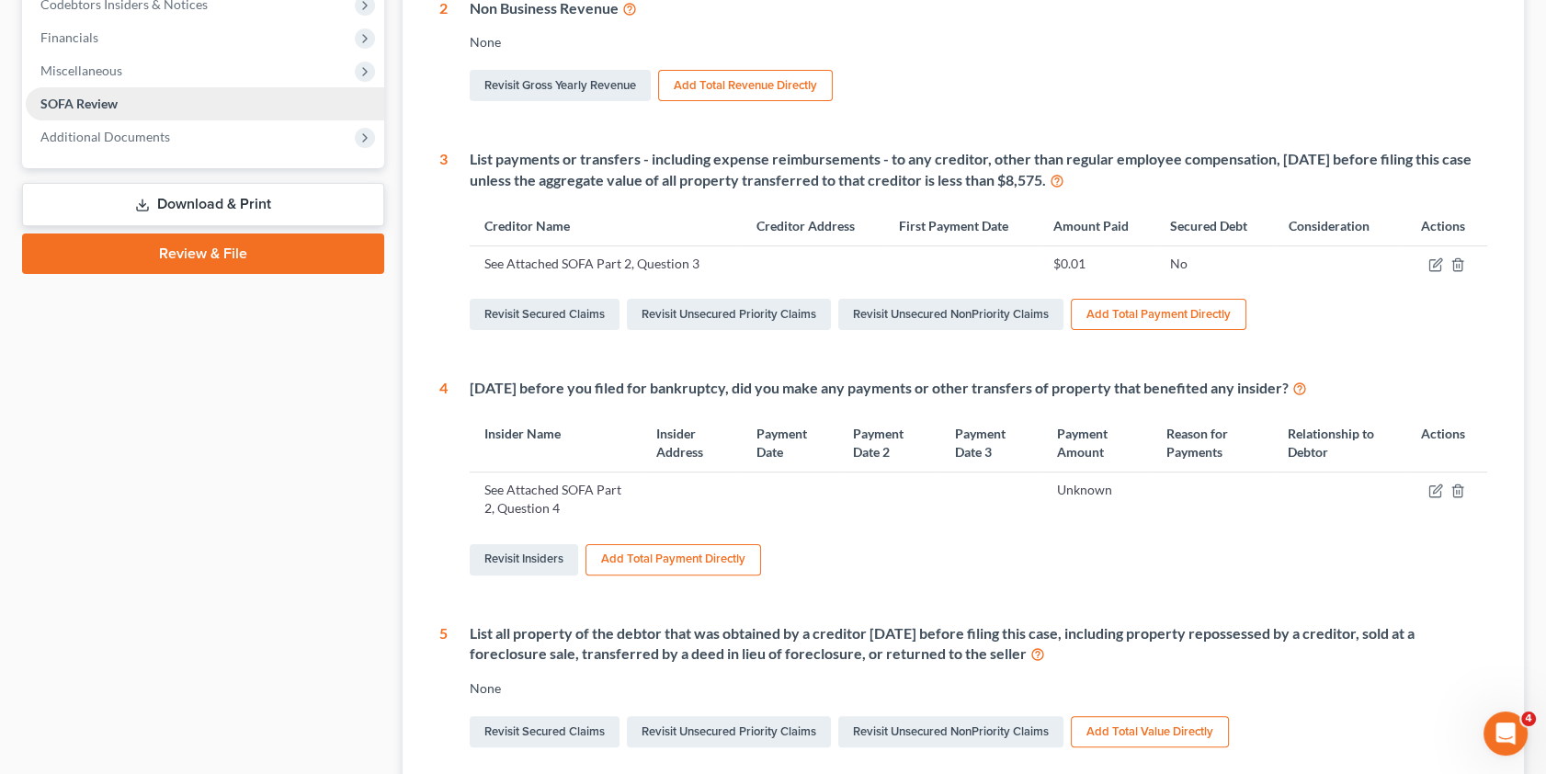
drag, startPoint x: 178, startPoint y: 201, endPoint x: 340, endPoint y: 233, distance: 164.7
click at [178, 201] on link "Download & Print" at bounding box center [203, 204] width 362 height 43
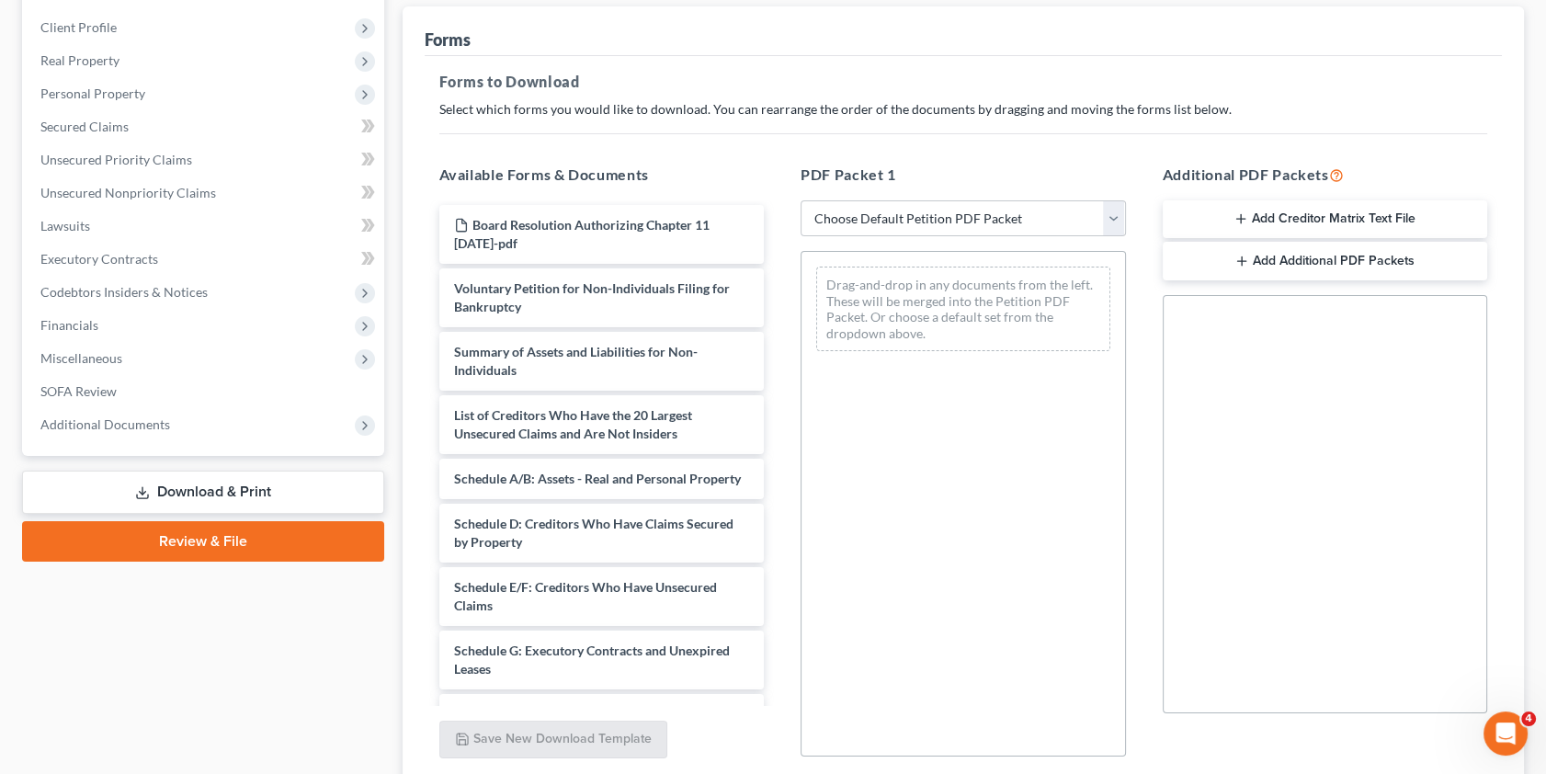
scroll to position [250, 0]
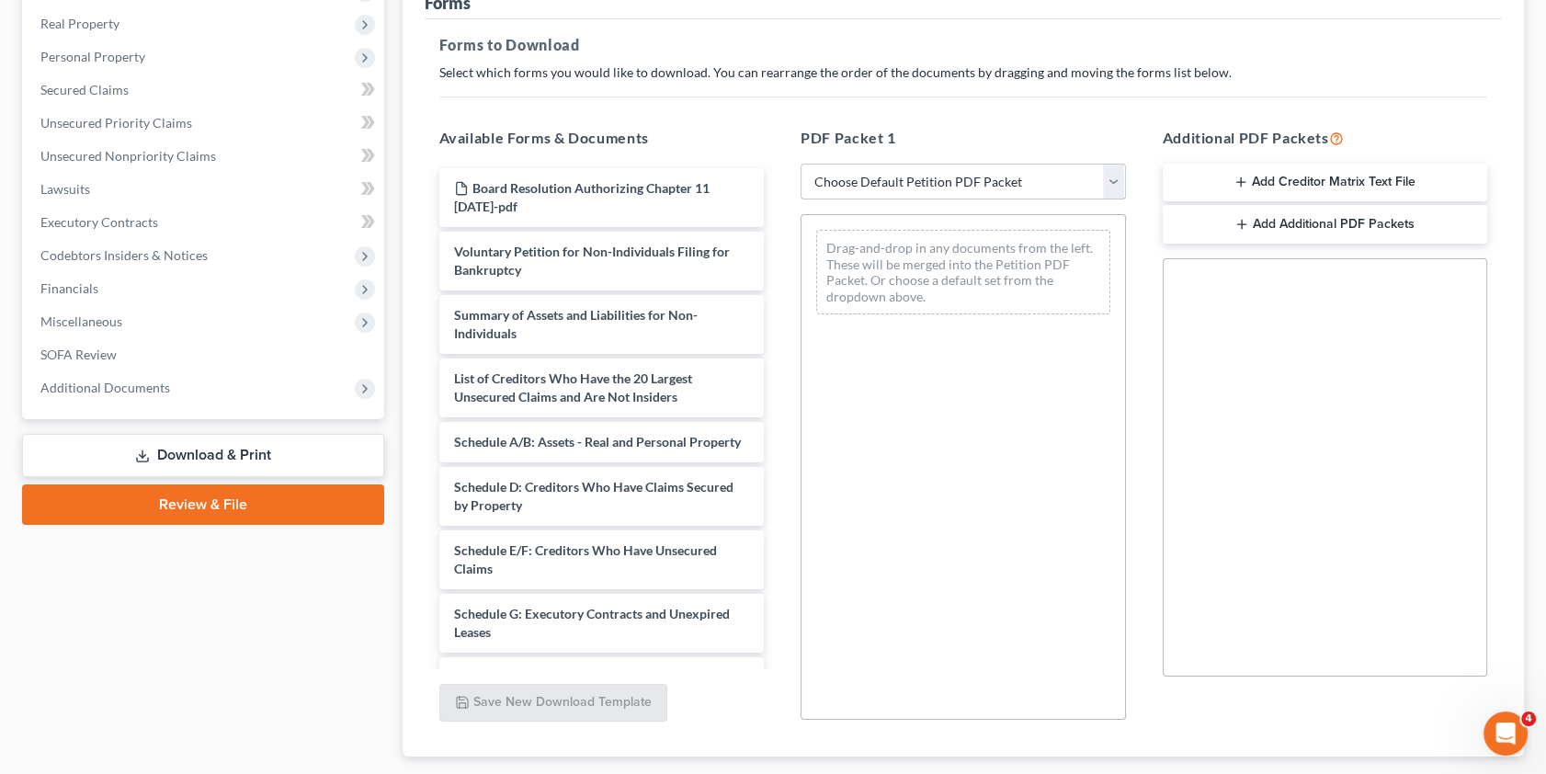
drag, startPoint x: 1112, startPoint y: 177, endPoint x: 1091, endPoint y: 196, distance: 28.0
click at [1112, 177] on select "Choose Default Petition PDF Packet Complete Bankruptcy Petition (all forms and …" at bounding box center [963, 182] width 325 height 37
select select "10"
click at [801, 164] on select "Choose Default Petition PDF Packet Complete Bankruptcy Petition (all forms and …" at bounding box center [963, 182] width 325 height 37
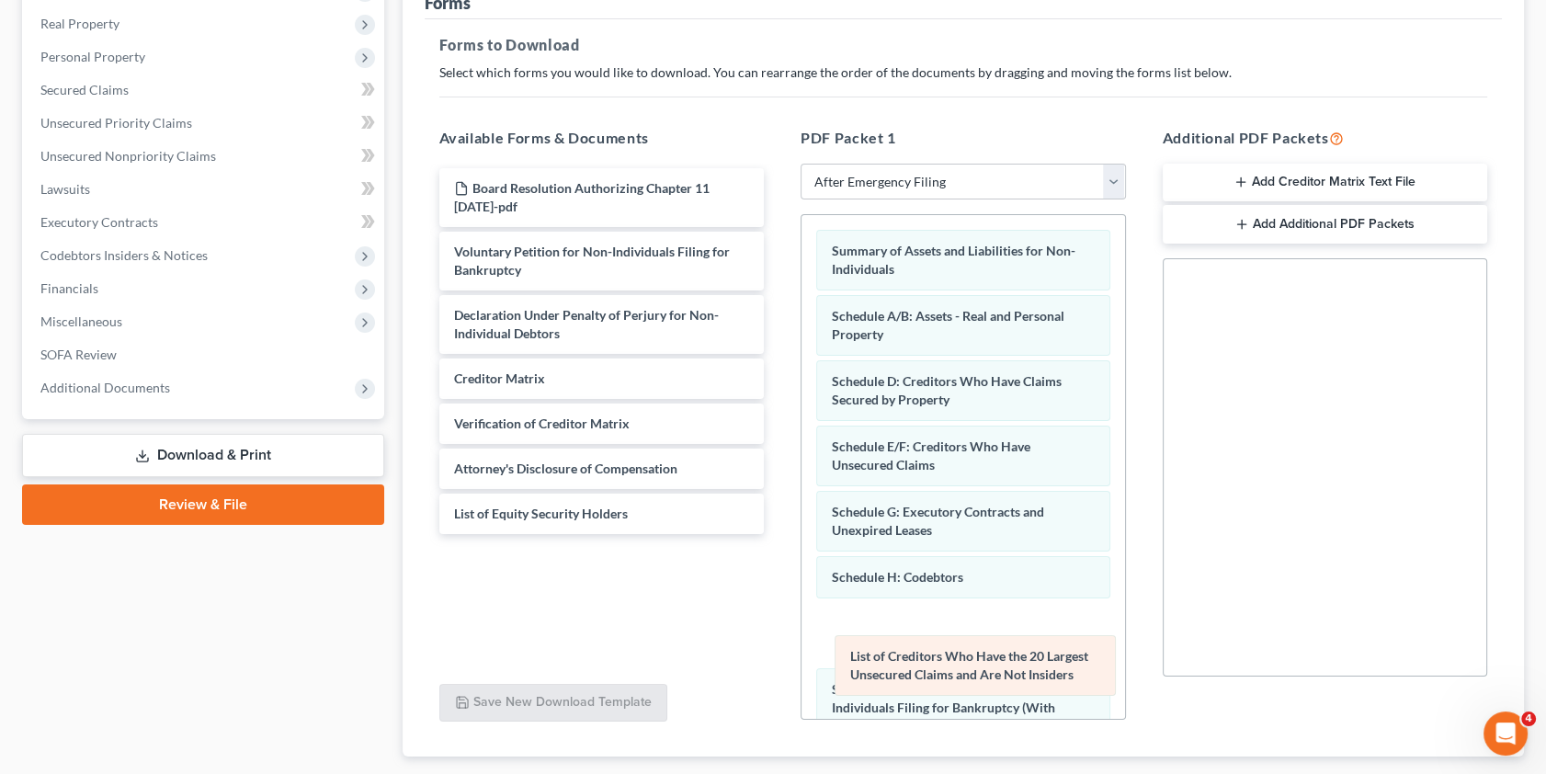
drag, startPoint x: 923, startPoint y: 316, endPoint x: 939, endPoint y: 682, distance: 366.2
click at [939, 682] on div "List of Creditors Who Have the 20 Largest Unsecured Claims and Are Not Insiders…" at bounding box center [963, 533] width 324 height 636
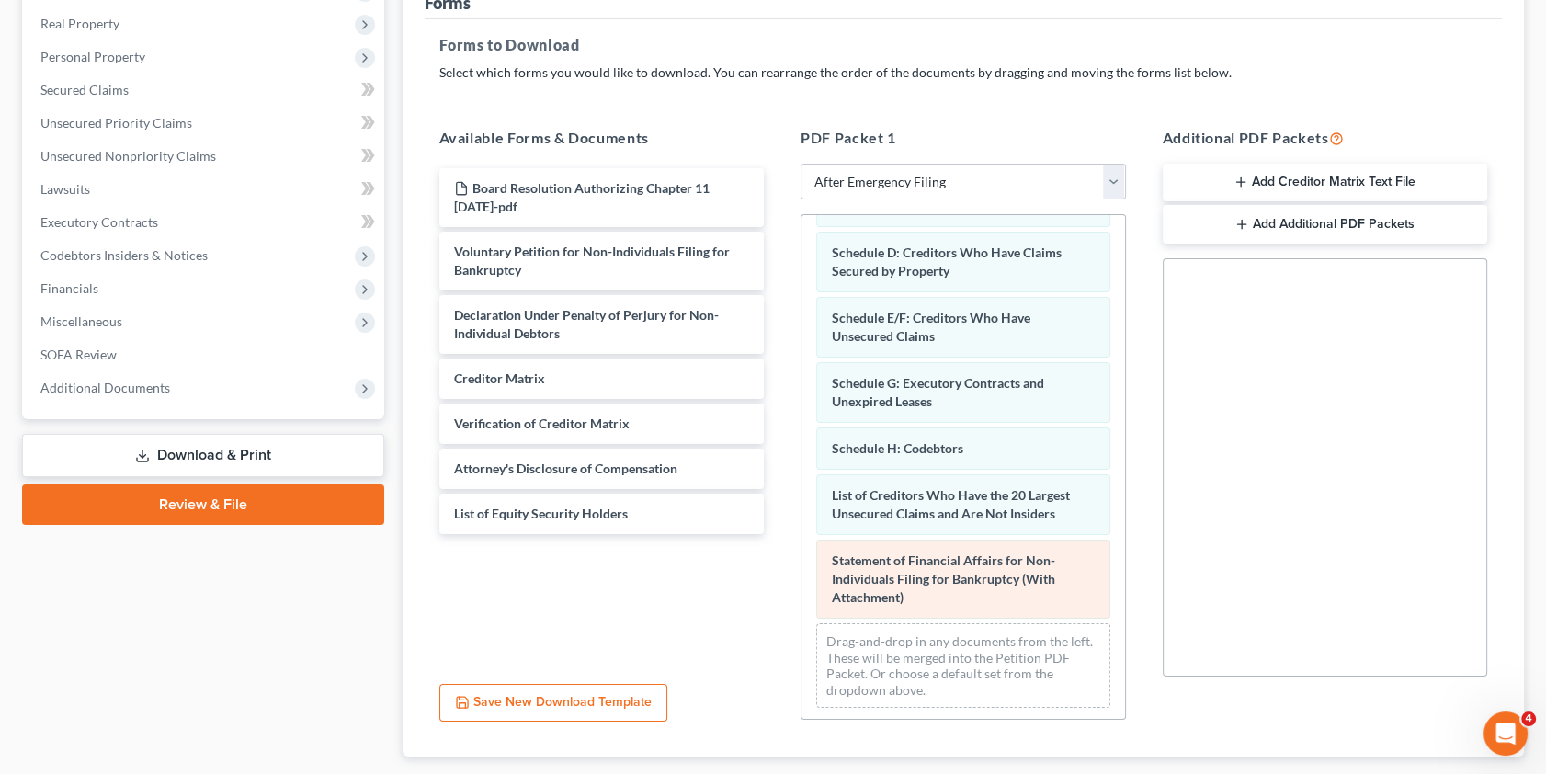
scroll to position [130, 0]
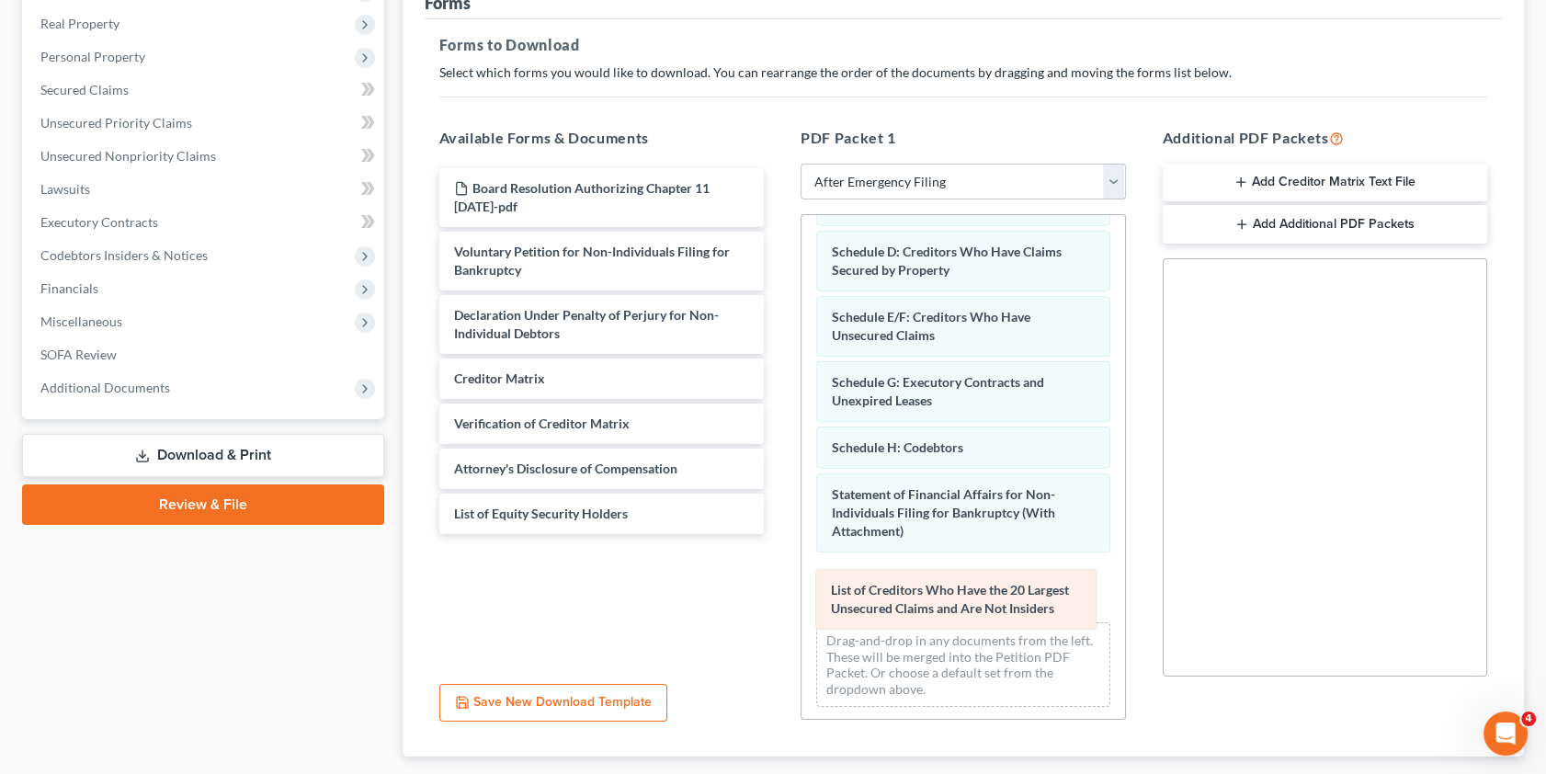
drag, startPoint x: 919, startPoint y: 513, endPoint x: 918, endPoint y: 609, distance: 96.5
click at [918, 609] on div "List of Creditors Who Have the 20 Largest Unsecured Claims and Are Not Insiders…" at bounding box center [963, 403] width 324 height 636
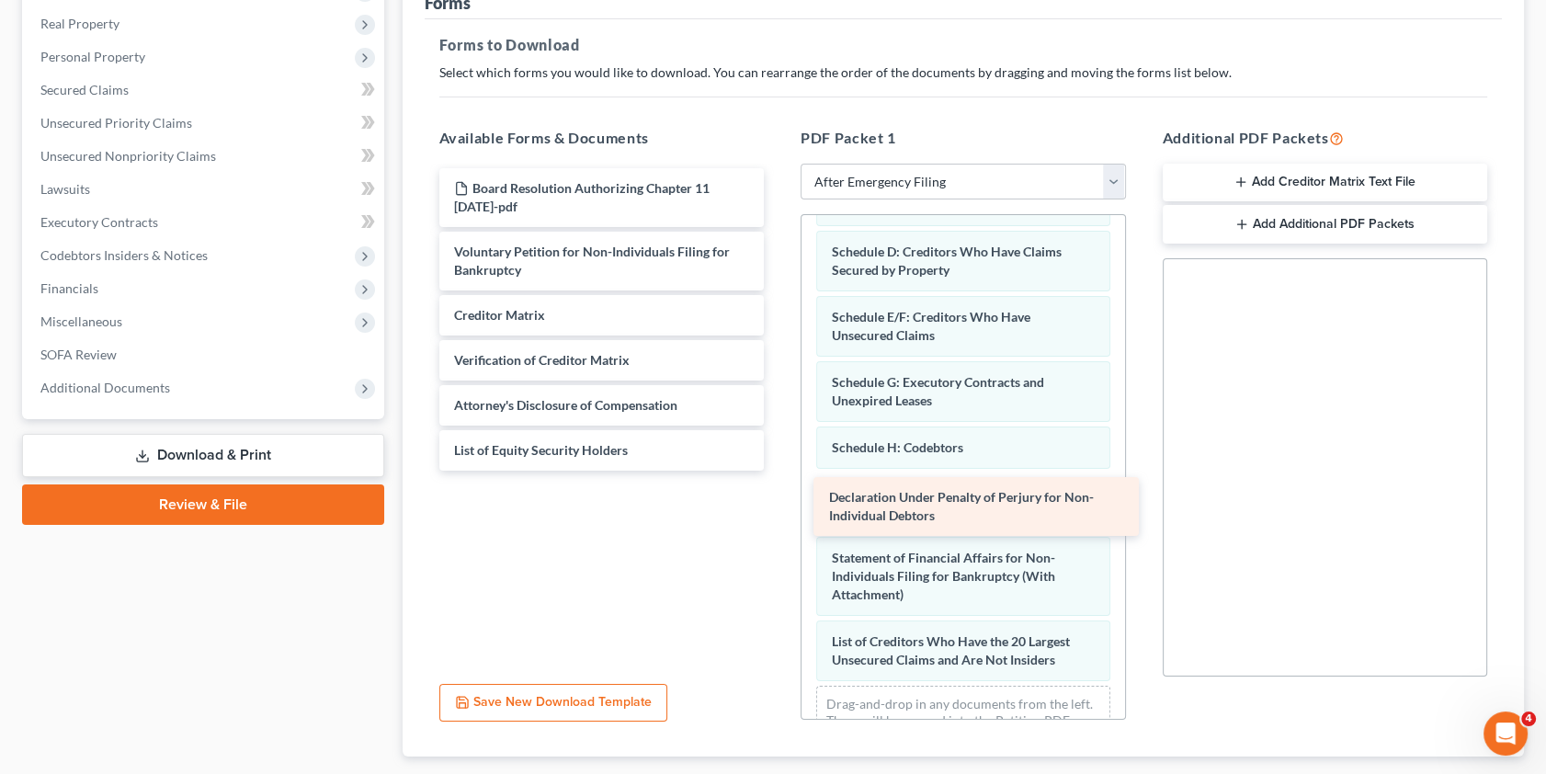
drag, startPoint x: 591, startPoint y: 315, endPoint x: 966, endPoint y: 500, distance: 418.0
click at [779, 471] on div "Declaration Under Penalty of Perjury for Non-Individual Debtors Board Resolutio…" at bounding box center [602, 319] width 355 height 302
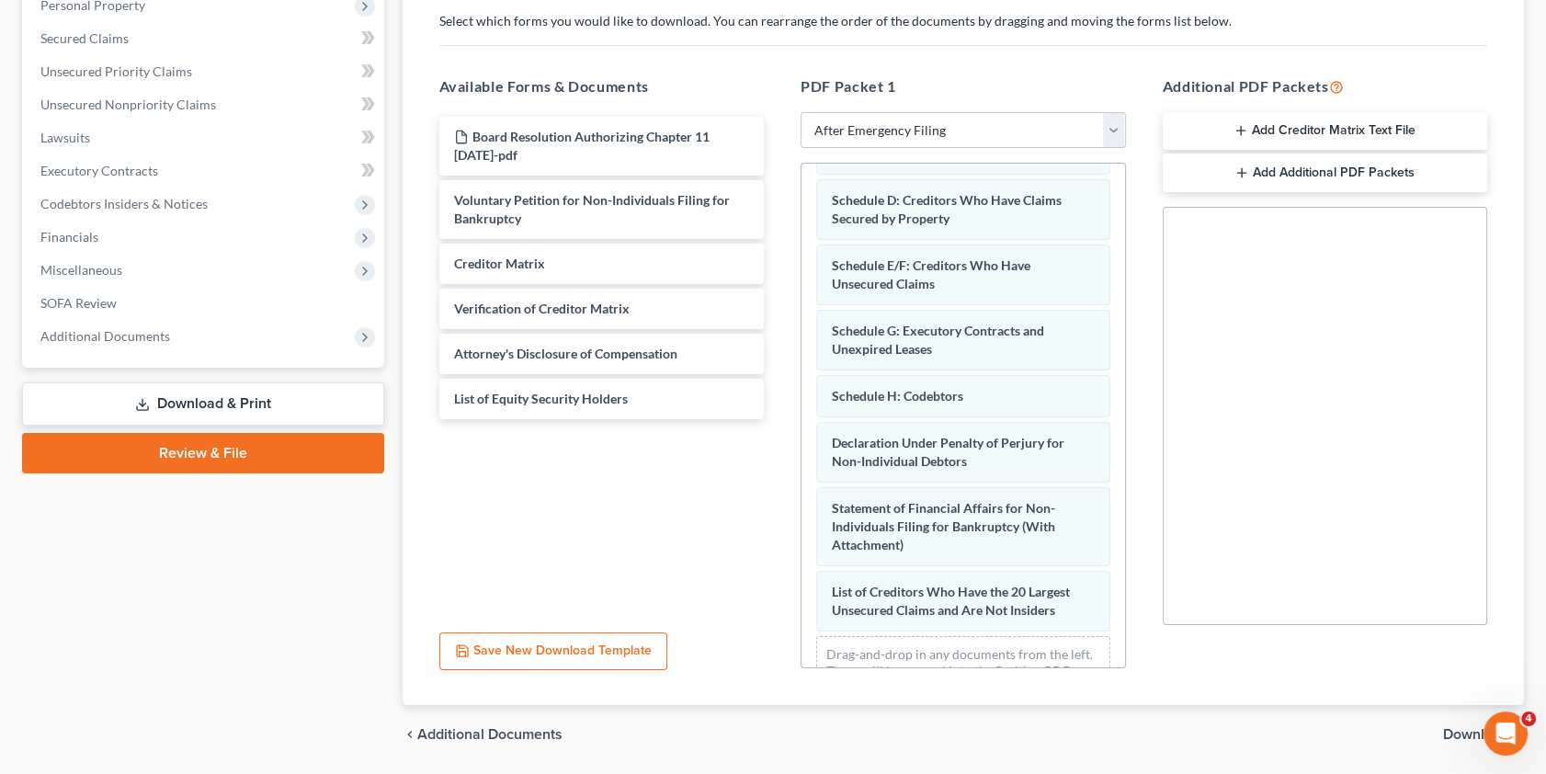
scroll to position [359, 0]
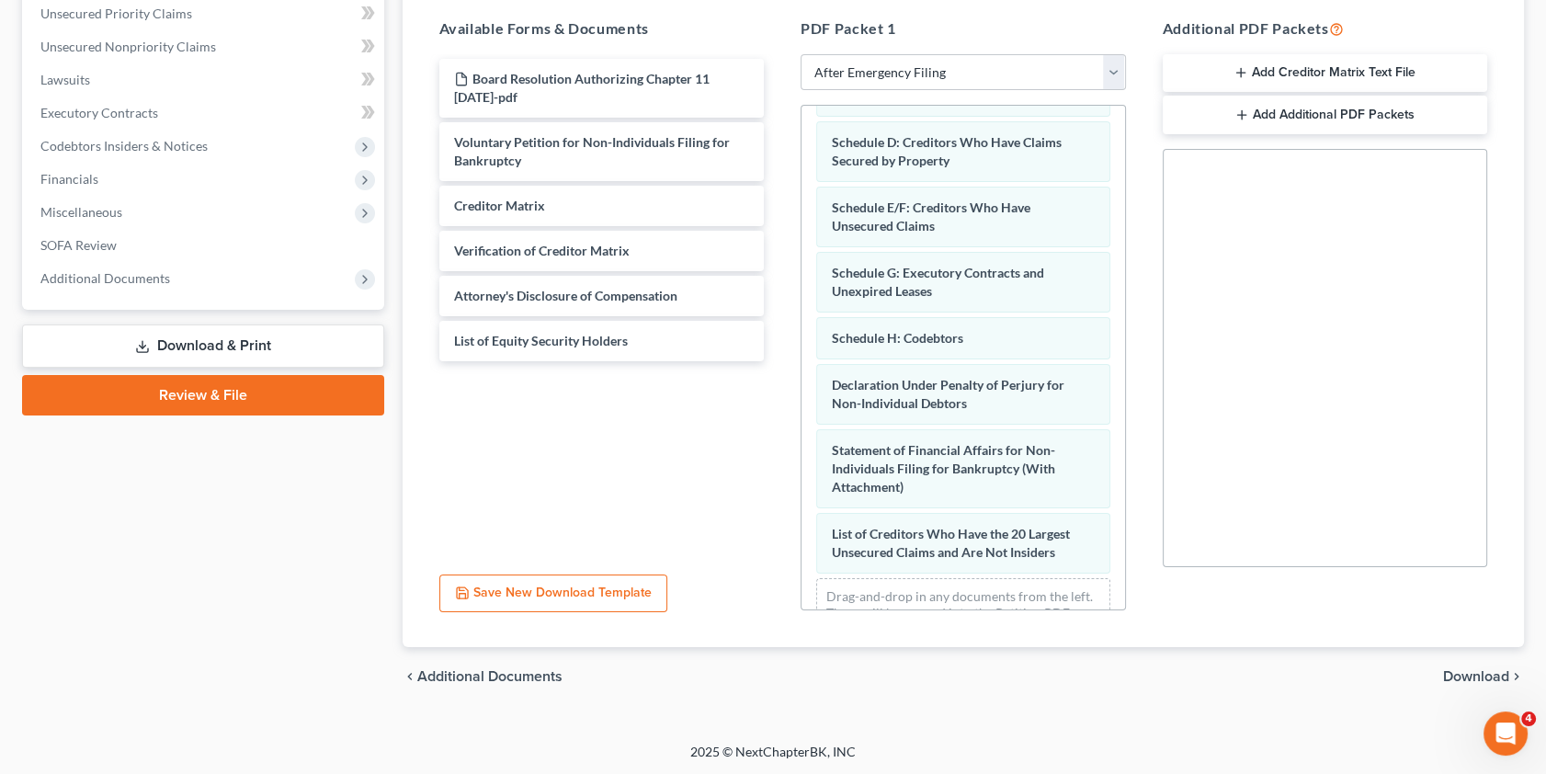
click at [1484, 674] on span "Download" at bounding box center [1476, 676] width 66 height 15
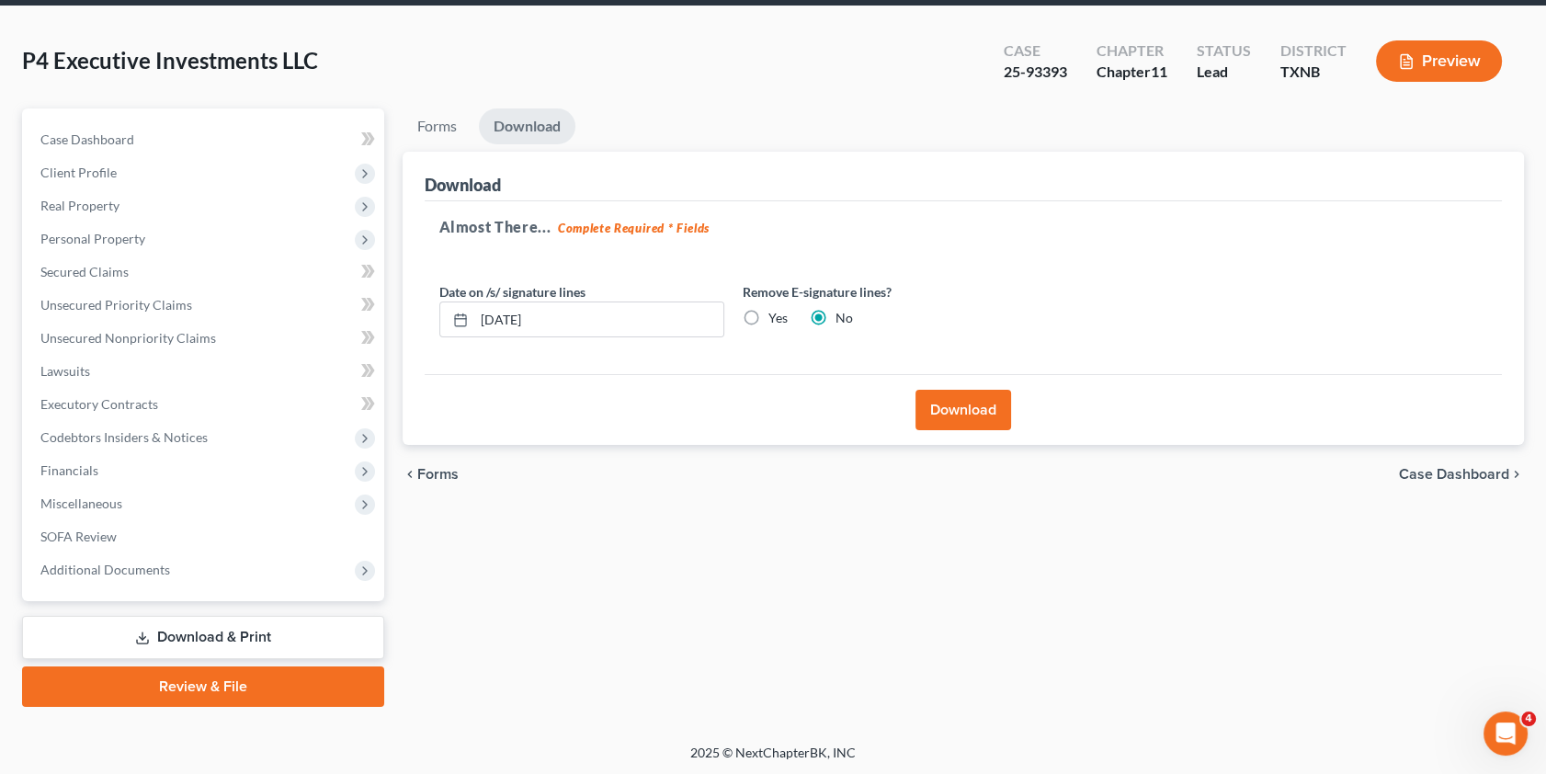
click at [950, 399] on button "Download" at bounding box center [963, 410] width 96 height 40
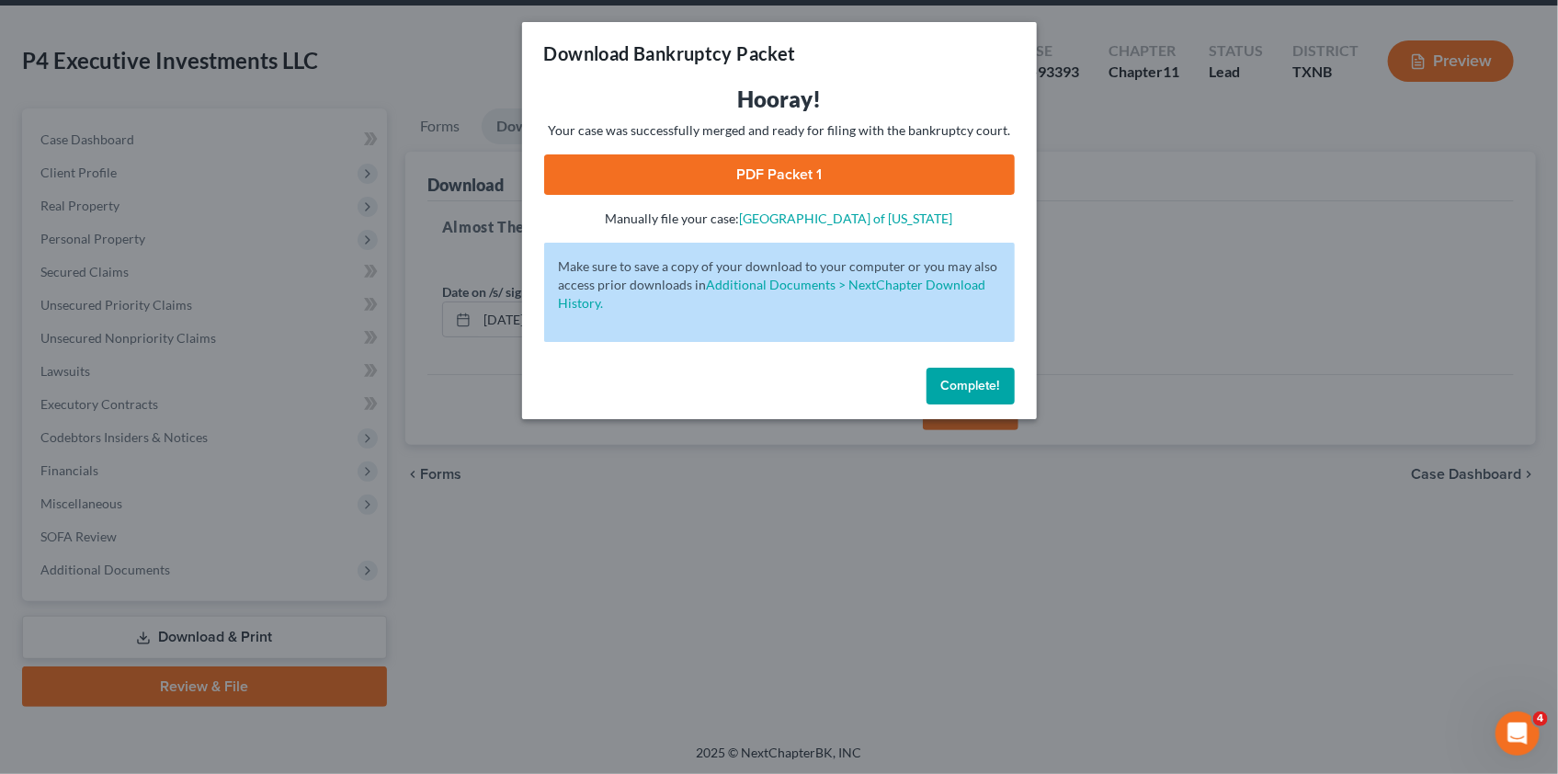
click at [950, 387] on span "Complete!" at bounding box center [970, 386] width 59 height 16
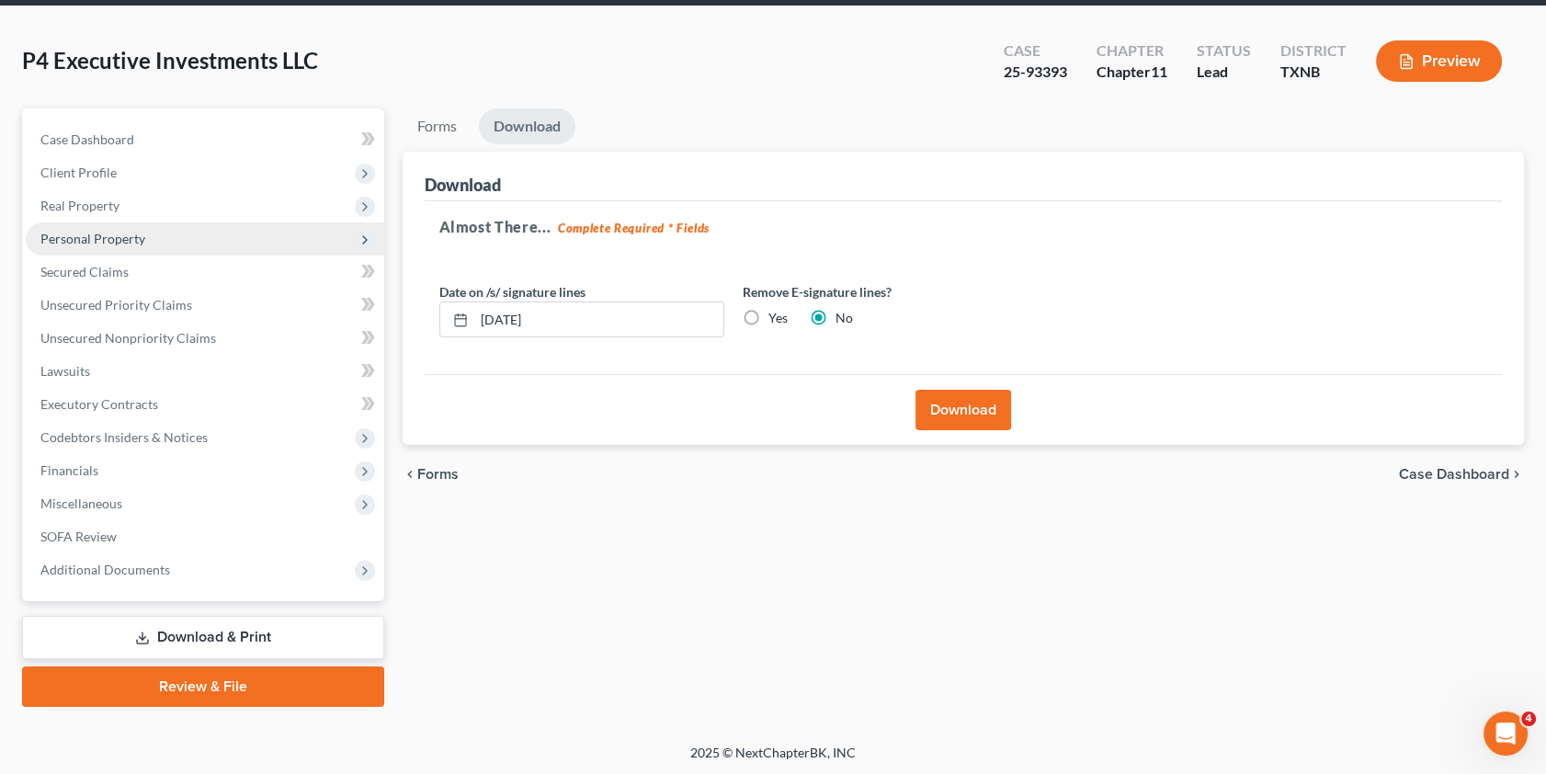
click at [80, 239] on span "Personal Property" at bounding box center [92, 239] width 105 height 16
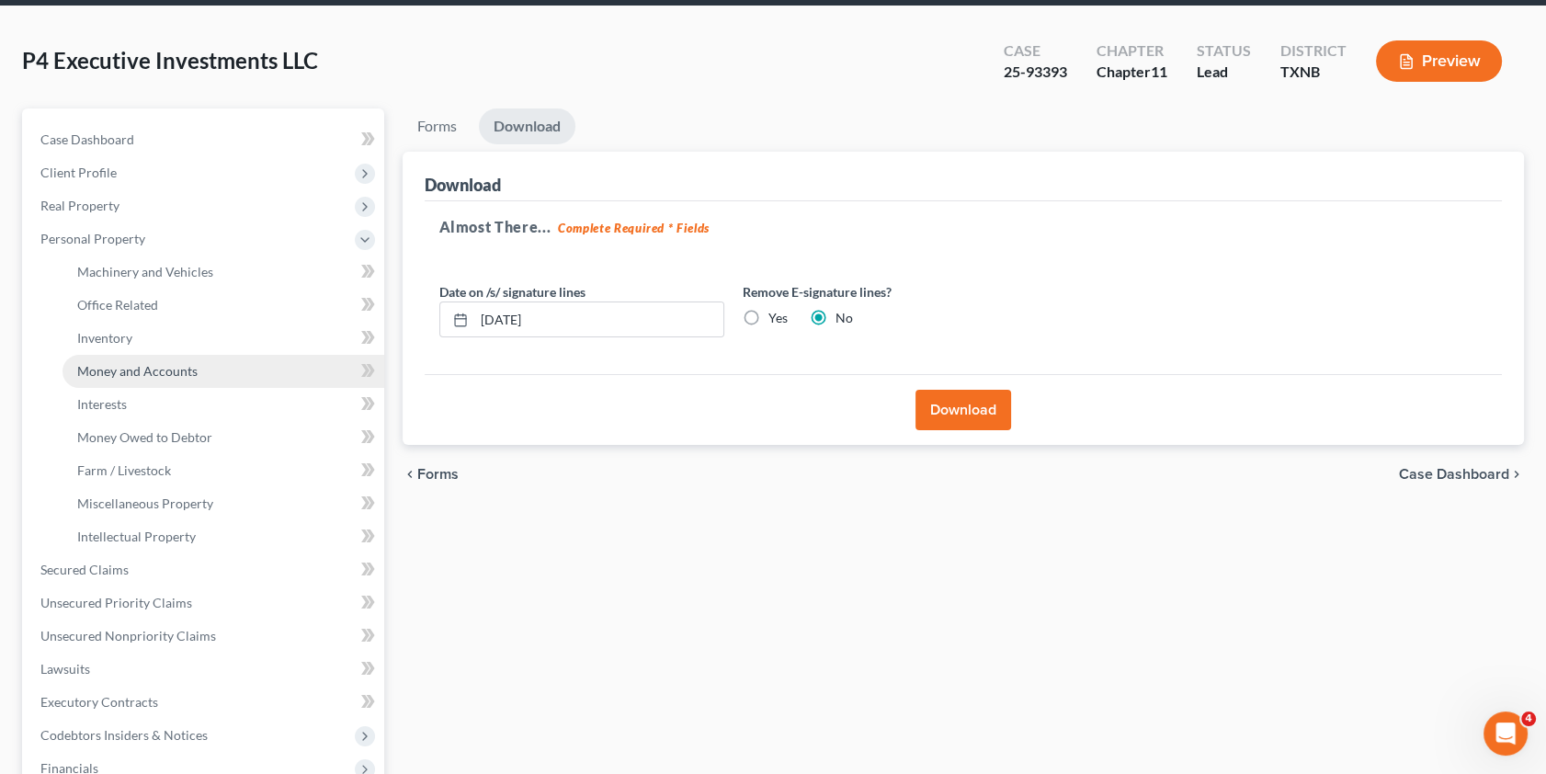
click at [123, 366] on span "Money and Accounts" at bounding box center [137, 371] width 120 height 16
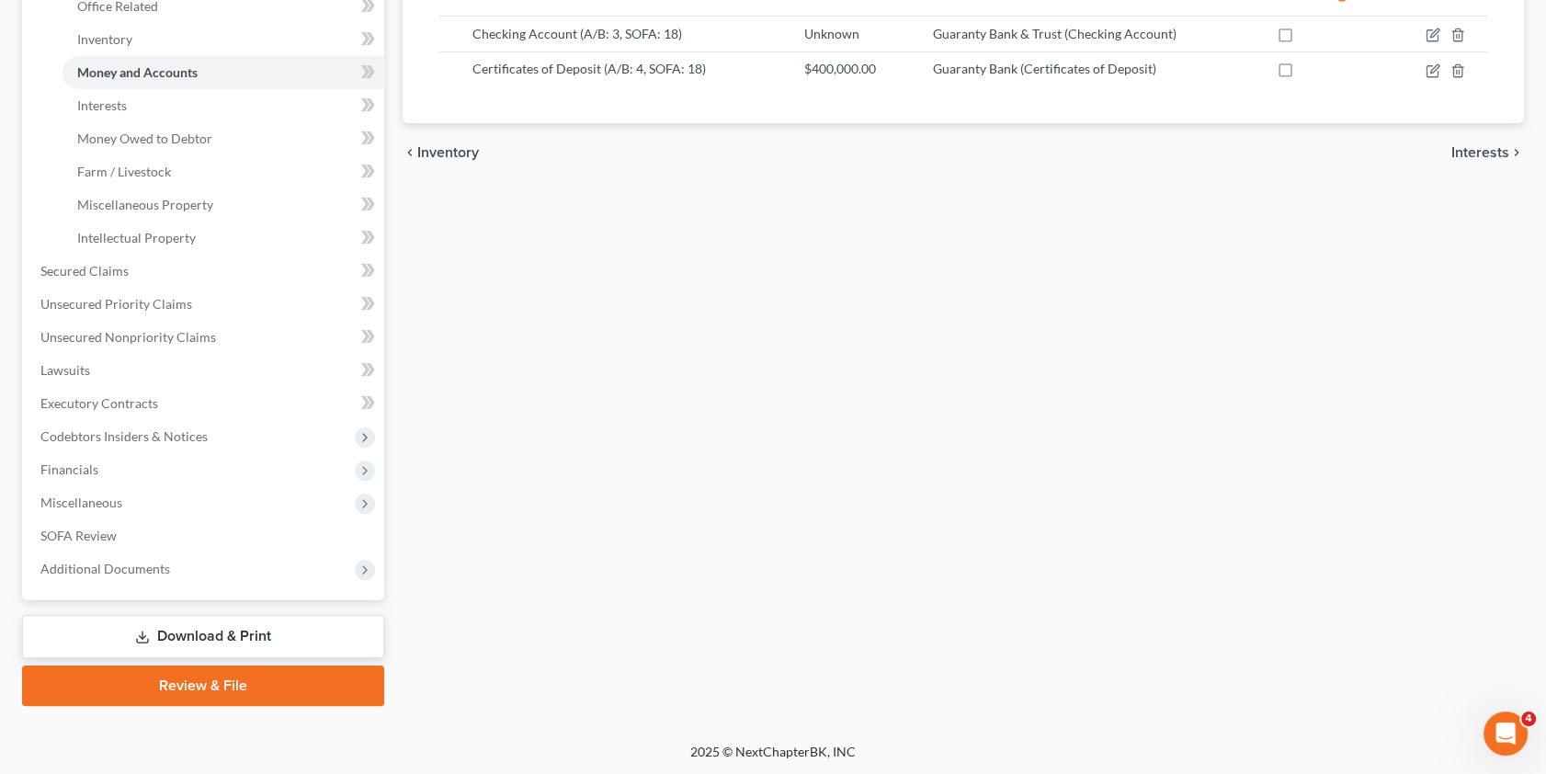
click at [227, 636] on link "Download & Print" at bounding box center [203, 636] width 362 height 43
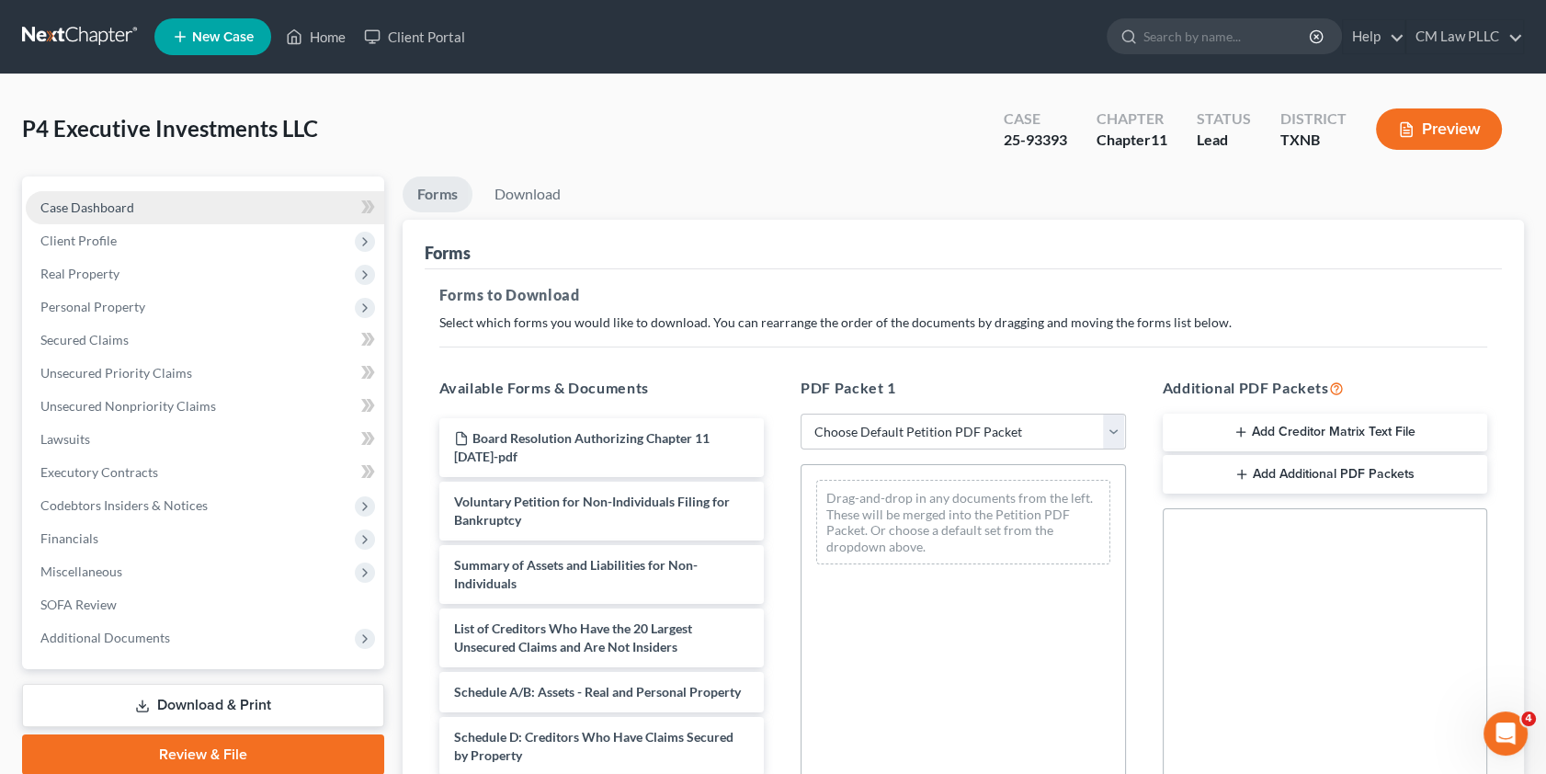
scroll to position [68, 0]
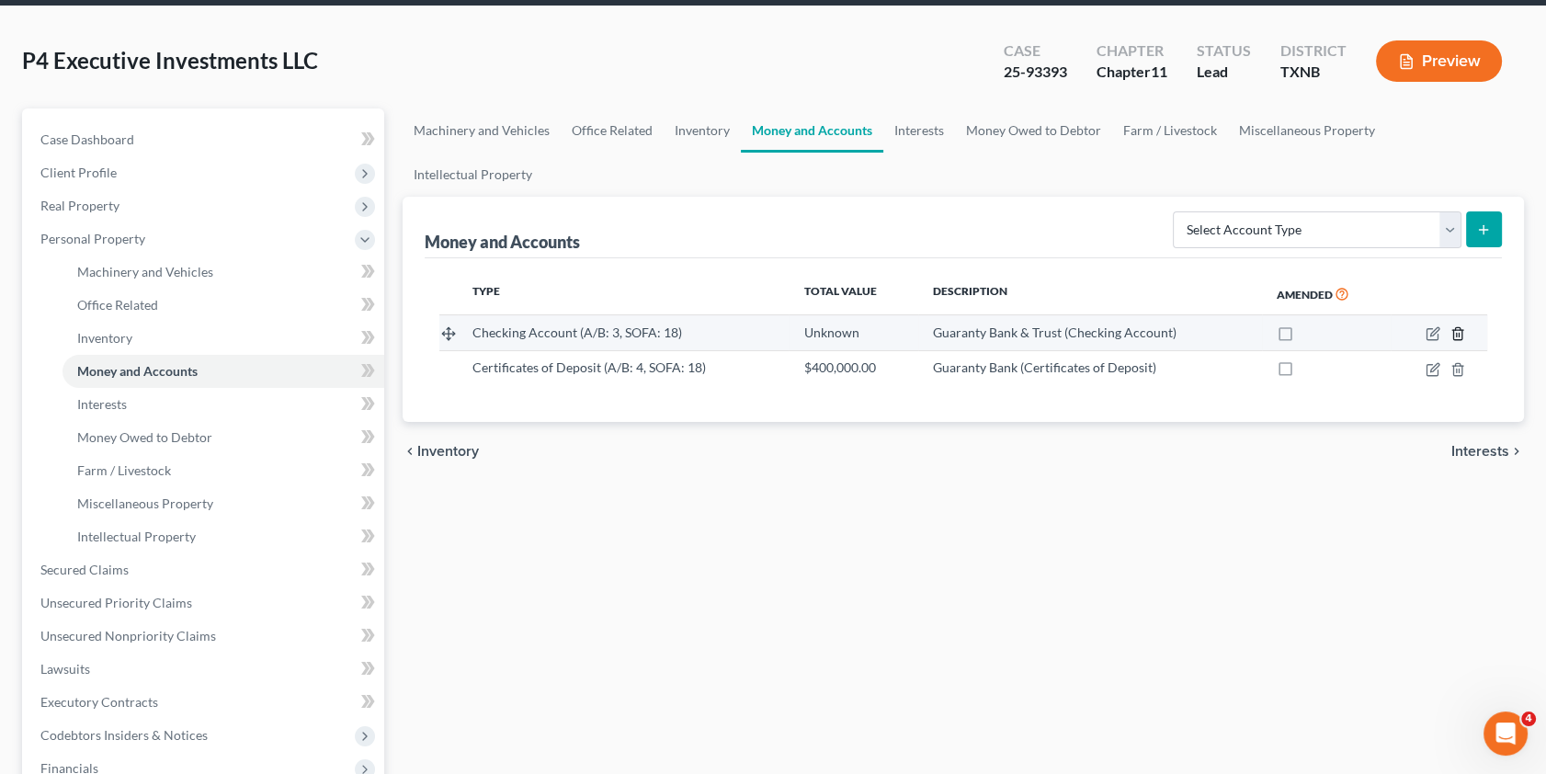
click at [1460, 328] on icon "button" at bounding box center [1457, 334] width 8 height 12
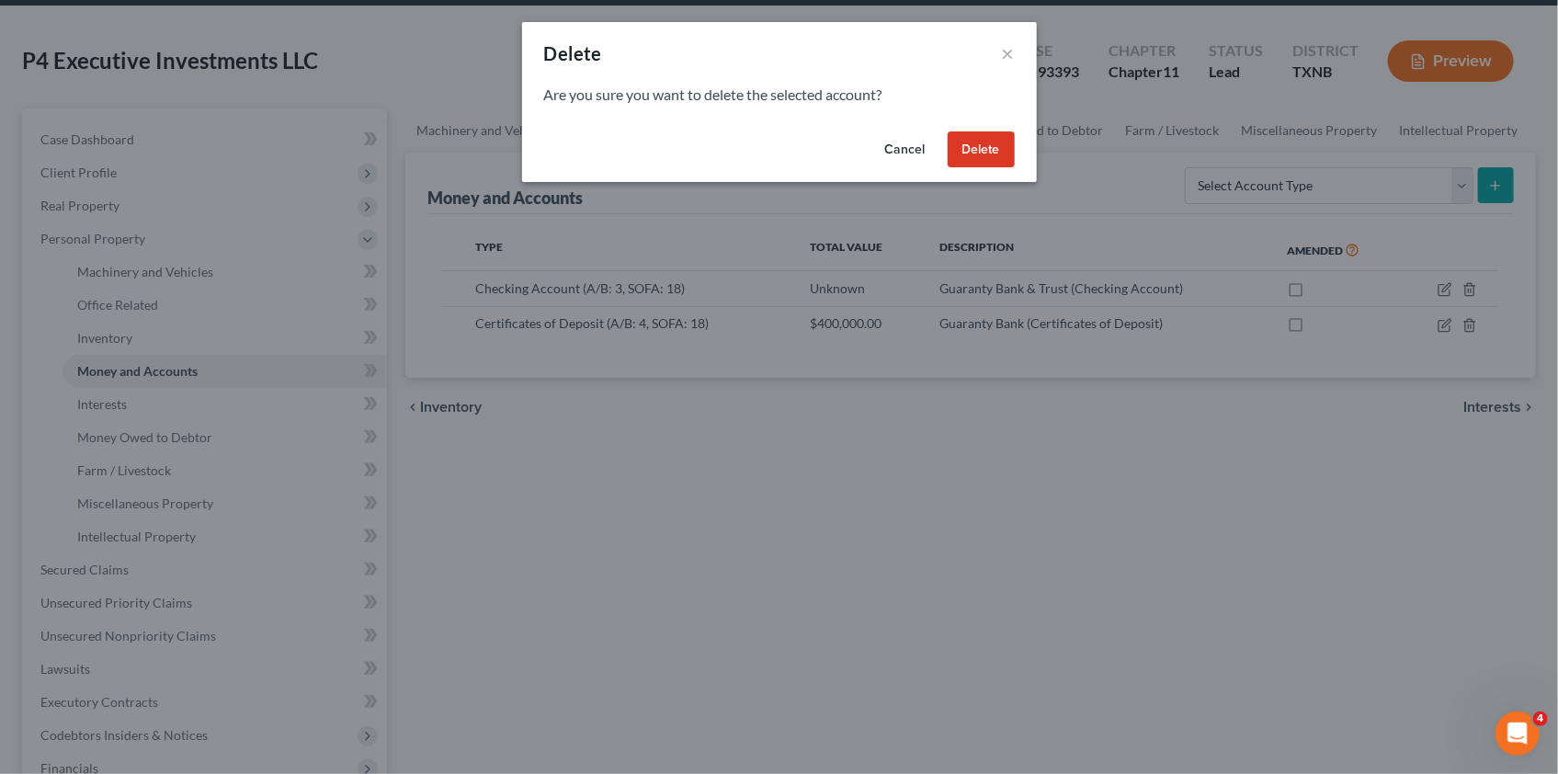
click at [992, 153] on button "Delete" at bounding box center [981, 149] width 67 height 37
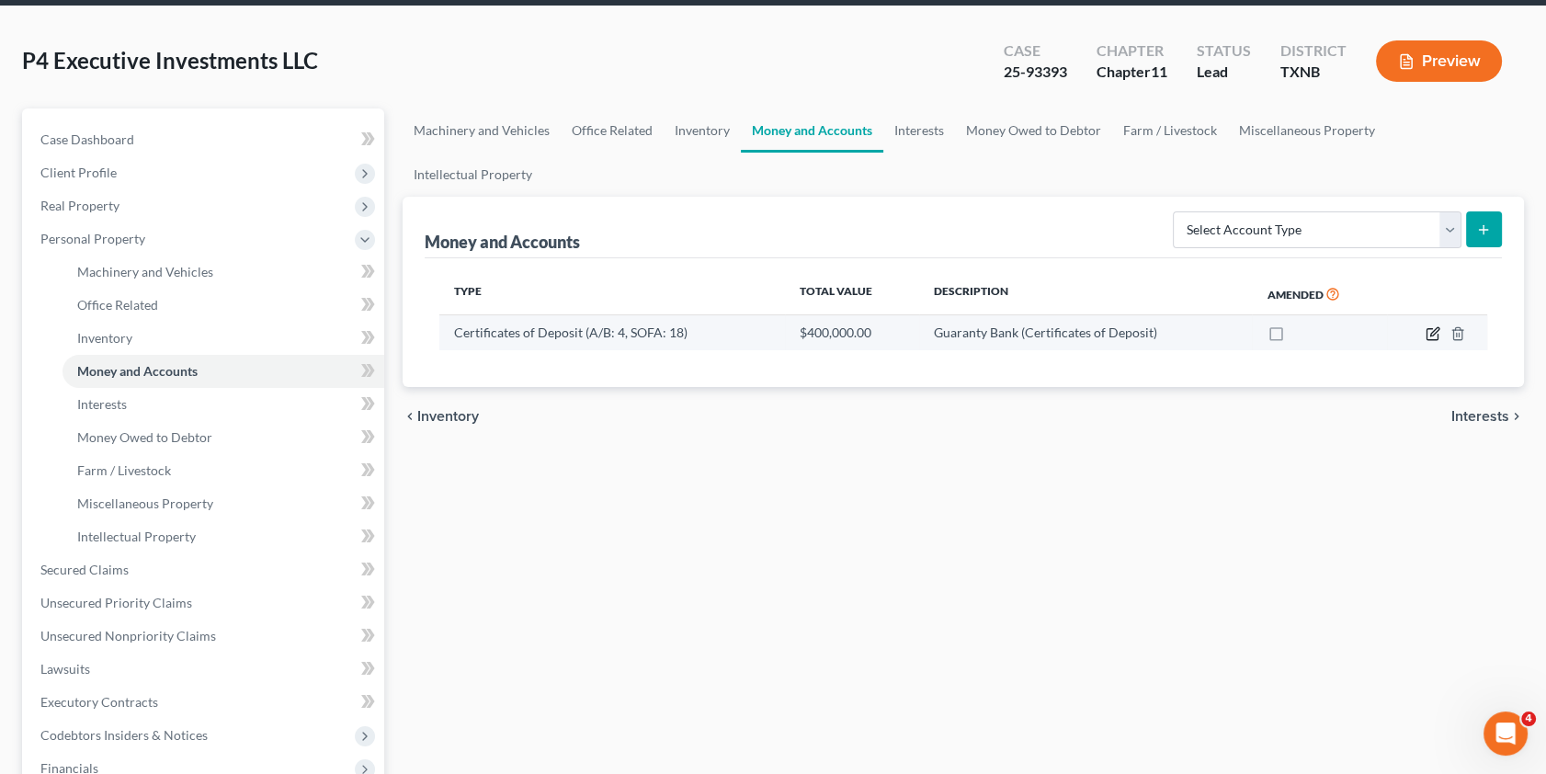
click at [1430, 326] on icon "button" at bounding box center [1433, 333] width 15 height 15
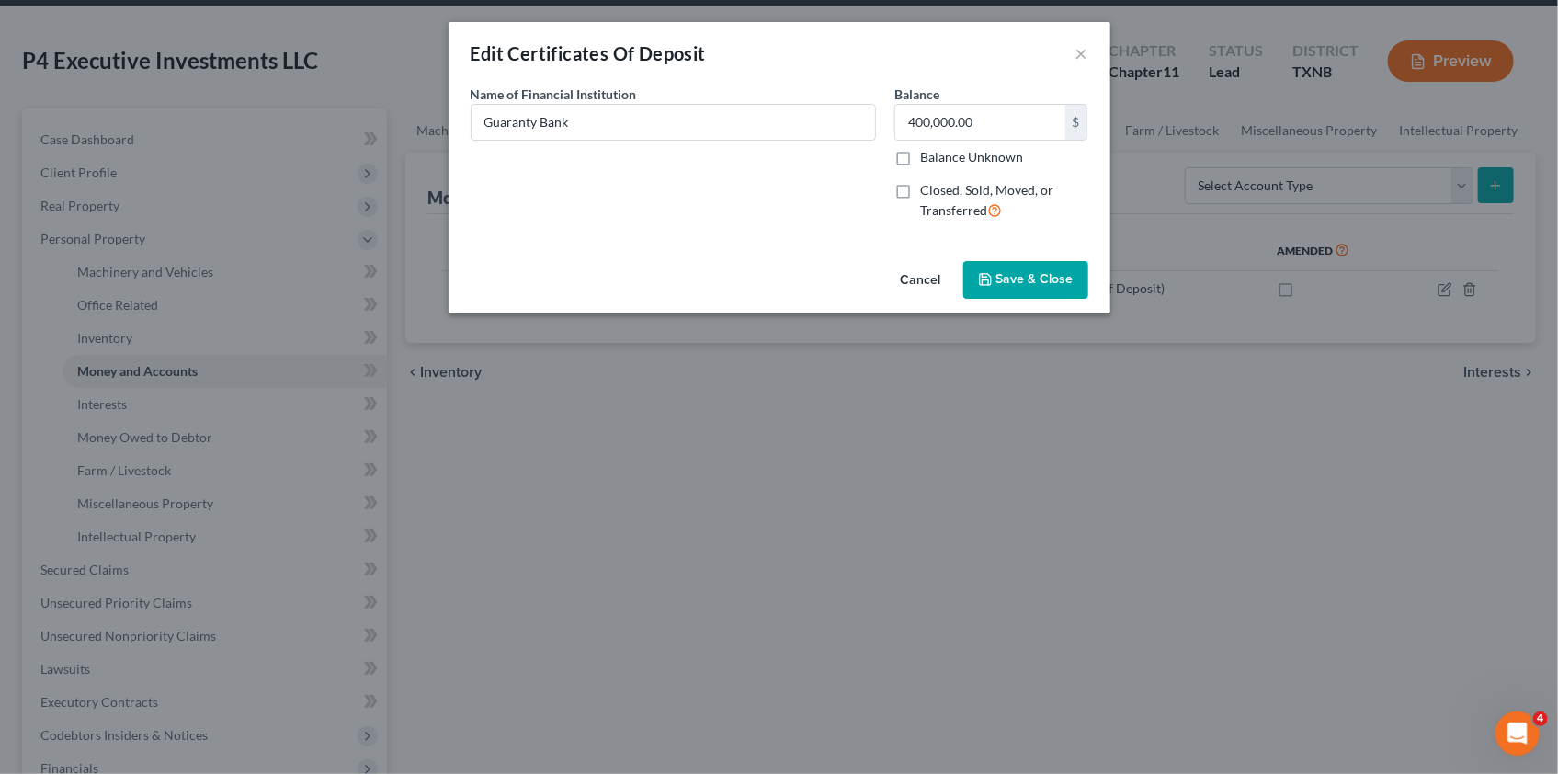
click at [920, 279] on button "Cancel" at bounding box center [921, 281] width 70 height 37
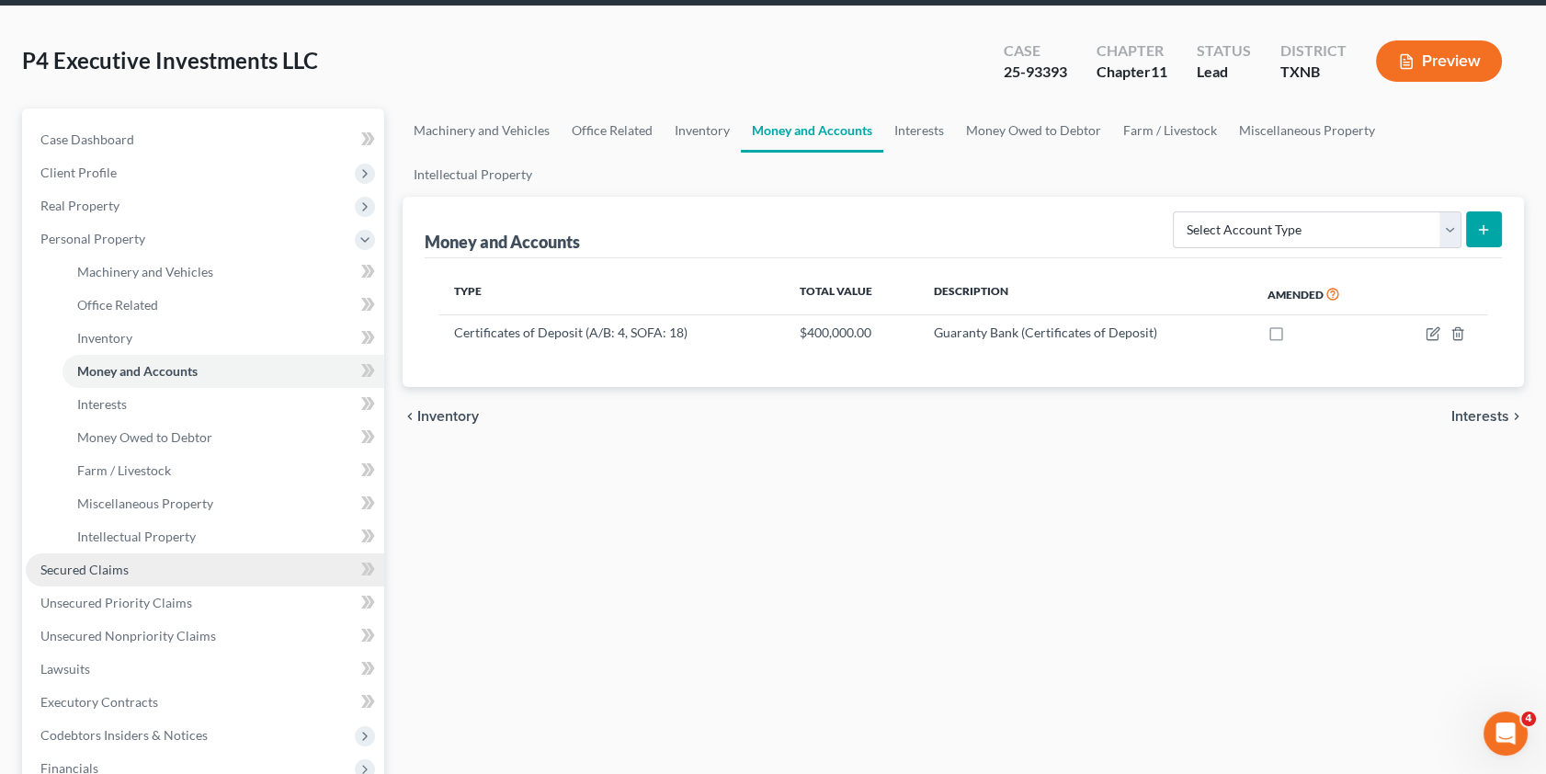
click at [95, 568] on span "Secured Claims" at bounding box center [84, 570] width 88 height 16
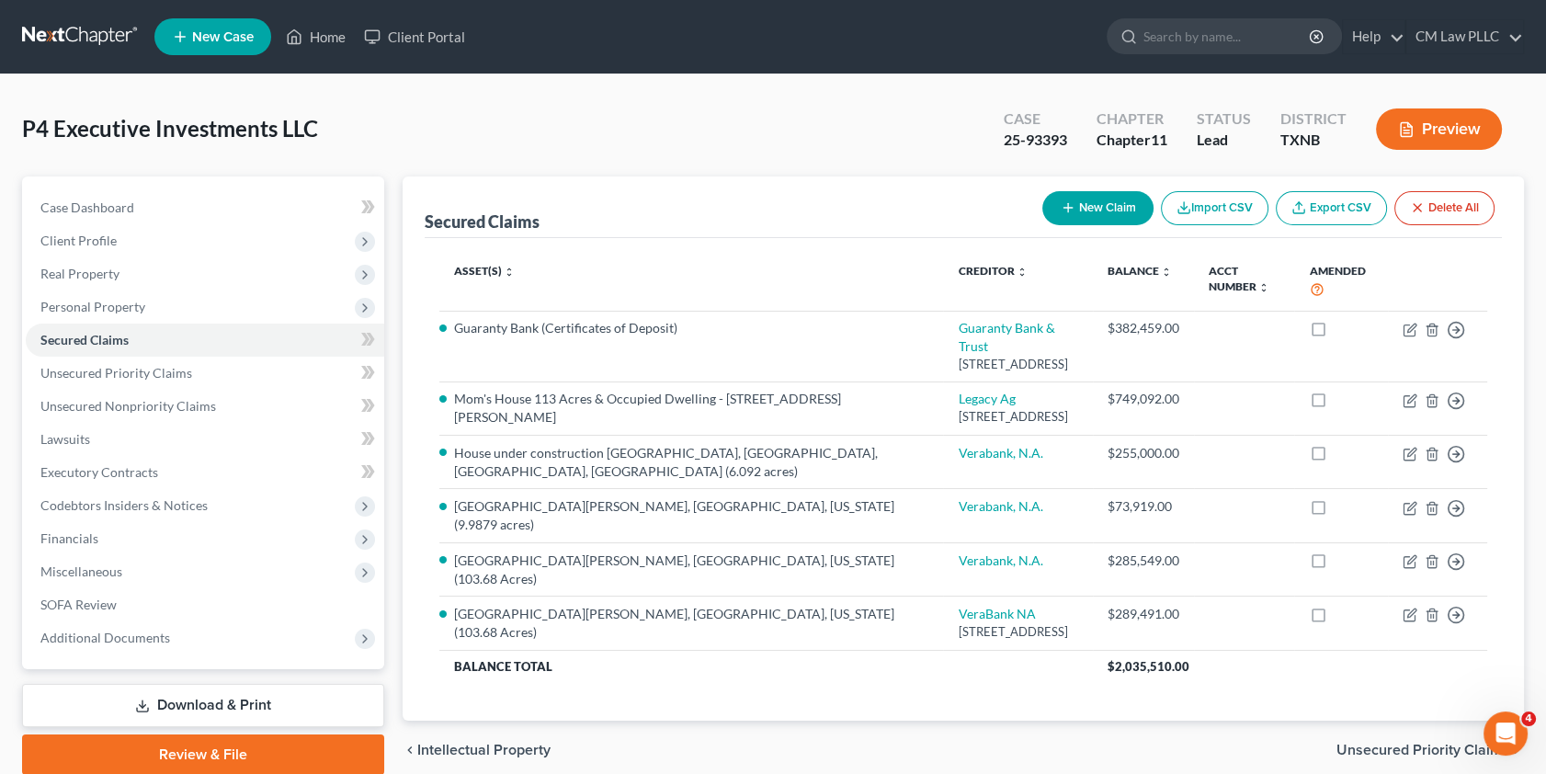
click at [180, 699] on link "Download & Print" at bounding box center [203, 705] width 362 height 43
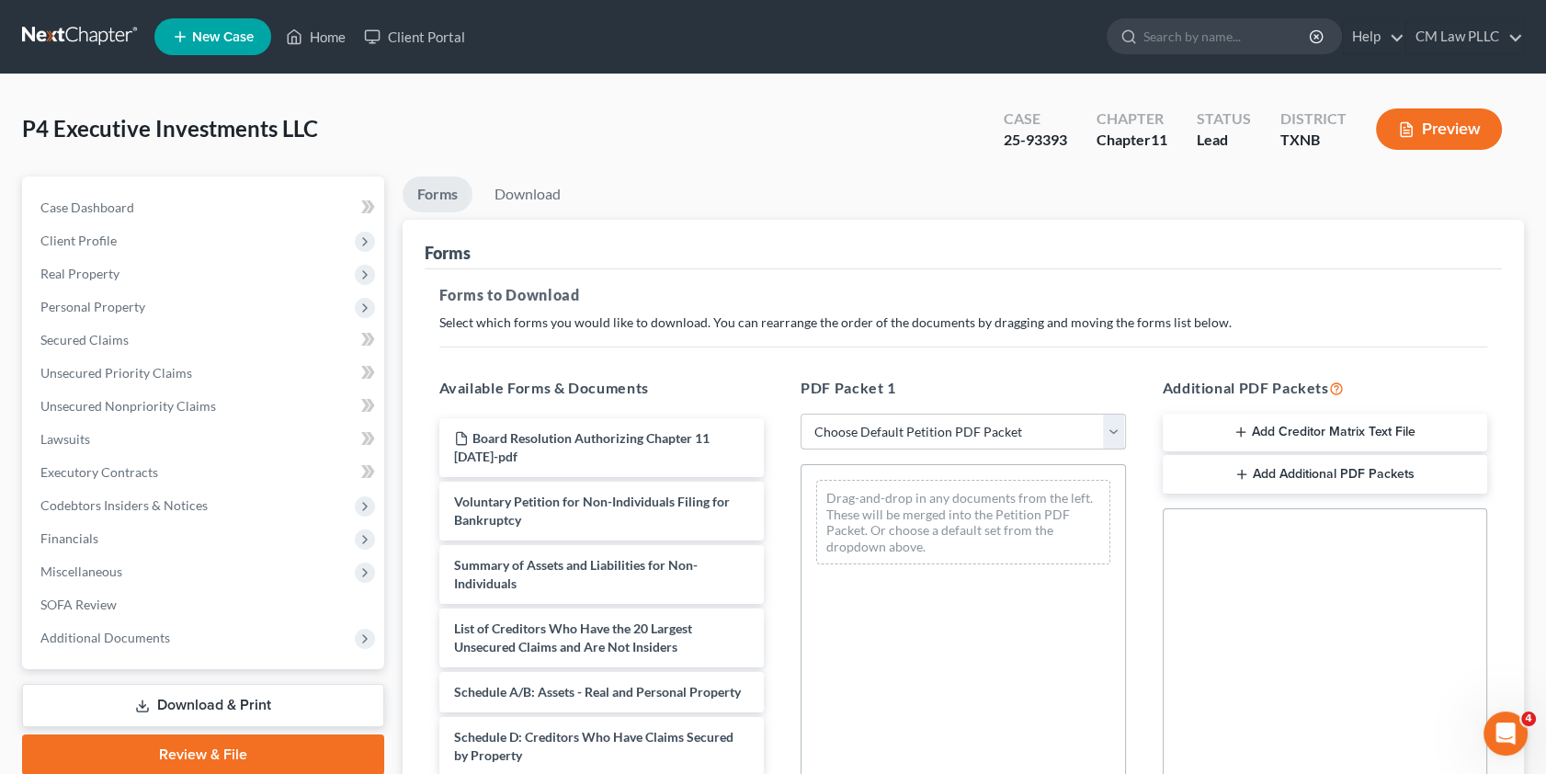
drag, startPoint x: 1116, startPoint y: 427, endPoint x: 1104, endPoint y: 446, distance: 21.9
click at [1116, 427] on select "Choose Default Petition PDF Packet Complete Bankruptcy Petition (all forms and …" at bounding box center [963, 432] width 325 height 37
select select "10"
click at [801, 414] on select "Choose Default Petition PDF Packet Complete Bankruptcy Petition (all forms and …" at bounding box center [963, 432] width 325 height 37
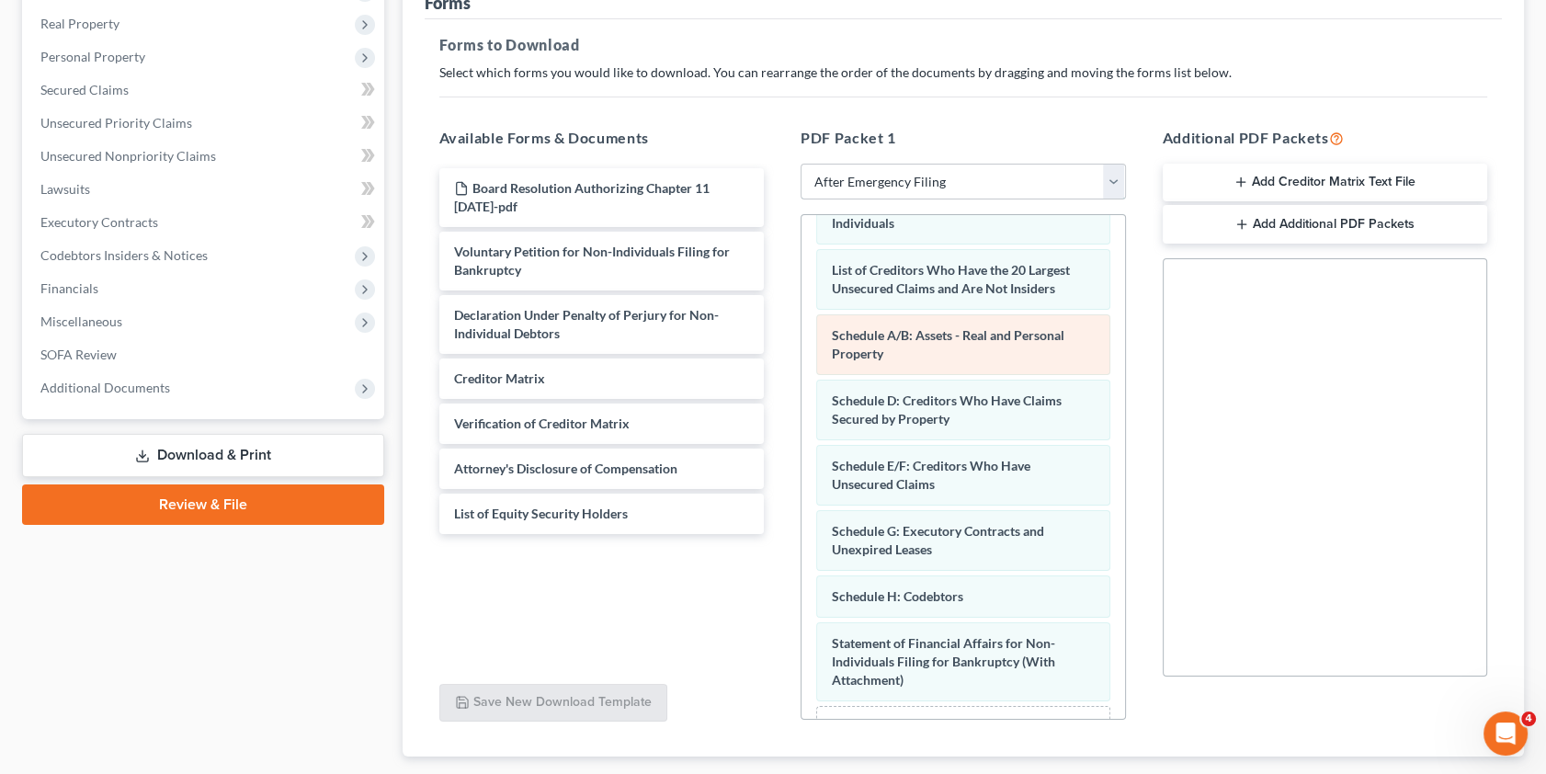
scroll to position [130, 0]
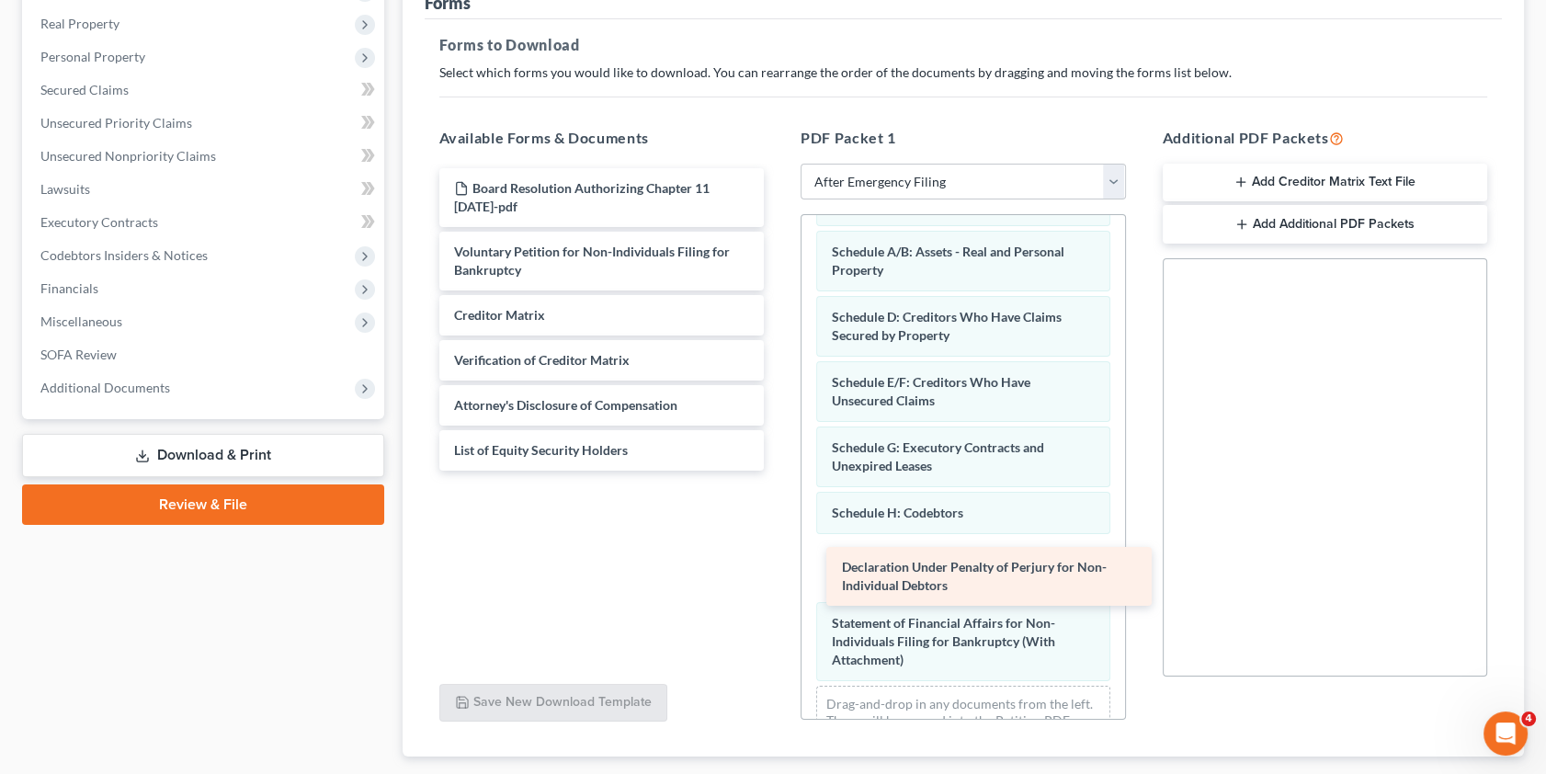
drag, startPoint x: 505, startPoint y: 322, endPoint x: 885, endPoint y: 561, distance: 448.5
click at [779, 471] on div "Declaration Under Penalty of Perjury for Non-Individual Debtors Board Resolutio…" at bounding box center [602, 319] width 355 height 302
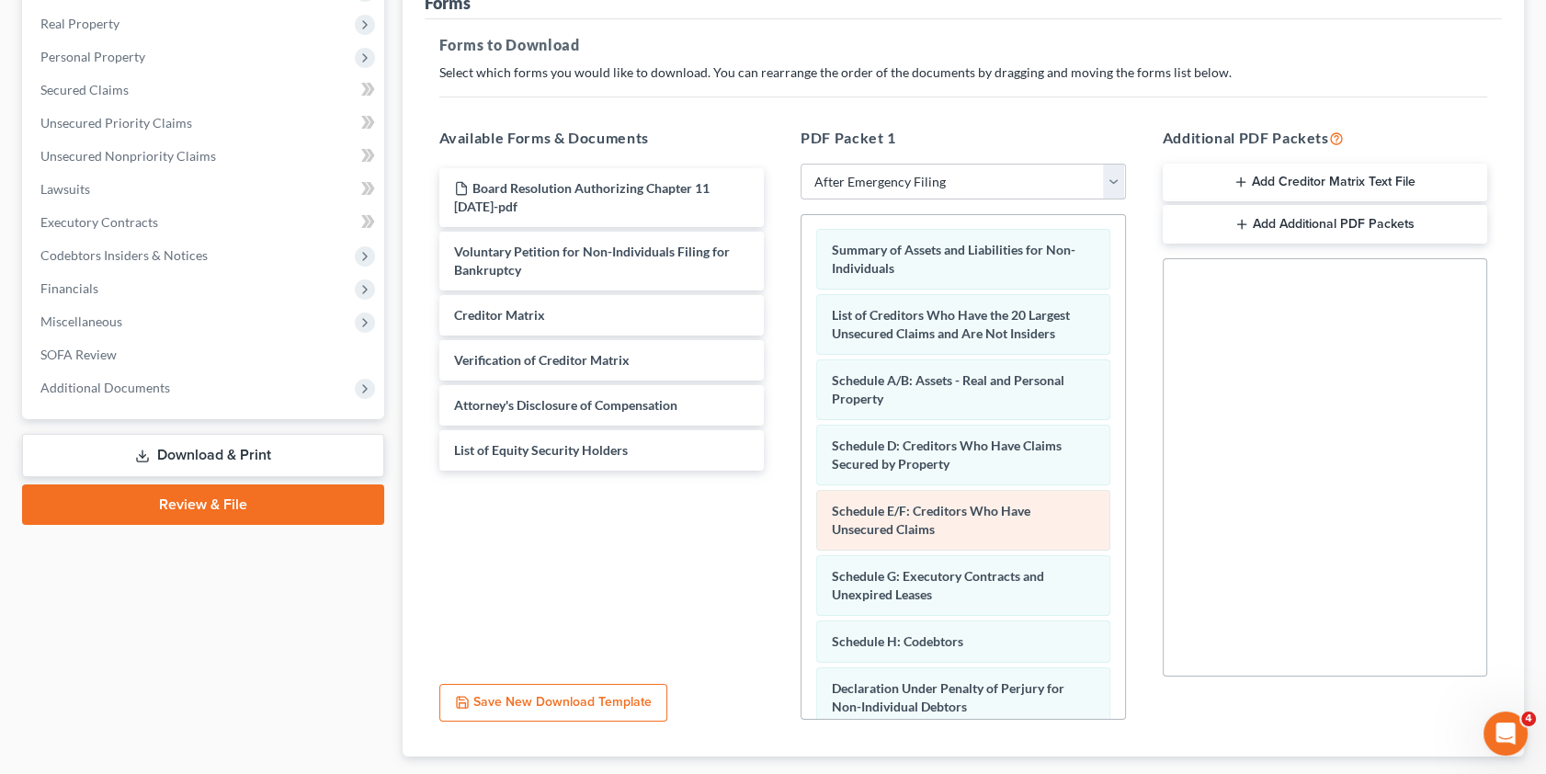
scroll to position [0, 0]
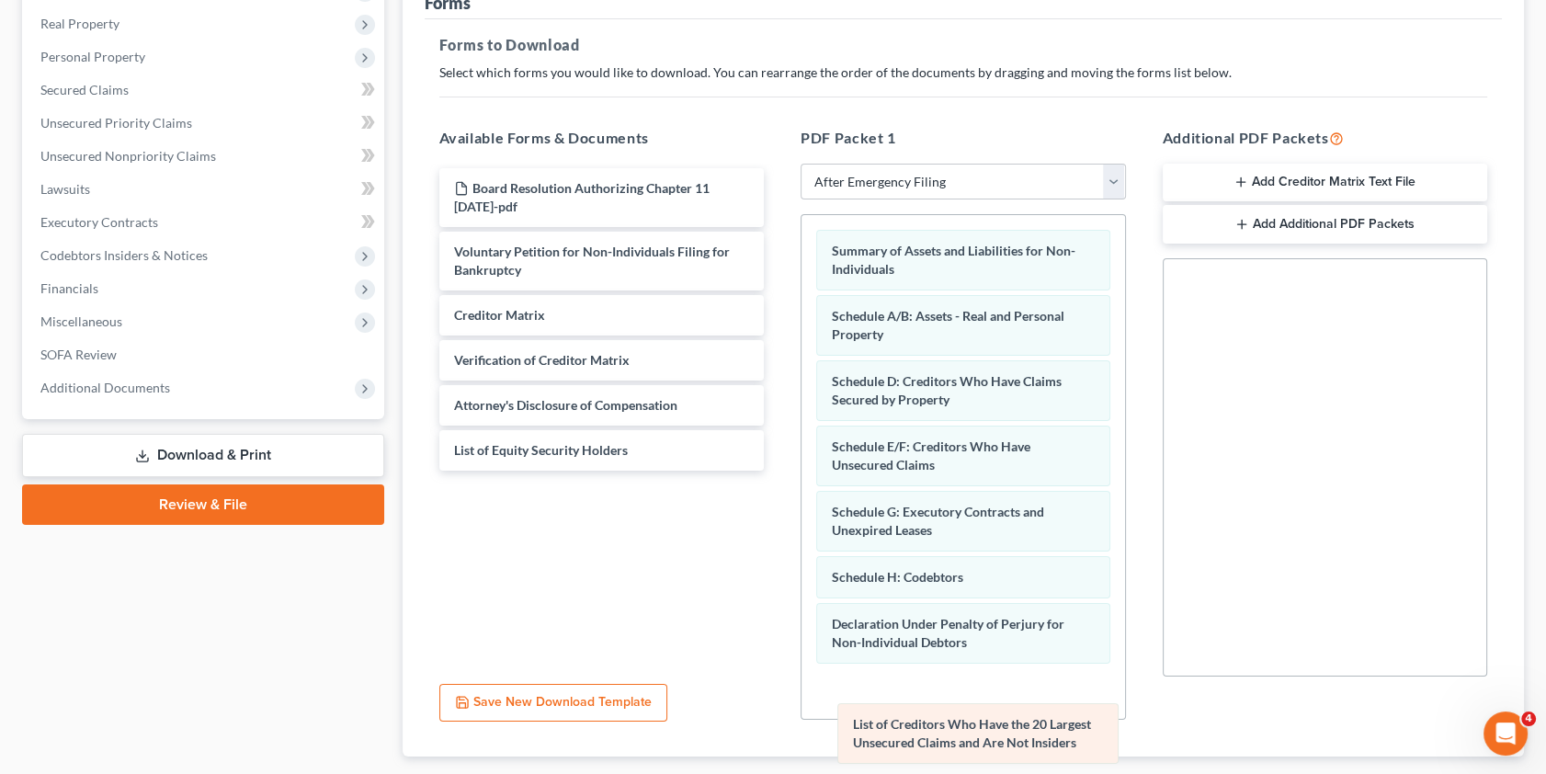
drag, startPoint x: 906, startPoint y: 315, endPoint x: 927, endPoint y: 726, distance: 411.4
click at [927, 726] on div "List of Creditors Who Have the 20 Largest Unsecured Claims and Are Not Insiders…" at bounding box center [963, 565] width 324 height 701
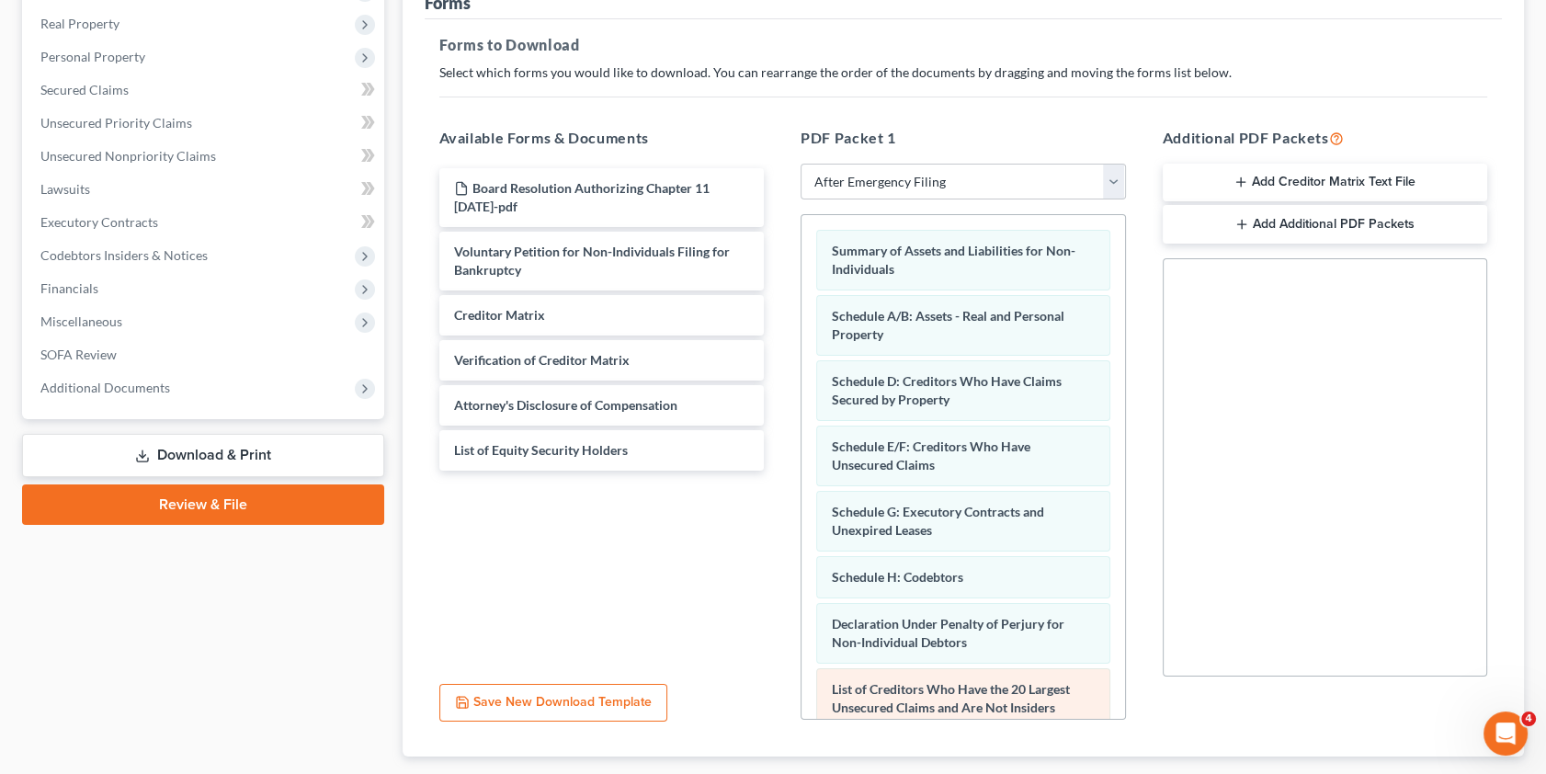
scroll to position [195, 0]
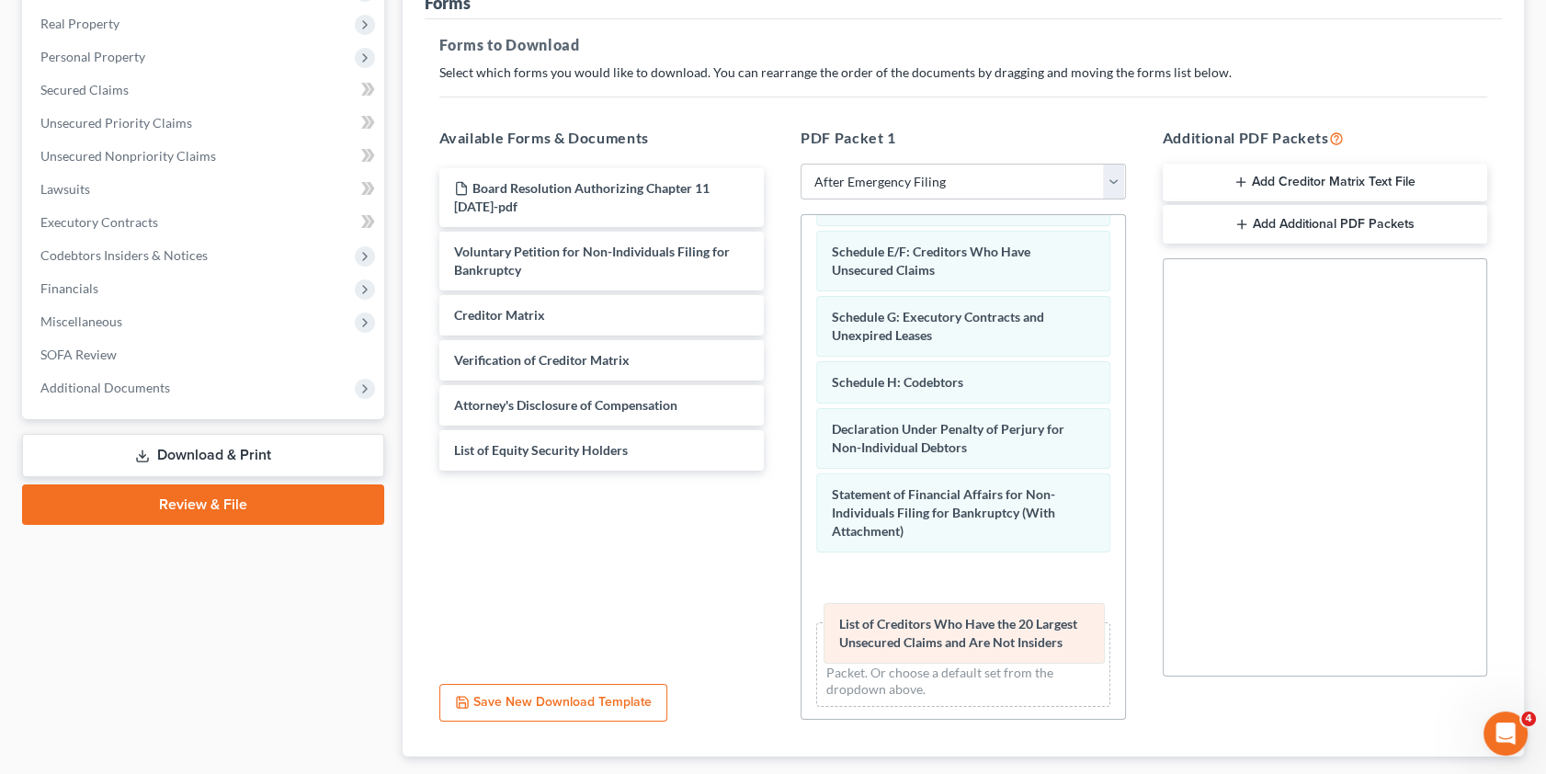
drag, startPoint x: 897, startPoint y: 499, endPoint x: 904, endPoint y: 630, distance: 131.6
click at [904, 632] on div "List of Creditors Who Have the 20 Largest Unsecured Claims and Are Not Insiders…" at bounding box center [963, 370] width 324 height 701
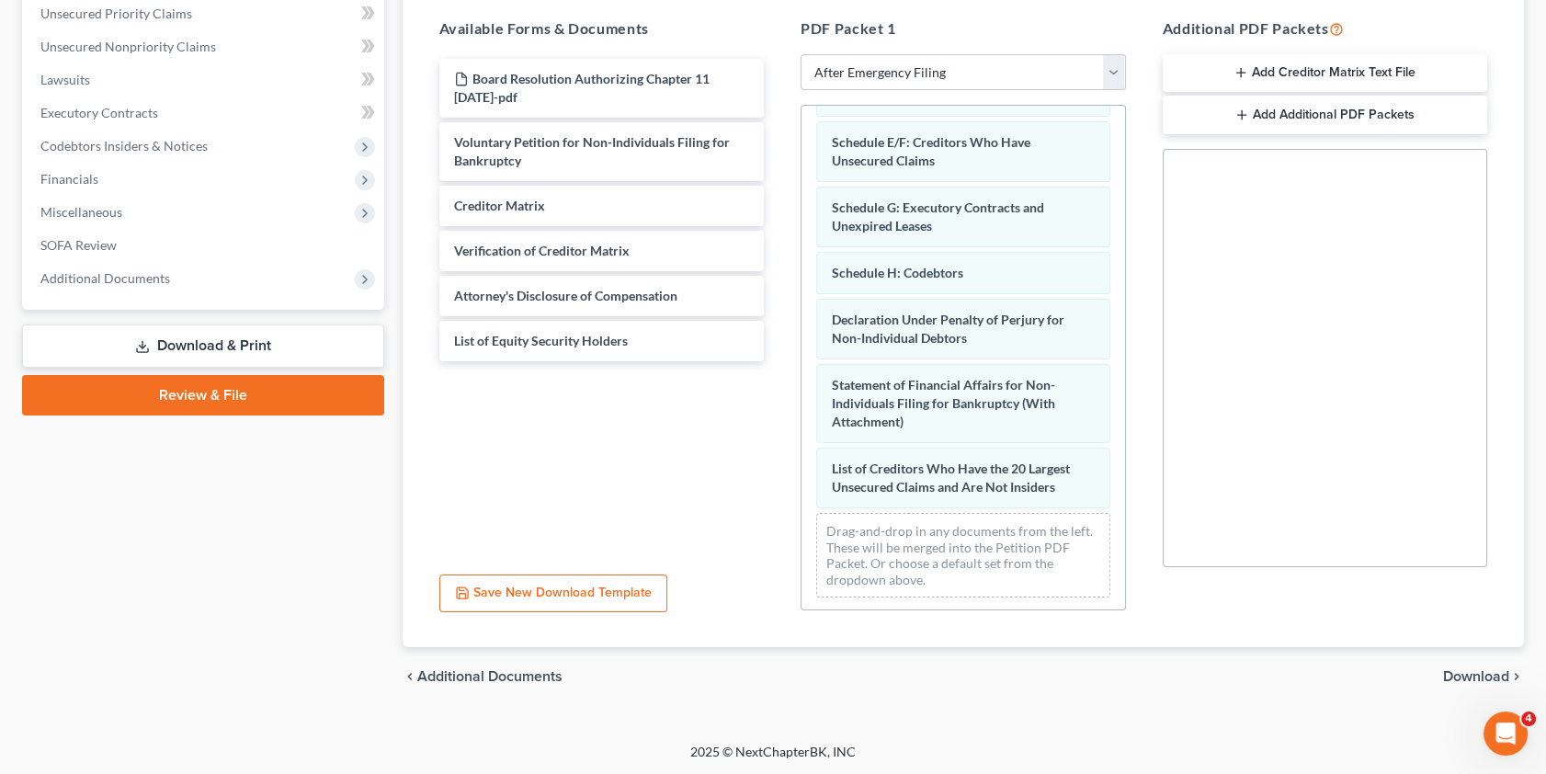
click at [1466, 673] on span "Download" at bounding box center [1476, 676] width 66 height 15
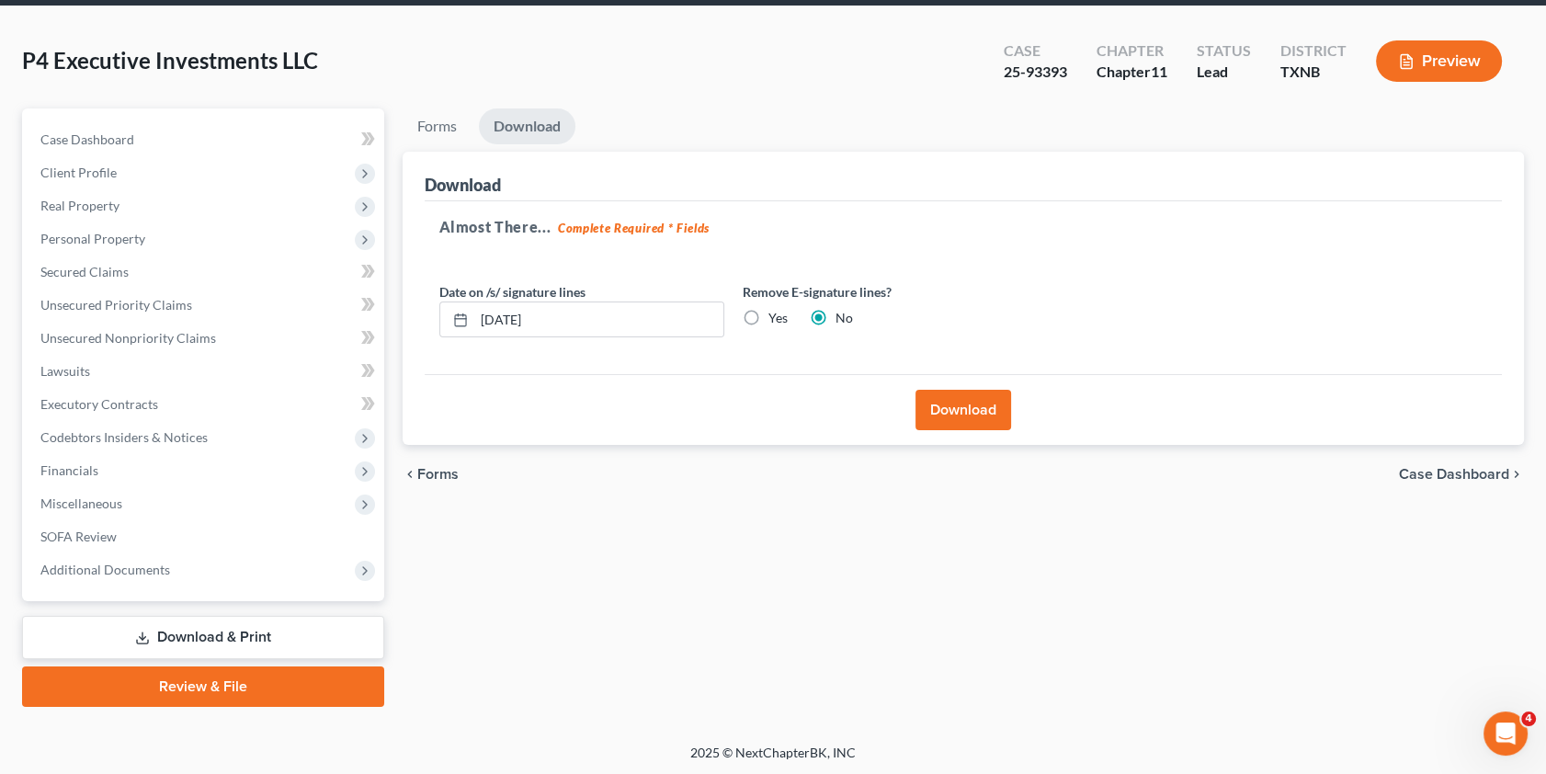
click at [970, 413] on button "Download" at bounding box center [963, 410] width 96 height 40
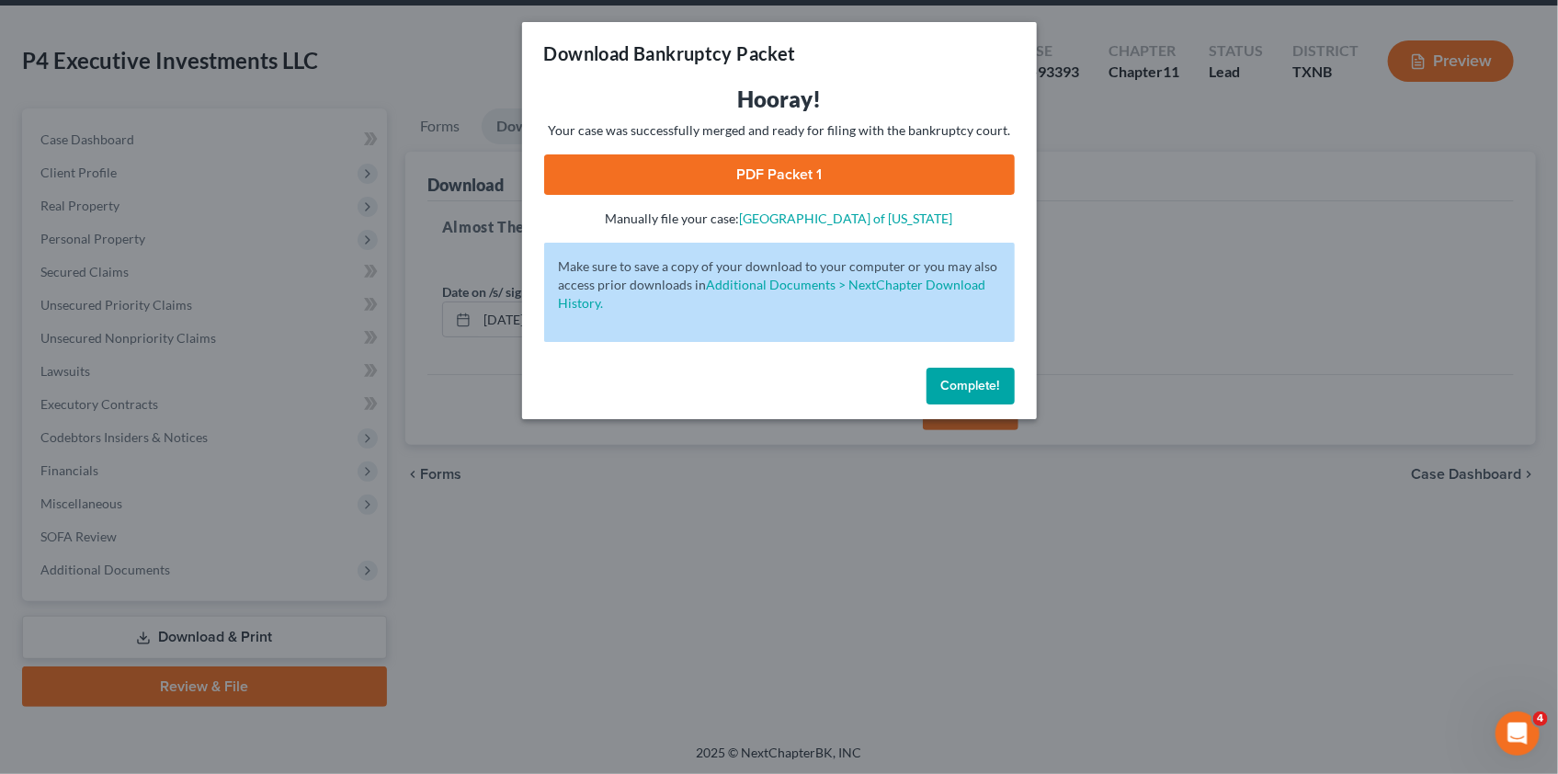
click at [821, 175] on link "PDF Packet 1" at bounding box center [779, 174] width 471 height 40
click at [971, 381] on span "Complete!" at bounding box center [970, 386] width 59 height 16
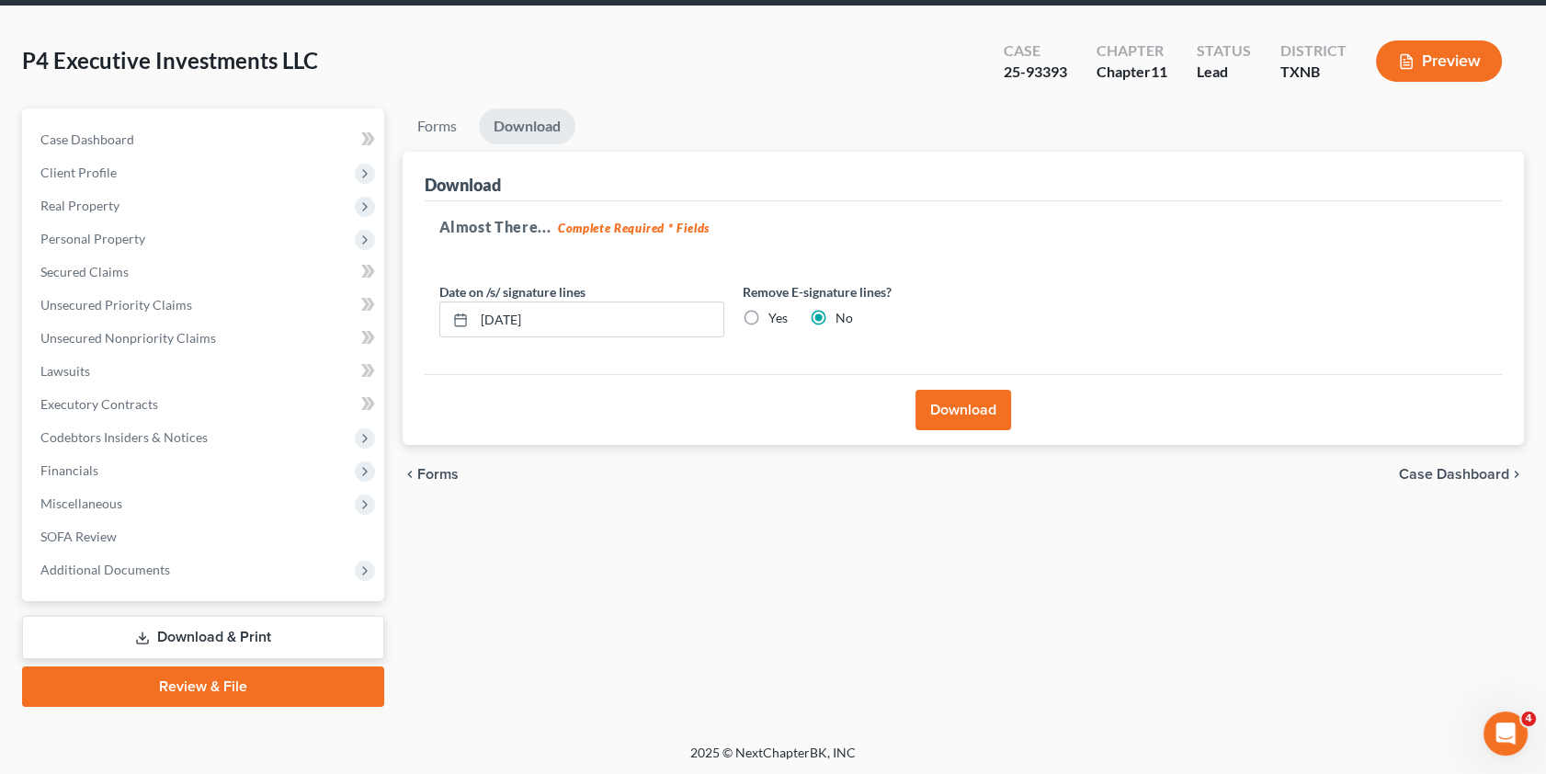
scroll to position [0, 0]
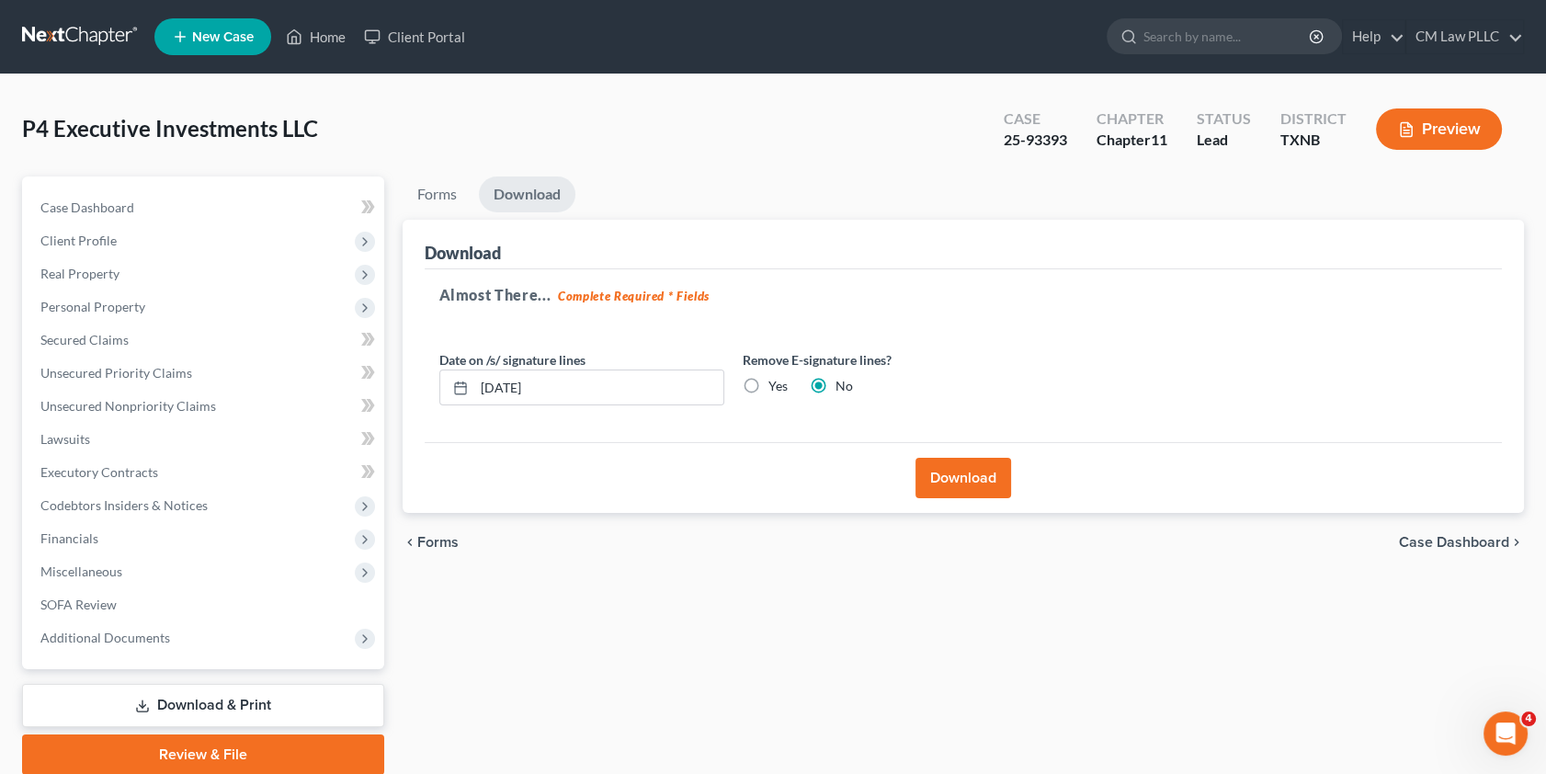
click at [62, 33] on link at bounding box center [81, 36] width 118 height 33
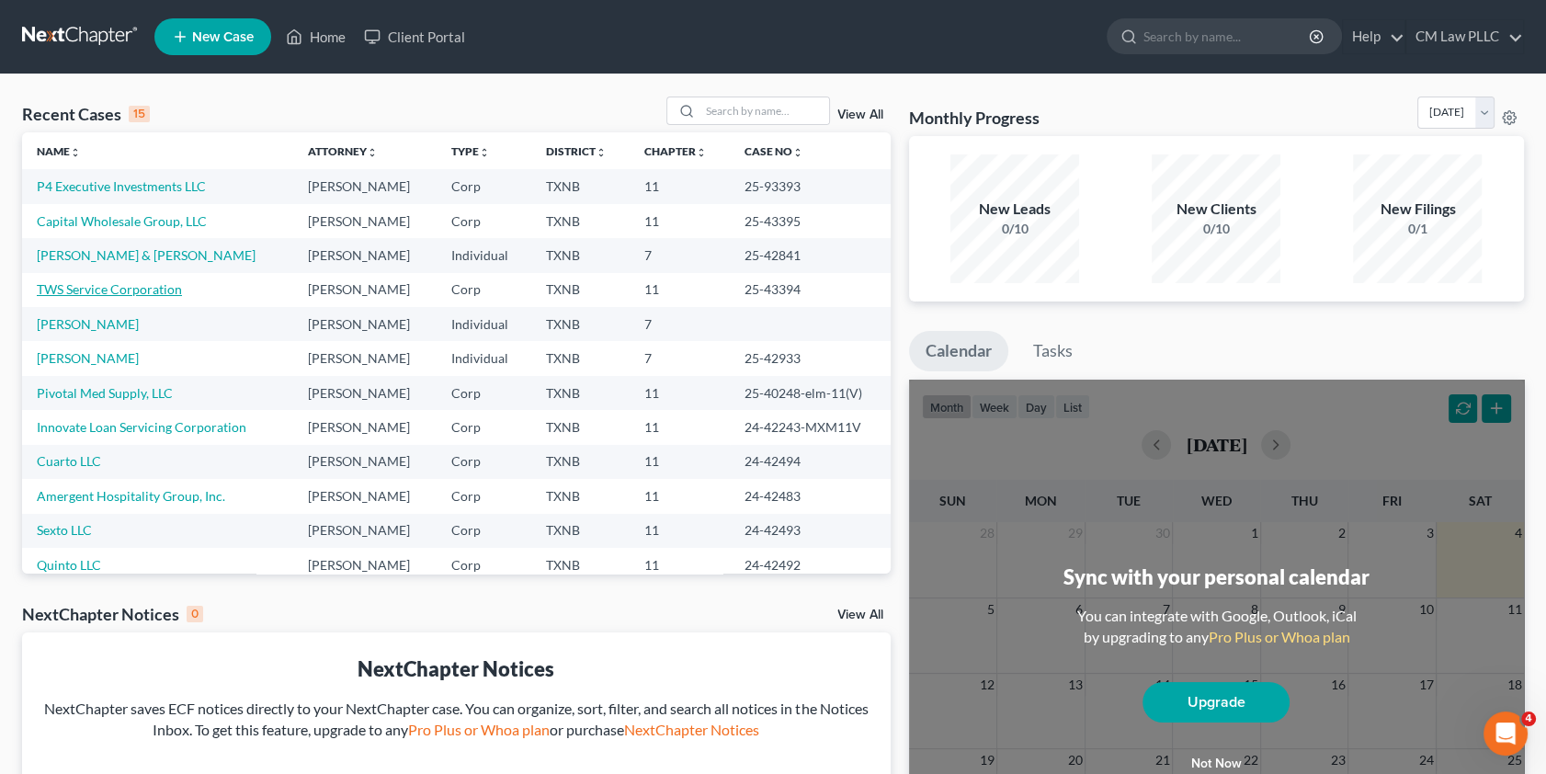
click at [93, 287] on link "TWS Service Corporation" at bounding box center [109, 289] width 145 height 16
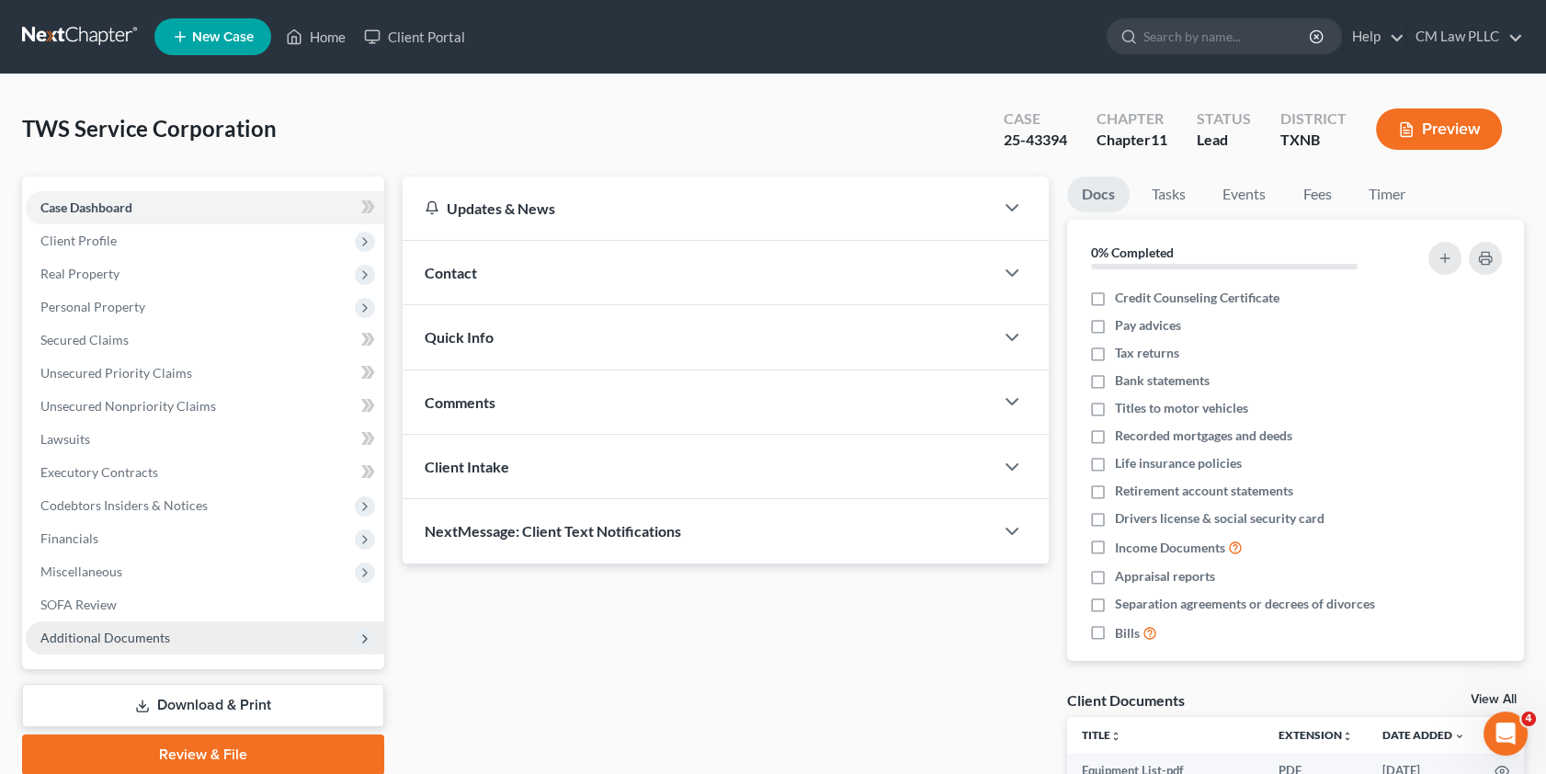
click at [120, 634] on span "Additional Documents" at bounding box center [105, 638] width 130 height 16
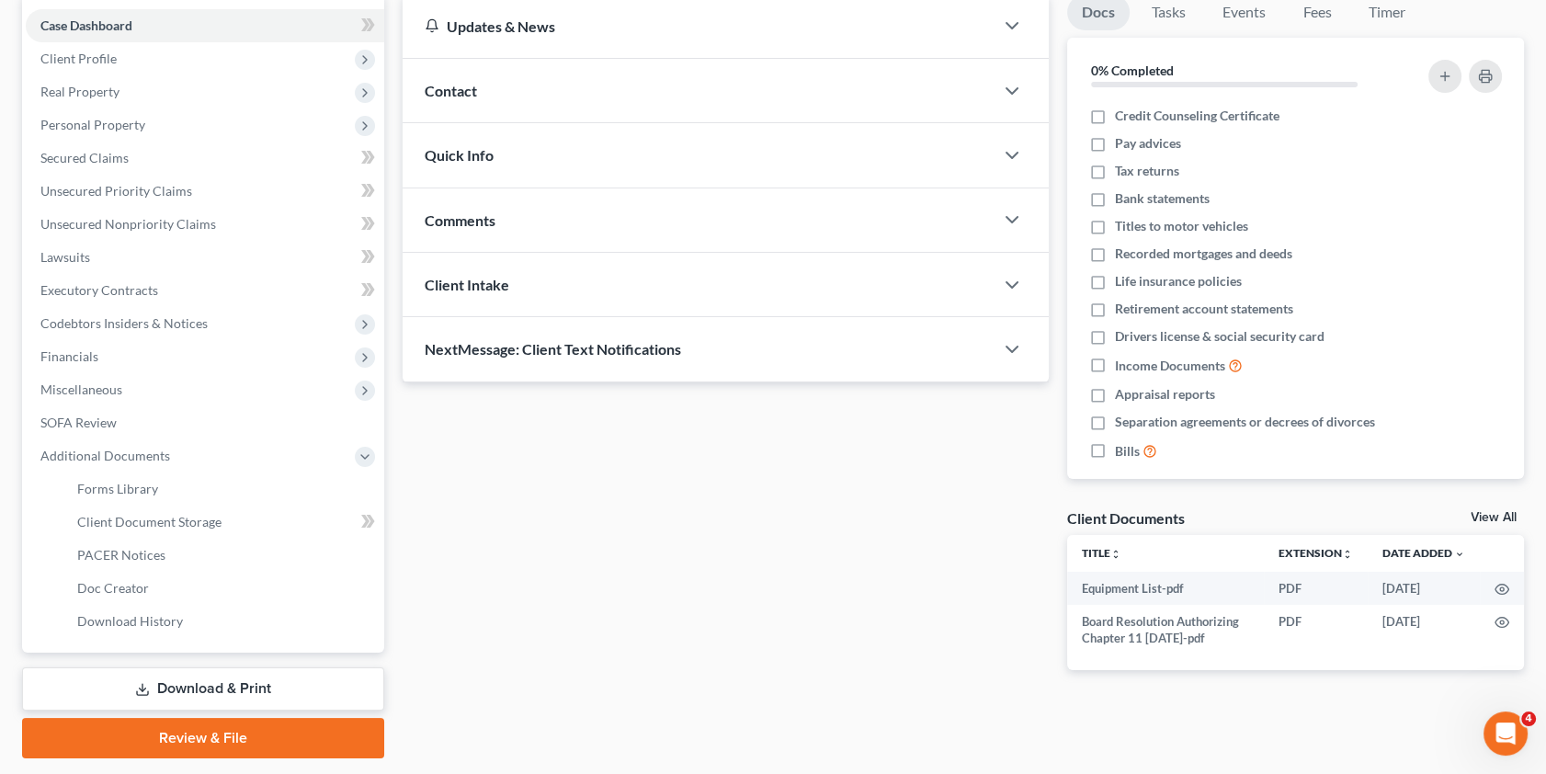
scroll to position [233, 0]
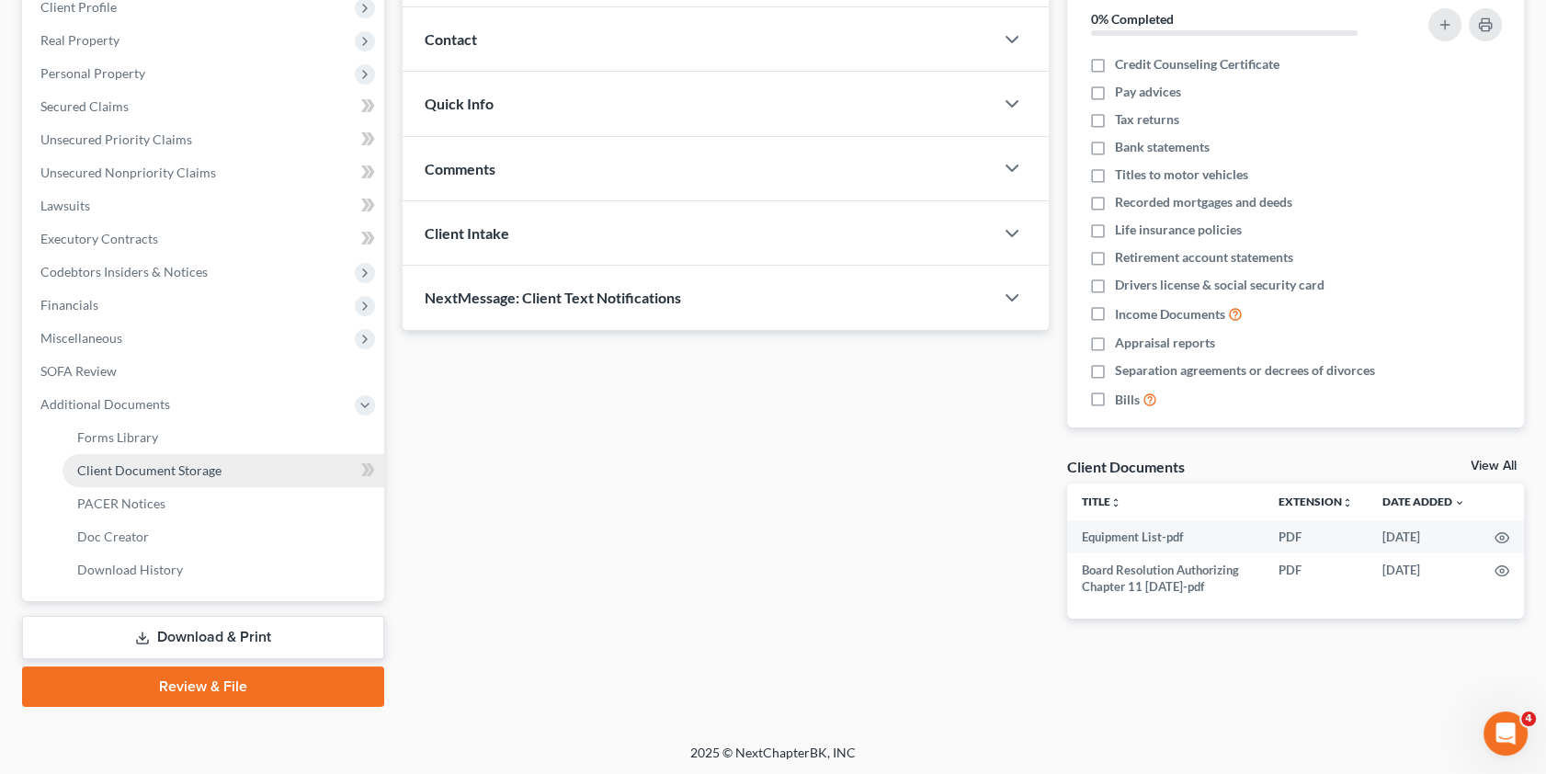
click at [155, 468] on span "Client Document Storage" at bounding box center [149, 470] width 144 height 16
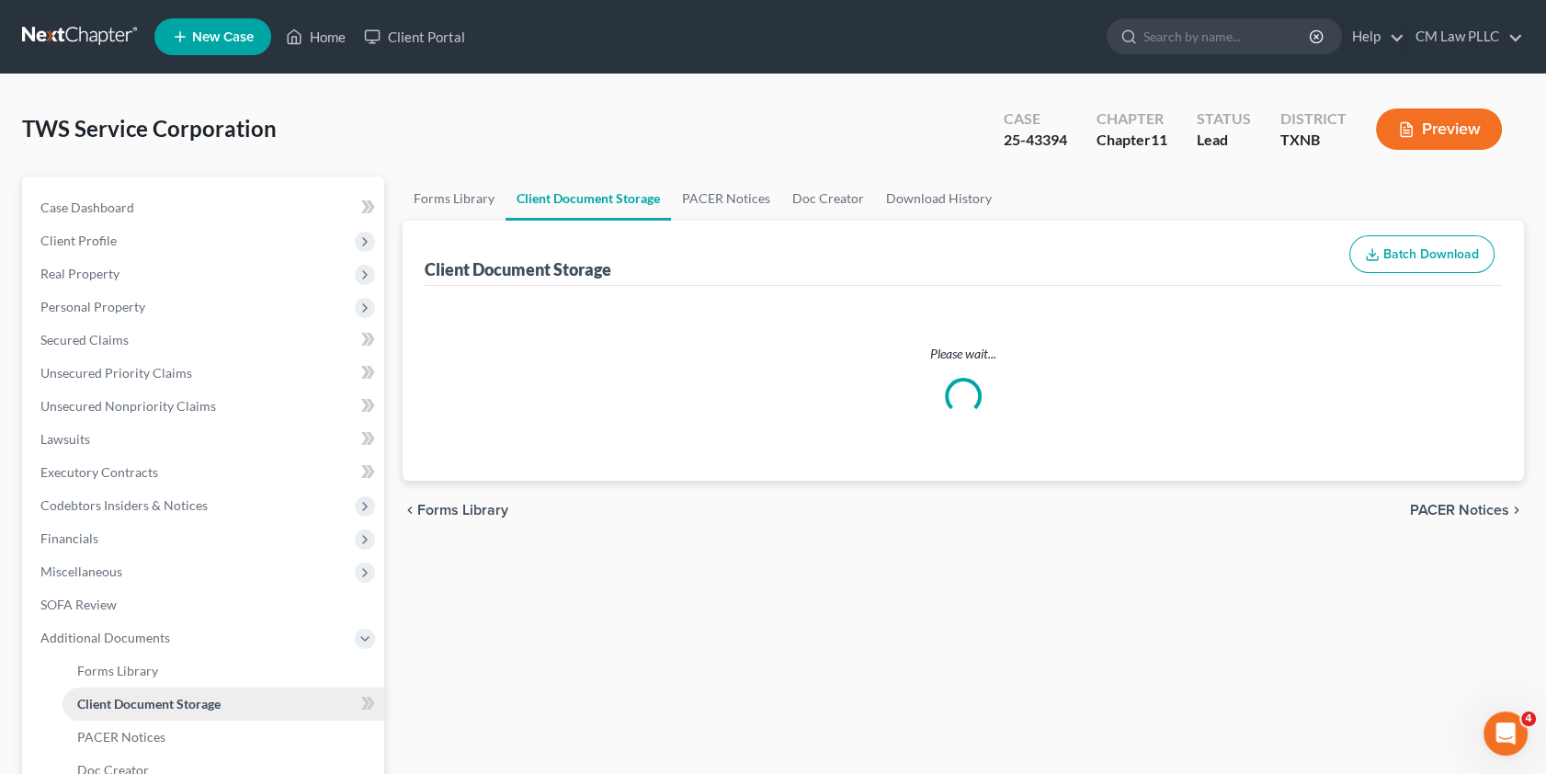
select select "2"
select select "3"
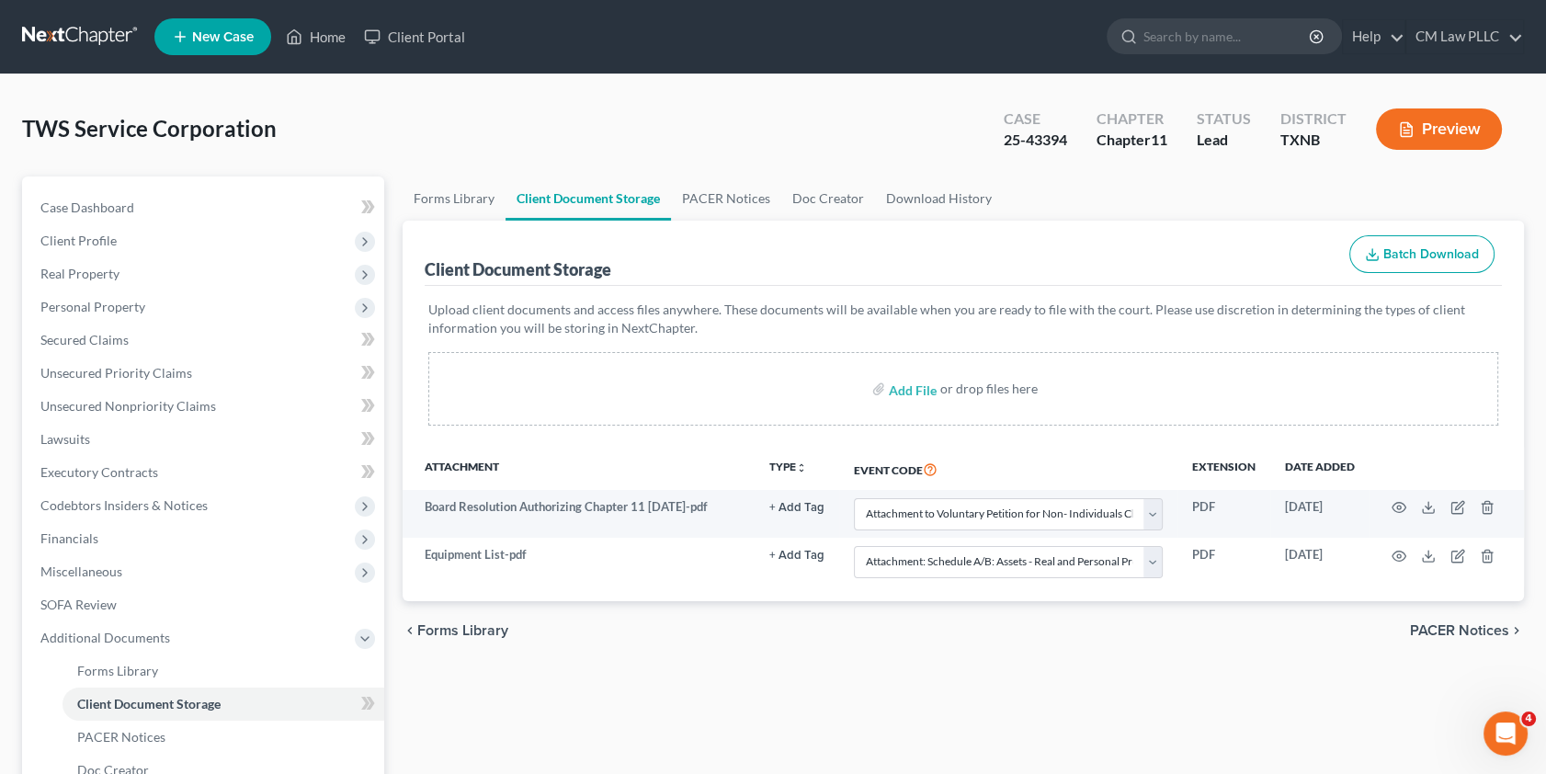
select select "2"
select select "3"
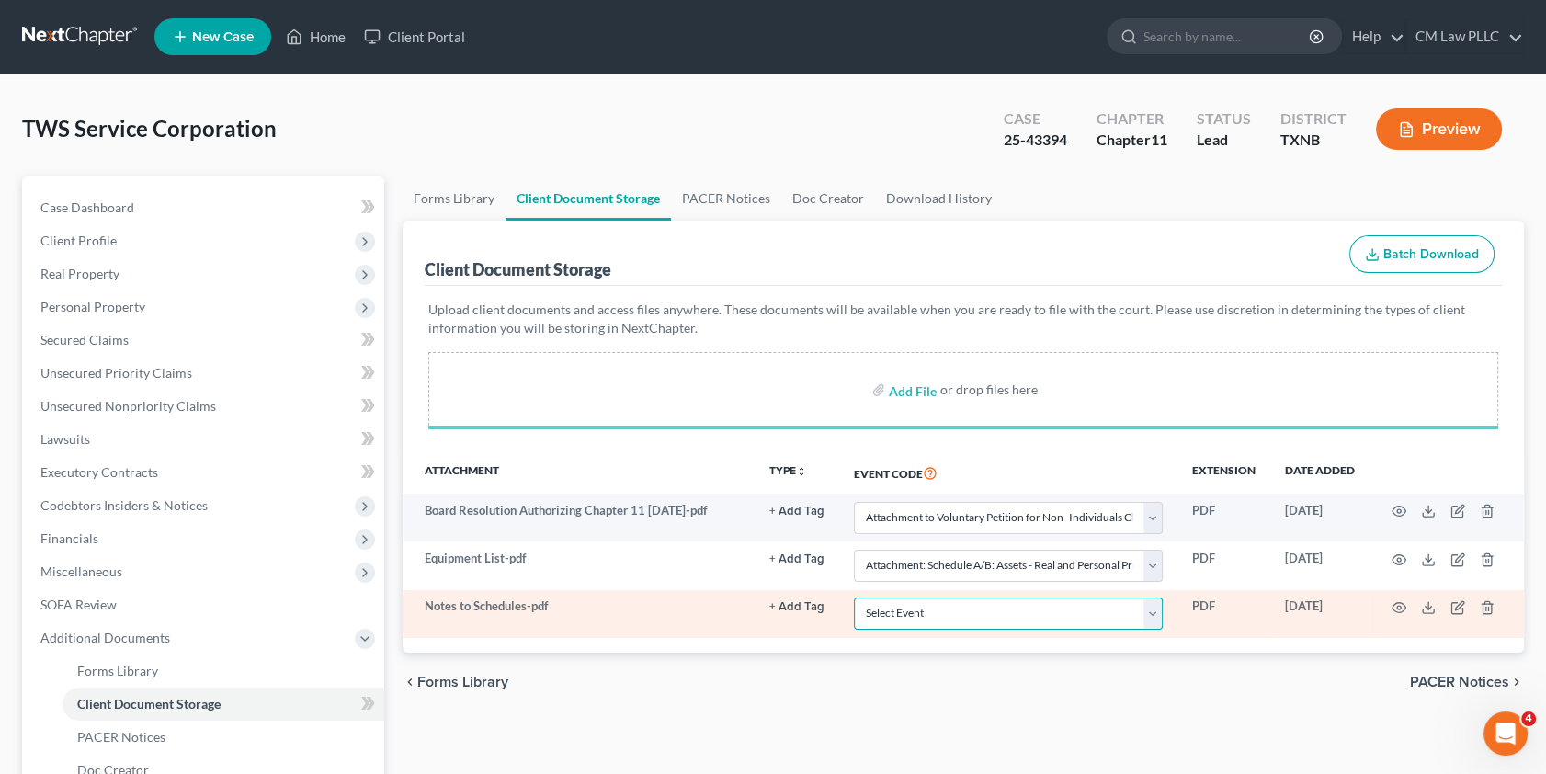
click at [1163, 616] on select "Select Event 20 Largest unsecured creditors Amended petition Attachment to Volu…" at bounding box center [1008, 613] width 309 height 32
select select "8"
click at [854, 597] on select "Select Event 20 Largest unsecured creditors Amended petition Attachment to Volu…" at bounding box center [1008, 613] width 309 height 32
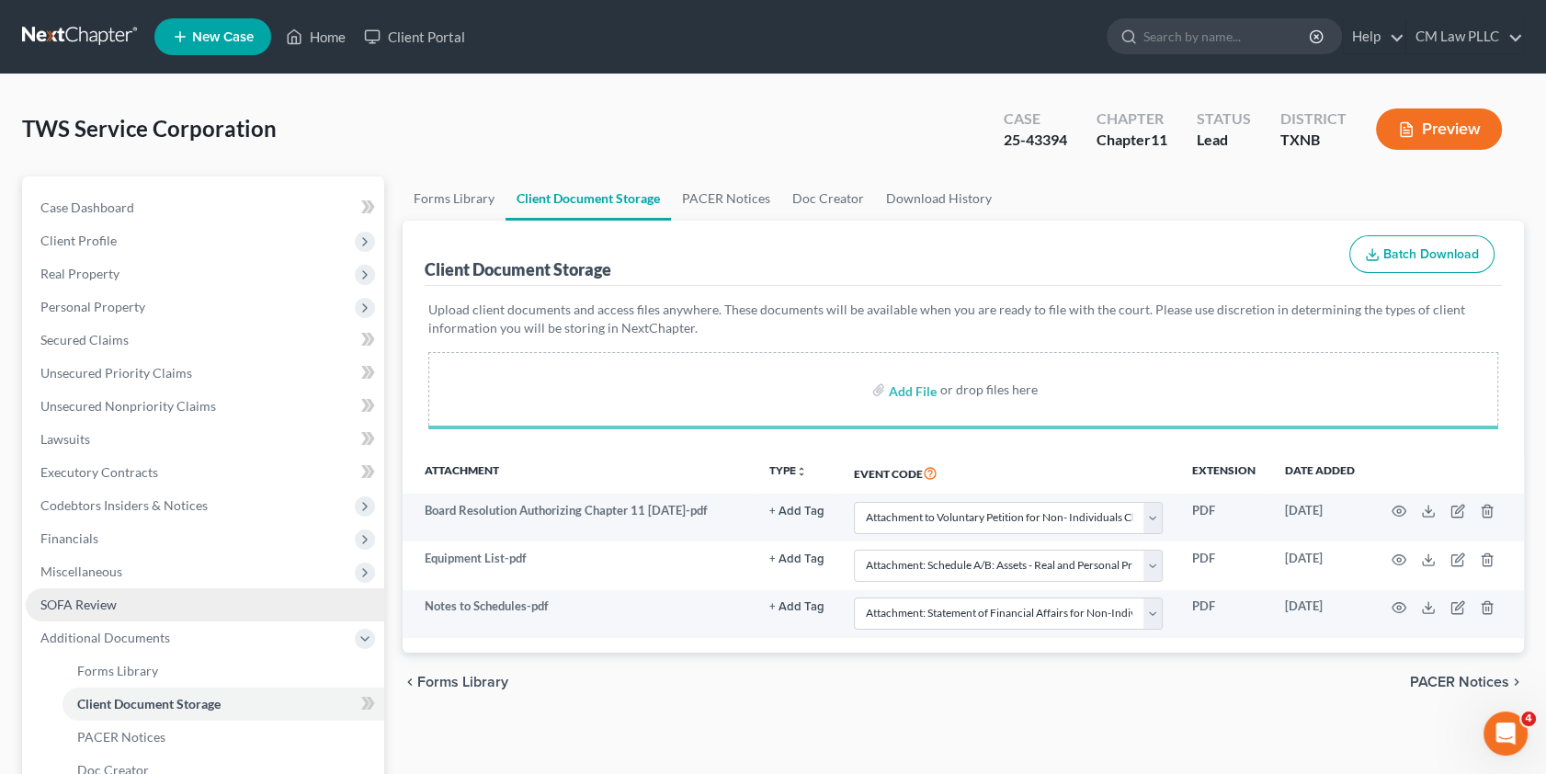
click at [84, 602] on span "SOFA Review" at bounding box center [78, 604] width 76 height 16
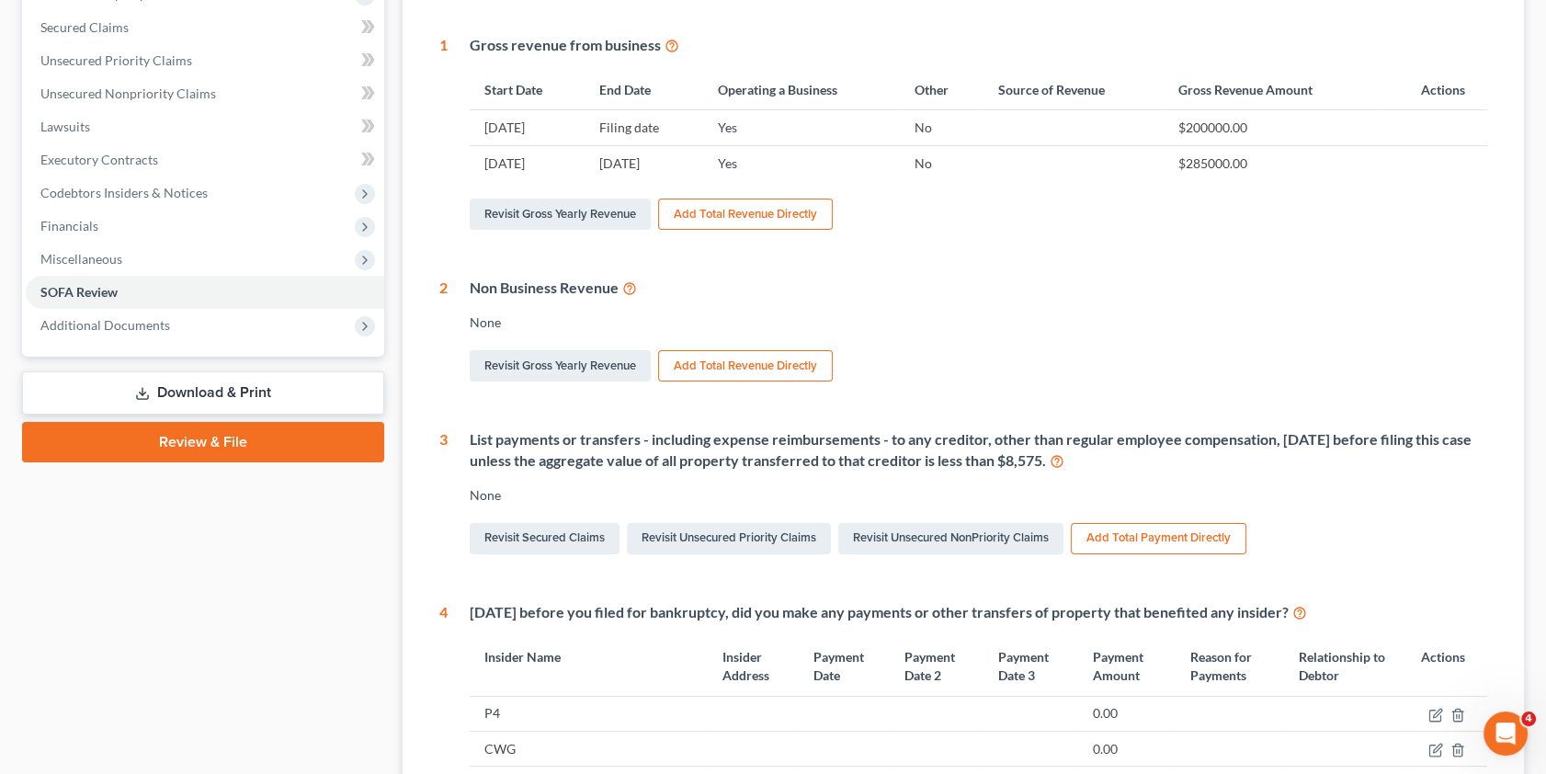
scroll to position [417, 0]
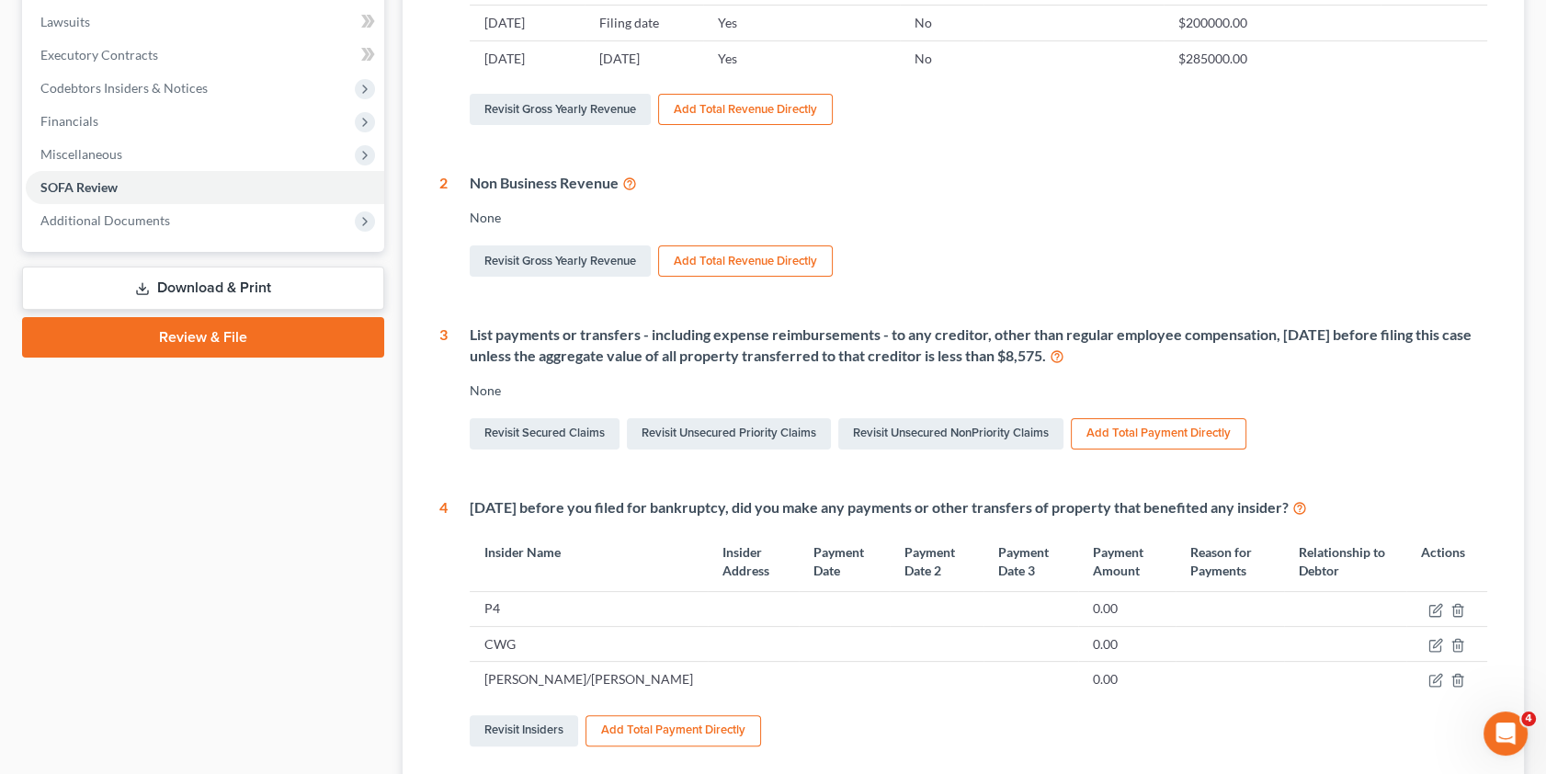
click at [1187, 432] on button "Add Total Payment Directly" at bounding box center [1159, 433] width 176 height 31
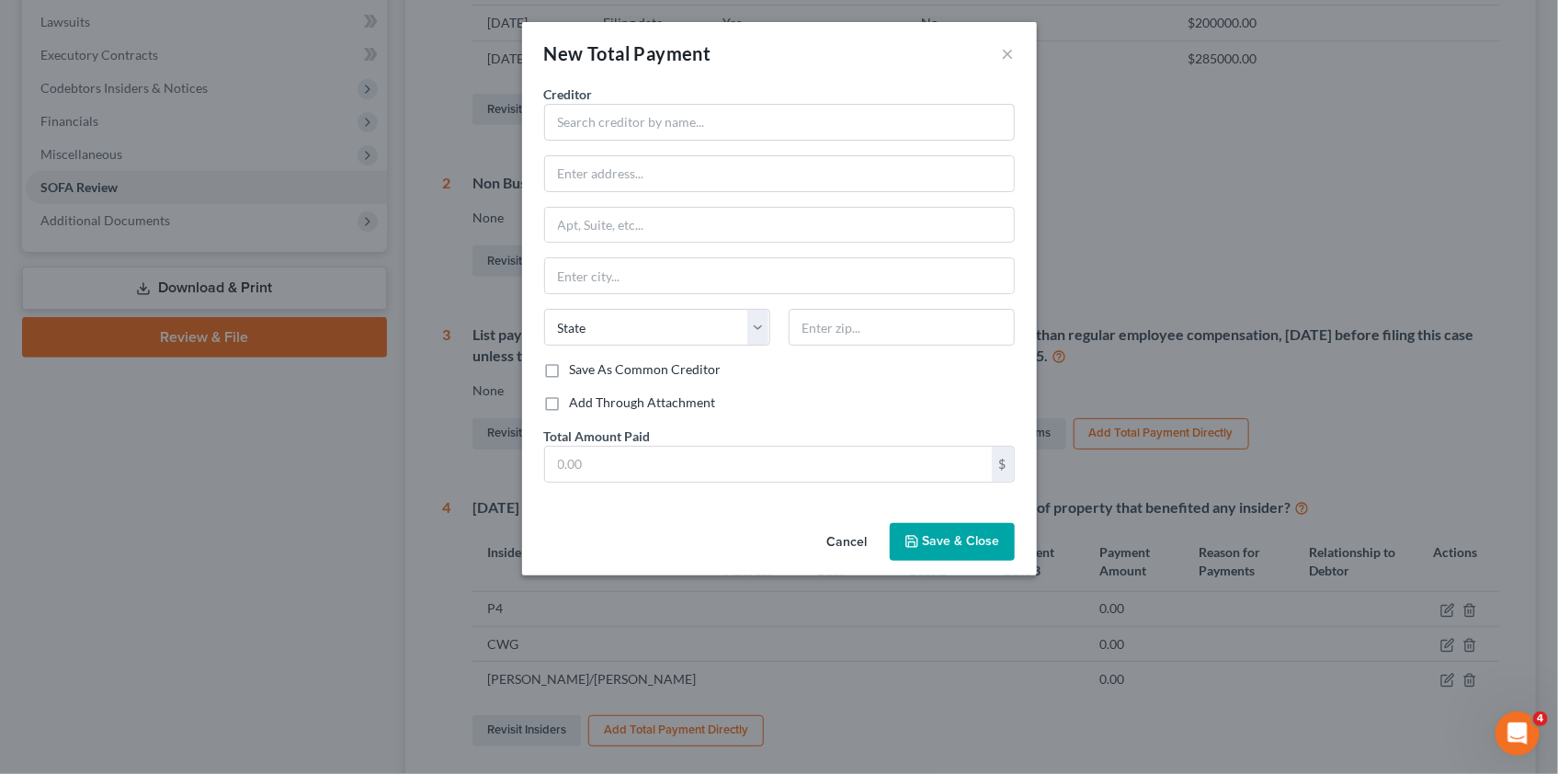
click at [570, 396] on label "Add Through Attachment" at bounding box center [643, 402] width 146 height 18
click at [577, 396] on input "Add Through Attachment" at bounding box center [583, 399] width 12 height 12
checkbox input "true"
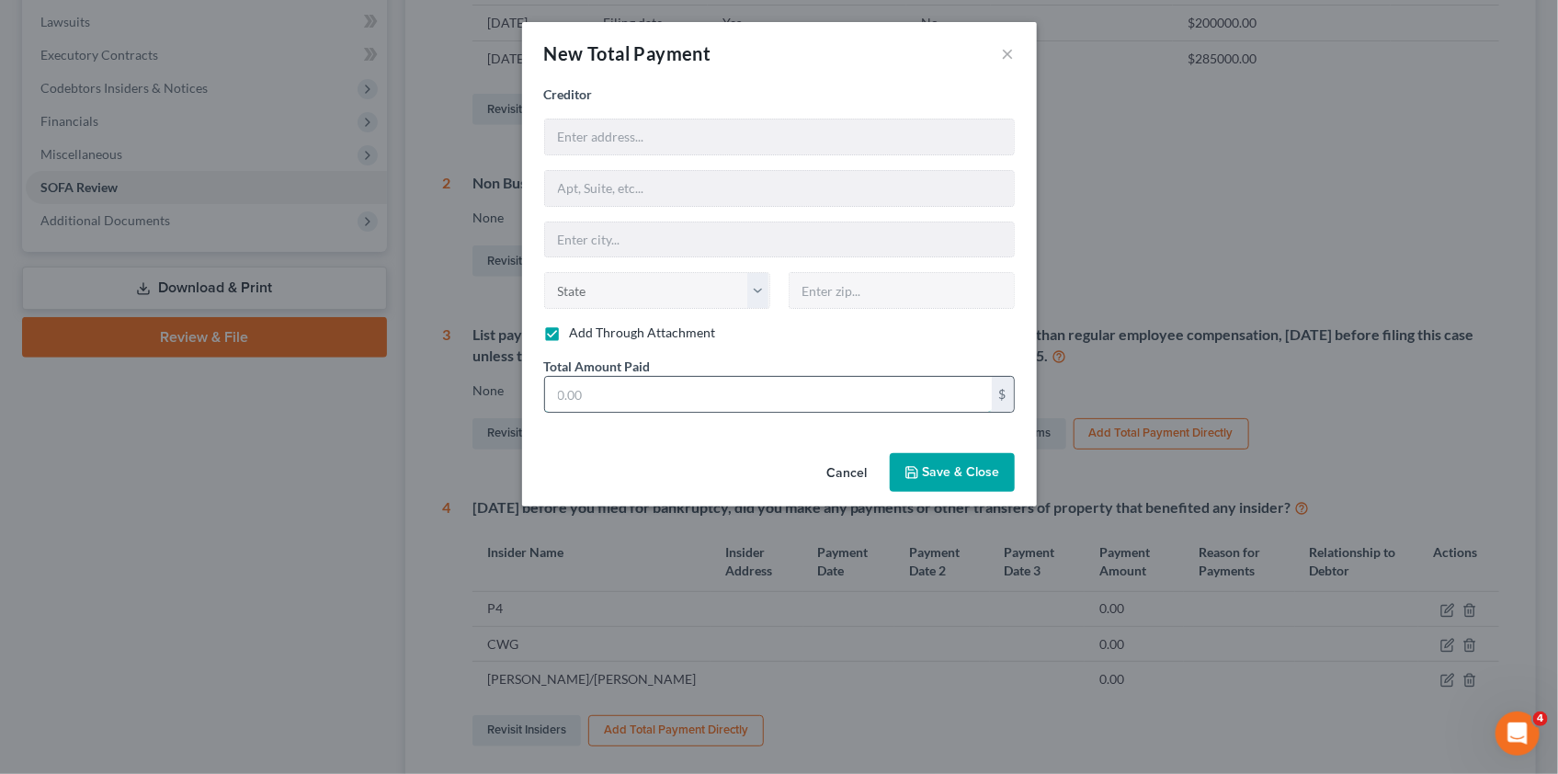
click at [625, 397] on input "text" at bounding box center [768, 394] width 447 height 35
type input "0.01"
click at [928, 467] on span "Save & Close" at bounding box center [961, 472] width 77 height 16
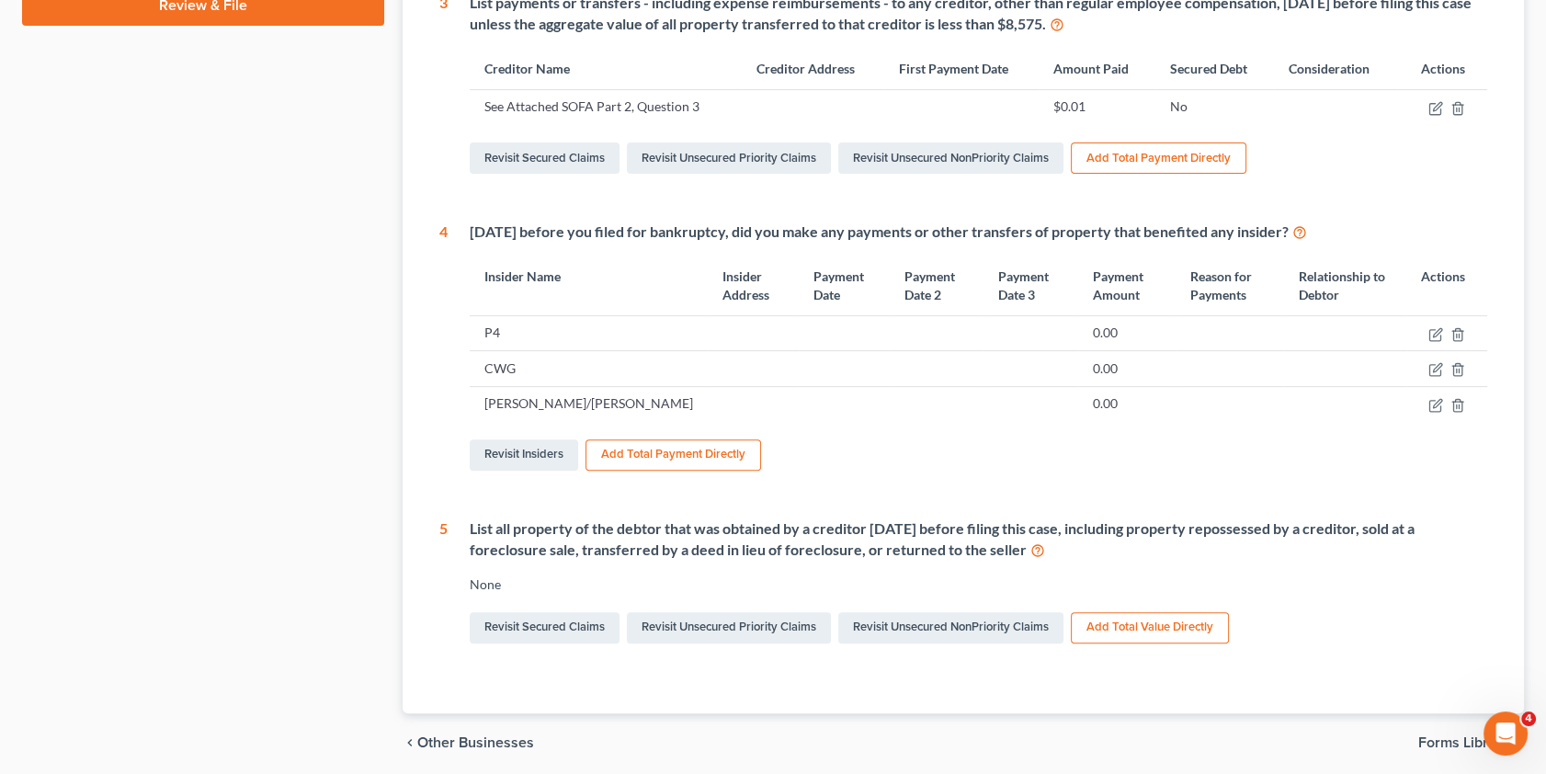
scroll to position [752, 0]
click at [661, 468] on button "Add Total Payment Directly" at bounding box center [673, 452] width 176 height 31
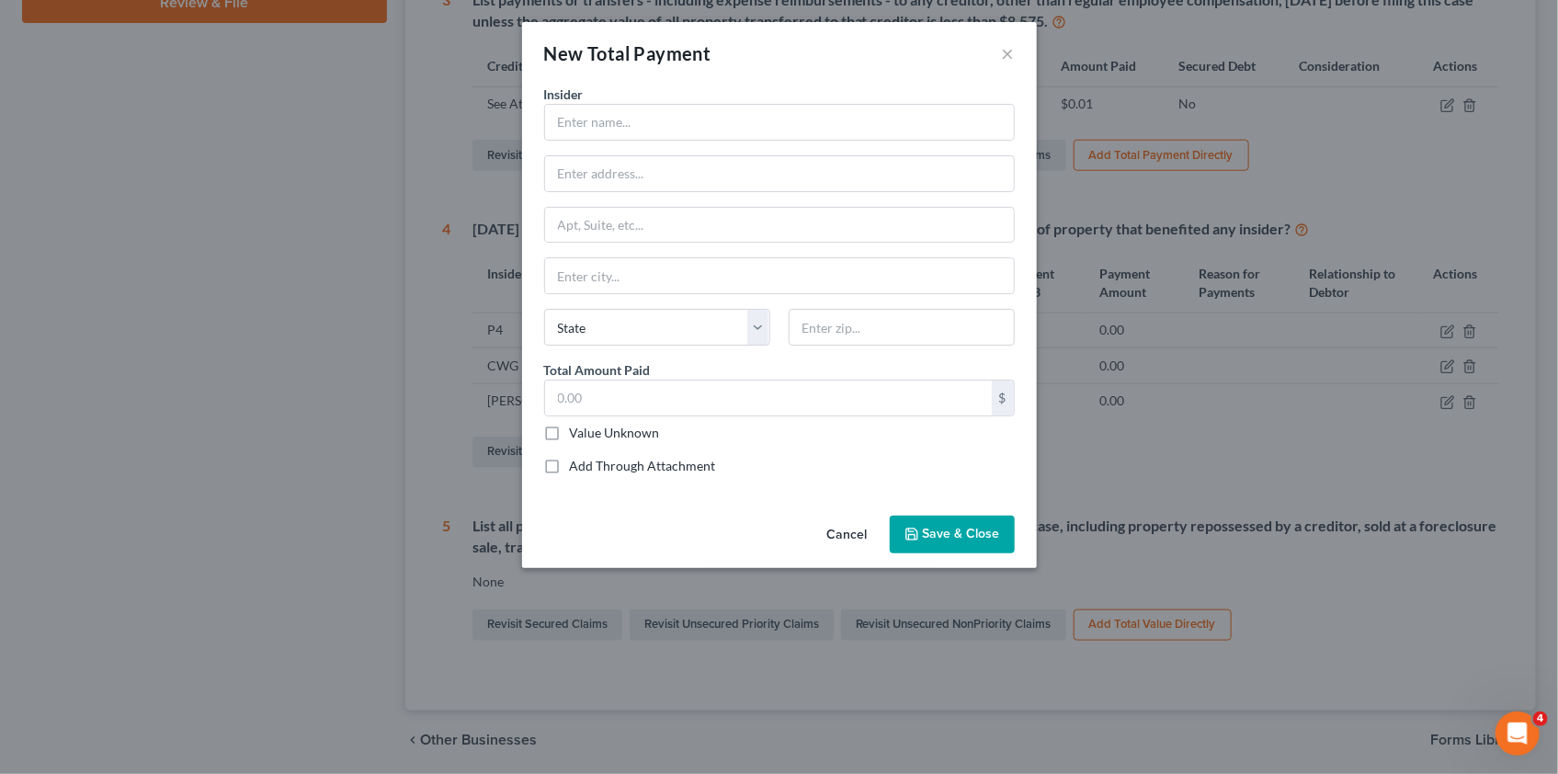
click at [570, 468] on label "Add Through Attachment" at bounding box center [643, 466] width 146 height 18
click at [577, 468] on input "Add Through Attachment" at bounding box center [583, 463] width 12 height 12
checkbox input "true"
type input "See Attached SOFA Part 2, Question 4"
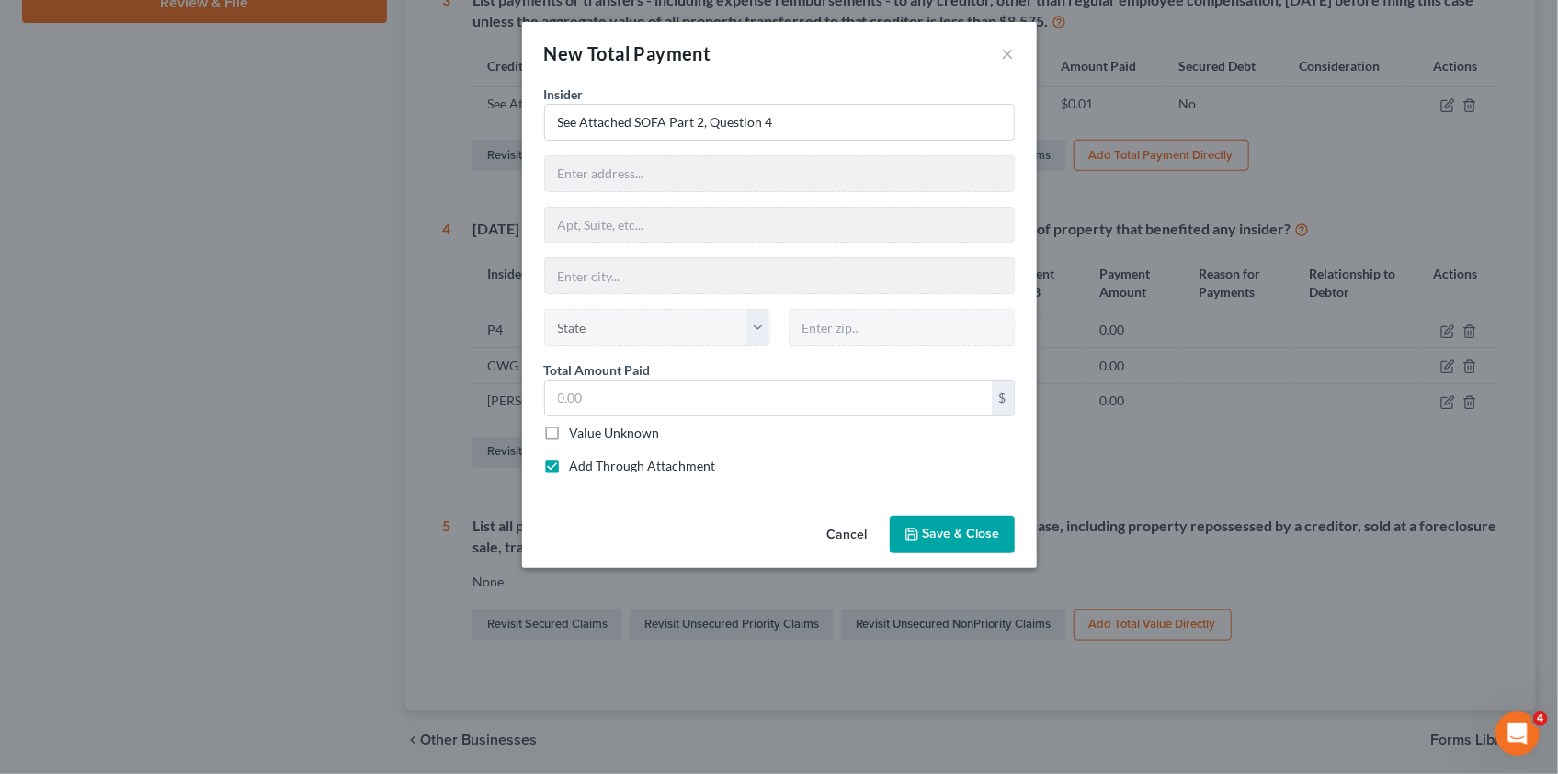
click at [570, 426] on label "Value Unknown" at bounding box center [615, 433] width 90 height 18
click at [577, 426] on input "Value Unknown" at bounding box center [583, 430] width 12 height 12
checkbox input "true"
type input "0.00"
click at [971, 531] on span "Save & Close" at bounding box center [961, 535] width 77 height 16
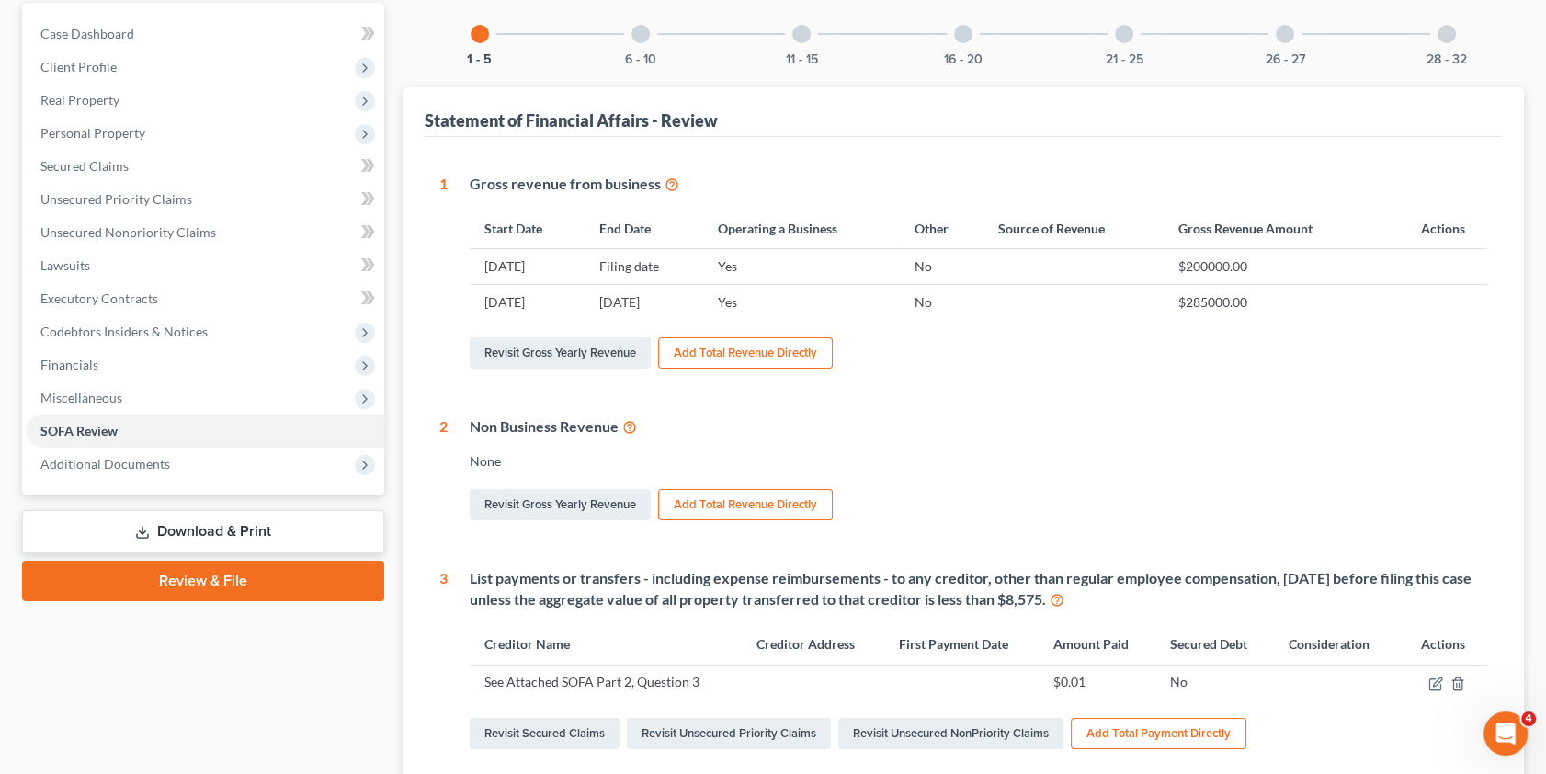
scroll to position [0, 0]
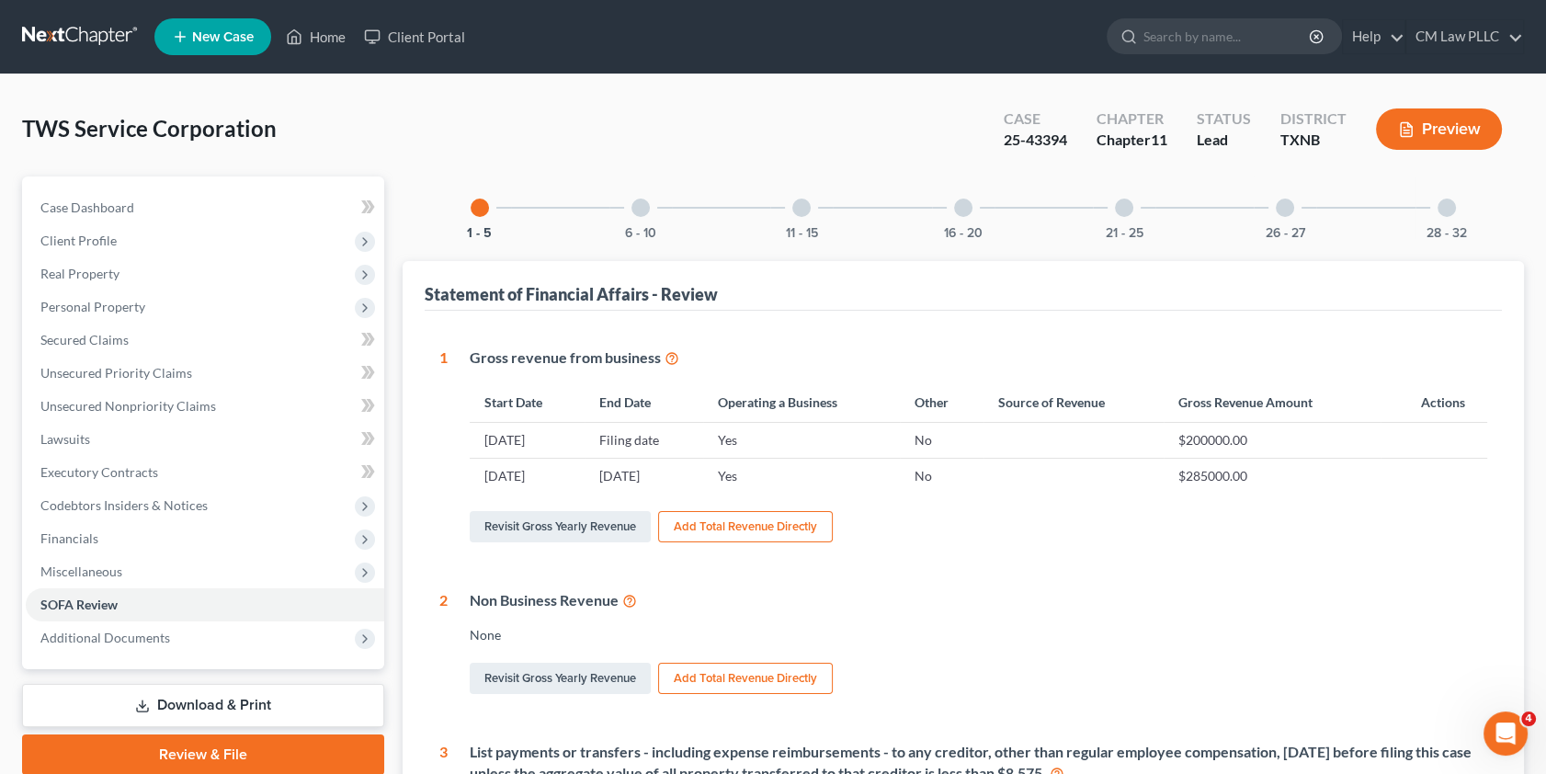
click at [199, 706] on link "Download & Print" at bounding box center [203, 705] width 362 height 43
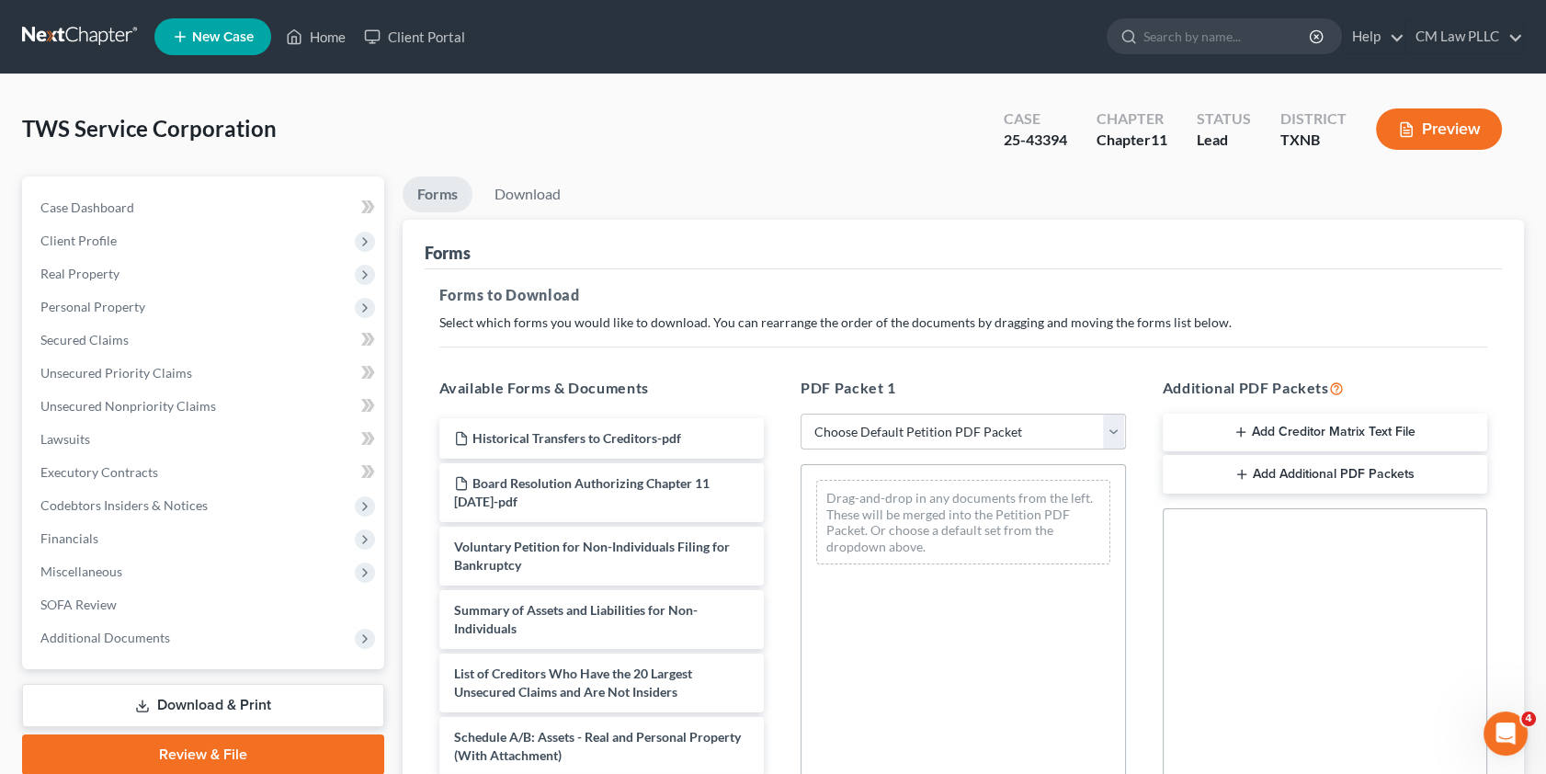
click at [1114, 426] on select "Choose Default Petition PDF Packet Complete Bankruptcy Petition (all forms and …" at bounding box center [963, 432] width 325 height 37
click at [874, 269] on div "Forms to Download Select which forms you would like to download. You can rearra…" at bounding box center [964, 638] width 1078 height 738
click at [109, 638] on span "Additional Documents" at bounding box center [105, 638] width 130 height 16
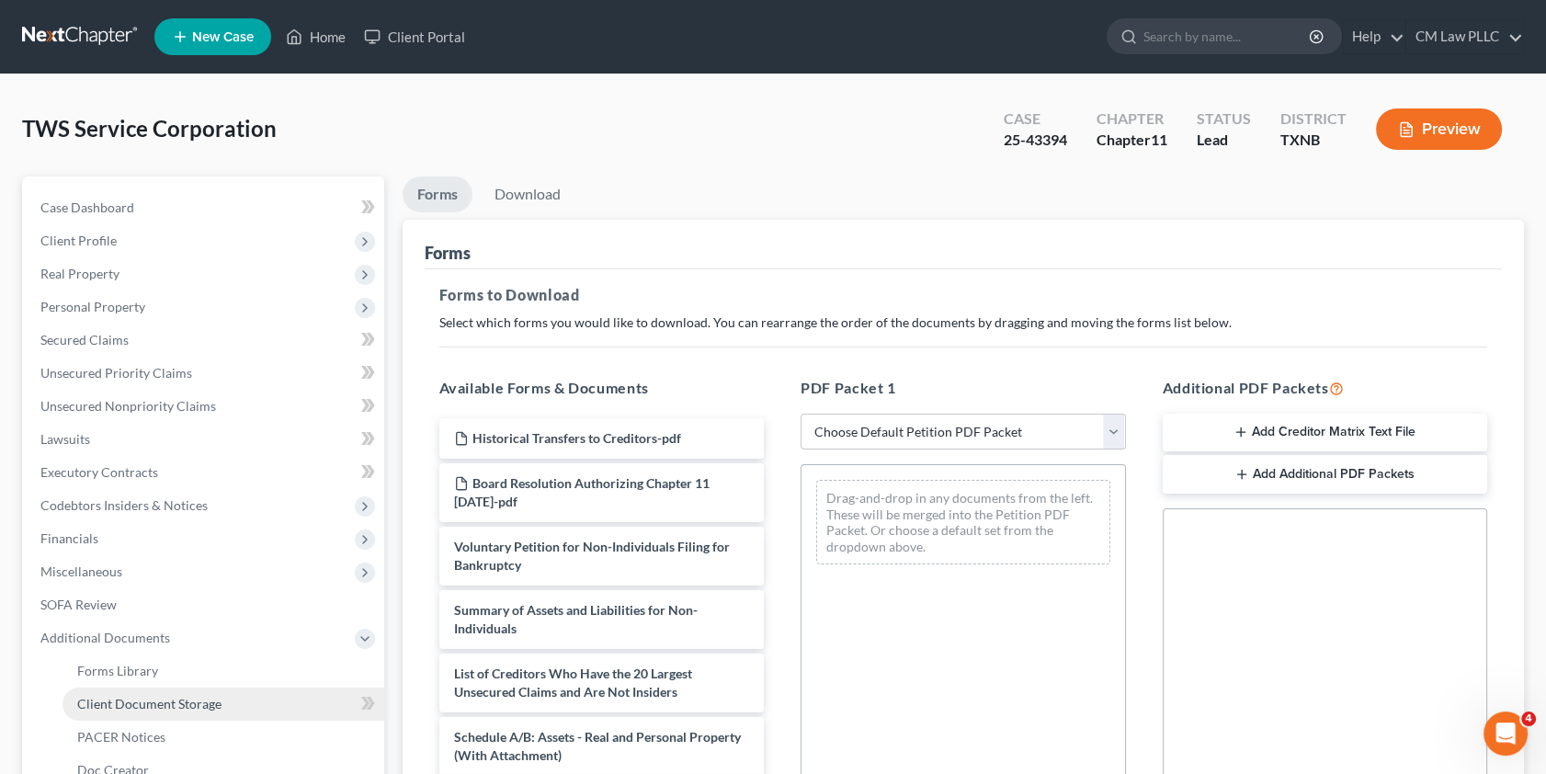
click at [135, 708] on span "Client Document Storage" at bounding box center [149, 704] width 144 height 16
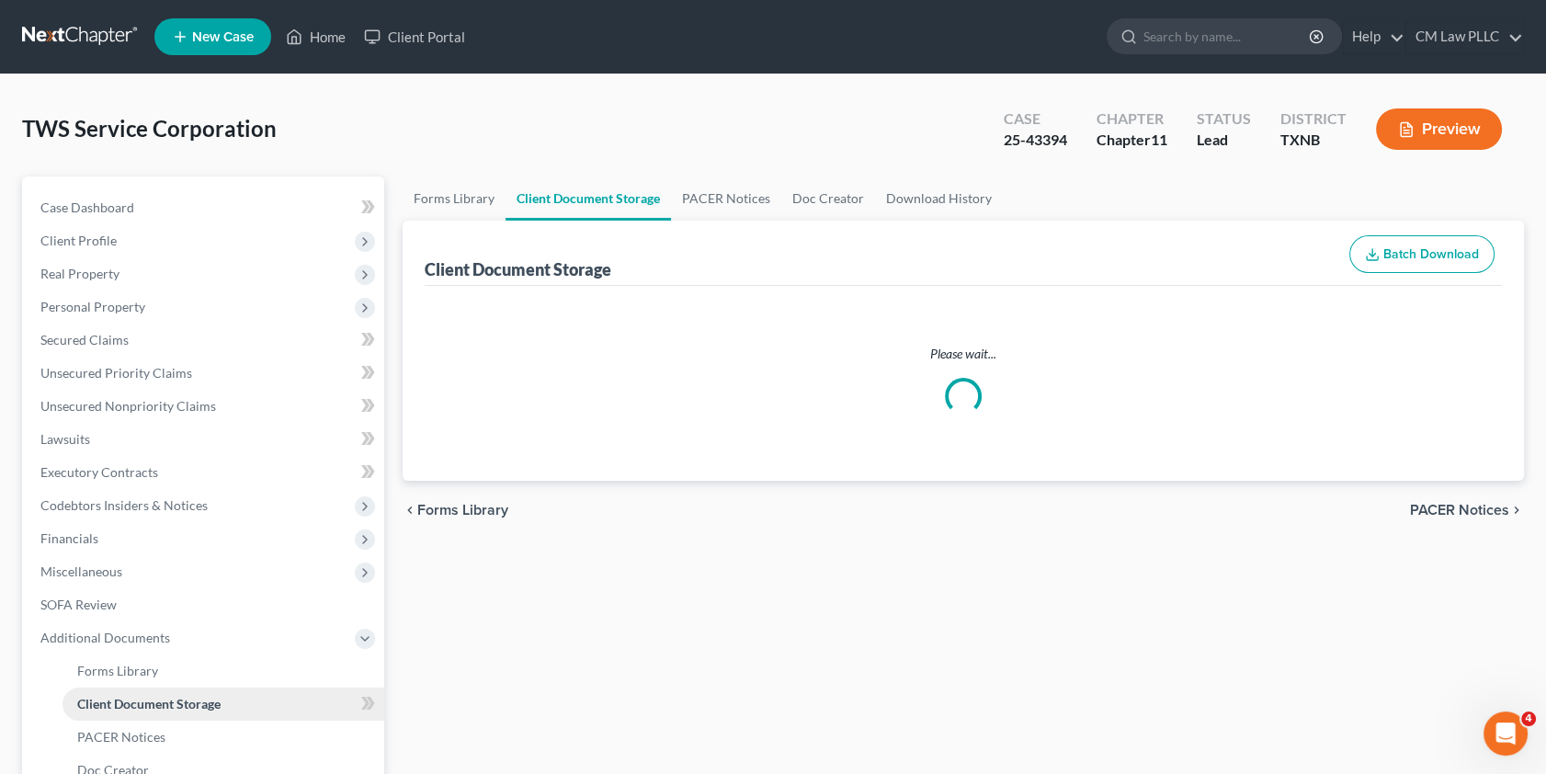
select select "2"
select select "3"
select select "8"
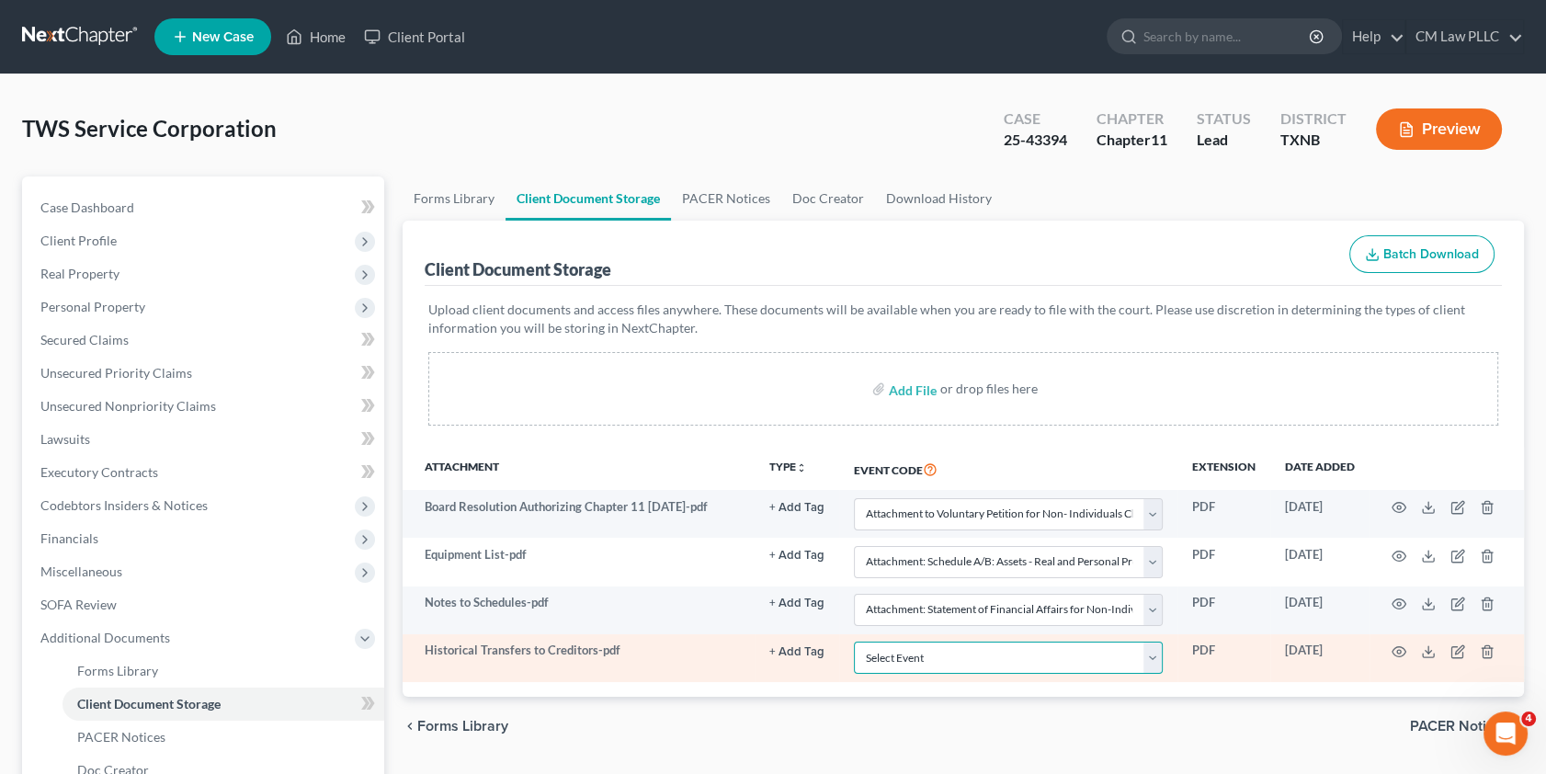
click at [1148, 653] on select "Select Event 20 Largest unsecured creditors Amended petition Attachment to Volu…" at bounding box center [1008, 658] width 309 height 32
select select "8"
click at [854, 642] on select "Select Event 20 Largest unsecured creditors Amended petition Attachment to Volu…" at bounding box center [1008, 658] width 309 height 32
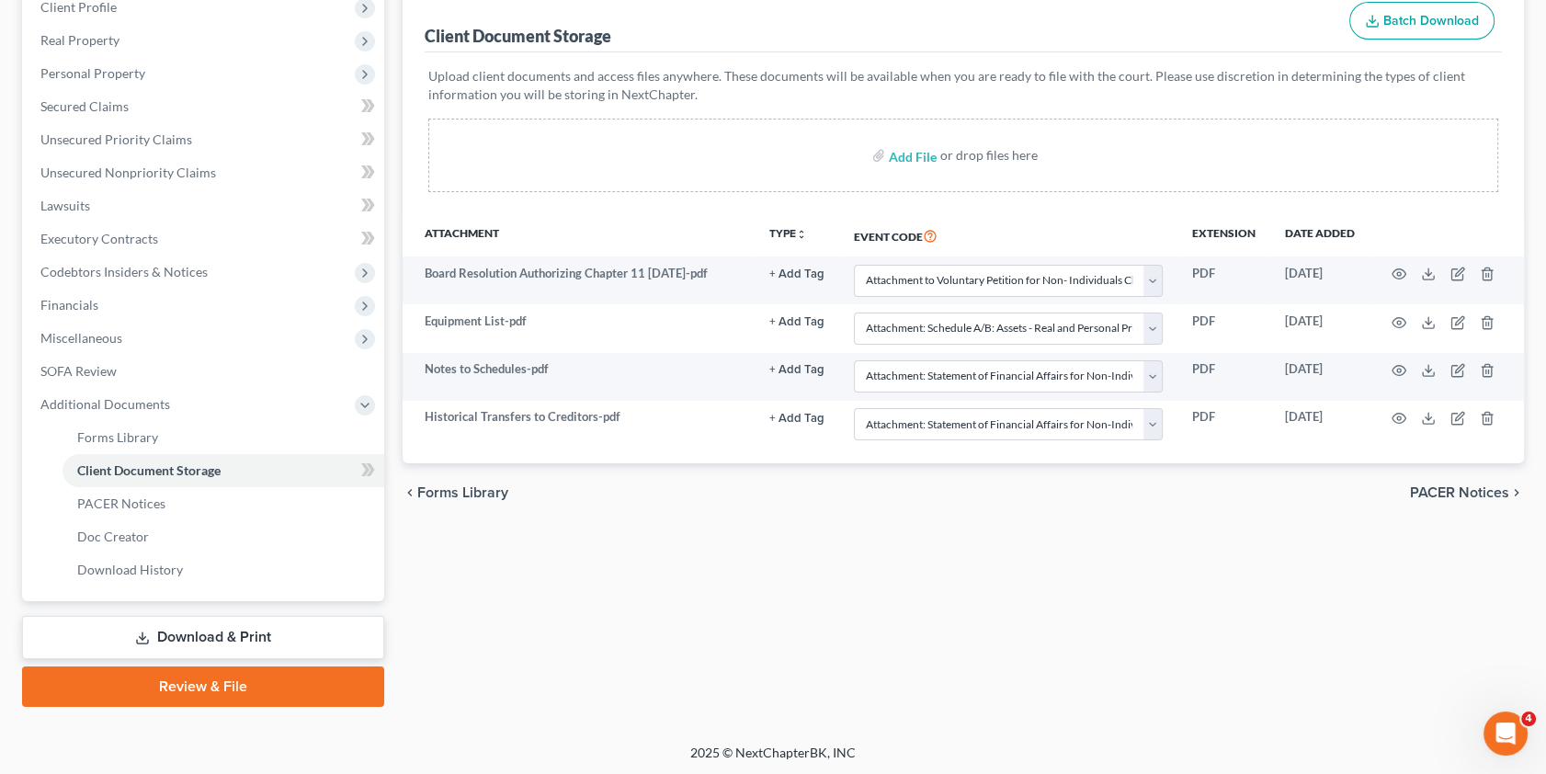
click at [166, 632] on link "Download & Print" at bounding box center [203, 637] width 362 height 43
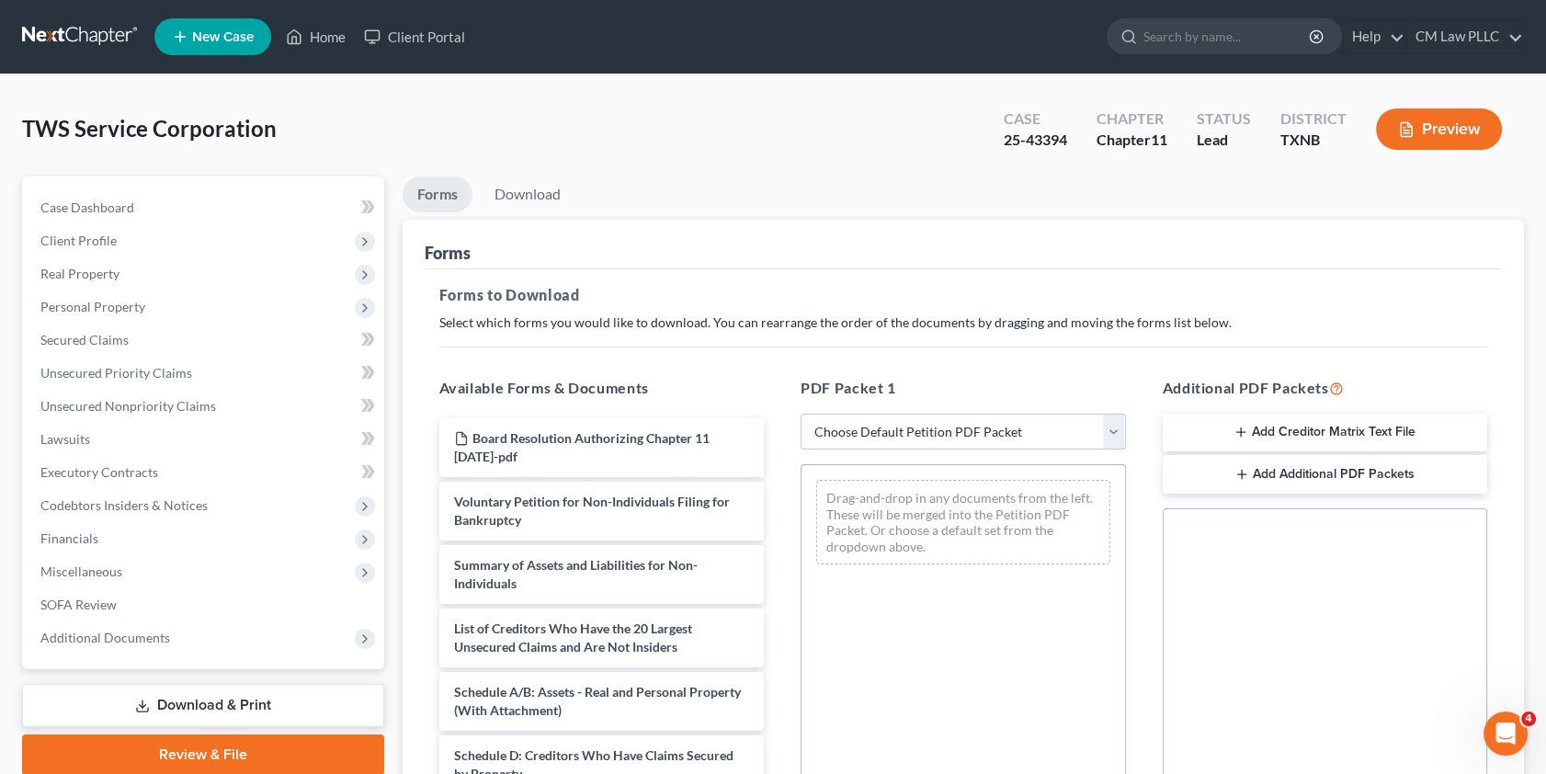
drag, startPoint x: 1109, startPoint y: 420, endPoint x: 1099, endPoint y: 439, distance: 21.8
click at [1109, 420] on select "Choose Default Petition PDF Packet Complete Bankruptcy Petition (all forms and …" at bounding box center [963, 432] width 325 height 37
select select "10"
click at [801, 414] on select "Choose Default Petition PDF Packet Complete Bankruptcy Petition (all forms and …" at bounding box center [963, 432] width 325 height 37
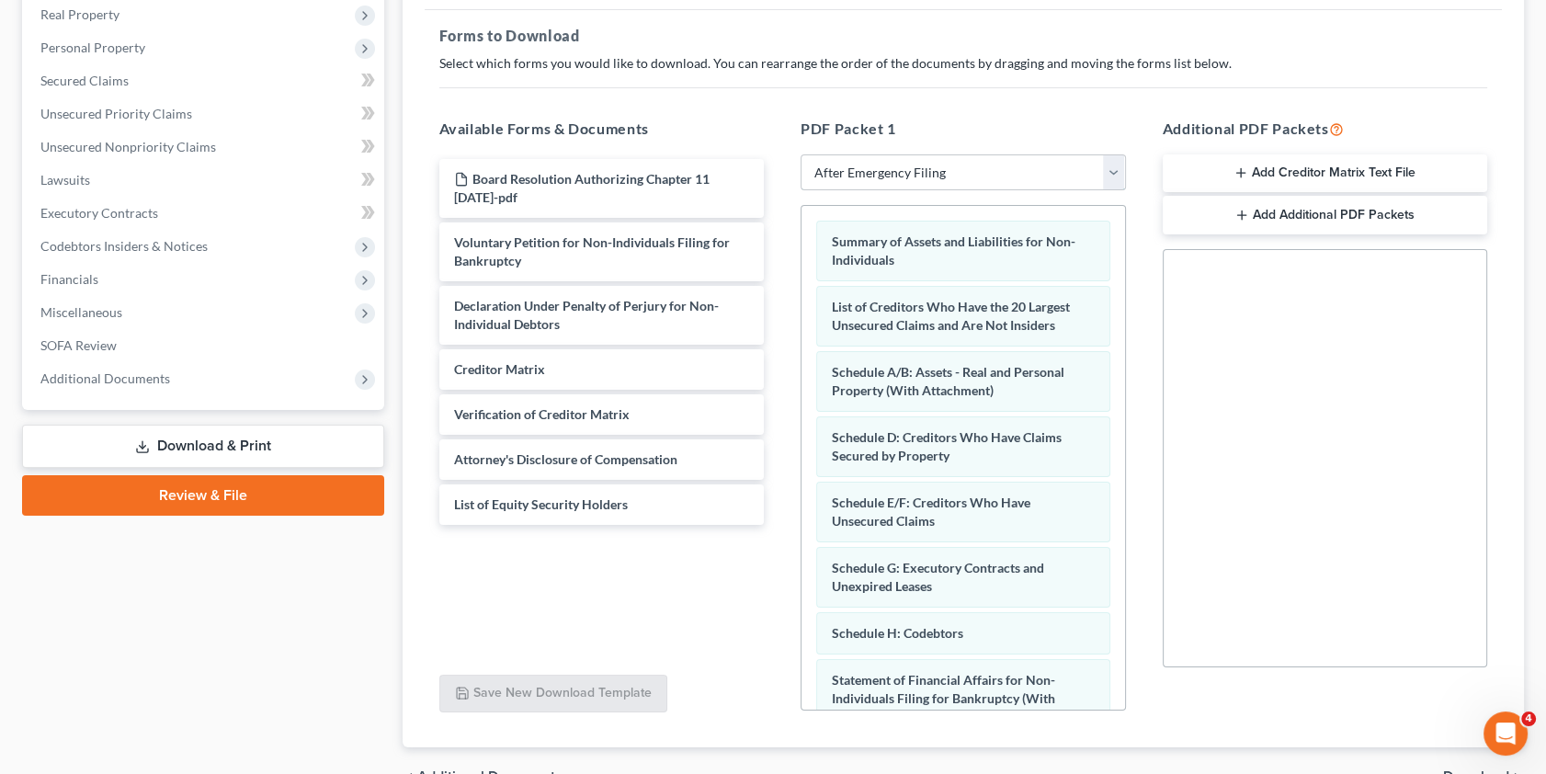
scroll to position [334, 0]
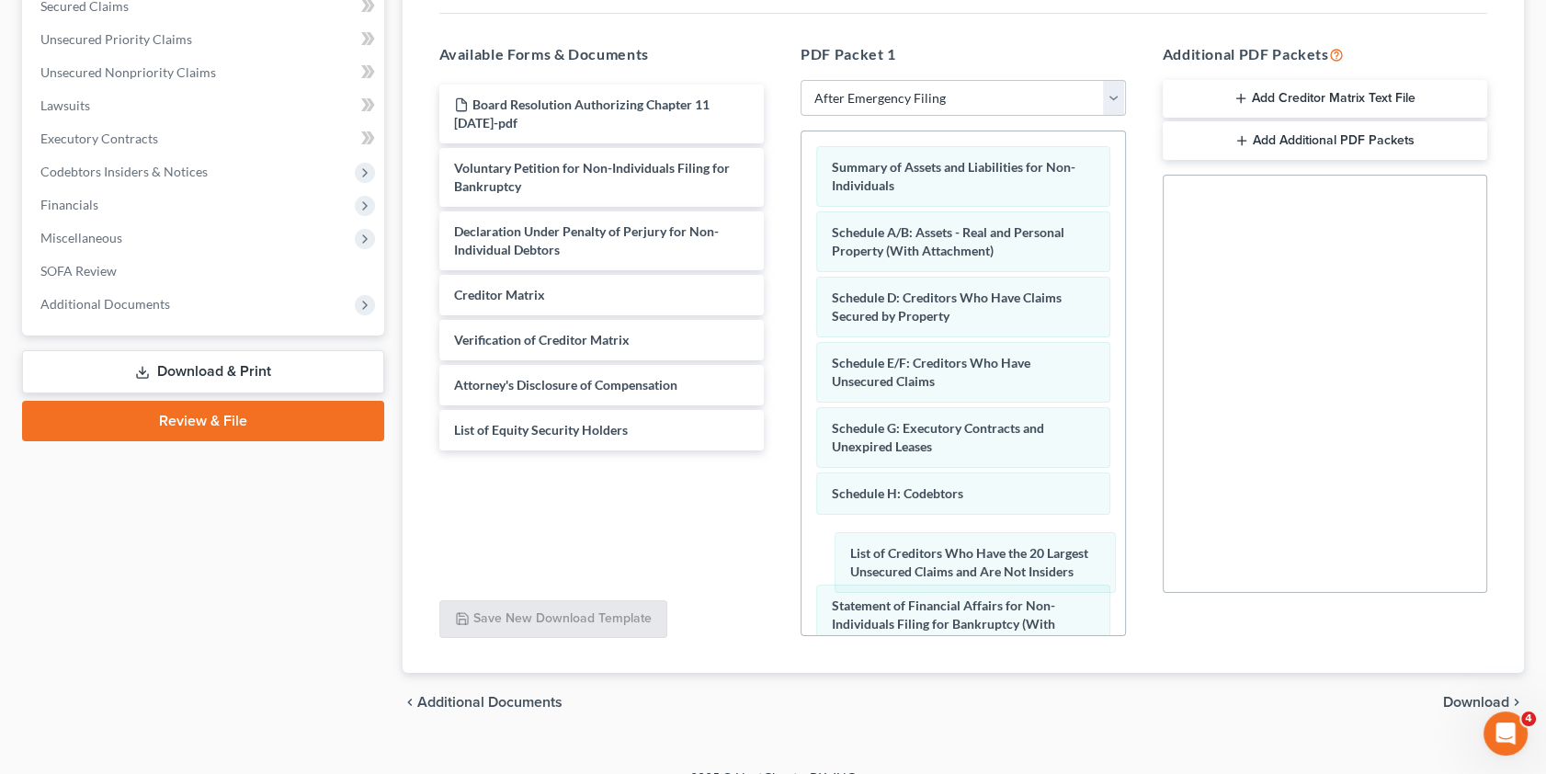
drag, startPoint x: 941, startPoint y: 236, endPoint x: 953, endPoint y: 563, distance: 327.4
click at [959, 561] on div "List of Creditors Who Have the 20 Largest Unsecured Claims and Are Not Insiders…" at bounding box center [963, 449] width 324 height 636
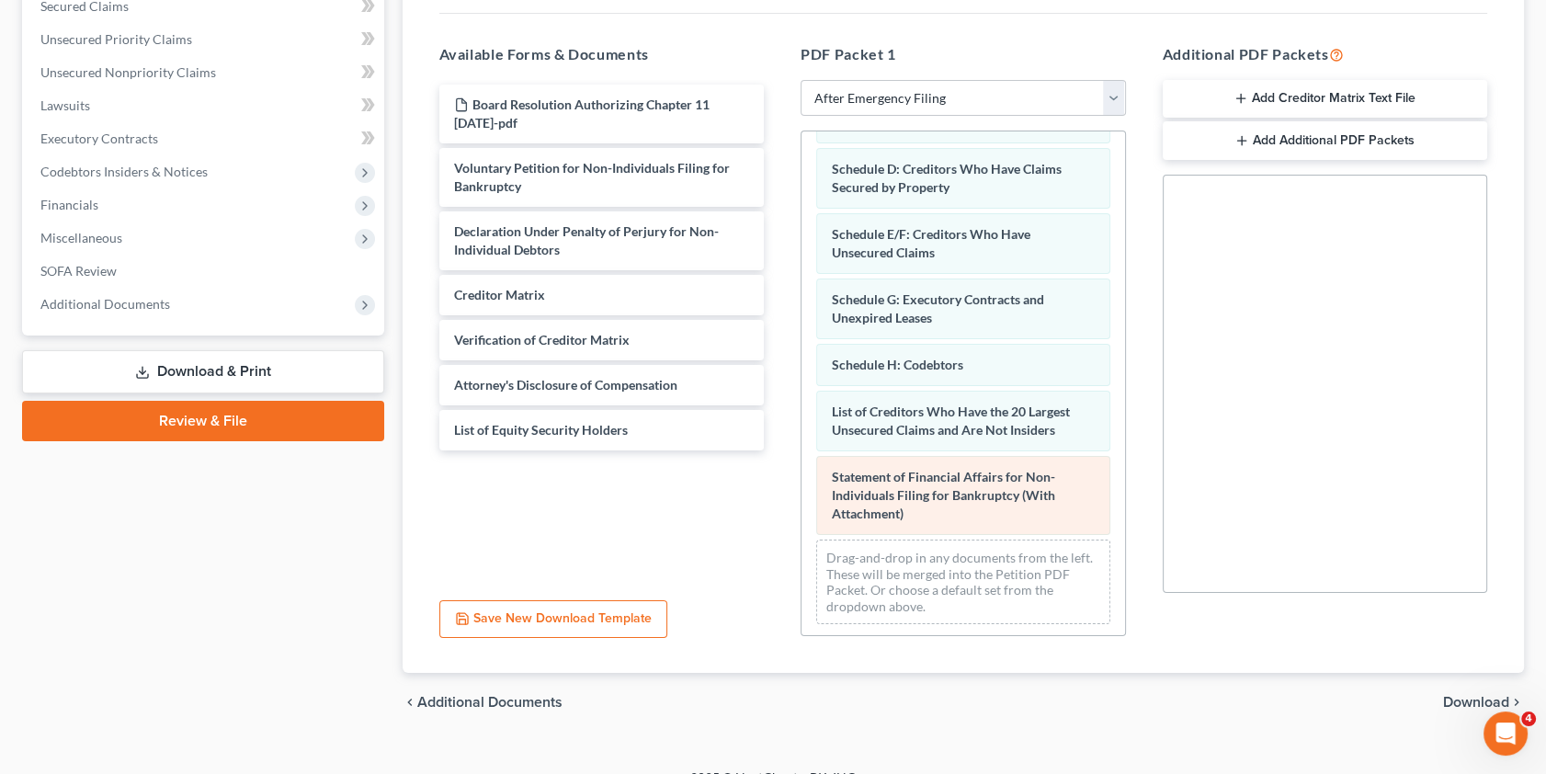
scroll to position [130, 0]
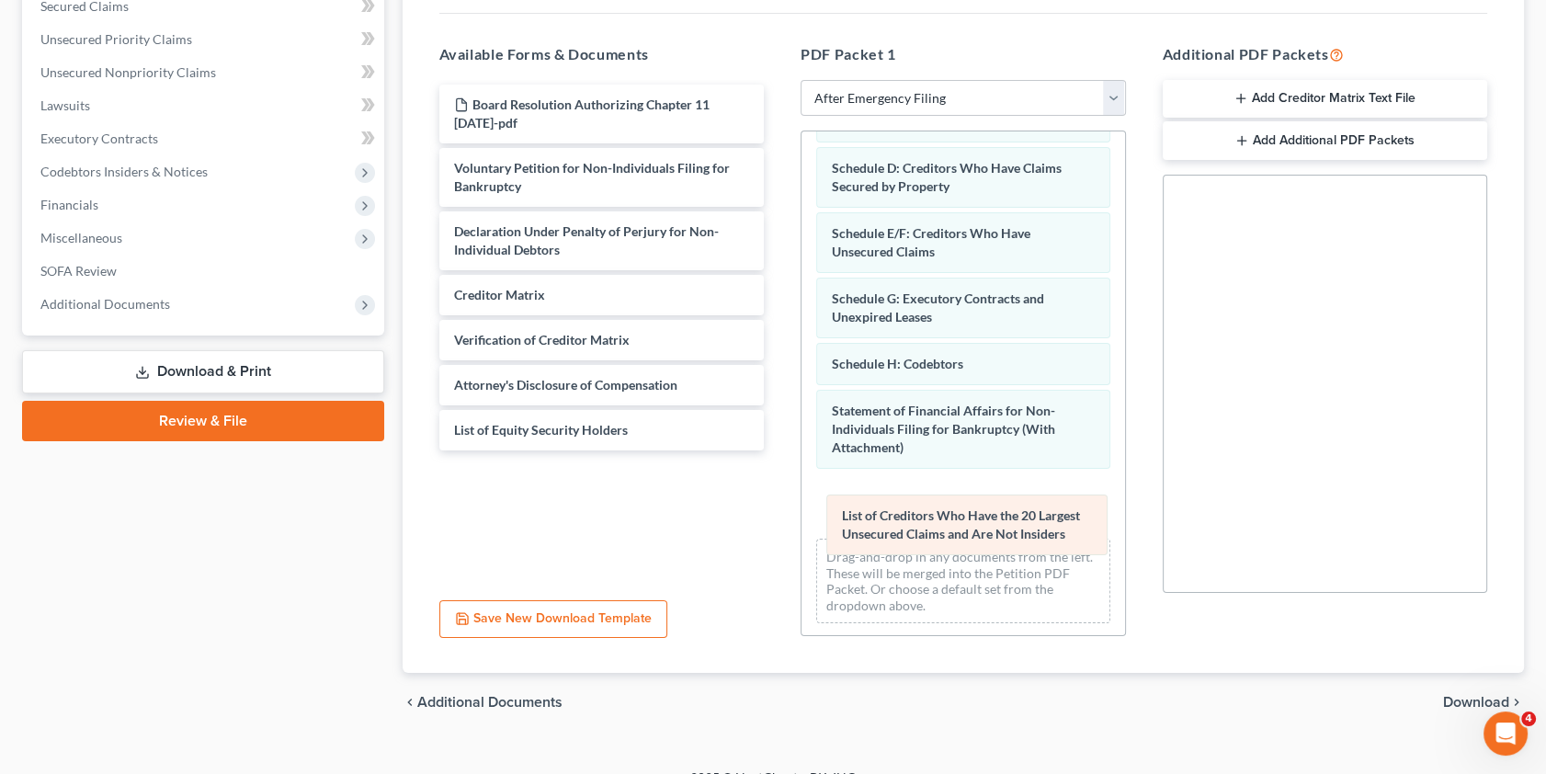
drag, startPoint x: 924, startPoint y: 414, endPoint x: 933, endPoint y: 524, distance: 110.7
click at [933, 524] on div "List of Creditors Who Have the 20 Largest Unsecured Claims and Are Not Insiders…" at bounding box center [963, 320] width 324 height 636
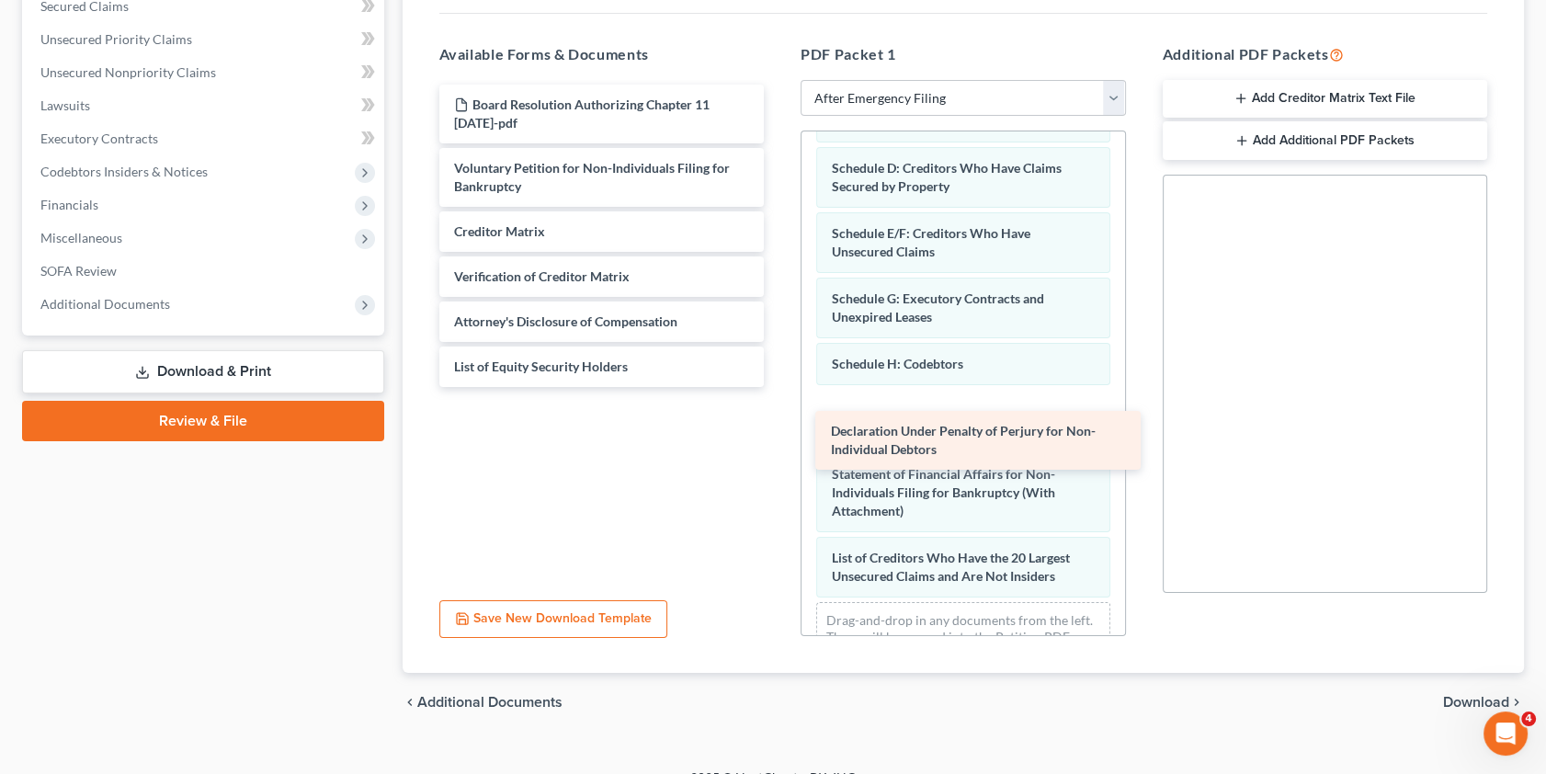
drag, startPoint x: 499, startPoint y: 229, endPoint x: 868, endPoint y: 426, distance: 417.8
click at [779, 387] on div "Declaration Under Penalty of Perjury for Non-Individual Debtors Board Resolutio…" at bounding box center [602, 236] width 355 height 302
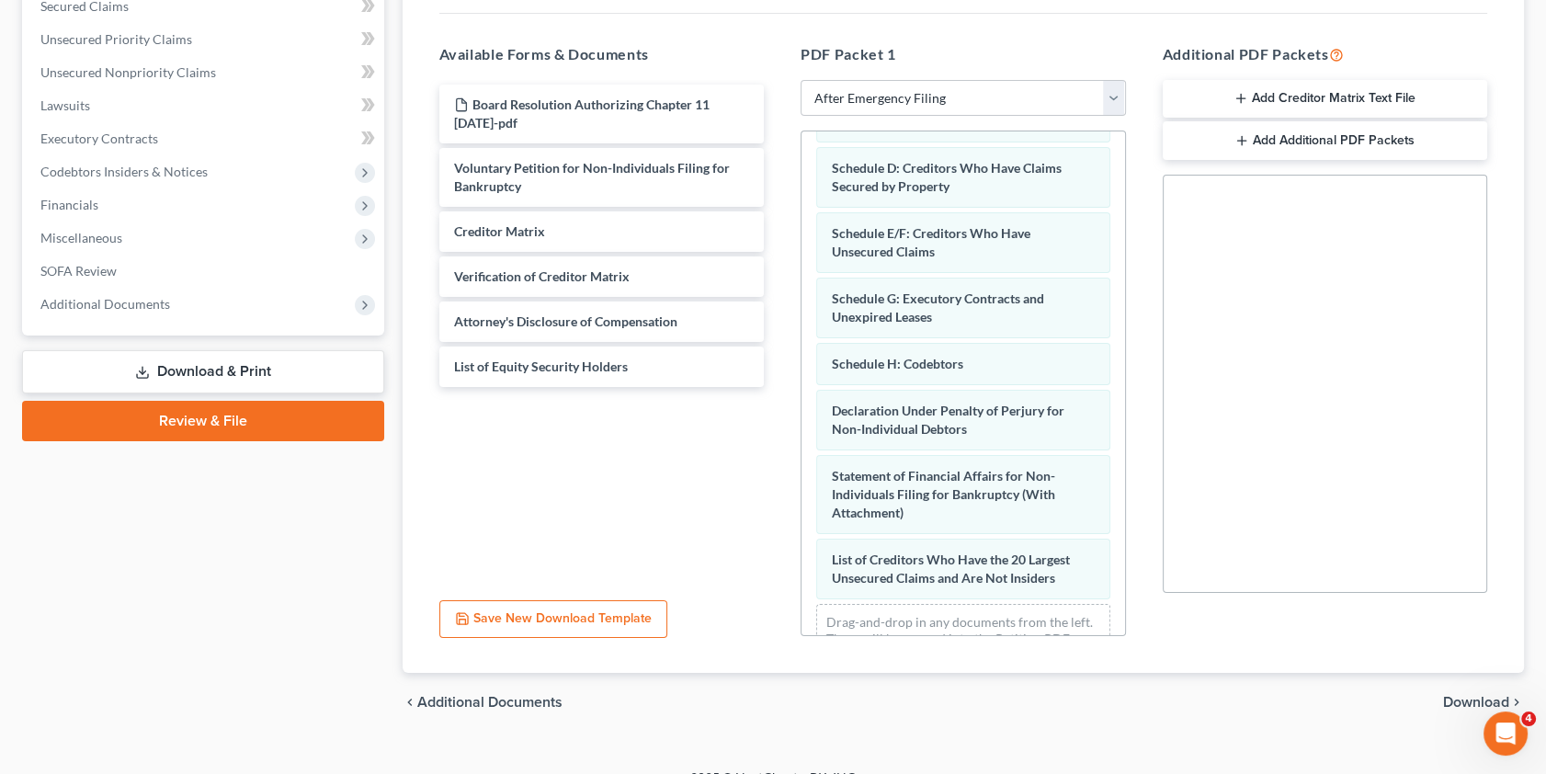
click at [1459, 698] on span "Download" at bounding box center [1476, 702] width 66 height 15
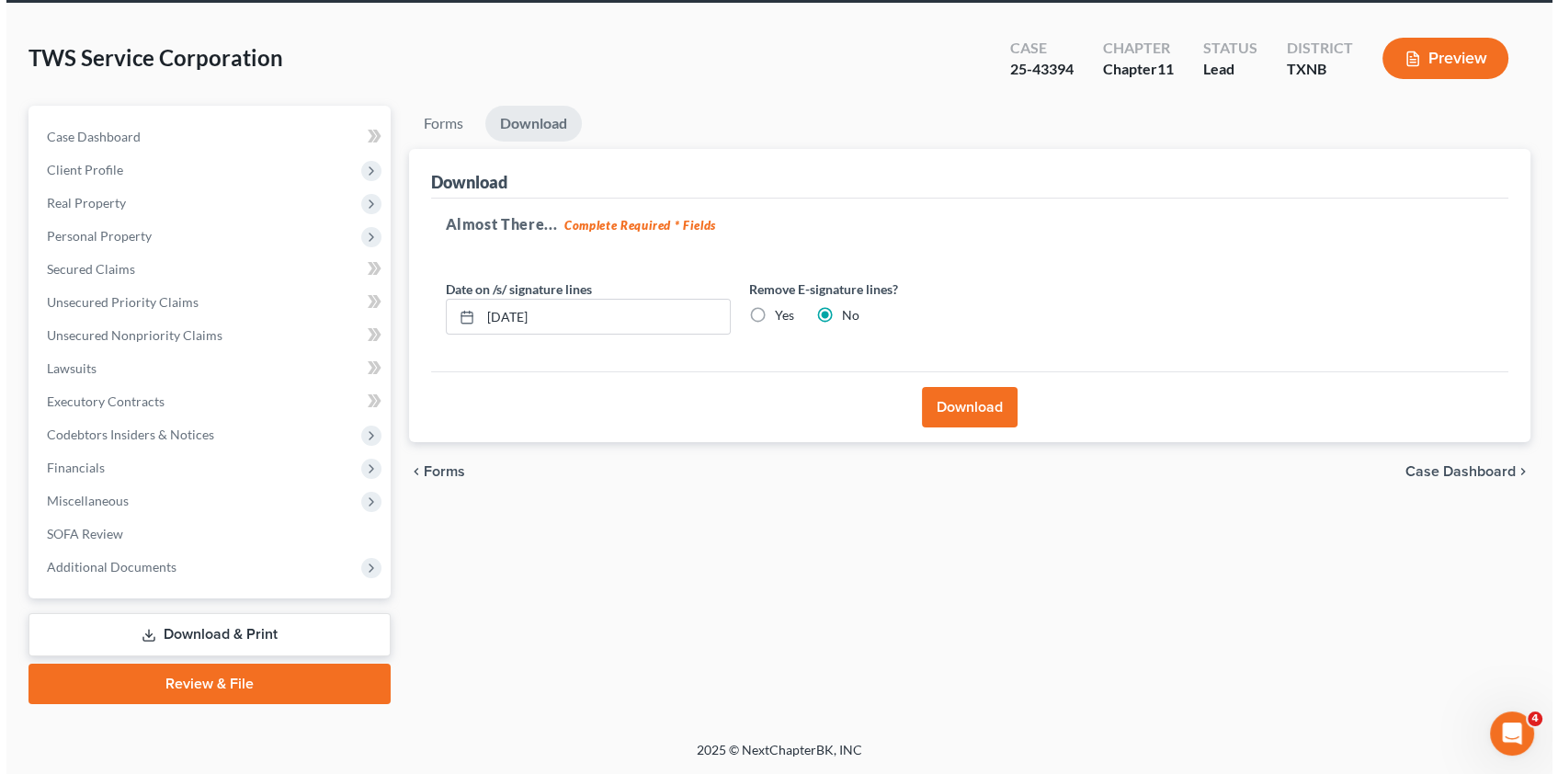
scroll to position [68, 0]
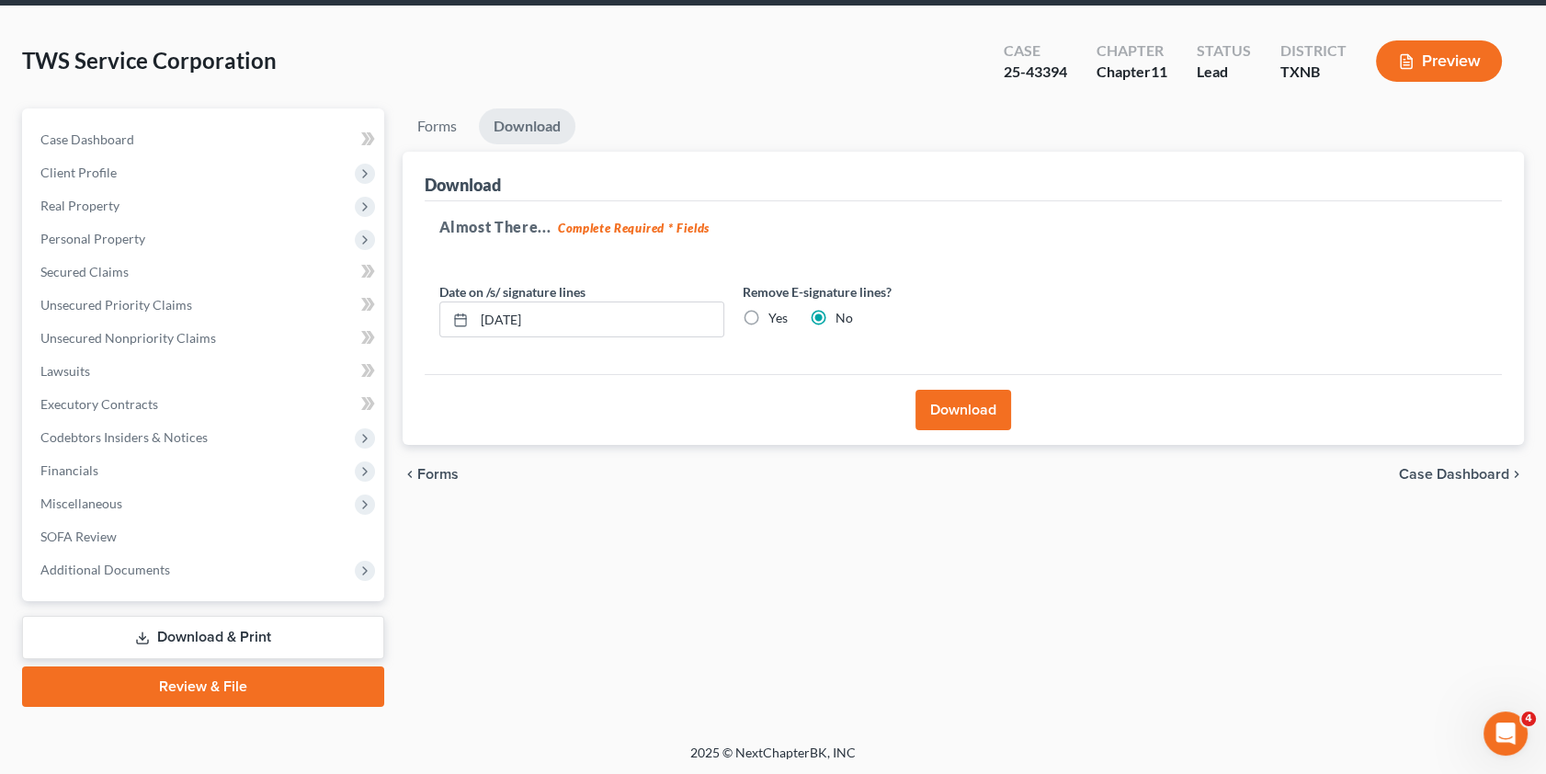
click at [960, 406] on button "Download" at bounding box center [963, 410] width 96 height 40
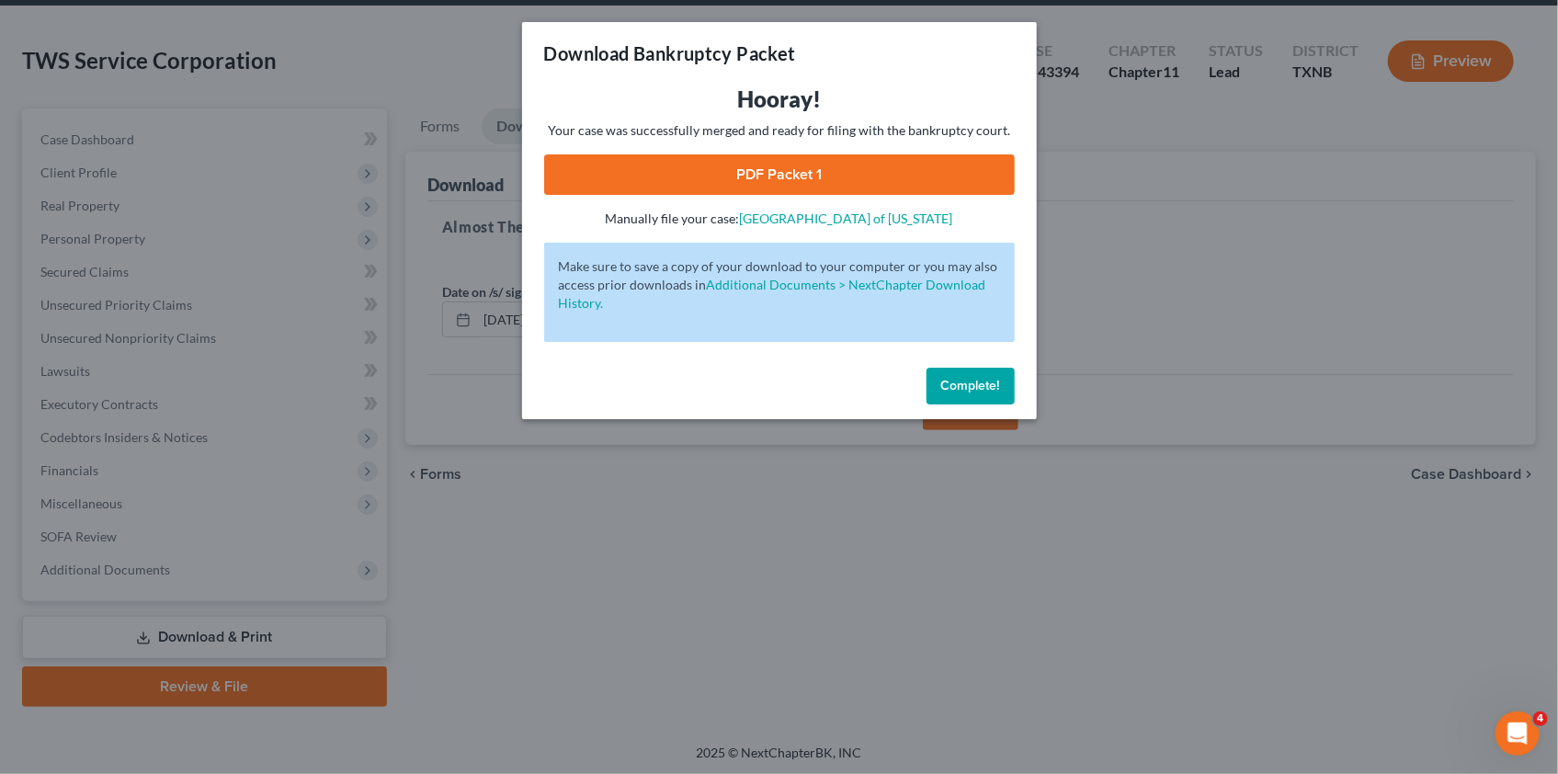
click at [780, 171] on link "PDF Packet 1" at bounding box center [779, 174] width 471 height 40
